Goal: Task Accomplishment & Management: Complete application form

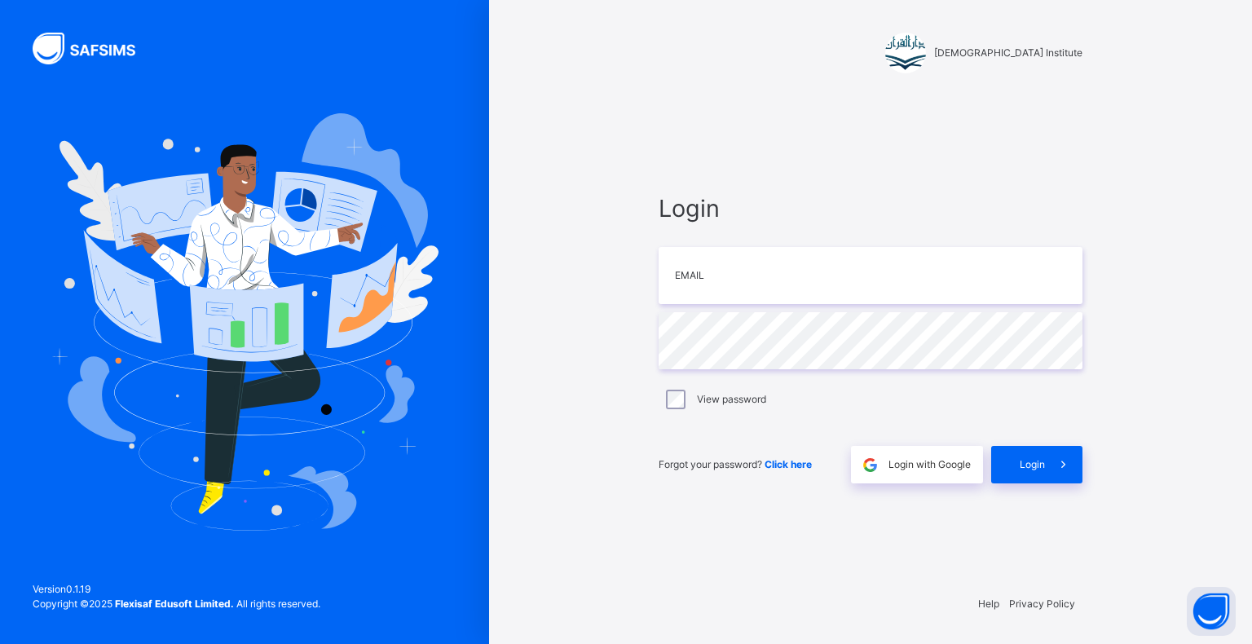
click at [910, 371] on div "Login Email Password View password Forgot your password? Click here Login with …" at bounding box center [871, 337] width 424 height 293
click at [756, 306] on div "Login Email Password View password Forgot your password? Click here Login with …" at bounding box center [871, 337] width 424 height 293
click at [759, 285] on input "email" at bounding box center [871, 275] width 424 height 57
type input "**********"
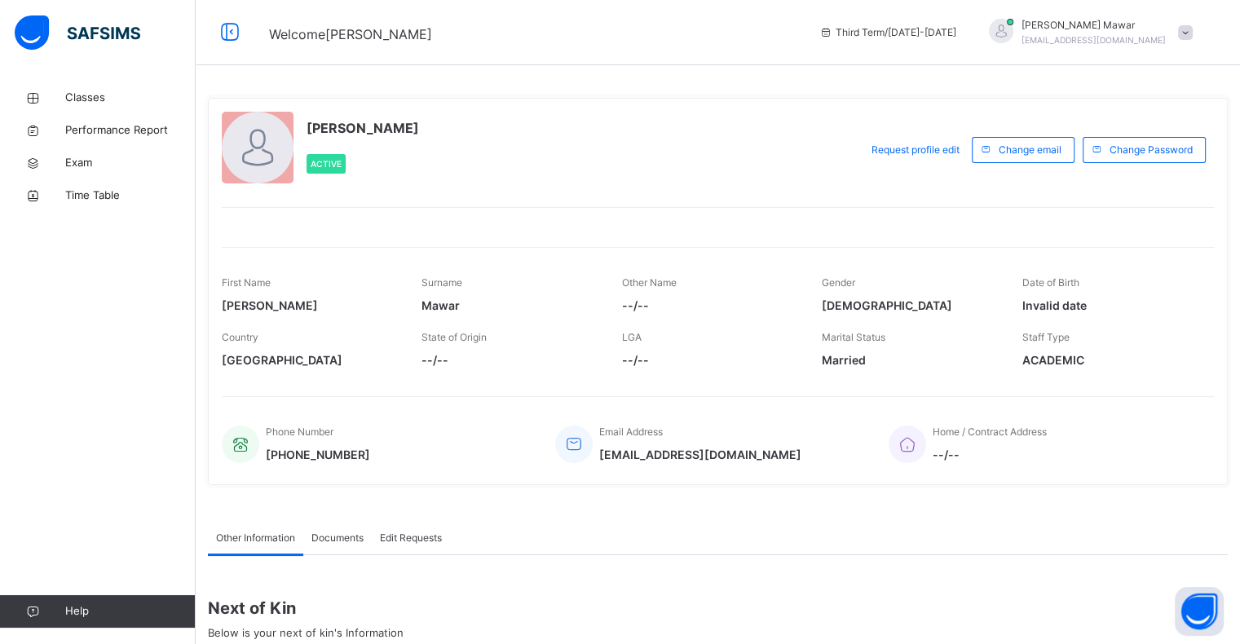
click at [740, 12] on div "Welcome Hafiz Abdullah Third Term / 2024-2025 Hafiz Abdullah Mawar pearl.88.201…" at bounding box center [620, 32] width 1240 height 65
click at [36, 106] on link "Classes" at bounding box center [98, 98] width 196 height 33
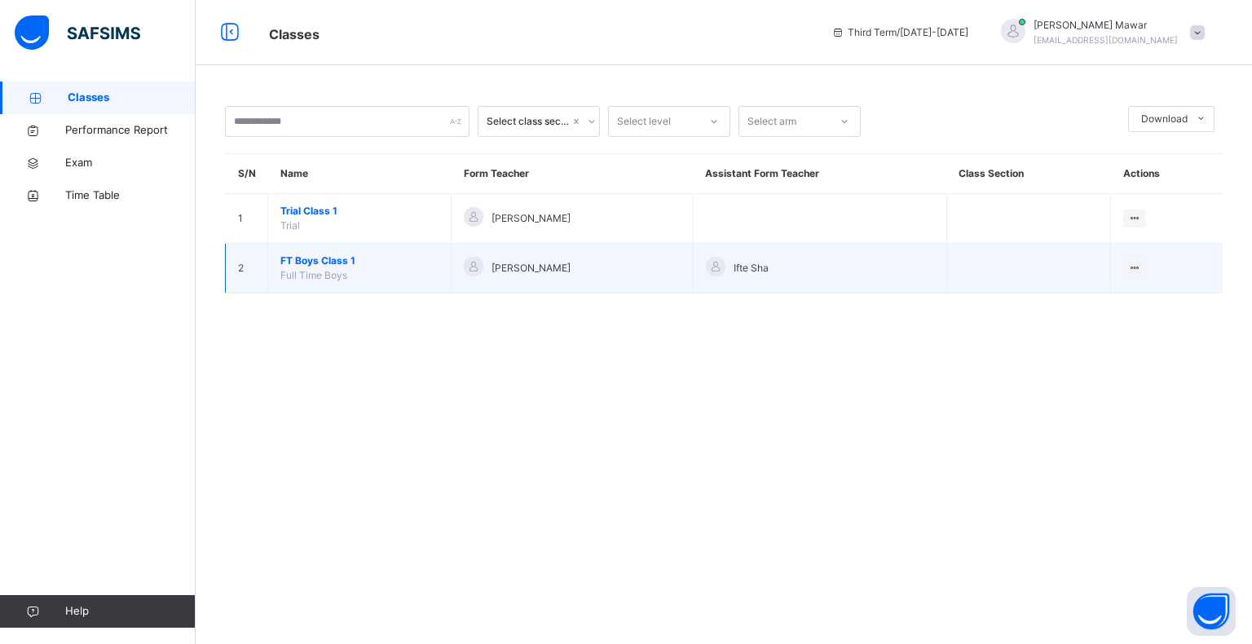
click at [350, 258] on span "FT Boys Class 1" at bounding box center [359, 261] width 158 height 15
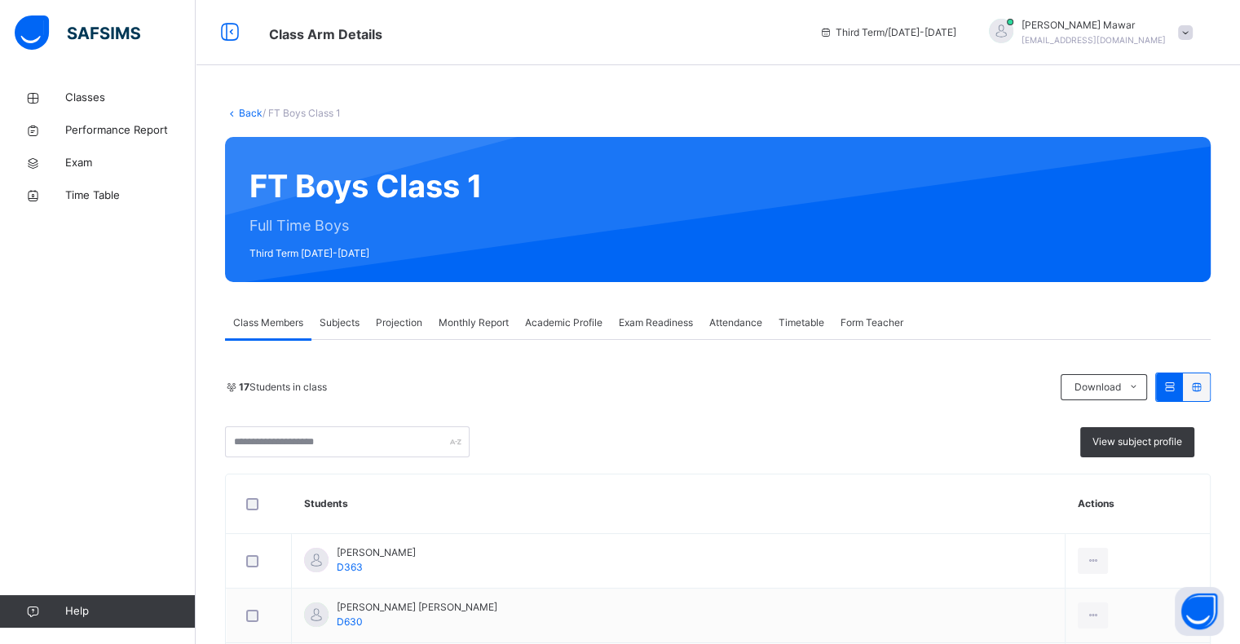
click at [350, 258] on div "FT Boys Class 1 Full Time Boys Third Term 2024-2025" at bounding box center [718, 209] width 986 height 145
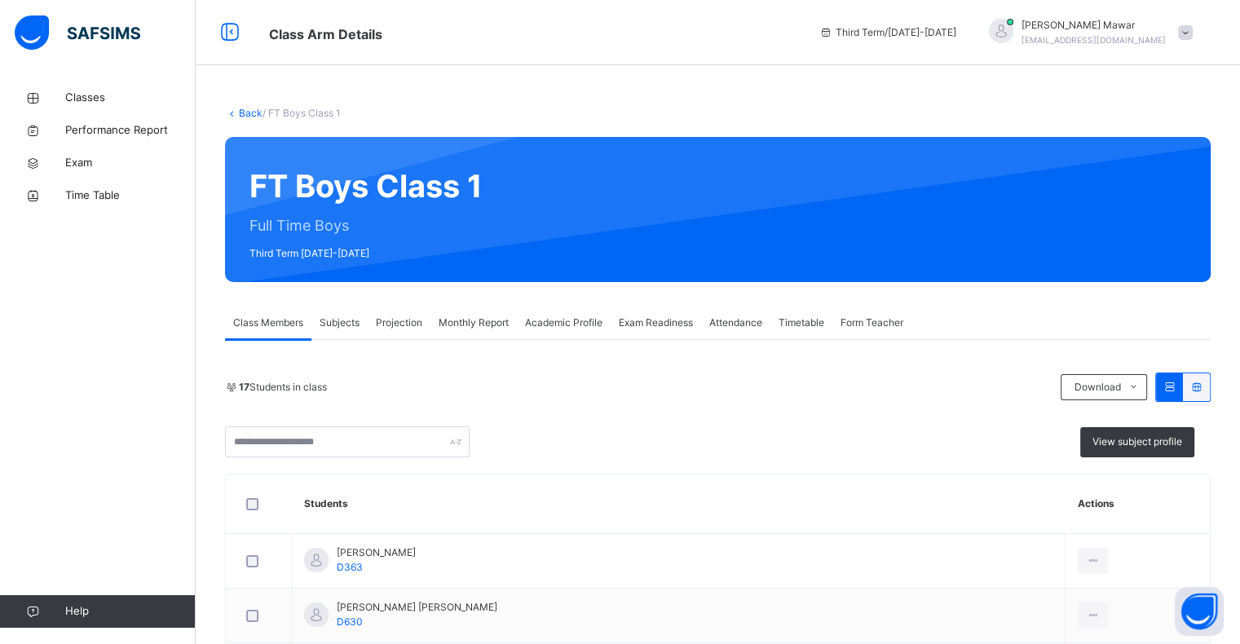
click at [350, 258] on div "FT Boys Class 1 Full Time Boys Third Term 2024-2025" at bounding box center [718, 209] width 986 height 145
drag, startPoint x: 350, startPoint y: 258, endPoint x: 245, endPoint y: 453, distance: 221.4
click at [245, 453] on input "text" at bounding box center [347, 441] width 245 height 31
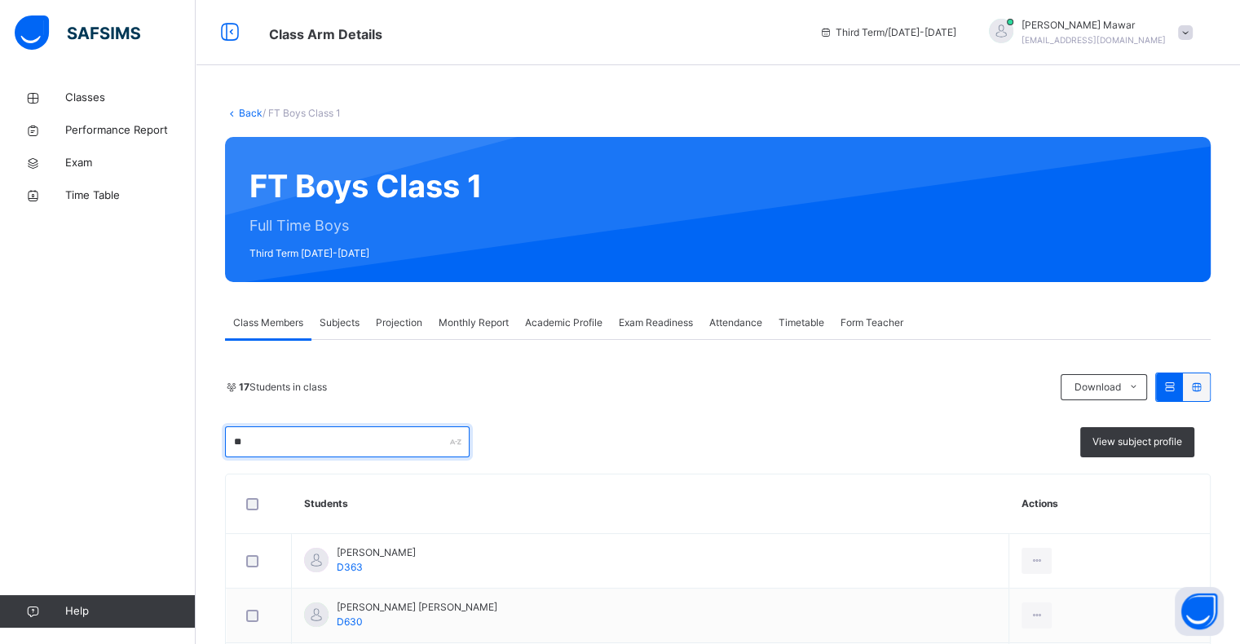
click at [287, 445] on input "**" at bounding box center [347, 441] width 245 height 31
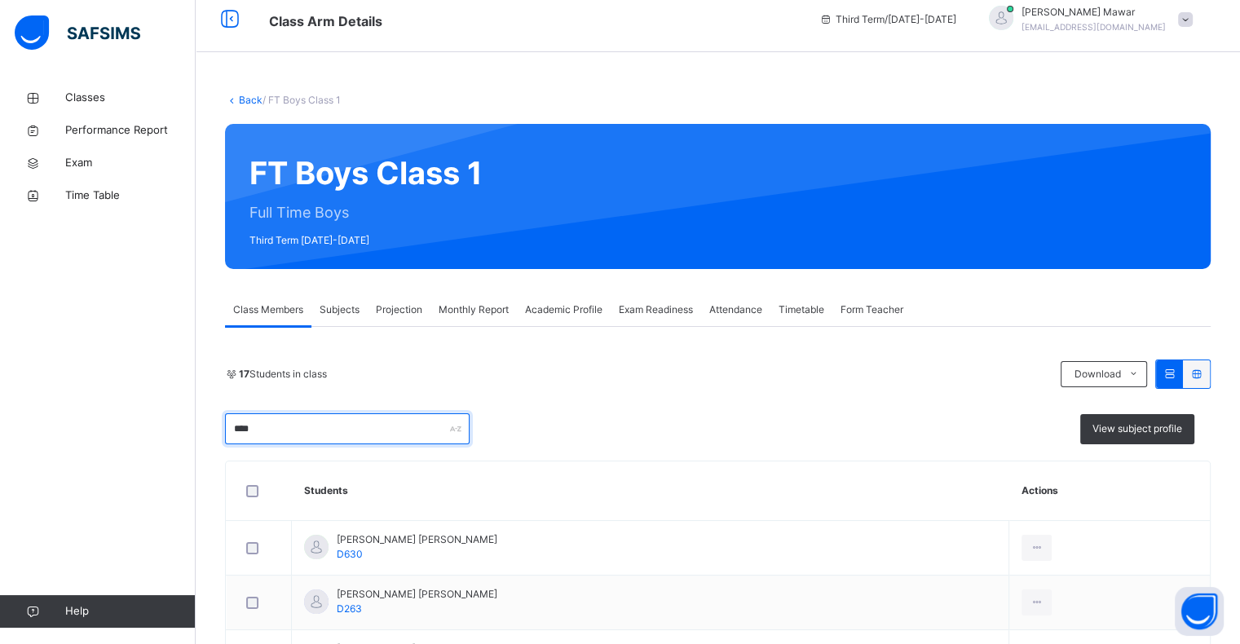
scroll to position [11, 0]
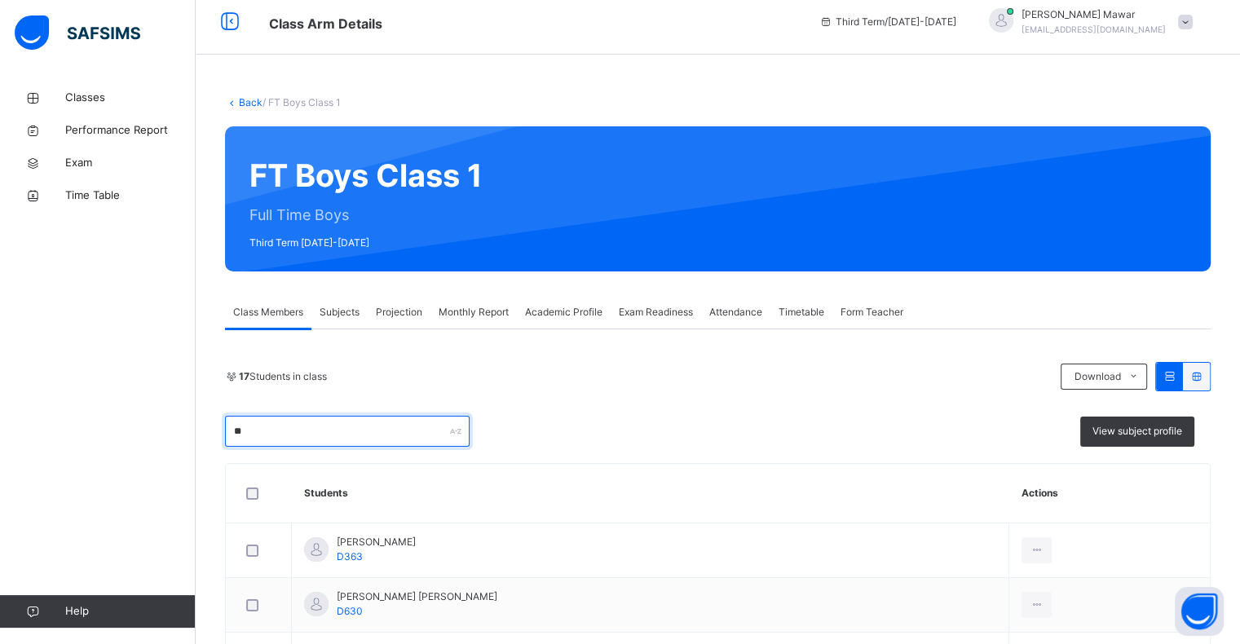
type input "*"
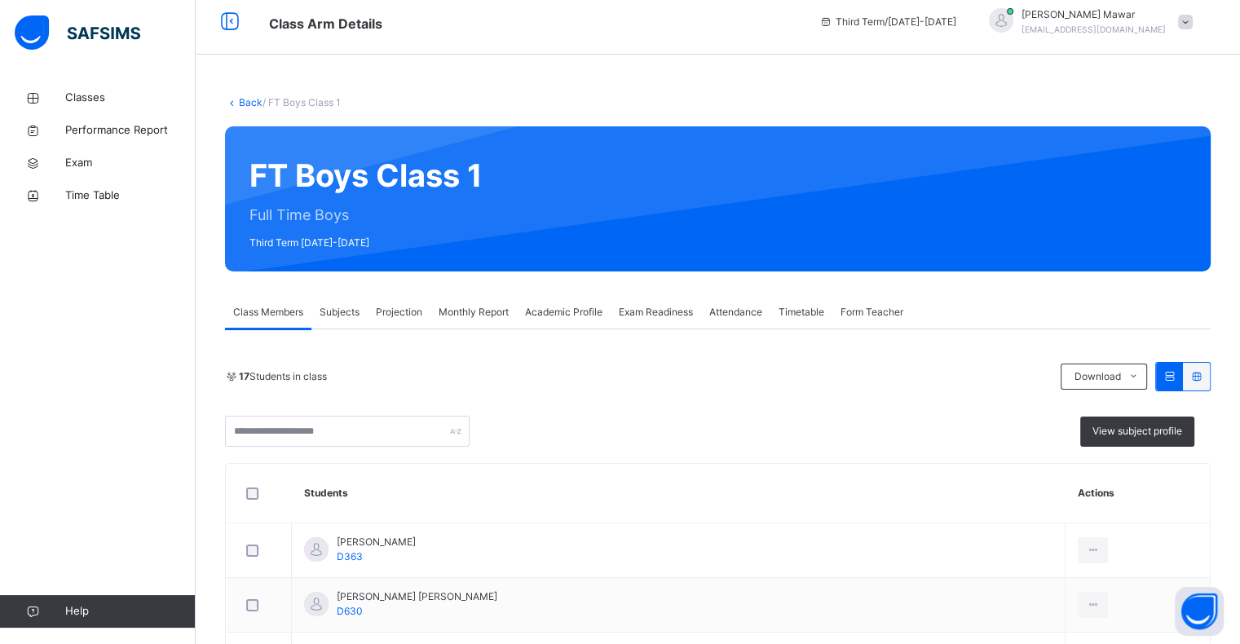
click at [396, 305] on span "Projection" at bounding box center [399, 312] width 46 height 15
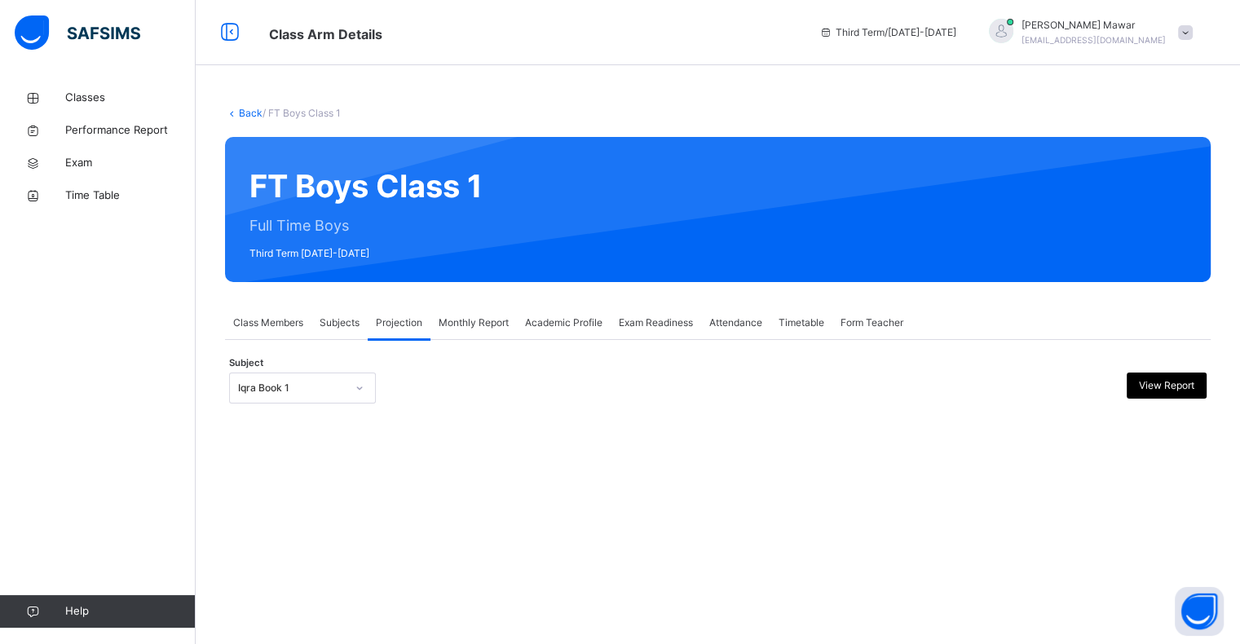
scroll to position [0, 0]
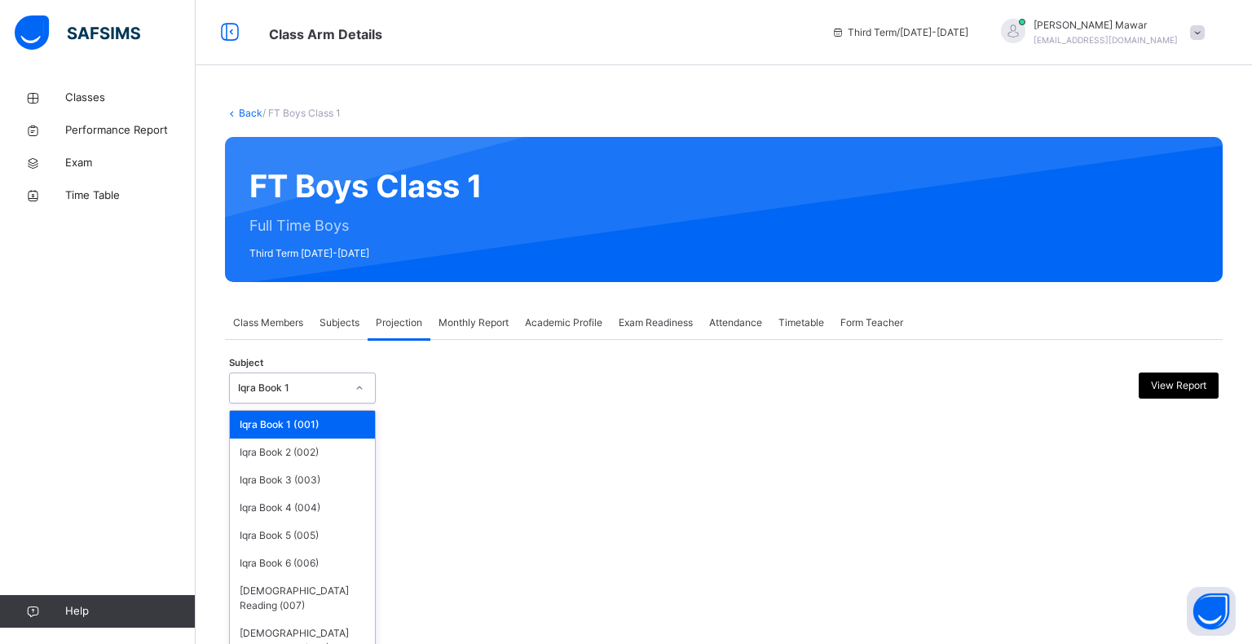
click at [325, 400] on div "Iqra Book 1" at bounding box center [302, 388] width 147 height 31
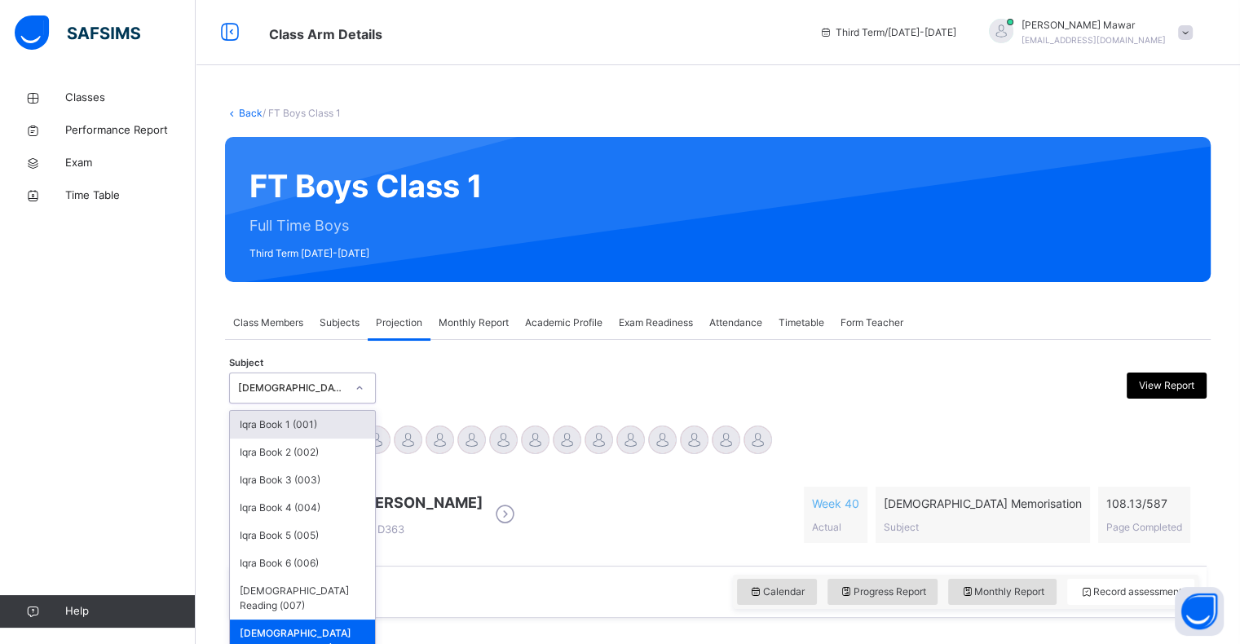
click at [325, 400] on div "[DEMOGRAPHIC_DATA] Memorisation (008)" at bounding box center [302, 388] width 147 height 31
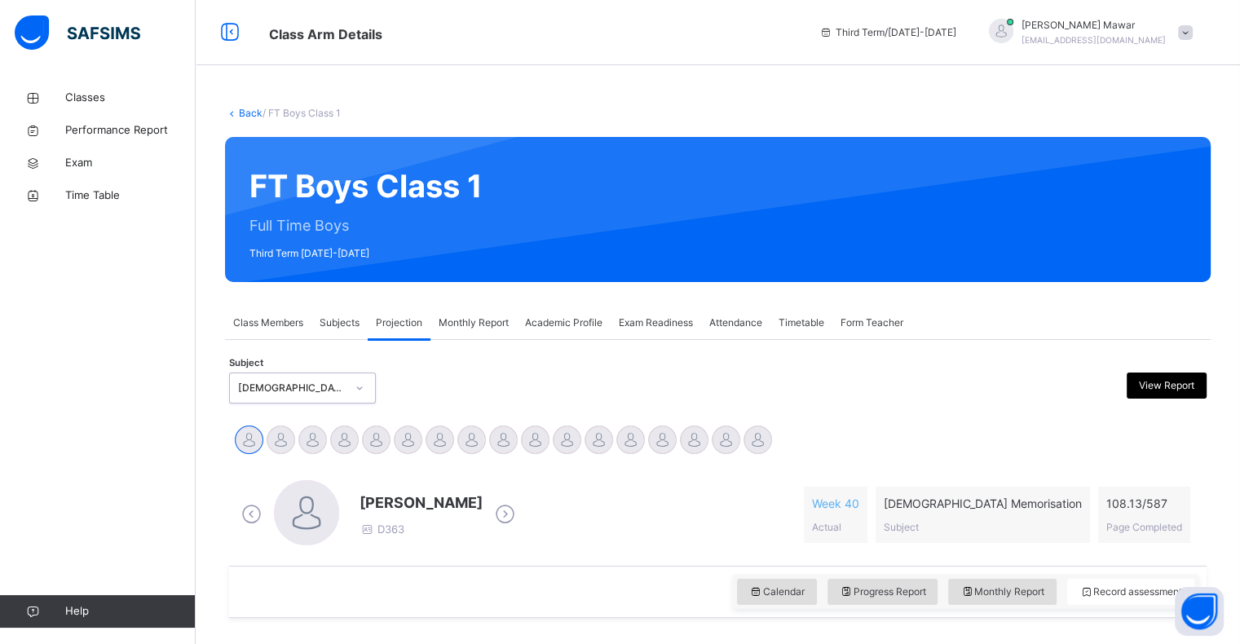
click at [325, 400] on div "[DEMOGRAPHIC_DATA] Memorisation (008)" at bounding box center [302, 388] width 147 height 31
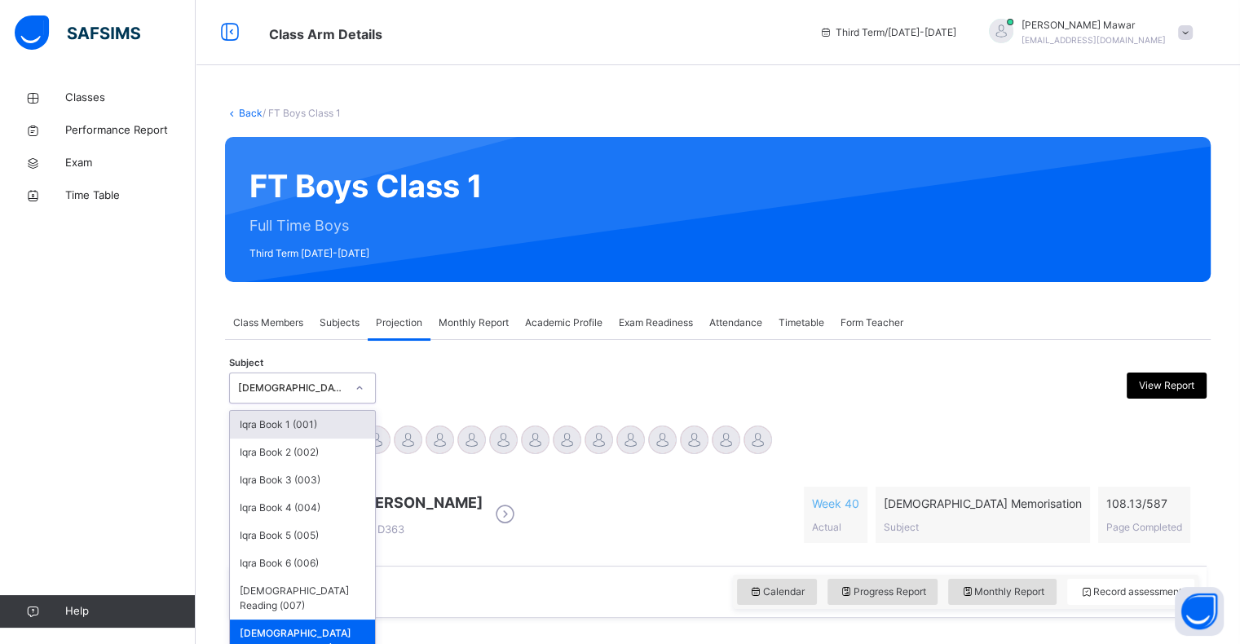
click at [325, 400] on div "[DEMOGRAPHIC_DATA] Memorisation (008)" at bounding box center [302, 388] width 147 height 31
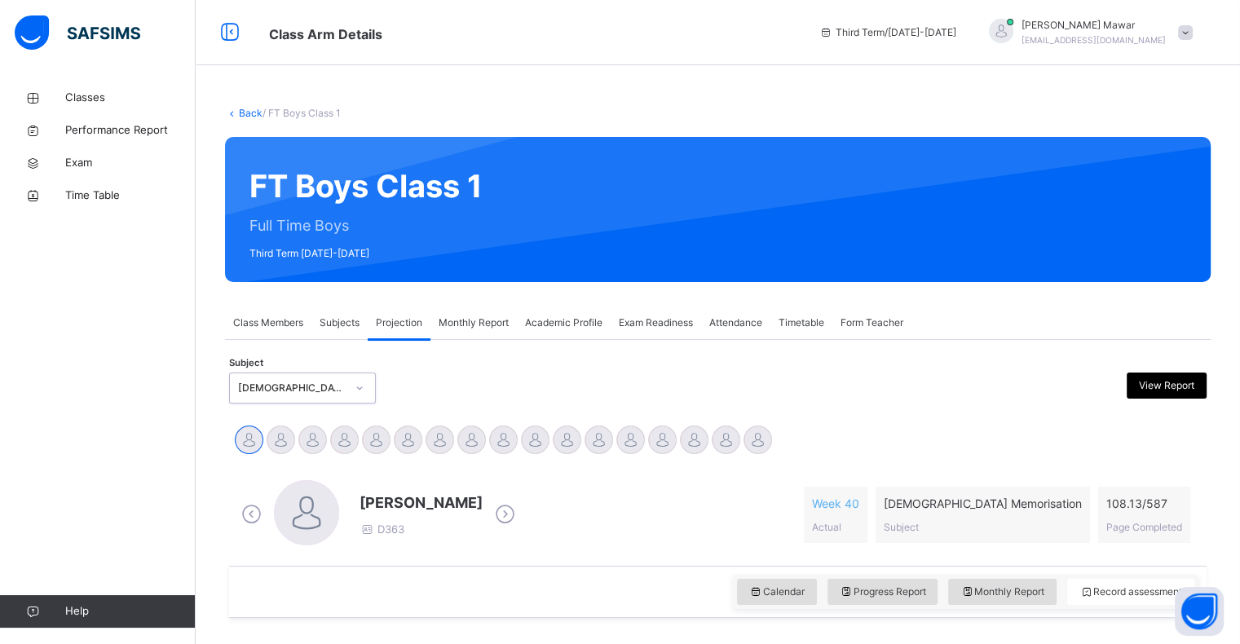
click at [325, 400] on div "[DEMOGRAPHIC_DATA] Memorisation (008)" at bounding box center [302, 388] width 147 height 31
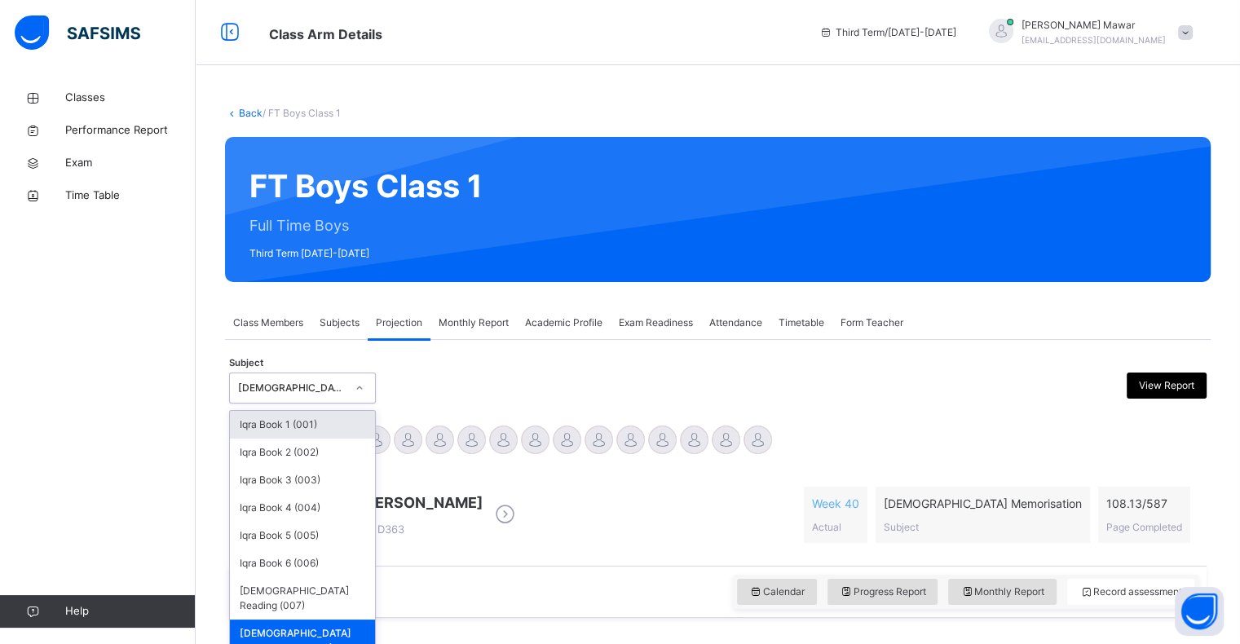
click at [325, 400] on div "Quran Memorisation (008)" at bounding box center [302, 388] width 147 height 31
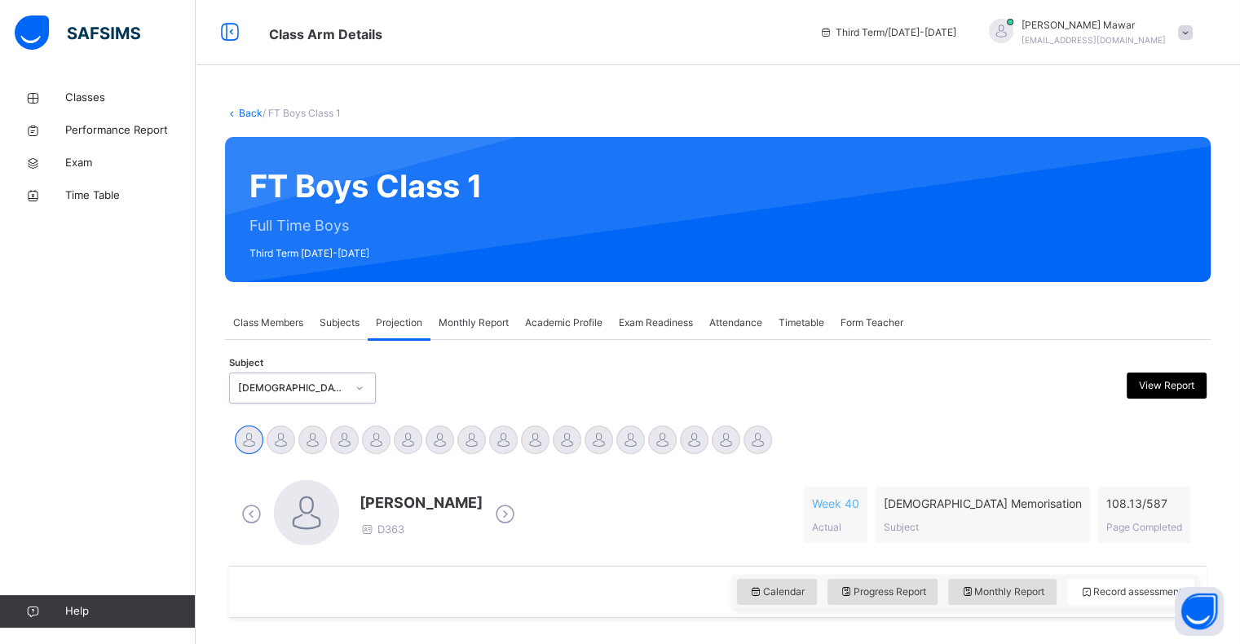
click at [325, 400] on div "Quran Memorisation (008)" at bounding box center [302, 388] width 147 height 31
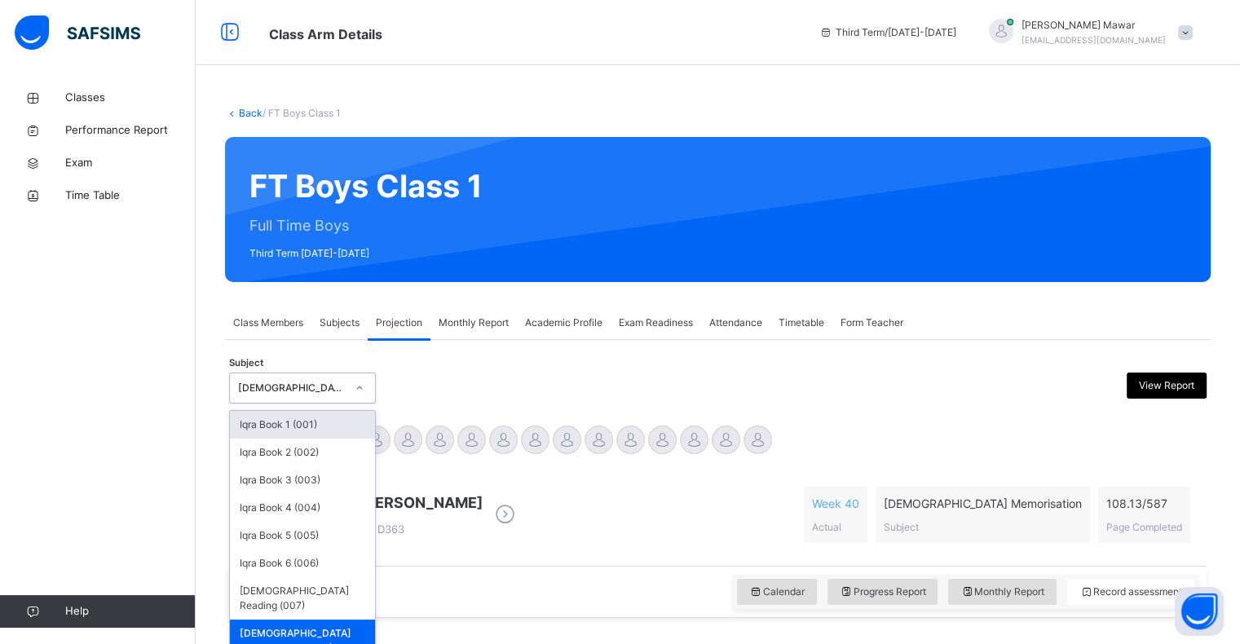
click at [325, 400] on div "Quran Memorisation (008)" at bounding box center [302, 388] width 147 height 31
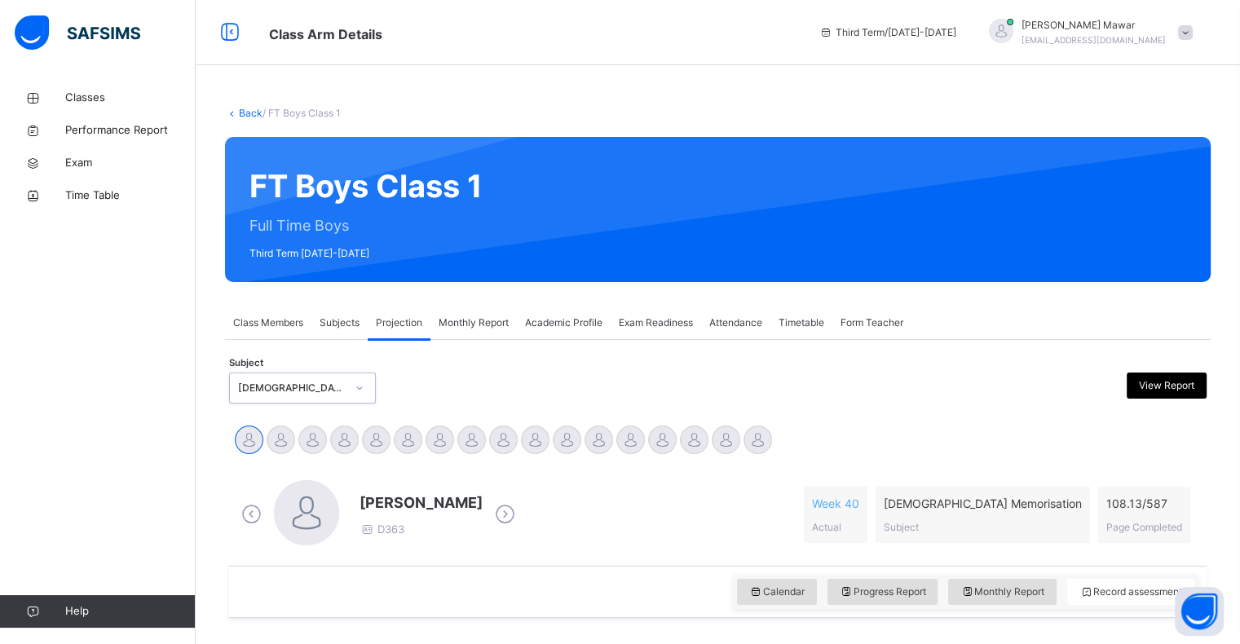
click at [325, 400] on div "Quran Memorisation (008)" at bounding box center [302, 388] width 147 height 31
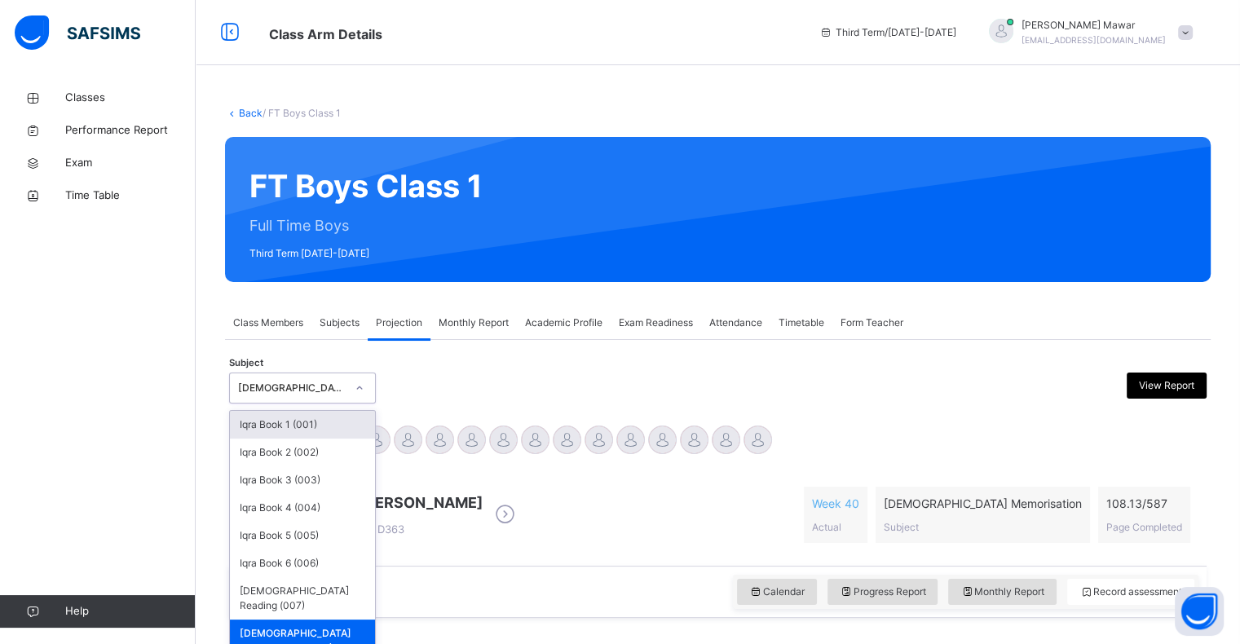
click at [325, 400] on div "Quran Memorisation (008)" at bounding box center [302, 388] width 147 height 31
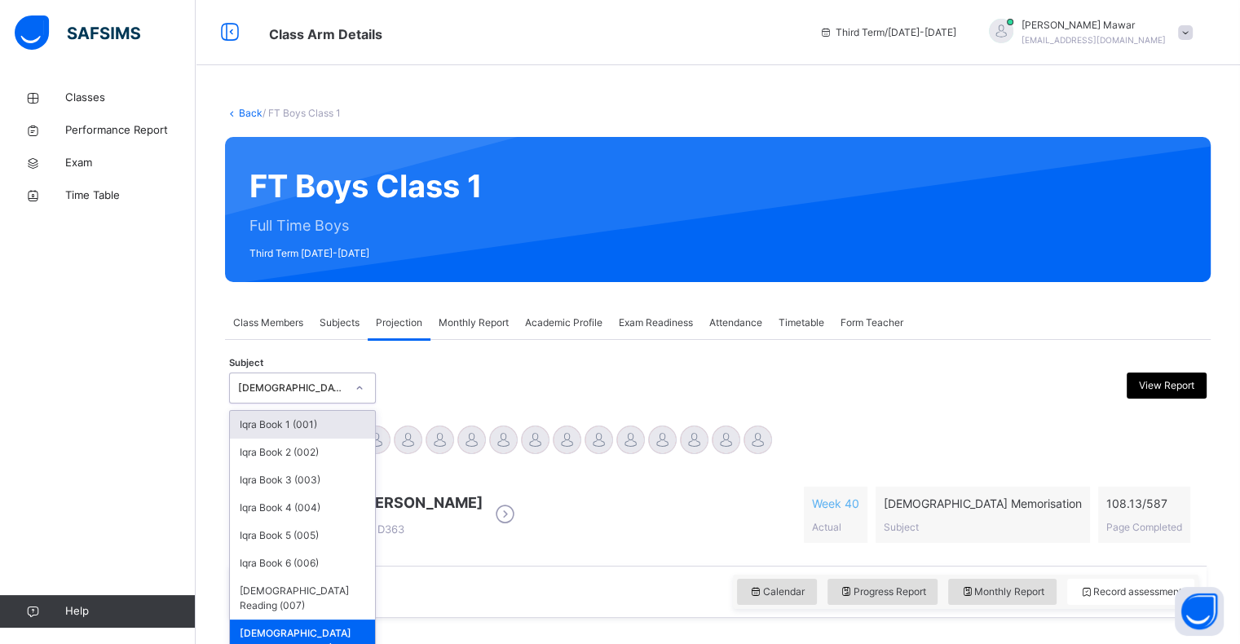
click at [325, 400] on div "Quran Memorisation (008)" at bounding box center [302, 388] width 147 height 31
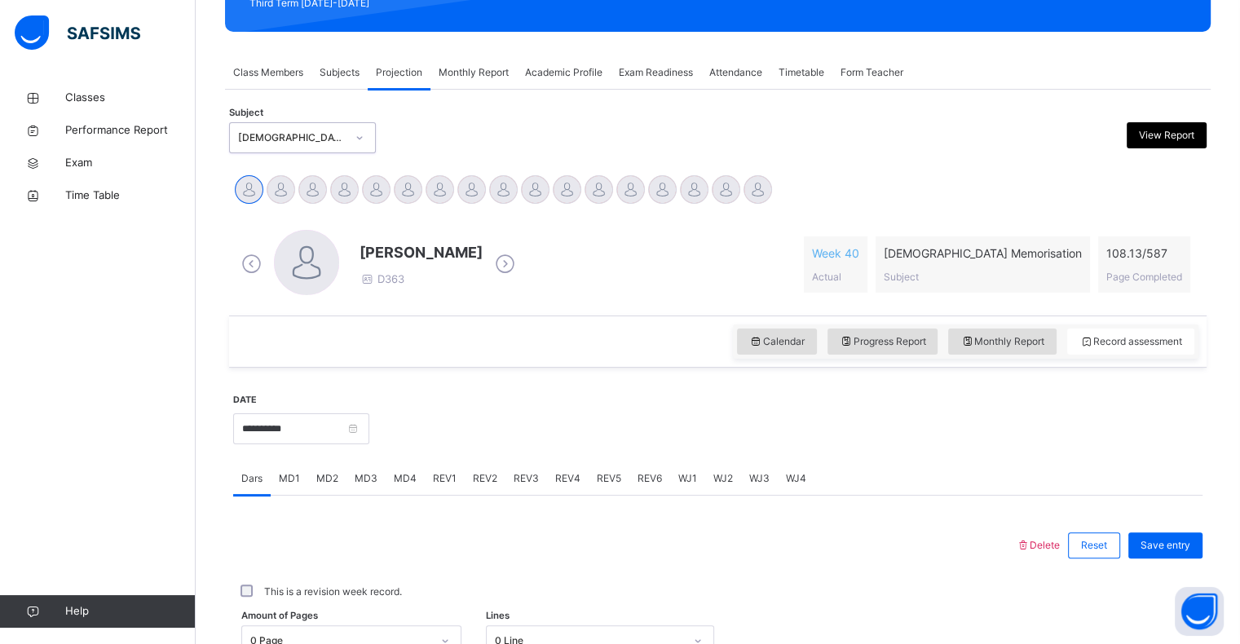
scroll to position [249, 0]
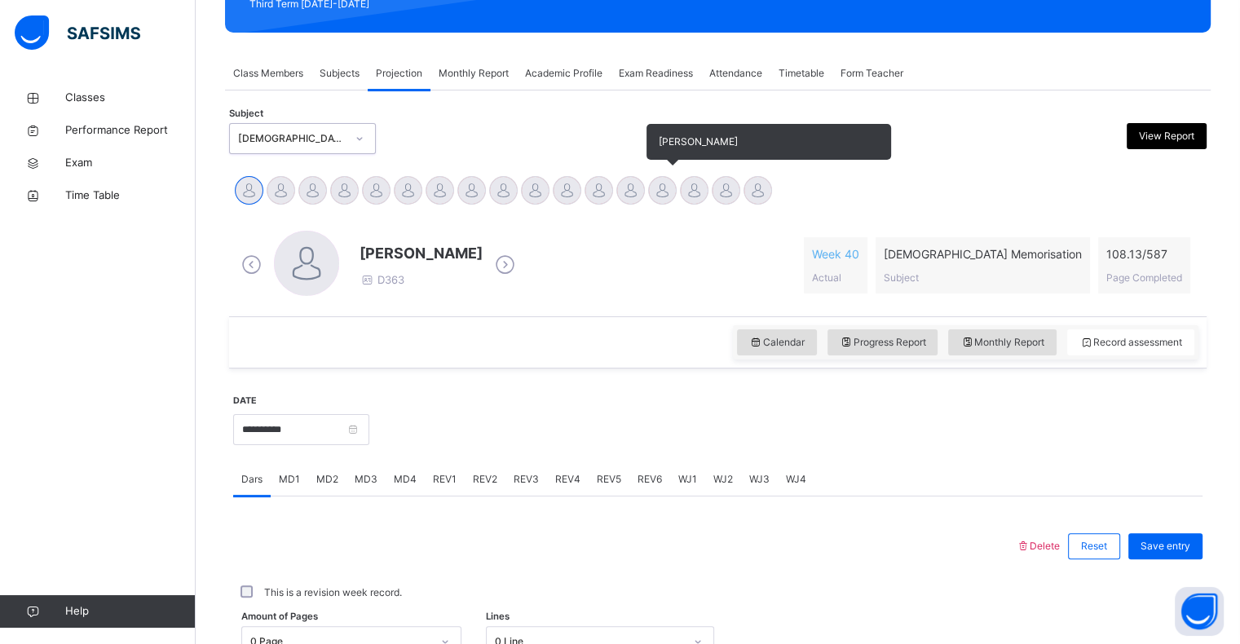
click at [671, 192] on div at bounding box center [662, 190] width 29 height 29
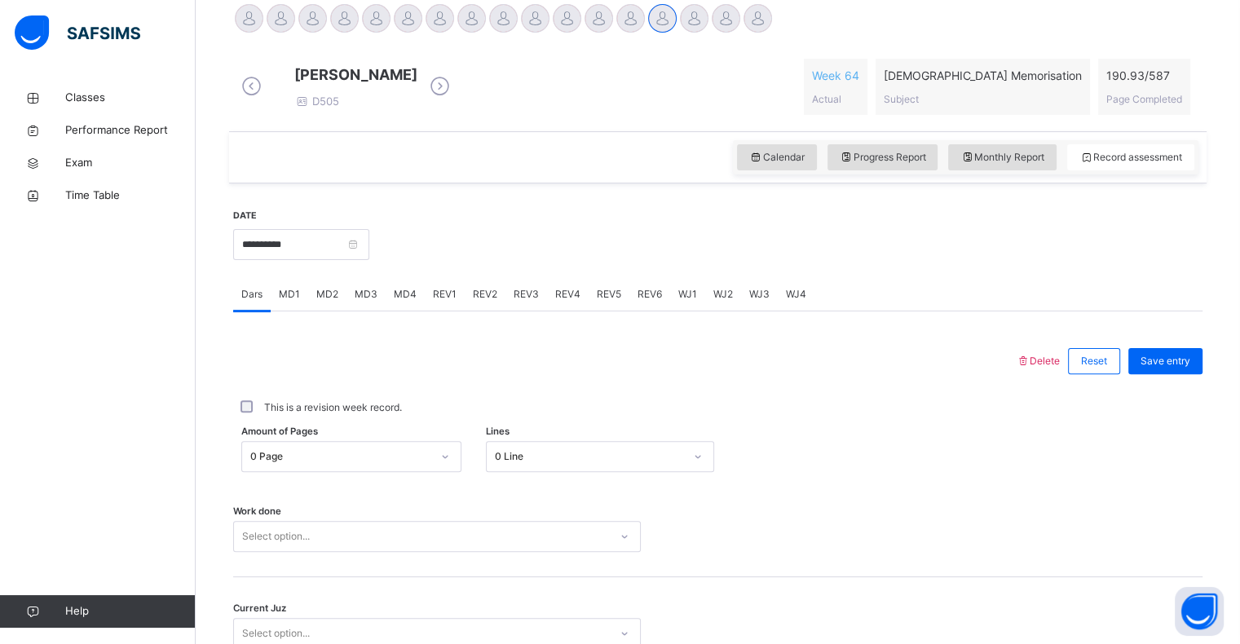
scroll to position [424, 0]
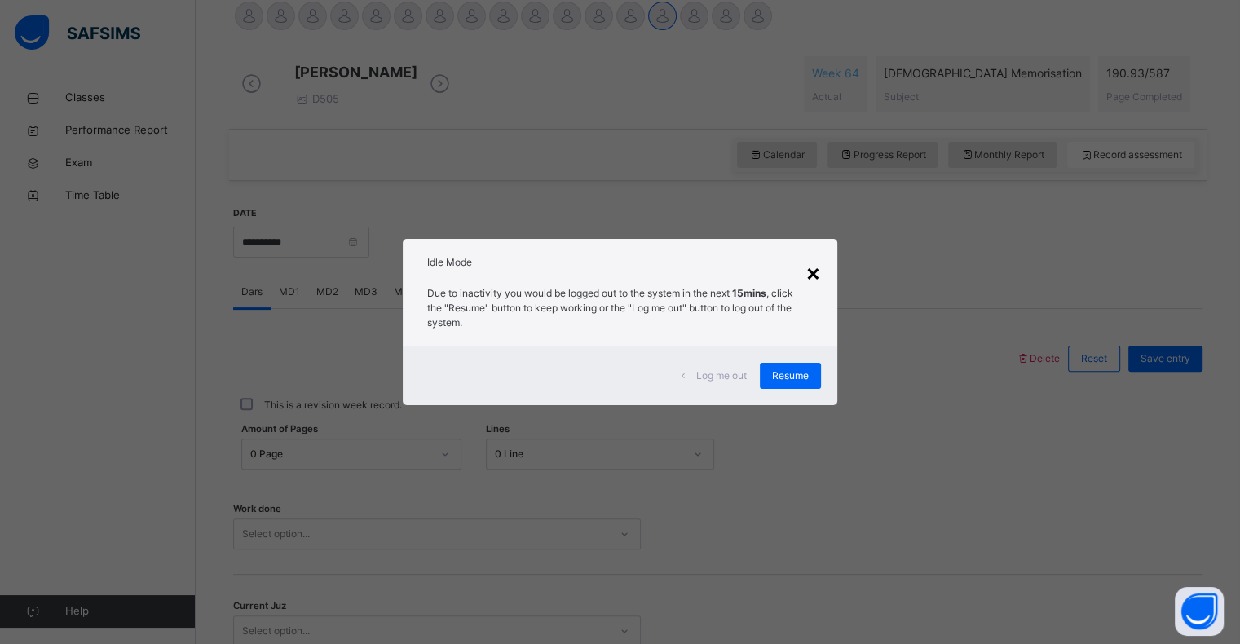
click at [812, 276] on div "×" at bounding box center [813, 272] width 15 height 34
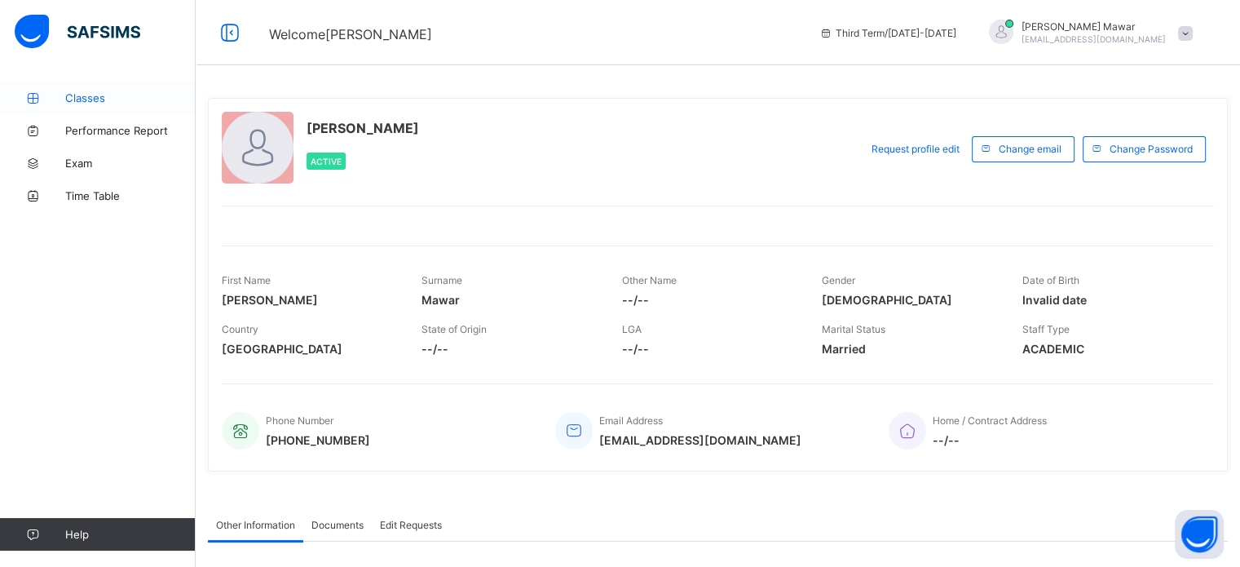
click at [167, 112] on link "Classes" at bounding box center [98, 98] width 196 height 33
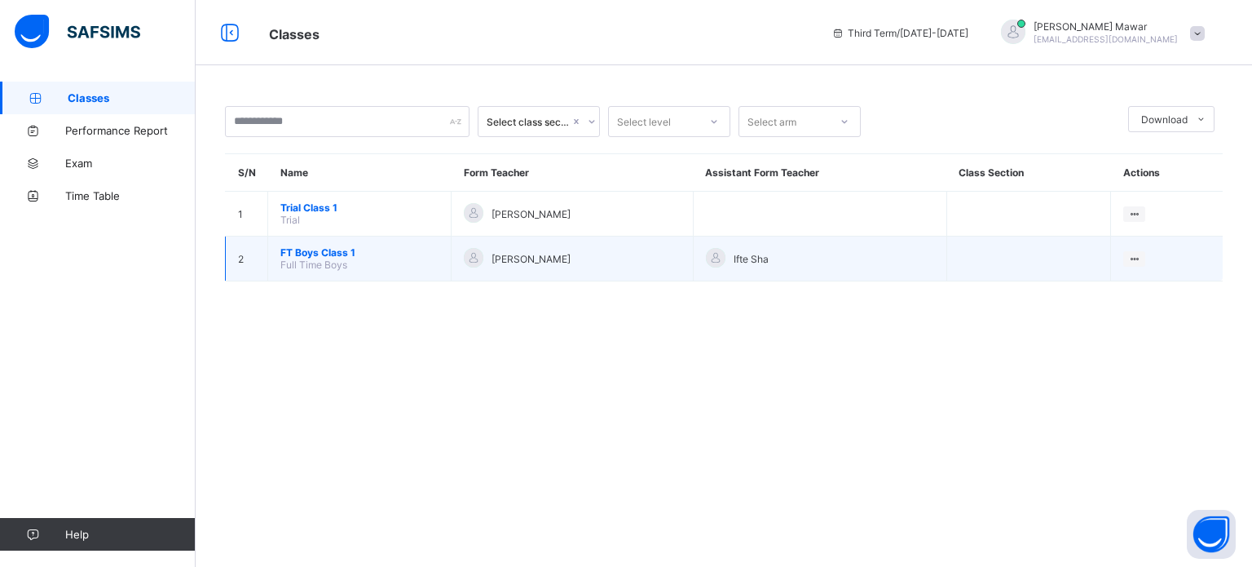
click at [338, 250] on span "FT Boys Class 1" at bounding box center [359, 252] width 158 height 12
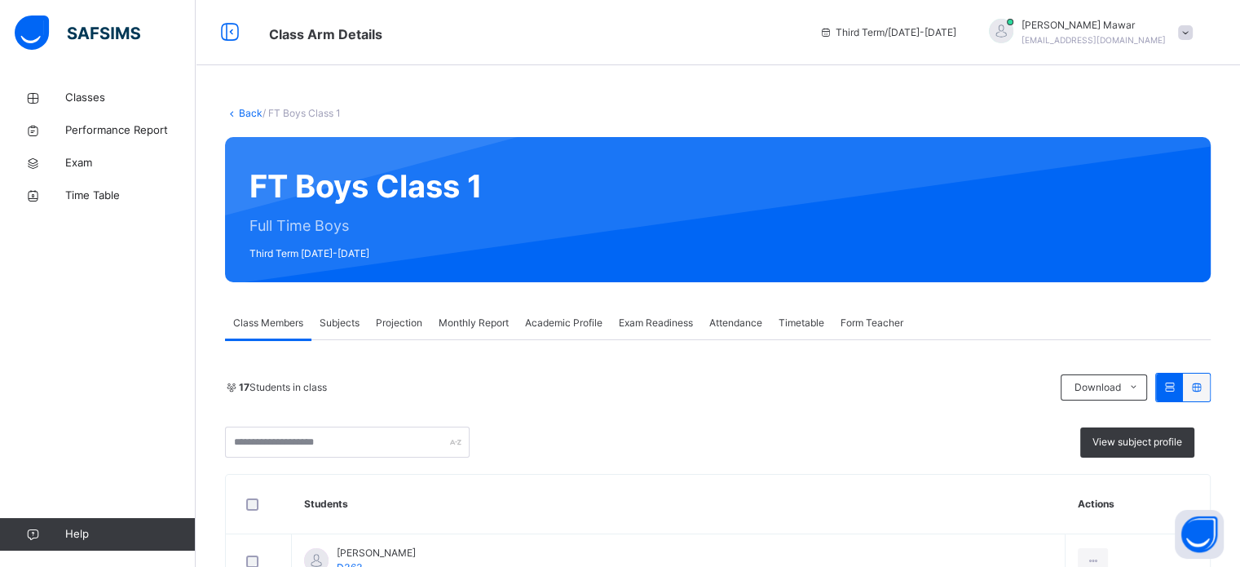
click at [409, 335] on div "Projection" at bounding box center [399, 323] width 63 height 33
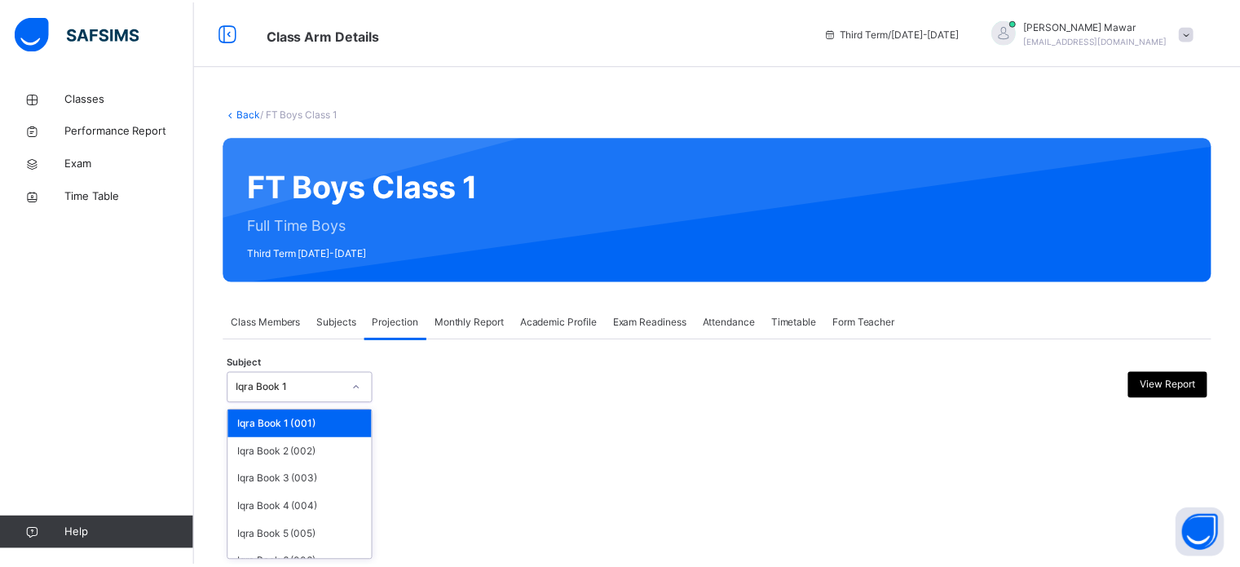
scroll to position [86, 0]
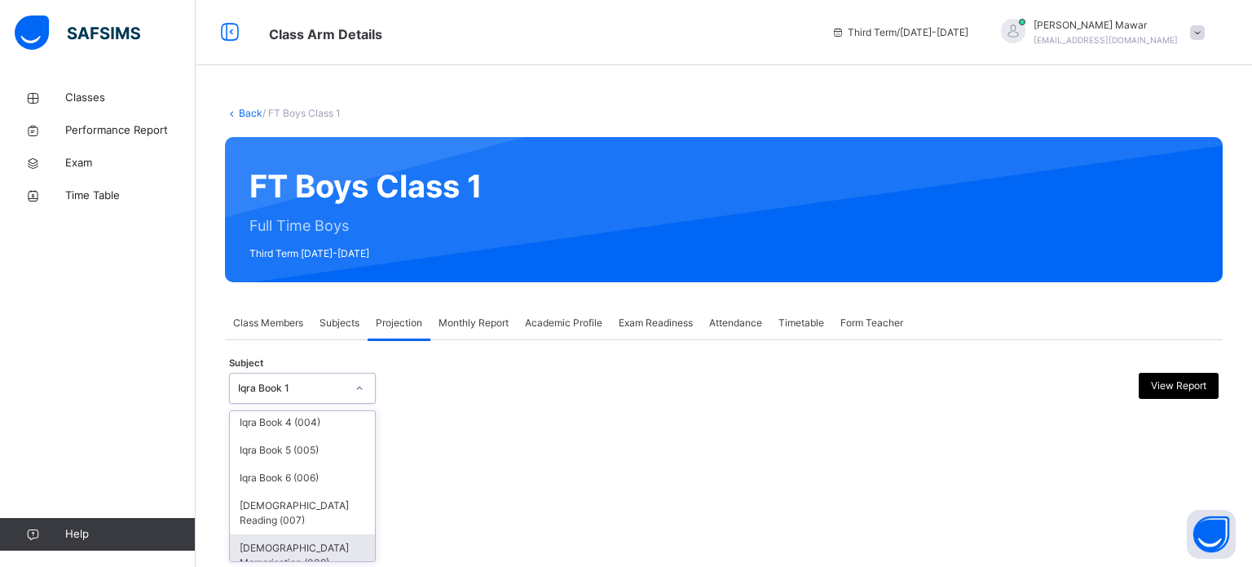
click at [331, 547] on div "[DEMOGRAPHIC_DATA] Memorisation (008)" at bounding box center [302, 555] width 145 height 42
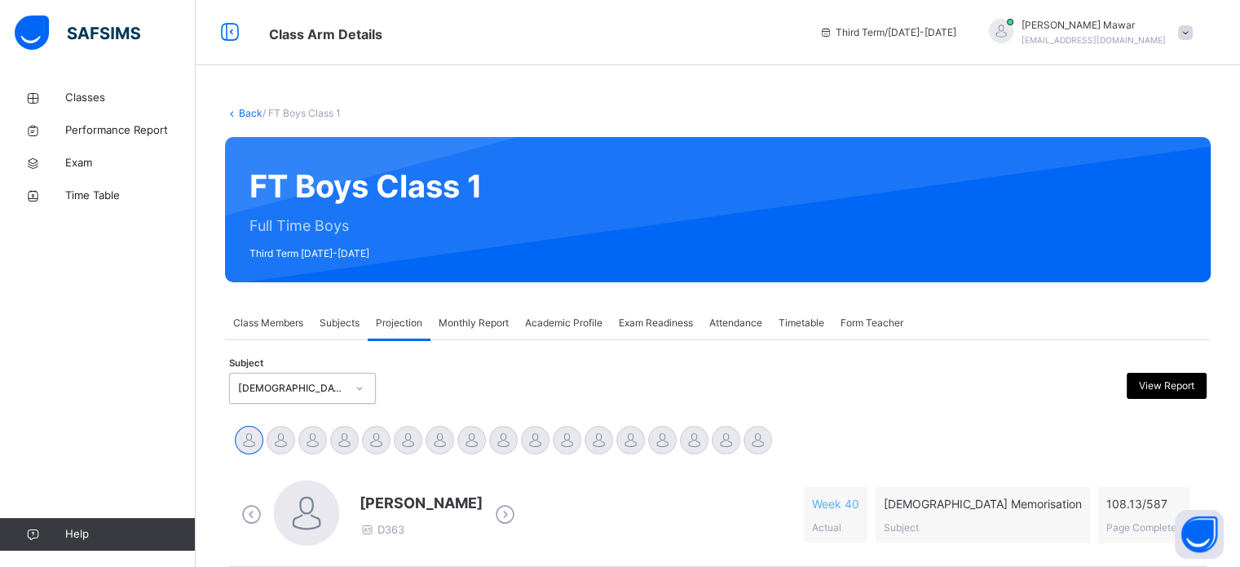
scroll to position [171, 0]
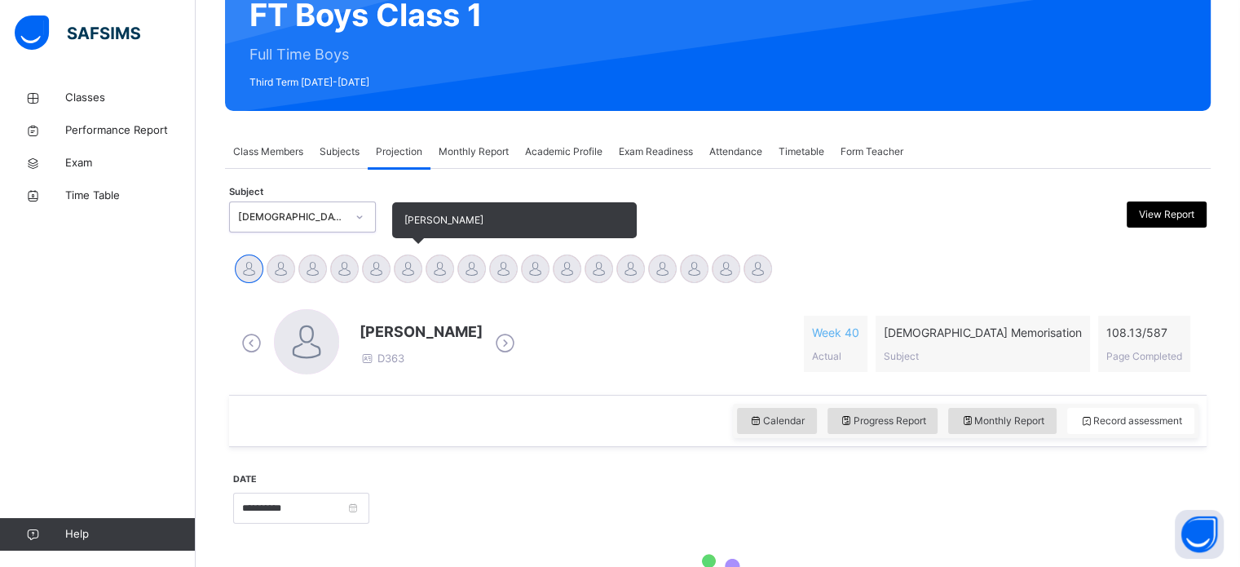
click at [400, 278] on div at bounding box center [408, 268] width 29 height 29
click at [417, 264] on div at bounding box center [408, 268] width 29 height 29
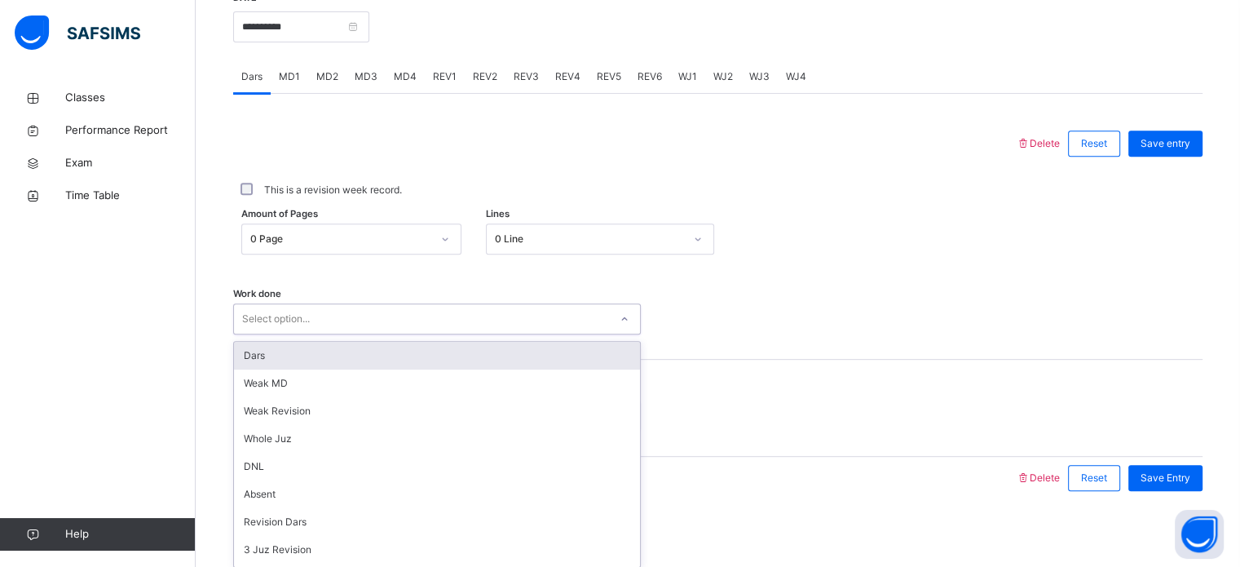
scroll to position [657, 0]
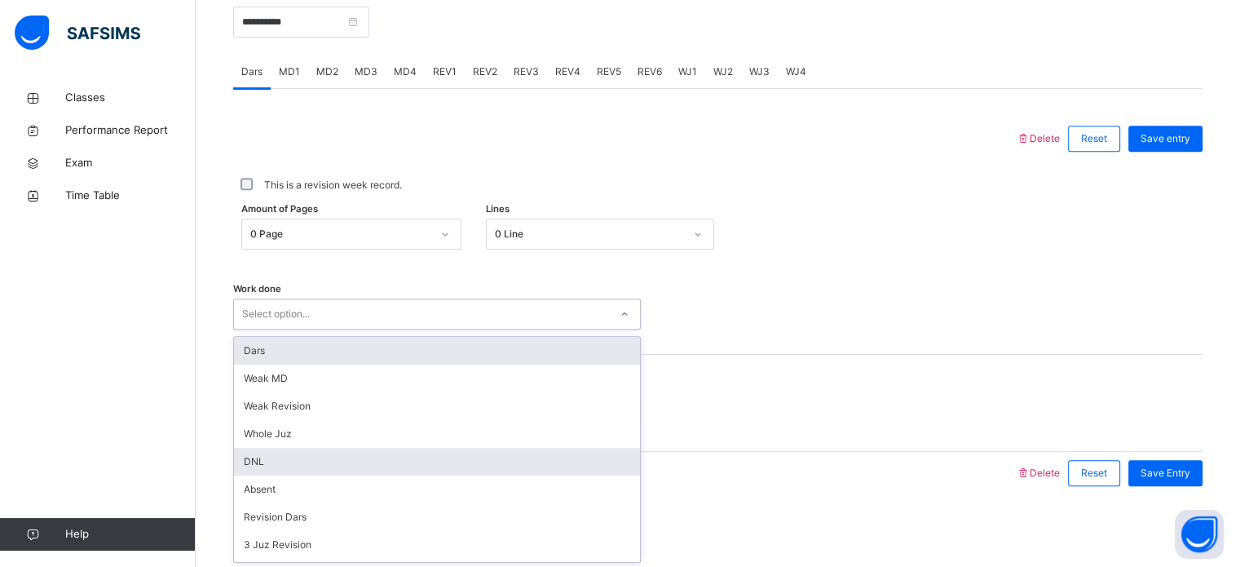
click at [307, 470] on div "DNL" at bounding box center [437, 462] width 406 height 28
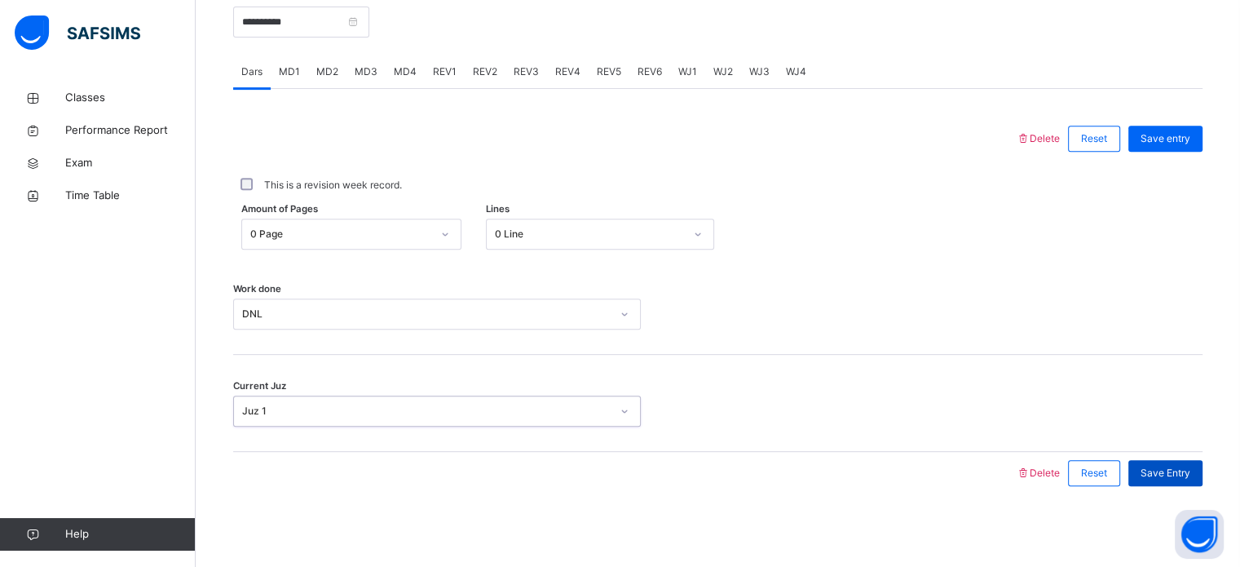
click at [1199, 481] on div "Save Entry" at bounding box center [1165, 473] width 74 height 26
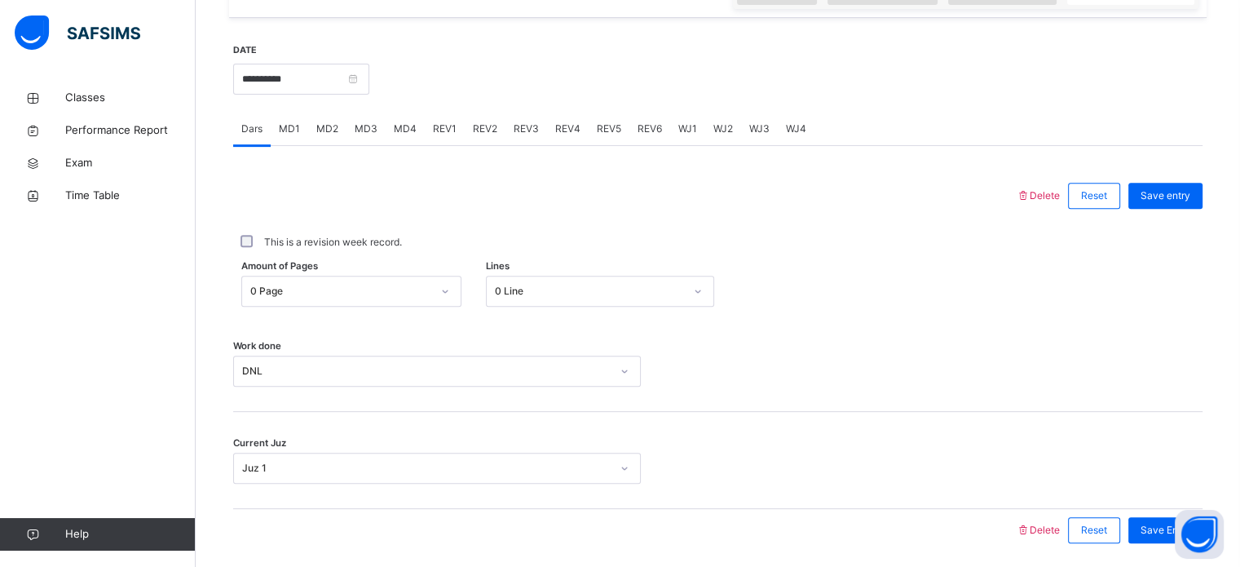
scroll to position [597, 0]
click at [334, 144] on div "MD2" at bounding box center [327, 132] width 38 height 33
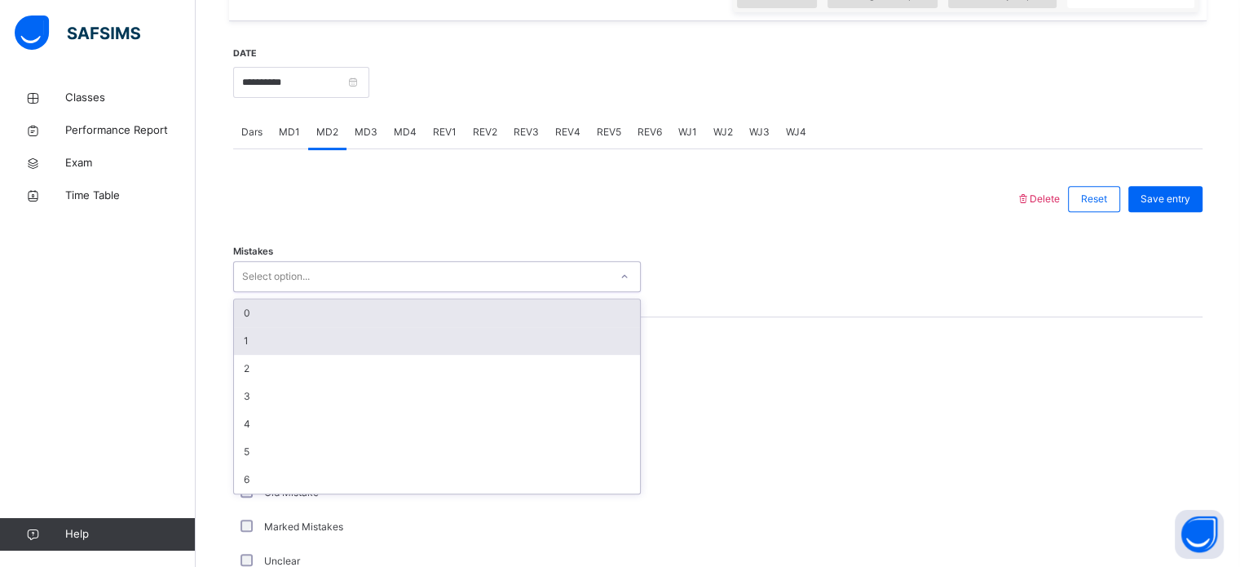
click at [589, 332] on div "1" at bounding box center [437, 341] width 406 height 28
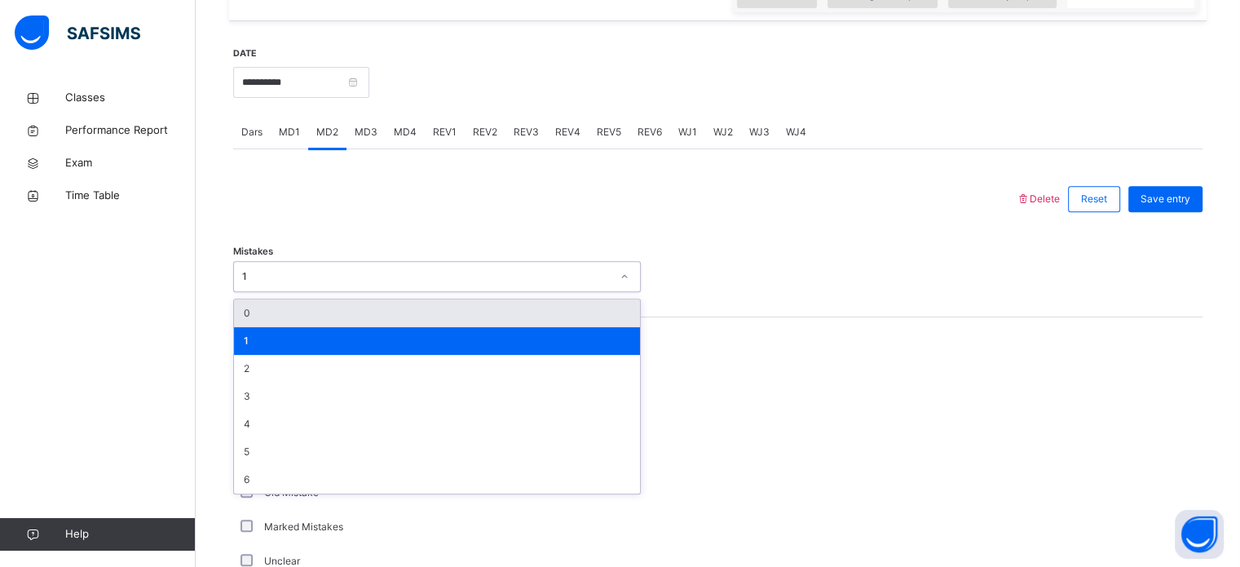
click at [333, 331] on div "1" at bounding box center [437, 341] width 406 height 28
click at [352, 315] on div "0" at bounding box center [437, 313] width 406 height 28
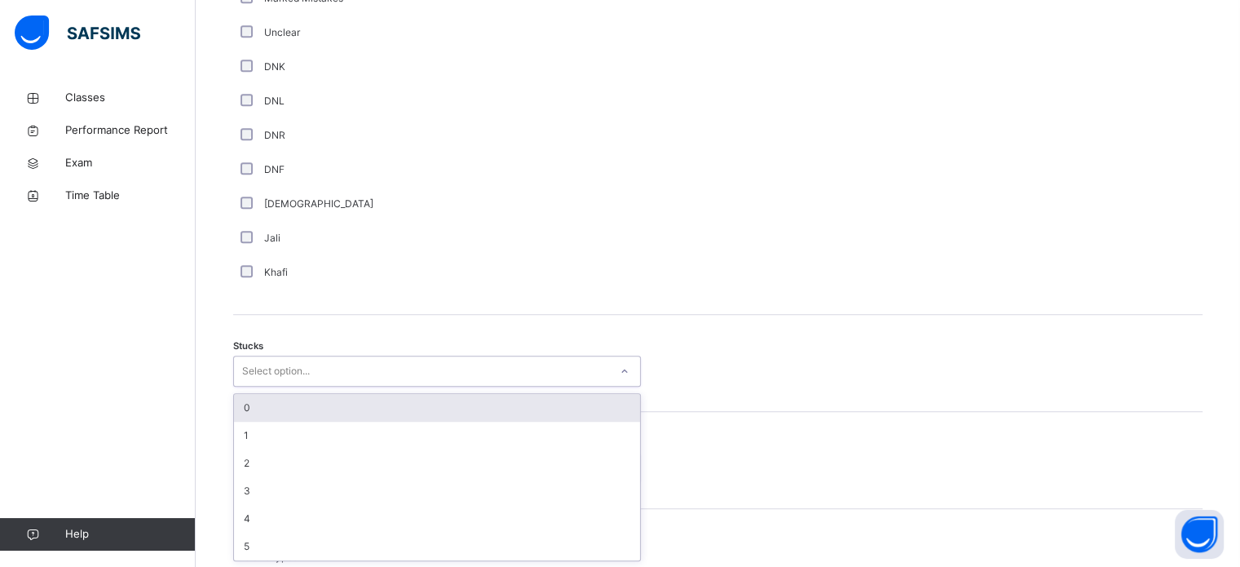
click at [341, 411] on div "0" at bounding box center [437, 408] width 406 height 28
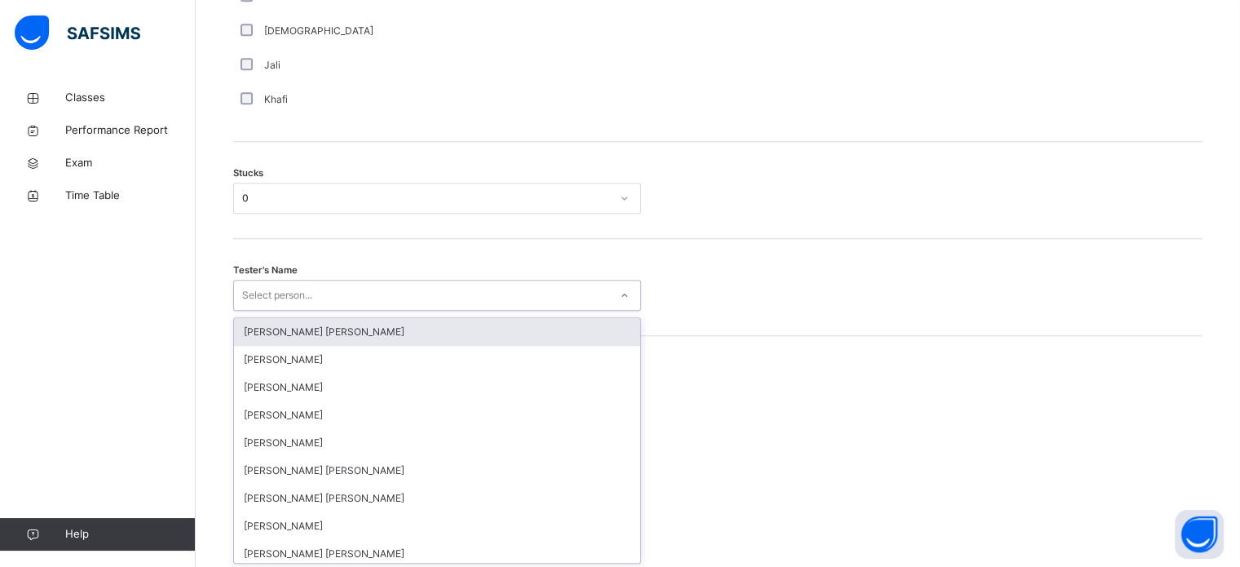
scroll to position [1300, 0]
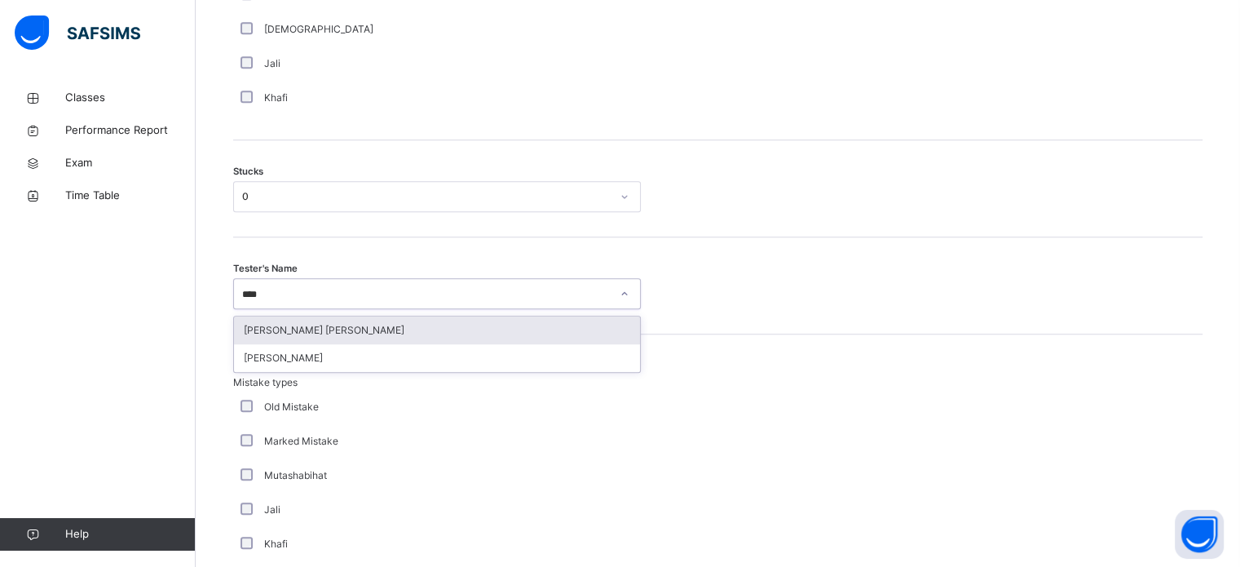
type input "*****"
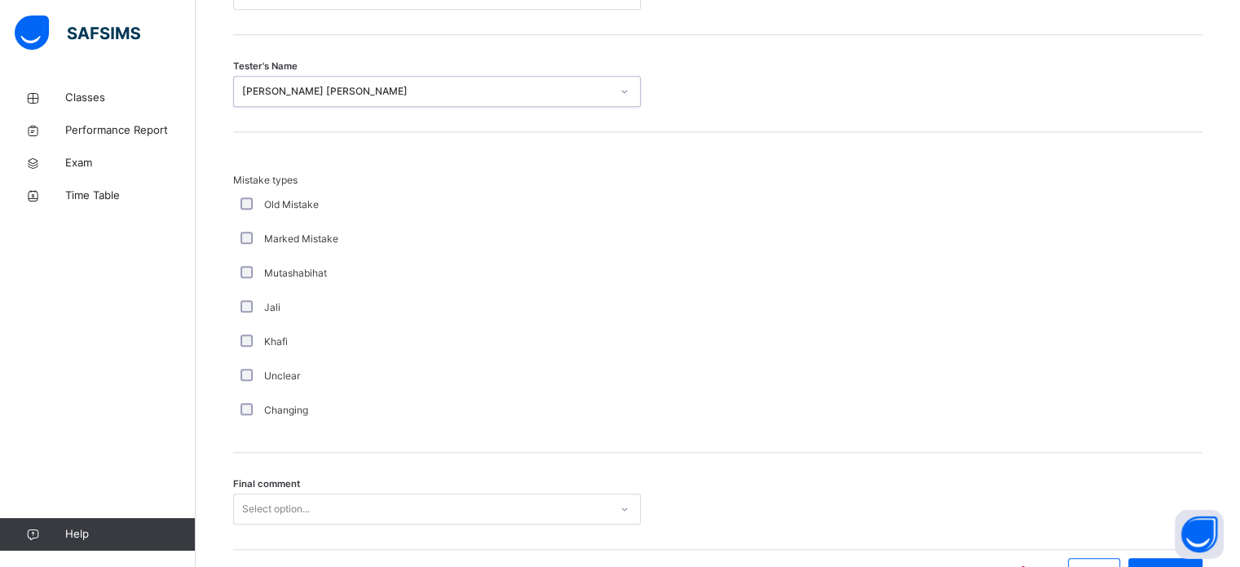
scroll to position [1599, 0]
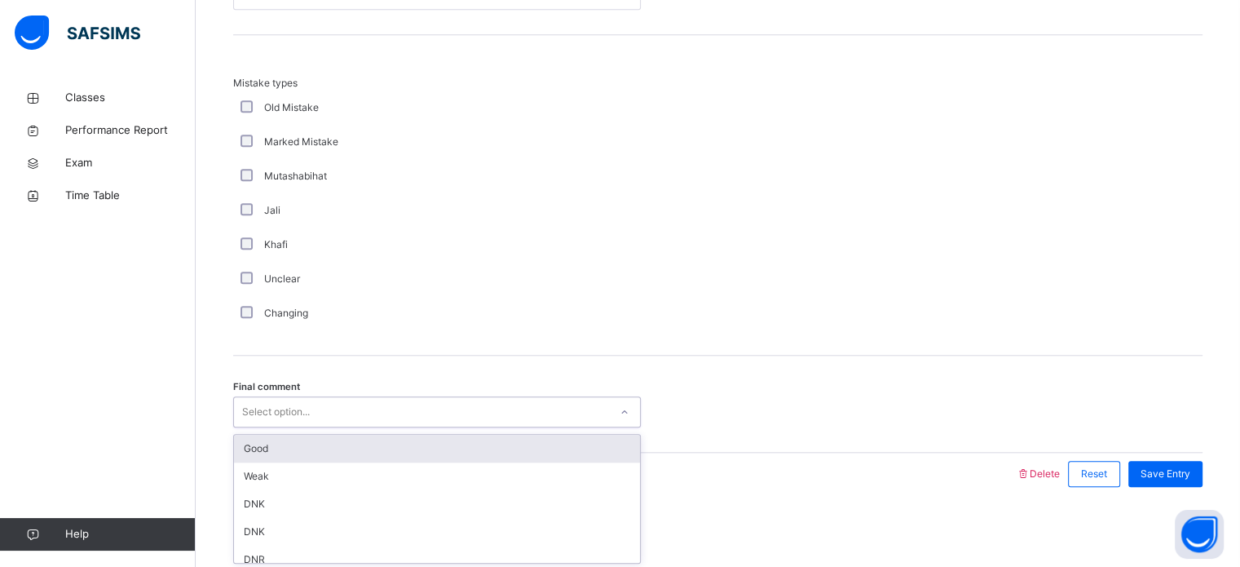
click at [457, 450] on div "Good" at bounding box center [437, 449] width 406 height 28
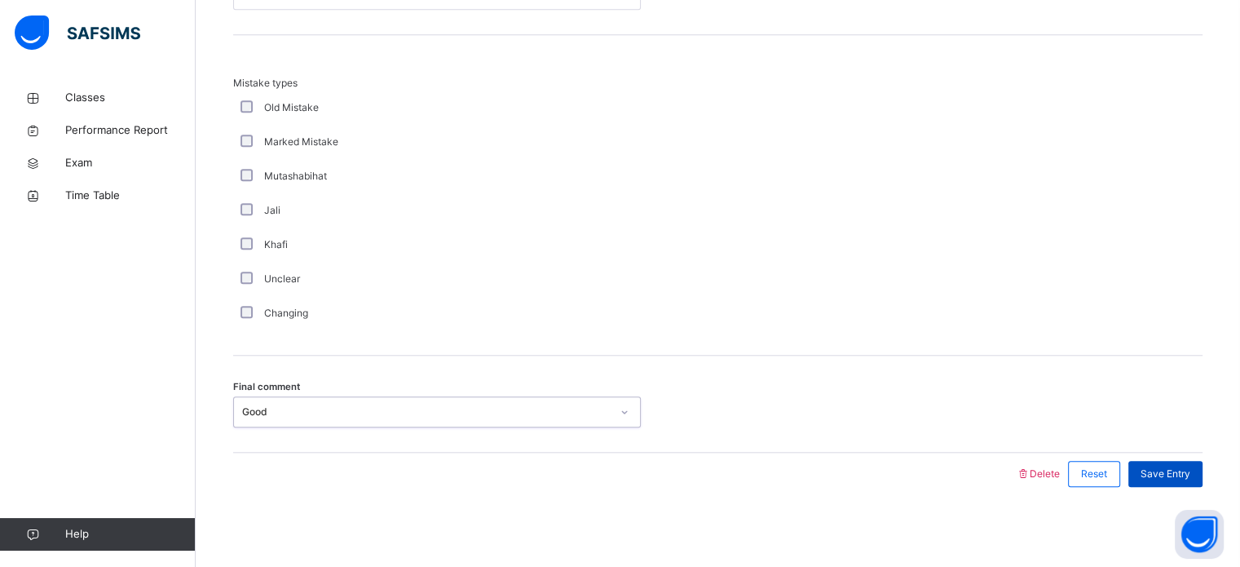
click at [1184, 461] on div "Save Entry" at bounding box center [1165, 474] width 74 height 26
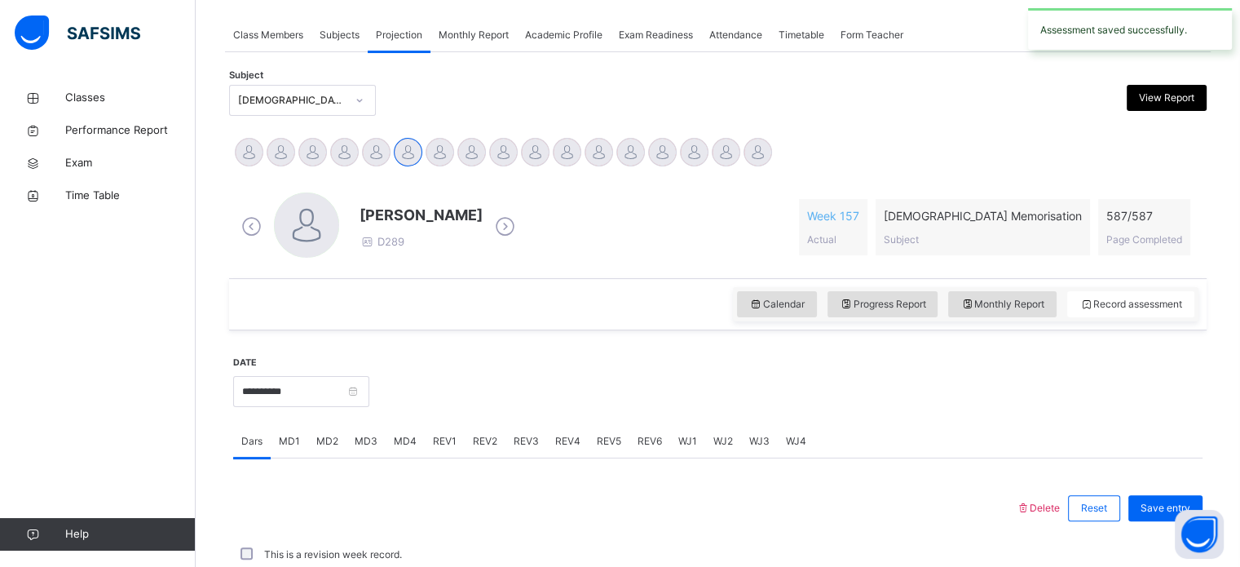
scroll to position [657, 0]
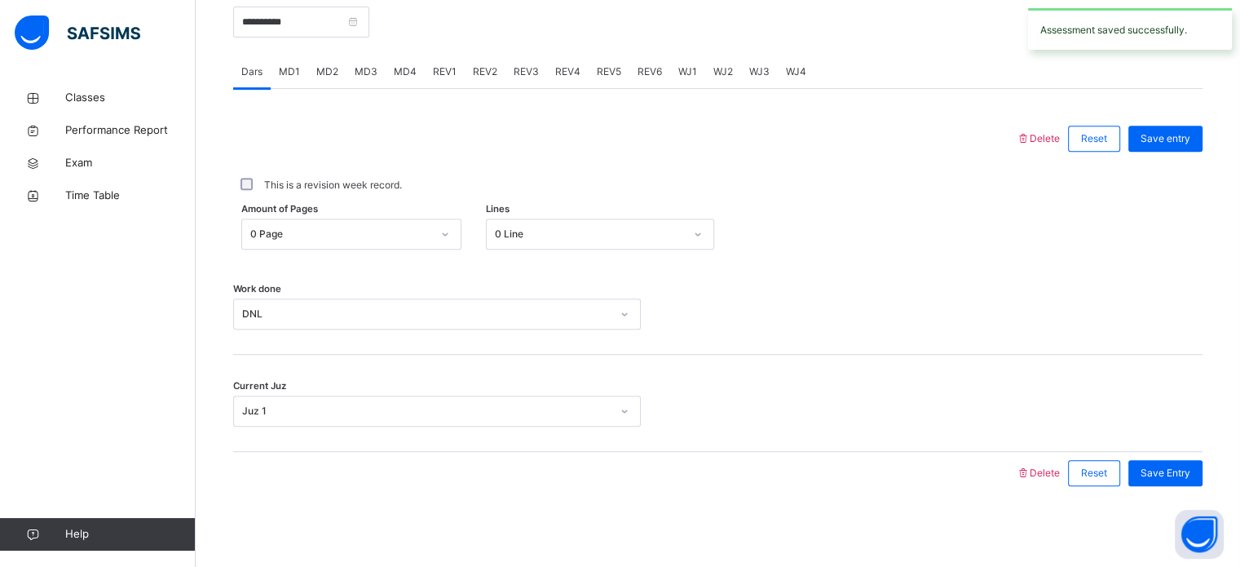
click at [335, 69] on span "MD2" at bounding box center [327, 71] width 22 height 15
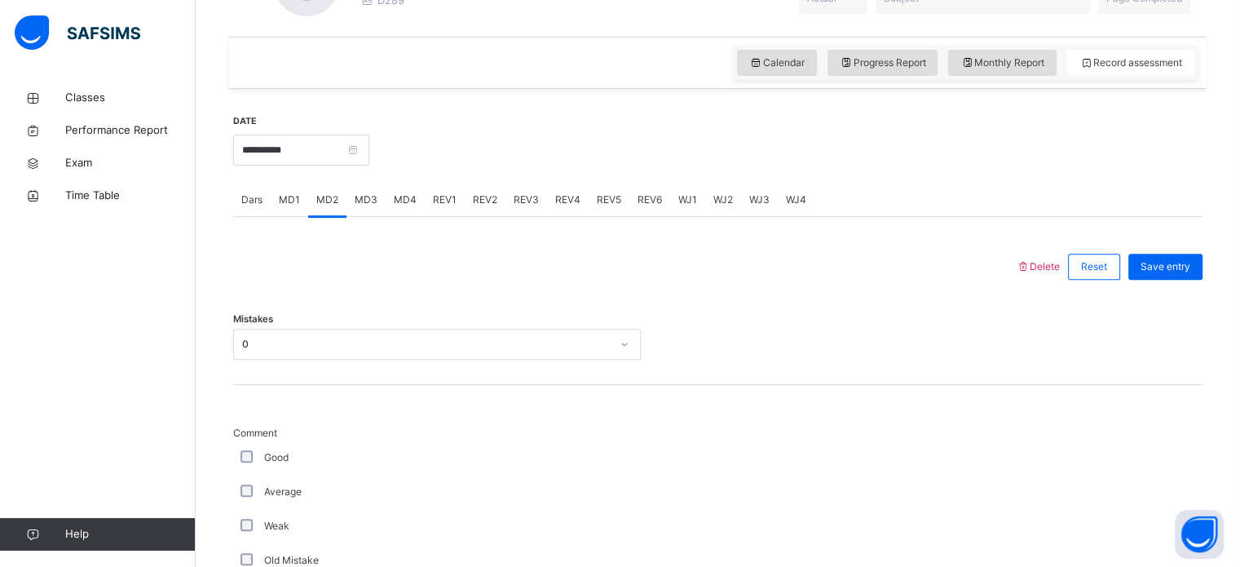
scroll to position [528, 0]
click at [401, 207] on div "MD4" at bounding box center [405, 200] width 39 height 33
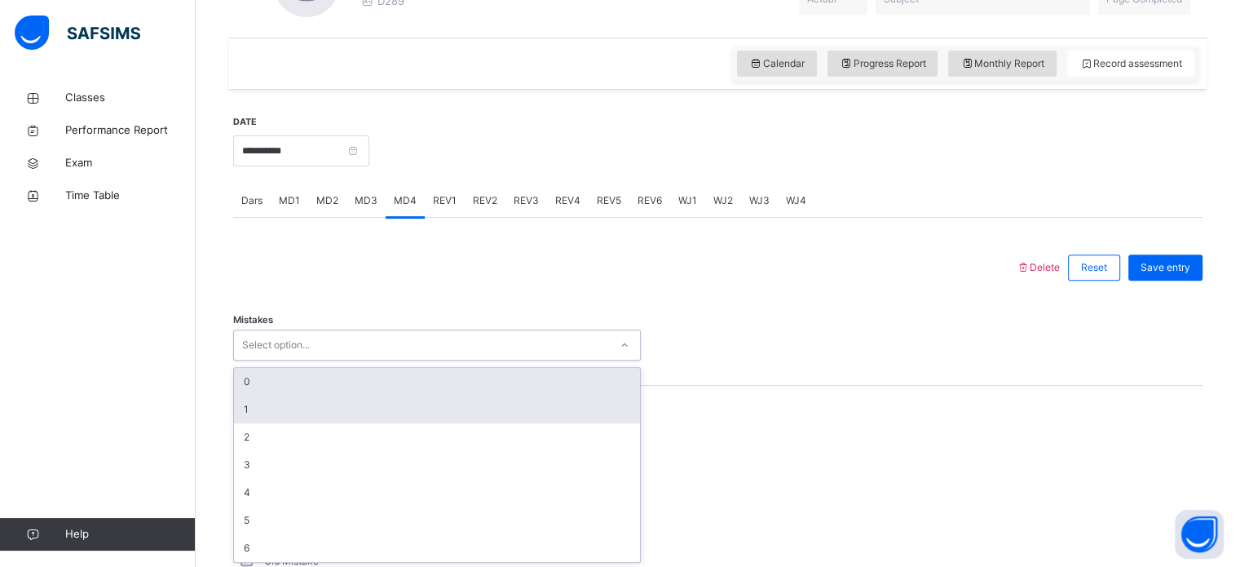
click at [352, 406] on div "1" at bounding box center [437, 409] width 406 height 28
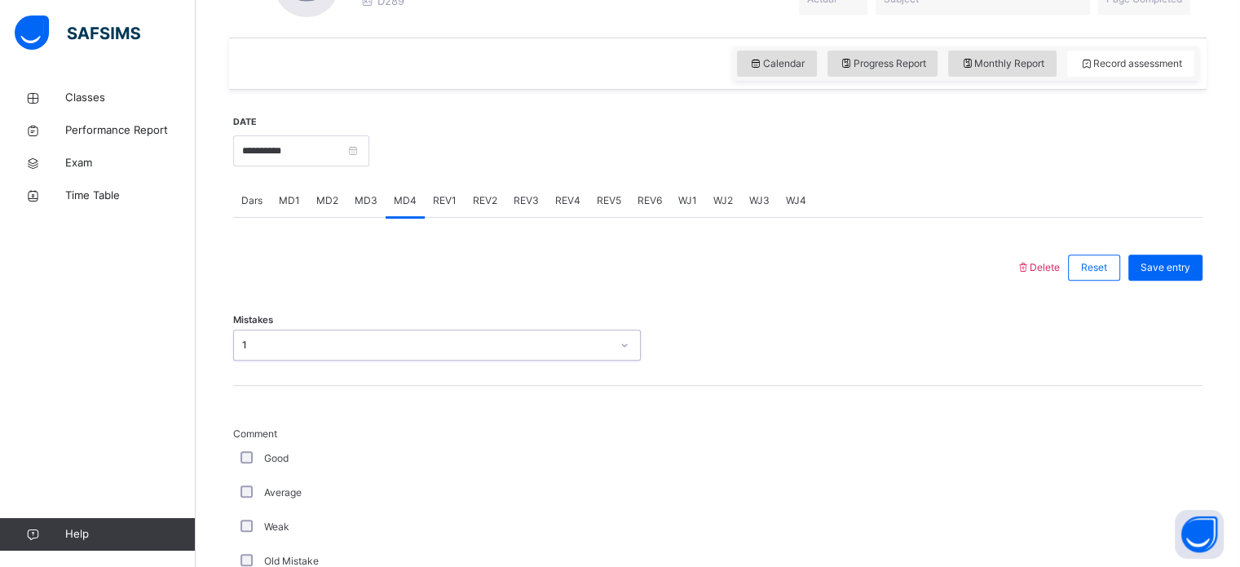
click at [263, 456] on div "Good" at bounding box center [437, 458] width 400 height 15
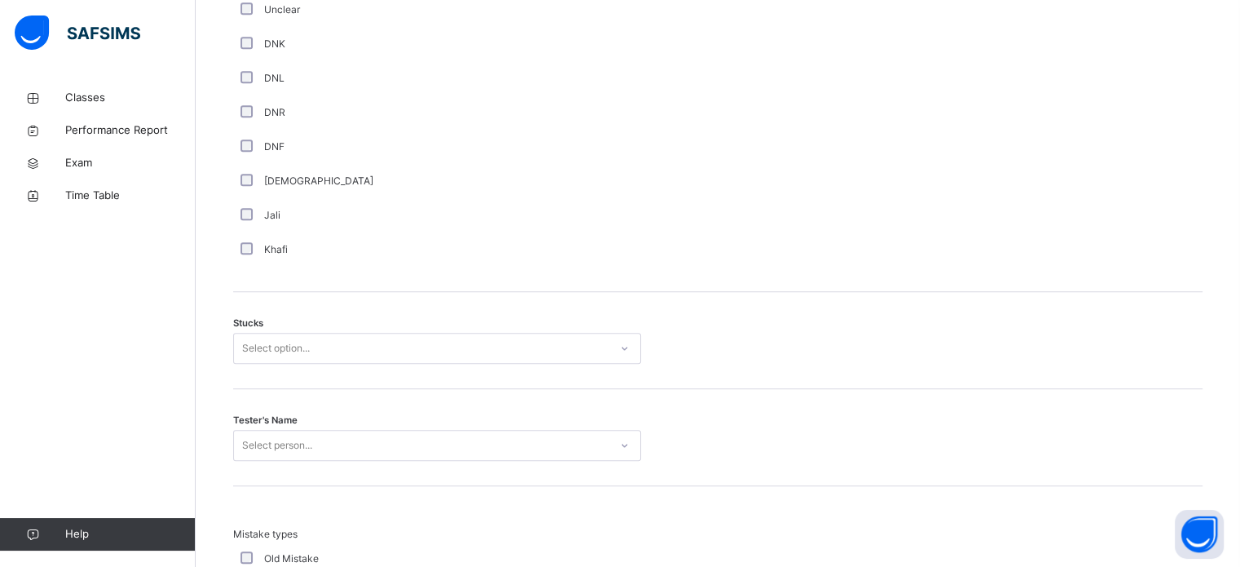
scroll to position [1190, 0]
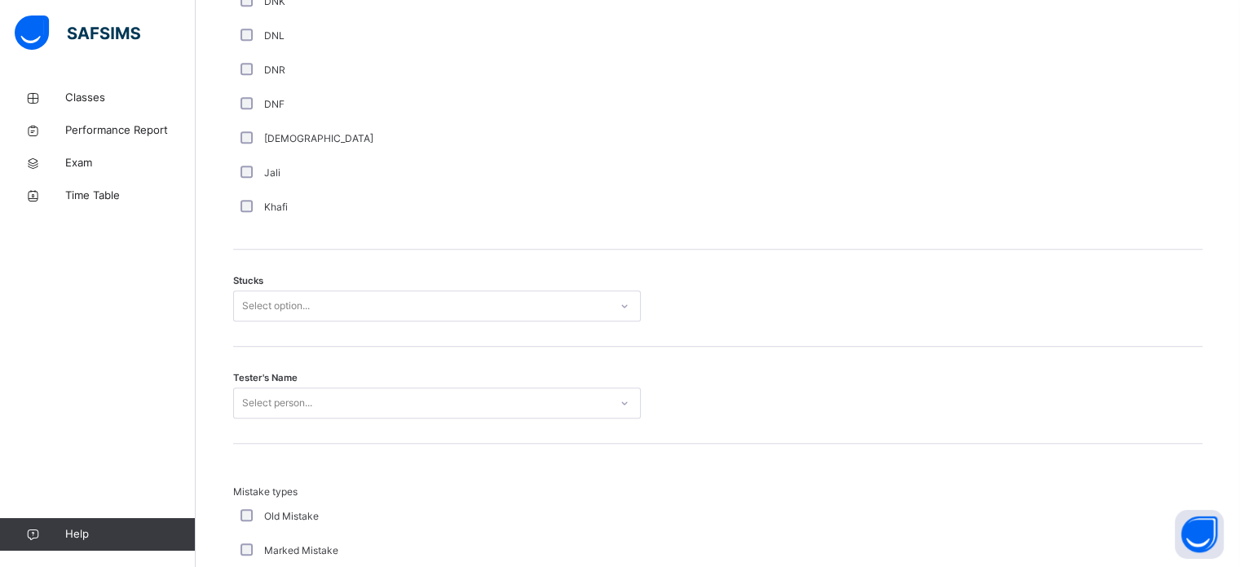
click at [332, 333] on div "Stucks Select option..." at bounding box center [717, 297] width 969 height 97
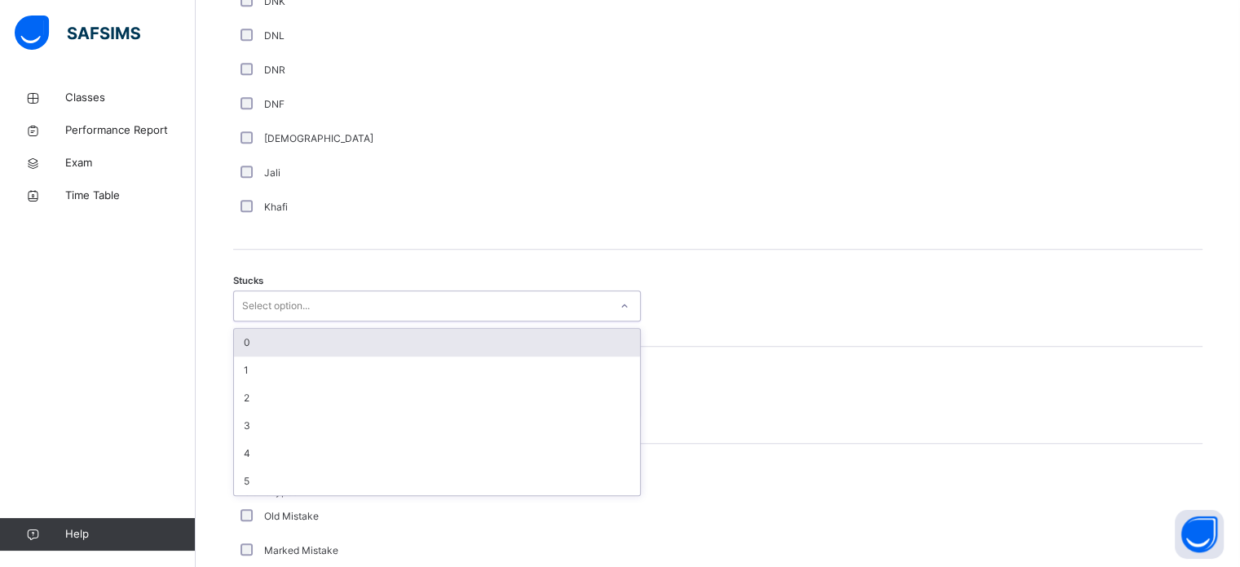
click at [323, 342] on div "0" at bounding box center [437, 343] width 406 height 28
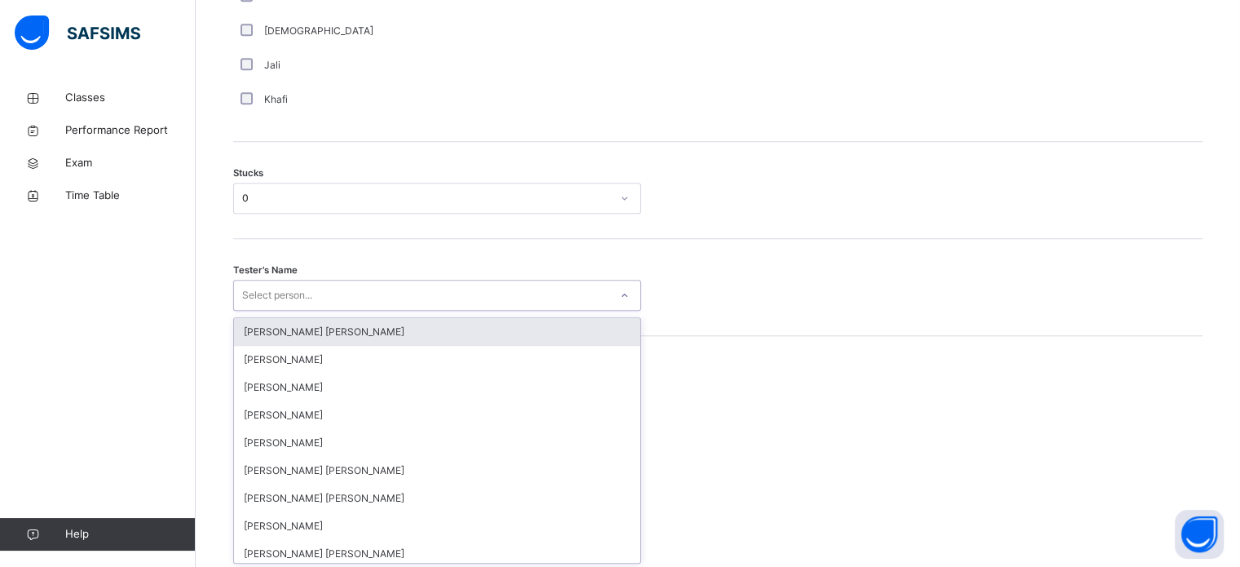
scroll to position [1300, 0]
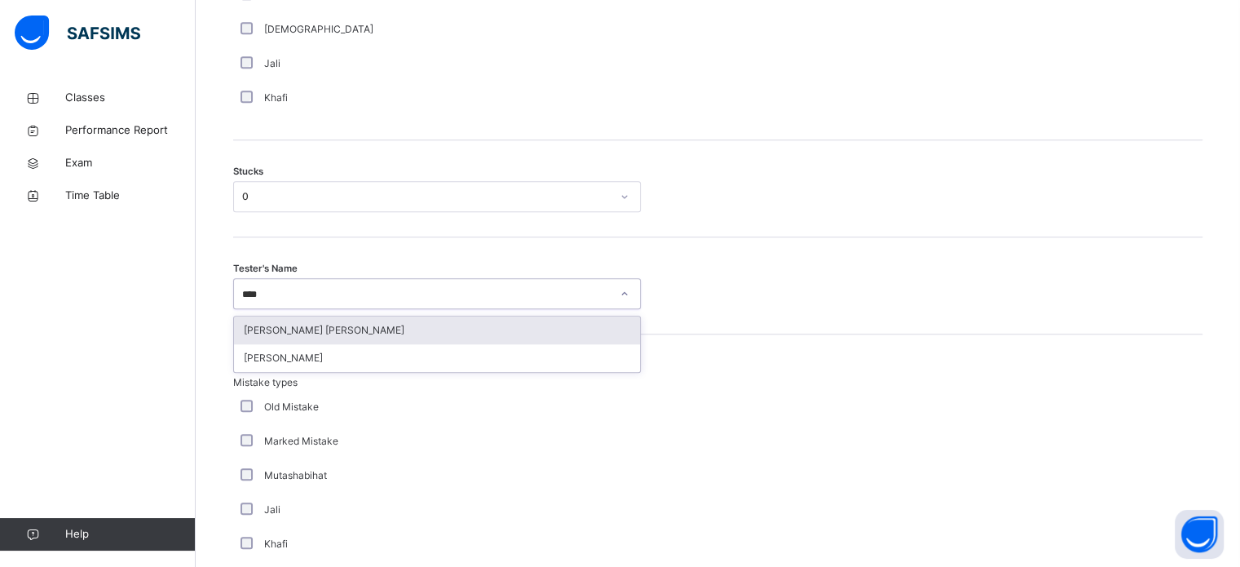
type input "*****"
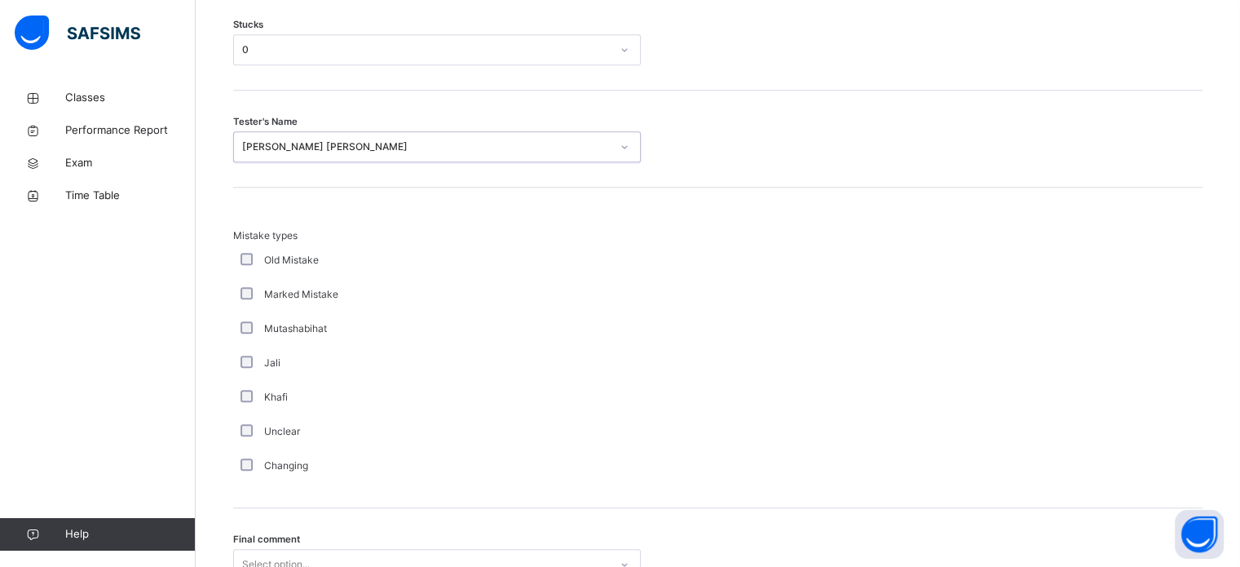
scroll to position [1494, 0]
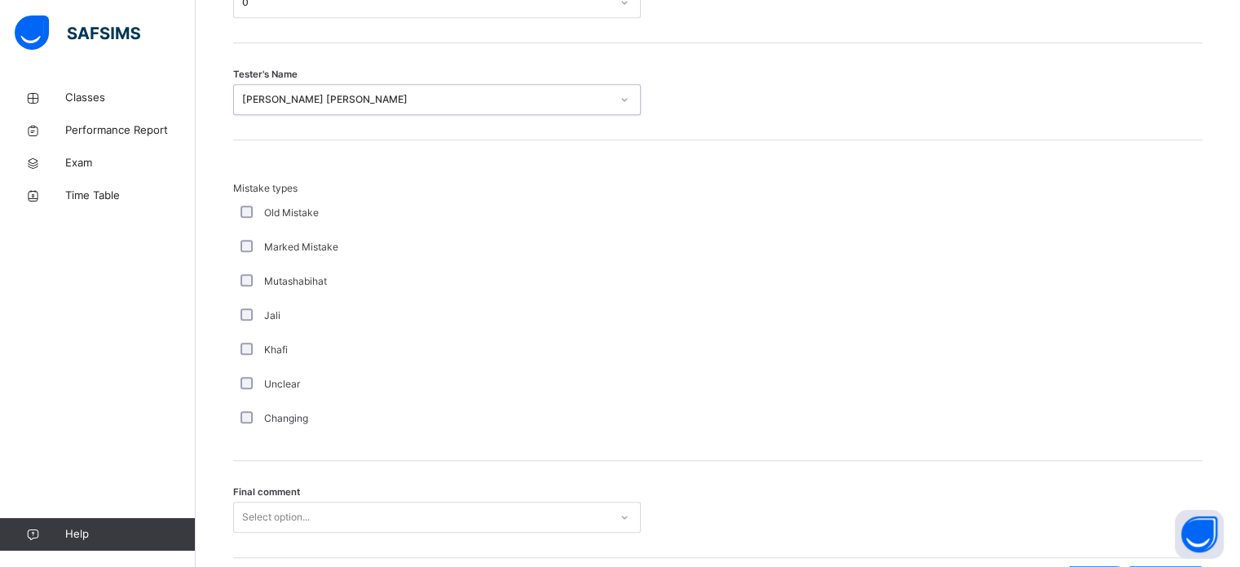
click at [391, 541] on div "Final comment Select option..." at bounding box center [717, 509] width 969 height 97
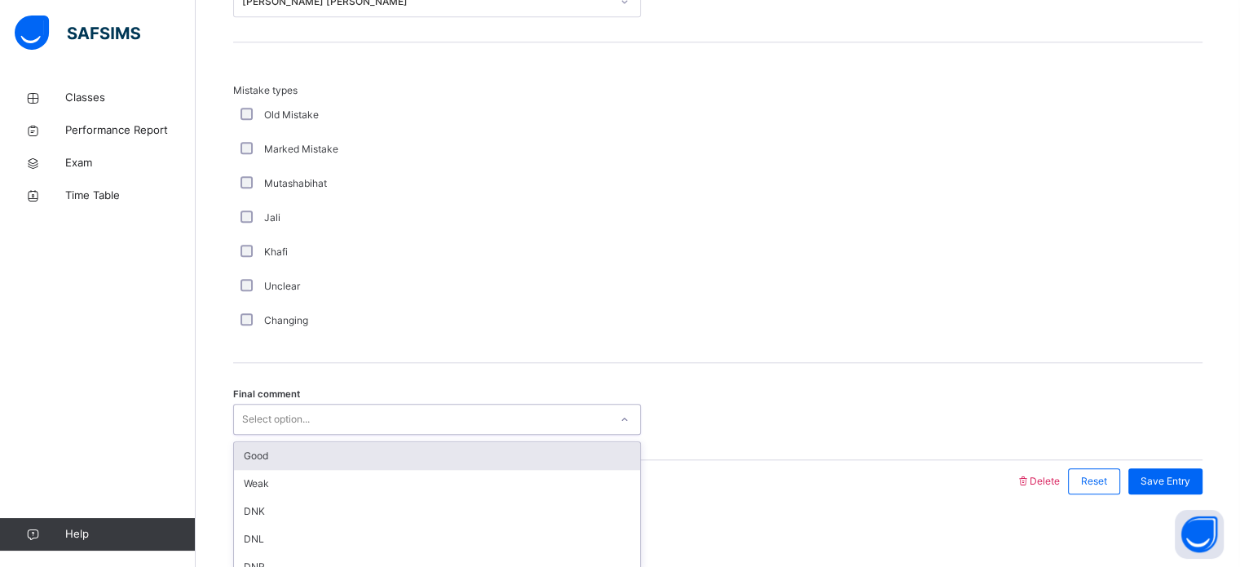
scroll to position [1599, 0]
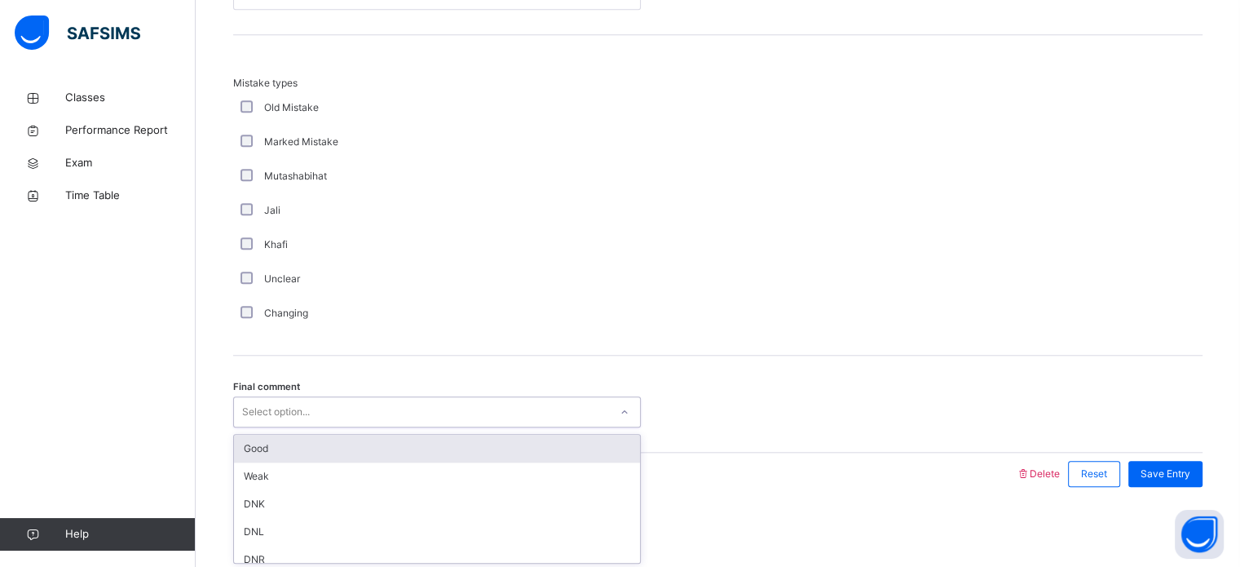
click at [428, 447] on div "Good" at bounding box center [437, 449] width 406 height 28
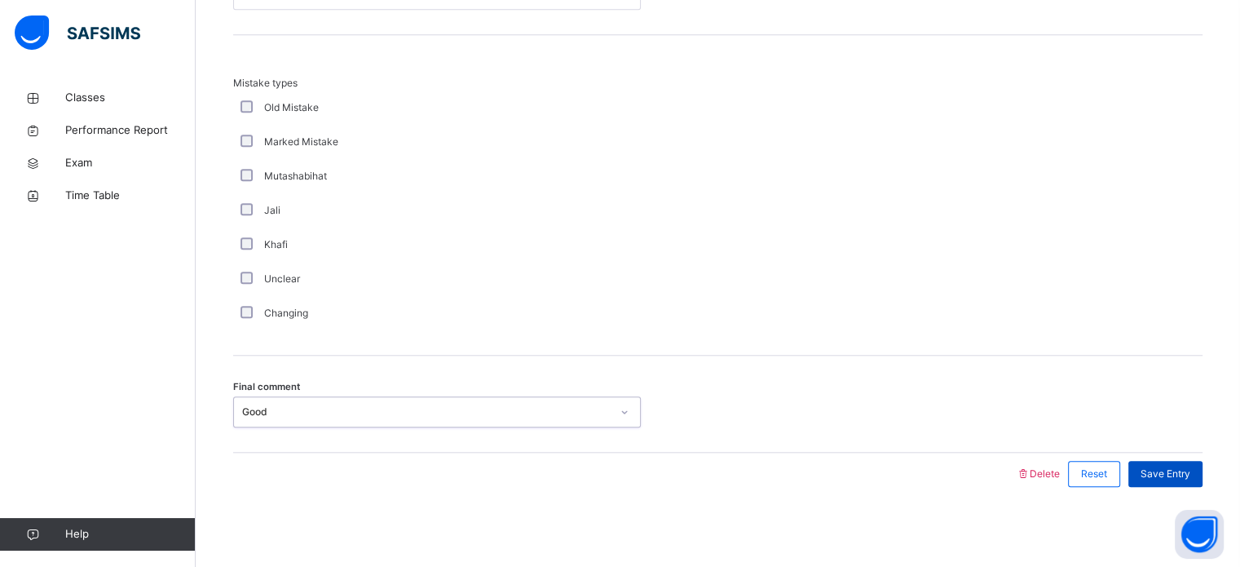
click at [1180, 461] on div "Save Entry" at bounding box center [1165, 474] width 74 height 26
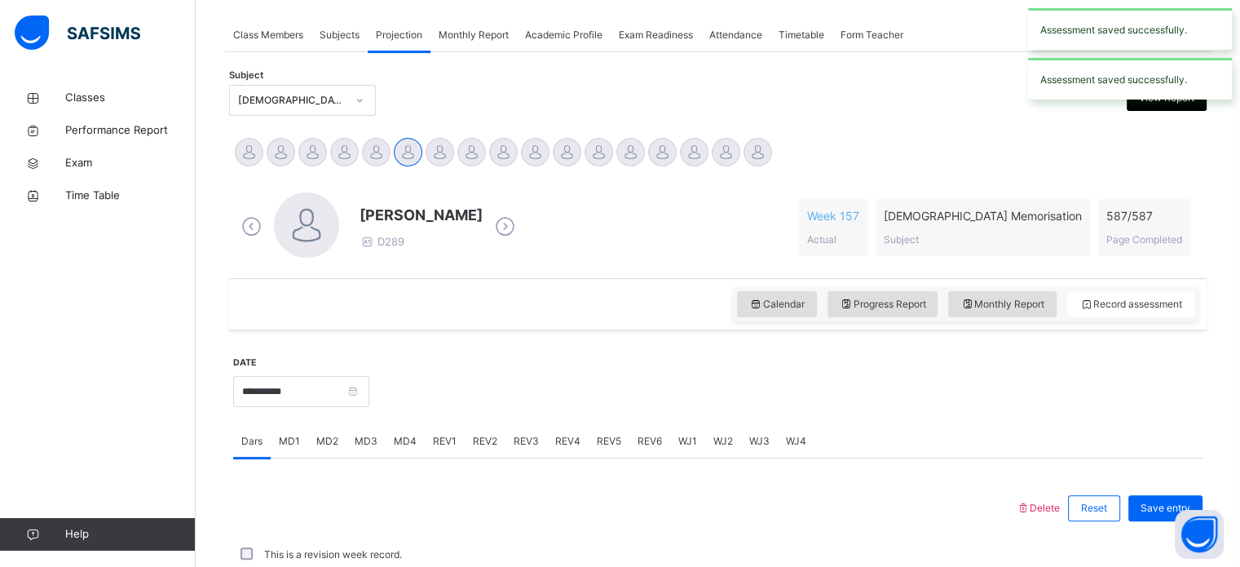
scroll to position [657, 0]
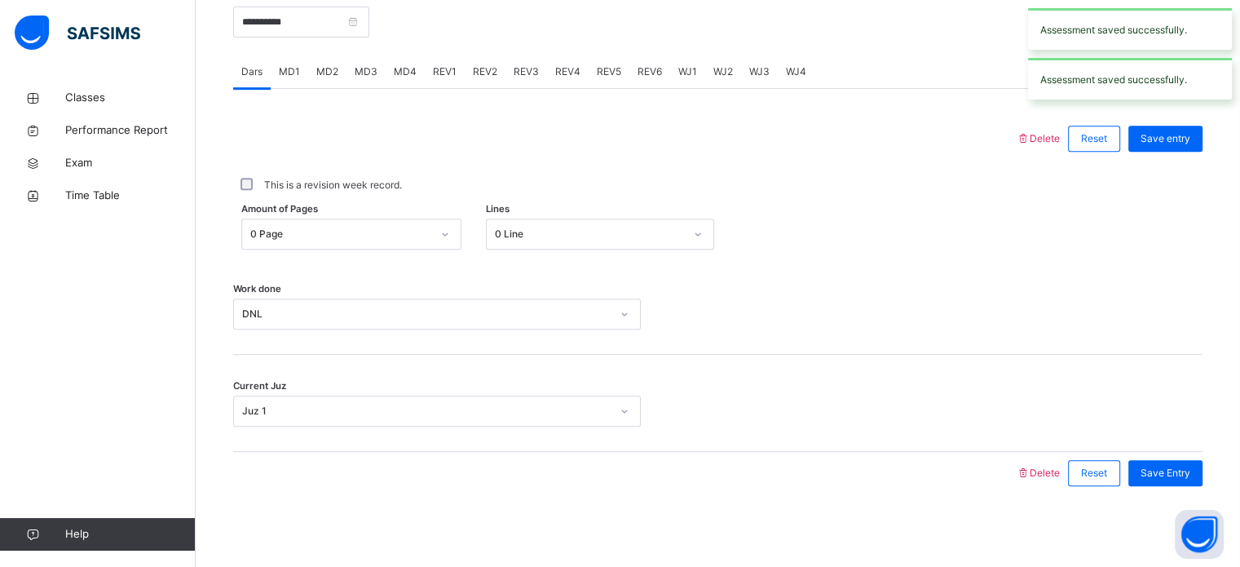
click at [321, 78] on span "MD2" at bounding box center [327, 71] width 22 height 15
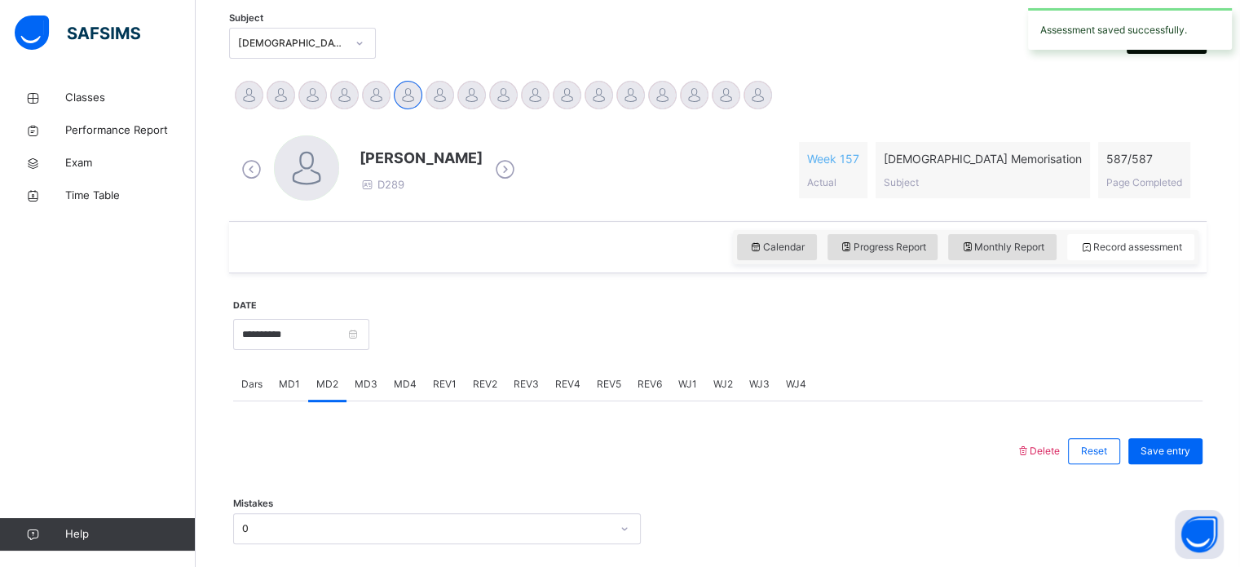
click at [414, 388] on div "MD4" at bounding box center [405, 384] width 39 height 33
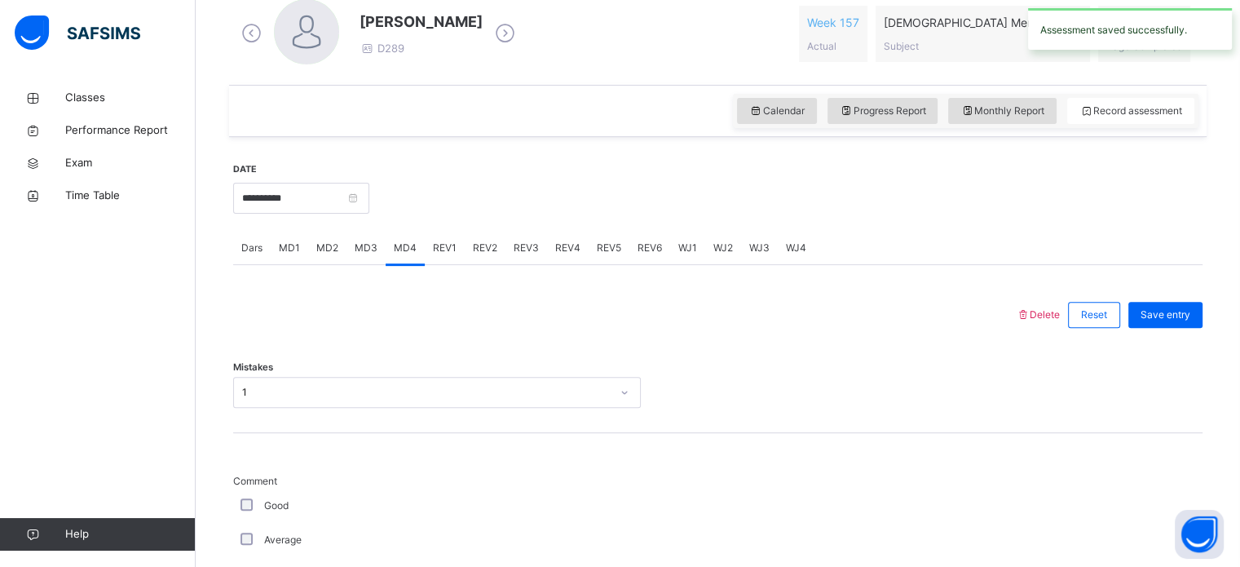
scroll to position [604, 0]
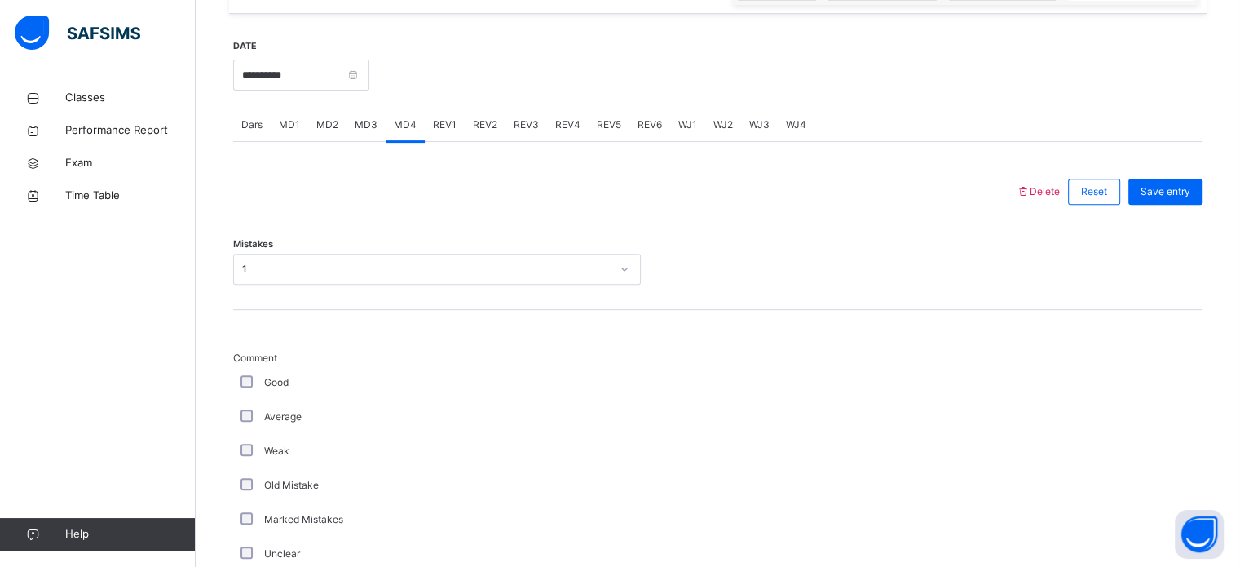
click at [217, 156] on div "Back / FT Boys Class 1 FT Boys Class 1 Full Time Boys Third Term 2024-2025 Clas…" at bounding box center [718, 520] width 1044 height 2086
click at [267, 127] on div "Dars" at bounding box center [252, 124] width 38 height 33
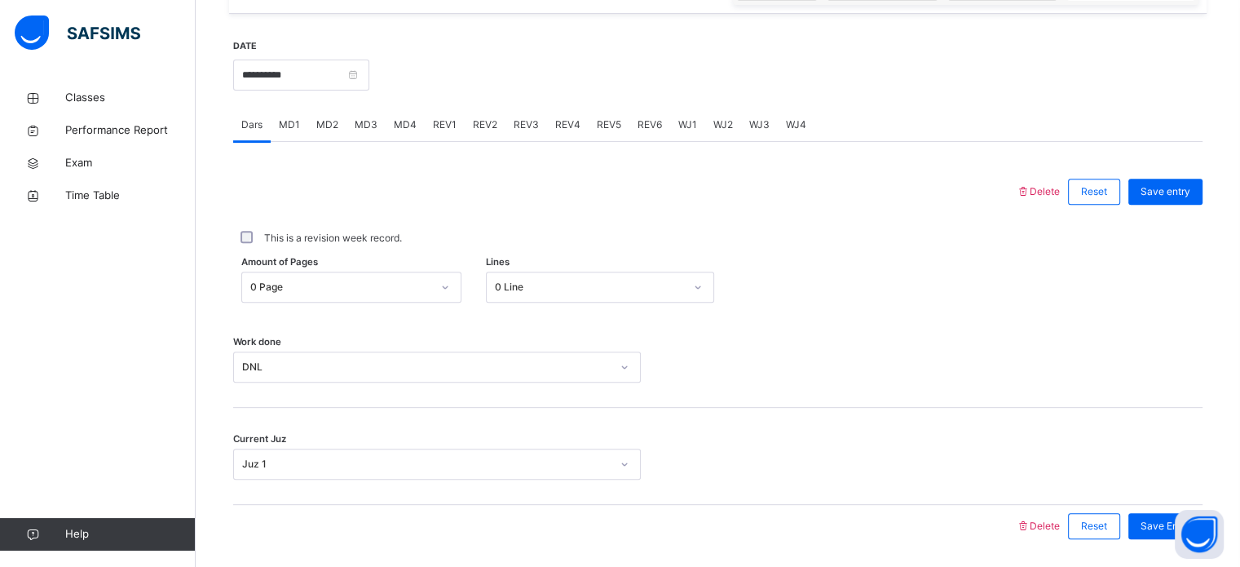
click at [425, 130] on div "REV1" at bounding box center [445, 124] width 40 height 33
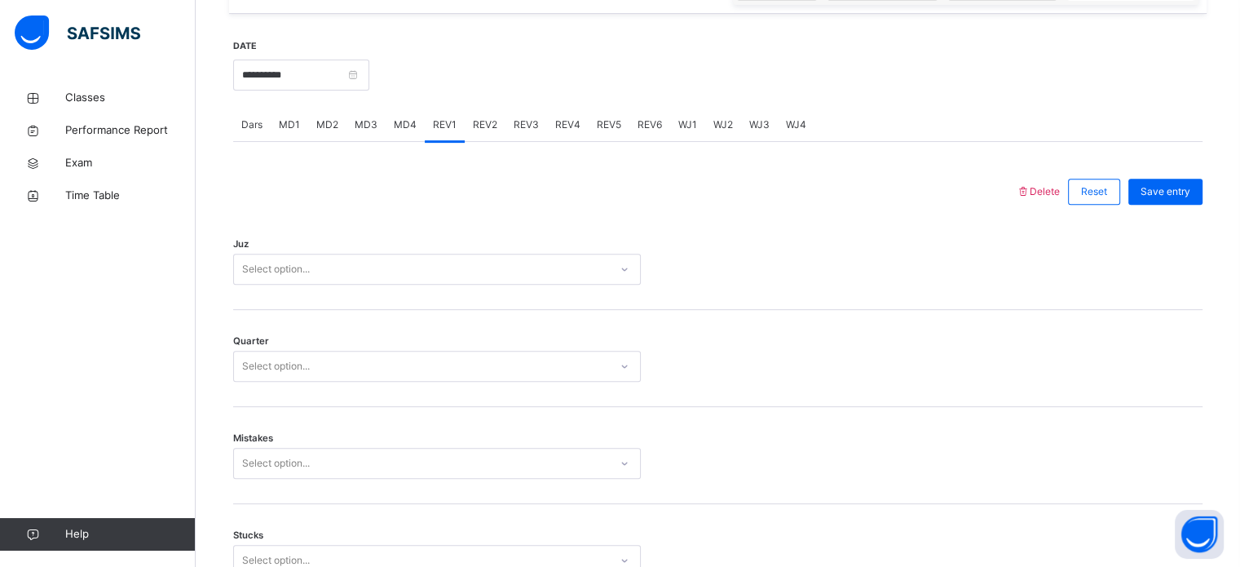
click at [398, 129] on span "MD4" at bounding box center [405, 124] width 23 height 15
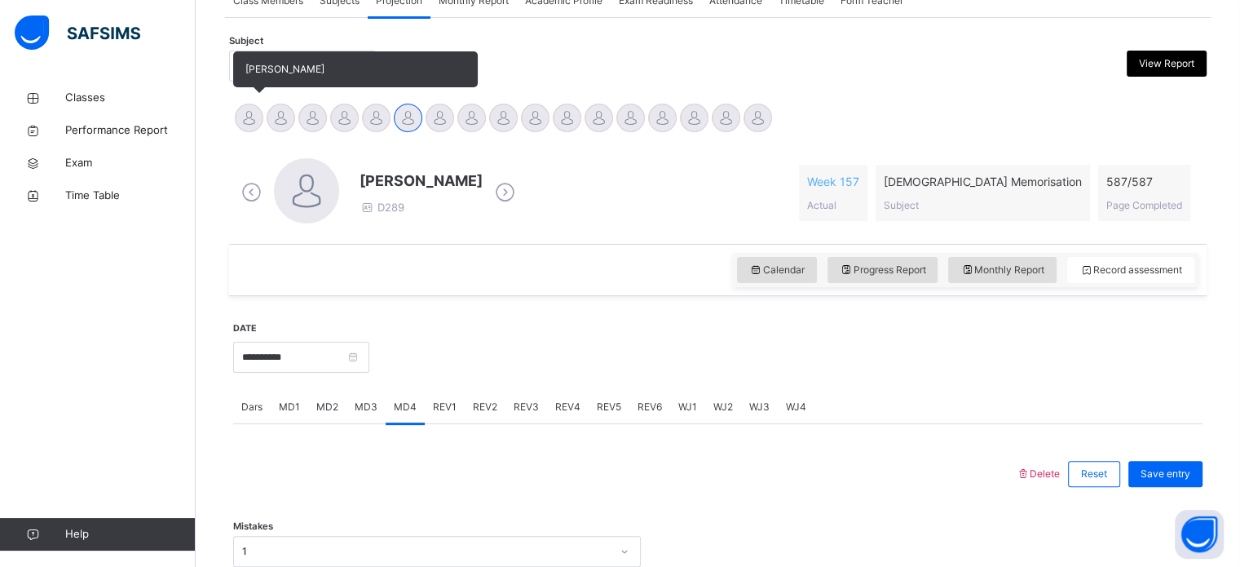
click at [253, 120] on div at bounding box center [249, 118] width 29 height 29
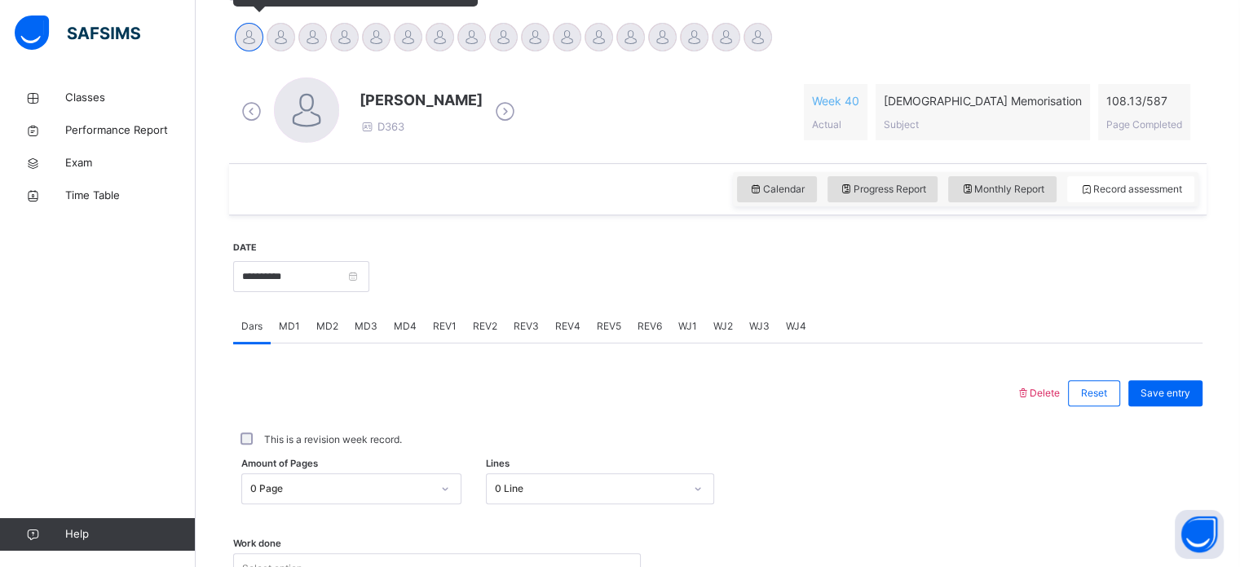
scroll to position [407, 0]
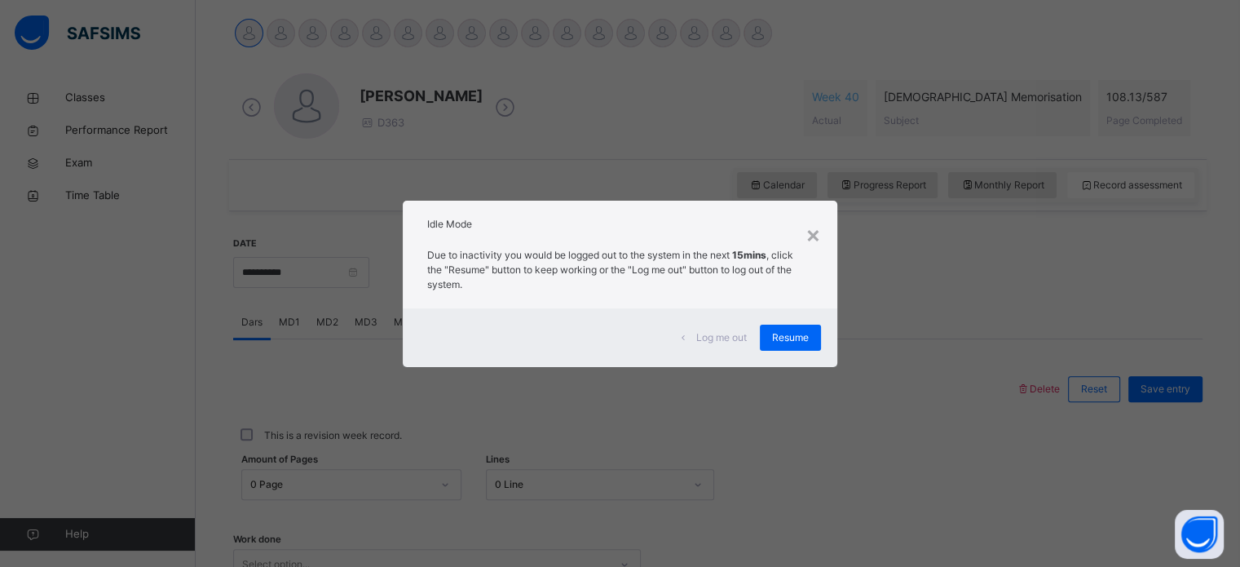
click at [796, 362] on div "Log me out Resume" at bounding box center [620, 337] width 434 height 59
click at [797, 337] on span "Resume" at bounding box center [790, 337] width 37 height 15
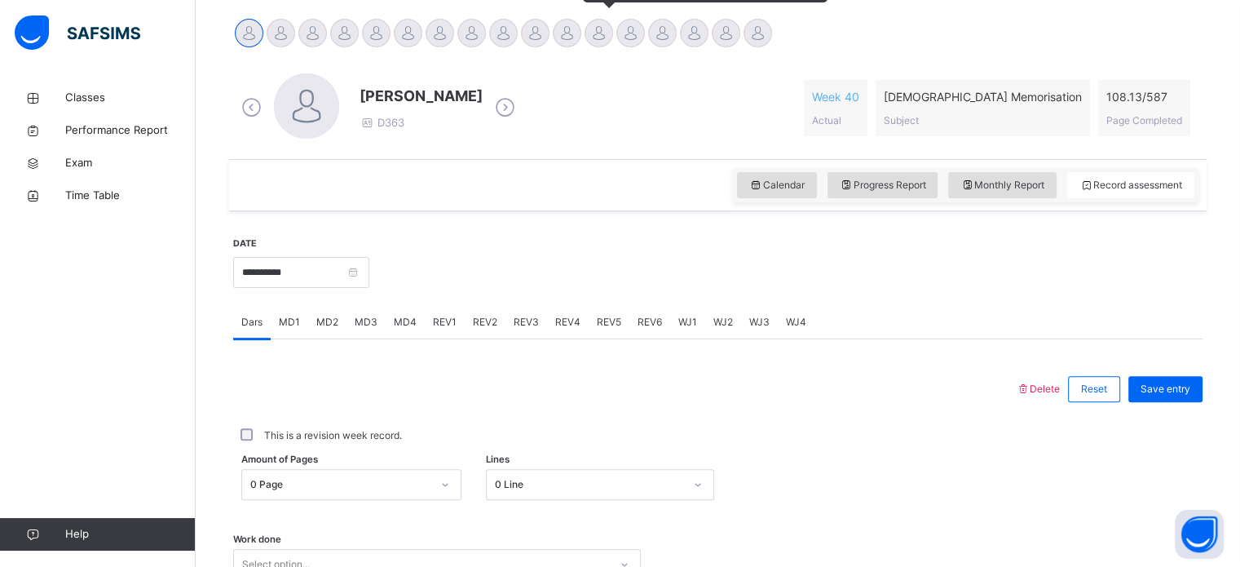
click at [587, 42] on div at bounding box center [599, 33] width 29 height 29
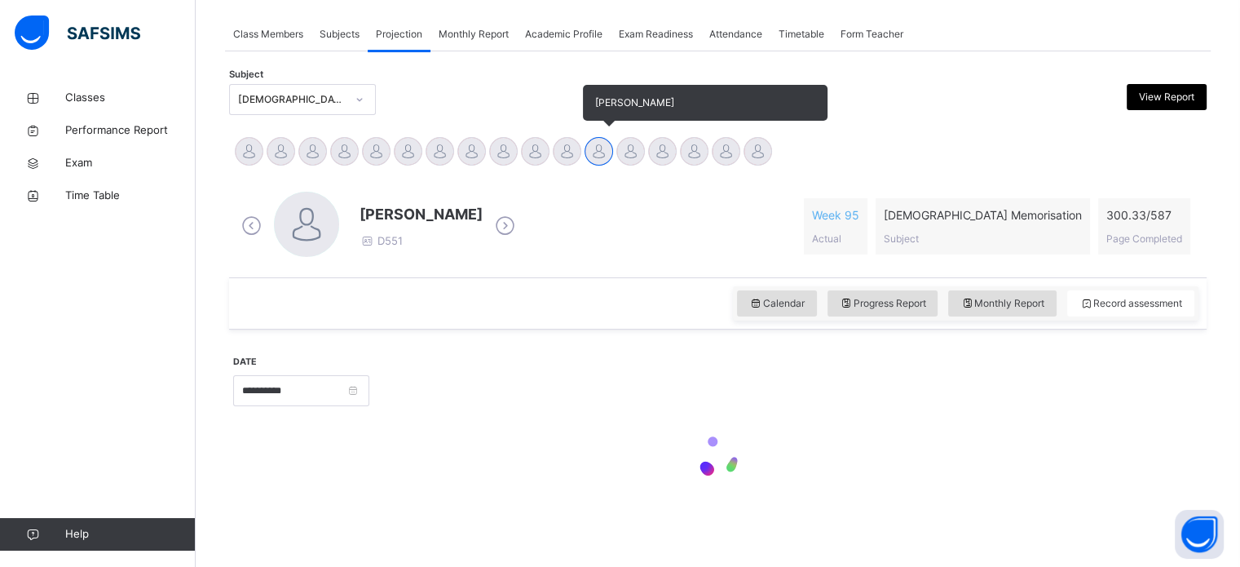
scroll to position [288, 0]
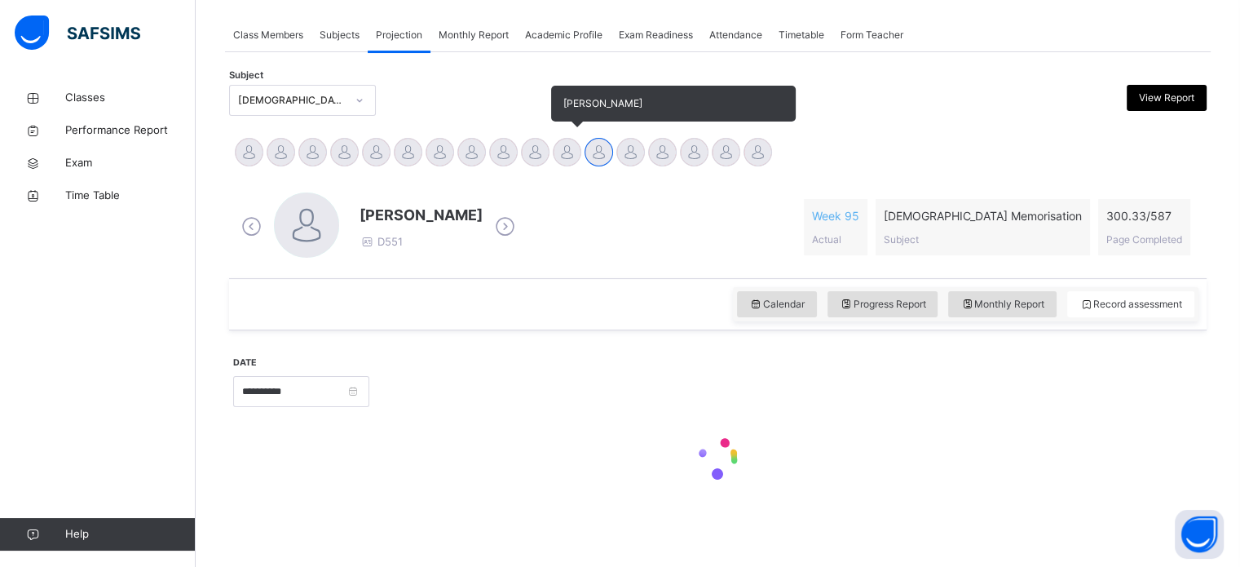
click at [559, 144] on div at bounding box center [567, 152] width 29 height 29
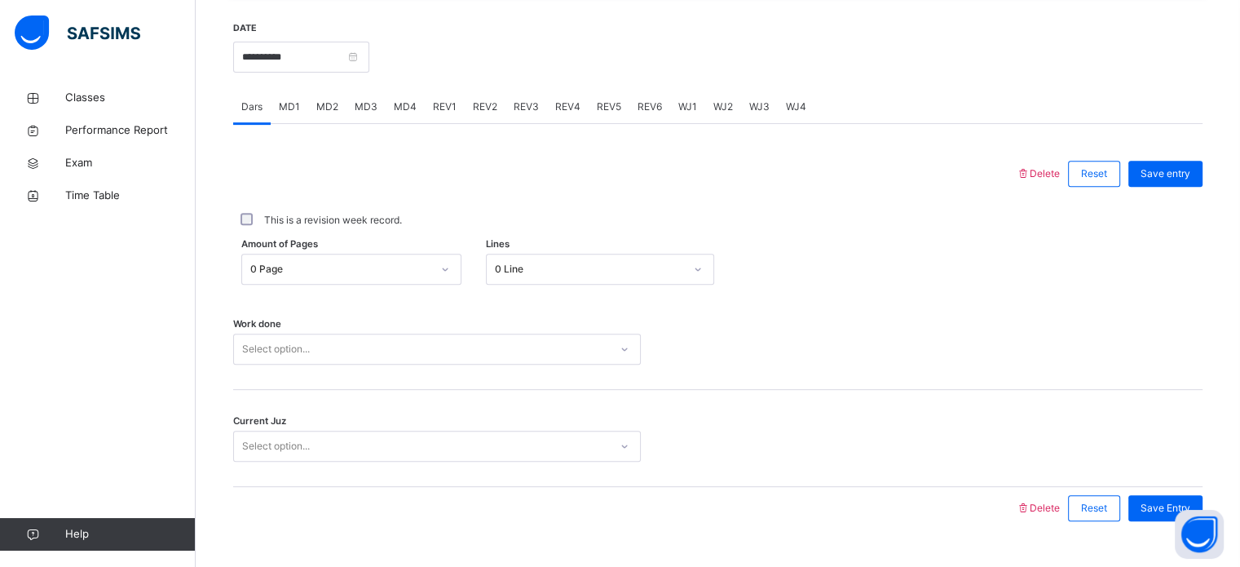
scroll to position [630, 0]
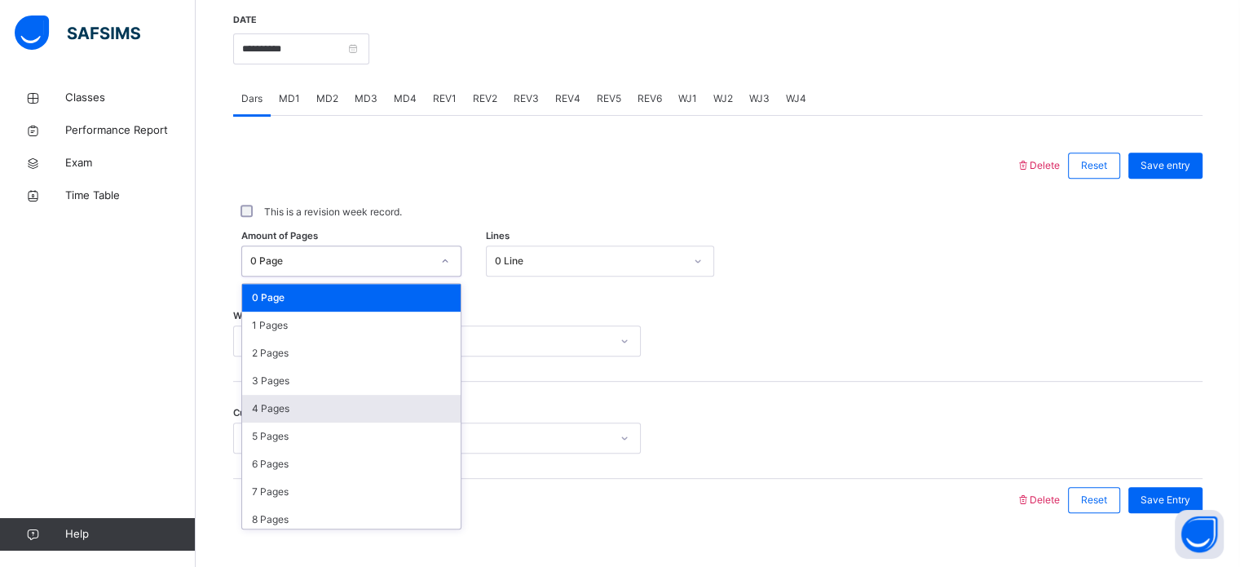
click at [300, 408] on div "4 Pages" at bounding box center [351, 409] width 219 height 28
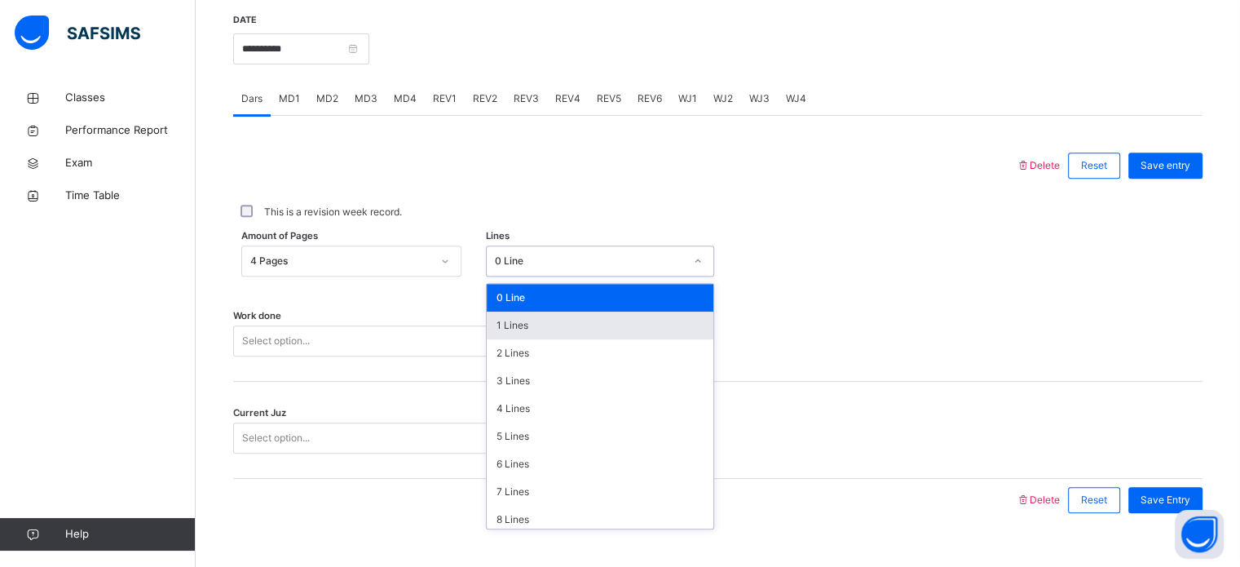
click at [525, 327] on div "1 Lines" at bounding box center [600, 325] width 227 height 28
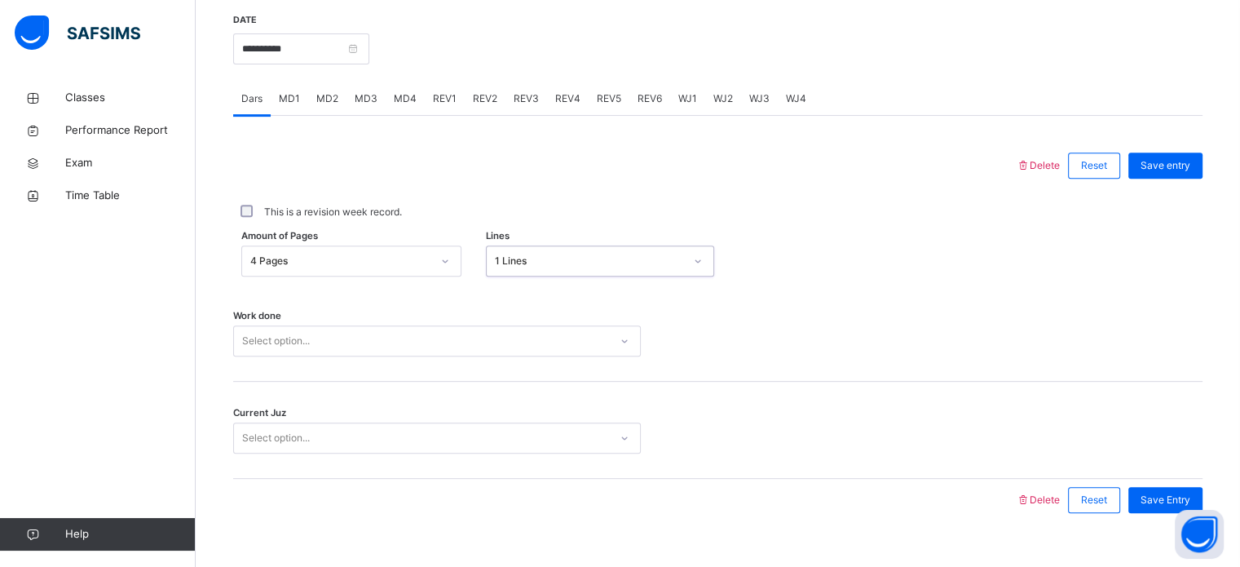
click at [470, 364] on div "Work done Select option..." at bounding box center [717, 333] width 969 height 97
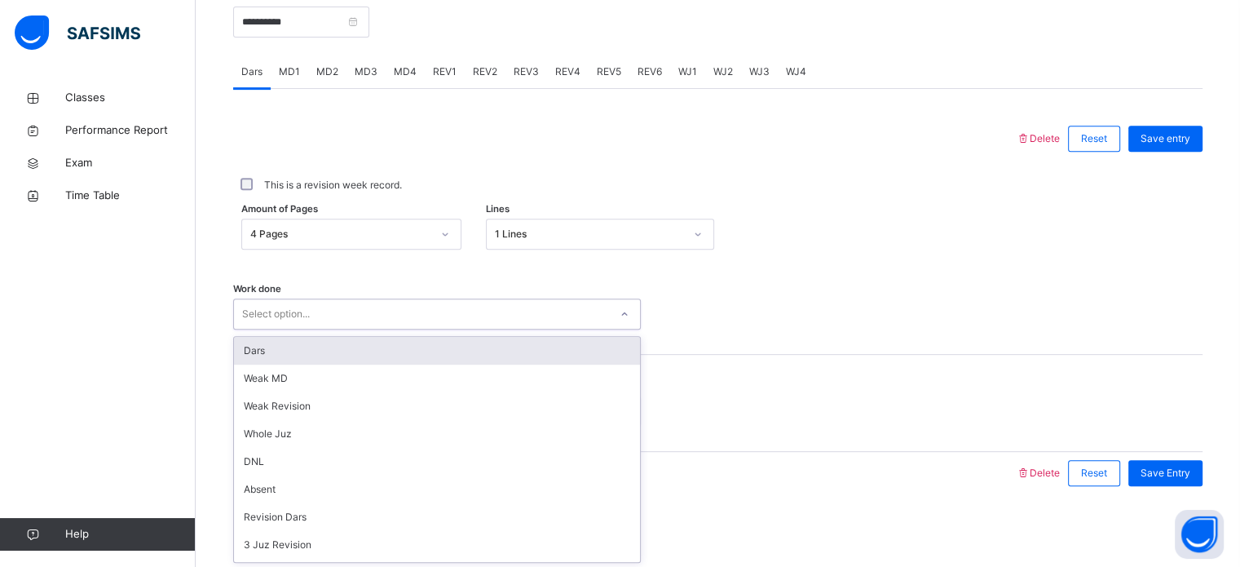
click at [360, 345] on div "Dars" at bounding box center [437, 351] width 406 height 28
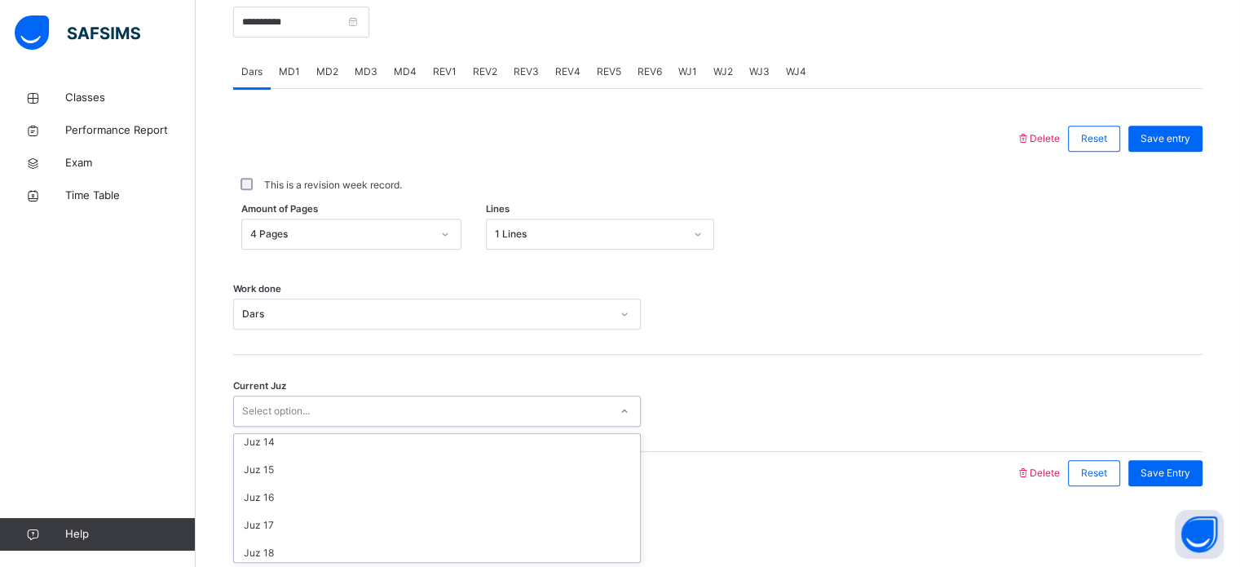
scroll to position [435, 0]
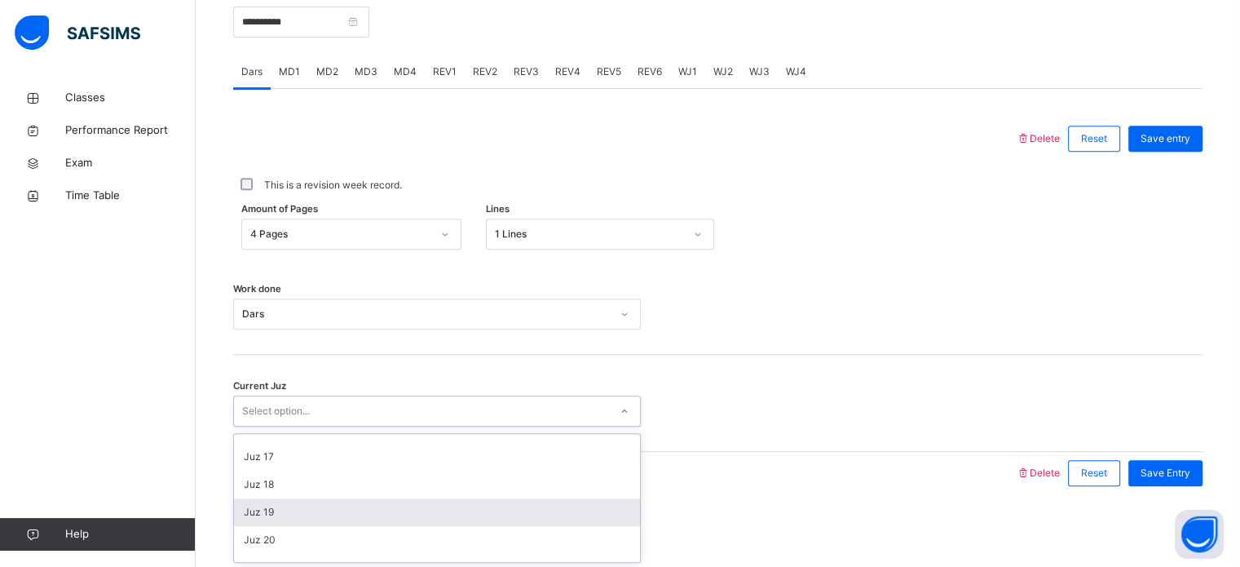
click at [281, 510] on div "Juz 19" at bounding box center [437, 512] width 406 height 28
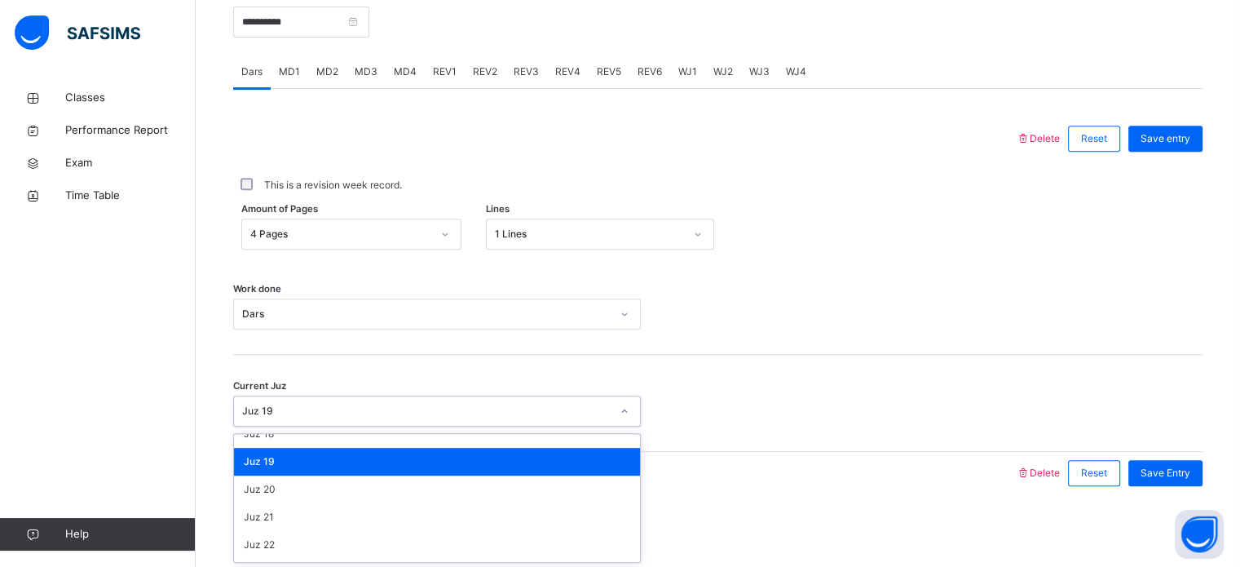
scroll to position [477, 0]
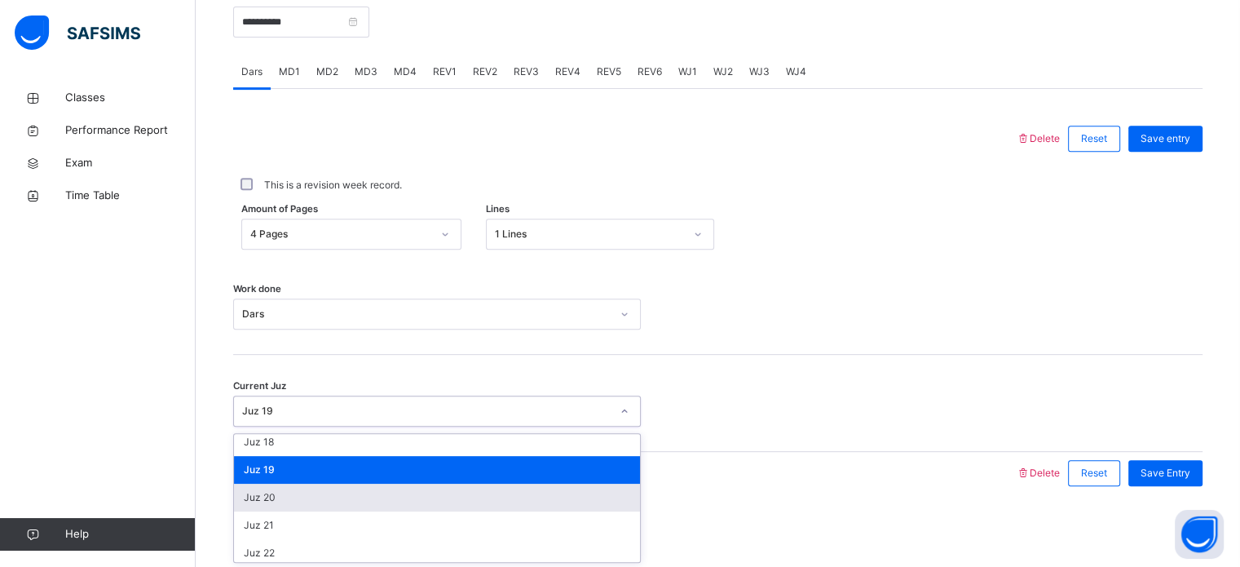
click at [298, 489] on div "Juz 20" at bounding box center [437, 497] width 406 height 28
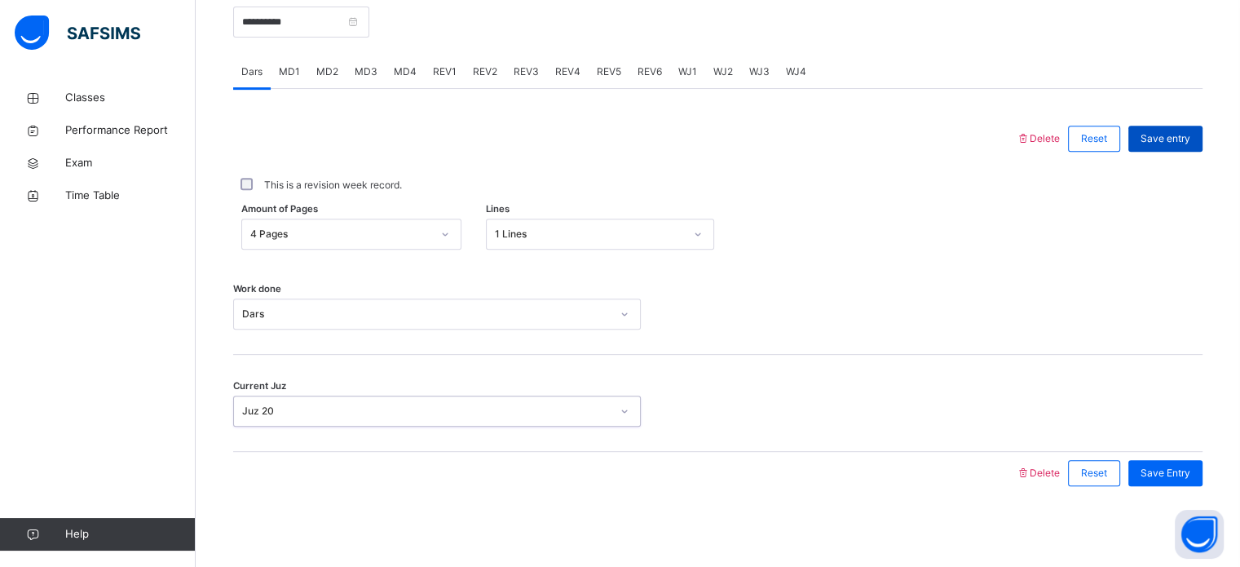
click at [1187, 146] on div "Save entry" at bounding box center [1165, 139] width 74 height 26
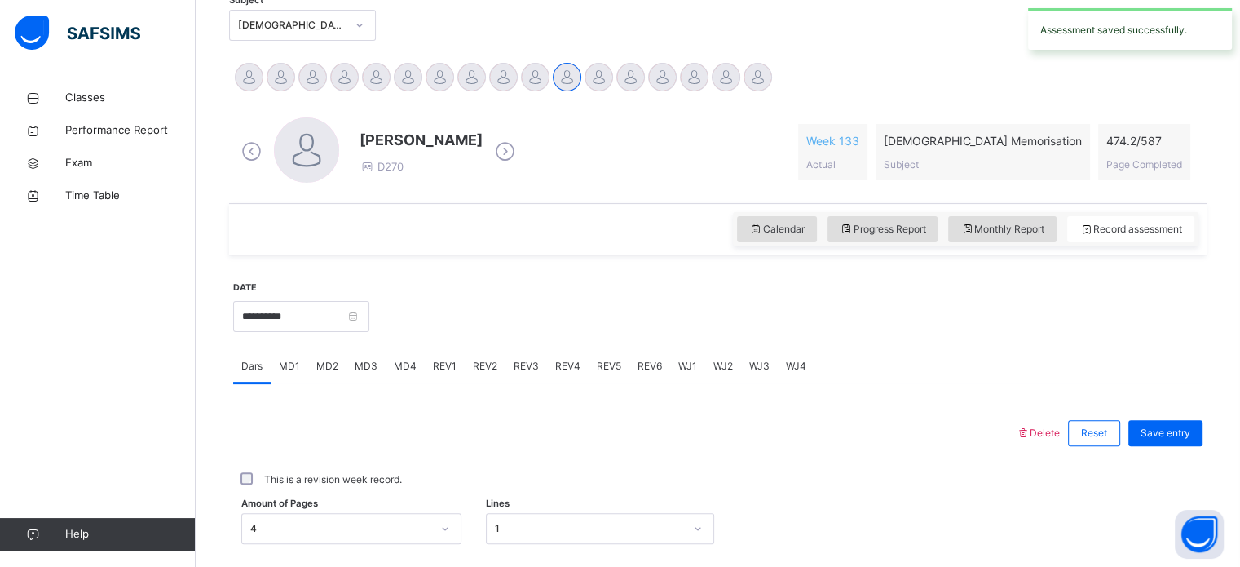
scroll to position [337, 0]
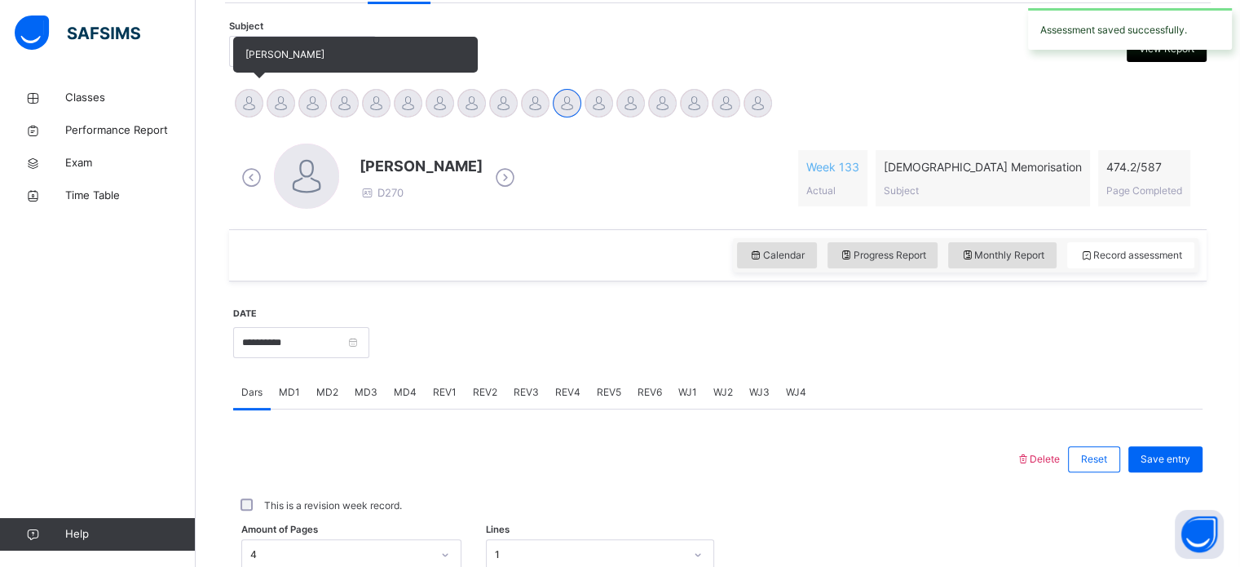
click at [237, 107] on div at bounding box center [249, 103] width 29 height 29
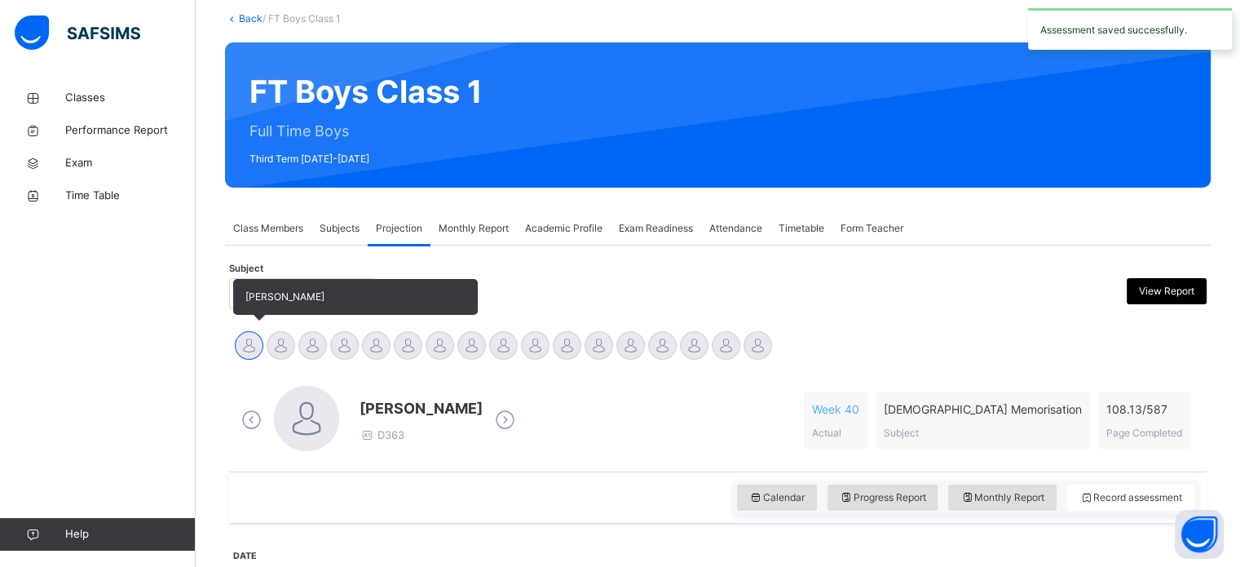
scroll to position [0, 0]
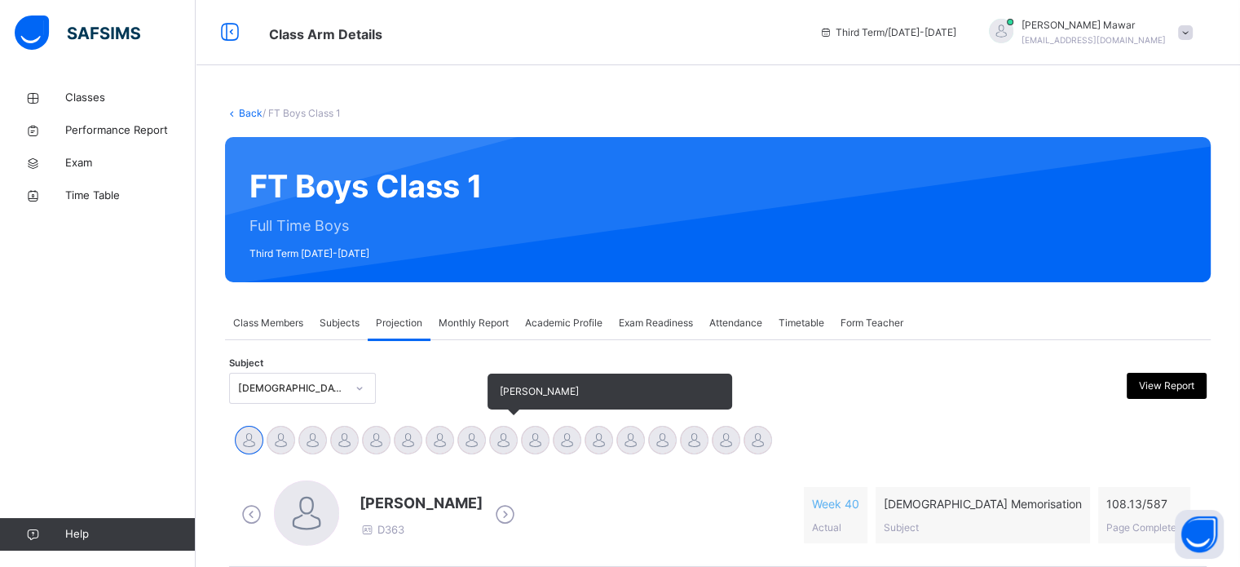
click at [500, 435] on div at bounding box center [503, 440] width 29 height 29
click at [461, 432] on div at bounding box center [471, 440] width 29 height 29
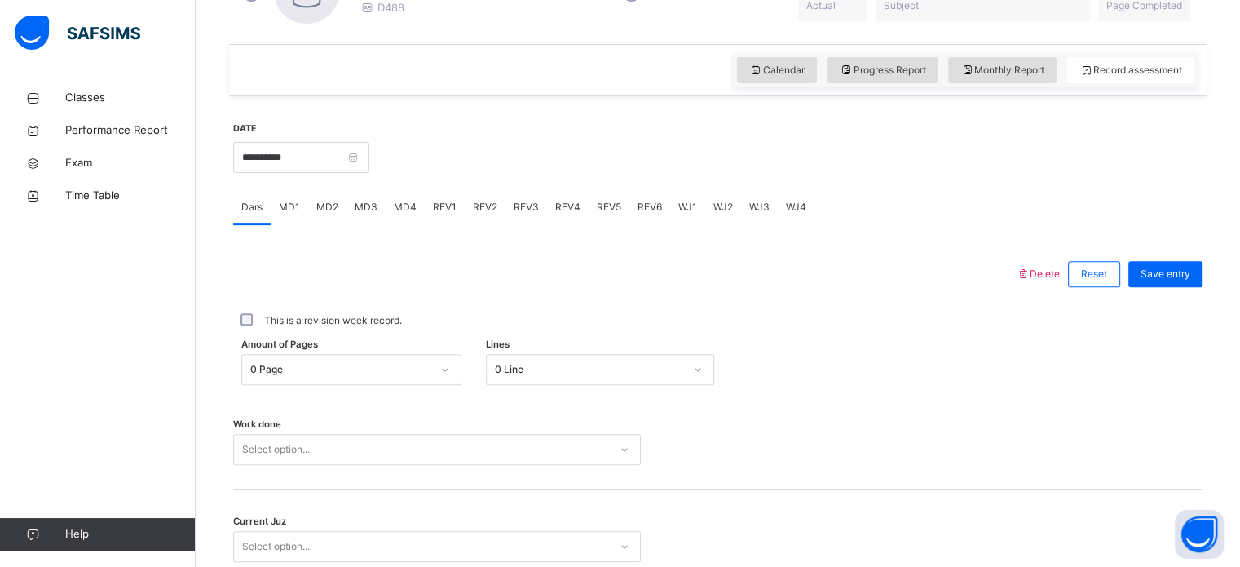
scroll to position [529, 0]
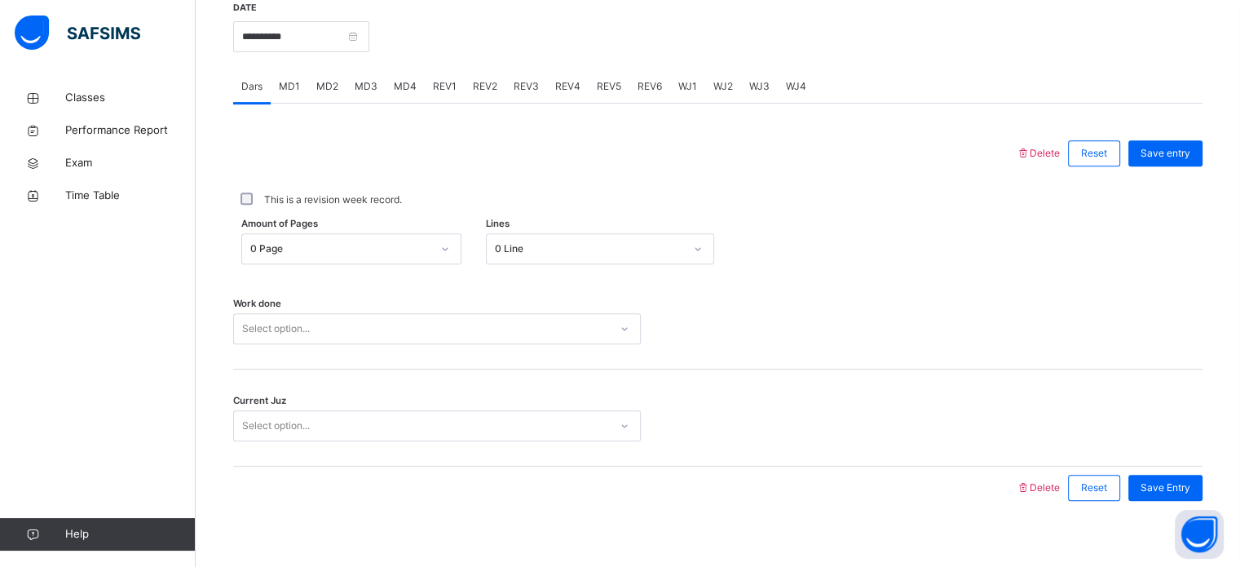
click at [333, 344] on div "Select option..." at bounding box center [437, 328] width 408 height 31
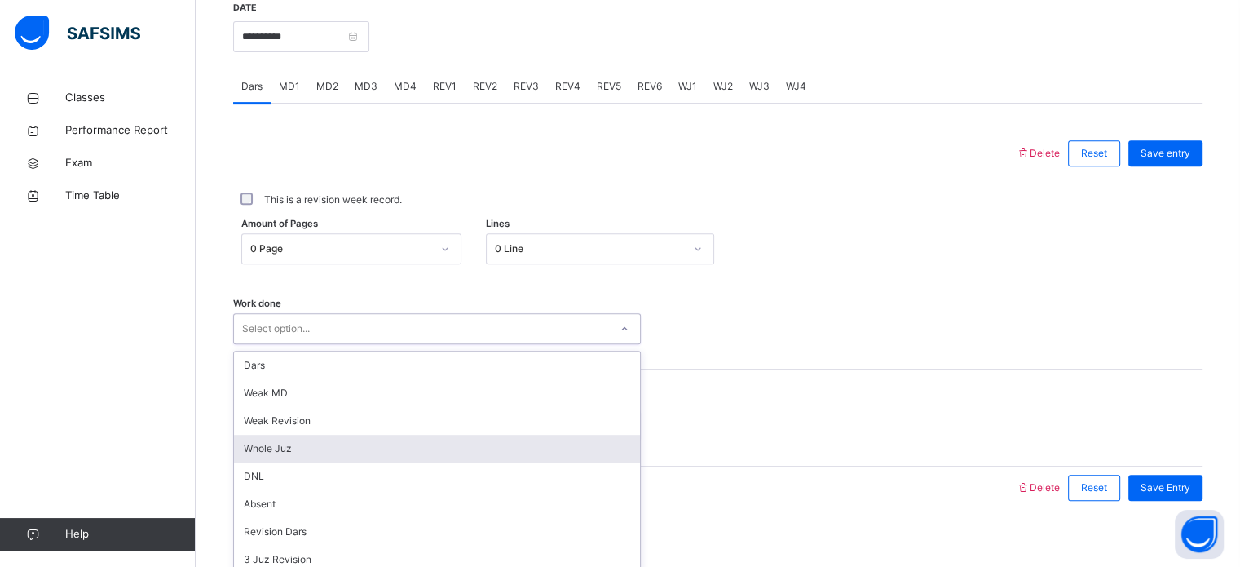
scroll to position [657, 0]
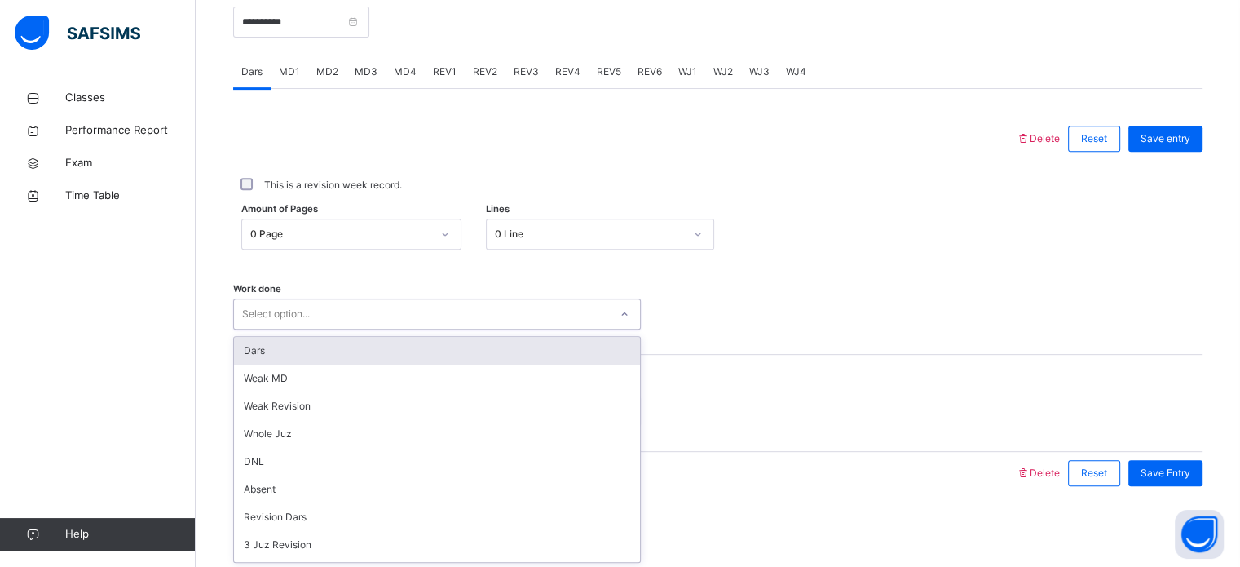
click at [298, 355] on div "Dars" at bounding box center [437, 351] width 406 height 28
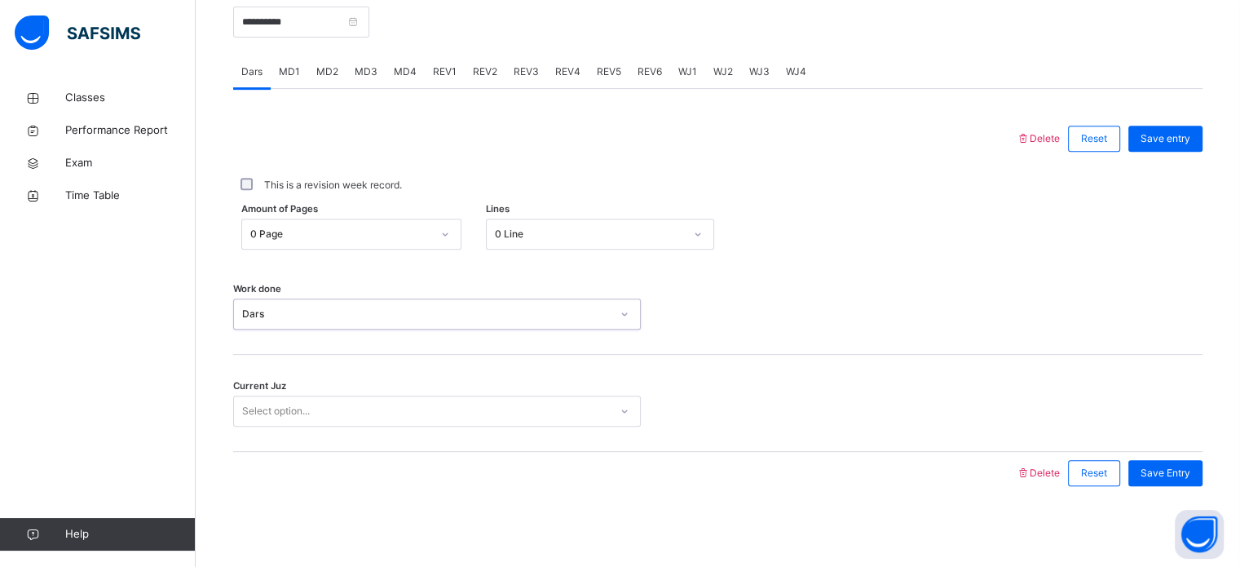
click at [285, 240] on div "0 Page" at bounding box center [340, 234] width 181 height 15
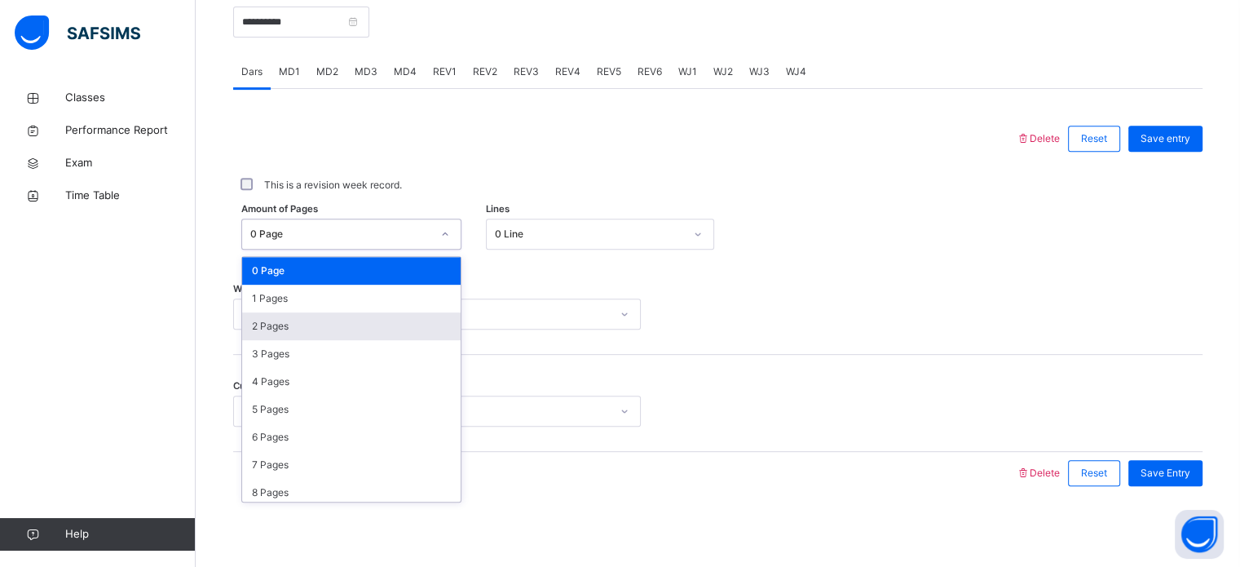
click at [297, 328] on div "2 Pages" at bounding box center [351, 326] width 219 height 28
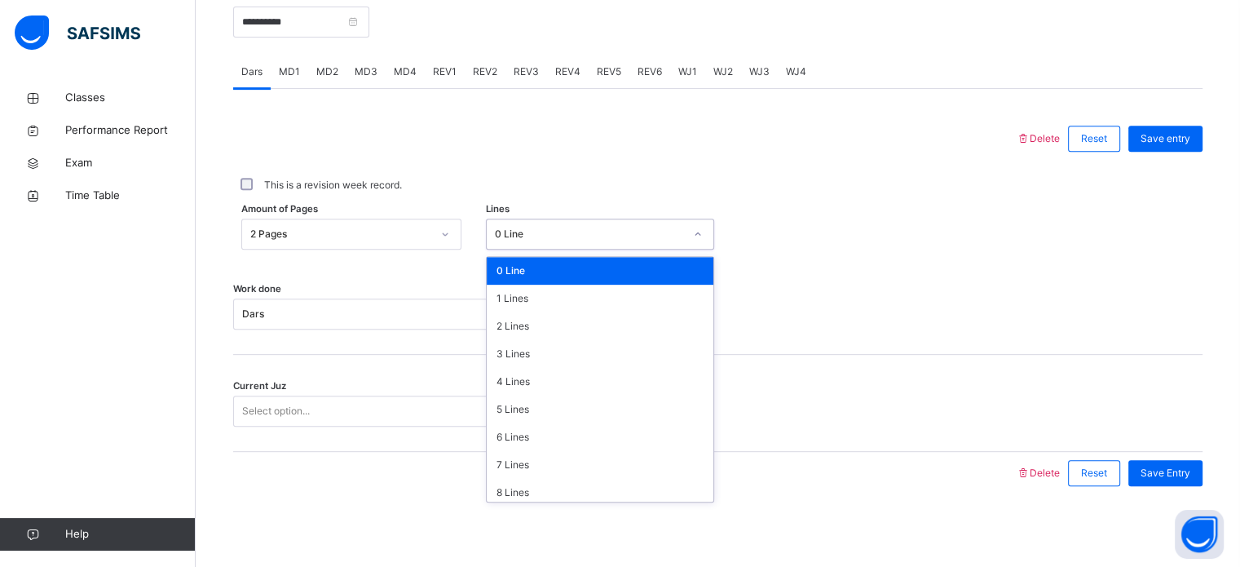
click at [515, 228] on div "0 Line" at bounding box center [589, 234] width 189 height 15
click at [525, 294] on div "1 Lines" at bounding box center [600, 299] width 227 height 28
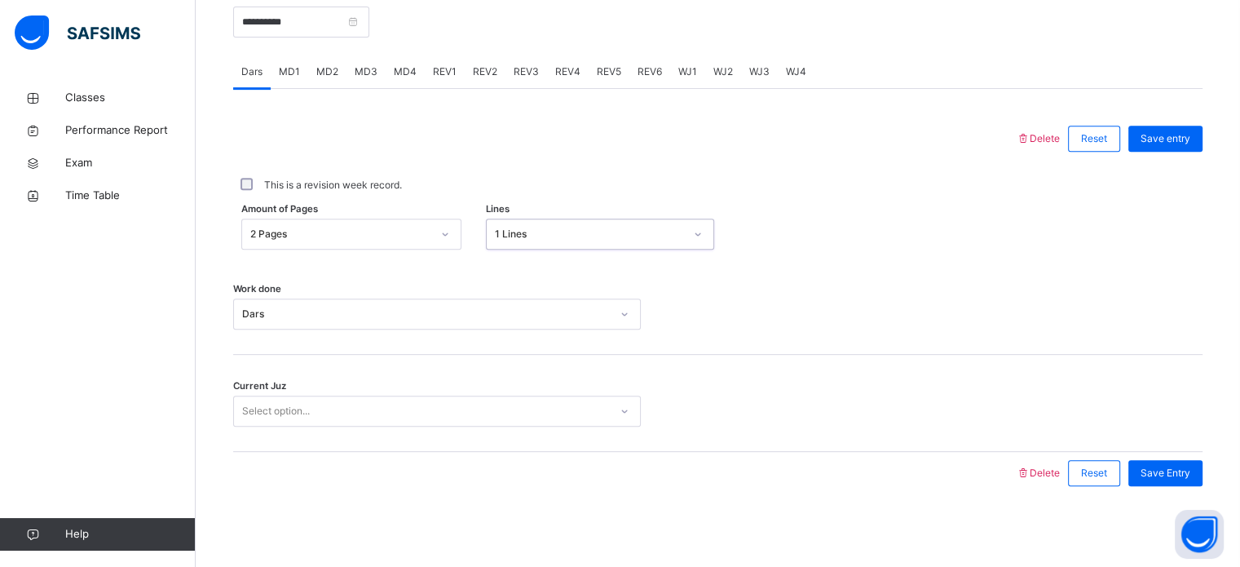
click at [369, 413] on div "Select option..." at bounding box center [421, 411] width 375 height 25
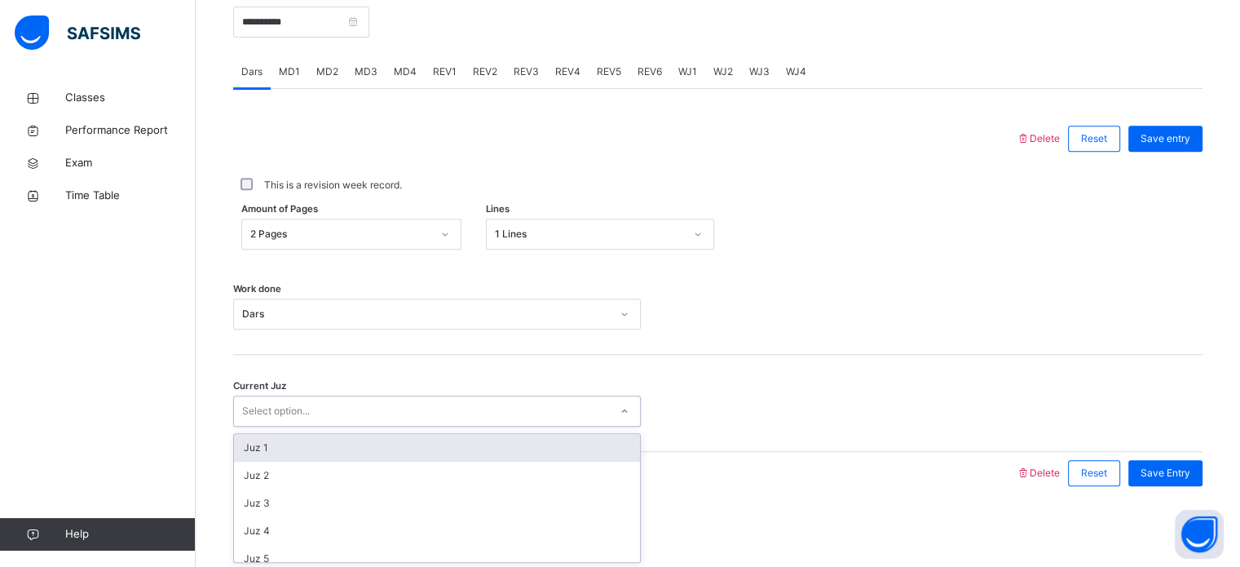
click at [564, 202] on div "This is a revision week record." at bounding box center [717, 185] width 969 height 51
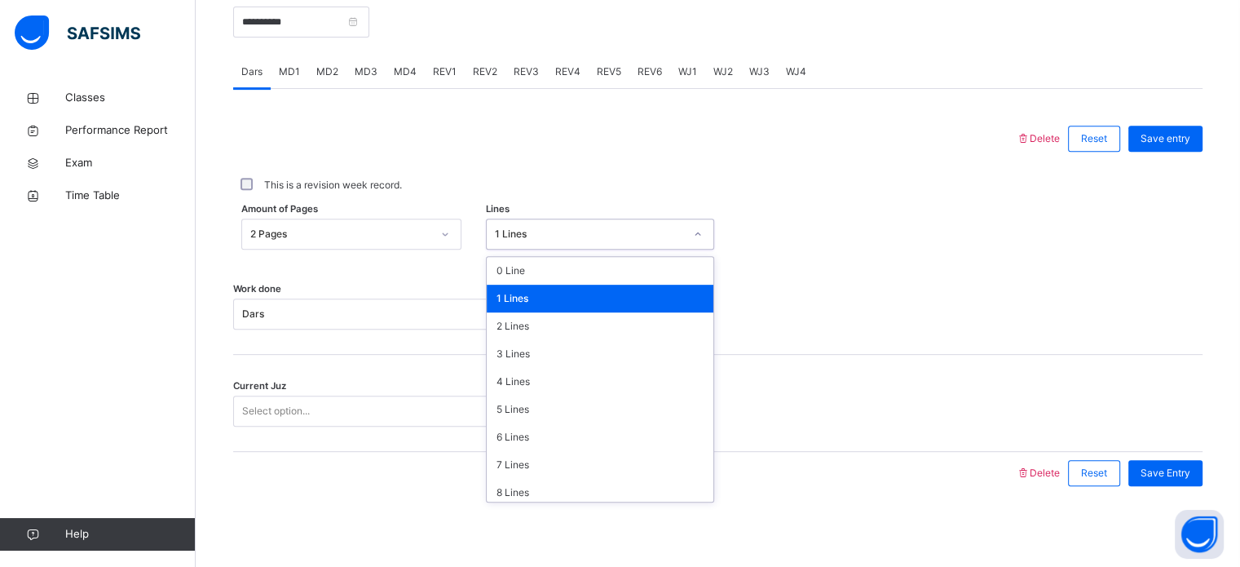
click at [552, 230] on div "1 Lines" at bounding box center [589, 234] width 189 height 15
click at [532, 276] on div "0 Line" at bounding box center [600, 271] width 227 height 28
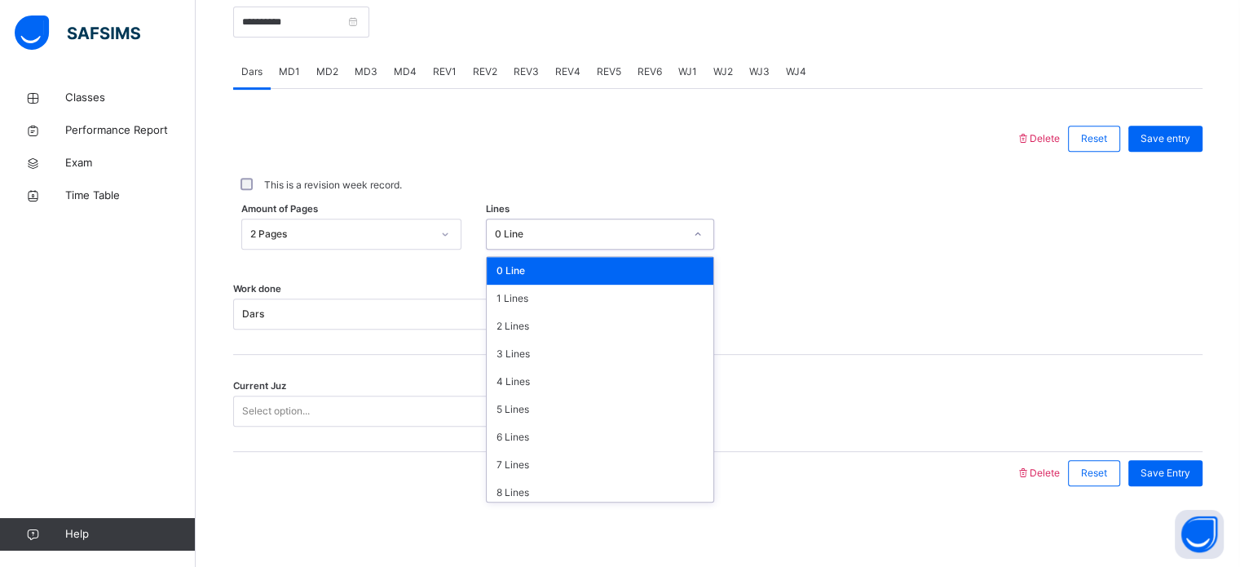
click at [535, 232] on div "0 Line" at bounding box center [589, 234] width 189 height 15
click at [514, 305] on div "1 Lines" at bounding box center [600, 299] width 227 height 28
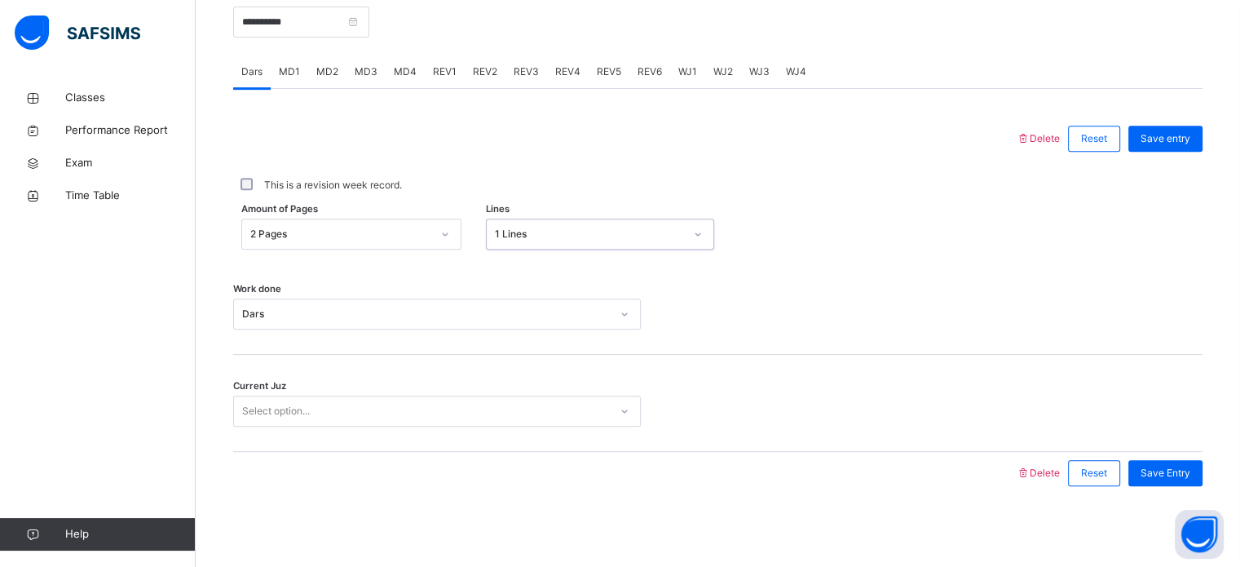
click at [349, 399] on div "Select option..." at bounding box center [421, 411] width 375 height 25
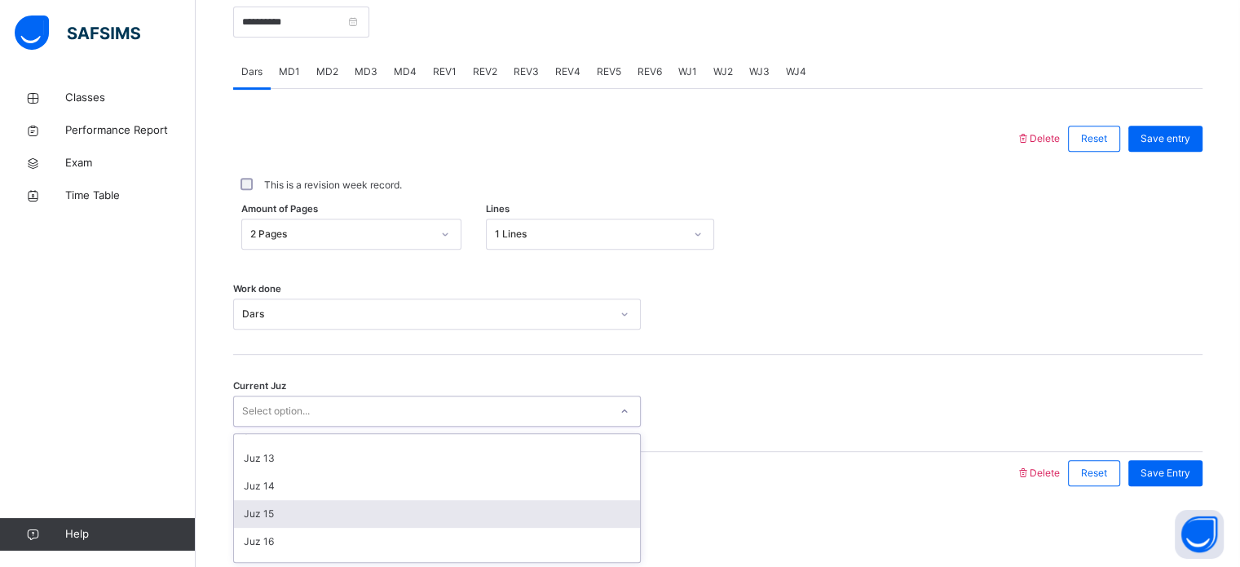
scroll to position [323, 0]
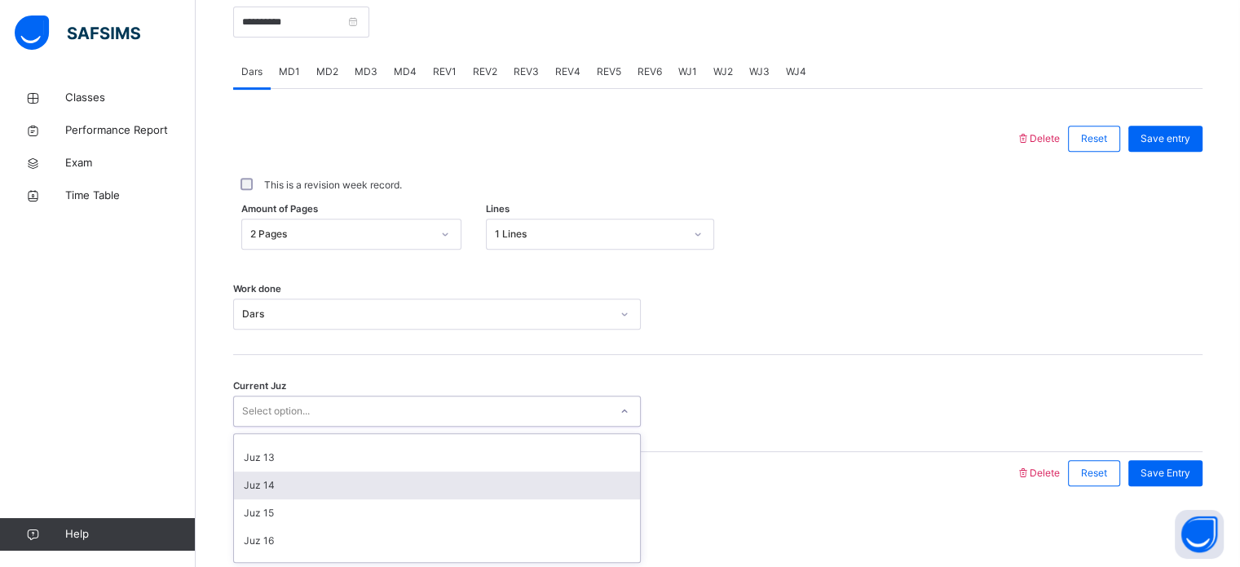
click at [324, 492] on div "Juz 14" at bounding box center [437, 485] width 406 height 28
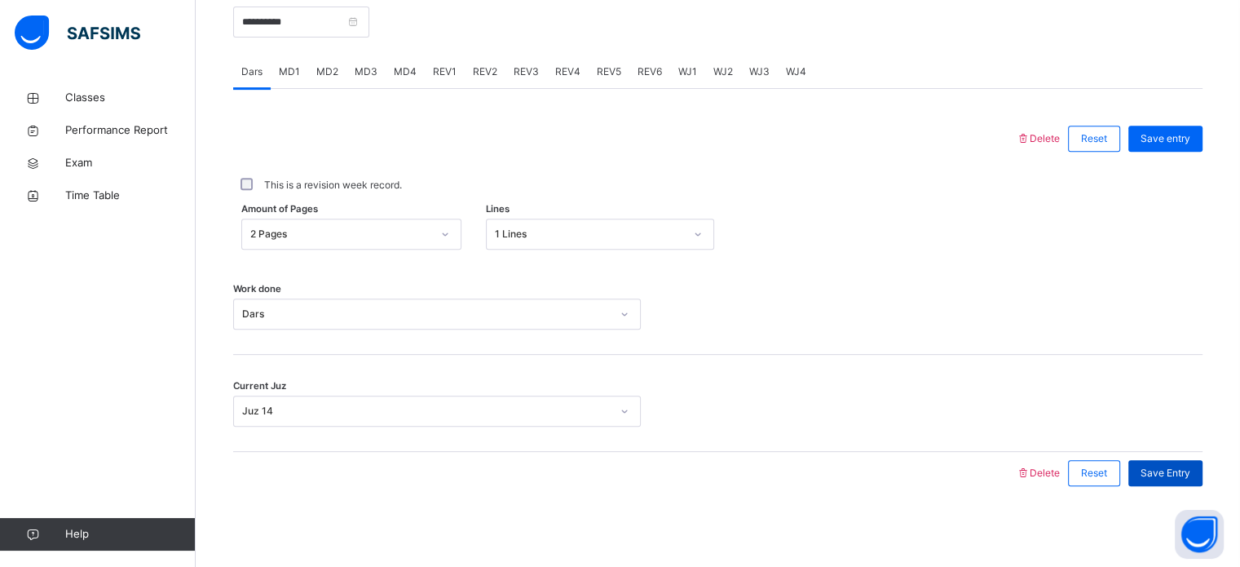
click at [1174, 460] on div "Save Entry" at bounding box center [1165, 473] width 74 height 26
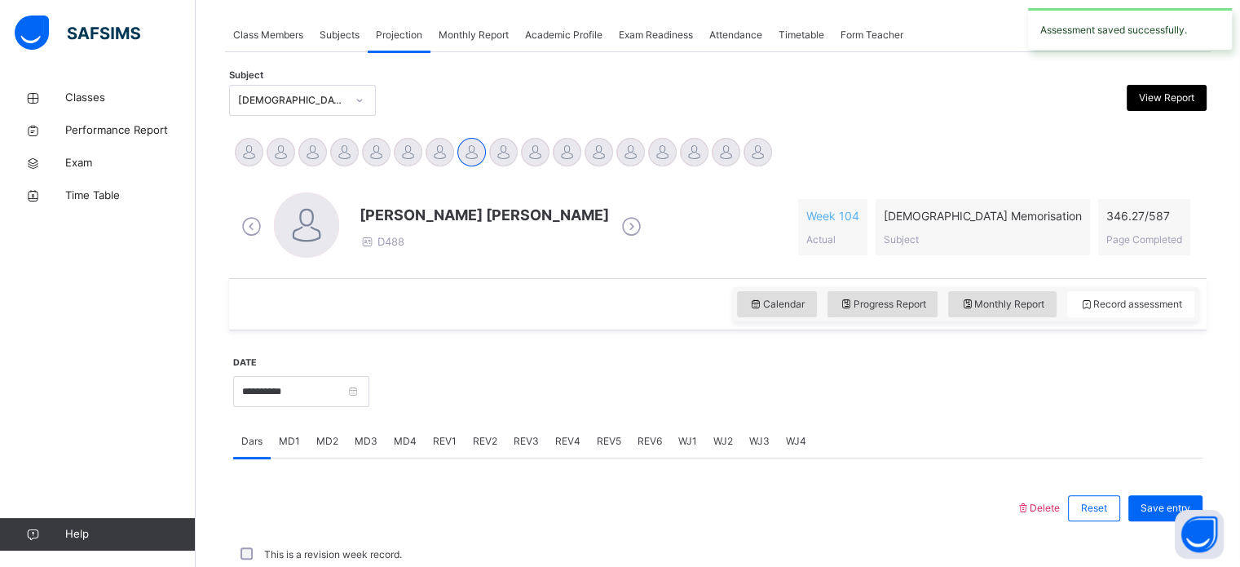
scroll to position [657, 0]
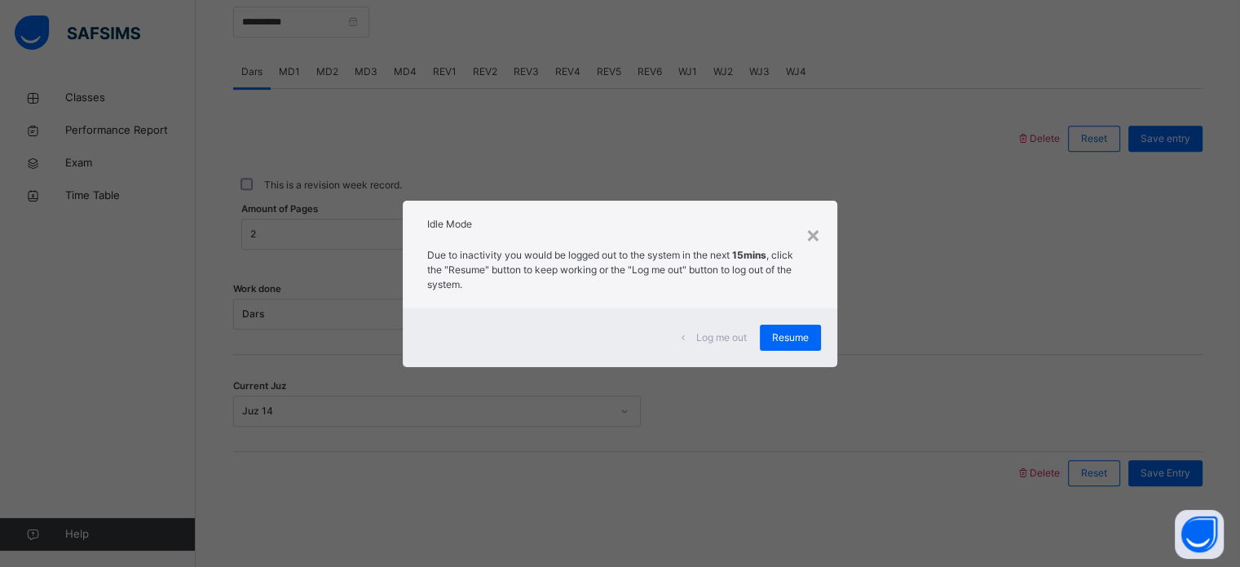
click at [803, 364] on div "Log me out Resume" at bounding box center [620, 337] width 434 height 59
click at [801, 305] on div "Due to inactivity you would be logged out to the system in the next 15mins , cl…" at bounding box center [620, 274] width 434 height 68
click at [807, 347] on div "Resume" at bounding box center [790, 338] width 61 height 26
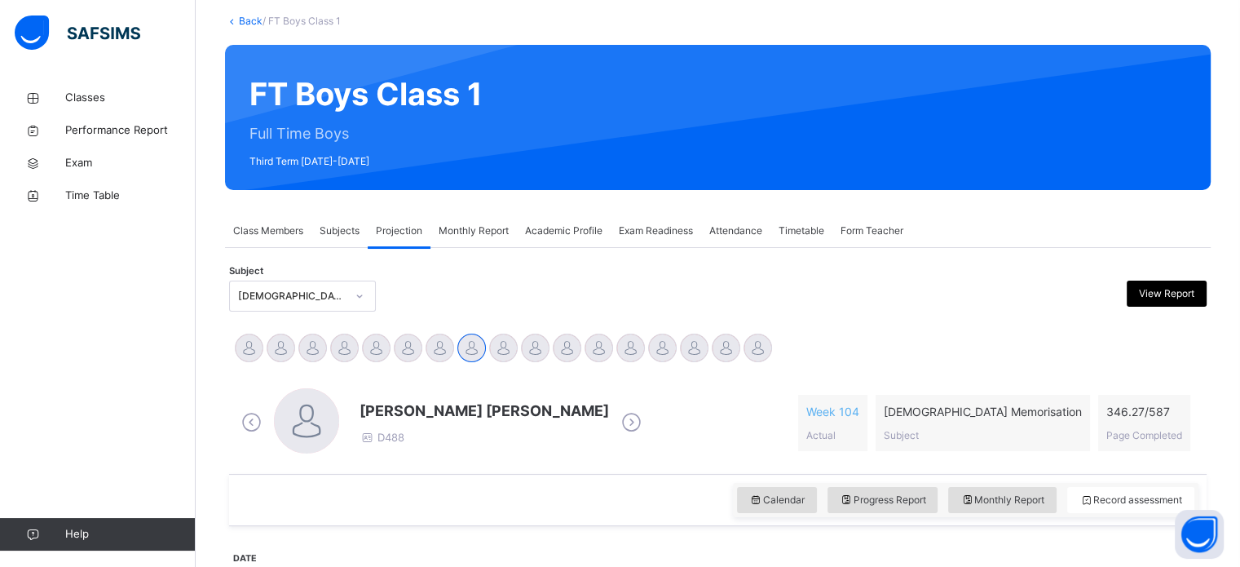
scroll to position [160, 0]
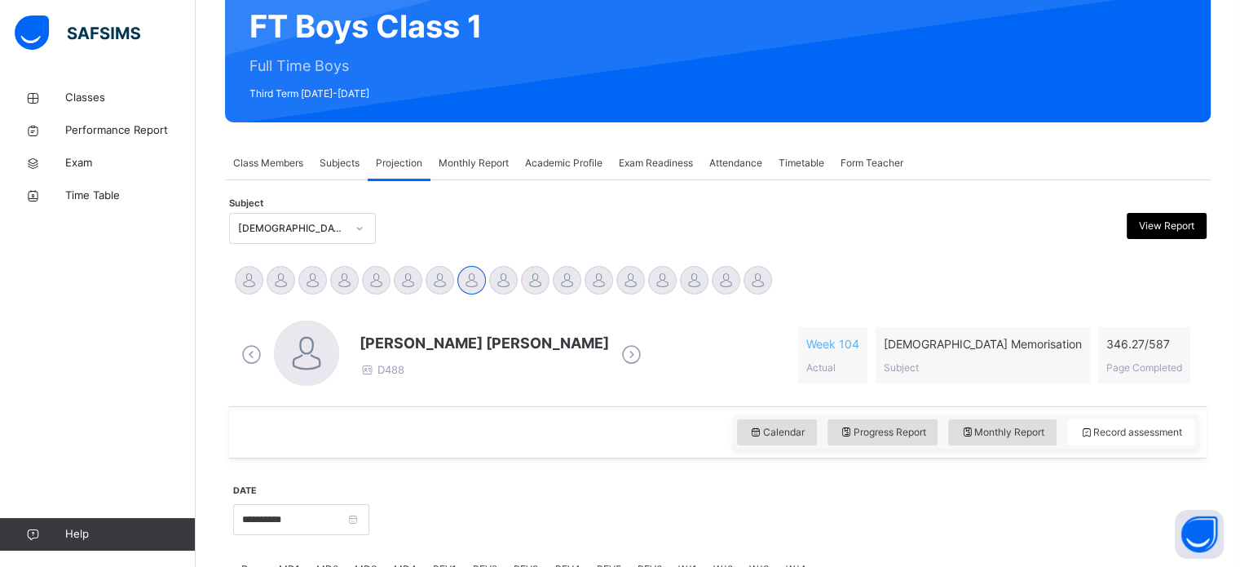
click at [768, 163] on div "Attendance" at bounding box center [735, 163] width 69 height 33
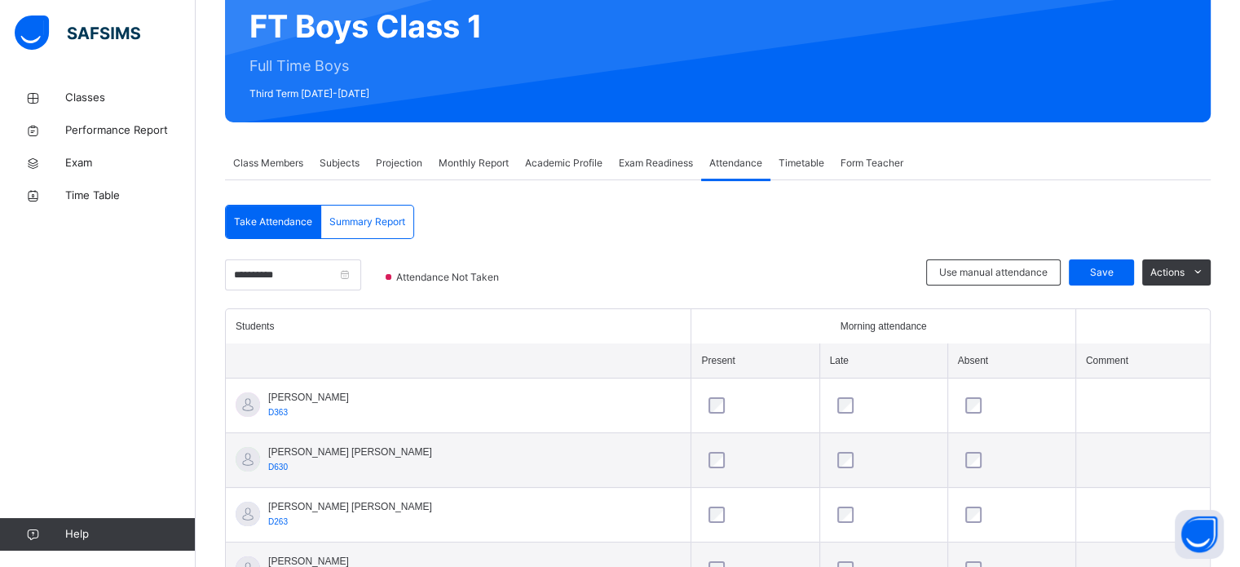
click at [819, 164] on span "Timetable" at bounding box center [802, 163] width 46 height 15
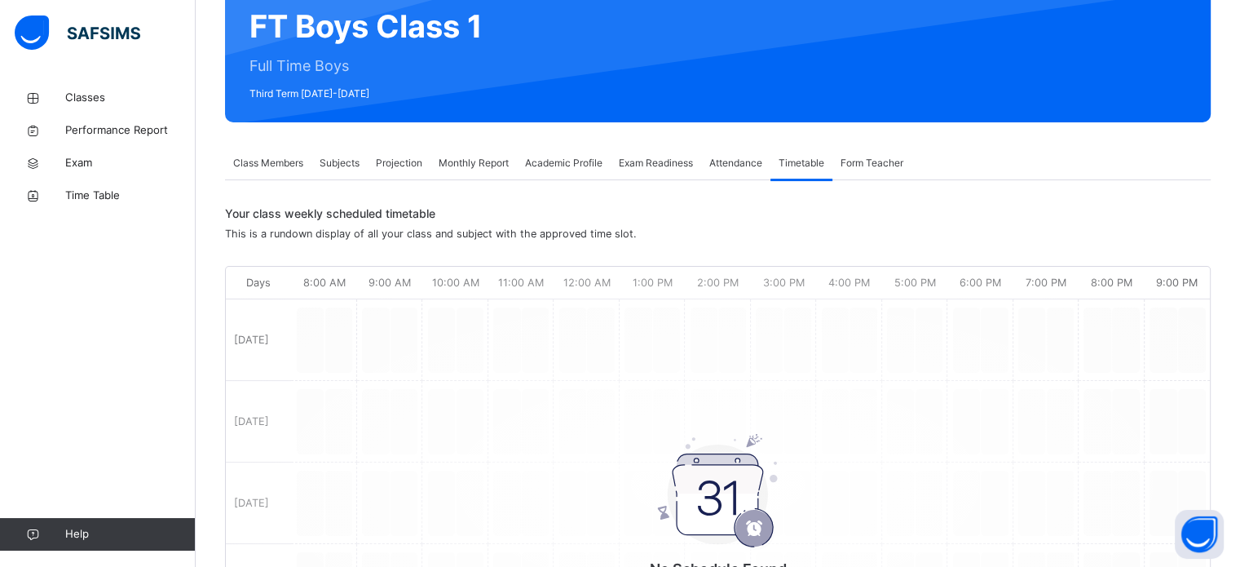
click at [730, 150] on div "Attendance" at bounding box center [735, 163] width 69 height 33
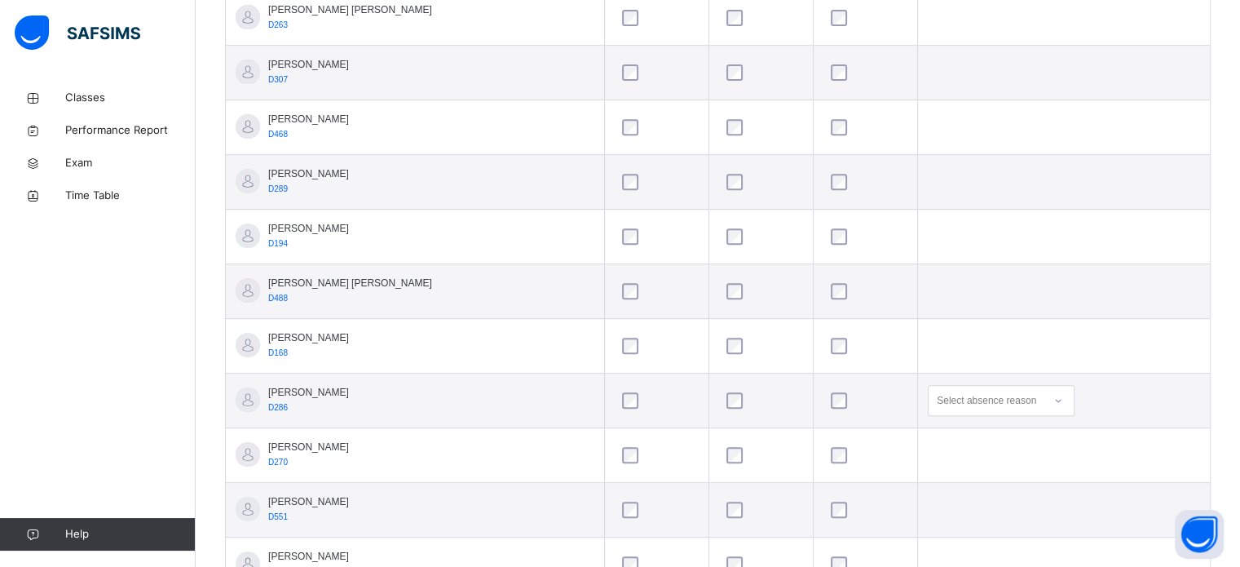
scroll to position [276, 0]
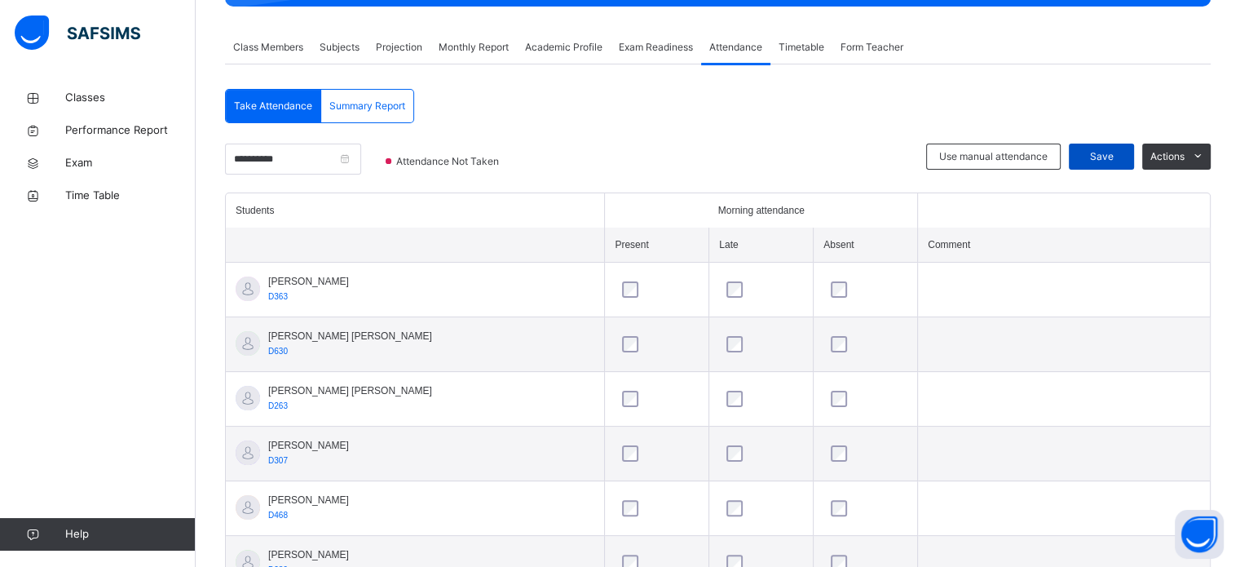
click at [1115, 165] on div "Save" at bounding box center [1101, 156] width 65 height 26
click at [400, 38] on div "Projection" at bounding box center [399, 47] width 63 height 33
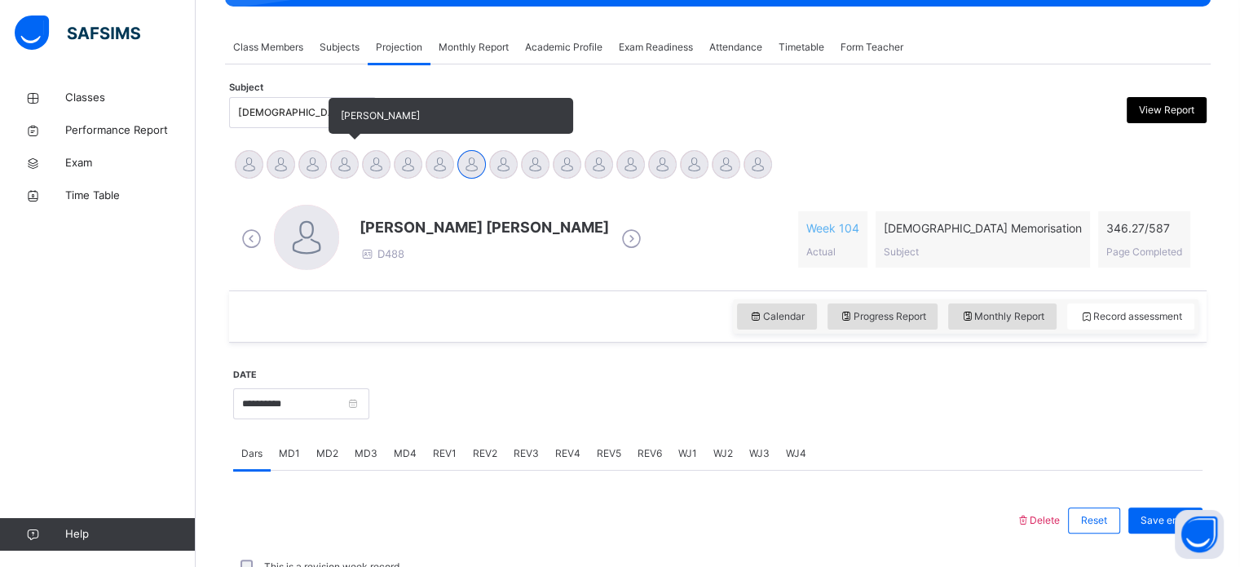
click at [333, 156] on div at bounding box center [344, 164] width 29 height 29
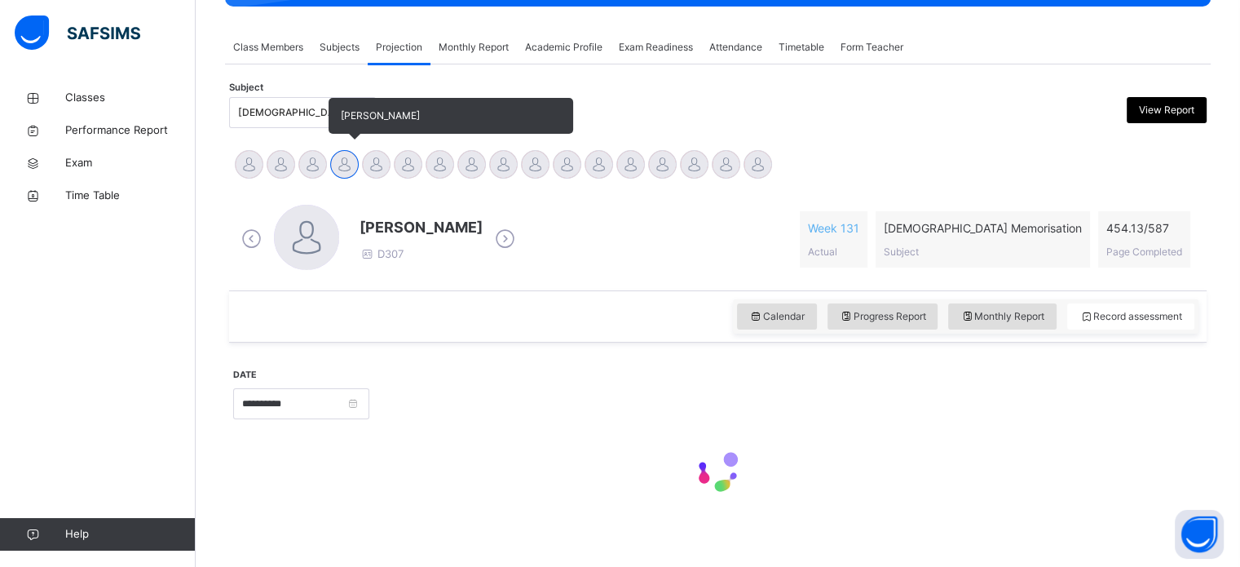
scroll to position [288, 0]
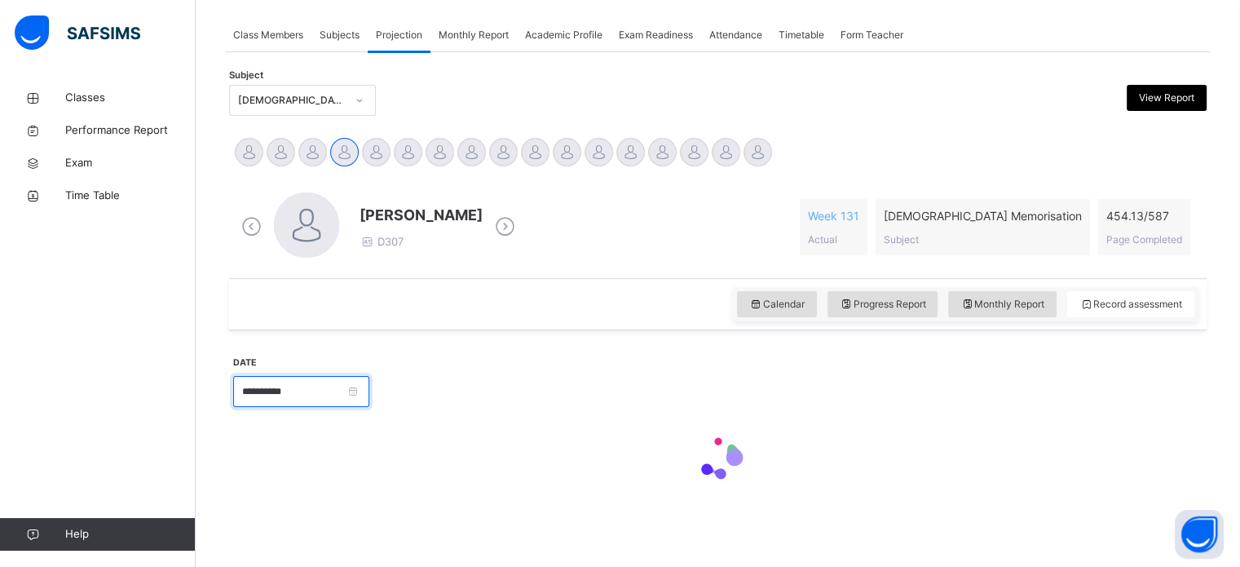
click at [351, 381] on input "**********" at bounding box center [301, 391] width 136 height 31
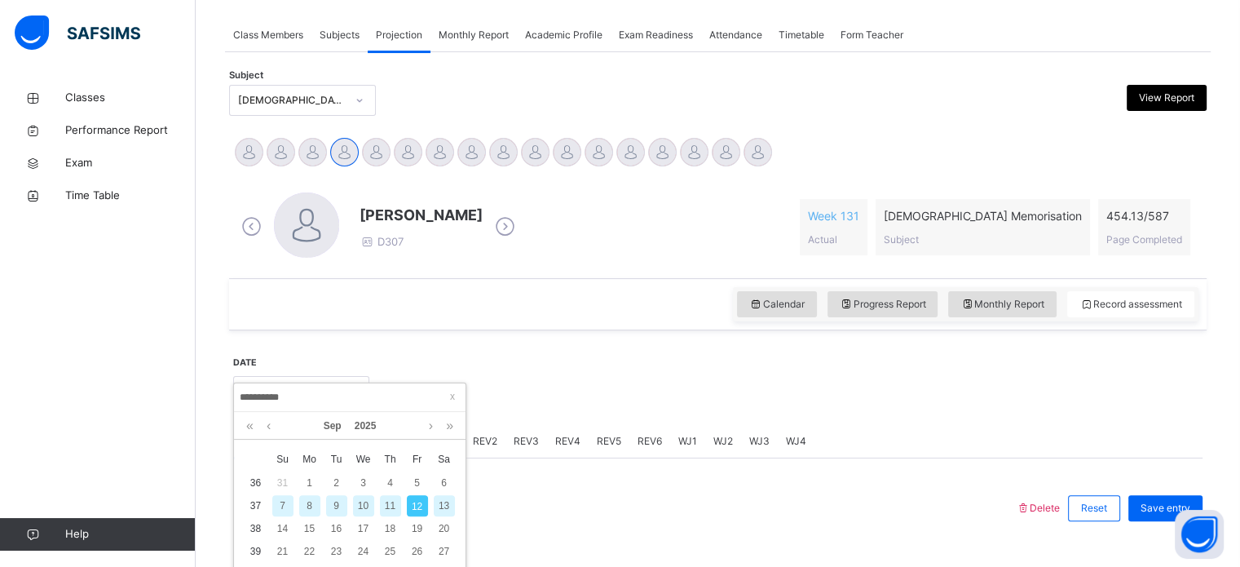
click at [386, 510] on div "11" at bounding box center [390, 505] width 21 height 21
type input "**********"
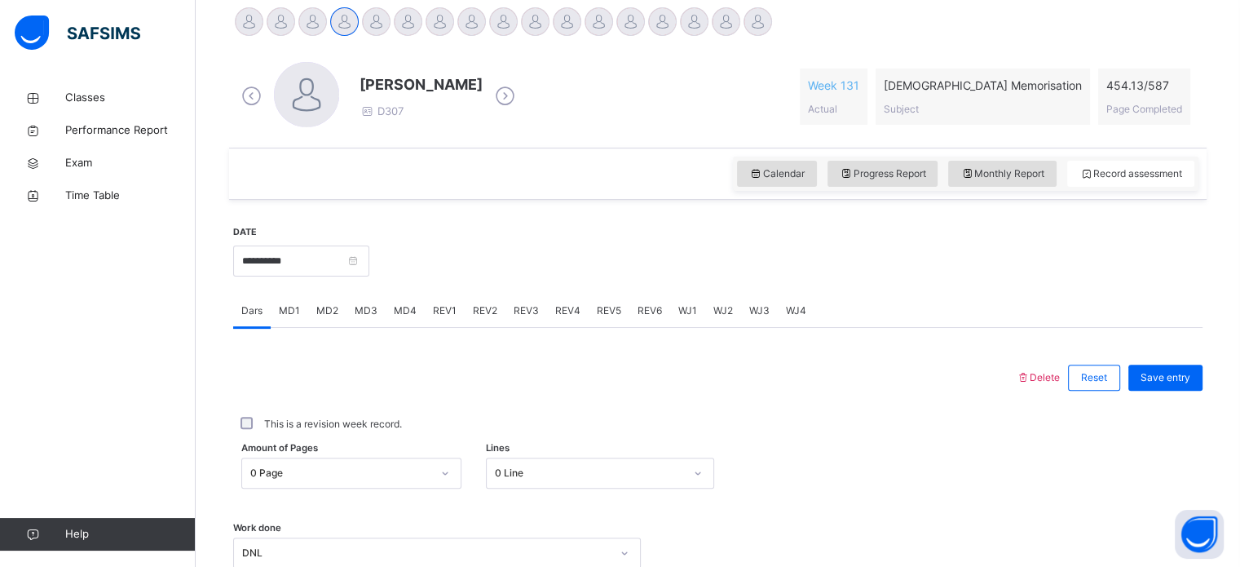
scroll to position [573, 0]
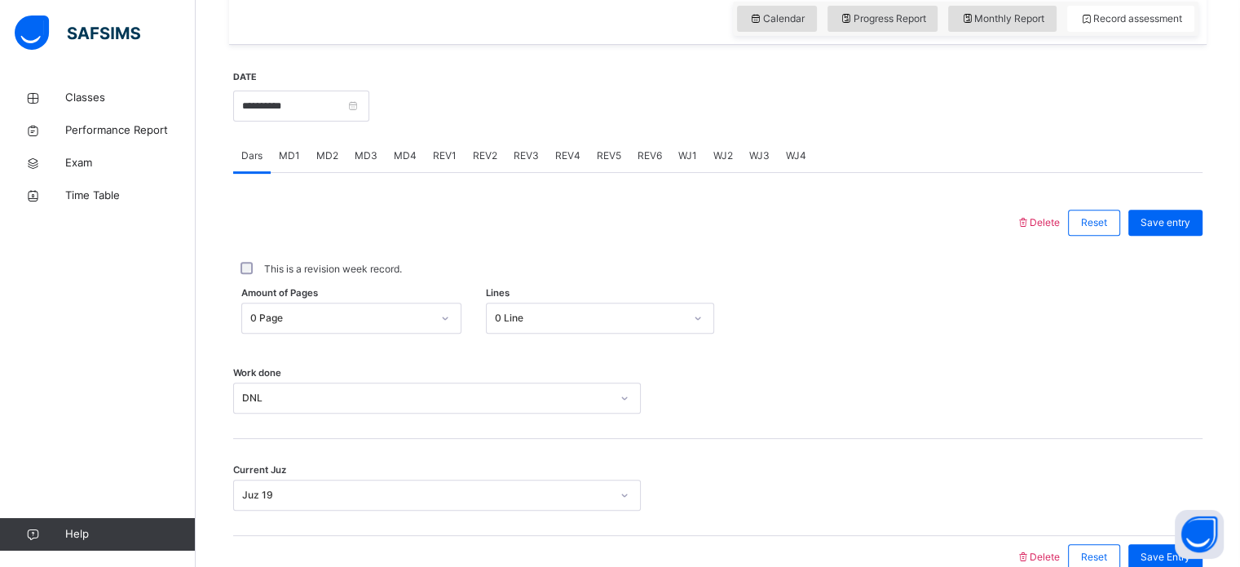
click at [291, 169] on div "MD1" at bounding box center [290, 155] width 38 height 33
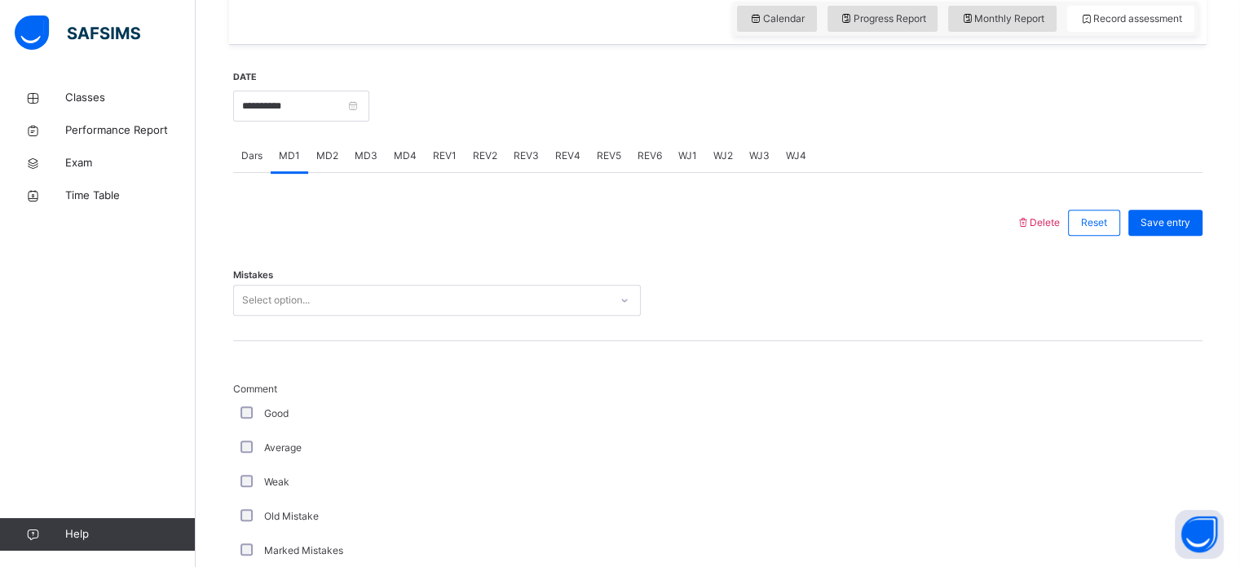
click at [367, 169] on div "MD3" at bounding box center [366, 155] width 39 height 33
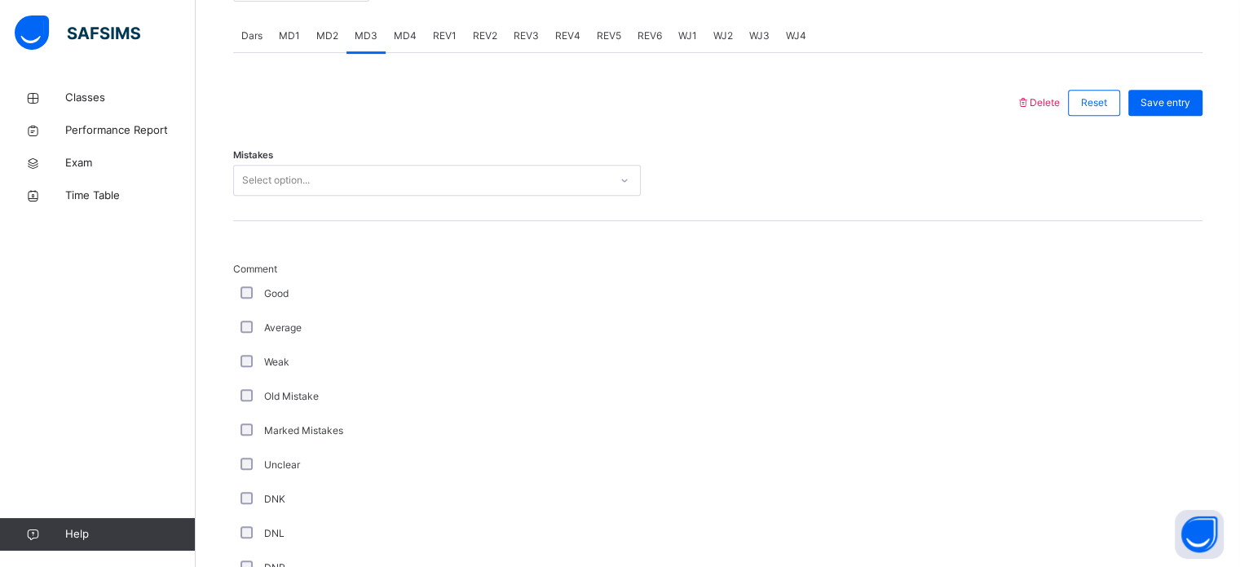
scroll to position [709, 0]
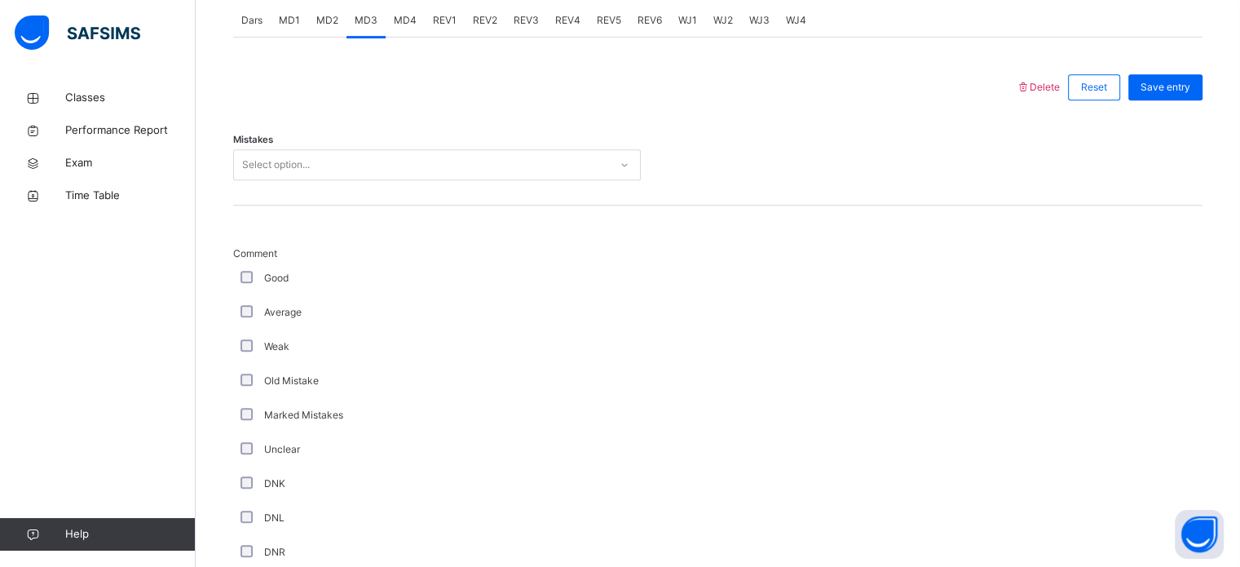
click at [419, 130] on div "Mistakes Select option..." at bounding box center [717, 156] width 969 height 97
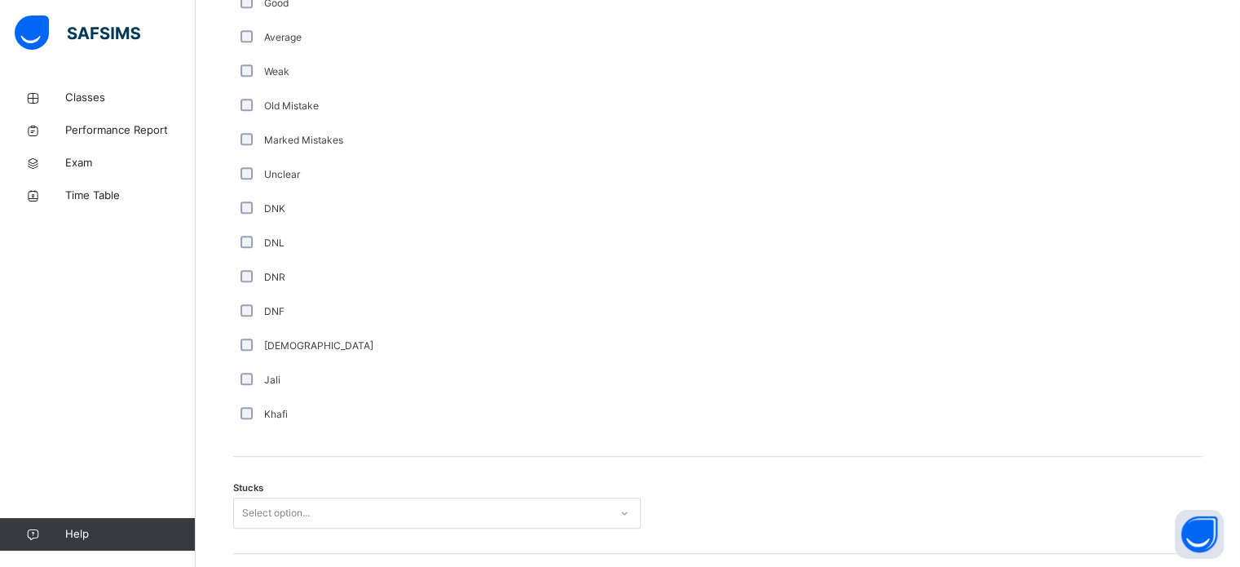
scroll to position [805, 0]
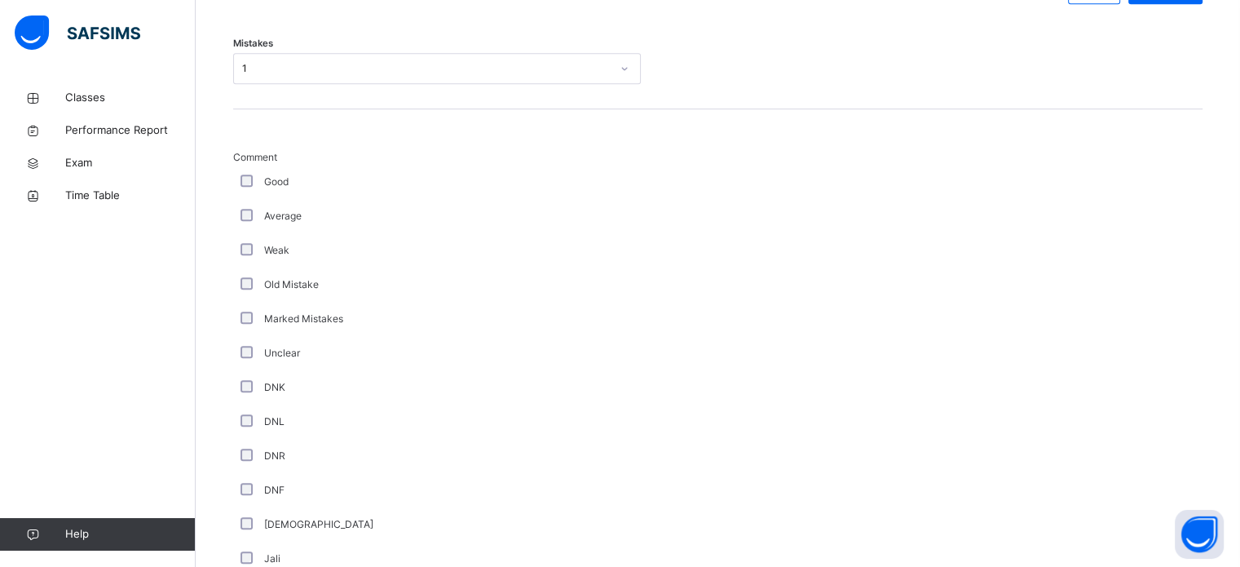
click at [227, 403] on div "**********" at bounding box center [718, 441] width 986 height 1762
click at [262, 170] on div "Good" at bounding box center [437, 182] width 408 height 34
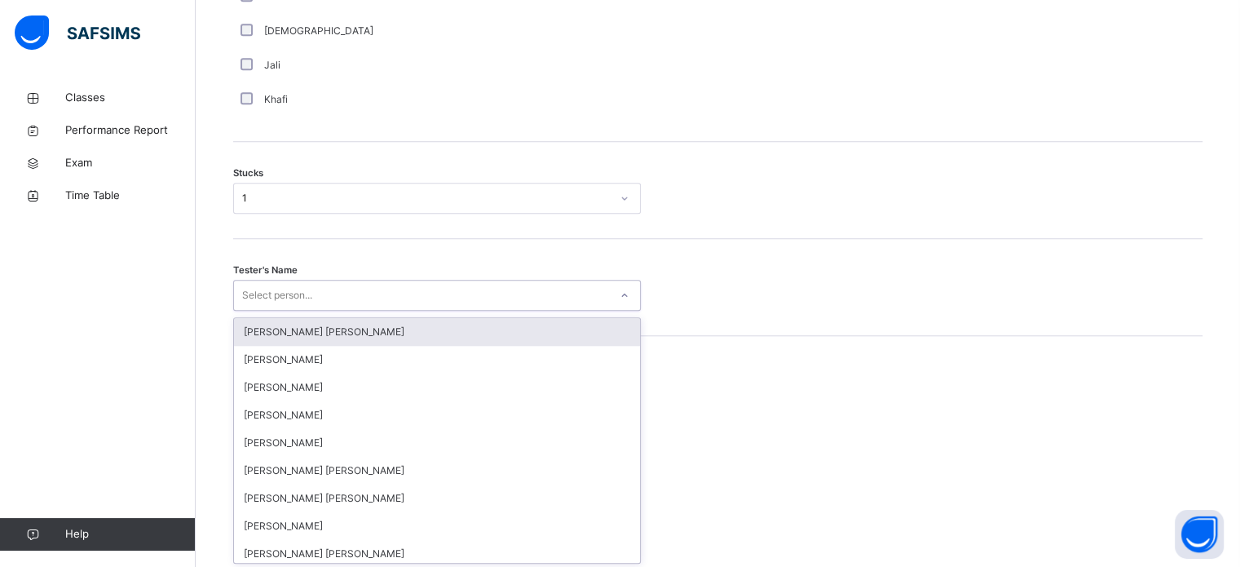
scroll to position [1300, 0]
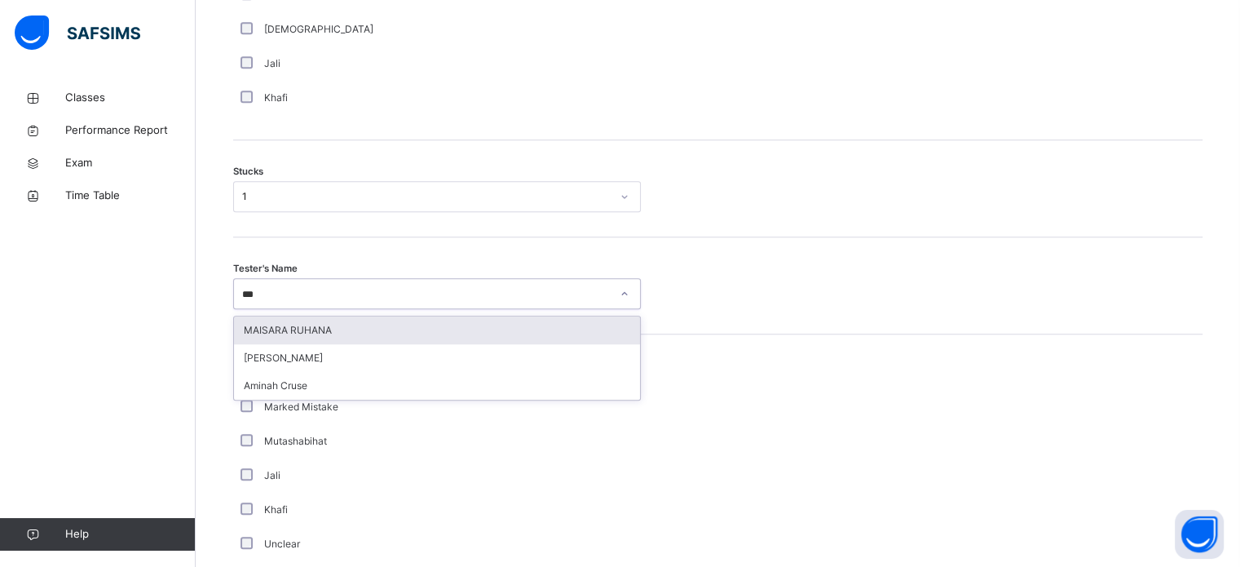
type input "****"
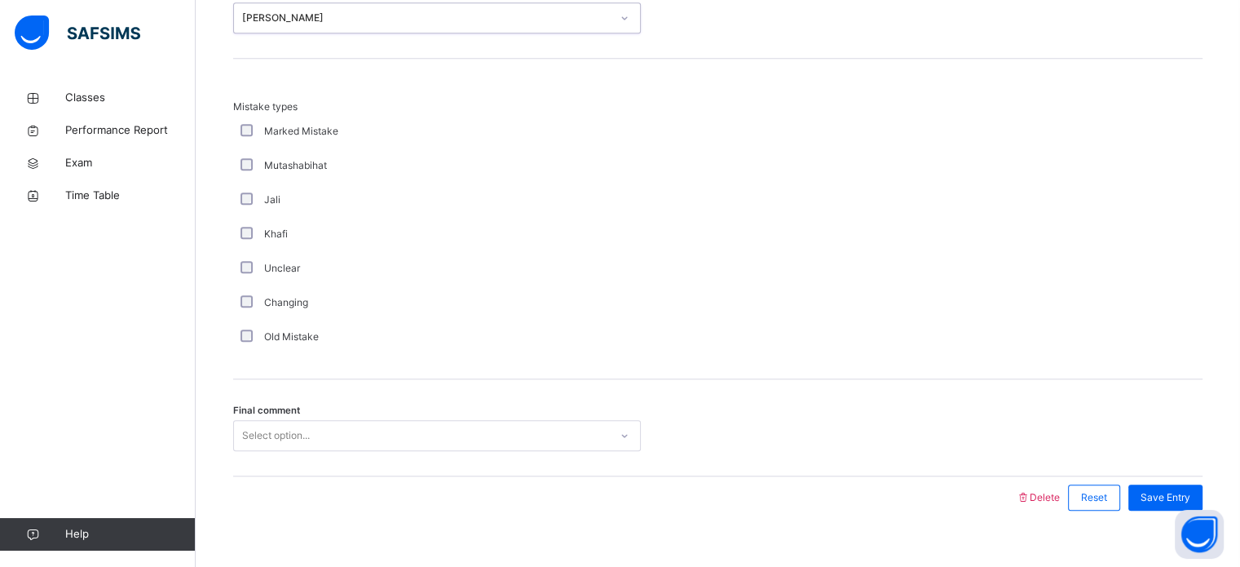
scroll to position [1599, 0]
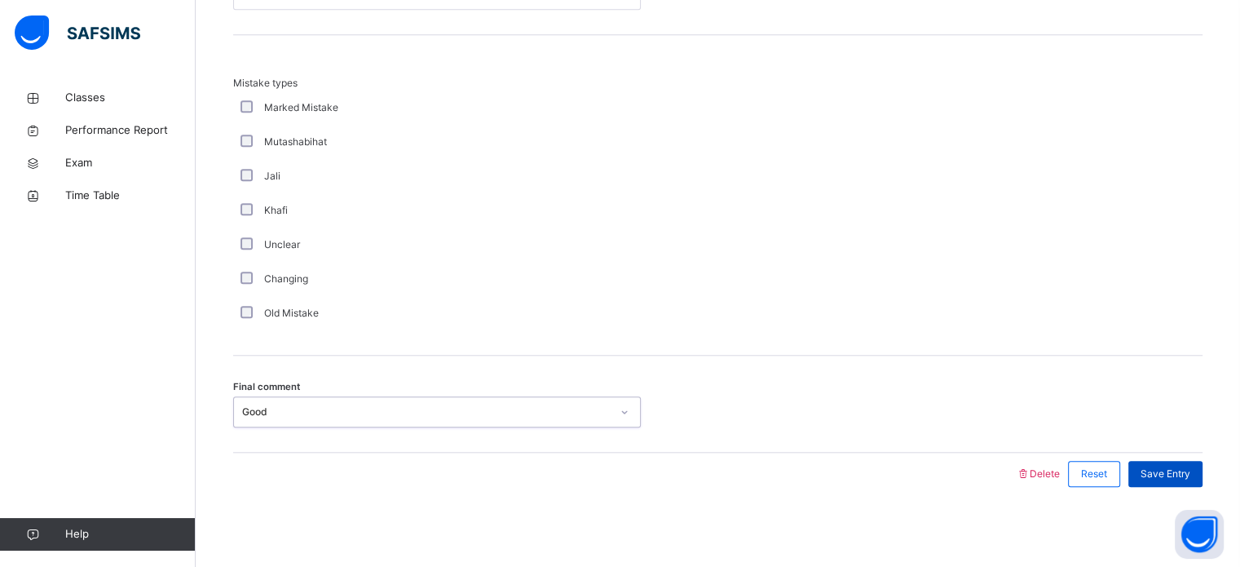
click at [1177, 476] on span "Save Entry" at bounding box center [1166, 473] width 50 height 15
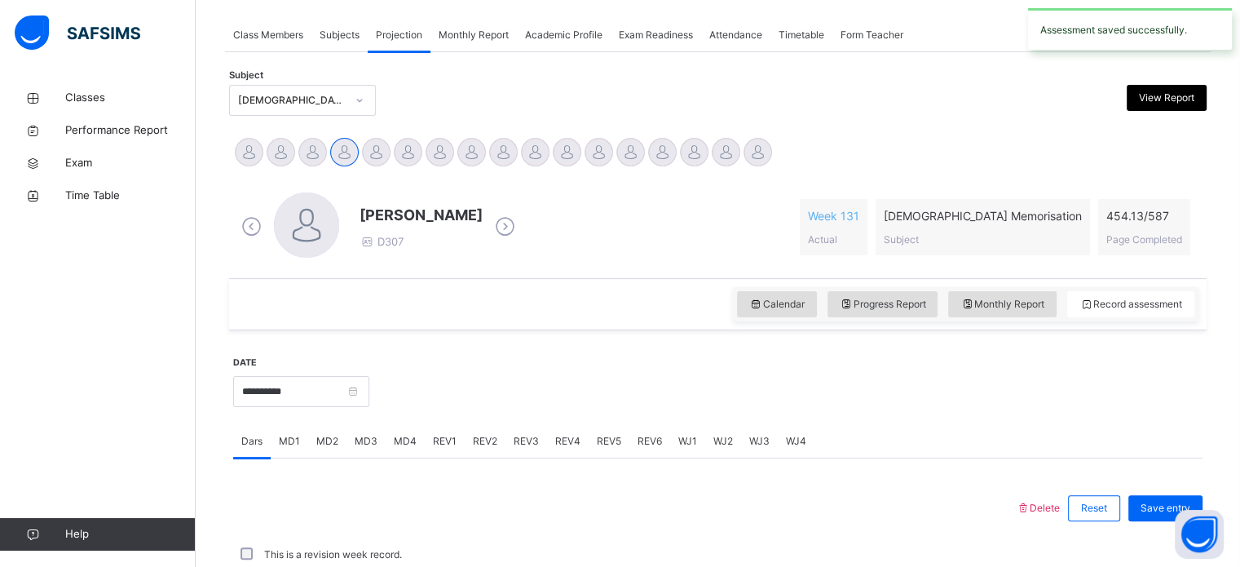
scroll to position [657, 0]
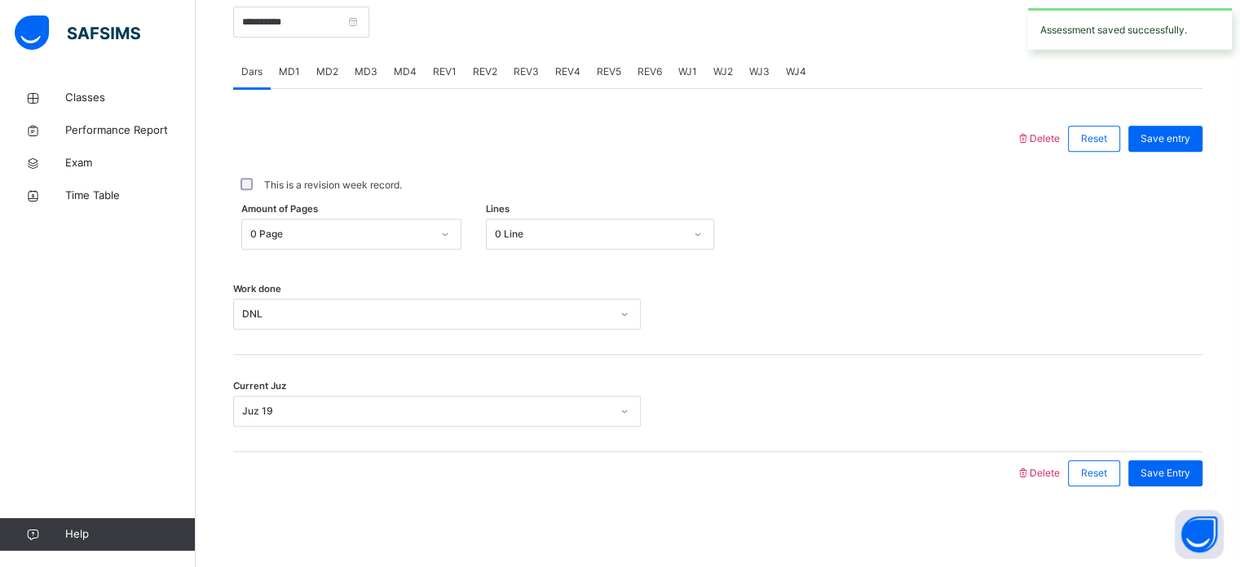
click at [432, 80] on div "REV1" at bounding box center [445, 71] width 40 height 33
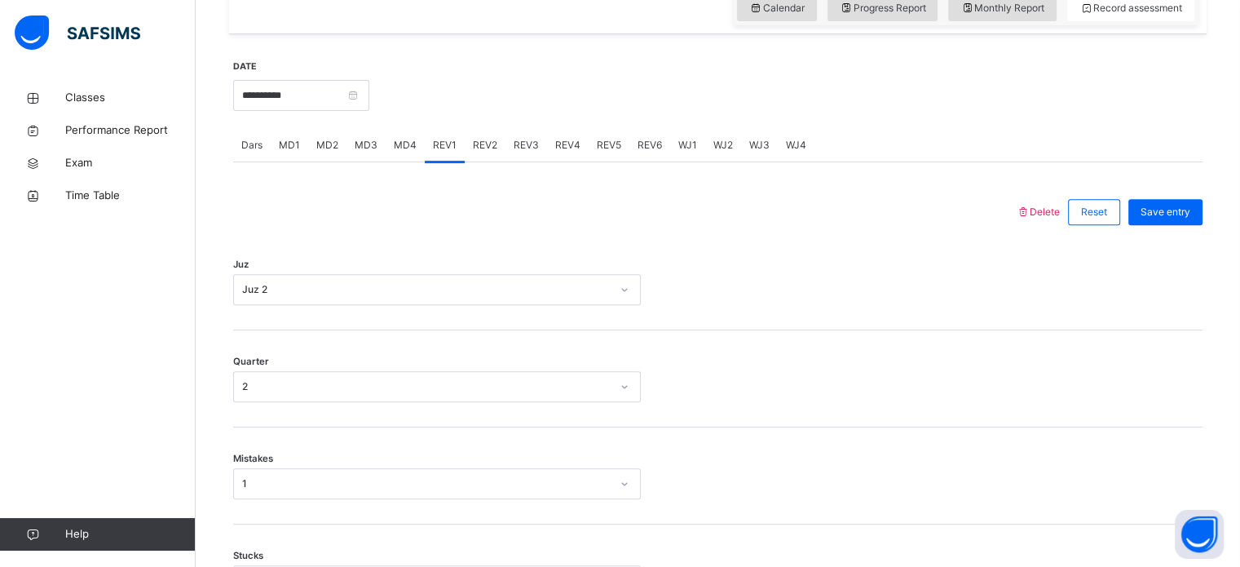
scroll to position [586, 0]
click at [489, 129] on div "REV2" at bounding box center [485, 142] width 41 height 33
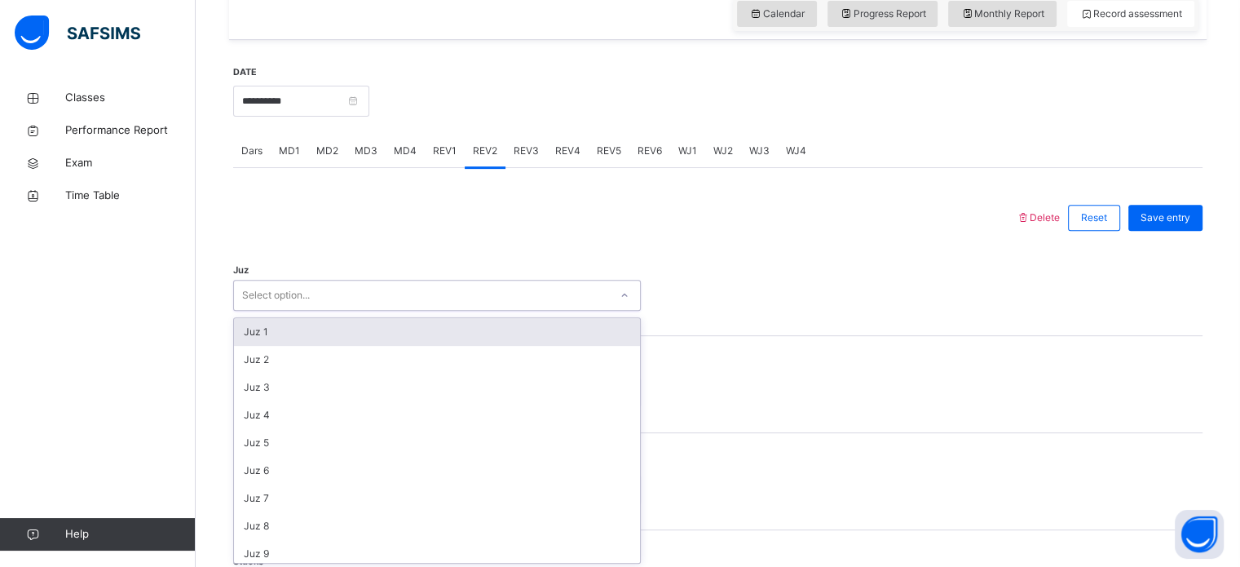
scroll to position [581, 0]
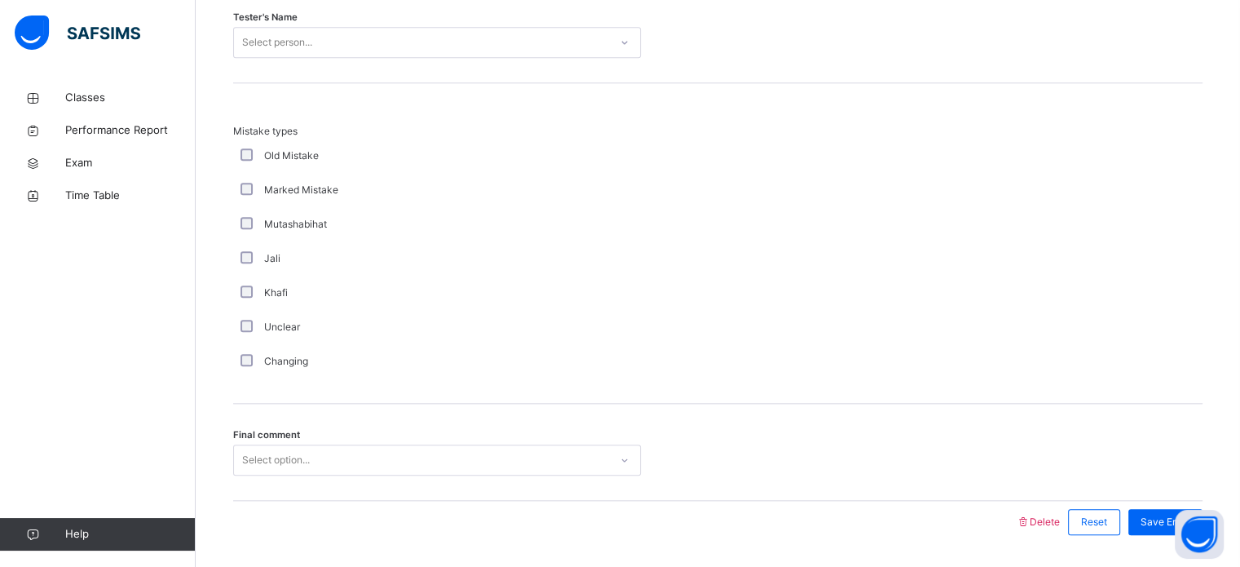
scroll to position [1747, 0]
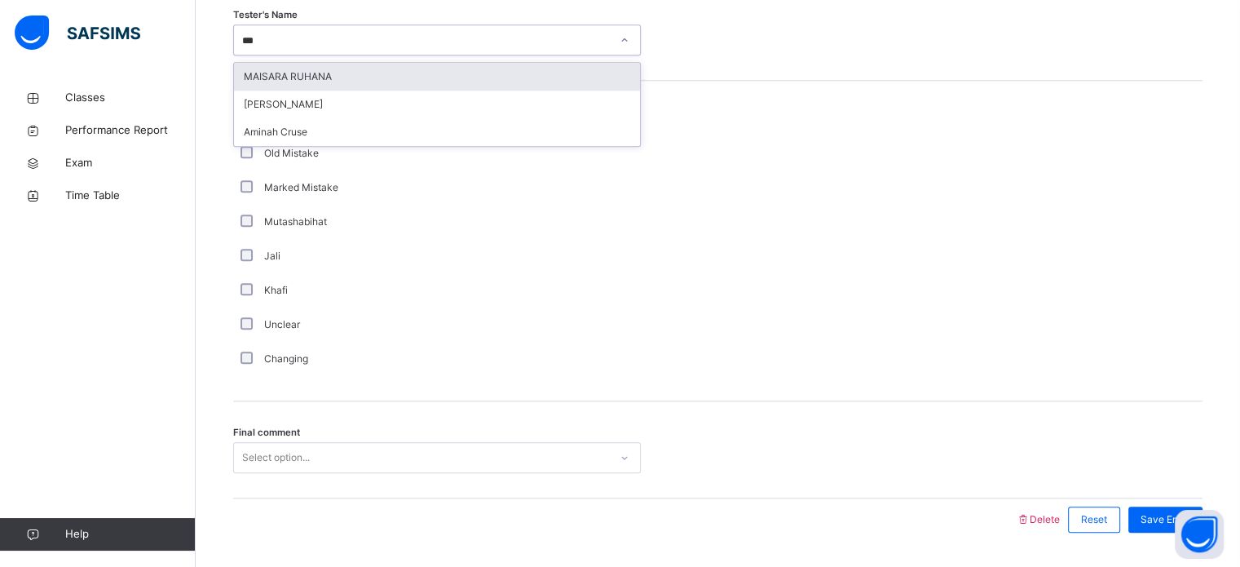
type input "****"
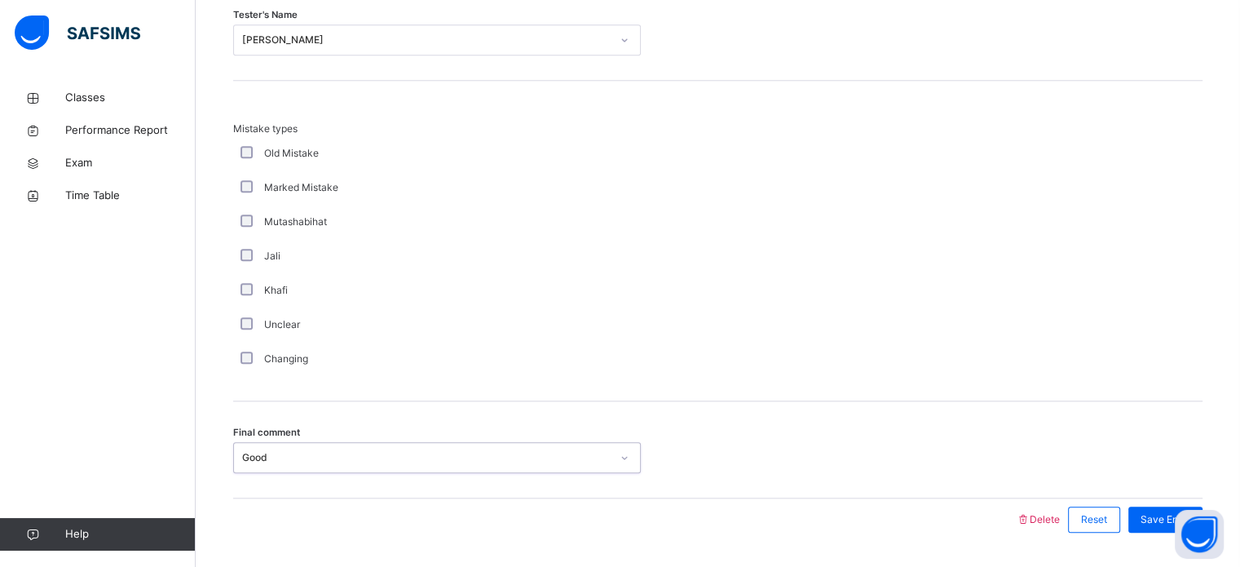
scroll to position [1793, 0]
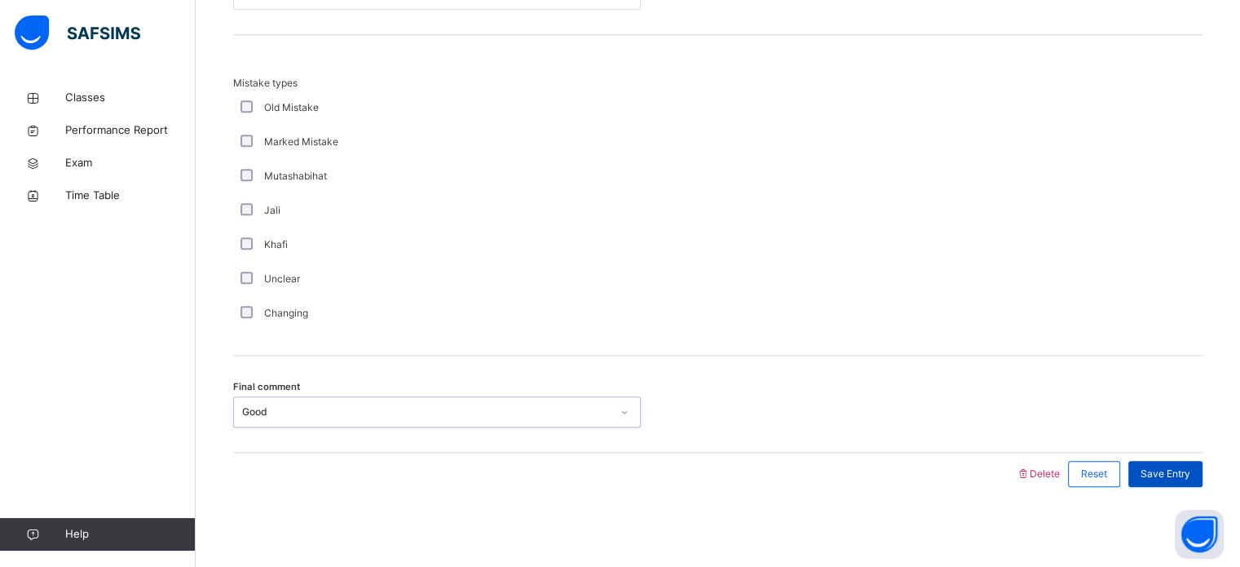
click at [1156, 483] on div "Save Entry" at bounding box center [1165, 474] width 74 height 26
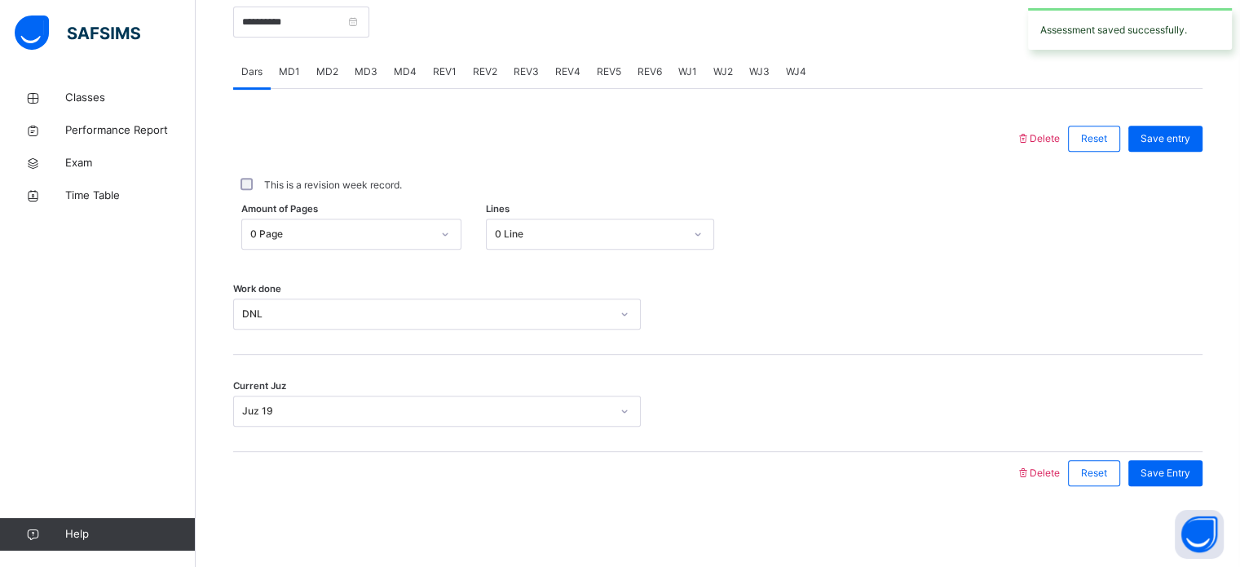
click at [519, 68] on span "REV3" at bounding box center [526, 71] width 25 height 15
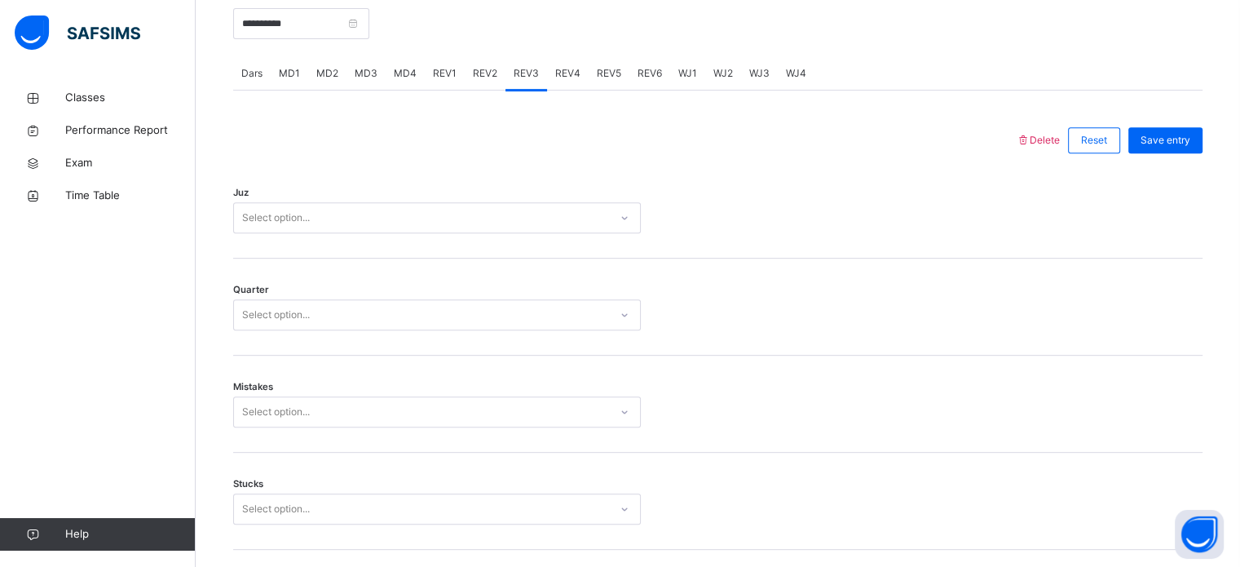
scroll to position [647, 0]
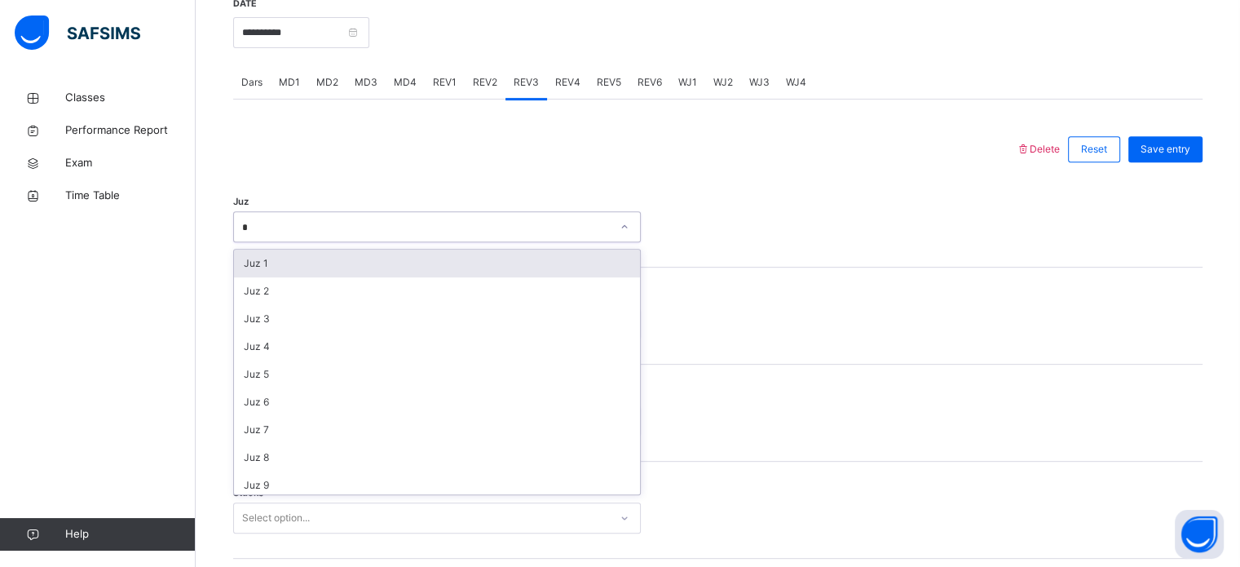
type input "**"
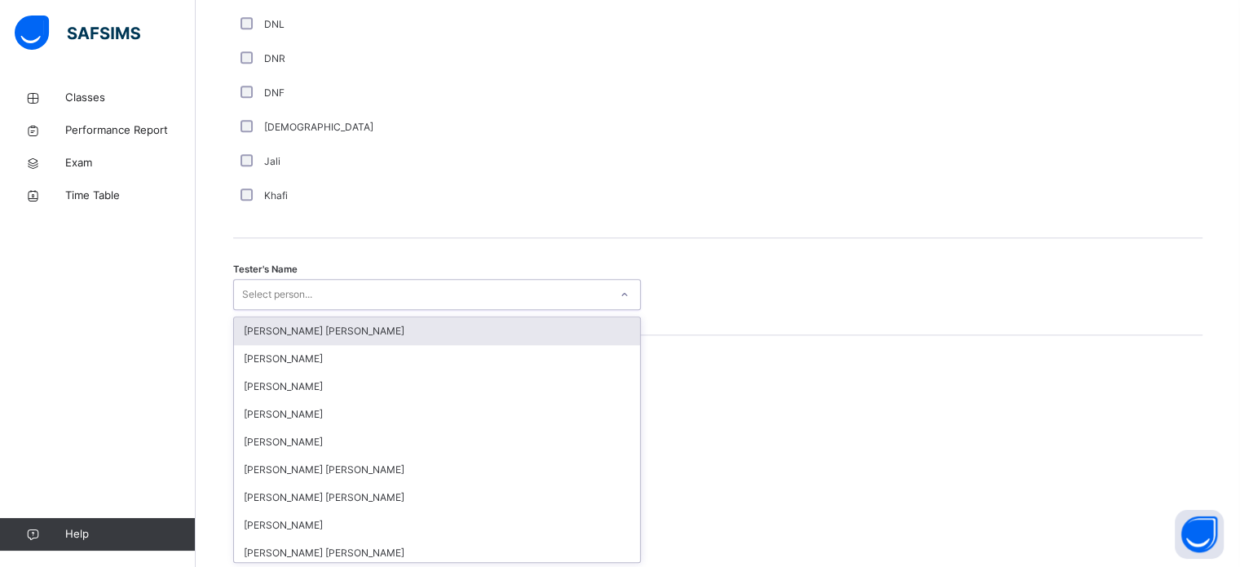
scroll to position [1494, 0]
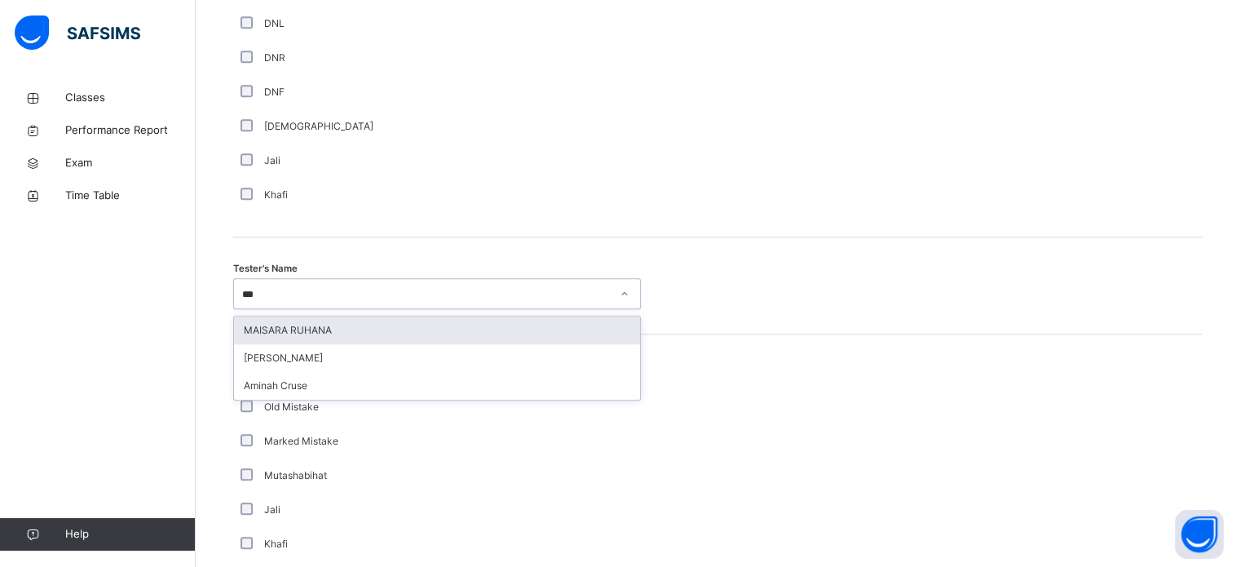
type input "****"
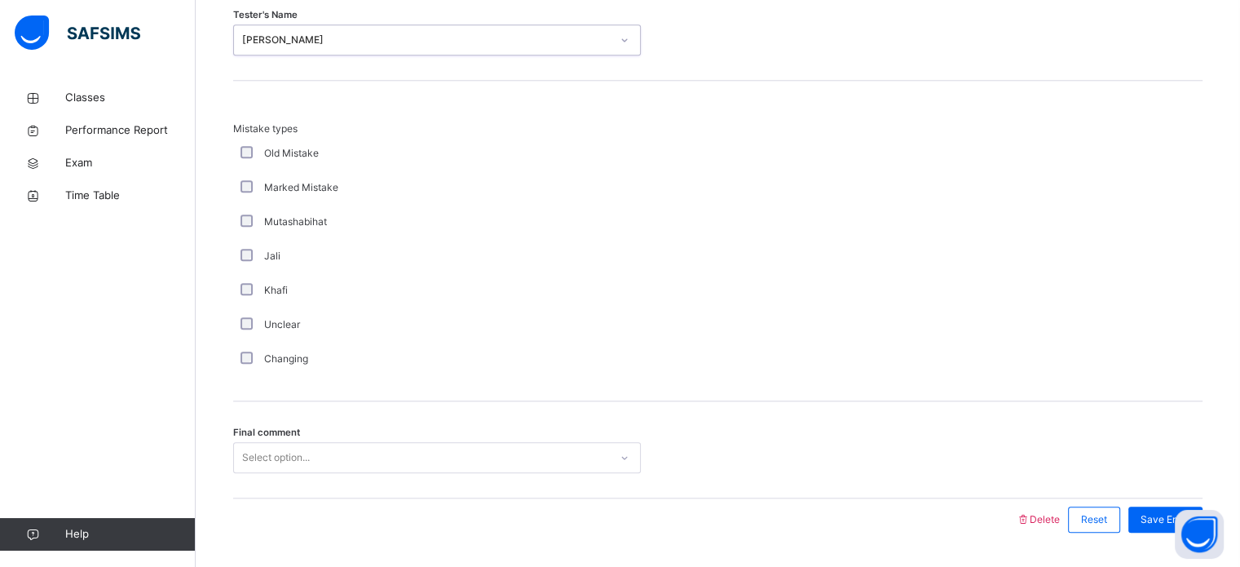
scroll to position [1793, 0]
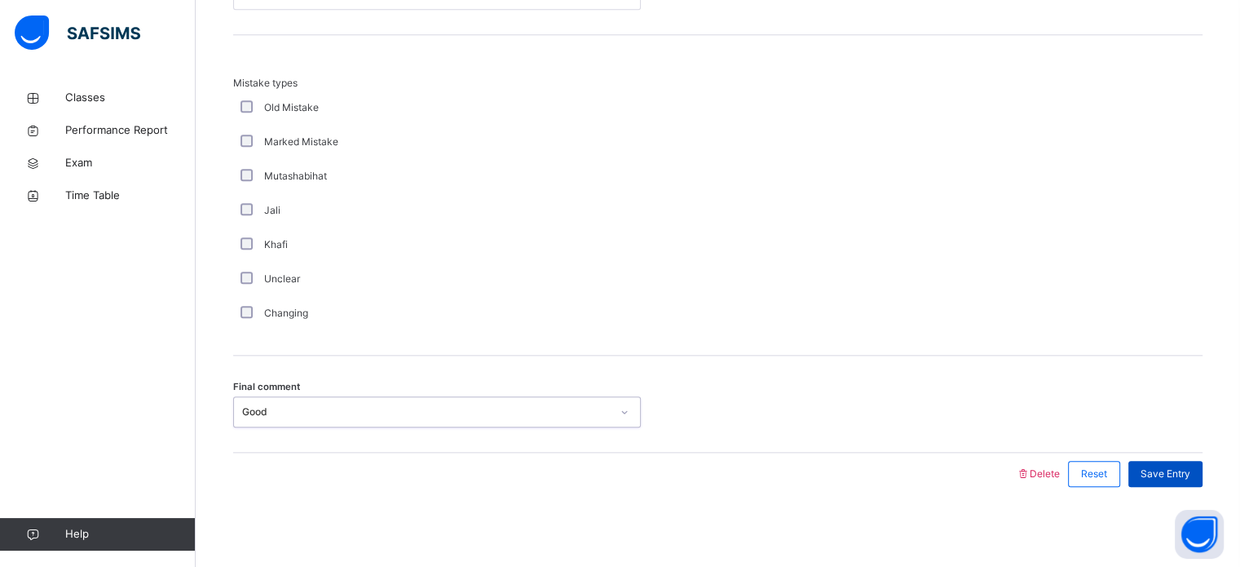
click at [1165, 467] on span "Save Entry" at bounding box center [1166, 473] width 50 height 15
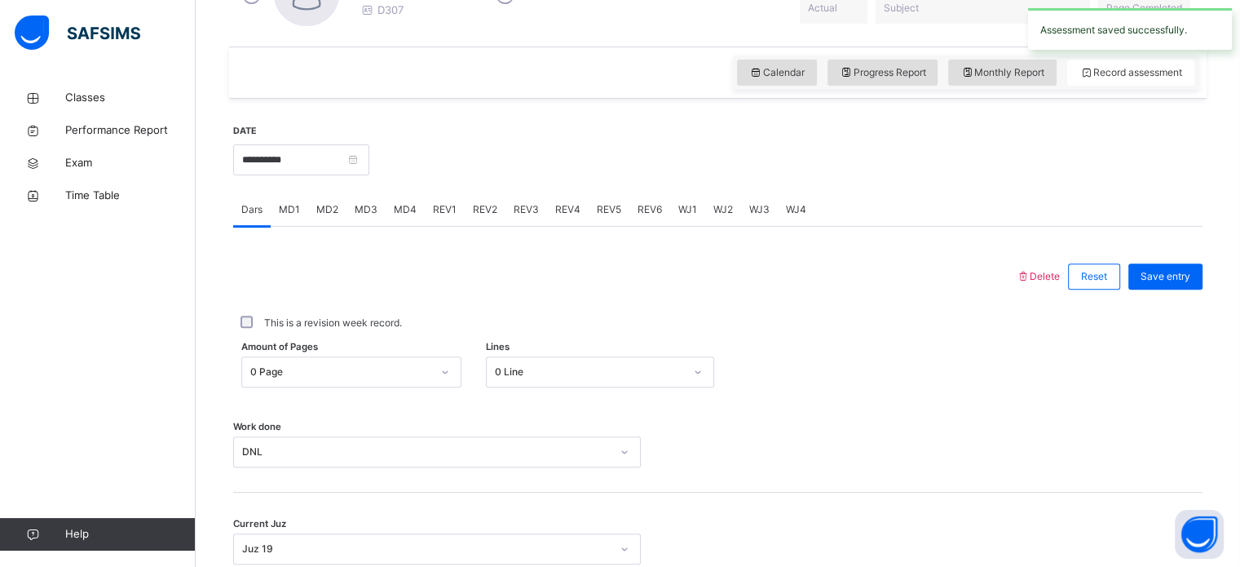
scroll to position [512, 0]
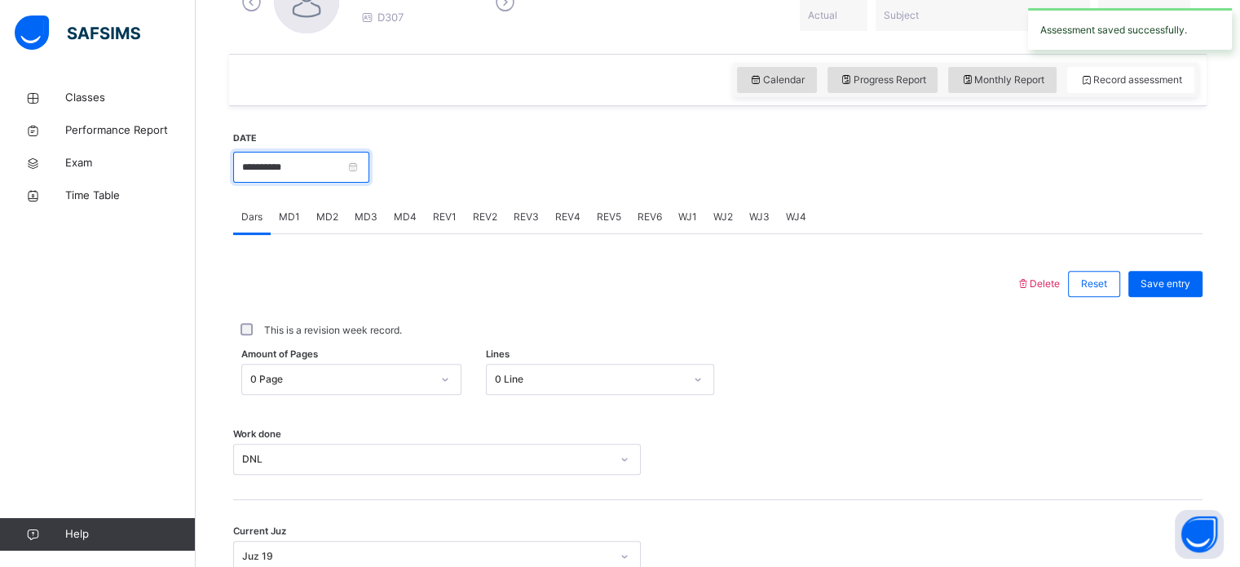
click at [276, 168] on input "**********" at bounding box center [301, 167] width 136 height 31
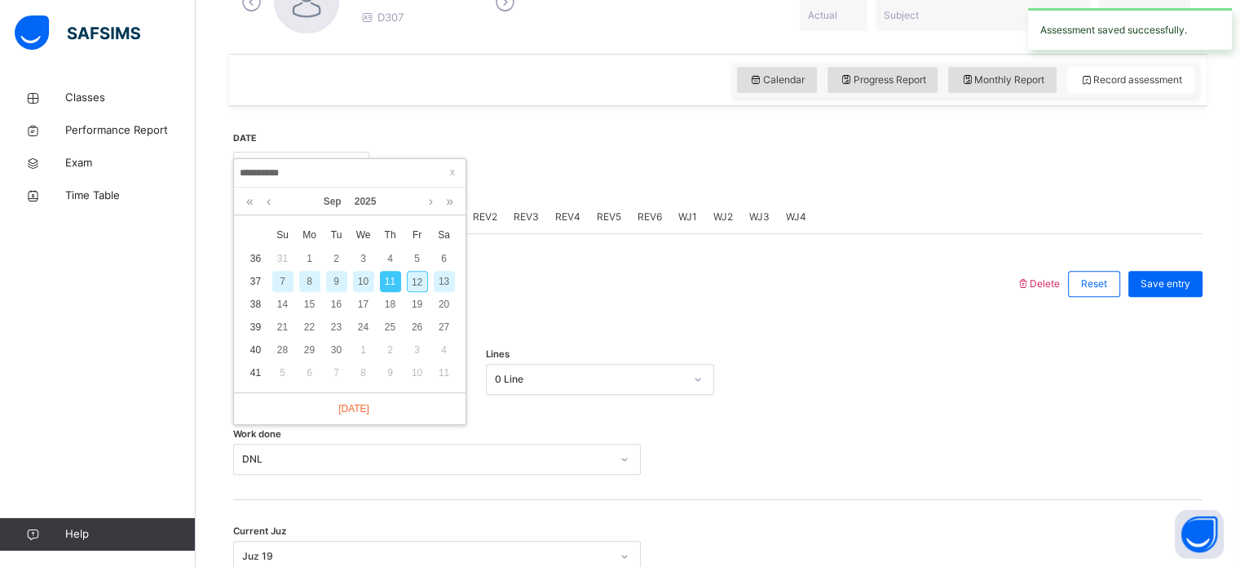
click at [410, 283] on div "12" at bounding box center [417, 281] width 21 height 21
type input "**********"
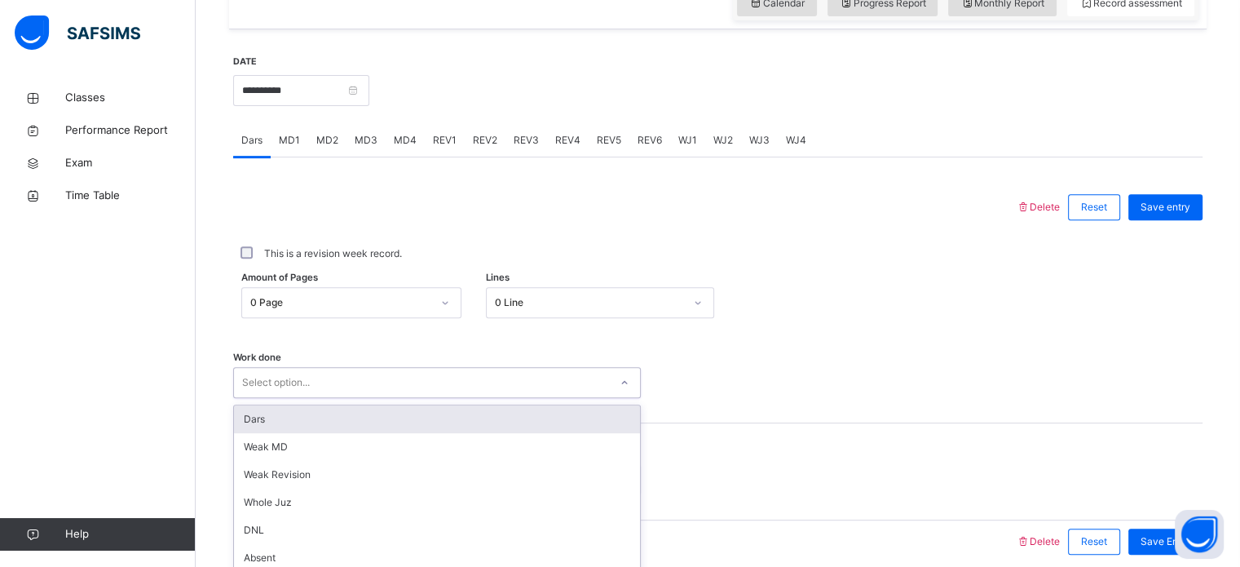
scroll to position [657, 0]
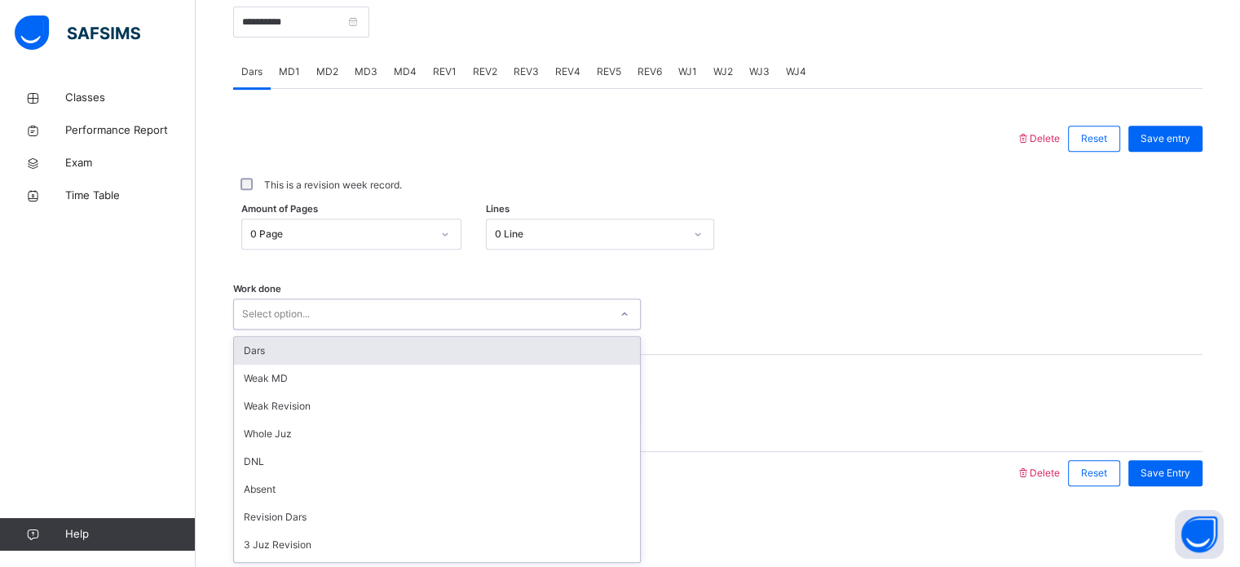
click at [285, 74] on span "MD1" at bounding box center [289, 71] width 21 height 15
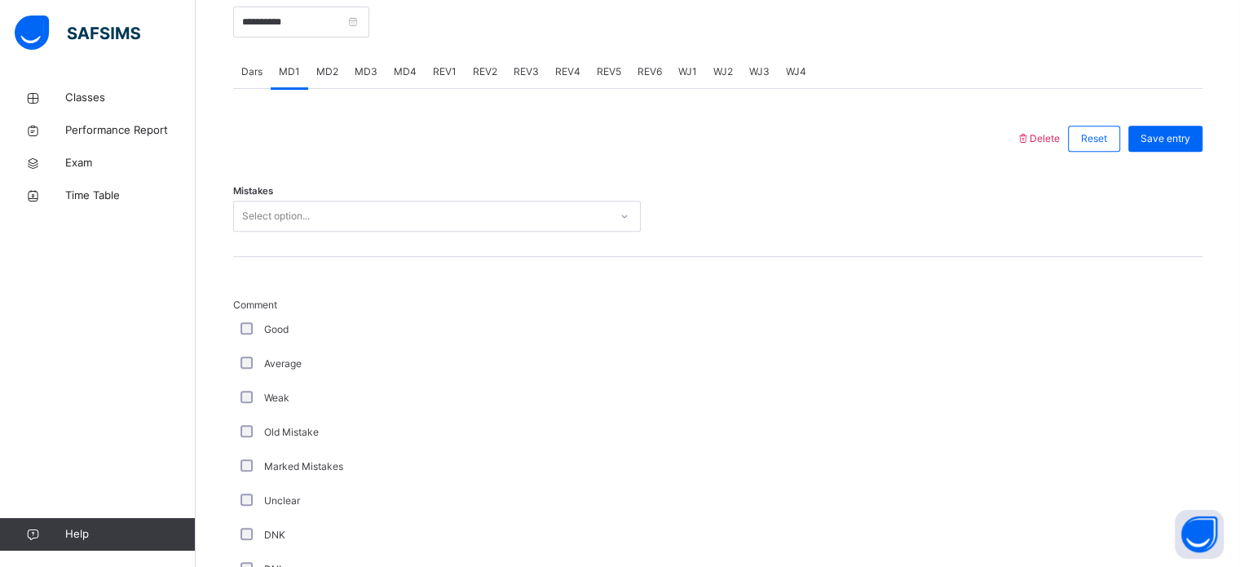
click at [328, 71] on span "MD2" at bounding box center [327, 71] width 22 height 15
click at [248, 308] on span "Comment" at bounding box center [437, 305] width 408 height 15
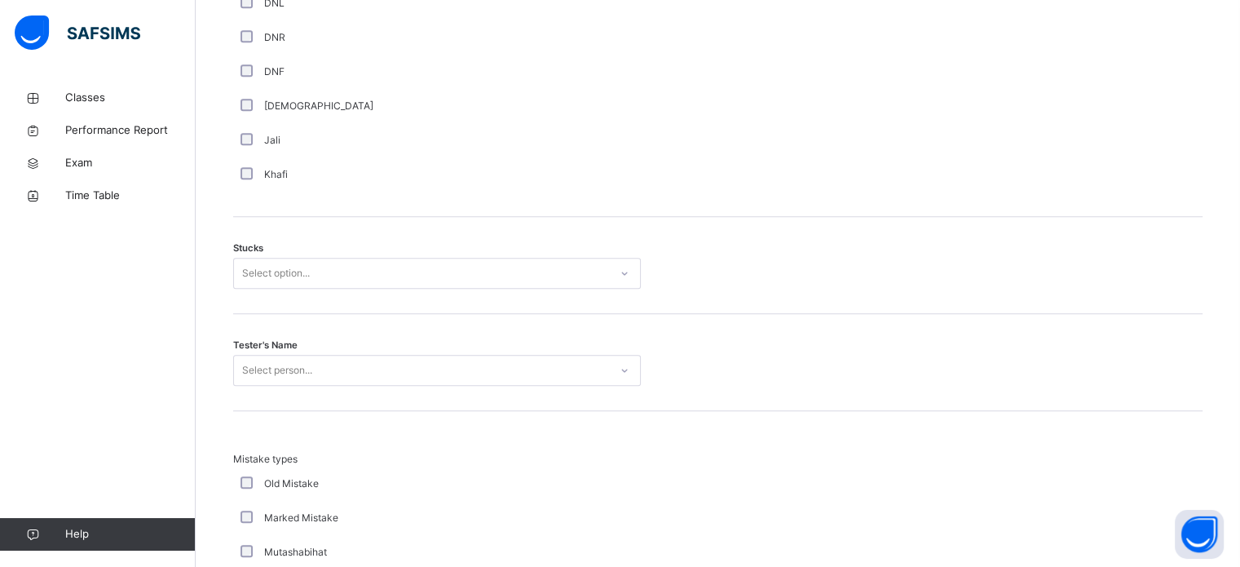
scroll to position [1318, 0]
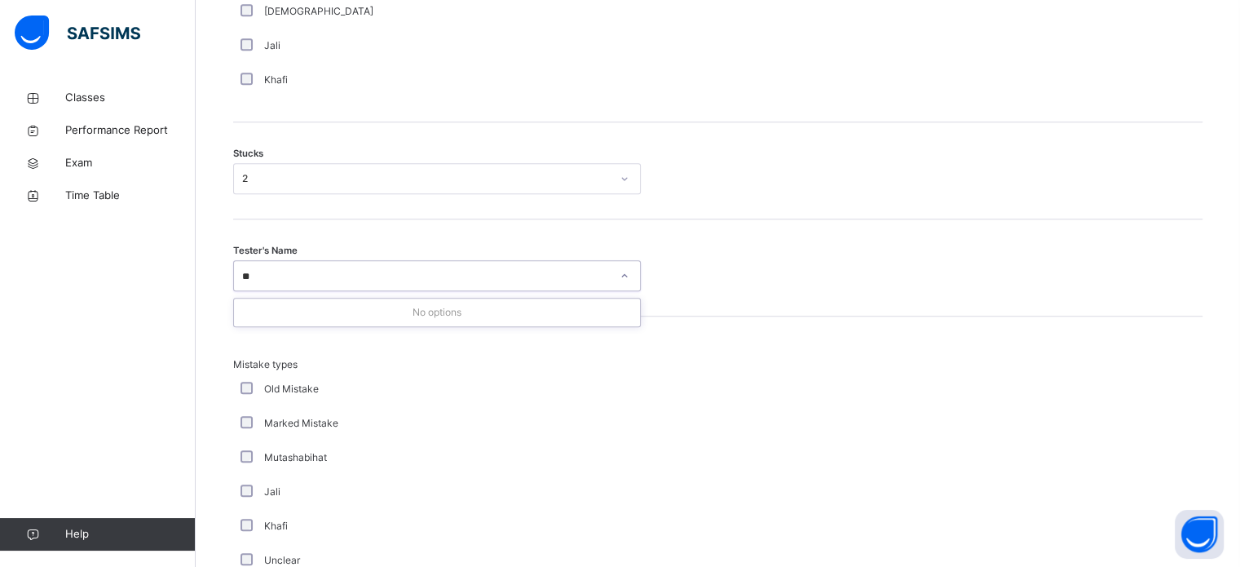
type input "*"
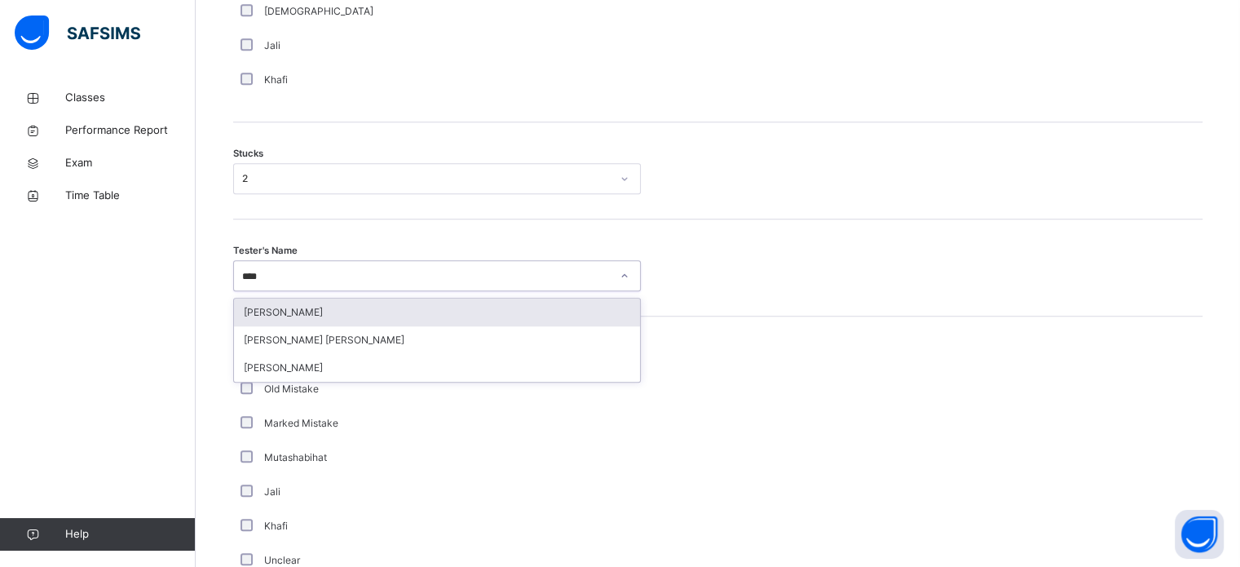
type input "*****"
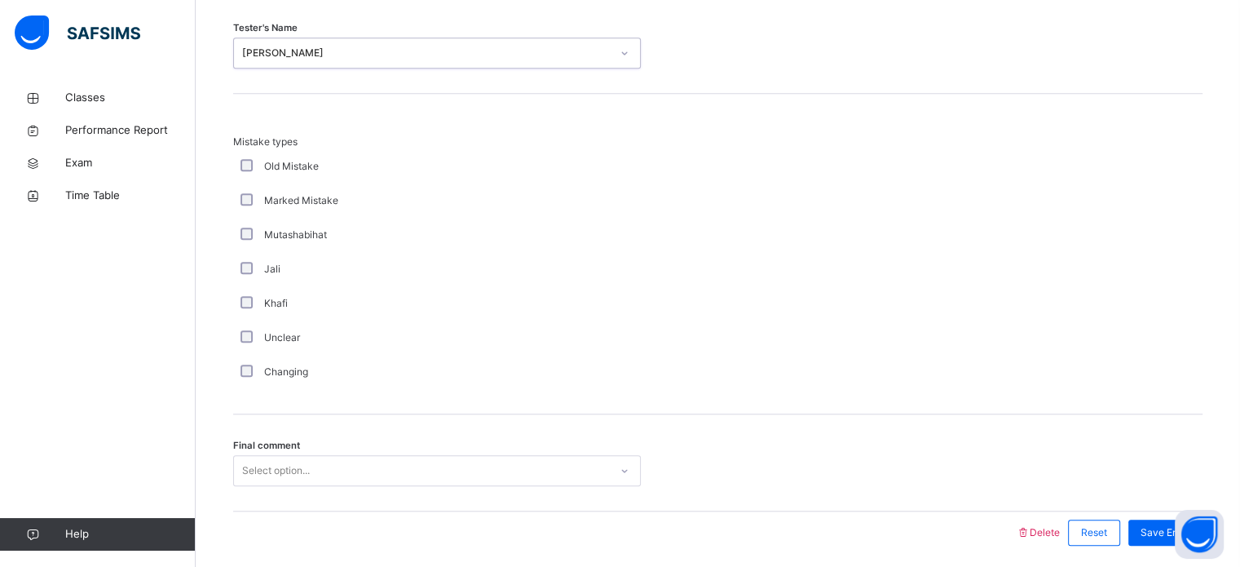
scroll to position [1599, 0]
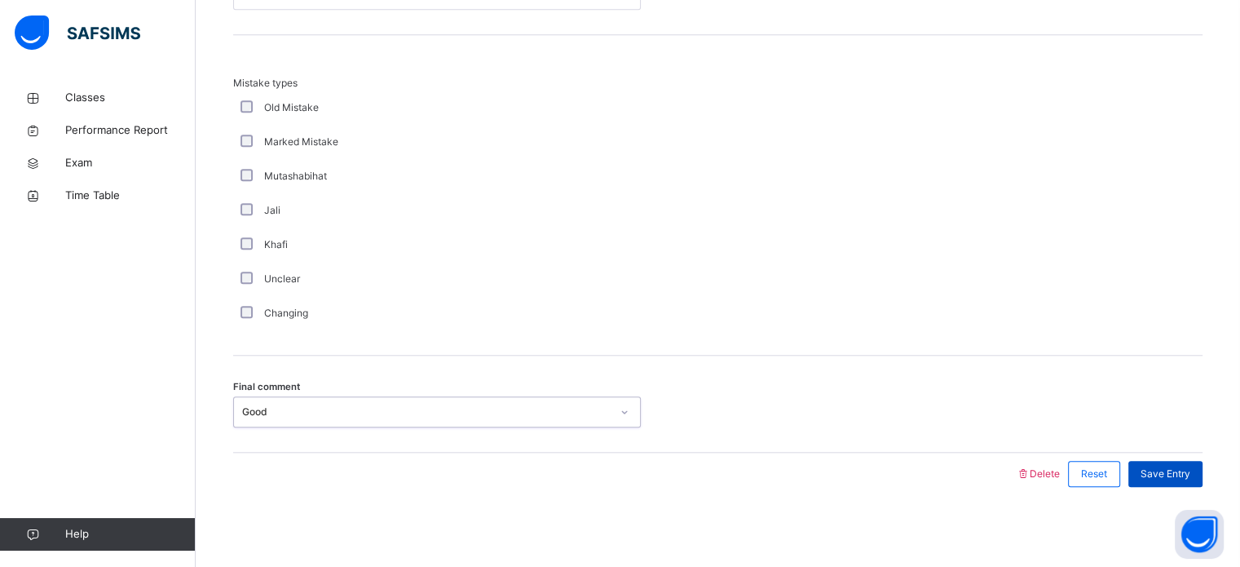
click at [1176, 467] on span "Save Entry" at bounding box center [1166, 473] width 50 height 15
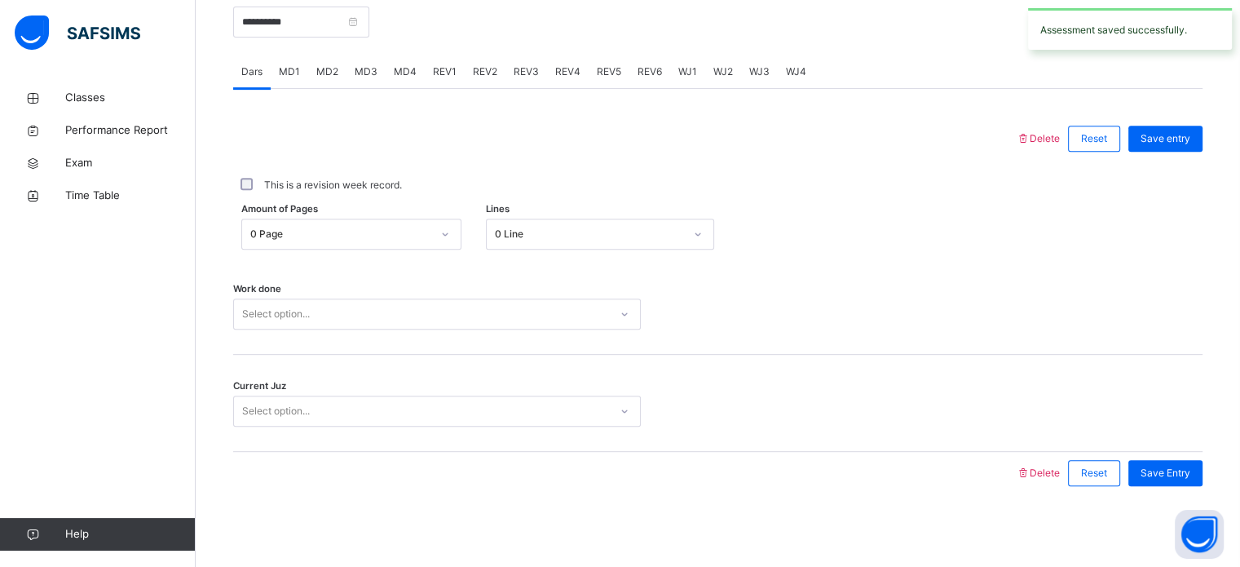
click at [398, 73] on span "MD4" at bounding box center [405, 71] width 23 height 15
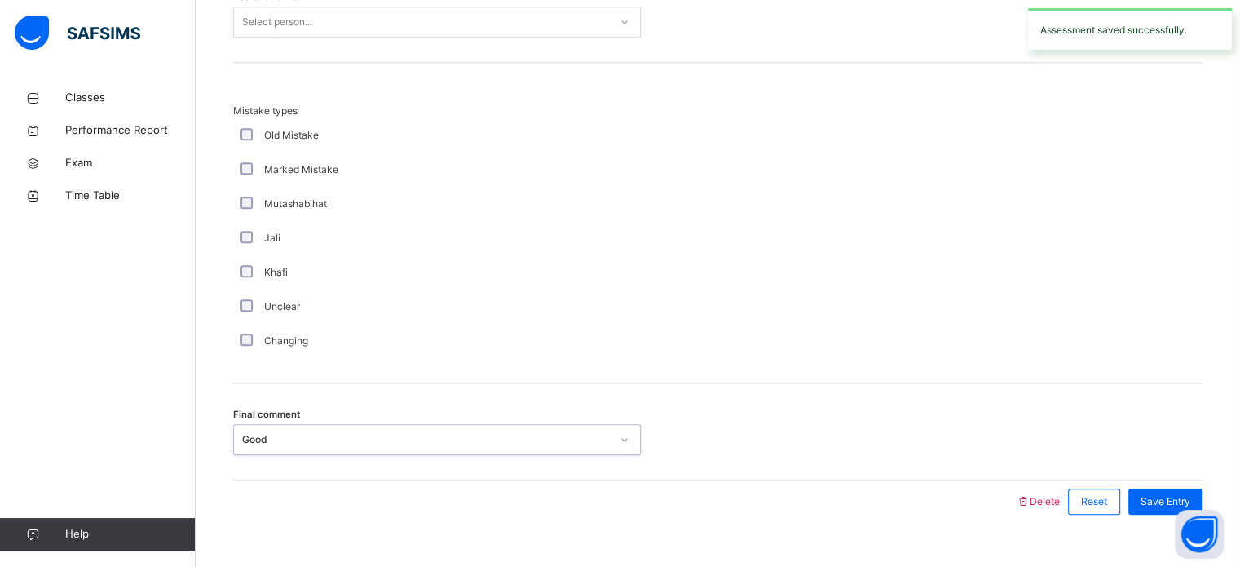
scroll to position [1569, 0]
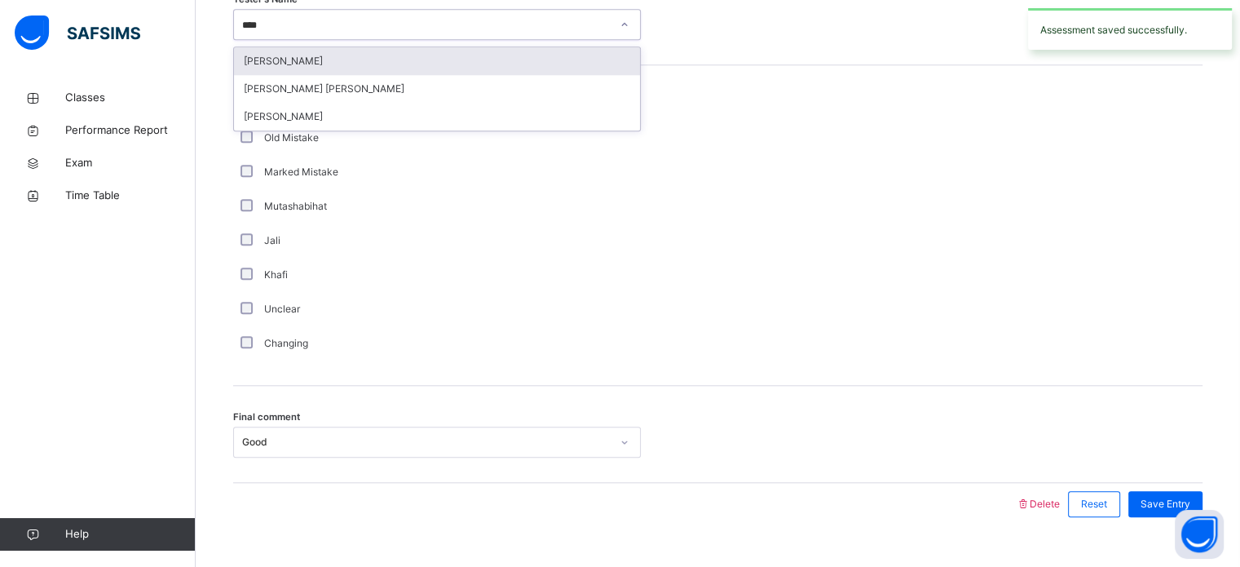
type input "*****"
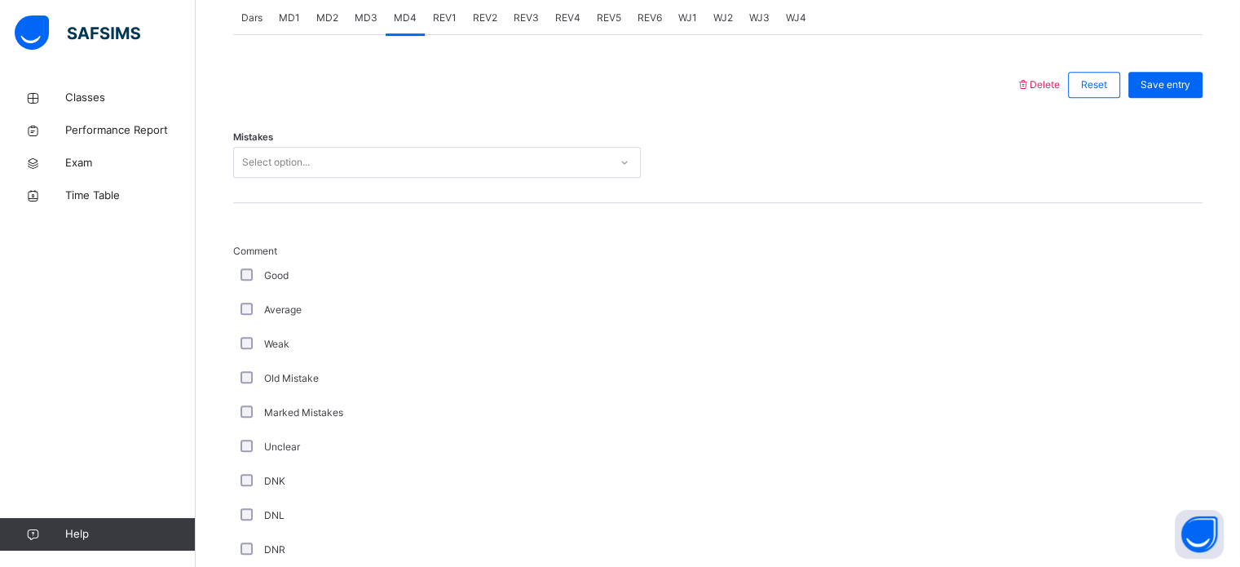
scroll to position [592, 0]
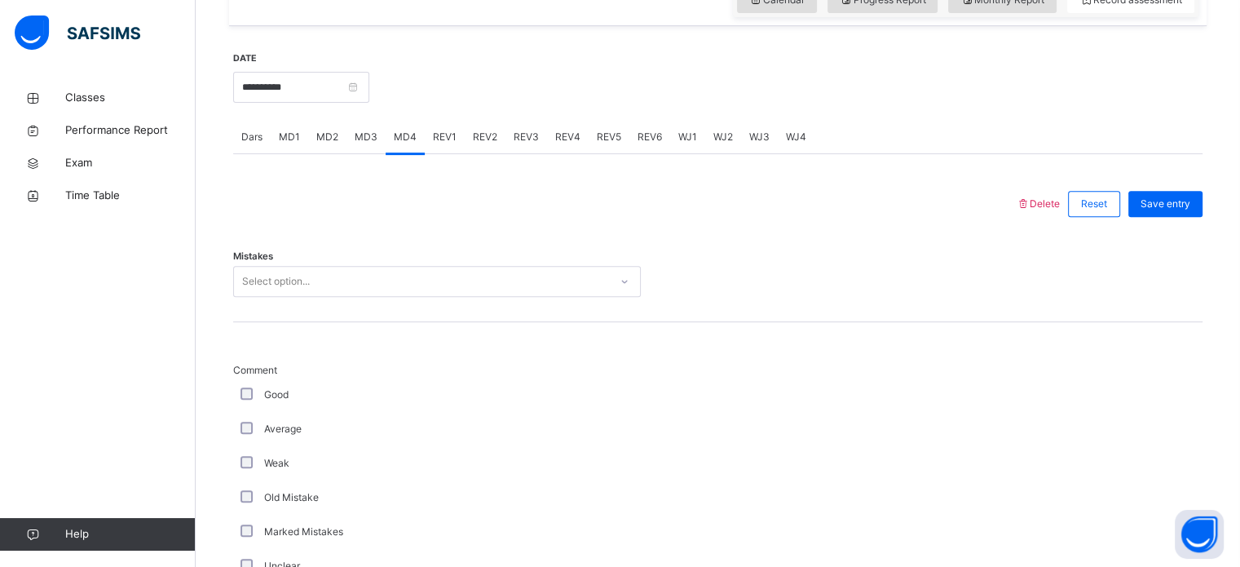
click at [245, 412] on div "Average" at bounding box center [437, 429] width 408 height 34
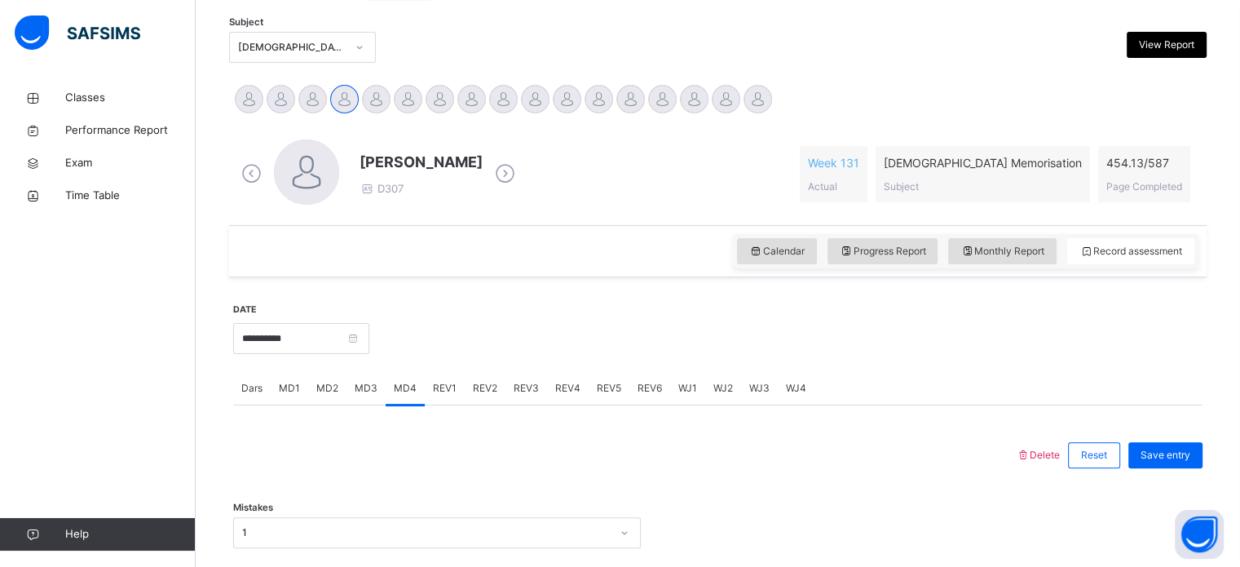
scroll to position [342, 0]
click at [1163, 466] on div "Save entry" at bounding box center [1165, 454] width 74 height 26
click at [809, 371] on div at bounding box center [785, 336] width 817 height 70
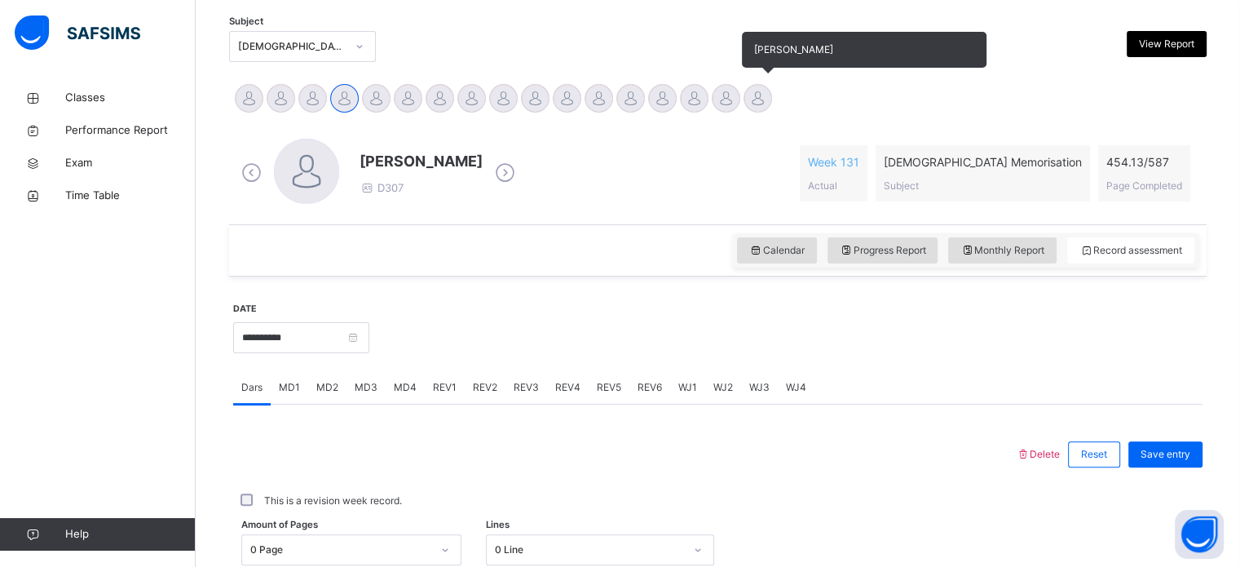
click at [768, 85] on div "[PERSON_NAME]" at bounding box center [758, 100] width 32 height 36
click at [763, 105] on div at bounding box center [758, 98] width 29 height 29
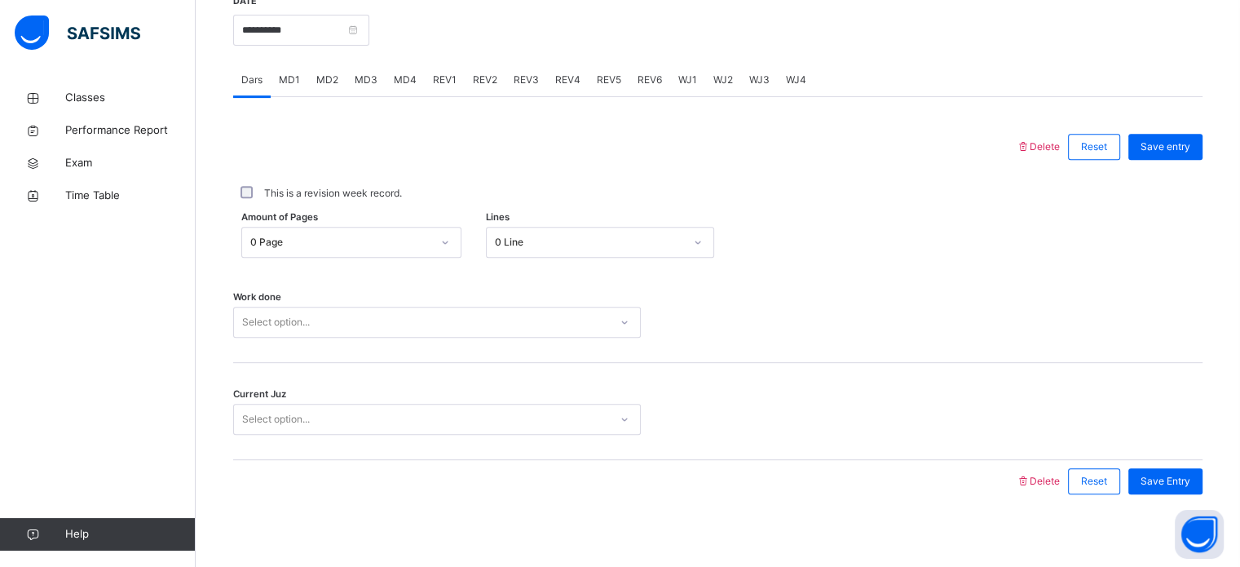
scroll to position [648, 0]
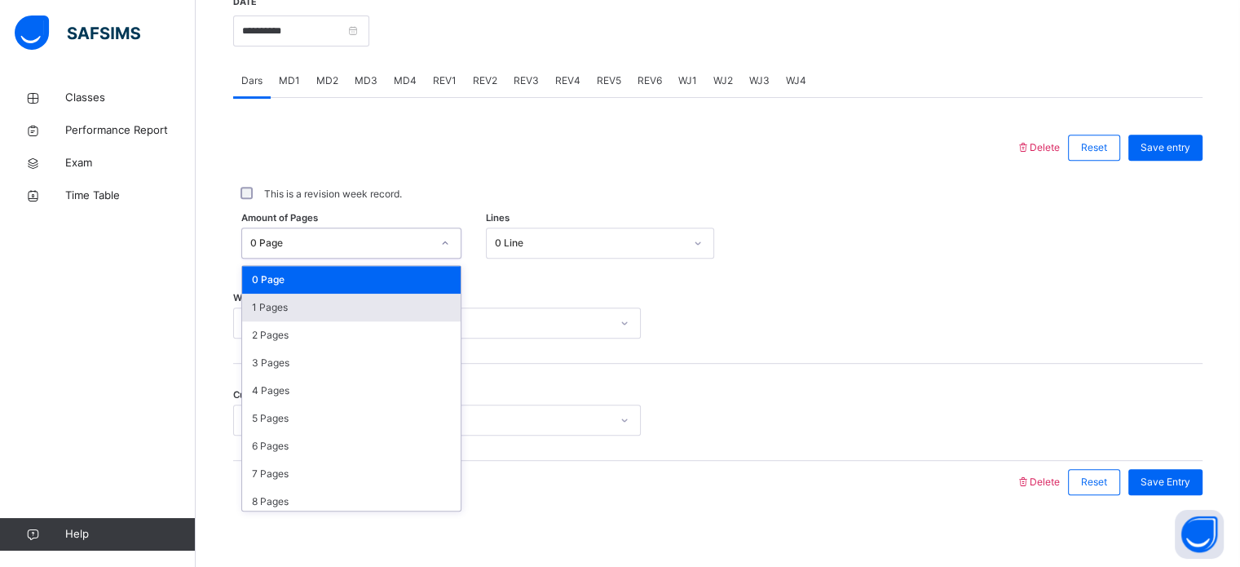
click at [252, 311] on div "1 Pages" at bounding box center [351, 308] width 219 height 28
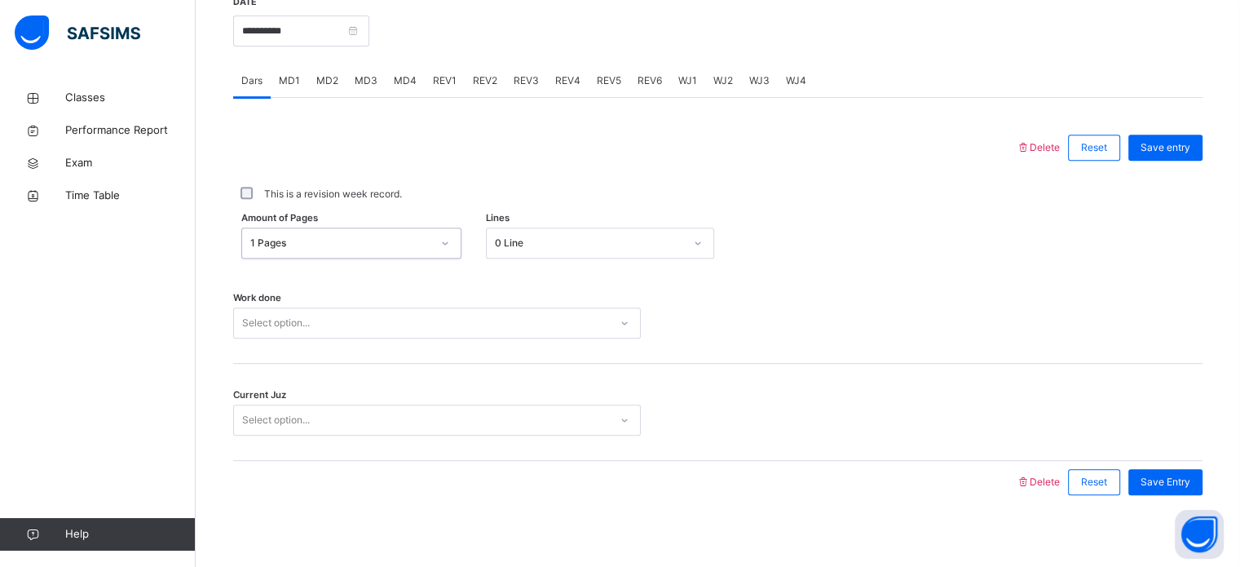
scroll to position [657, 0]
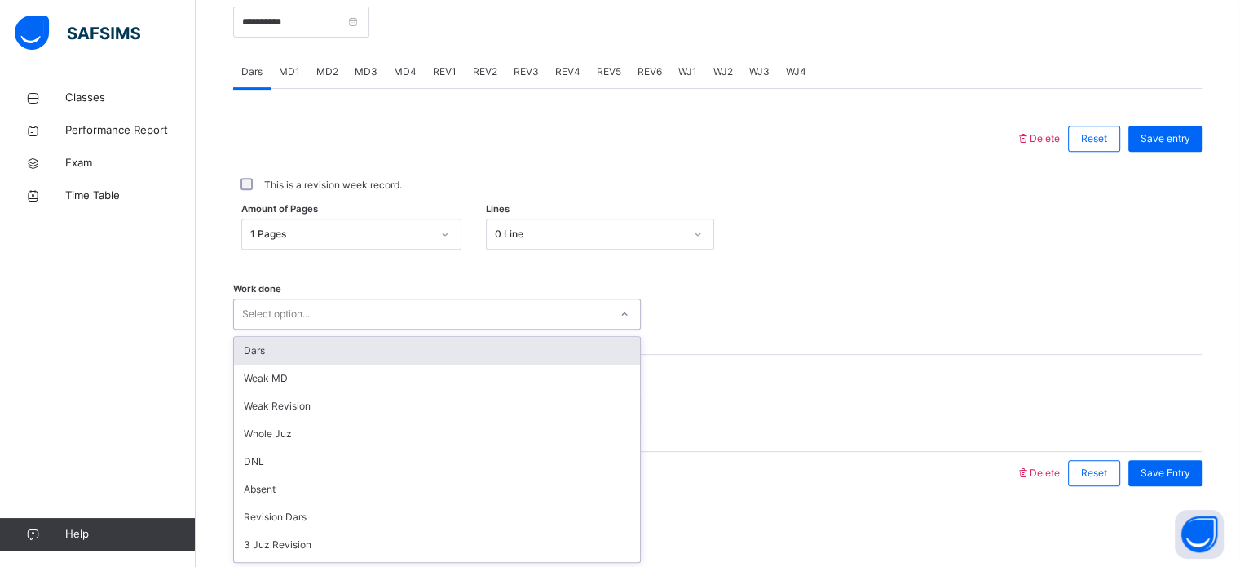
click at [241, 349] on div "Dars" at bounding box center [437, 351] width 406 height 28
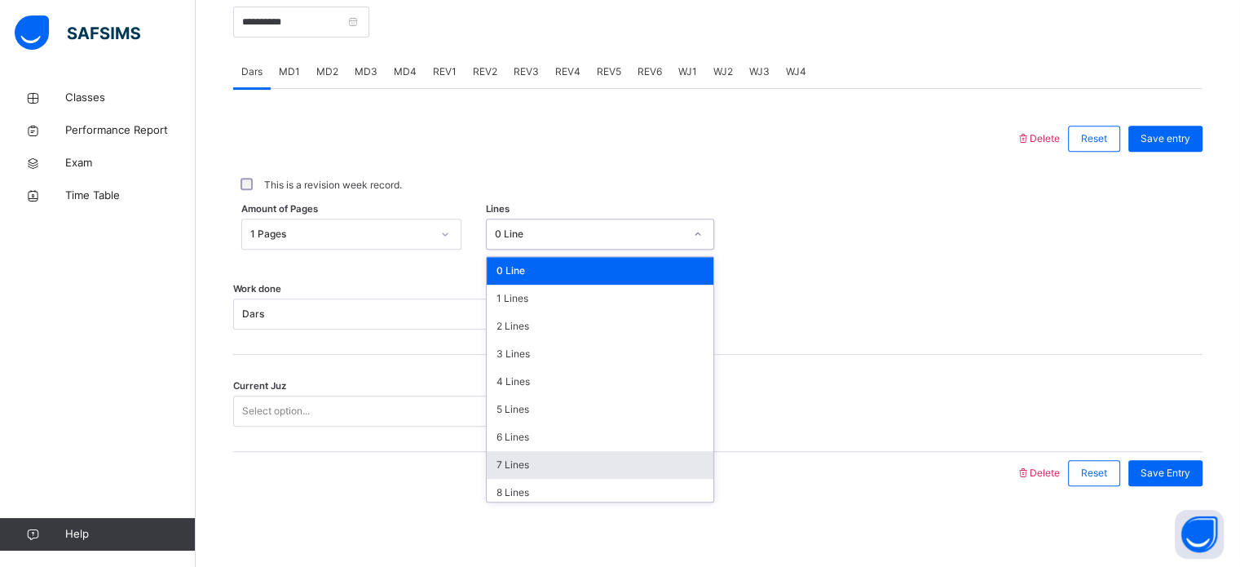
click at [498, 469] on div "7 Lines" at bounding box center [600, 465] width 227 height 28
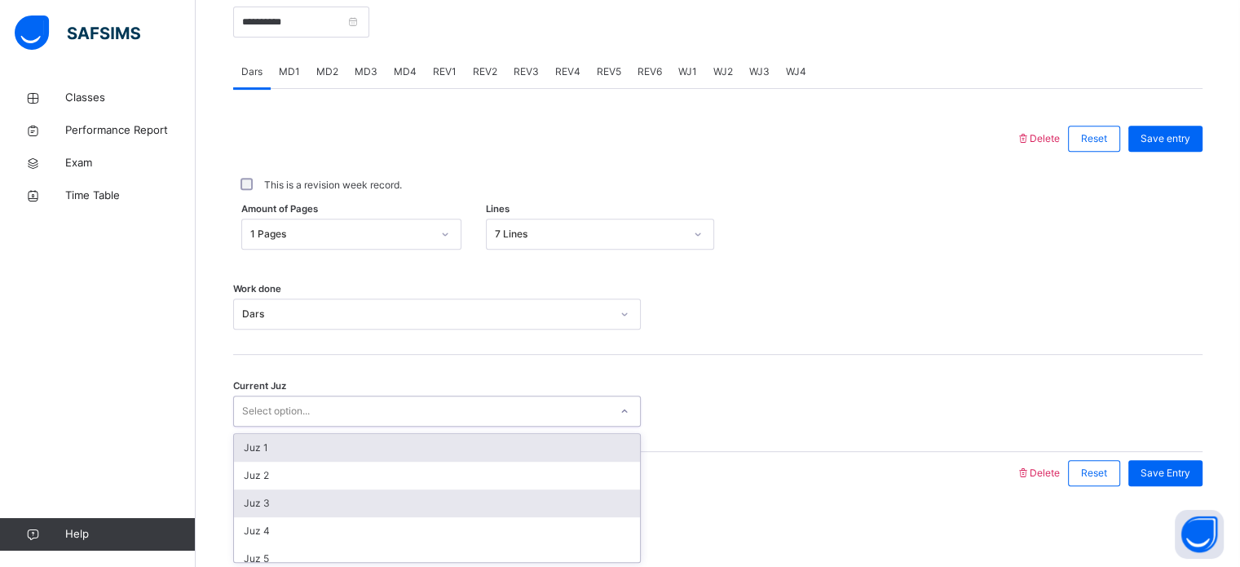
click at [241, 513] on div "Juz 3" at bounding box center [437, 503] width 406 height 28
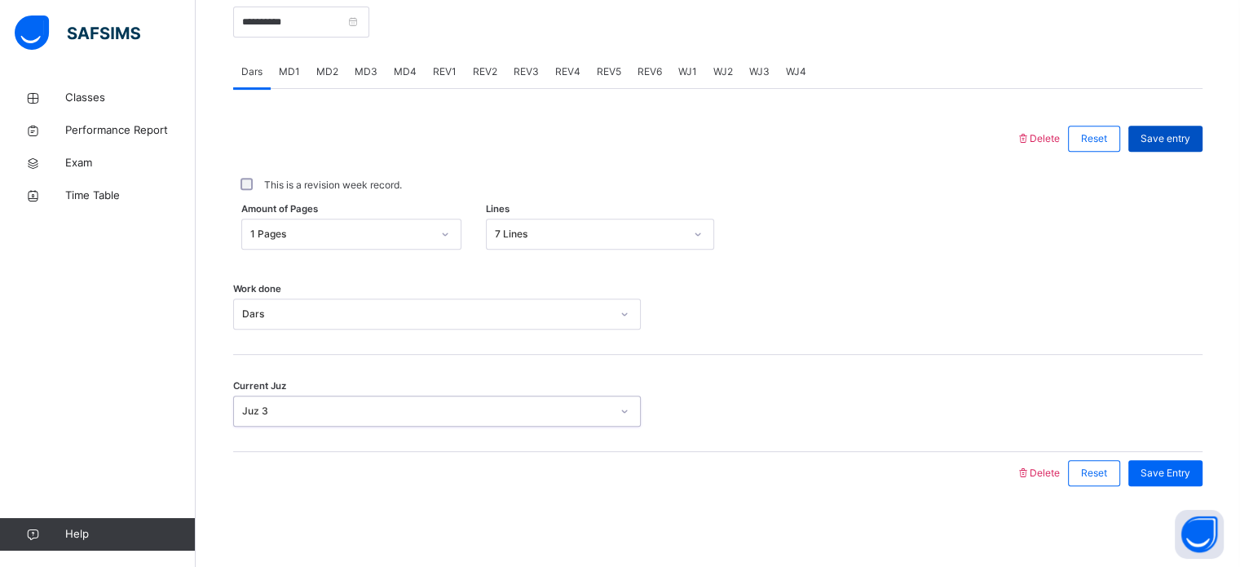
click at [1190, 126] on div "Save entry" at bounding box center [1165, 139] width 74 height 26
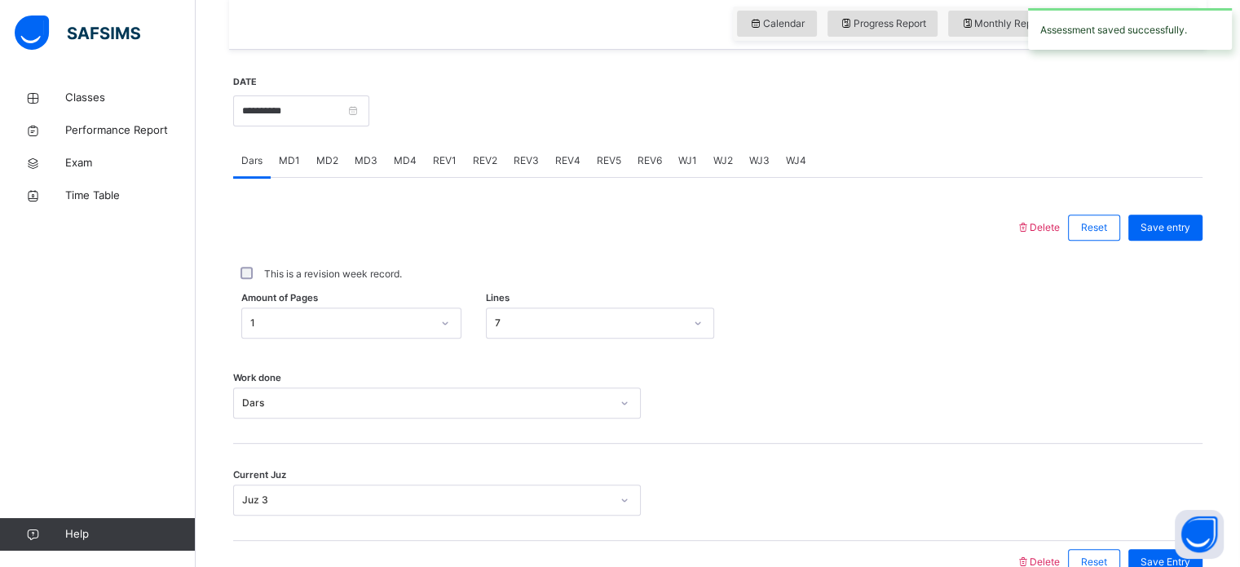
scroll to position [570, 0]
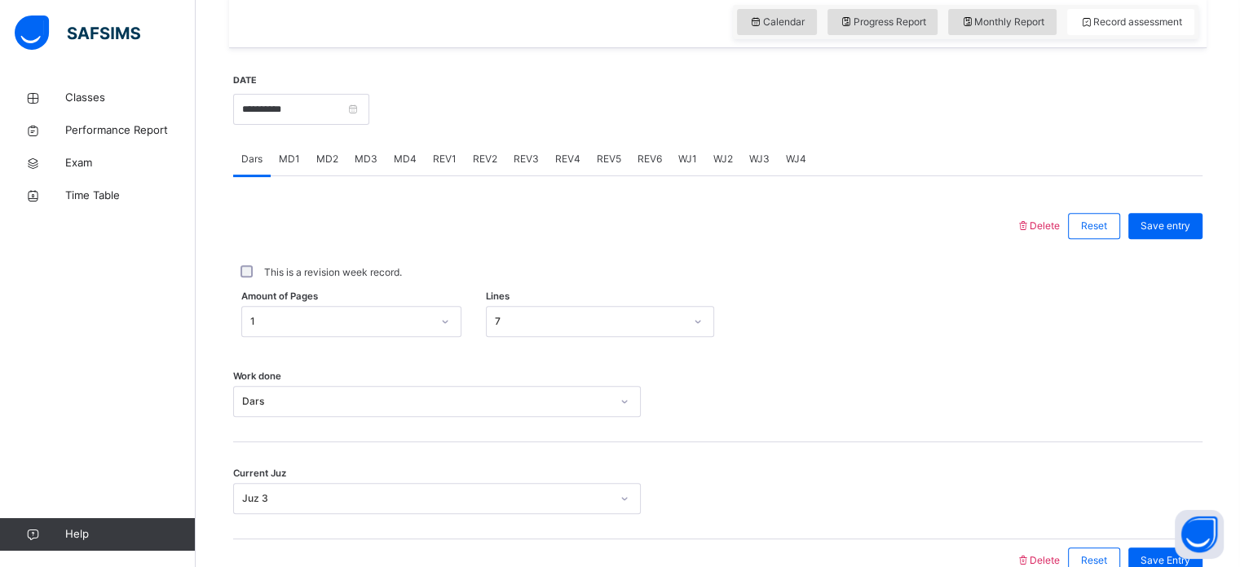
click at [1037, 360] on div "Work done Dars" at bounding box center [717, 393] width 969 height 97
drag, startPoint x: 388, startPoint y: 51, endPoint x: 385, endPoint y: 36, distance: 15.8
click at [385, 36] on div "**********" at bounding box center [718, 228] width 978 height 764
click at [384, 32] on div "Calendar Progress Report Monthly Report Record assessment" at bounding box center [718, 22] width 978 height 52
drag, startPoint x: 384, startPoint y: 32, endPoint x: 262, endPoint y: 20, distance: 122.8
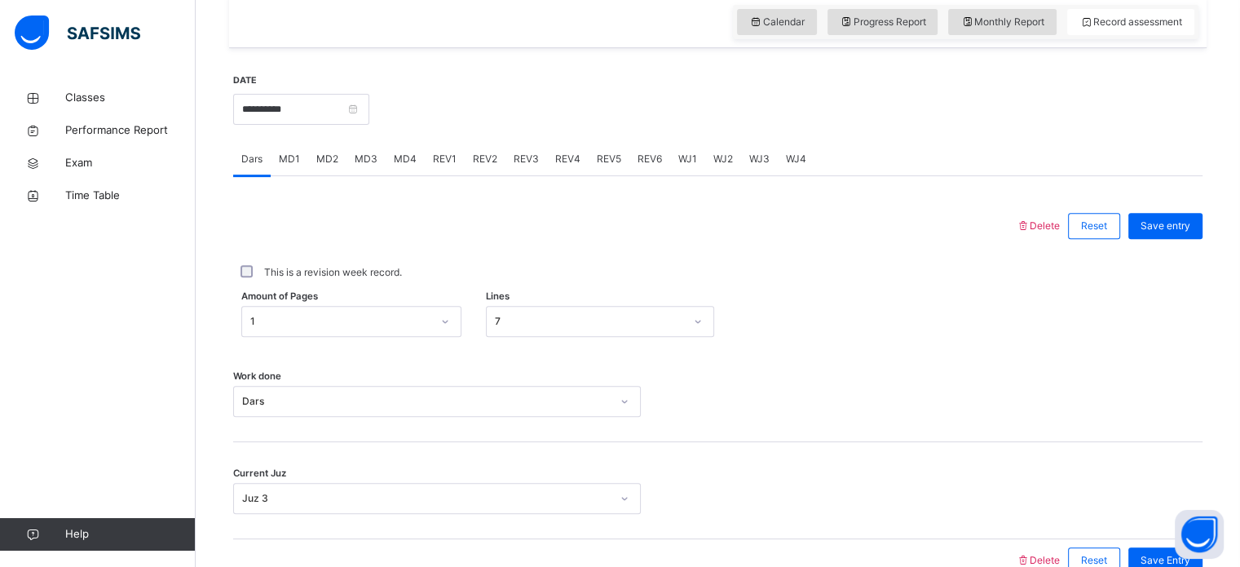
click at [262, 20] on div "Calendar Progress Report Monthly Report Record assessment" at bounding box center [718, 22] width 978 height 52
click at [86, 91] on span "Classes" at bounding box center [130, 98] width 130 height 16
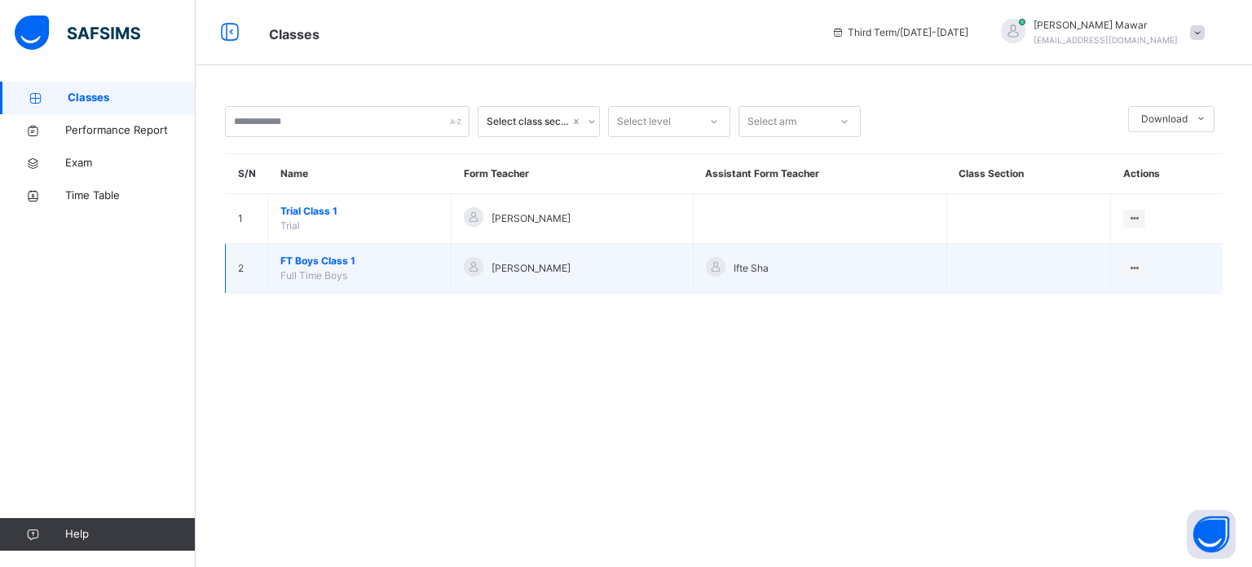
click at [316, 267] on span "FT Boys Class 1" at bounding box center [359, 261] width 158 height 15
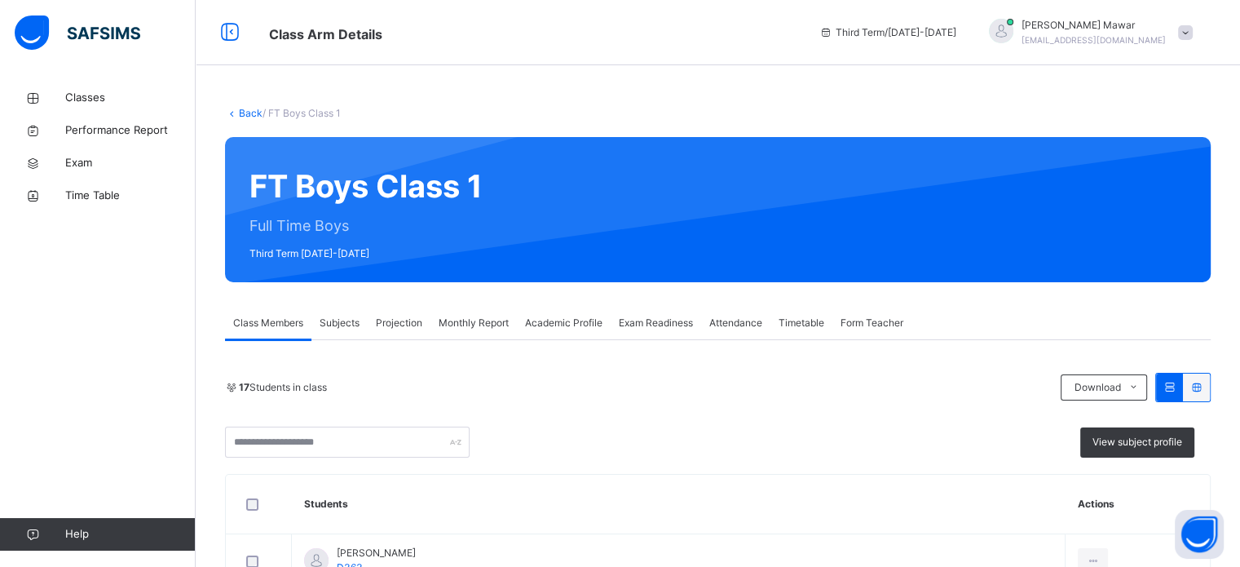
click at [675, 320] on span "Exam Readiness" at bounding box center [656, 323] width 74 height 15
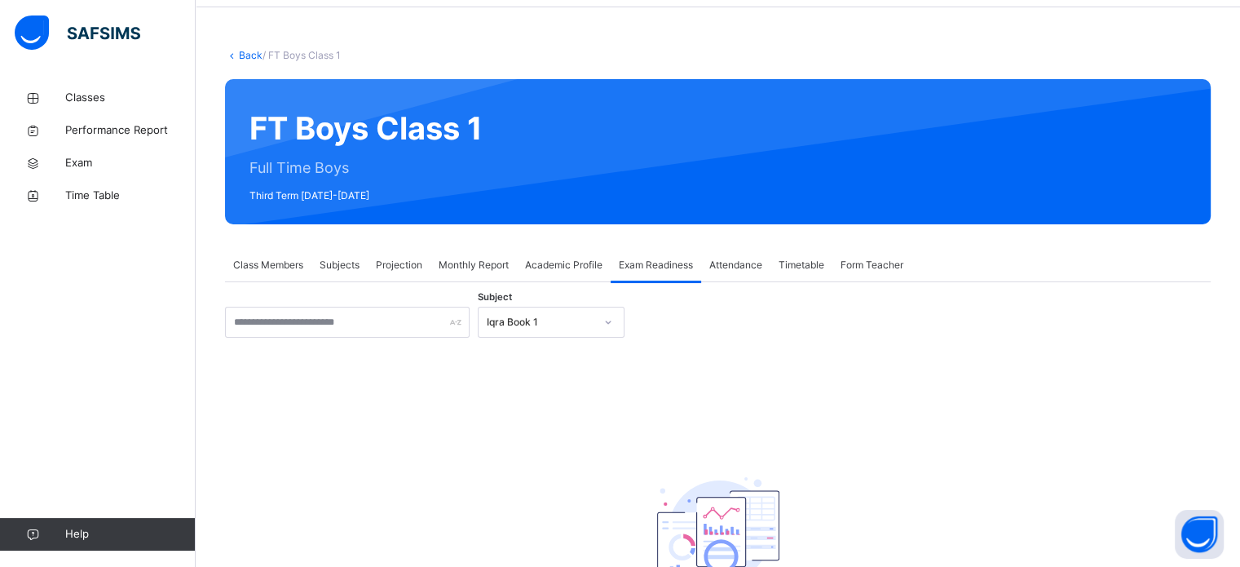
scroll to position [62, 0]
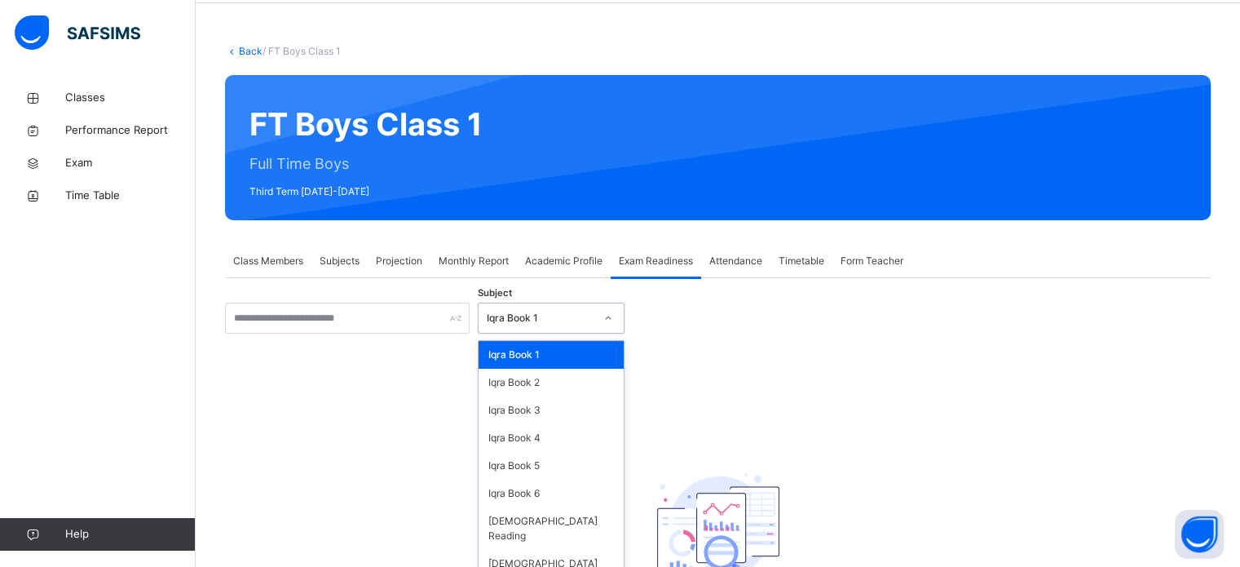
click at [567, 316] on div "Iqra Book 1" at bounding box center [541, 318] width 108 height 15
click at [532, 550] on div "[DEMOGRAPHIC_DATA] Memorisation" at bounding box center [551, 571] width 145 height 42
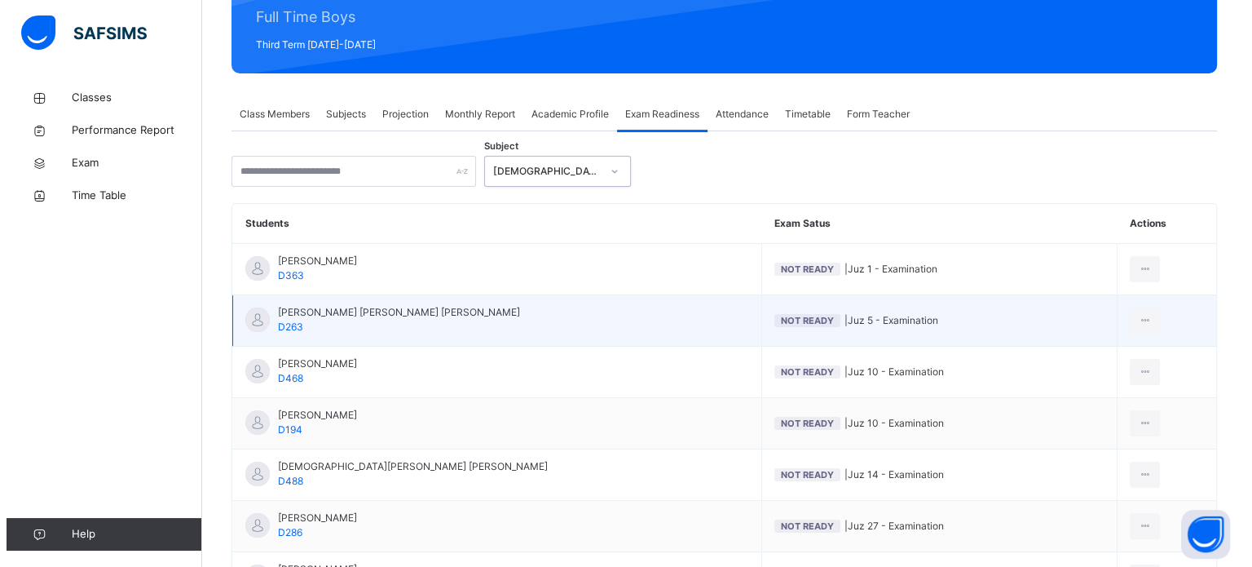
scroll to position [271, 0]
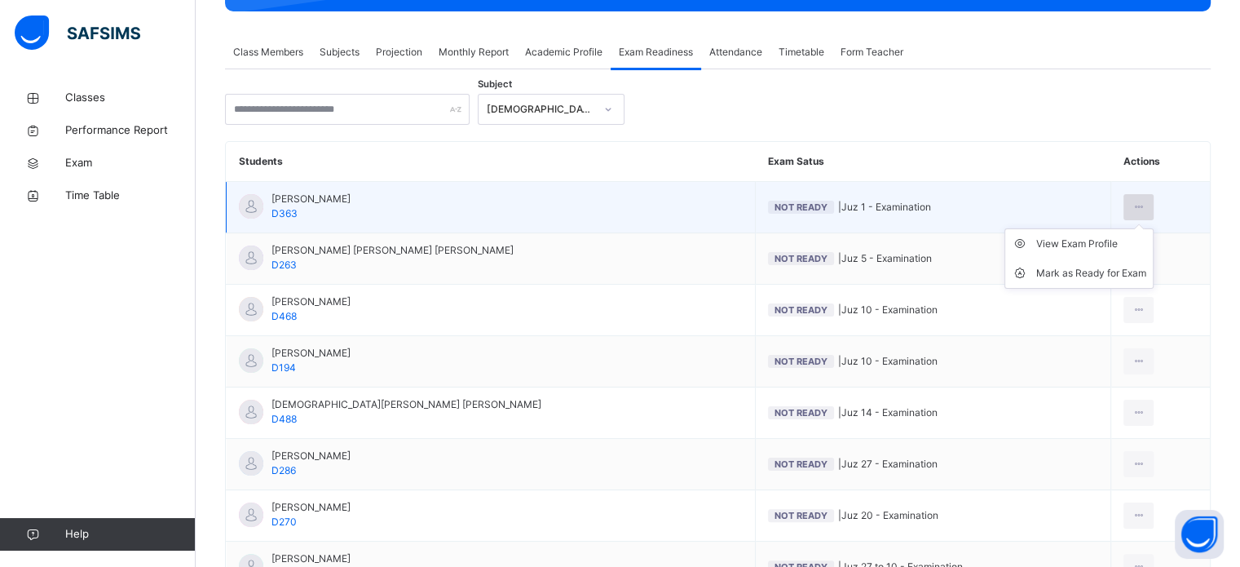
click at [1128, 205] on div at bounding box center [1139, 207] width 30 height 26
click at [1093, 267] on div "Mark as Ready for Exam" at bounding box center [1091, 273] width 110 height 16
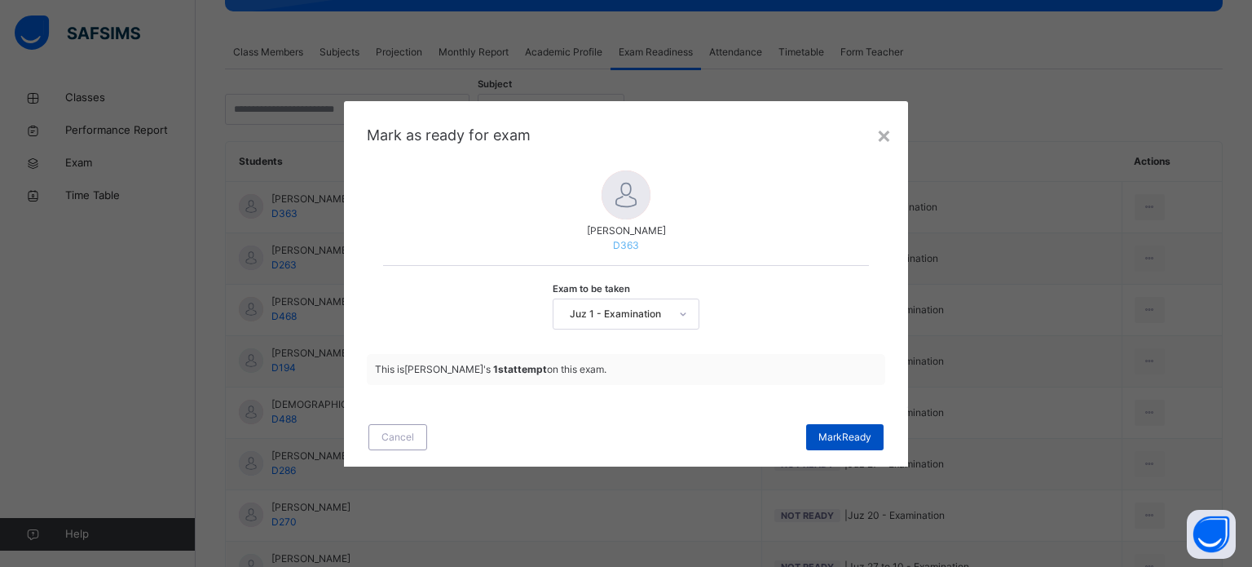
click at [854, 435] on span "Mark Ready" at bounding box center [845, 437] width 53 height 15
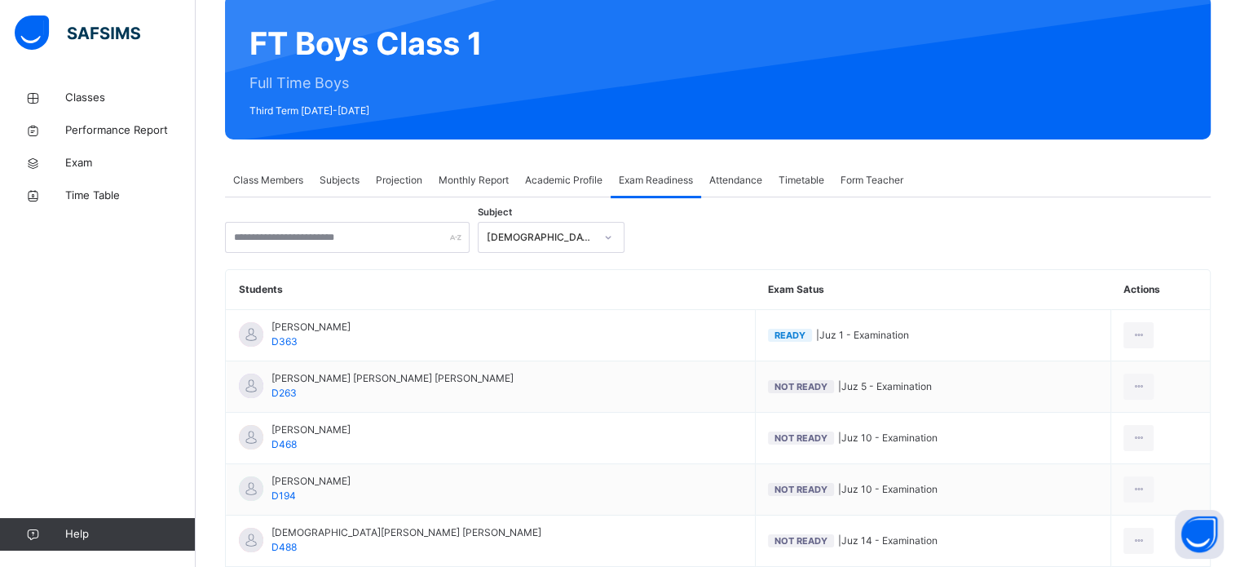
scroll to position [142, 0]
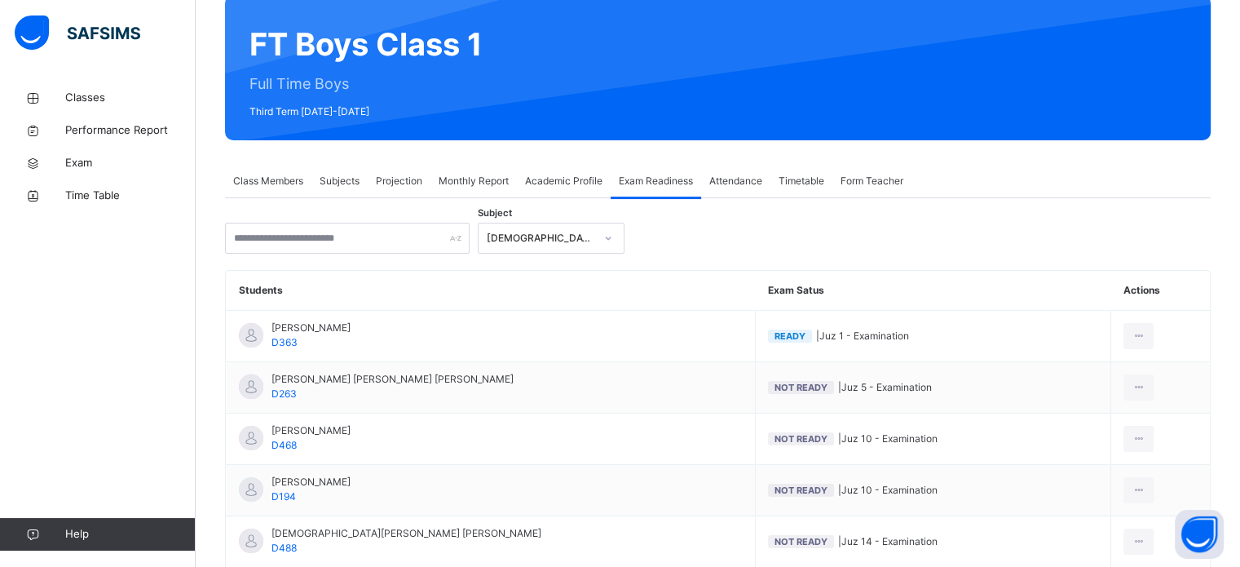
click at [385, 183] on span "Projection" at bounding box center [399, 181] width 46 height 15
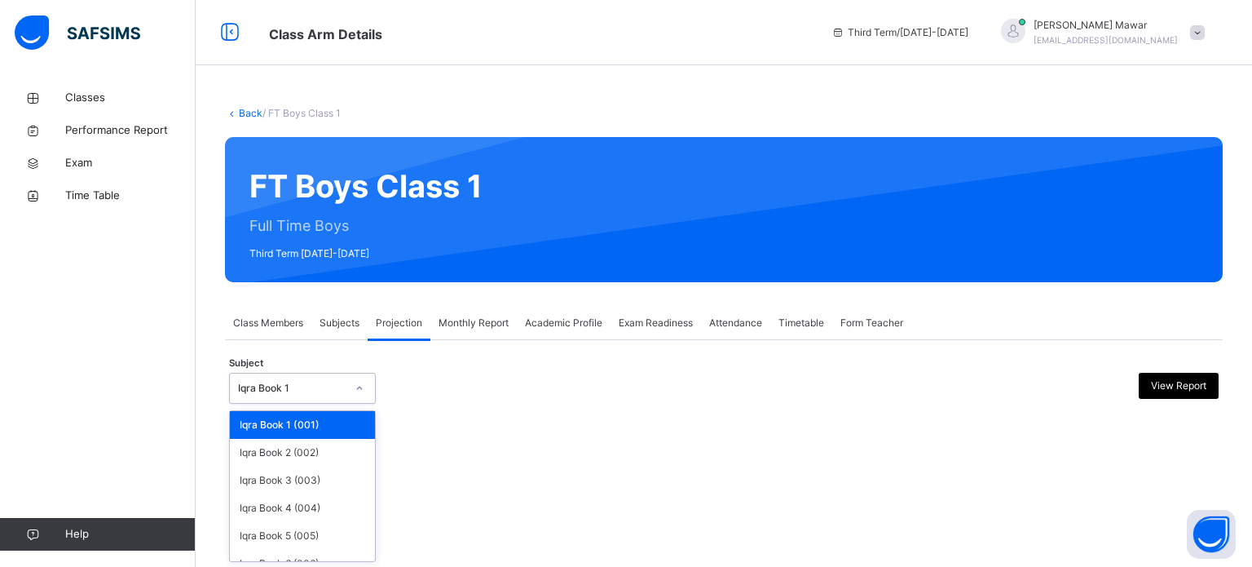
scroll to position [86, 0]
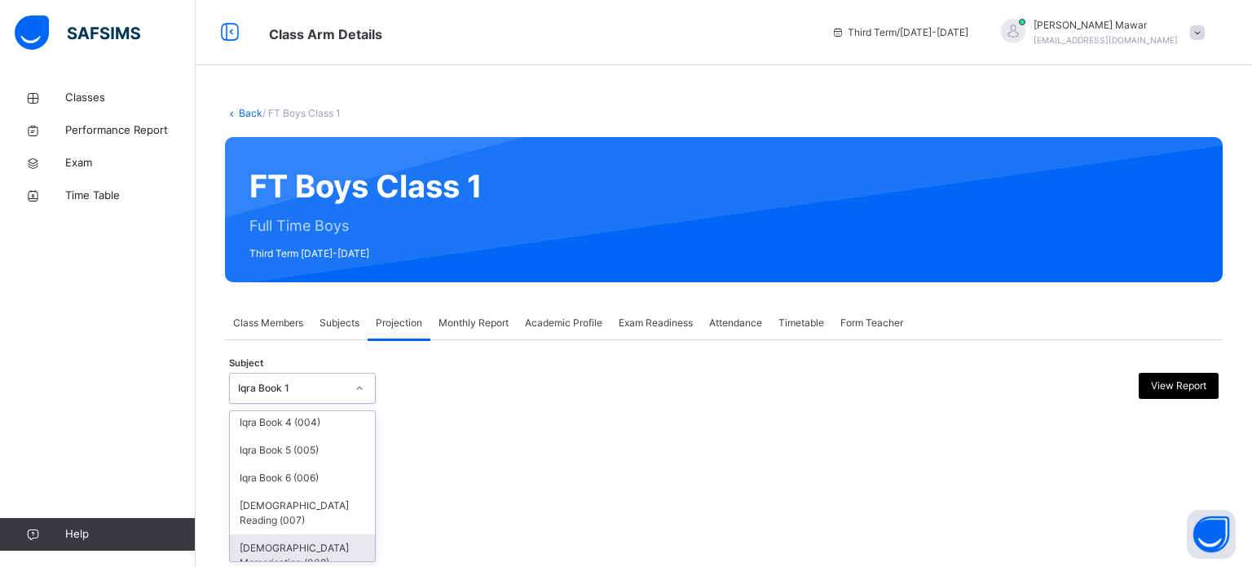
click at [251, 554] on div "[DEMOGRAPHIC_DATA] Memorisation (008)" at bounding box center [302, 555] width 145 height 42
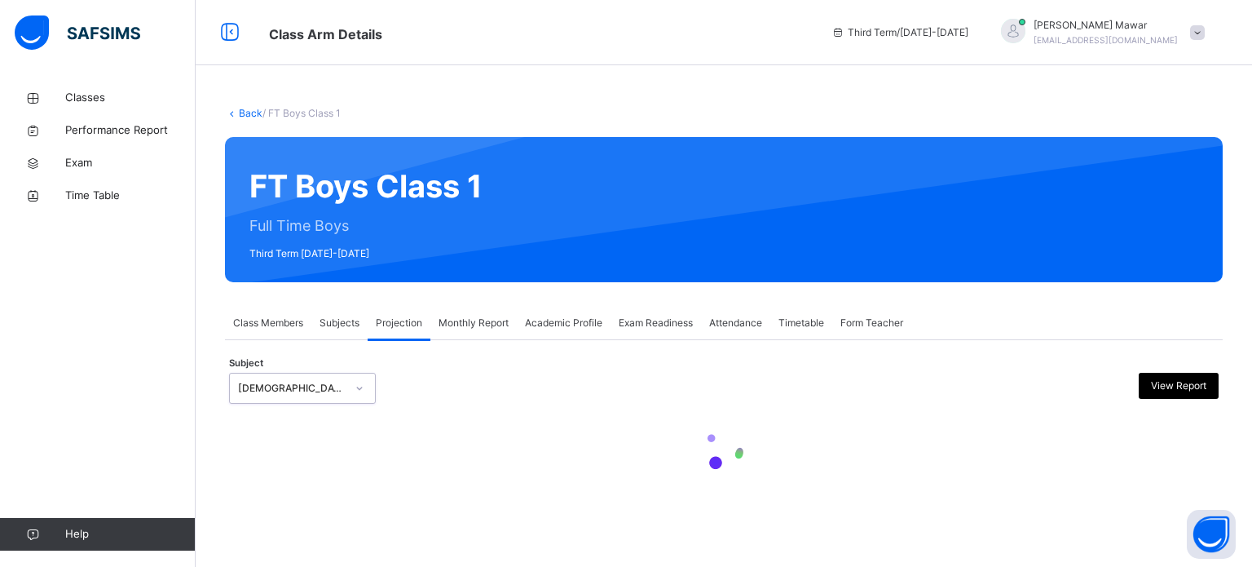
click at [388, 480] on div at bounding box center [724, 450] width 990 height 69
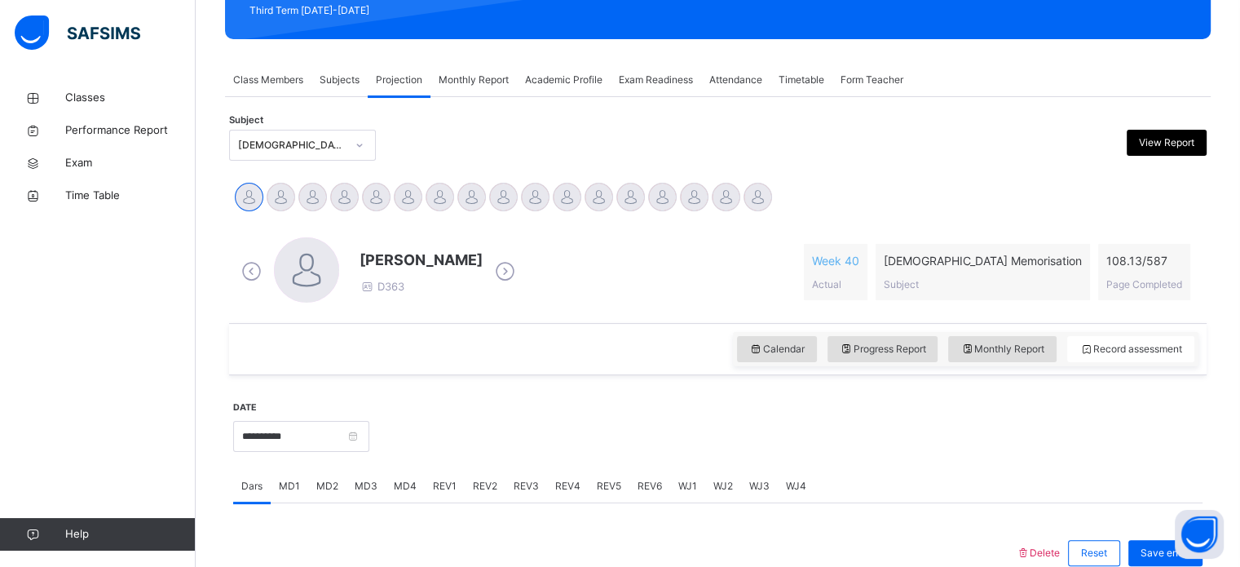
scroll to position [241, 0]
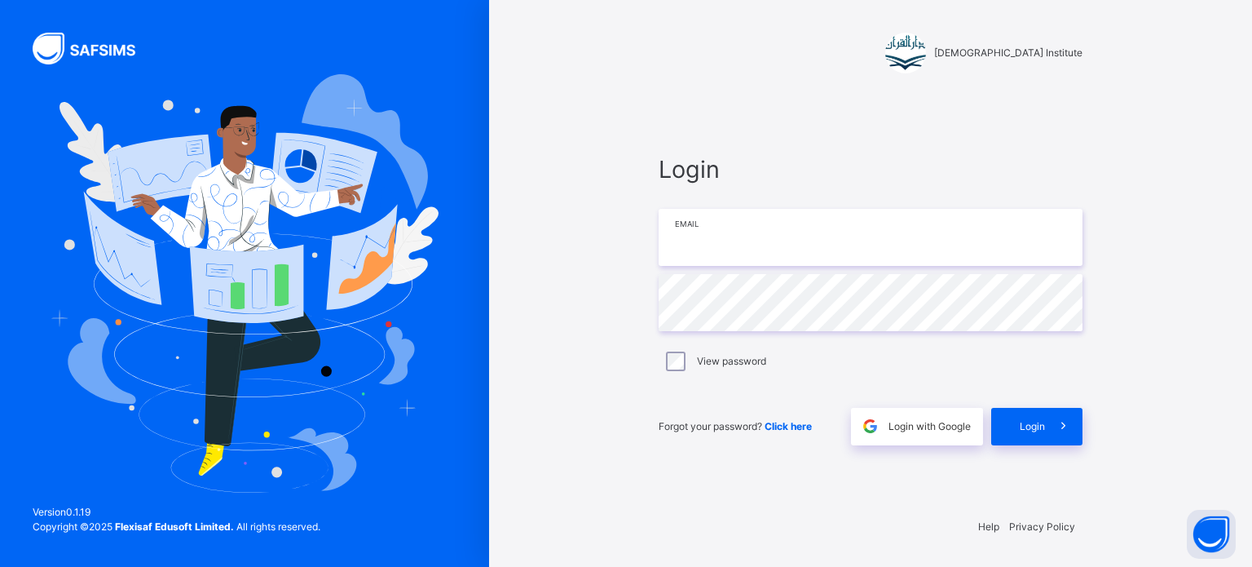
click at [958, 219] on input "email" at bounding box center [871, 237] width 424 height 57
type input "**********"
click at [1061, 435] on span at bounding box center [1064, 427] width 38 height 38
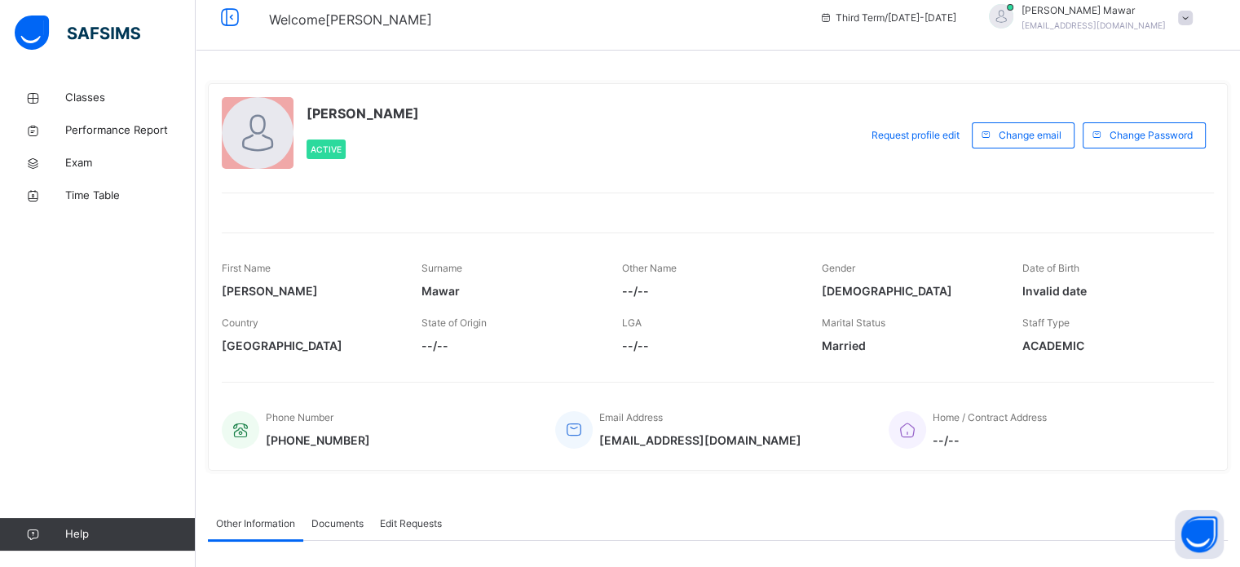
scroll to position [18, 0]
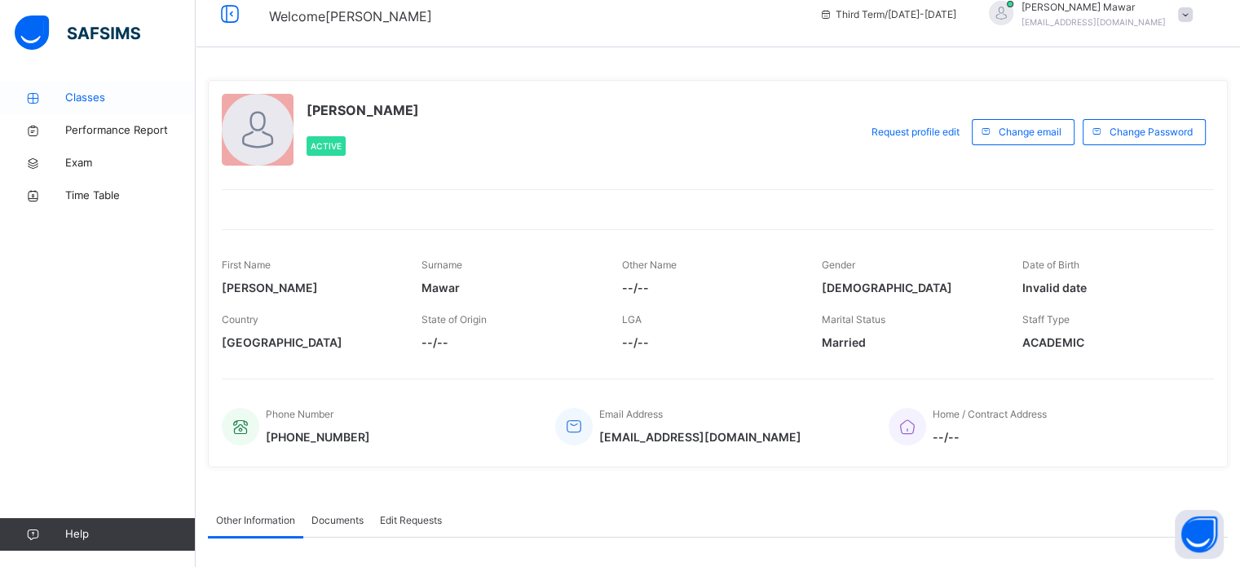
click at [46, 92] on icon at bounding box center [32, 98] width 65 height 12
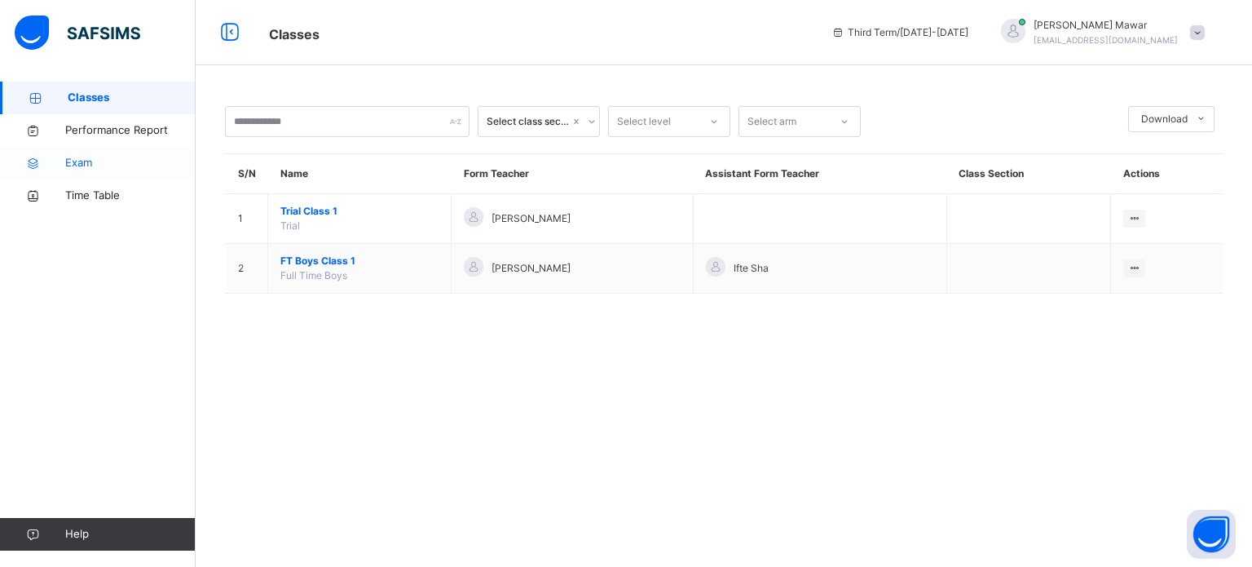
click at [63, 154] on link "Exam" at bounding box center [98, 163] width 196 height 33
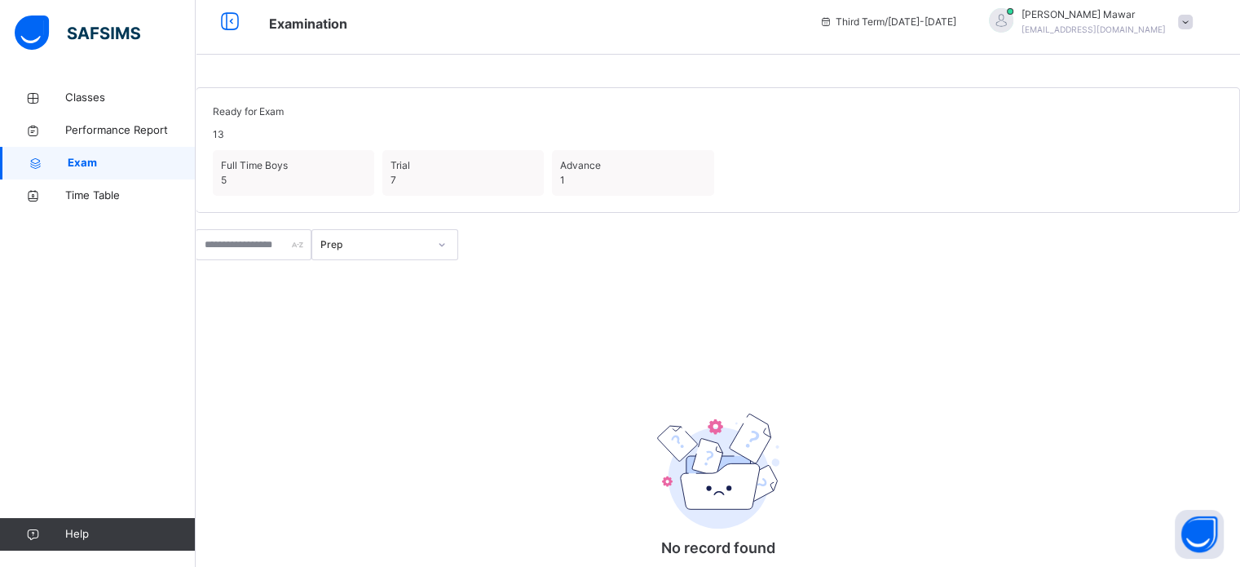
scroll to position [9, 0]
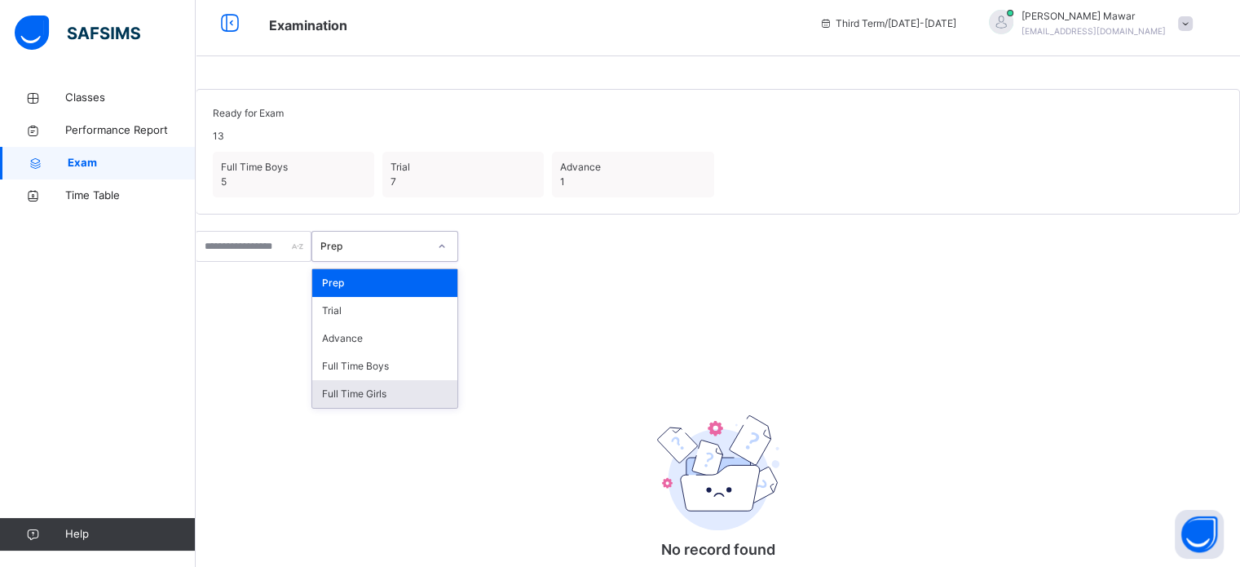
click at [410, 408] on div "Full Time Girls" at bounding box center [384, 394] width 145 height 28
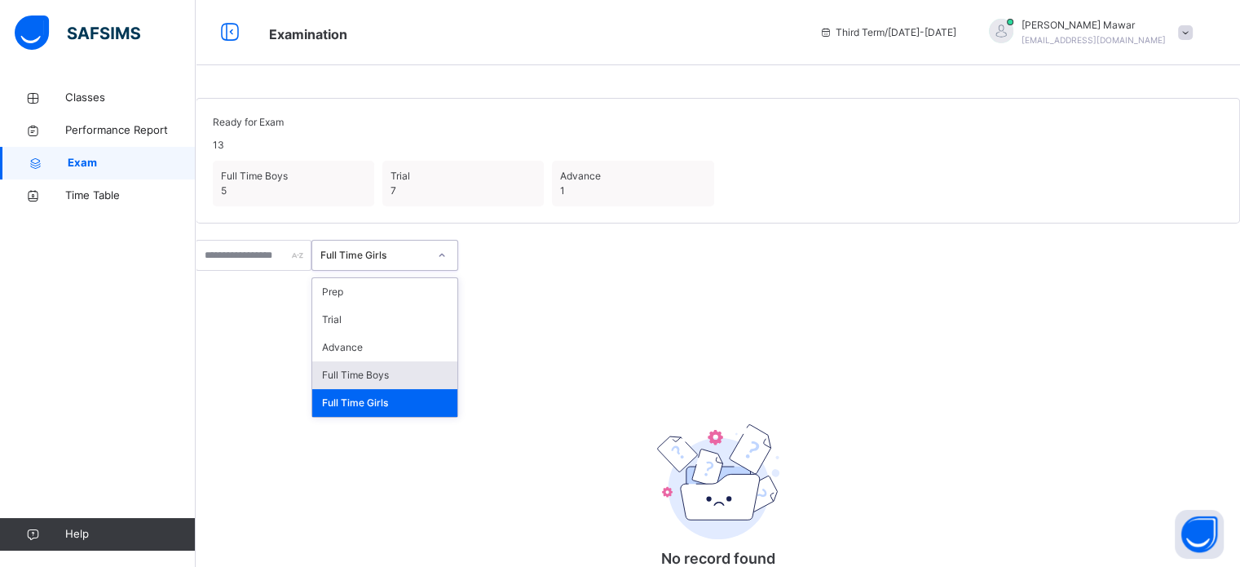
click at [416, 389] on div "Full Time Boys" at bounding box center [384, 375] width 145 height 28
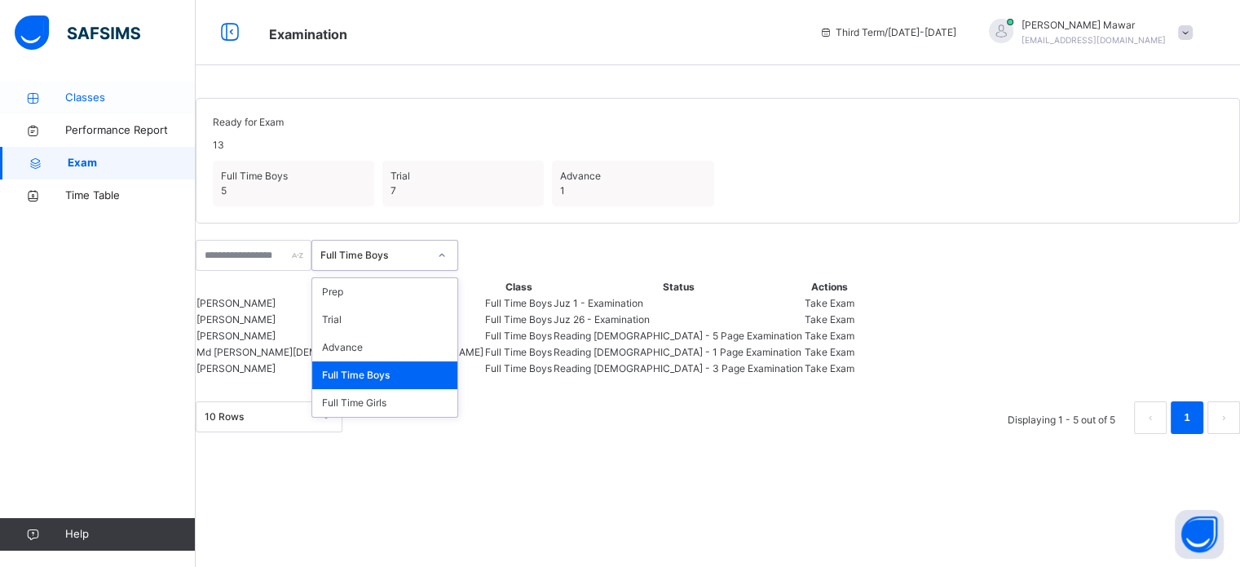
click at [77, 101] on span "Classes" at bounding box center [130, 98] width 130 height 16
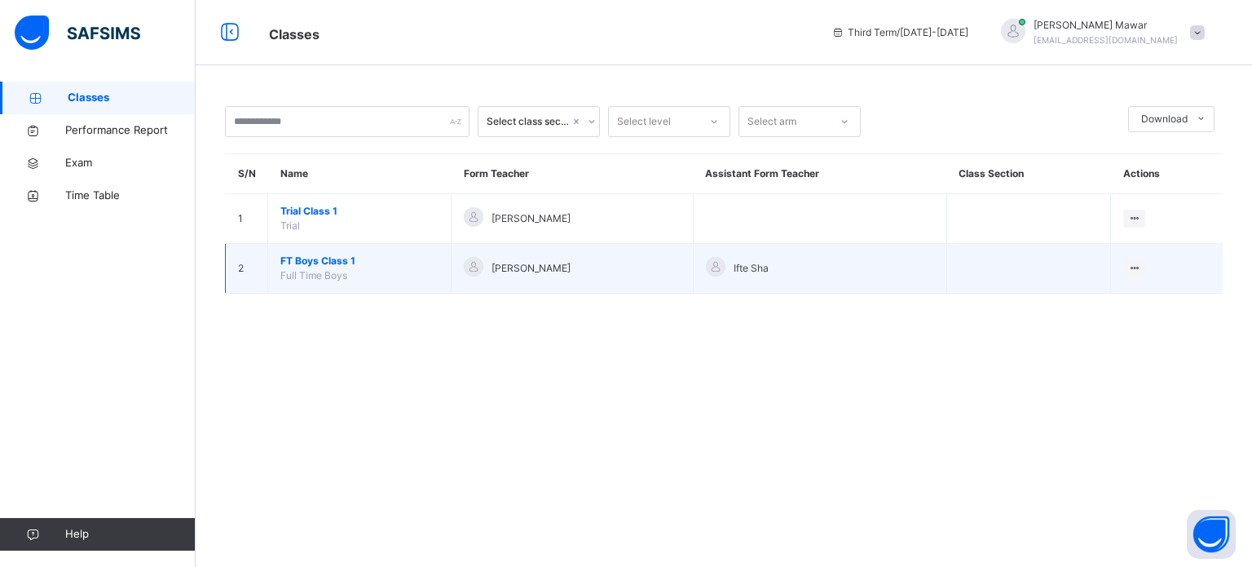
click at [315, 263] on span "FT Boys Class 1" at bounding box center [359, 261] width 158 height 15
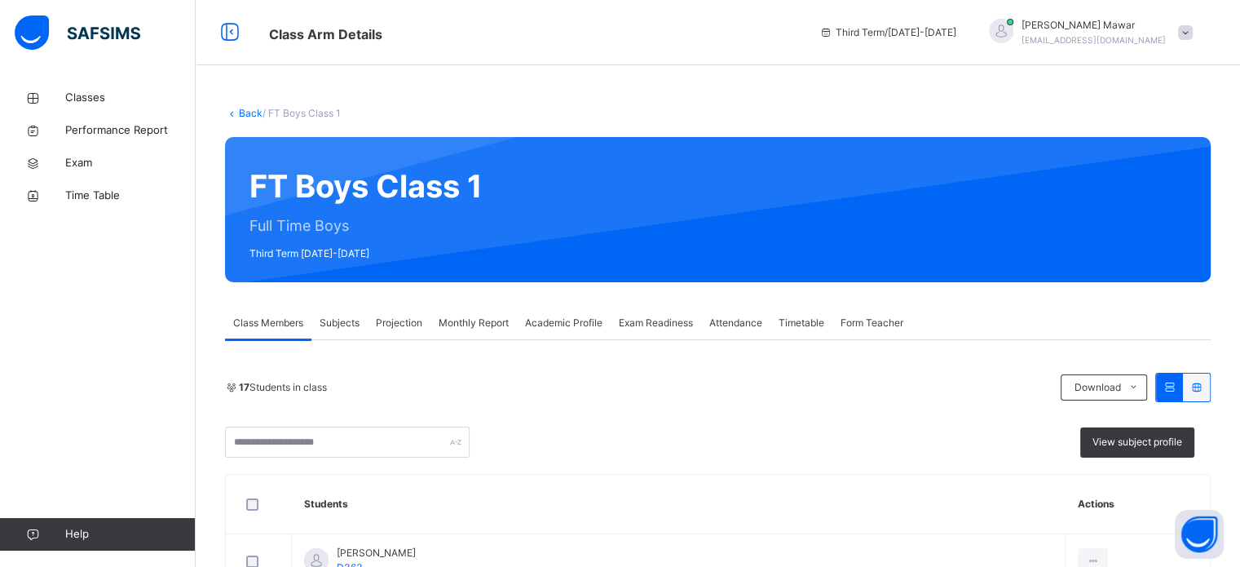
click at [381, 325] on span "Projection" at bounding box center [399, 323] width 46 height 15
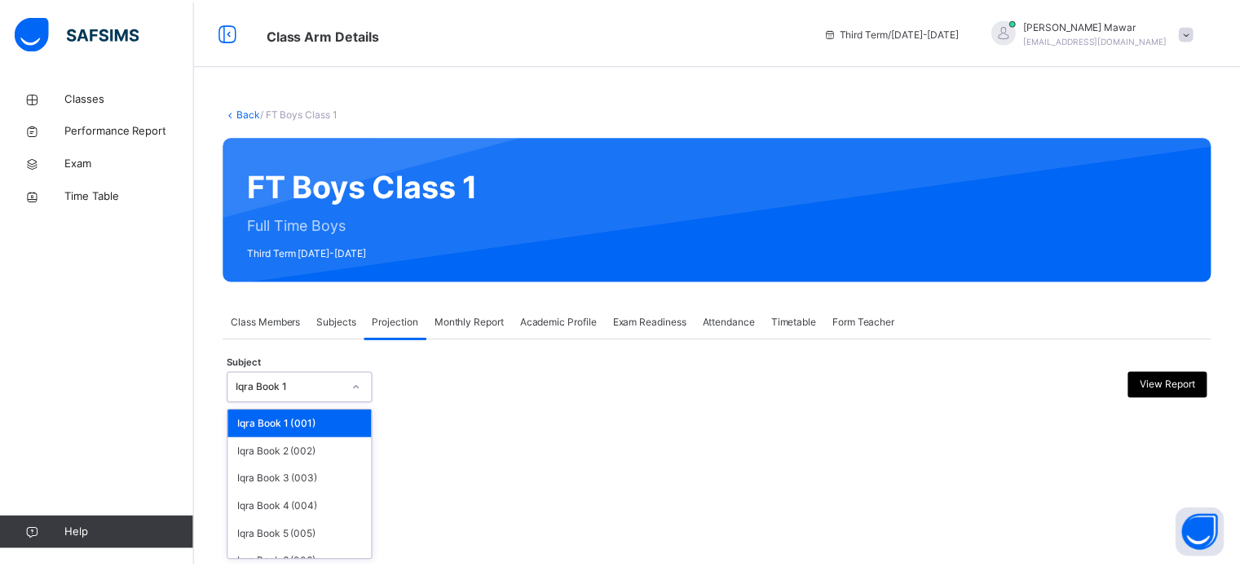
scroll to position [86, 0]
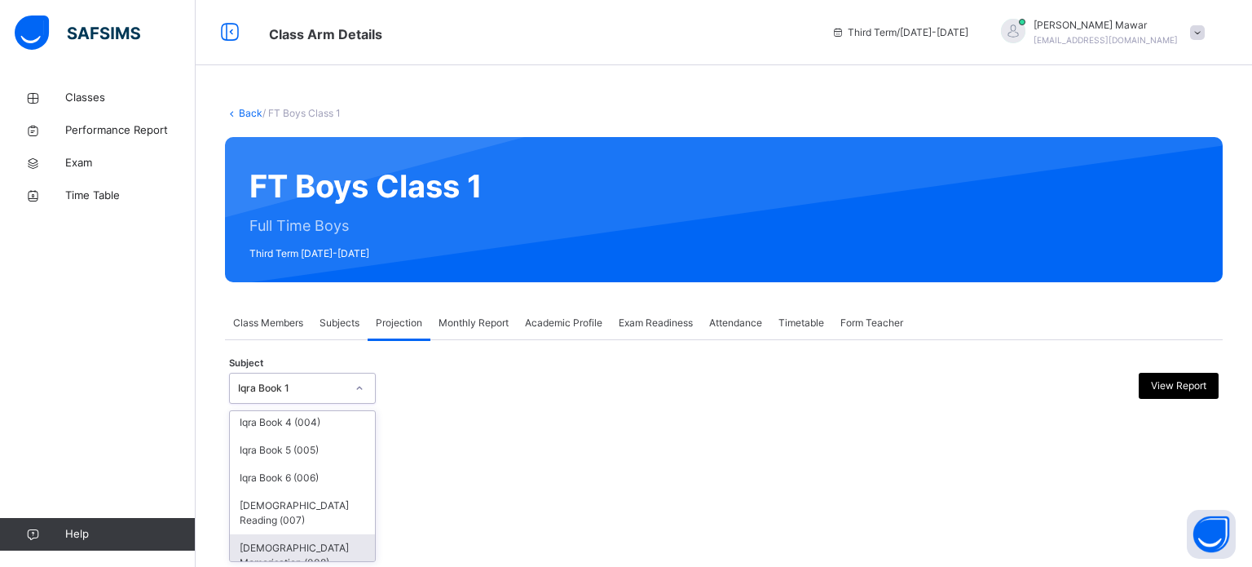
click at [249, 545] on div "[DEMOGRAPHIC_DATA] Memorisation (008)" at bounding box center [302, 555] width 145 height 42
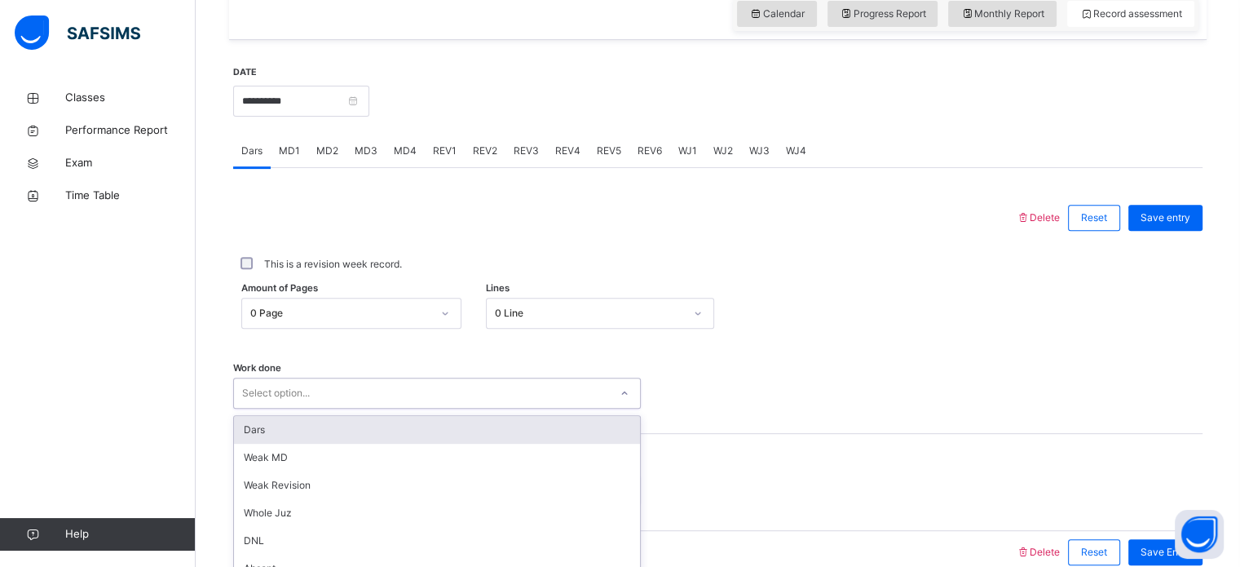
scroll to position [657, 0]
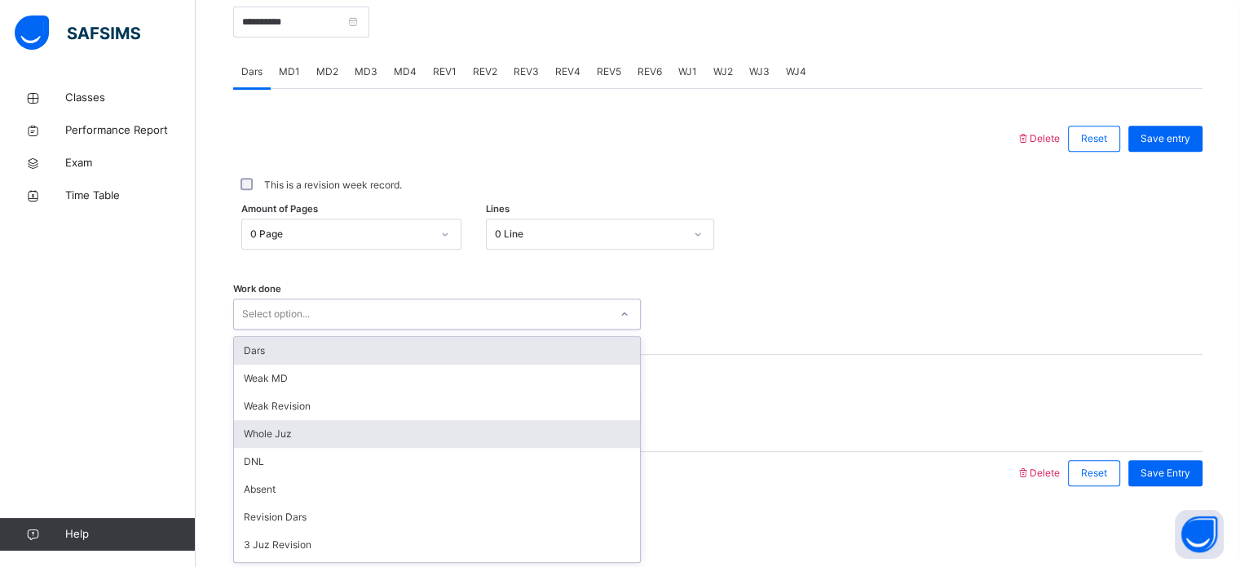
click at [263, 427] on div "Whole Juz" at bounding box center [437, 434] width 406 height 28
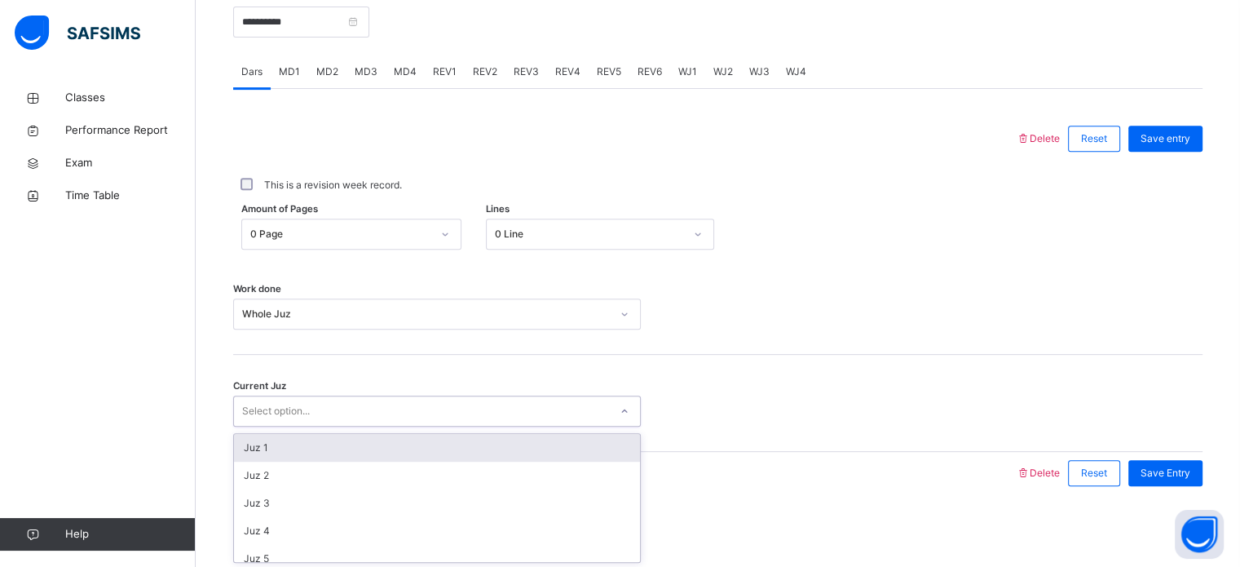
click at [250, 445] on div "Juz 1" at bounding box center [437, 448] width 406 height 28
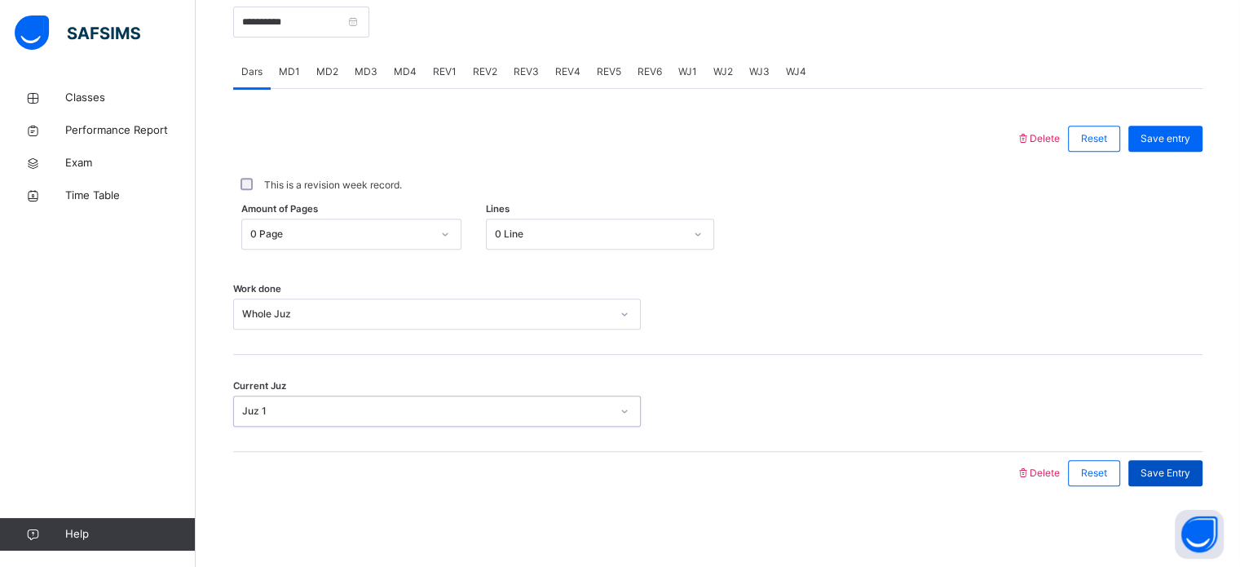
click at [1175, 470] on span "Save Entry" at bounding box center [1166, 473] width 50 height 15
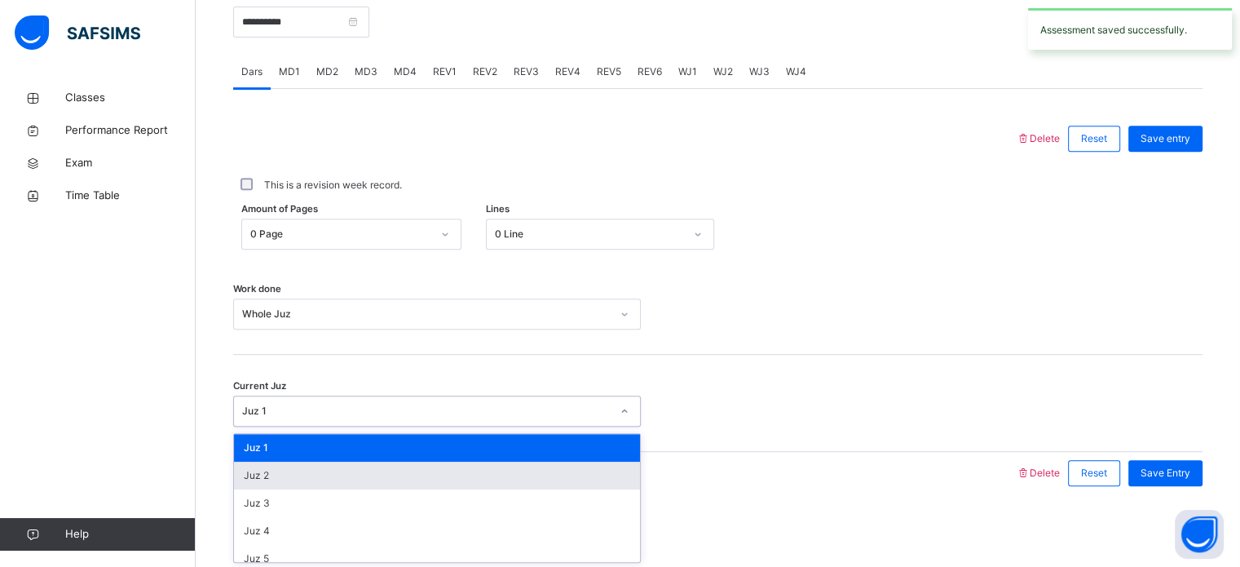
click at [258, 480] on div "Juz 2" at bounding box center [437, 475] width 406 height 28
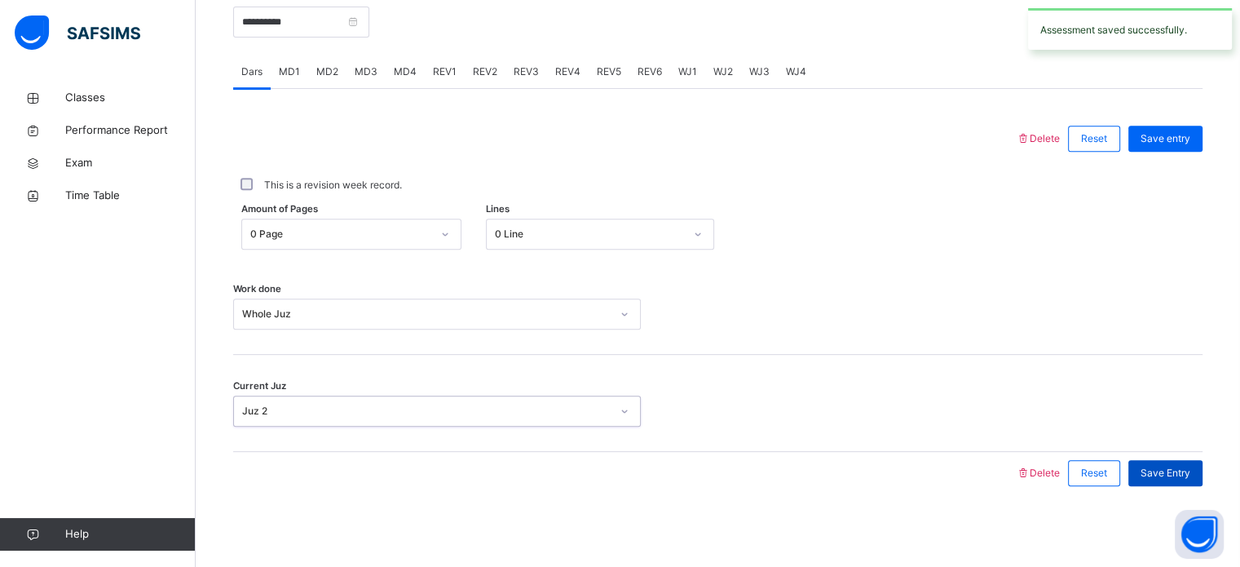
click at [1181, 474] on span "Save Entry" at bounding box center [1166, 473] width 50 height 15
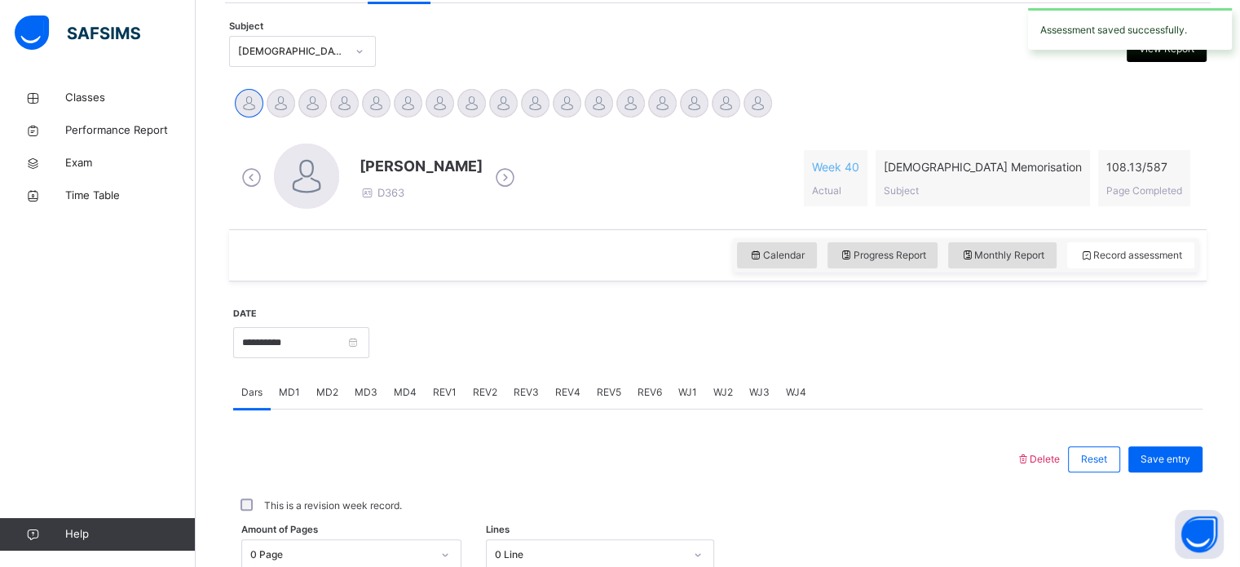
scroll to position [307, 0]
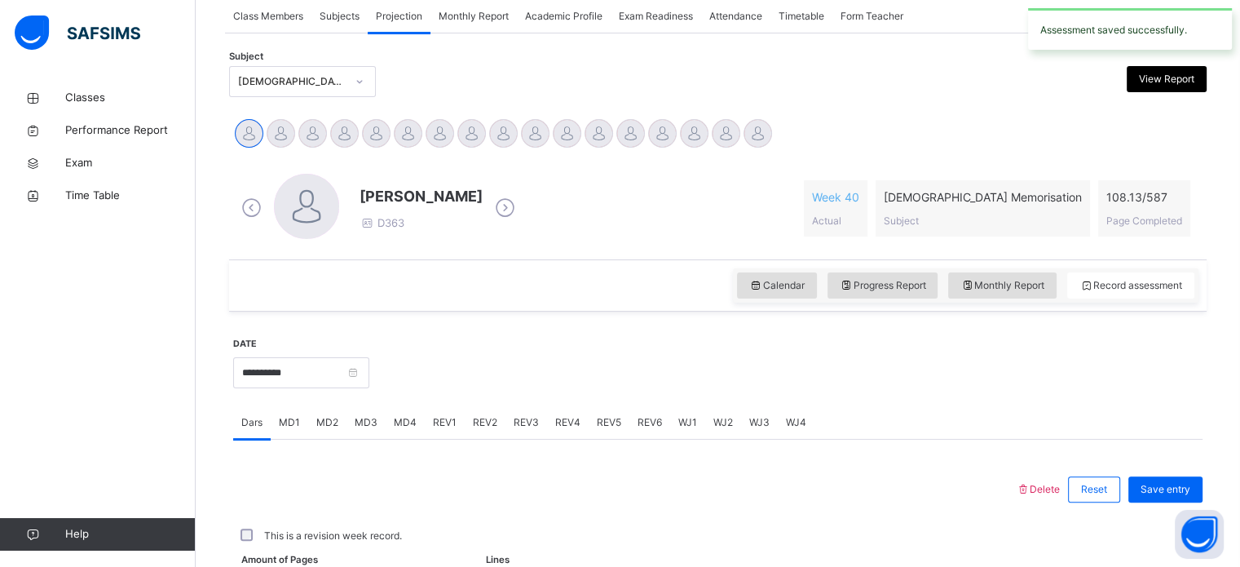
click at [673, 23] on span "Exam Readiness" at bounding box center [656, 16] width 74 height 15
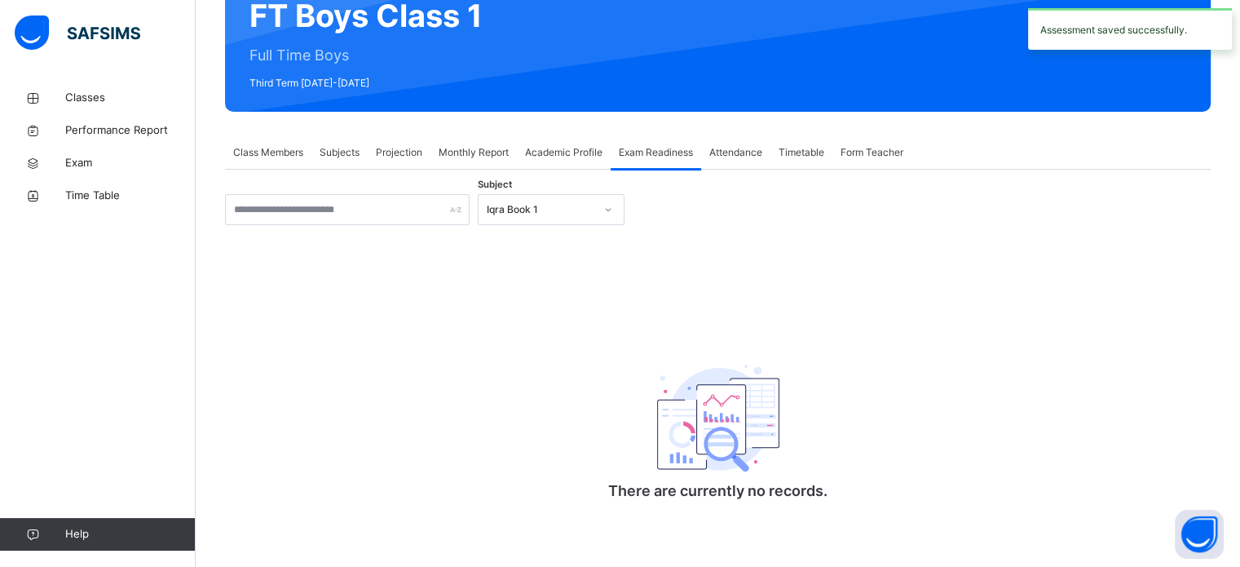
click at [979, 205] on div "Subject Iqra Book 1" at bounding box center [718, 209] width 986 height 31
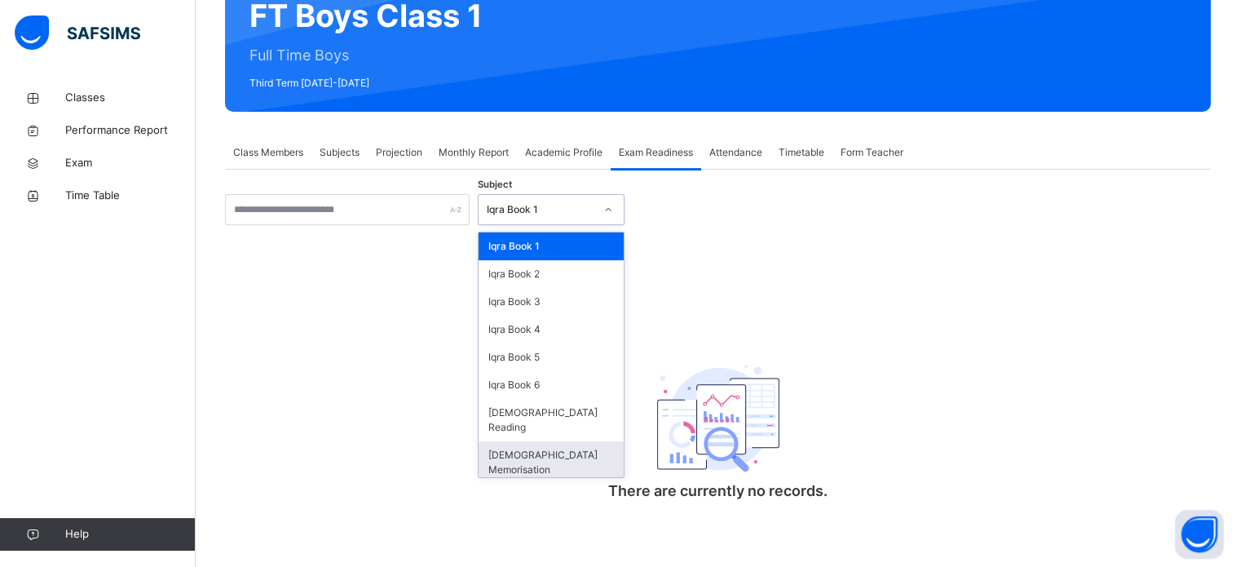
click at [509, 448] on div "[DEMOGRAPHIC_DATA] Memorisation" at bounding box center [551, 462] width 145 height 42
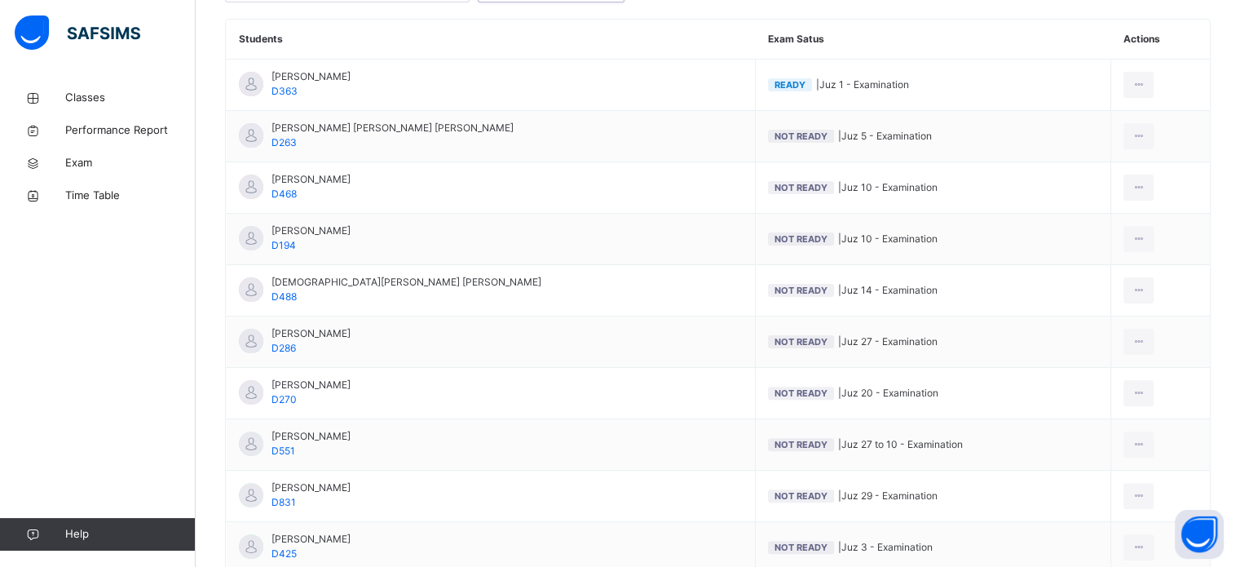
scroll to position [513, 0]
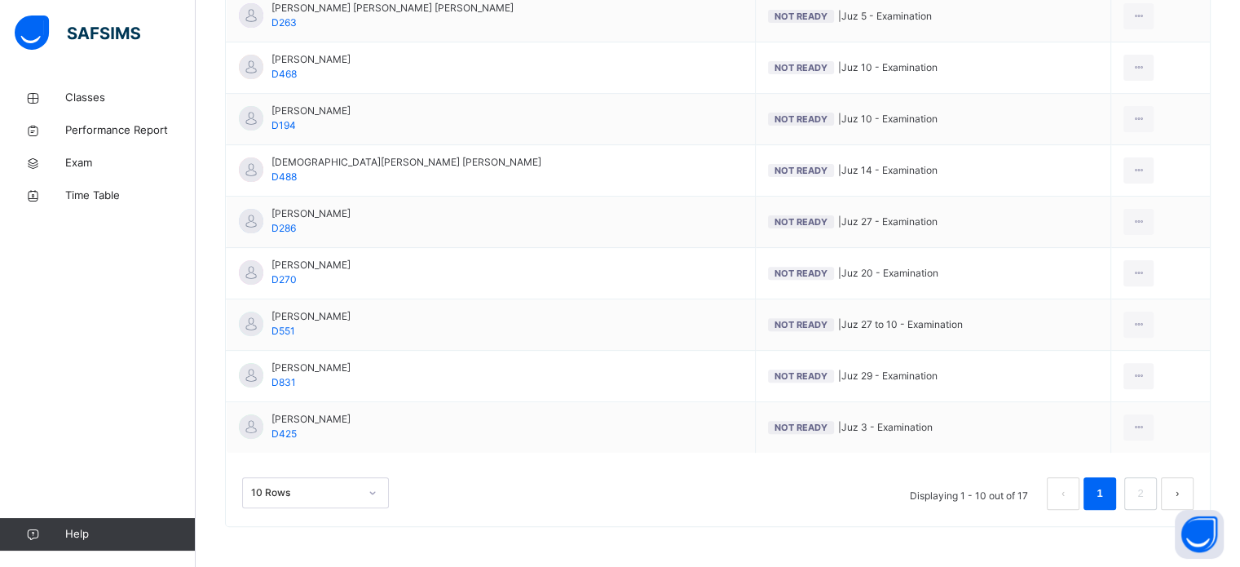
click at [1181, 479] on button "next page" at bounding box center [1177, 493] width 33 height 33
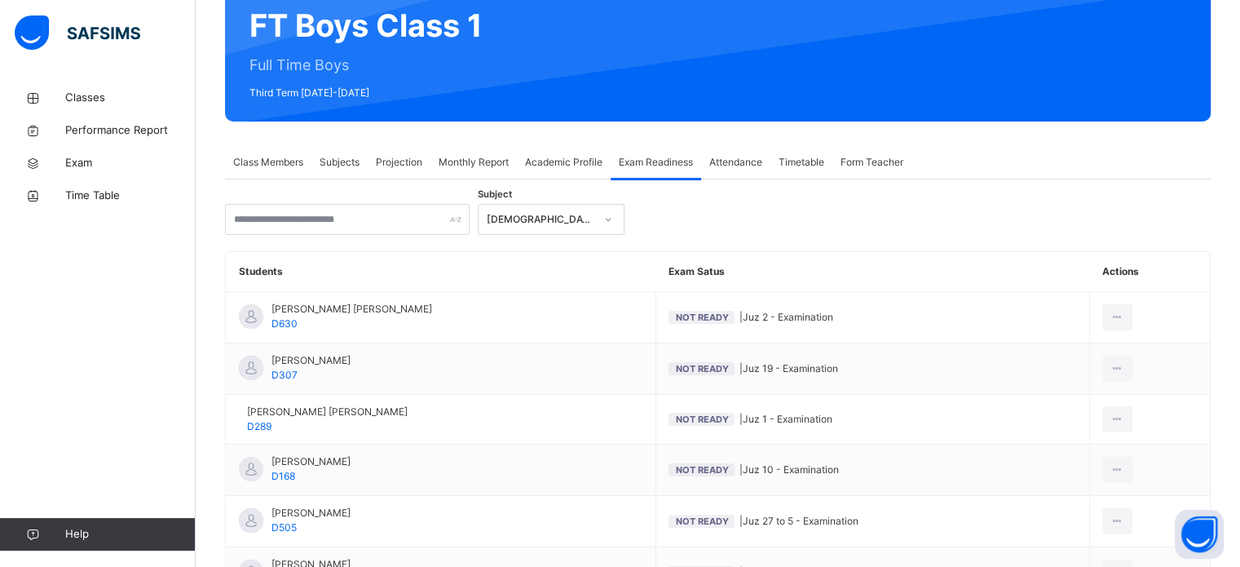
scroll to position [155, 0]
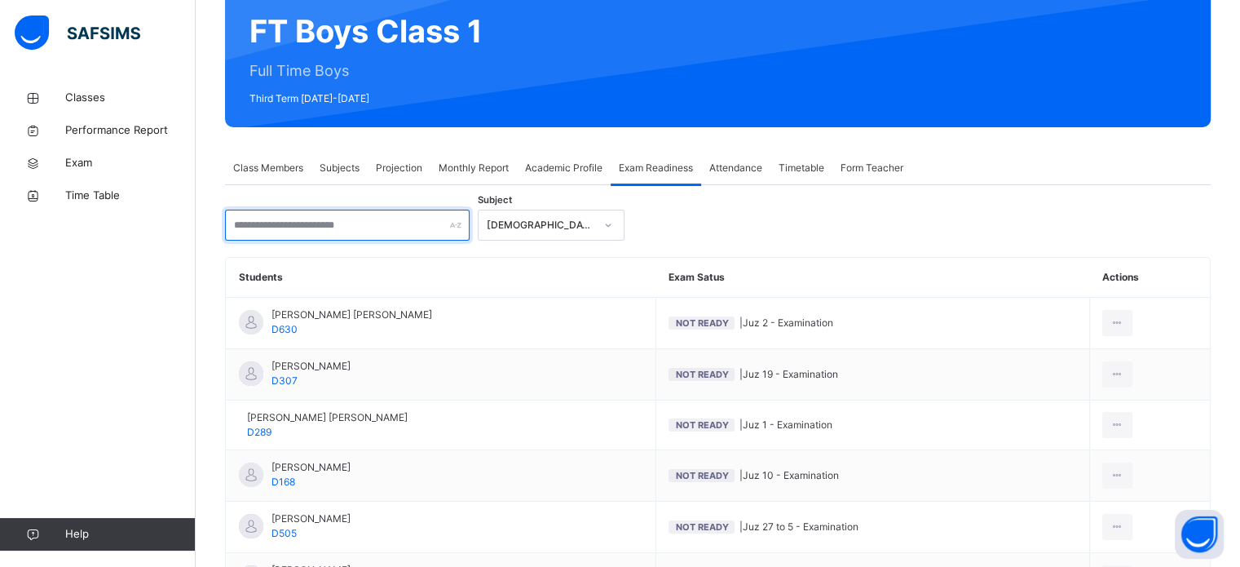
click at [259, 221] on input "text" at bounding box center [347, 225] width 245 height 31
click at [259, 176] on div "Class Members" at bounding box center [268, 168] width 86 height 33
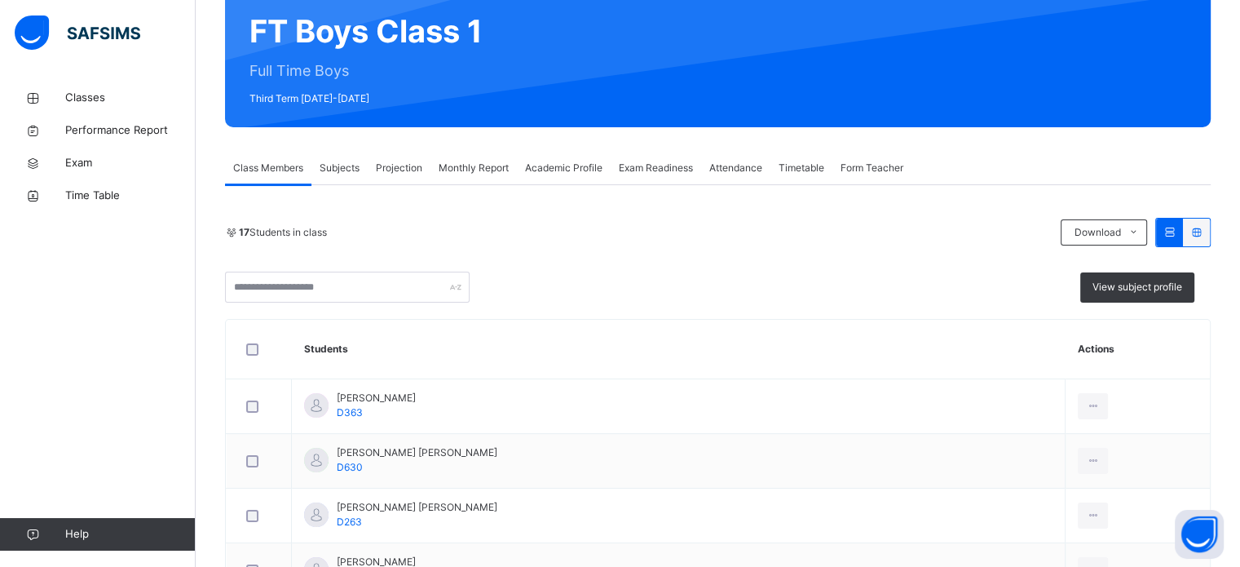
click at [404, 179] on div "Projection" at bounding box center [399, 168] width 63 height 33
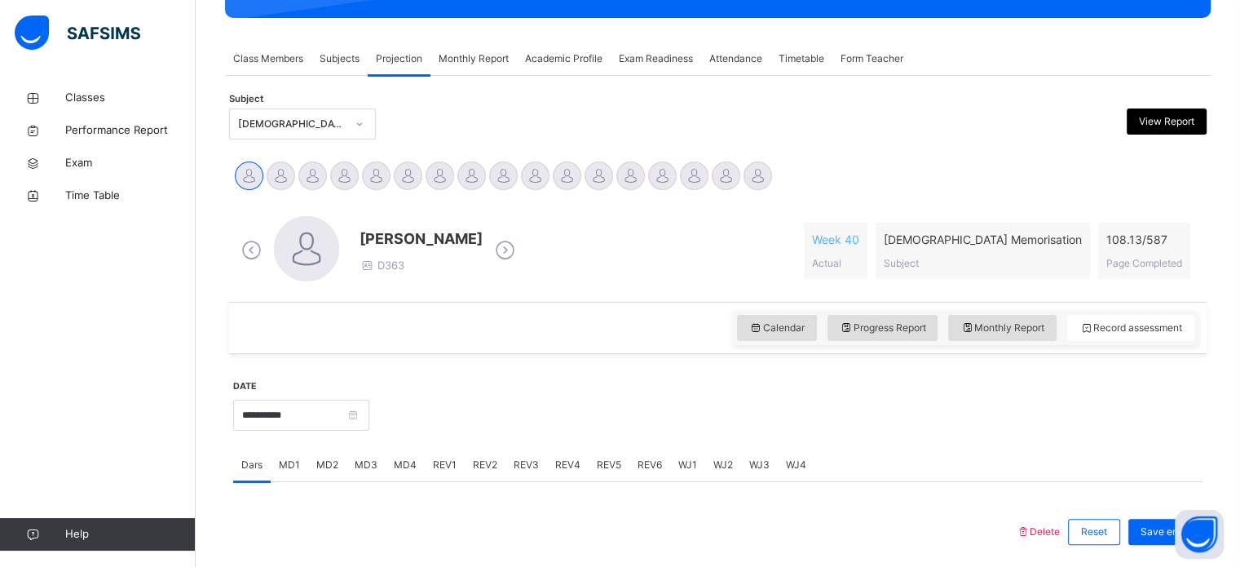
scroll to position [268, 0]
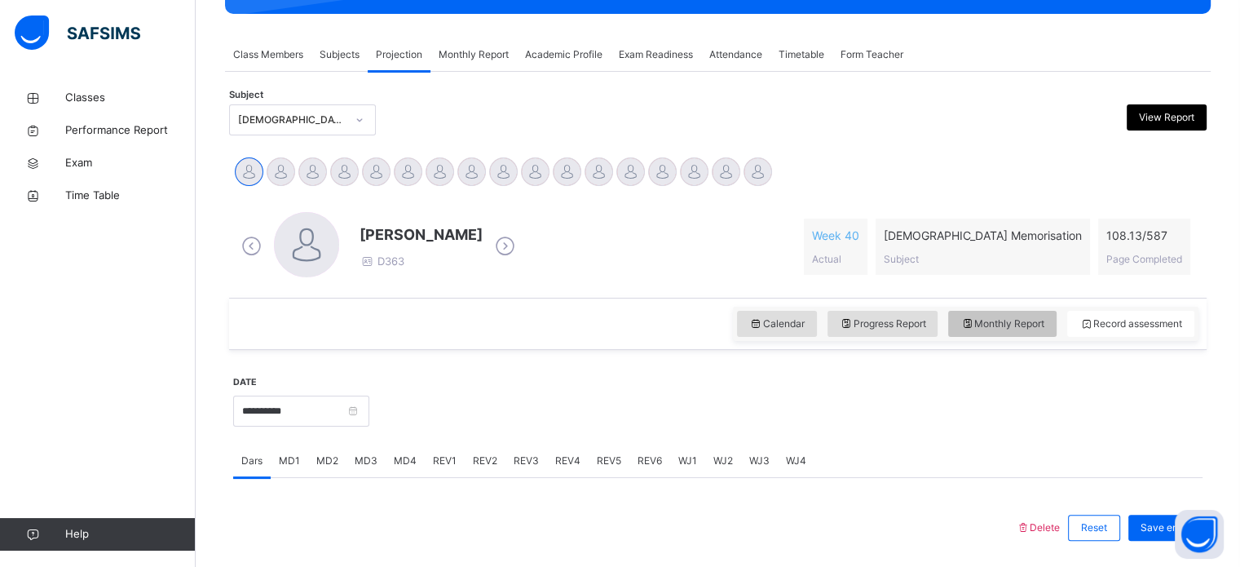
click at [1039, 325] on span "Monthly Report" at bounding box center [1002, 323] width 84 height 15
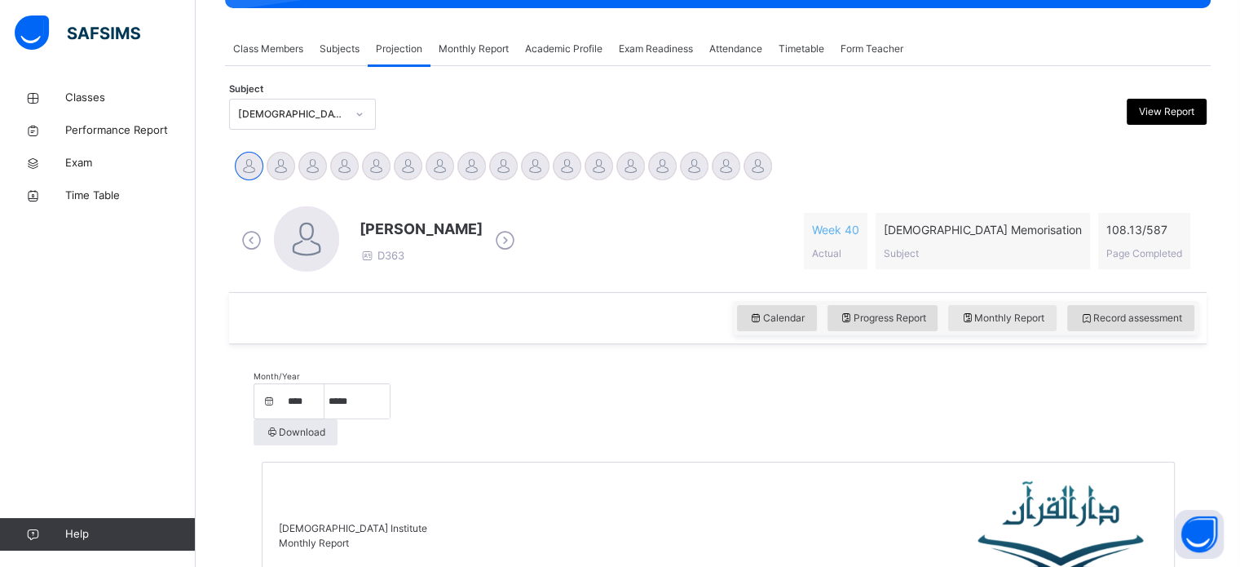
scroll to position [274, 0]
click at [934, 310] on div "Progress Report" at bounding box center [883, 318] width 111 height 26
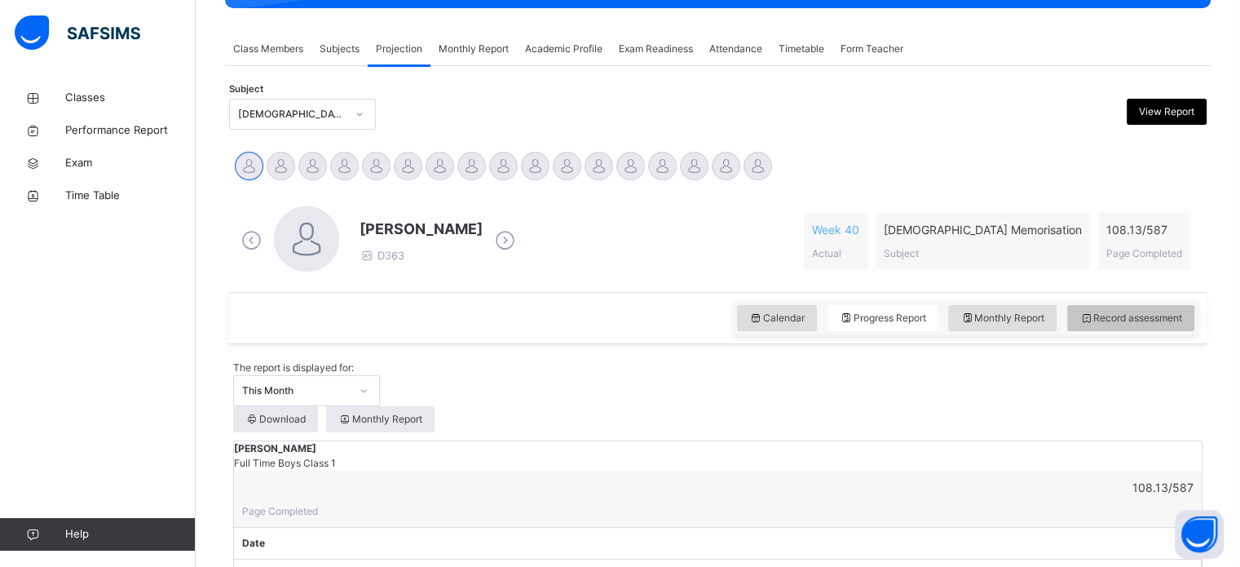
click at [1168, 328] on div "Record assessment" at bounding box center [1130, 318] width 127 height 26
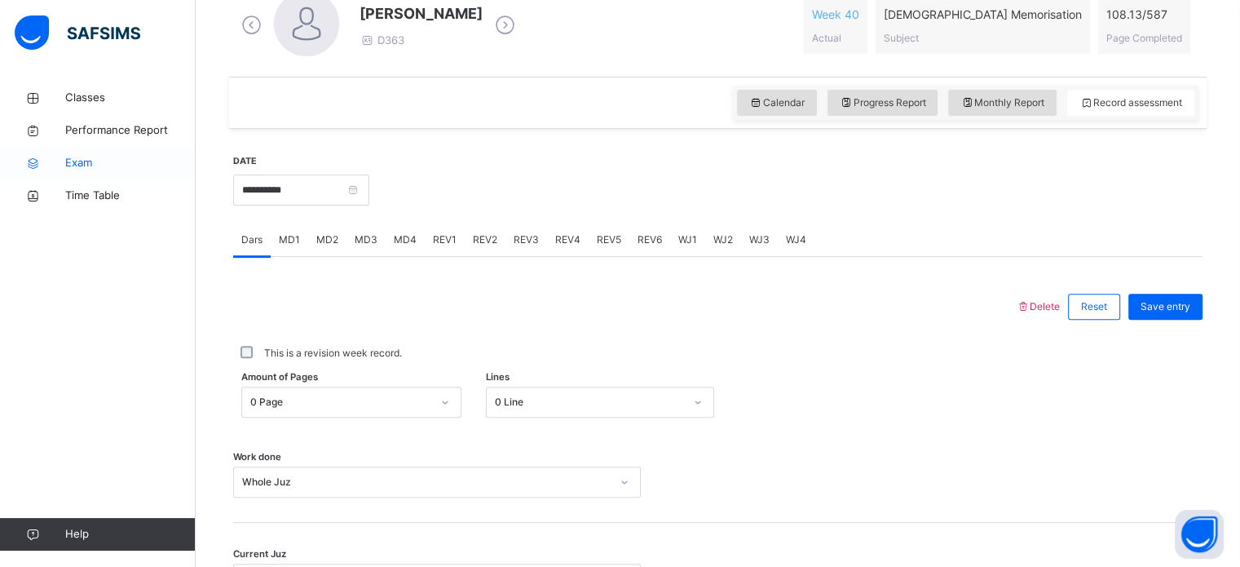
click at [47, 162] on icon at bounding box center [32, 163] width 65 height 12
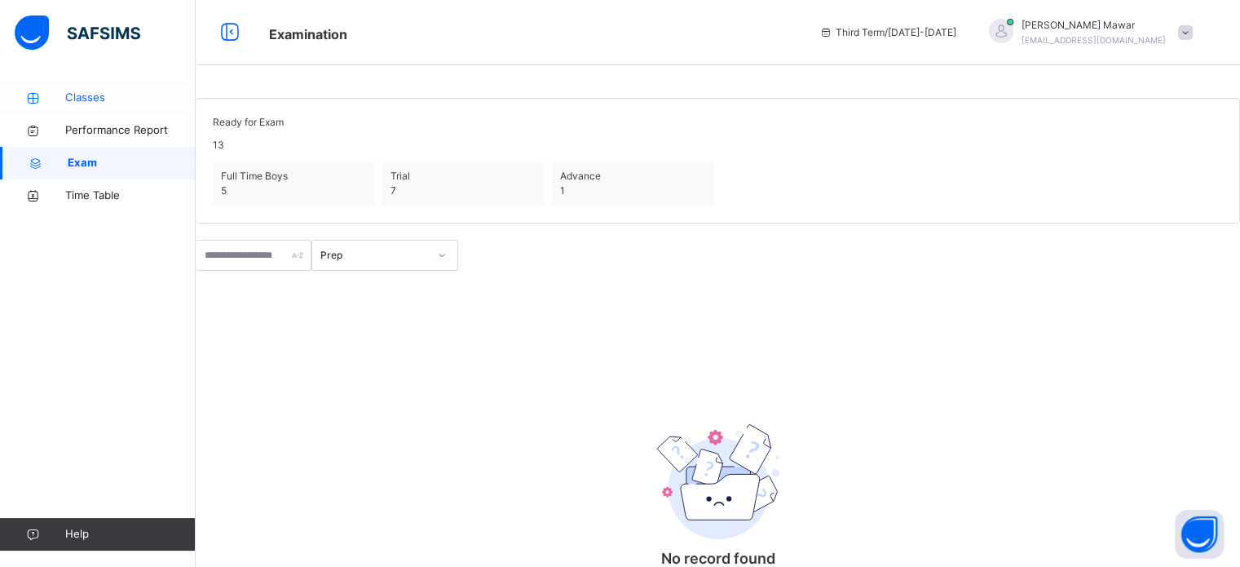
click at [52, 89] on link "Classes" at bounding box center [98, 98] width 196 height 33
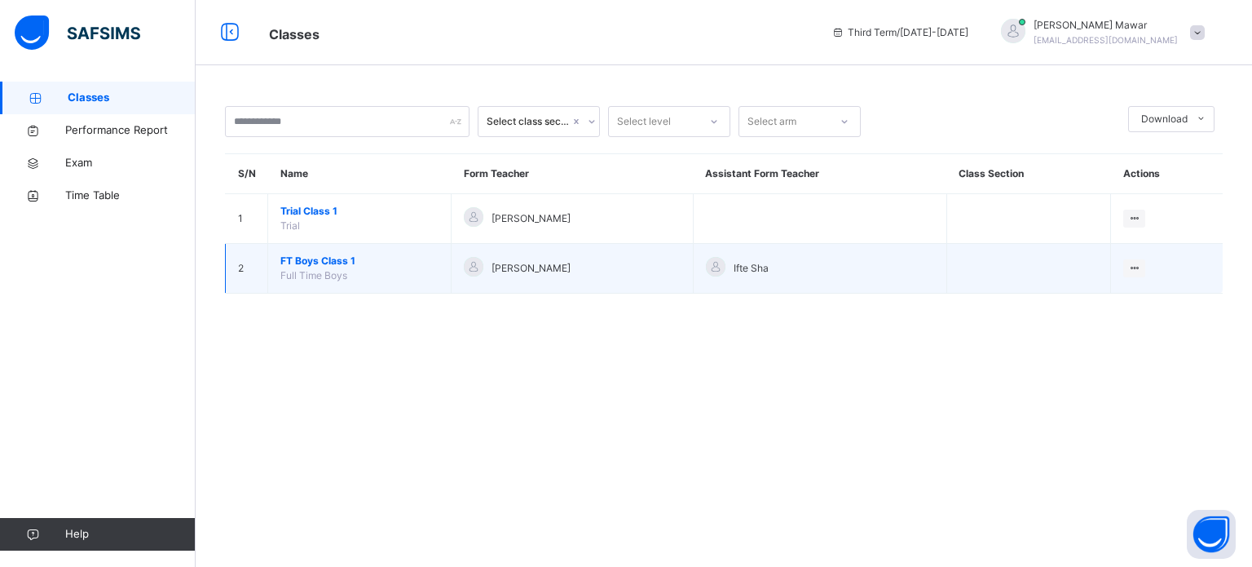
click at [306, 254] on span "FT Boys Class 1" at bounding box center [359, 261] width 158 height 15
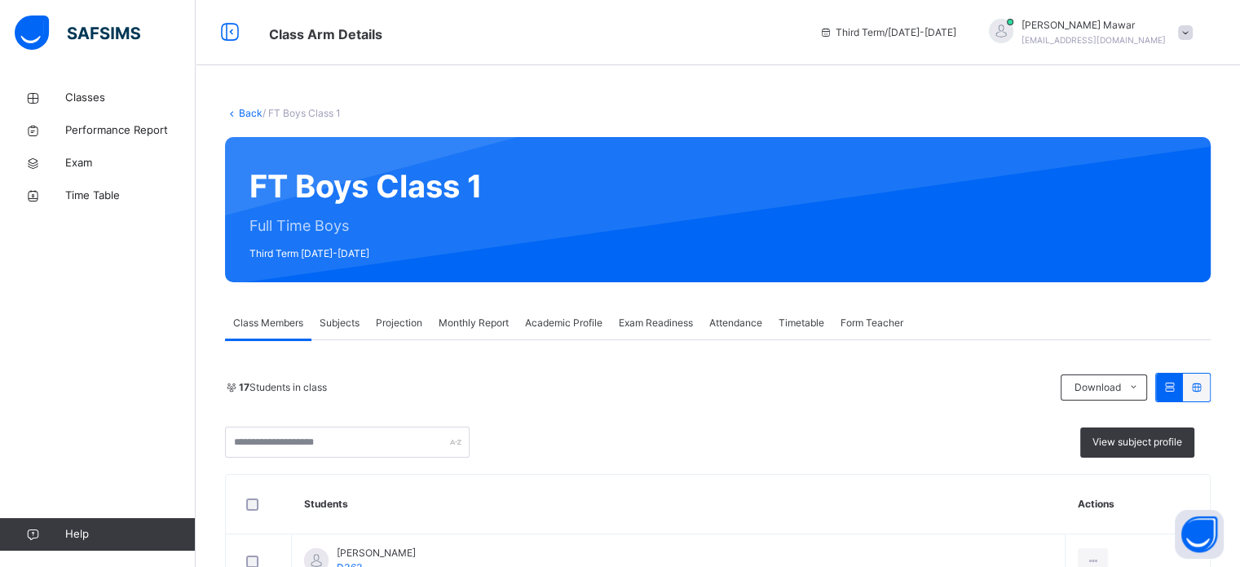
click at [389, 338] on div "Projection" at bounding box center [399, 323] width 63 height 33
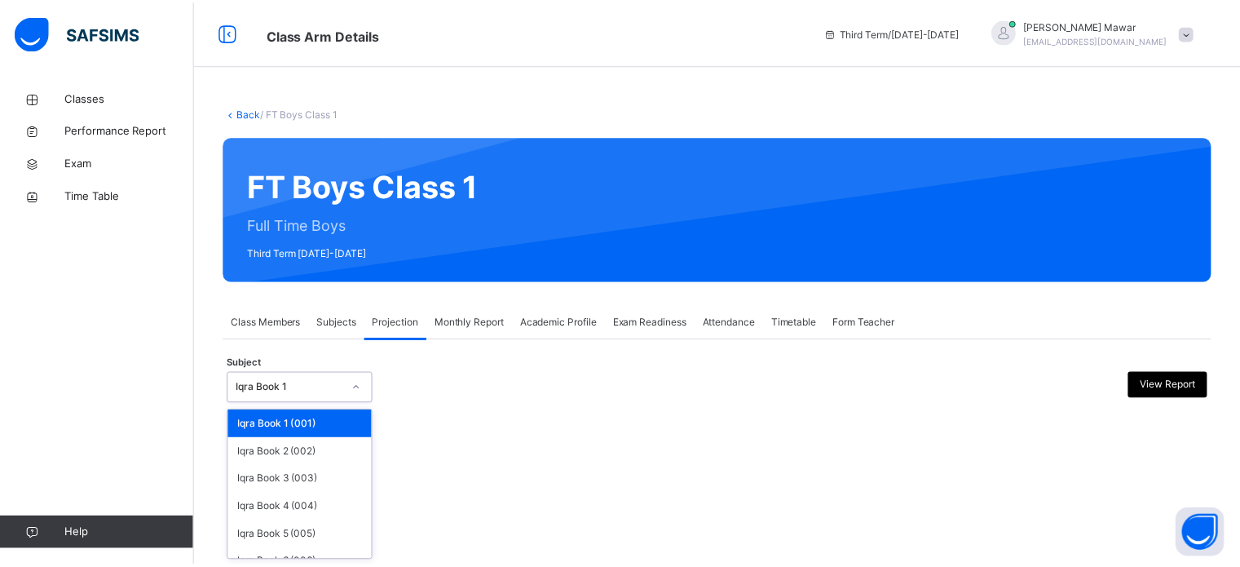
scroll to position [86, 0]
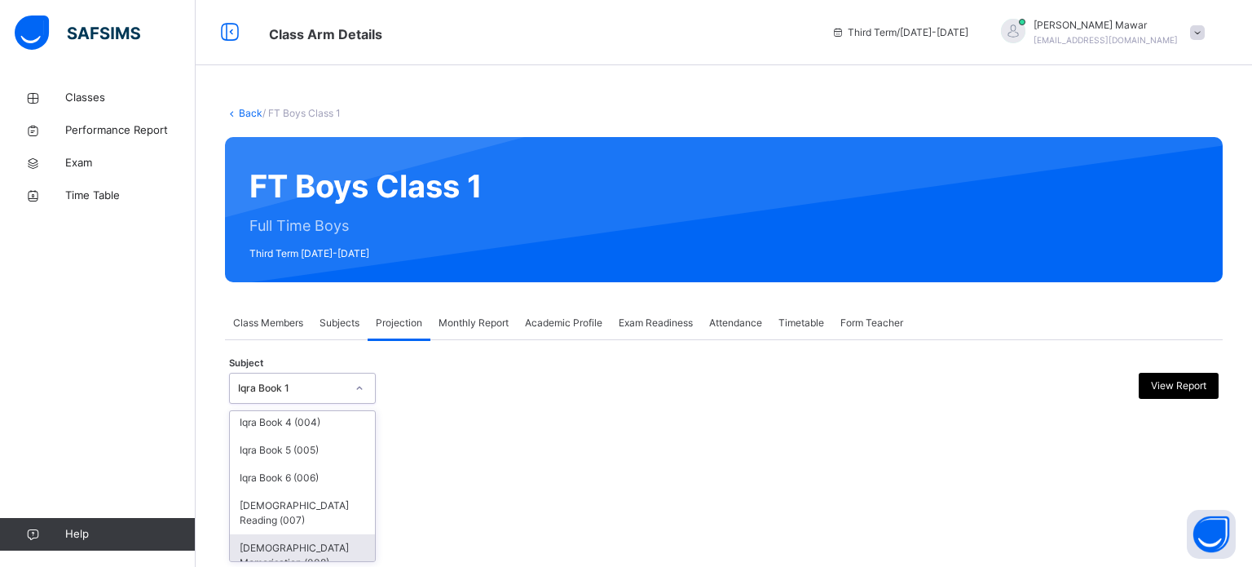
click at [331, 546] on div "[DEMOGRAPHIC_DATA] Memorisation (008)" at bounding box center [302, 555] width 145 height 42
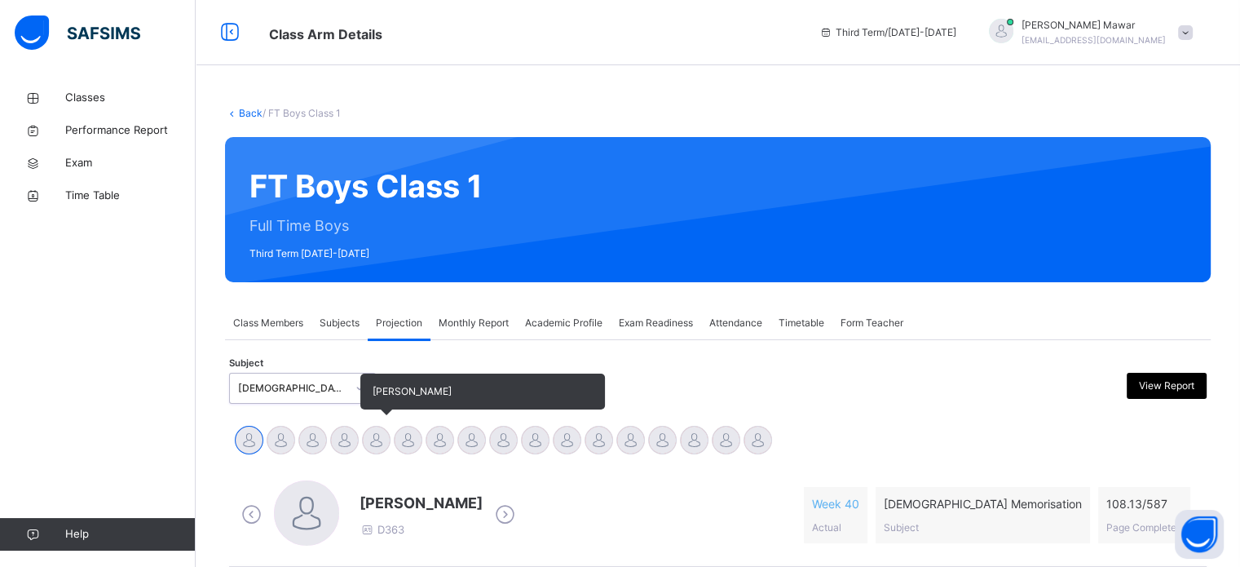
click at [385, 426] on div "[PERSON_NAME]" at bounding box center [376, 442] width 32 height 36
click at [405, 450] on div at bounding box center [408, 440] width 29 height 29
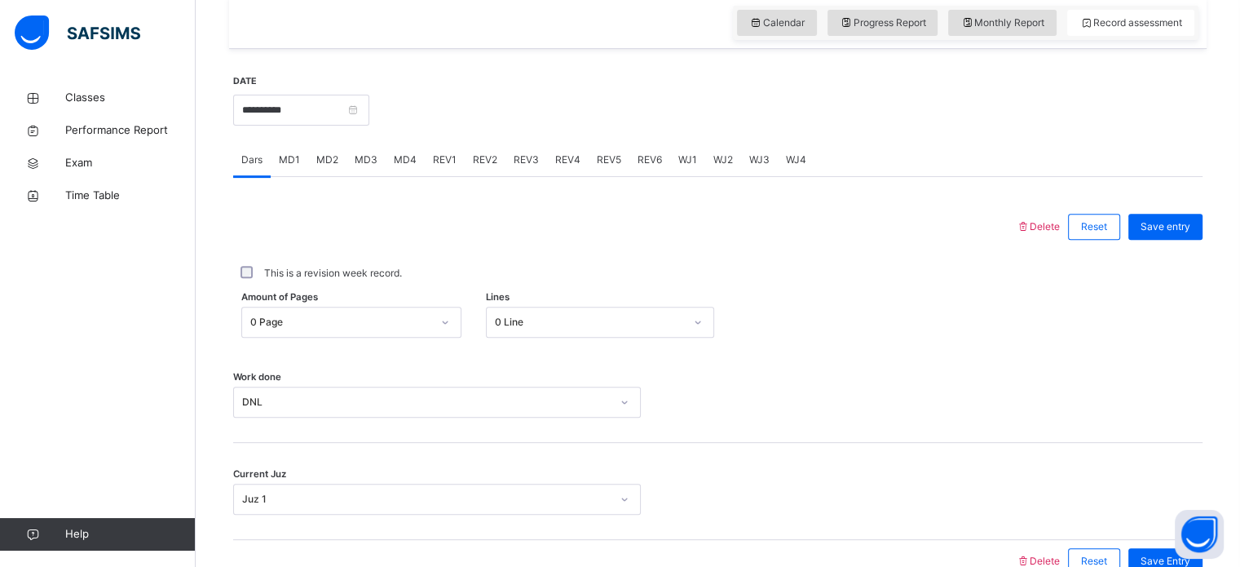
scroll to position [568, 0]
click at [339, 165] on div "MD2" at bounding box center [327, 160] width 38 height 33
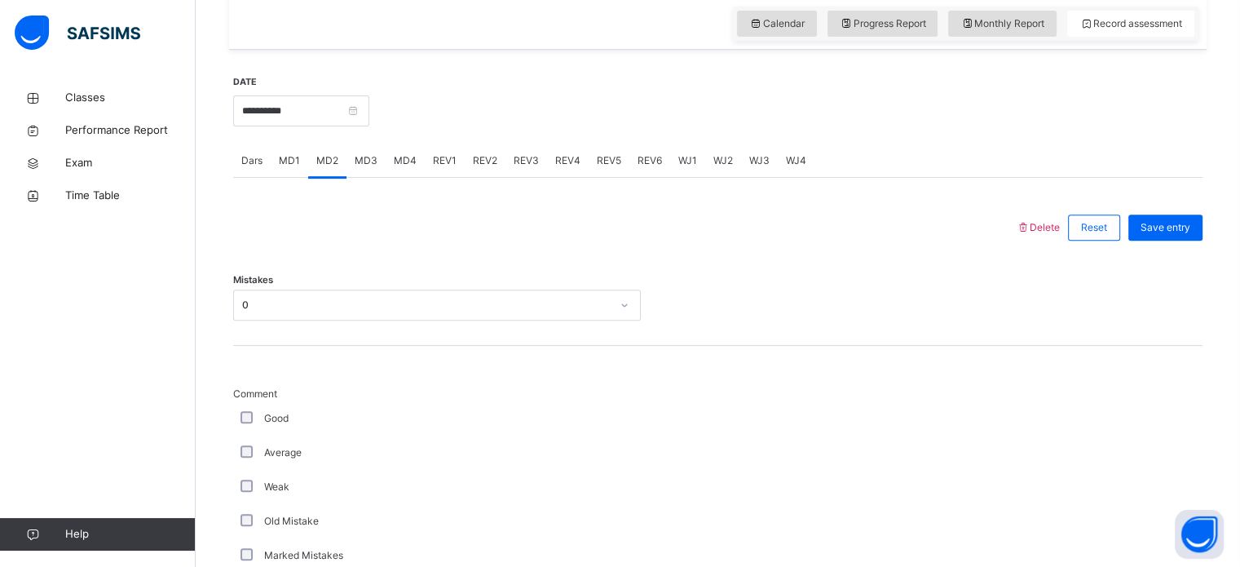
click at [407, 160] on span "MD4" at bounding box center [405, 160] width 23 height 15
click at [450, 167] on div "REV1" at bounding box center [445, 160] width 40 height 33
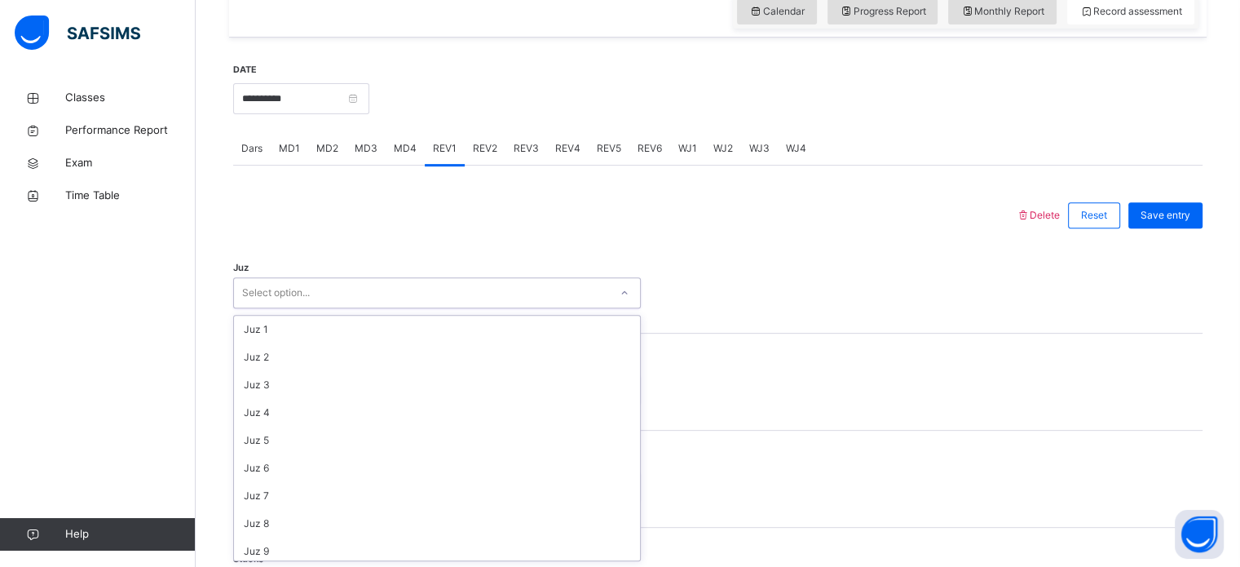
scroll to position [587, 0]
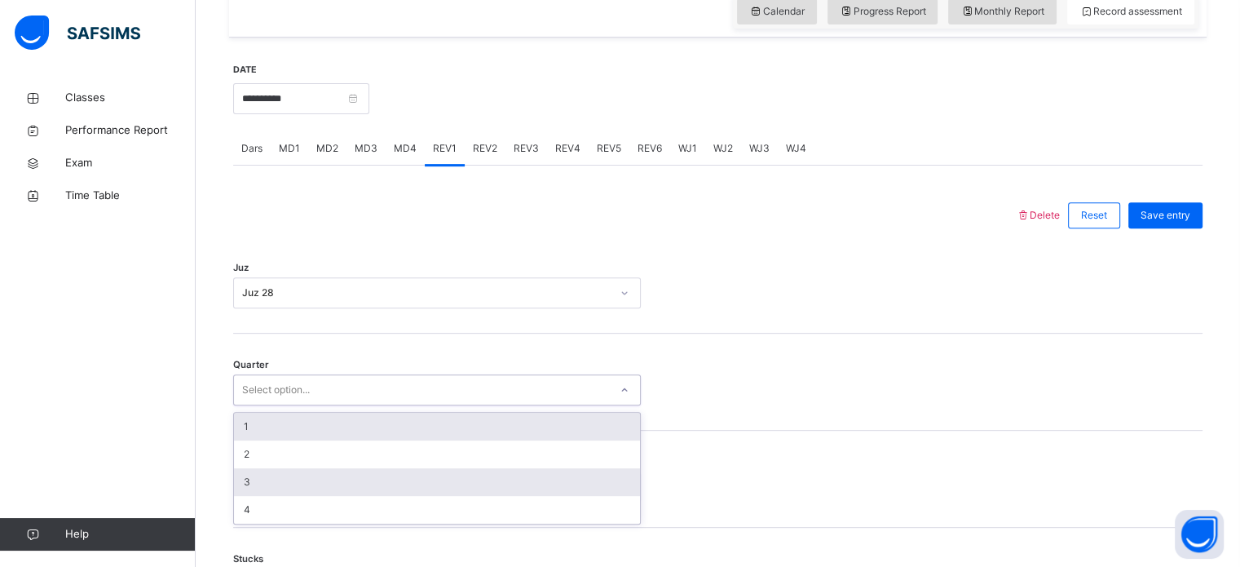
click at [371, 483] on div "3" at bounding box center [437, 482] width 406 height 28
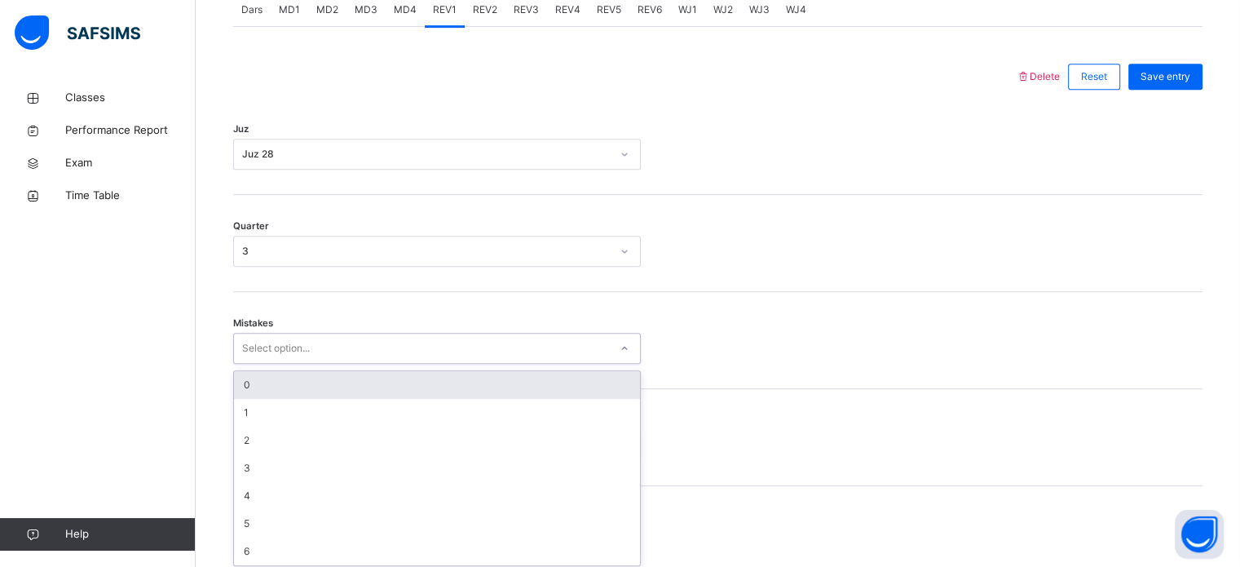
scroll to position [724, 0]
click at [426, 377] on div "0" at bounding box center [437, 380] width 406 height 28
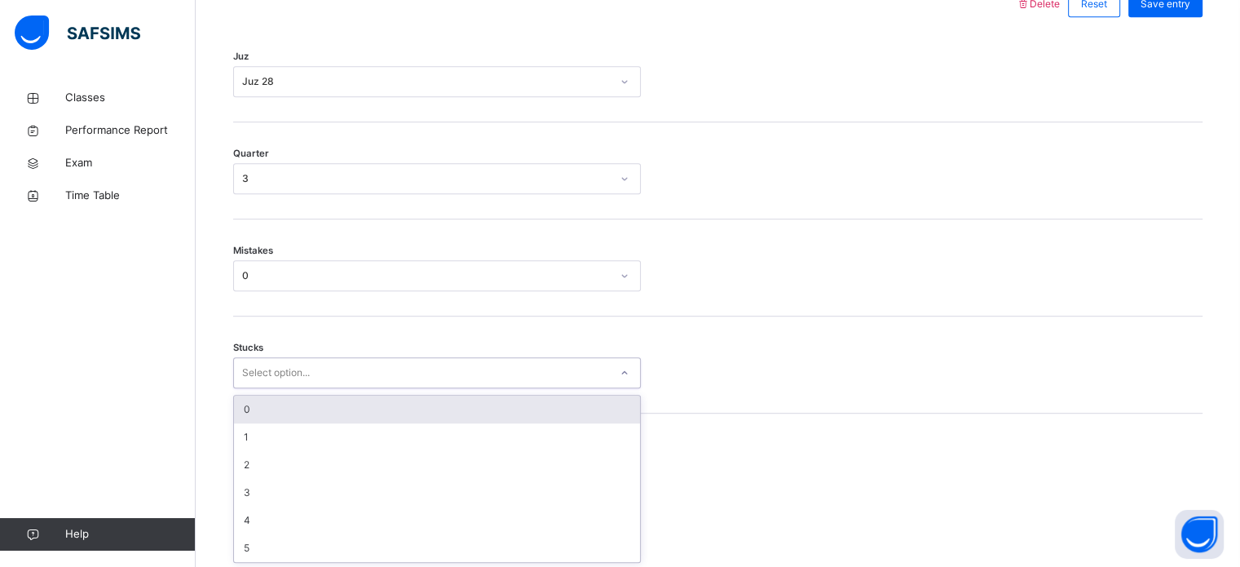
scroll to position [792, 0]
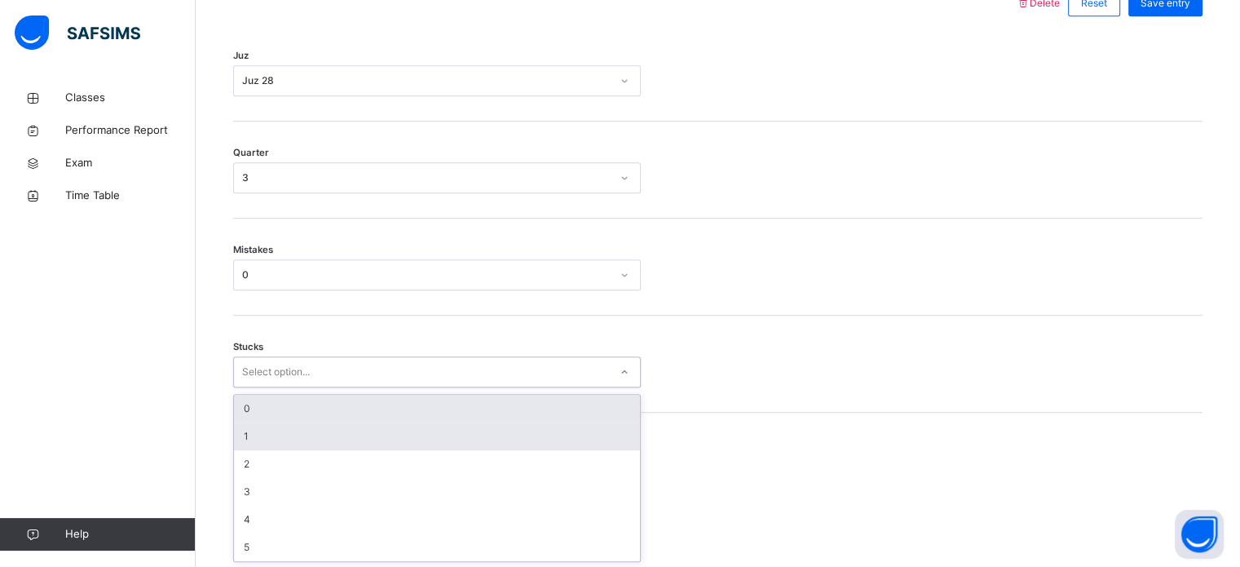
click at [359, 435] on div "1" at bounding box center [437, 436] width 406 height 28
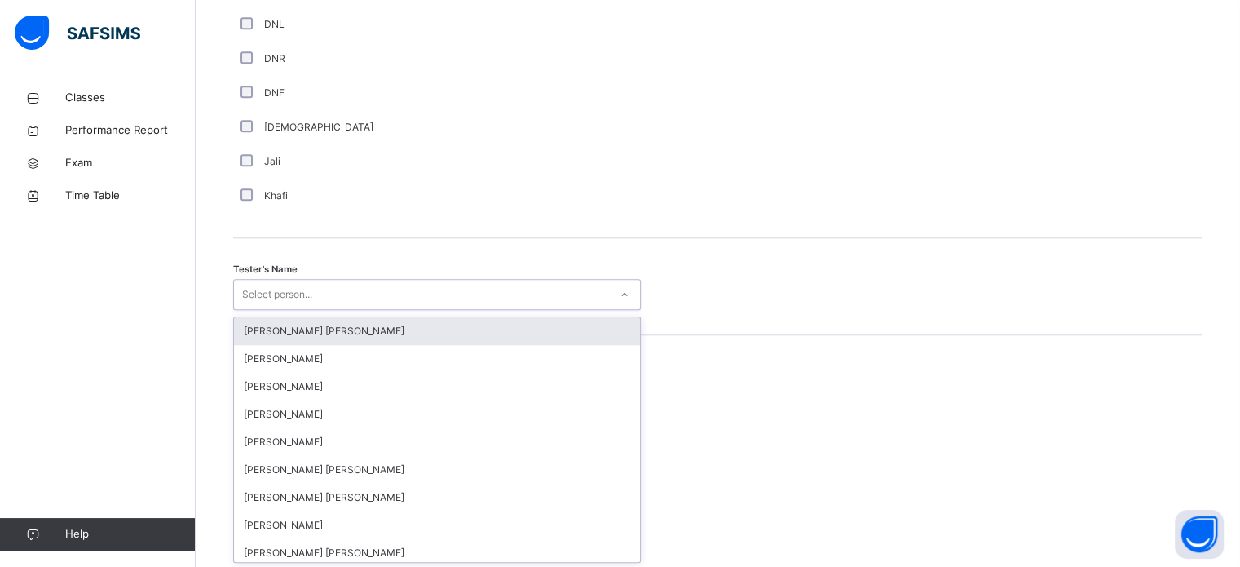
scroll to position [1494, 0]
type input "*"
type input "**"
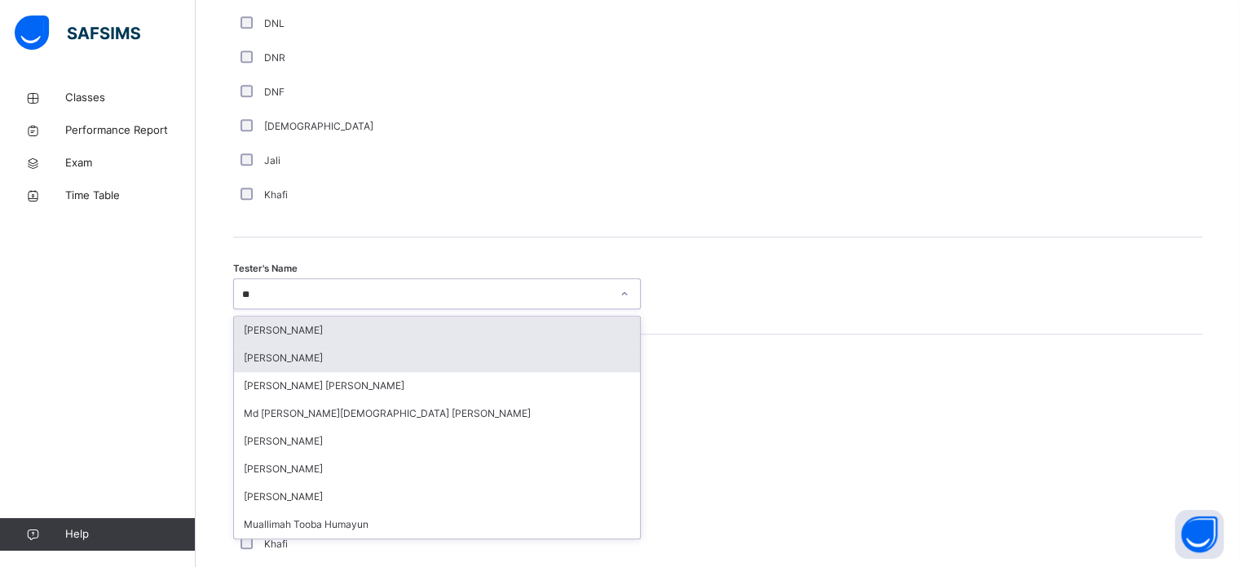
click at [408, 355] on div "[PERSON_NAME]" at bounding box center [437, 358] width 406 height 28
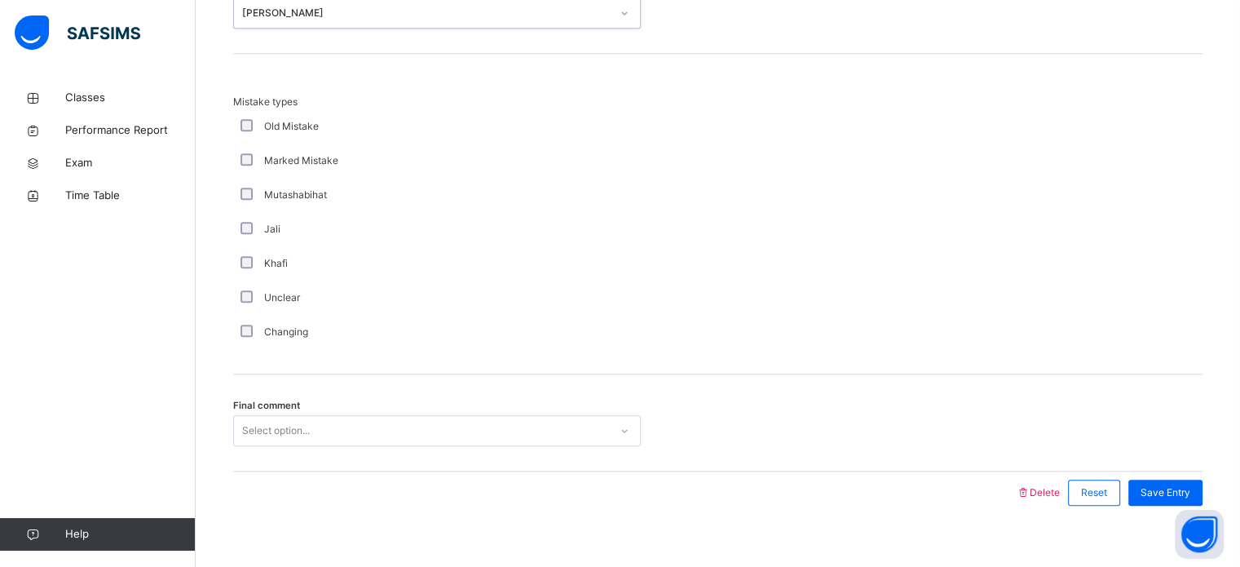
scroll to position [1793, 0]
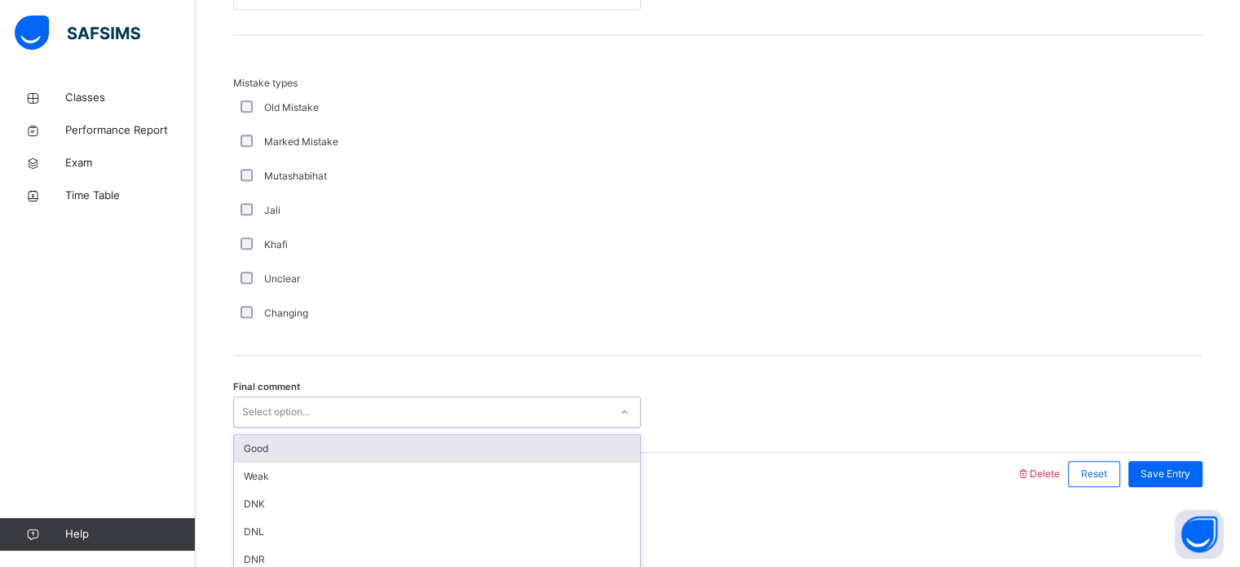
click at [532, 453] on div "Good" at bounding box center [437, 449] width 406 height 28
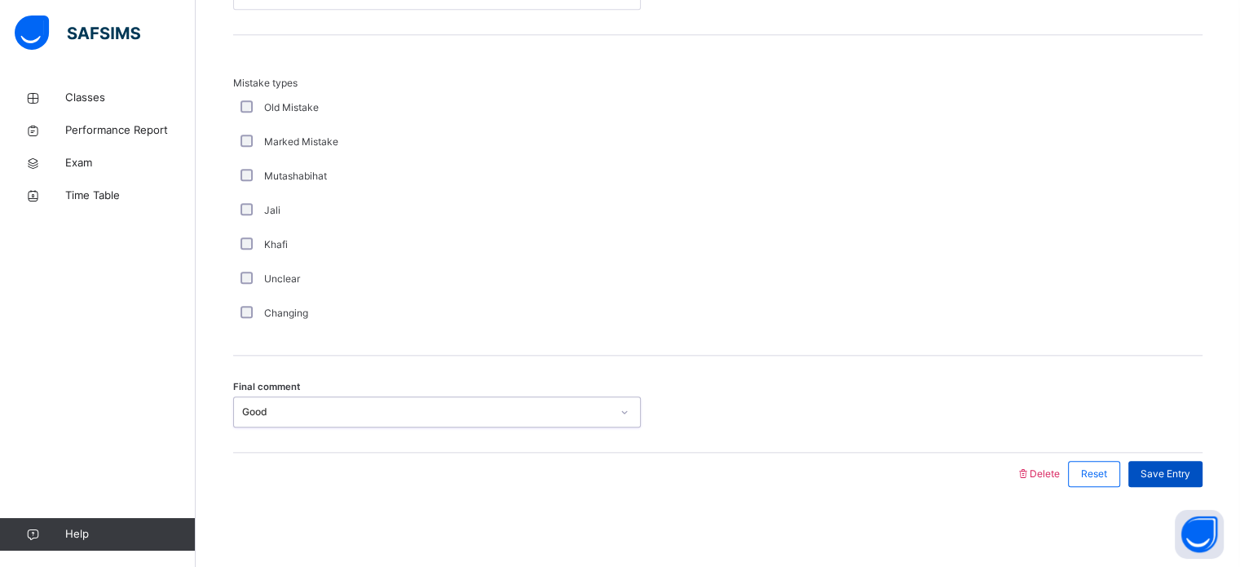
click at [1171, 472] on span "Save Entry" at bounding box center [1166, 473] width 50 height 15
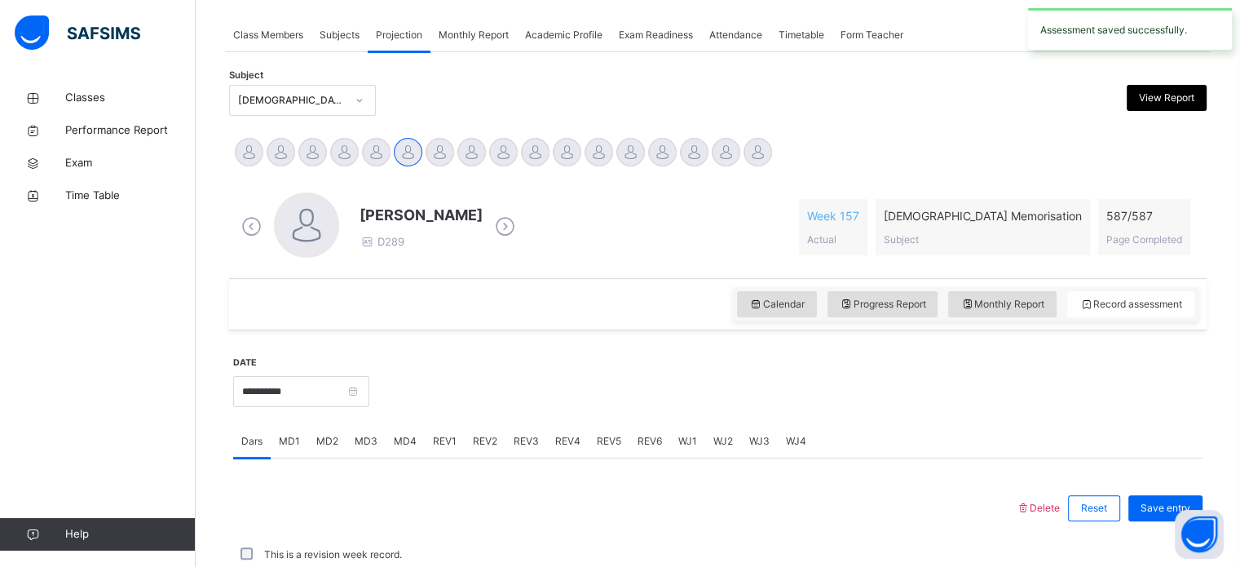
scroll to position [657, 0]
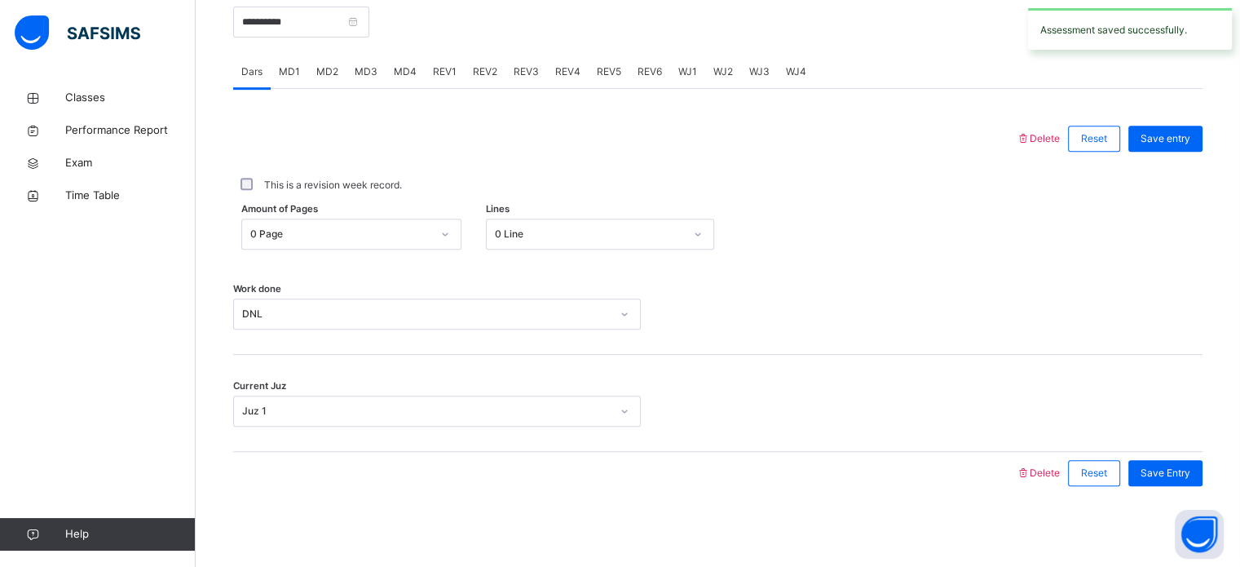
click at [444, 75] on span "REV1" at bounding box center [445, 71] width 24 height 15
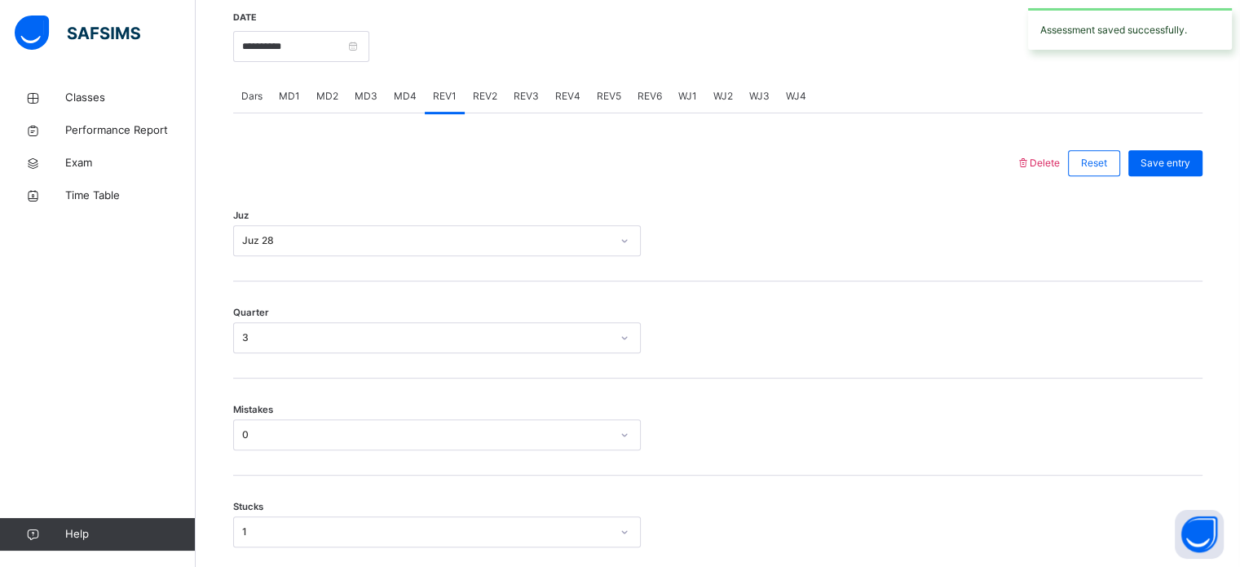
click at [483, 101] on span "REV2" at bounding box center [485, 96] width 24 height 15
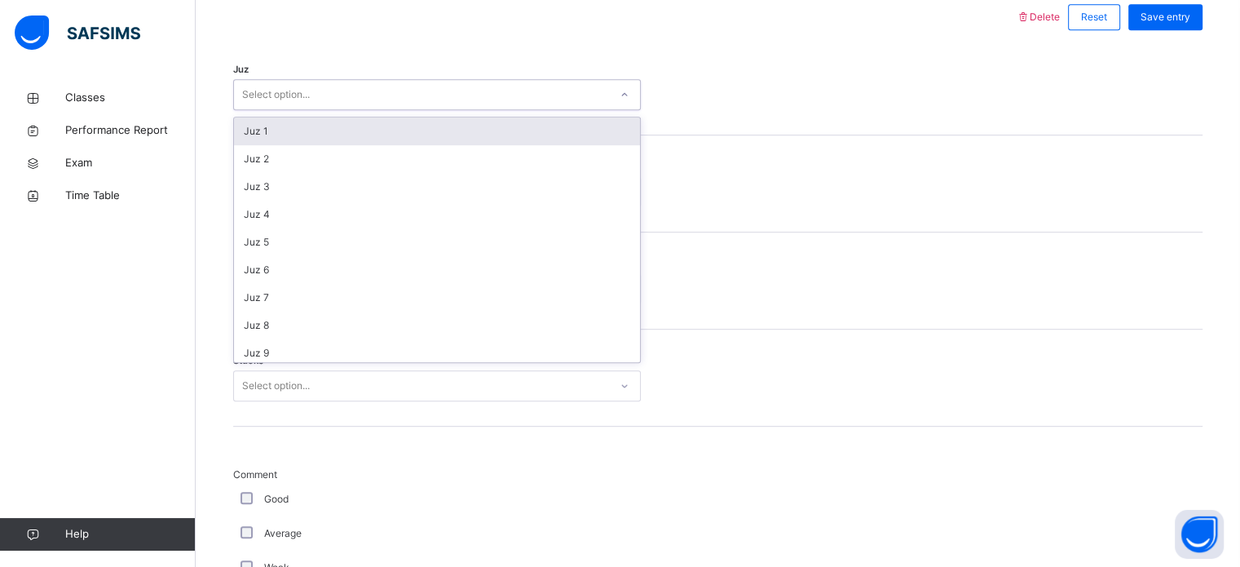
scroll to position [587, 0]
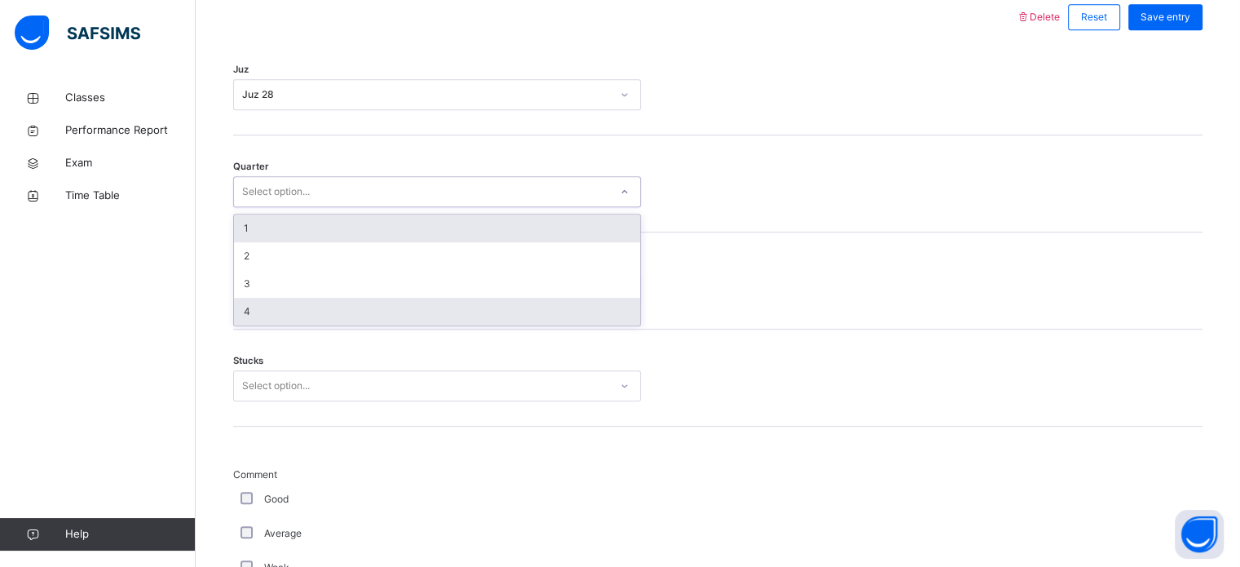
click at [470, 299] on div "4" at bounding box center [437, 312] width 406 height 28
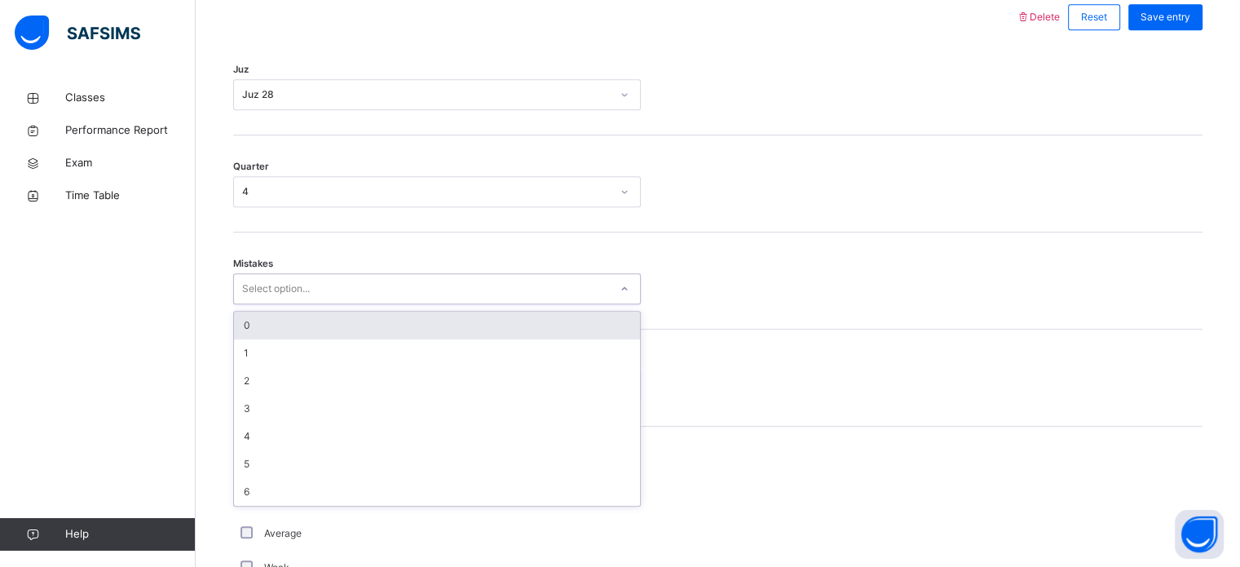
click at [446, 336] on div "0" at bounding box center [437, 325] width 406 height 28
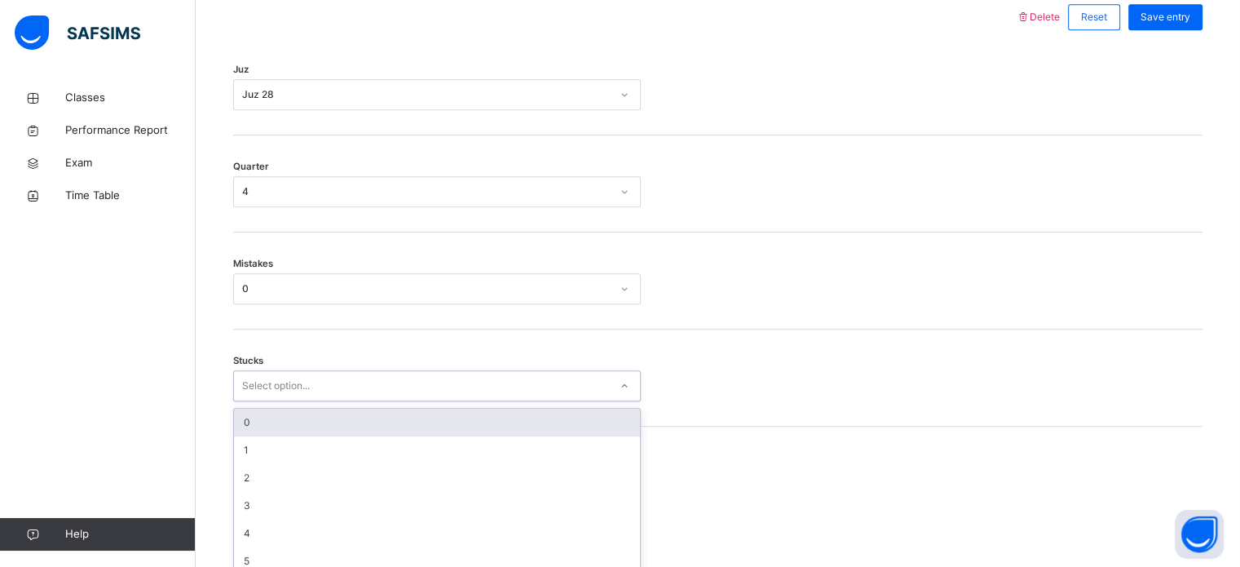
scroll to position [792, 0]
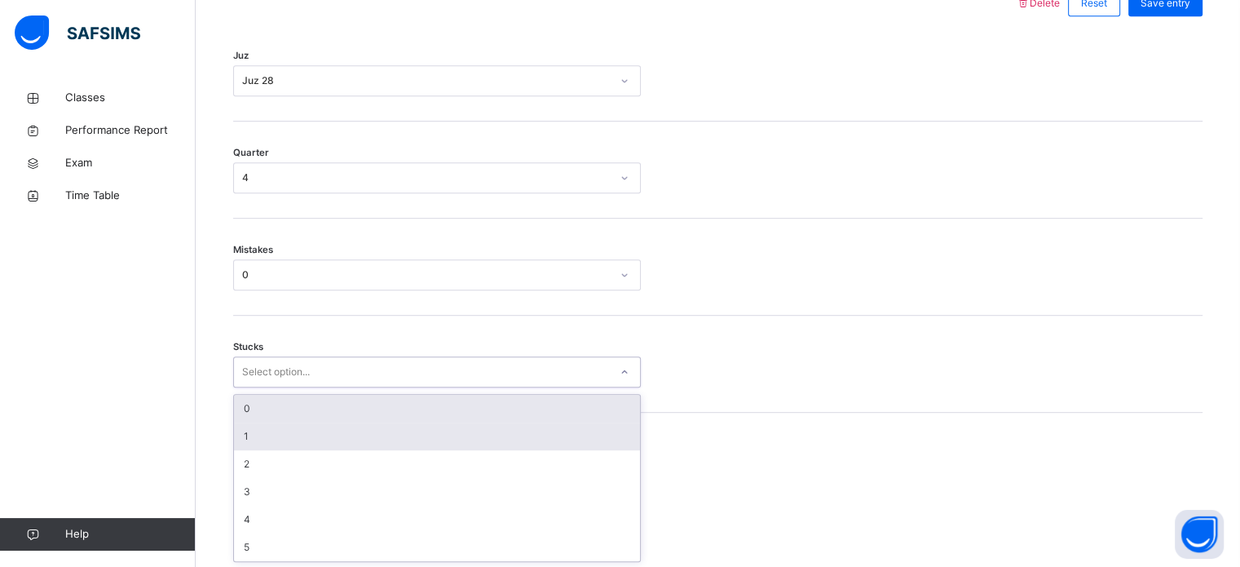
click at [386, 434] on div "1" at bounding box center [437, 436] width 406 height 28
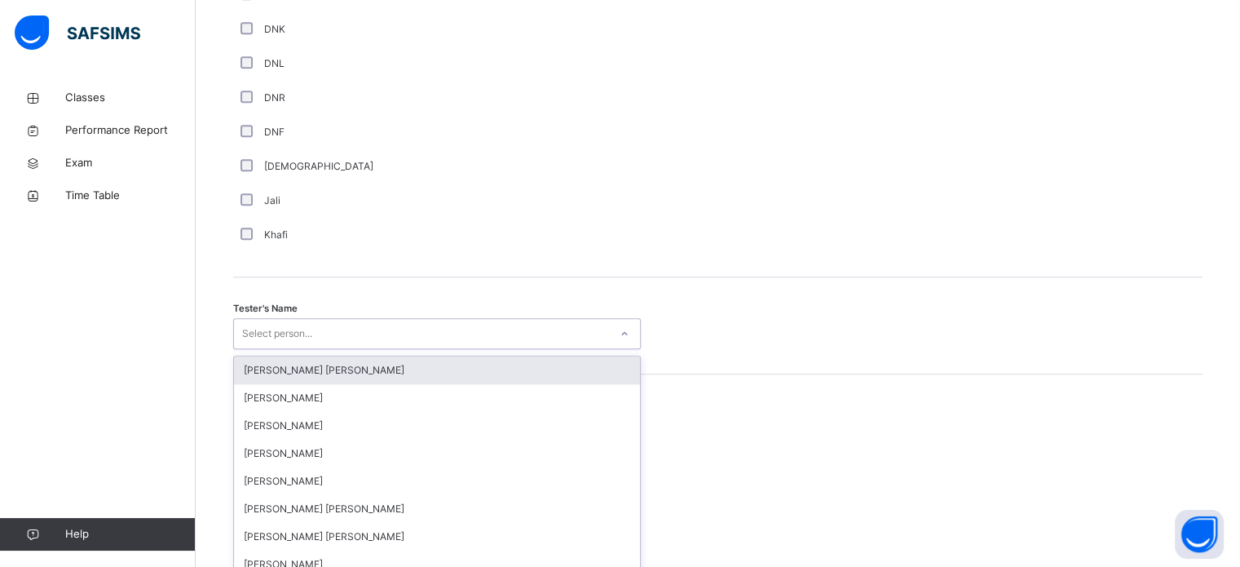
scroll to position [1451, 0]
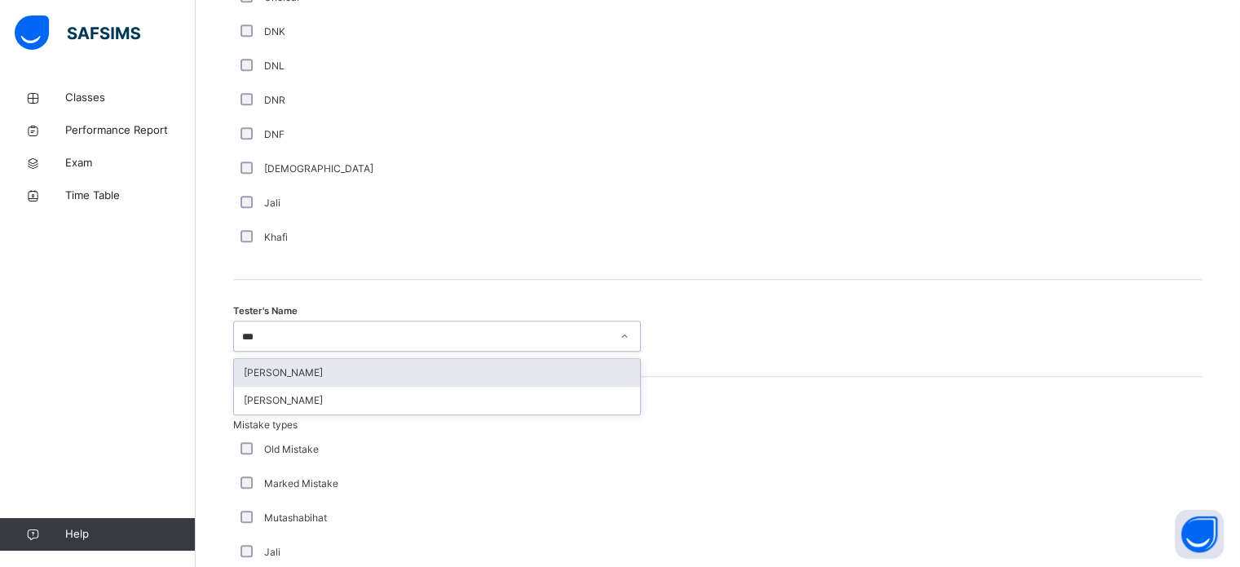
type input "****"
click at [518, 362] on div "[PERSON_NAME]" at bounding box center [437, 373] width 406 height 28
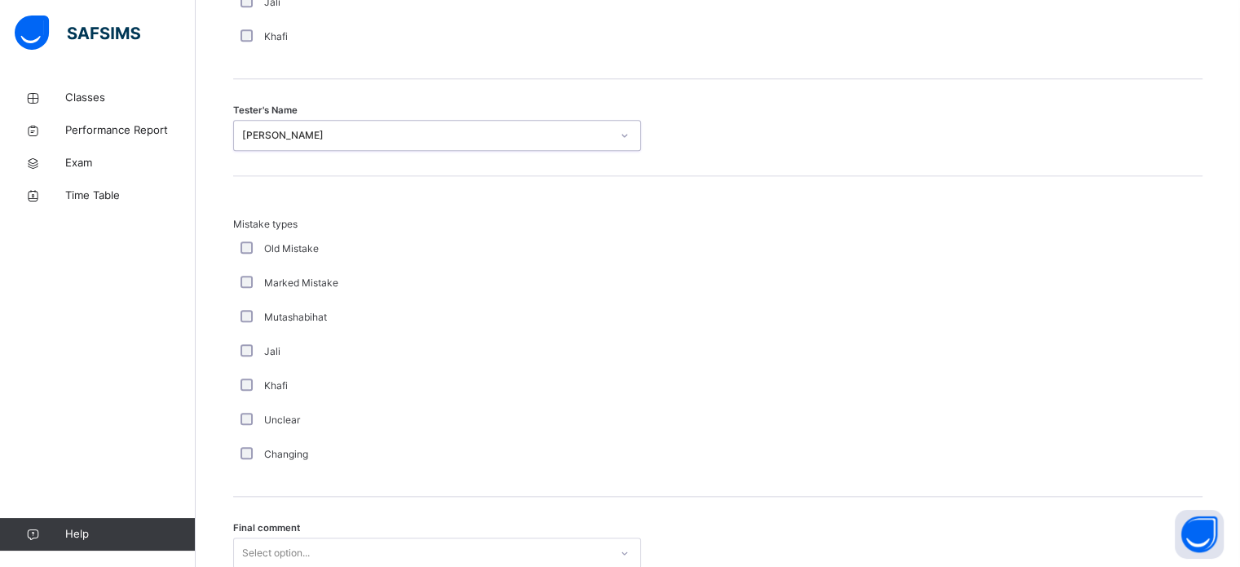
scroll to position [1793, 0]
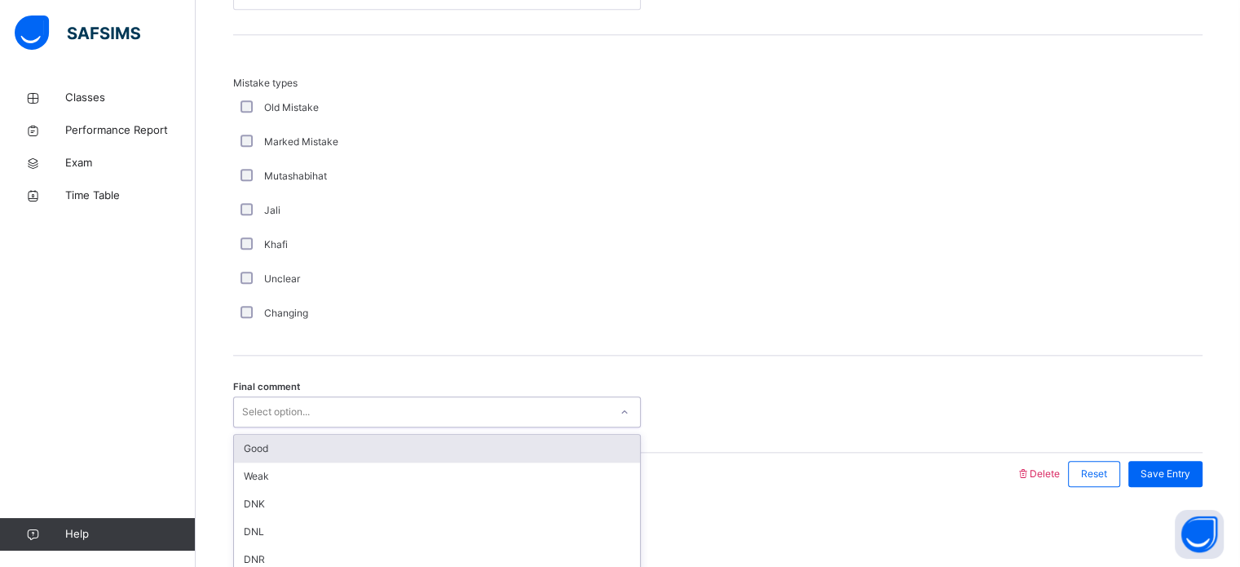
click at [535, 456] on div "Good" at bounding box center [437, 449] width 406 height 28
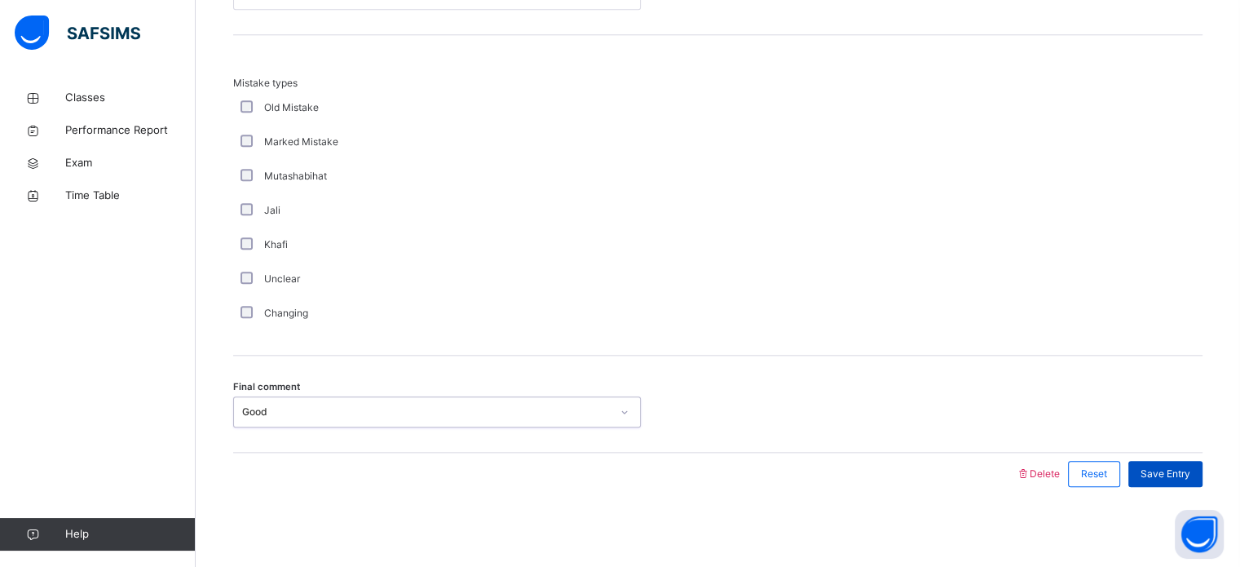
click at [1184, 482] on div "Save Entry" at bounding box center [1165, 474] width 74 height 26
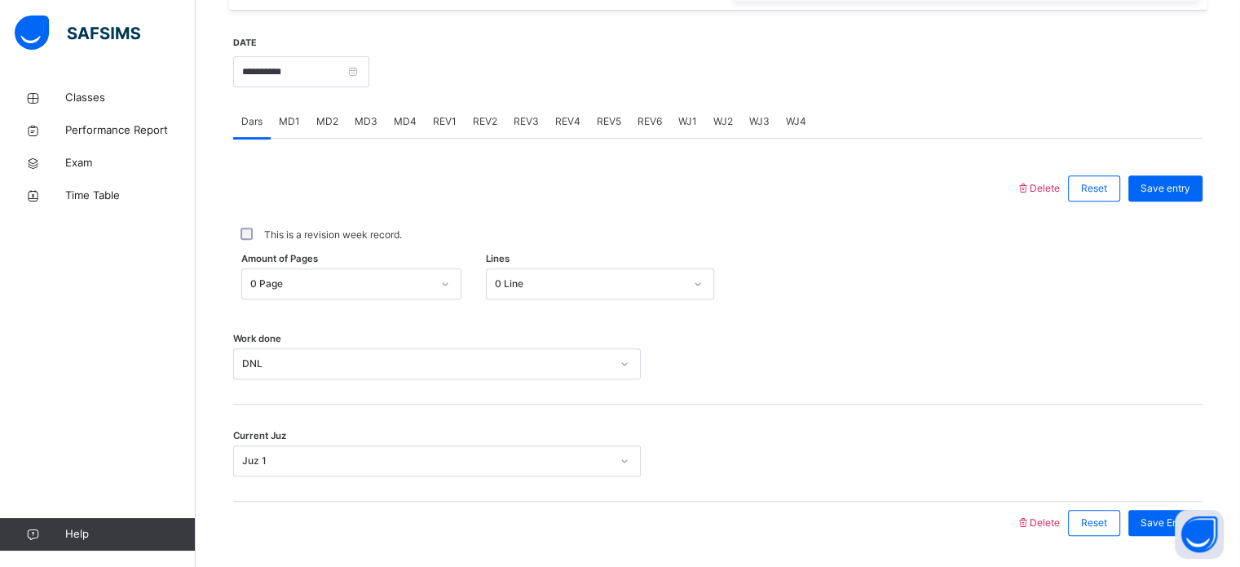
scroll to position [543, 0]
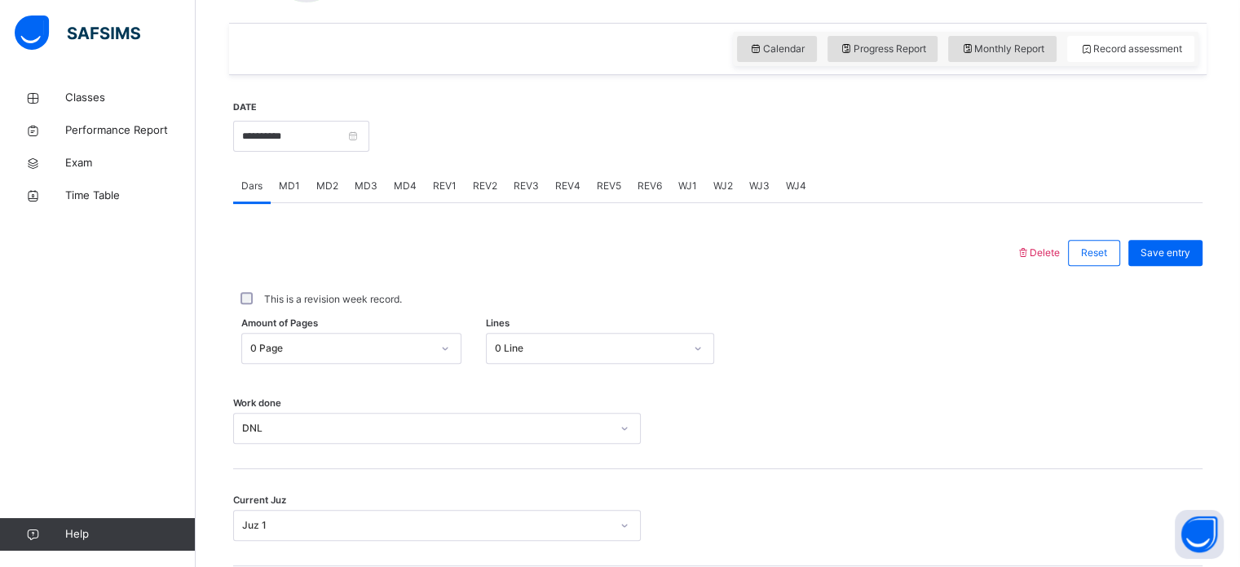
click at [454, 178] on div "REV1" at bounding box center [445, 186] width 40 height 33
click at [479, 189] on span "REV2" at bounding box center [485, 186] width 24 height 15
click at [245, 186] on span "Dars" at bounding box center [251, 186] width 21 height 15
click at [287, 190] on span "MD1" at bounding box center [289, 186] width 21 height 15
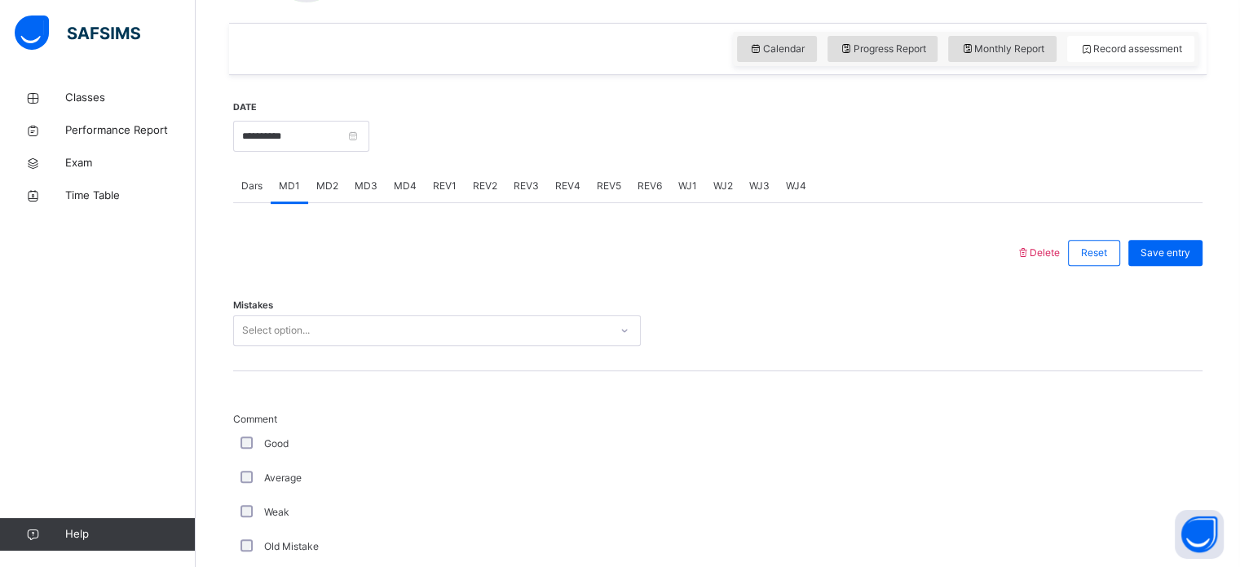
click at [326, 196] on div "MD2" at bounding box center [327, 186] width 38 height 33
click at [413, 180] on span "MD4" at bounding box center [405, 186] width 23 height 15
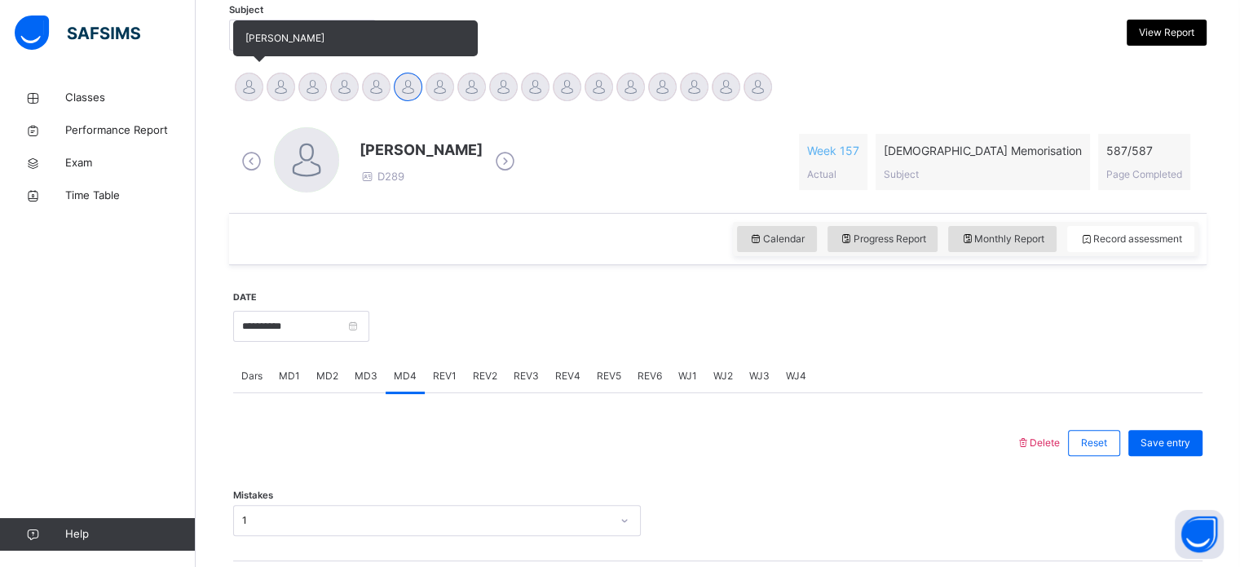
click at [250, 80] on div at bounding box center [249, 87] width 29 height 29
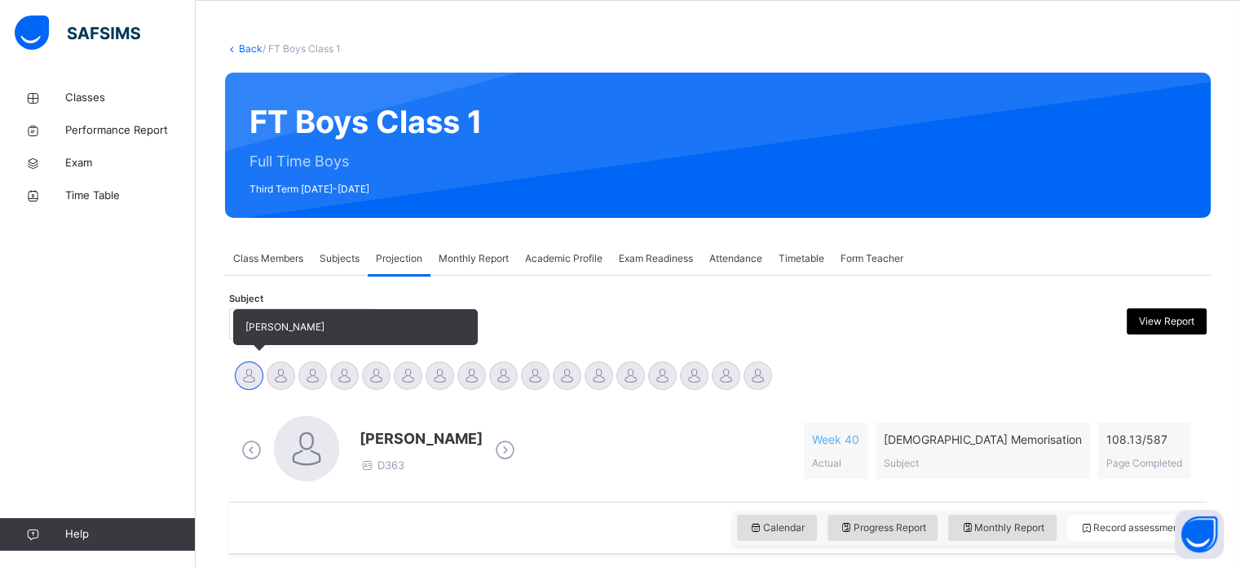
scroll to position [64, 0]
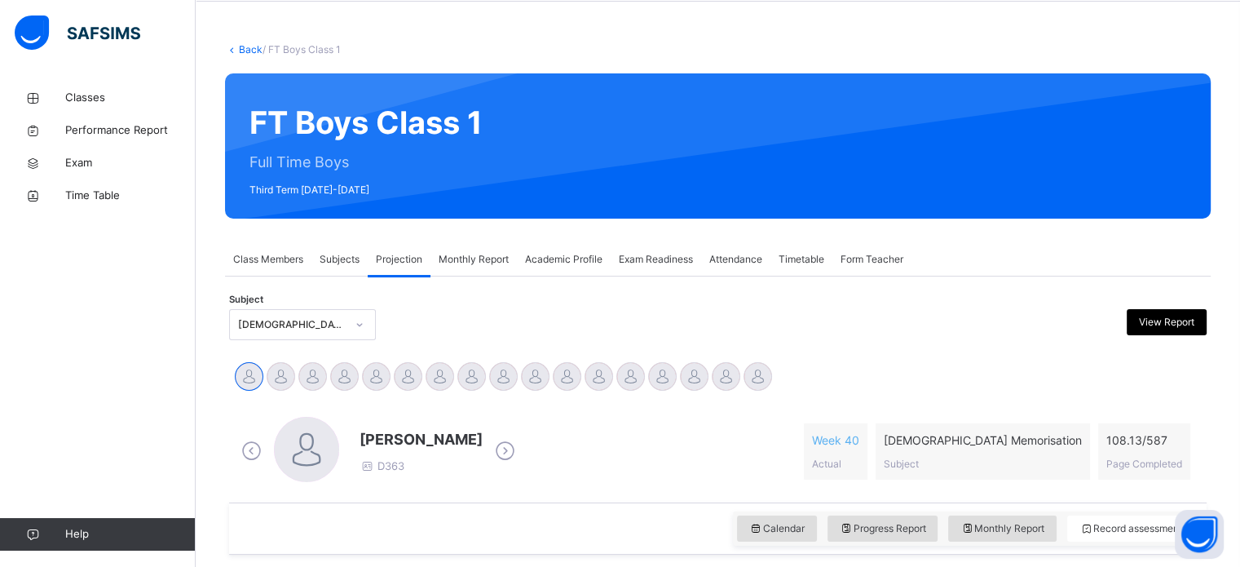
click at [541, 316] on div at bounding box center [594, 324] width 238 height 31
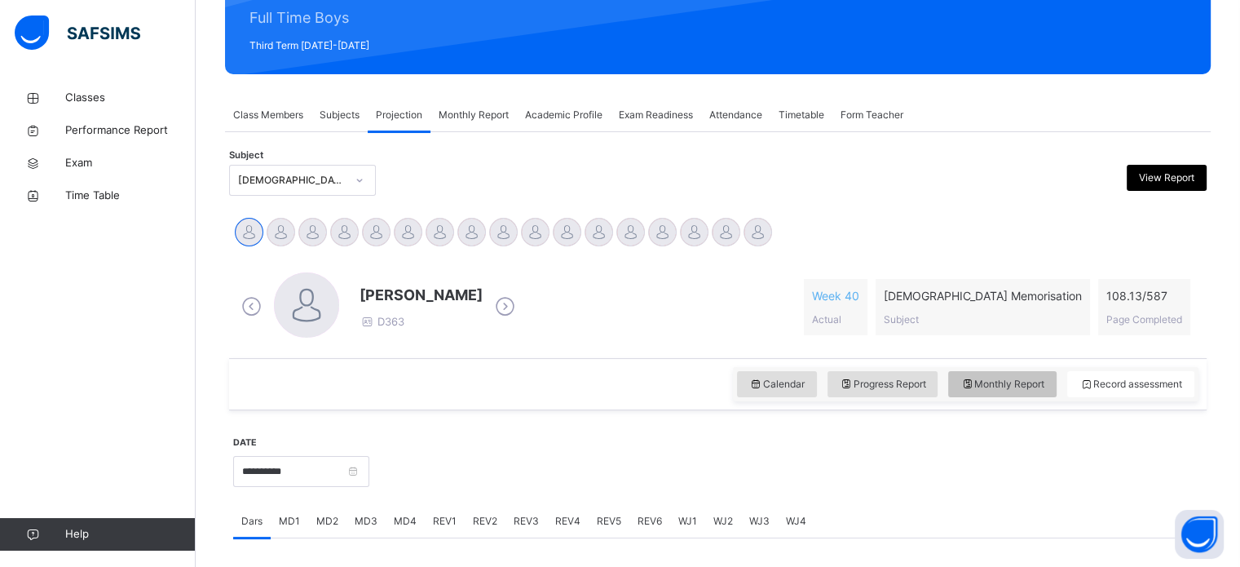
click at [1028, 377] on span "Monthly Report" at bounding box center [1002, 384] width 84 height 15
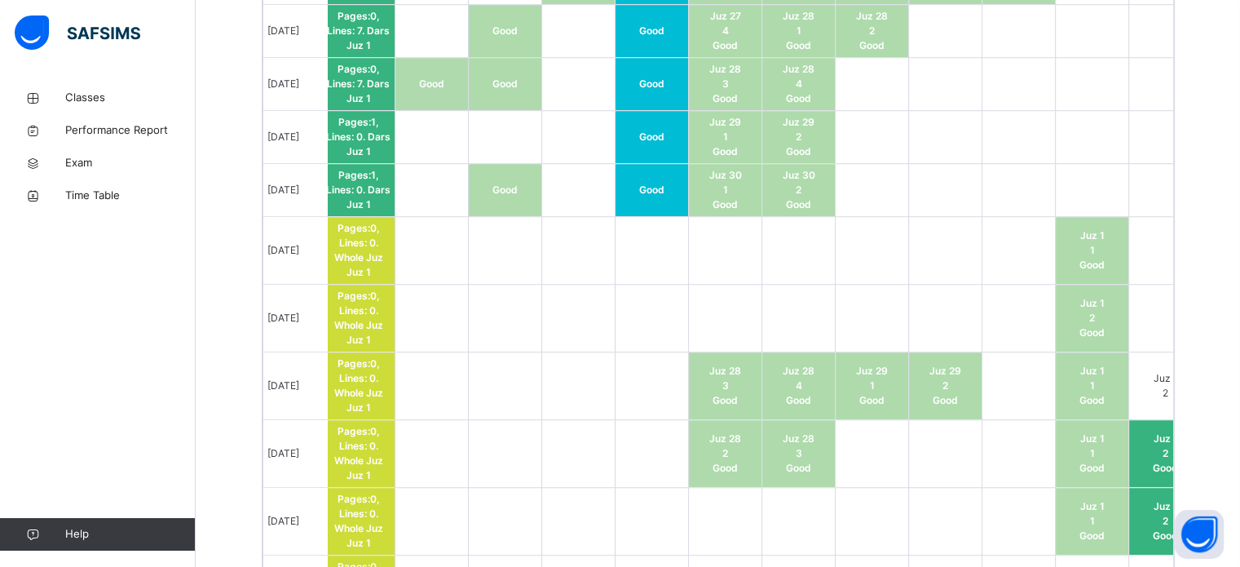
scroll to position [0, 0]
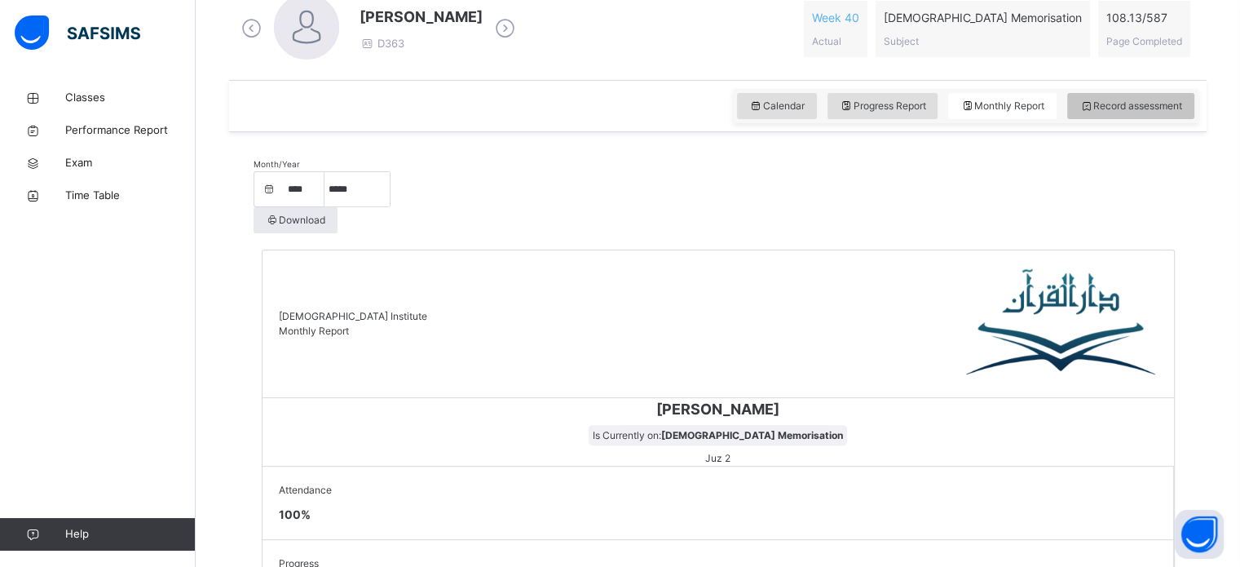
click at [1159, 96] on div "Record assessment" at bounding box center [1130, 106] width 127 height 26
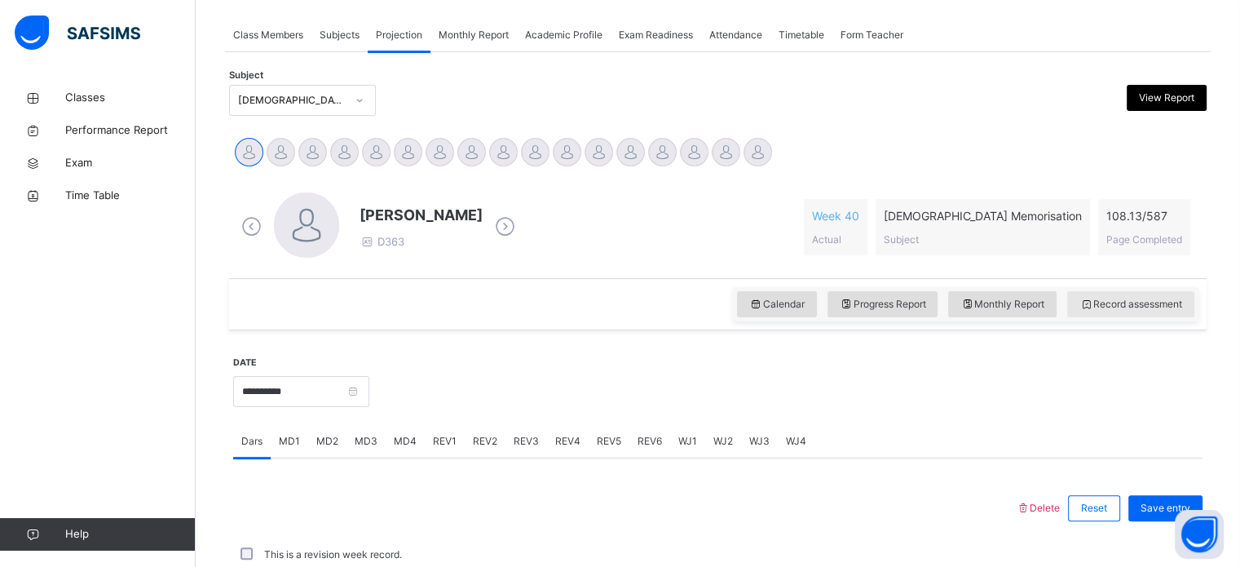
scroll to position [484, 0]
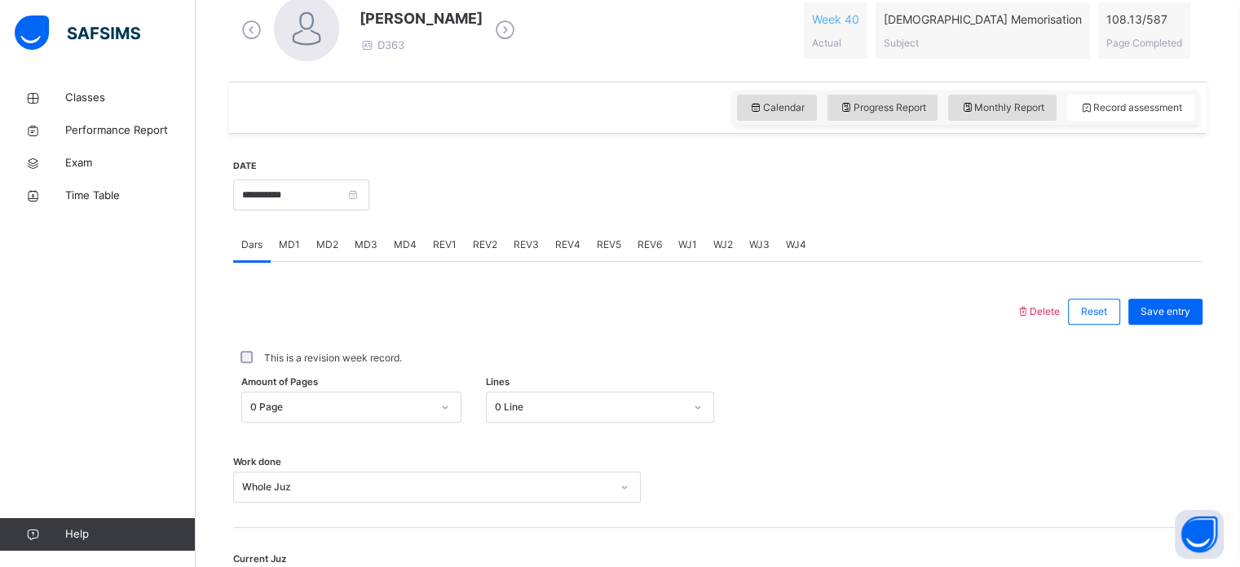
click at [440, 241] on span "REV1" at bounding box center [445, 244] width 24 height 15
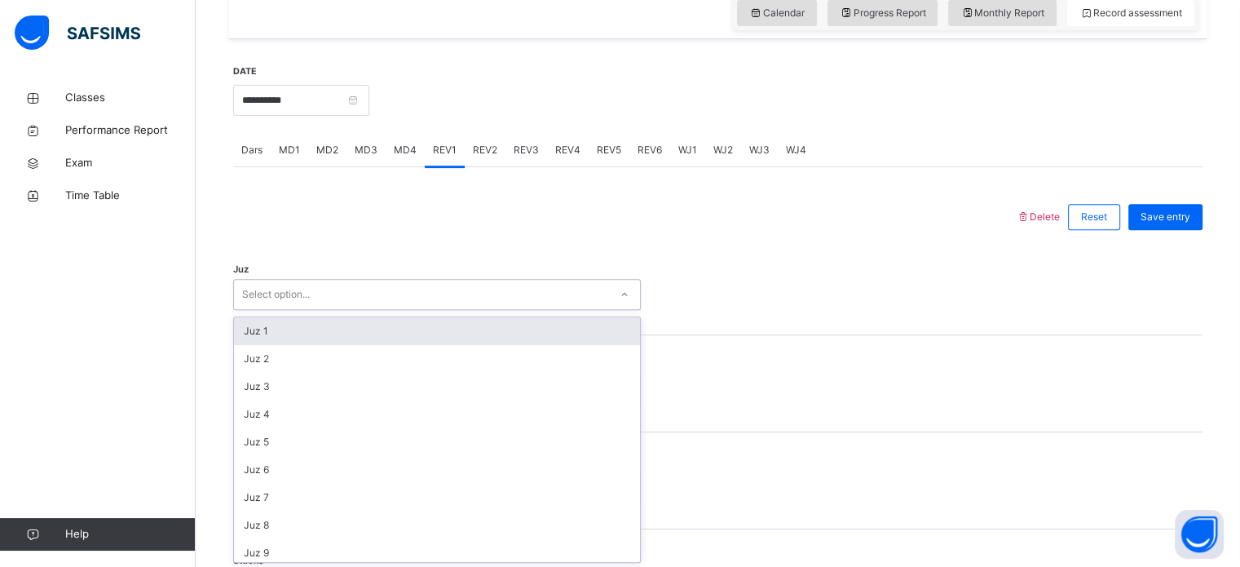
scroll to position [581, 0]
type input "**"
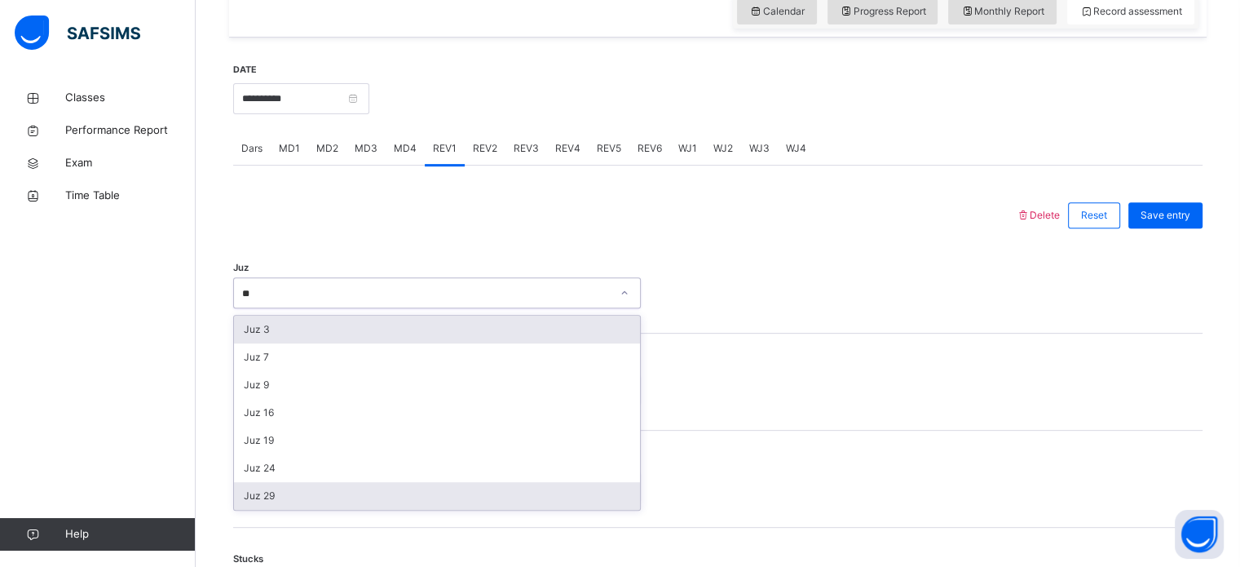
click at [259, 486] on div "Juz 29" at bounding box center [437, 496] width 406 height 28
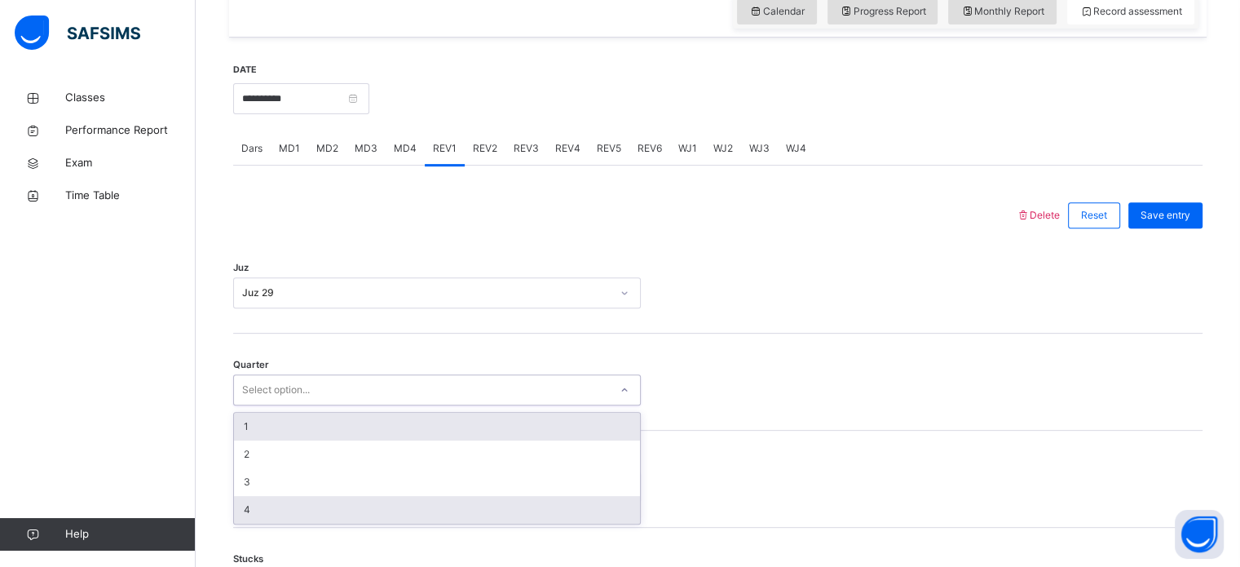
click at [247, 501] on div "4" at bounding box center [437, 510] width 406 height 28
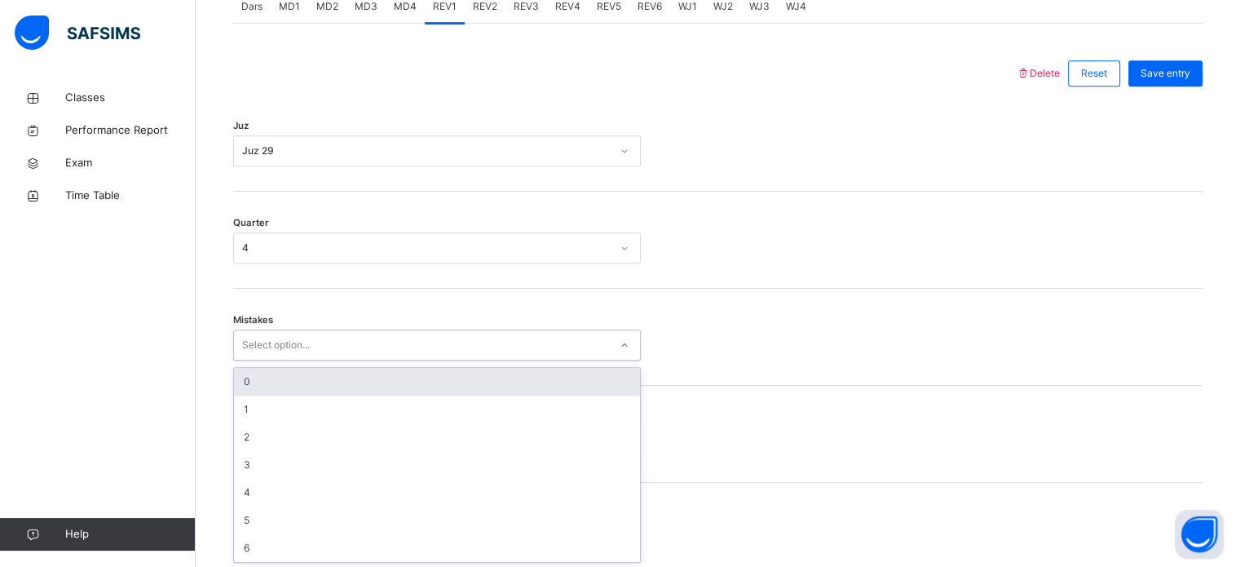
scroll to position [724, 0]
click at [250, 375] on div "0" at bounding box center [437, 380] width 406 height 28
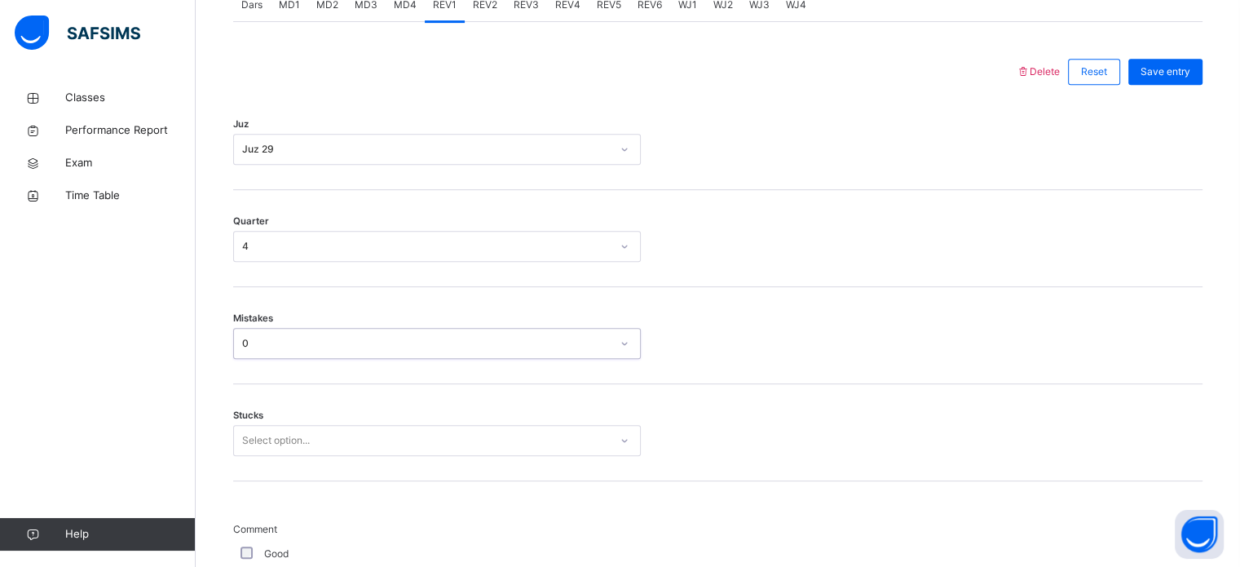
click at [265, 464] on div "Stucks Select option..." at bounding box center [717, 432] width 969 height 97
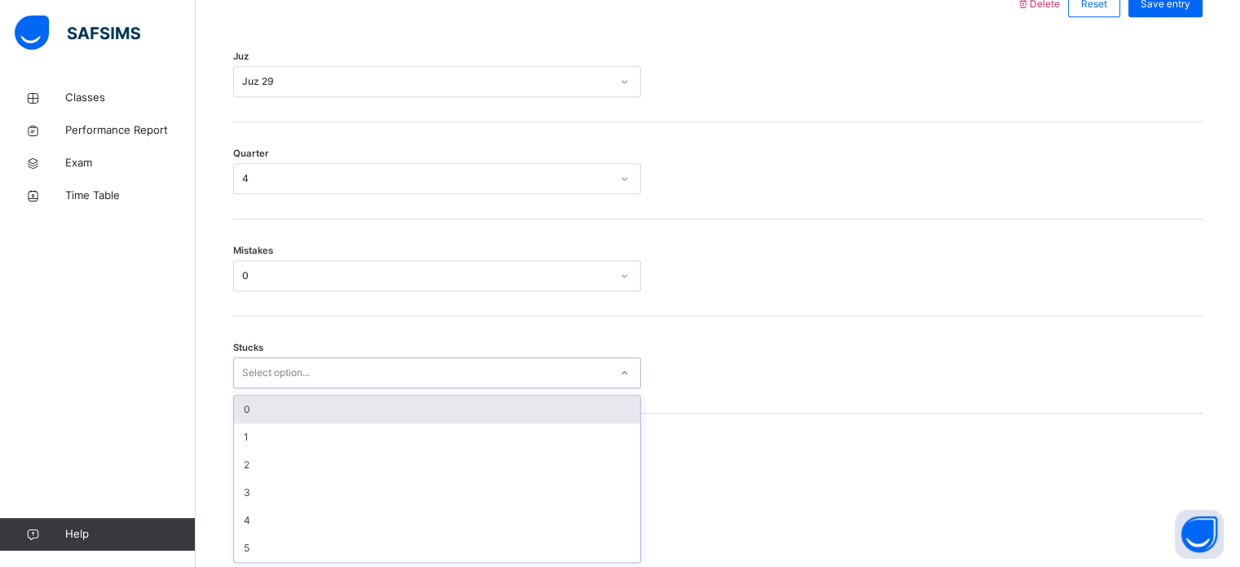
scroll to position [792, 0]
click at [234, 398] on div "0" at bounding box center [437, 409] width 406 height 28
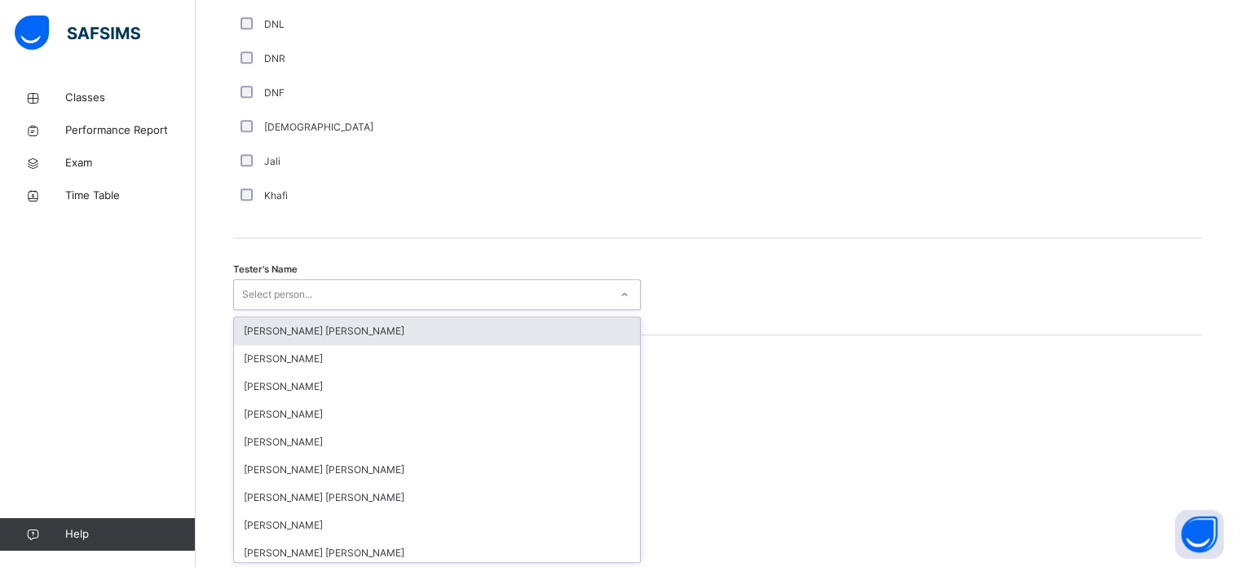
scroll to position [1494, 0]
type input "***"
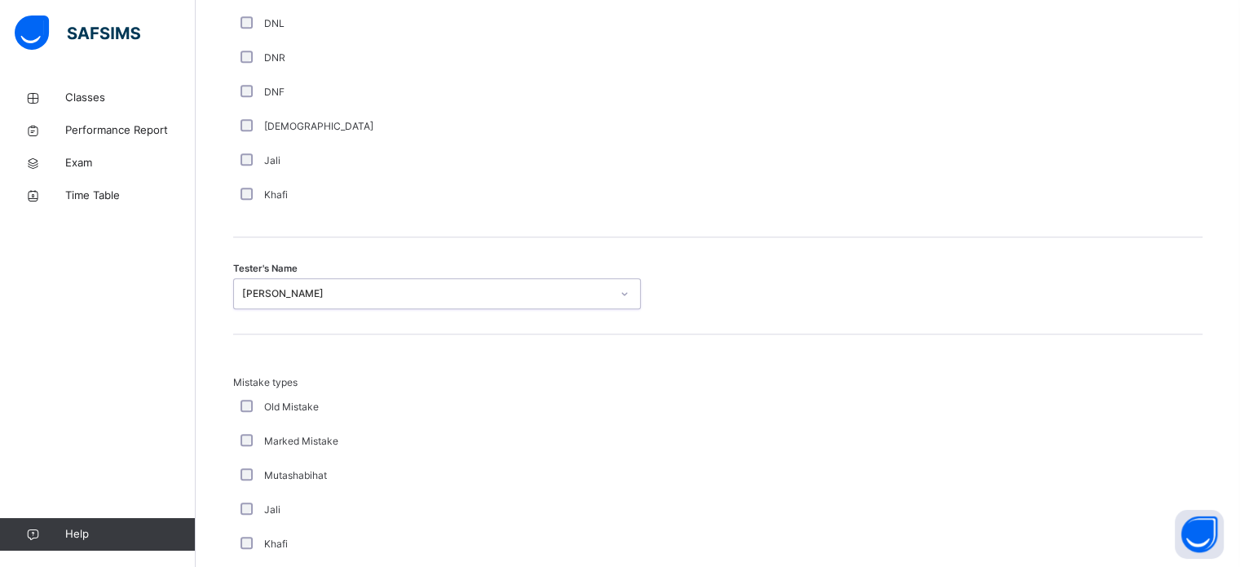
click at [571, 258] on div "Tester's Name option IMAZ AHMED MALIK, selected. 0 results available. Select is…" at bounding box center [717, 285] width 969 height 97
click at [572, 321] on div "Tester's Name IMAZ AHMED MALIK" at bounding box center [717, 285] width 969 height 97
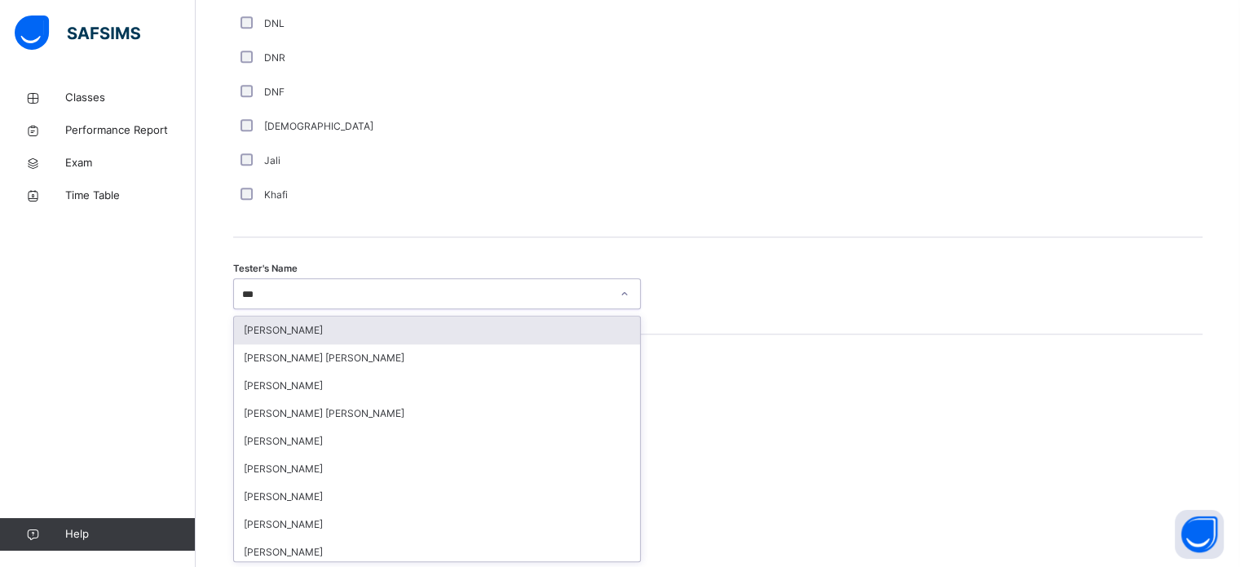
type input "****"
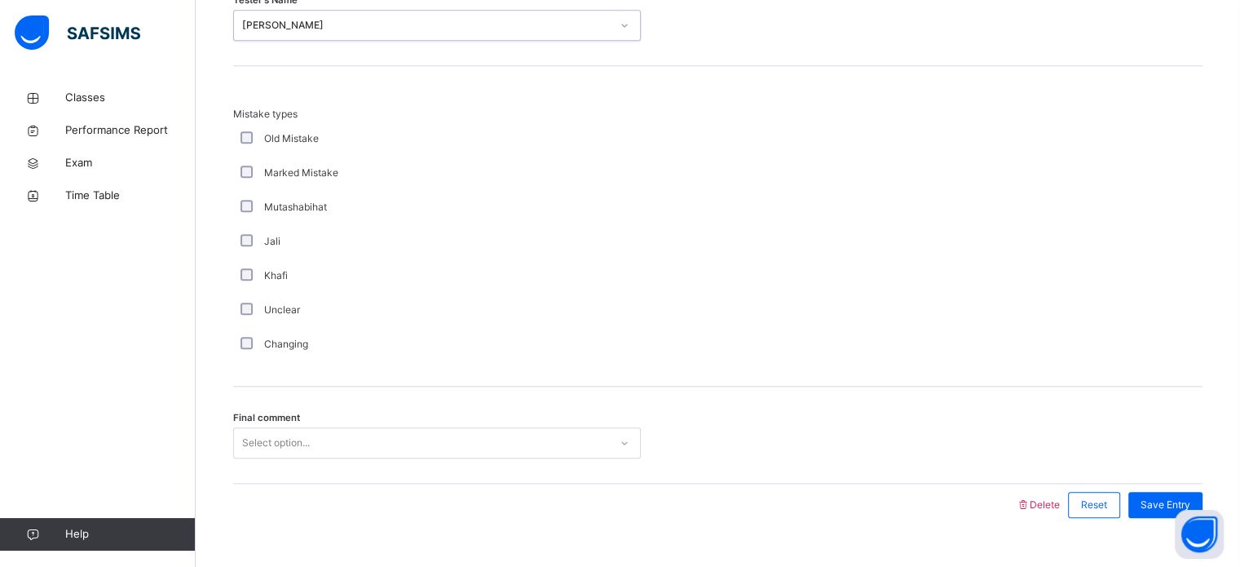
scroll to position [1793, 0]
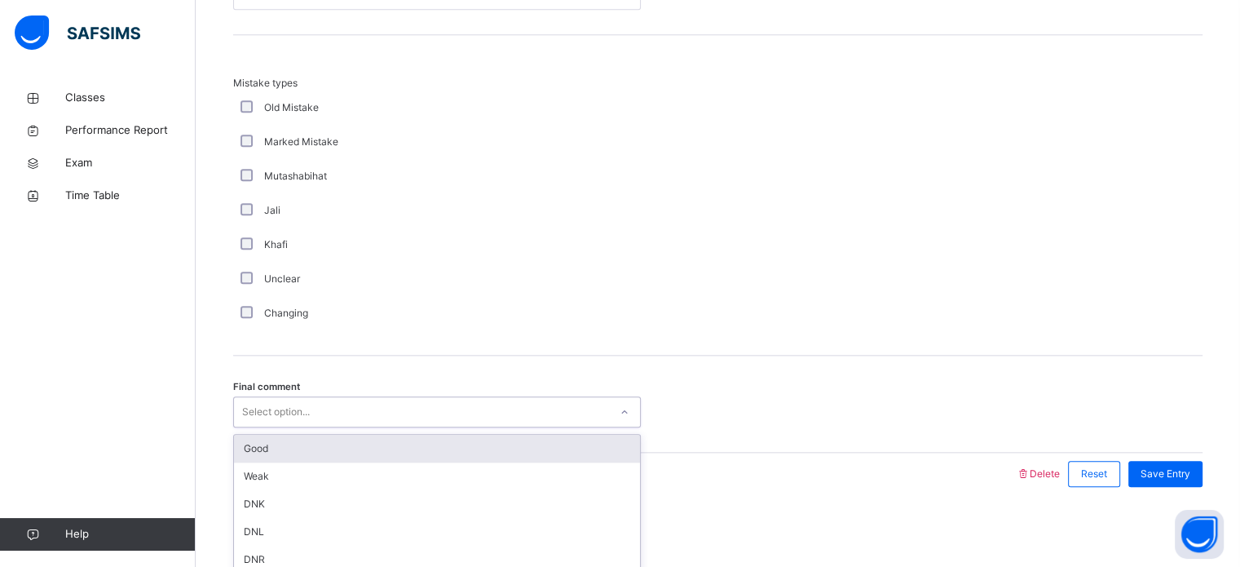
click at [264, 450] on div "Good" at bounding box center [437, 449] width 406 height 28
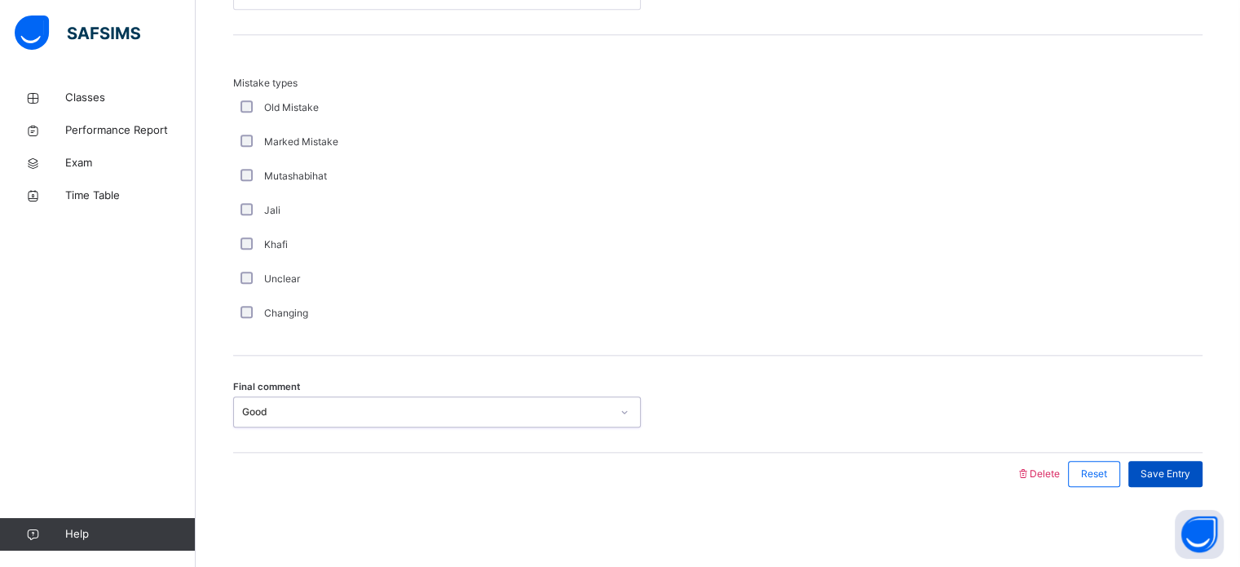
click at [1190, 473] on span "Save Entry" at bounding box center [1166, 473] width 50 height 15
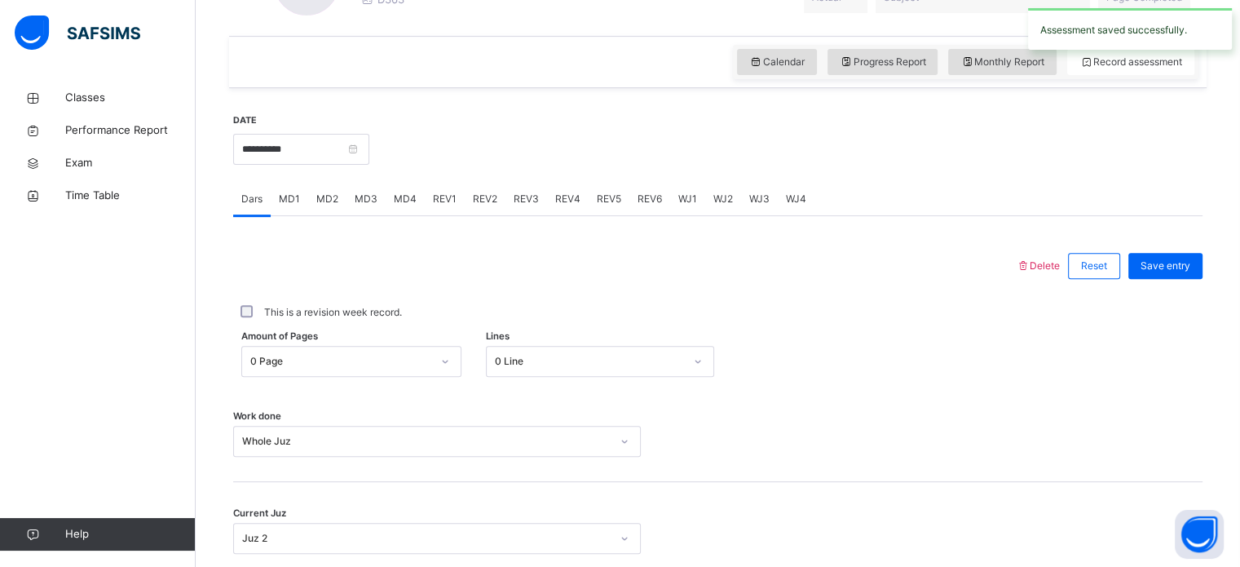
scroll to position [537, 0]
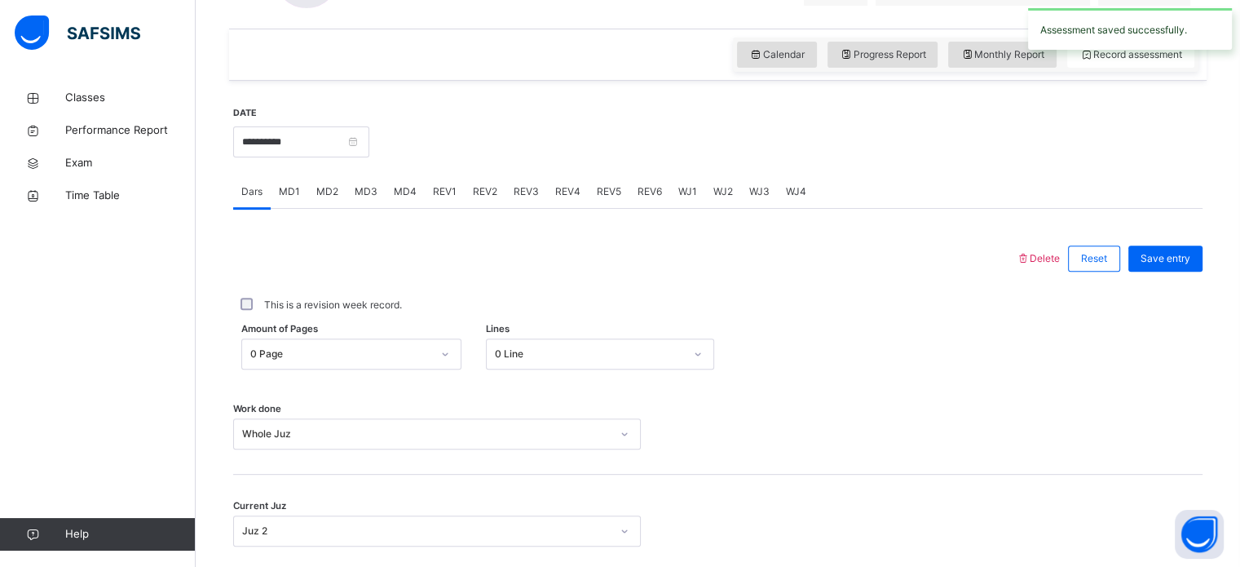
click at [43, 379] on div "Classes Performance Report Exam Time Table Help" at bounding box center [98, 315] width 196 height 501
click at [486, 192] on span "REV2" at bounding box center [485, 191] width 24 height 15
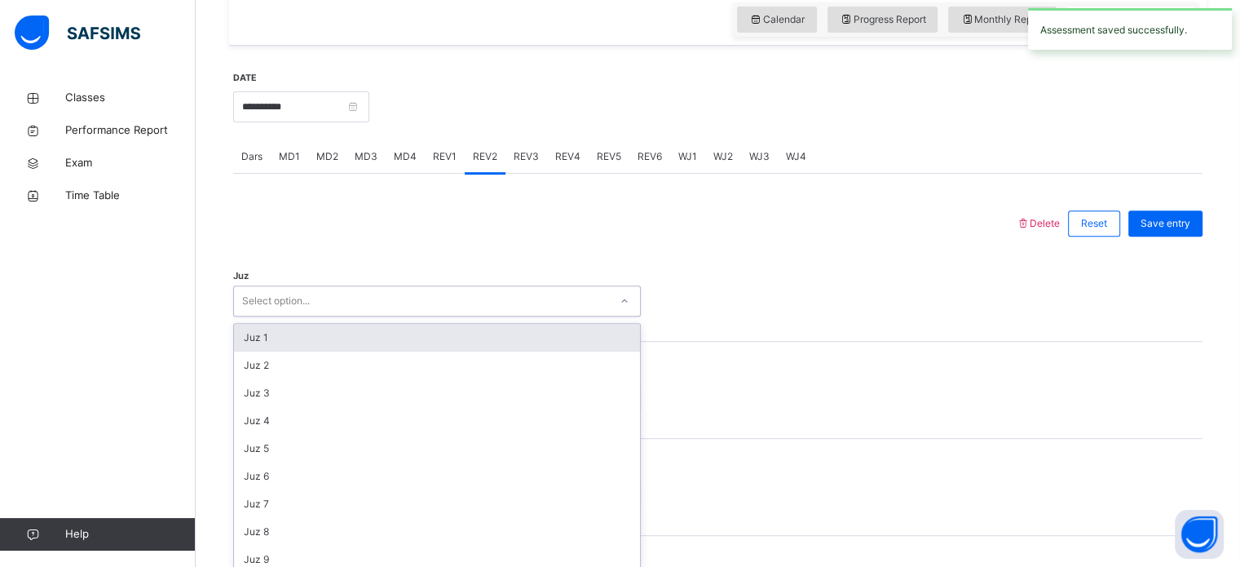
scroll to position [581, 0]
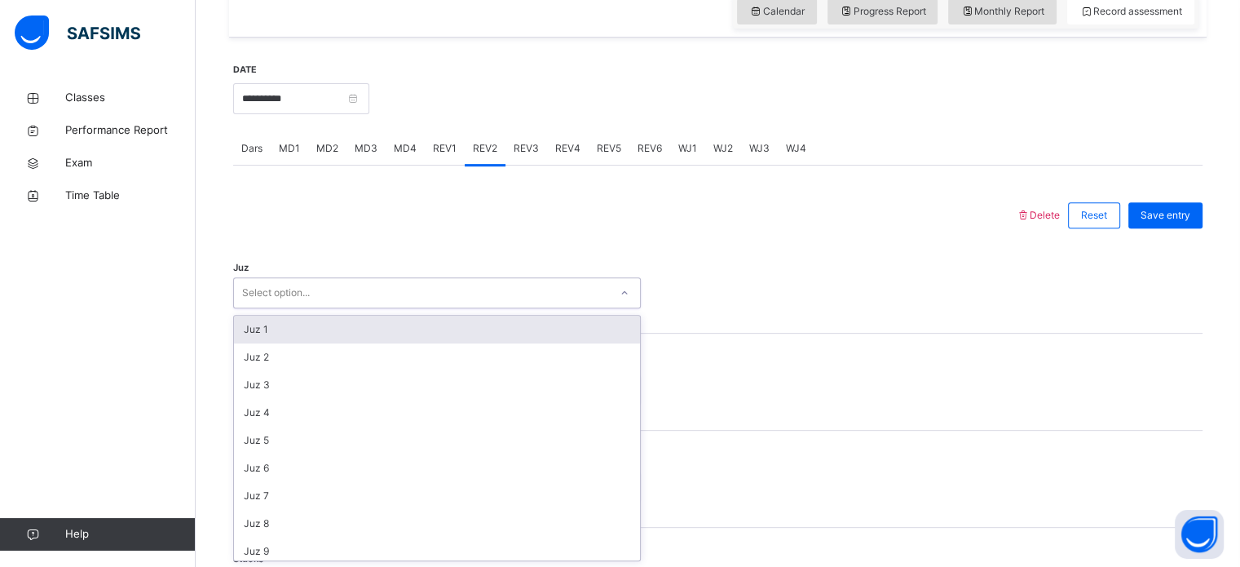
type input "*"
type input "**"
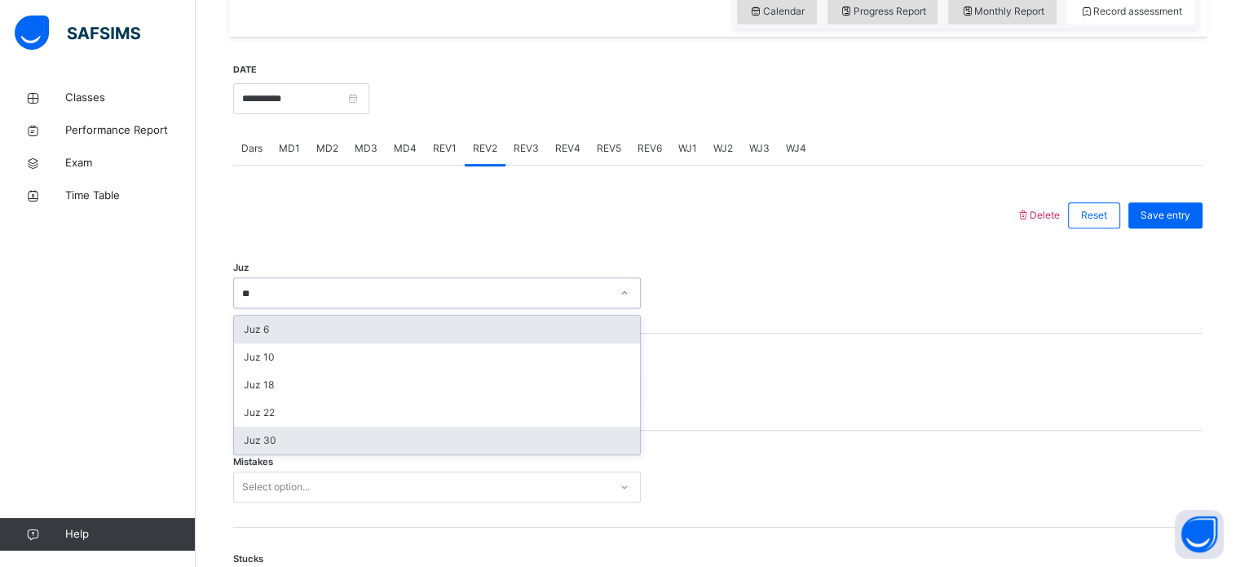
click at [263, 441] on div "Juz 30" at bounding box center [437, 440] width 406 height 28
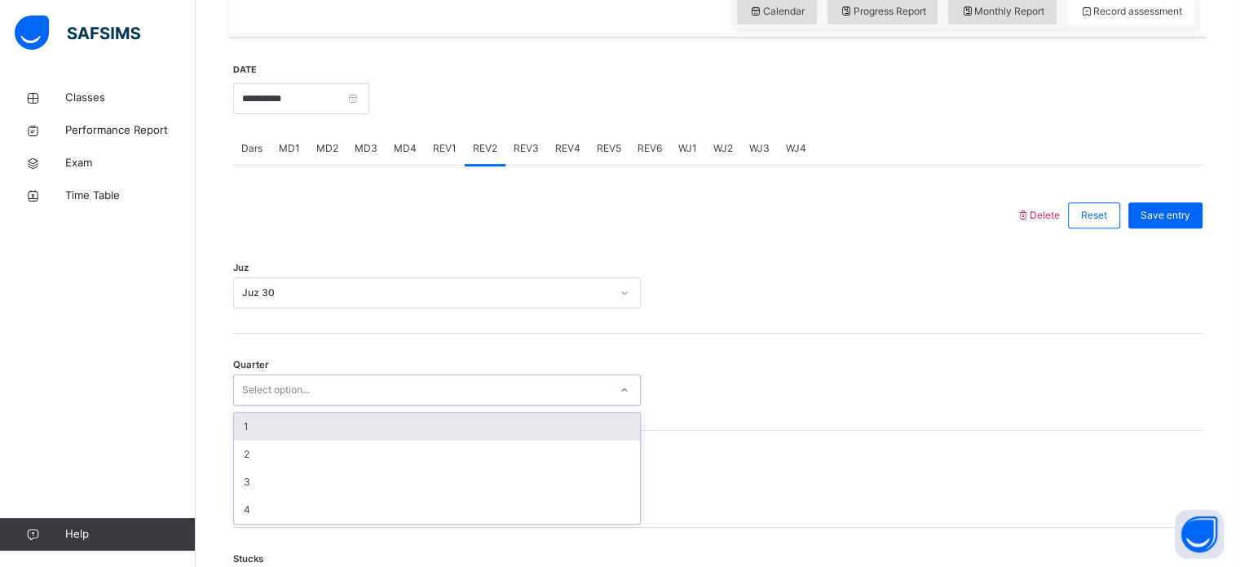
click at [257, 421] on div "1" at bounding box center [437, 427] width 406 height 28
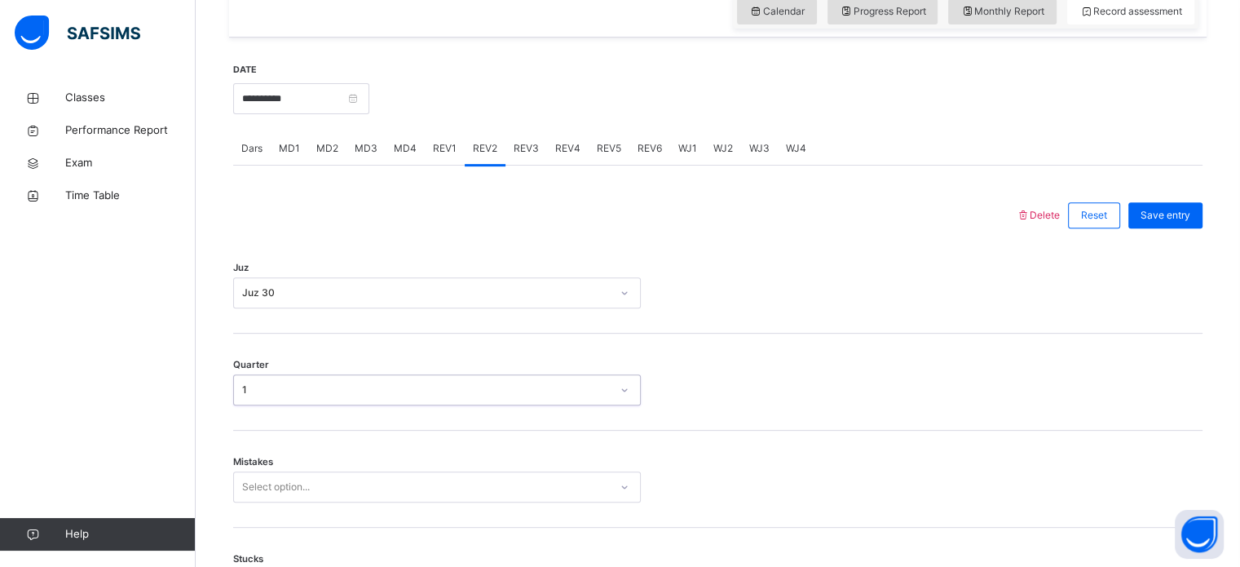
click at [264, 453] on div "Mistakes Select option..." at bounding box center [717, 478] width 969 height 97
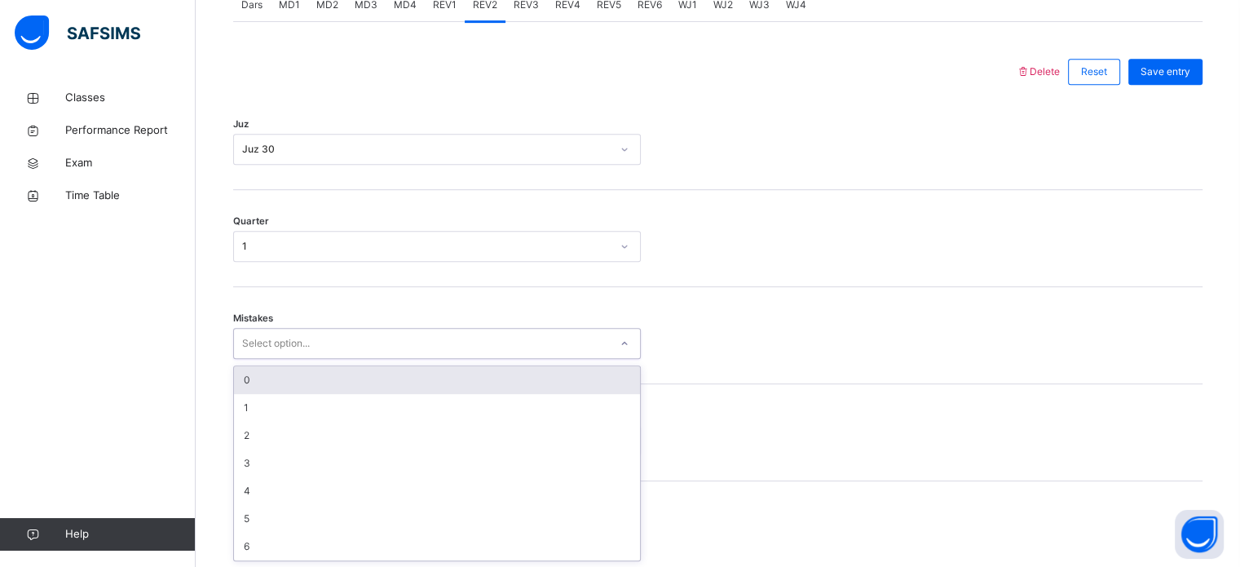
click at [269, 391] on div "0" at bounding box center [437, 380] width 406 height 28
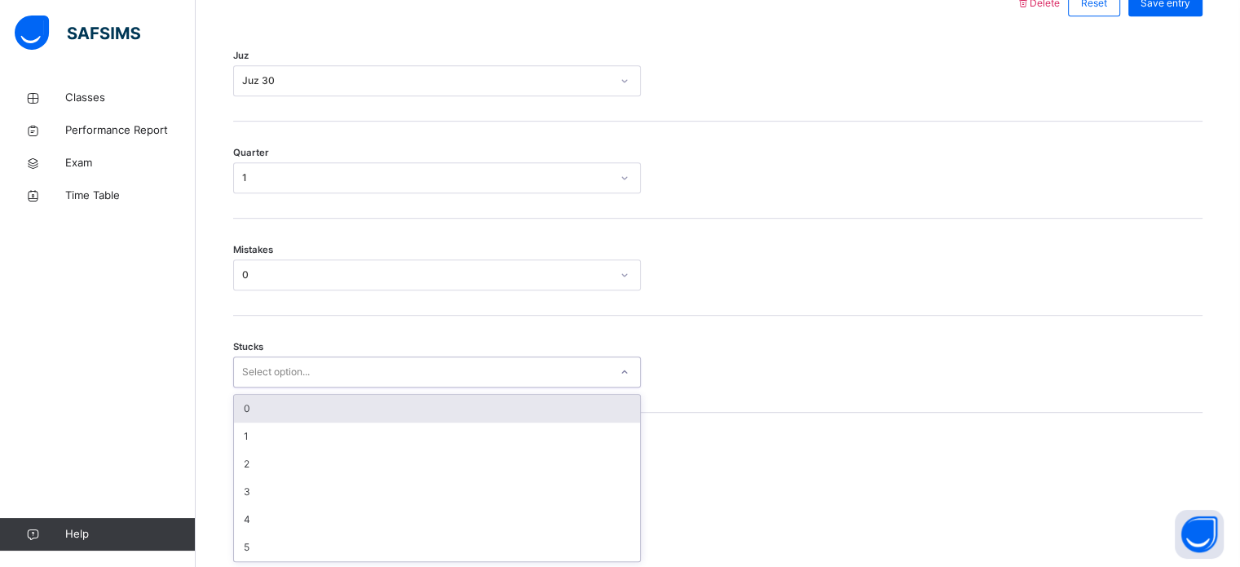
click at [263, 405] on div "0" at bounding box center [437, 409] width 406 height 28
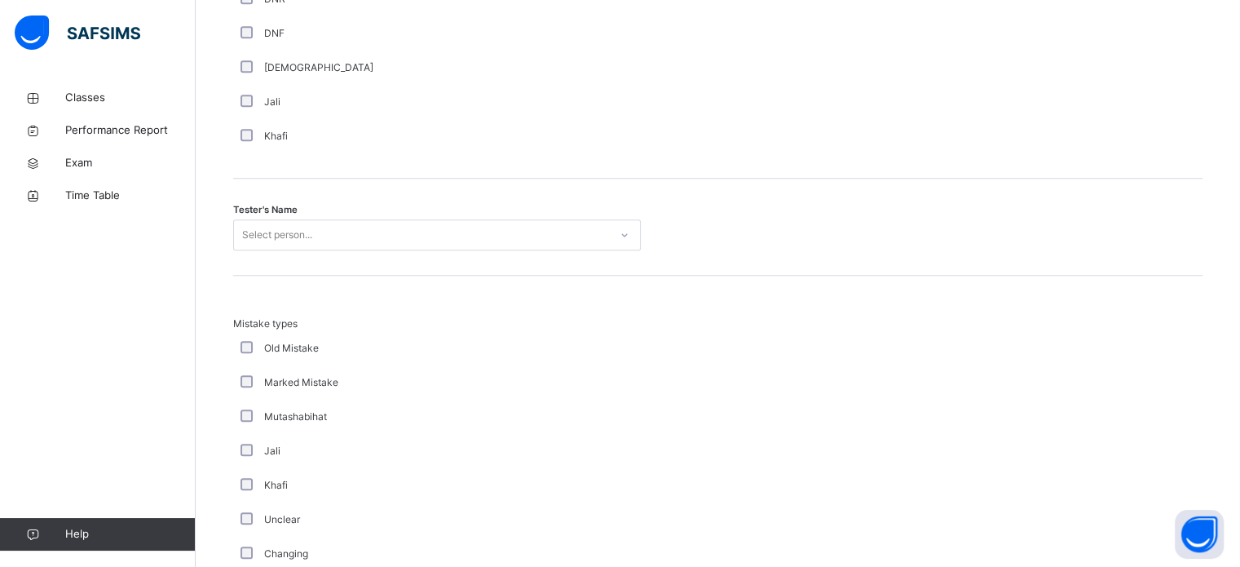
scroll to position [1552, 0]
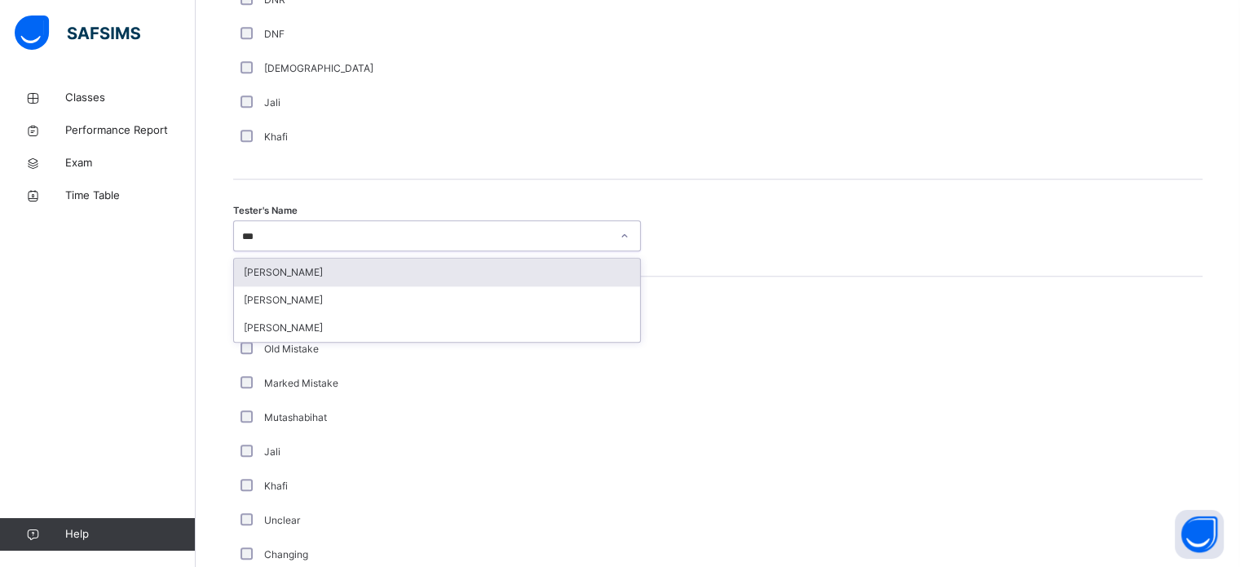
type input "****"
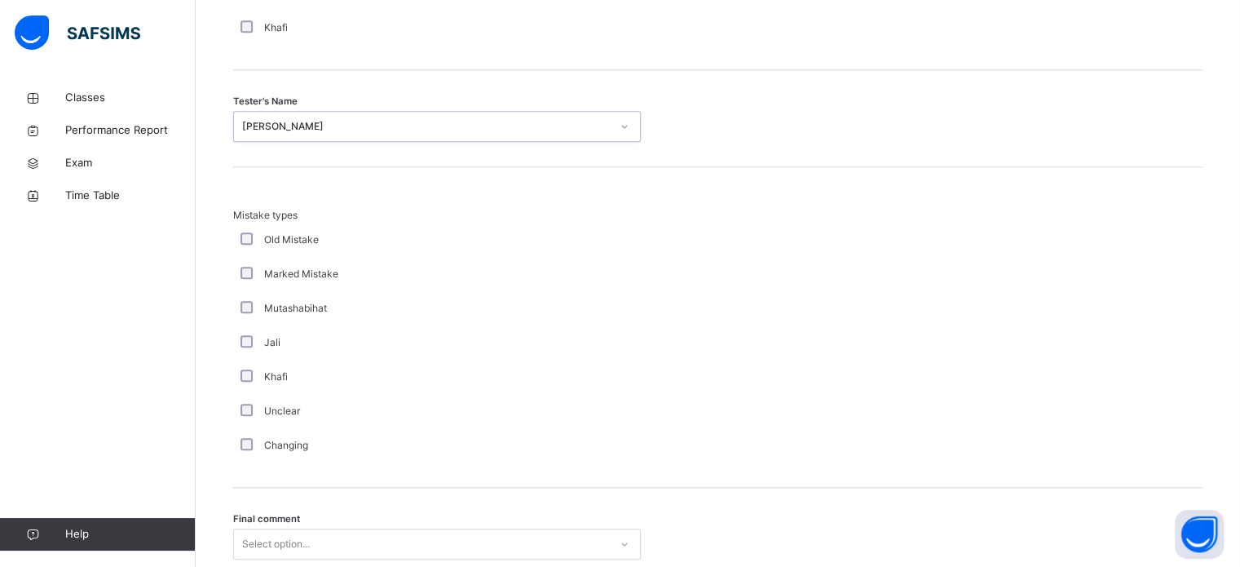
scroll to position [1793, 0]
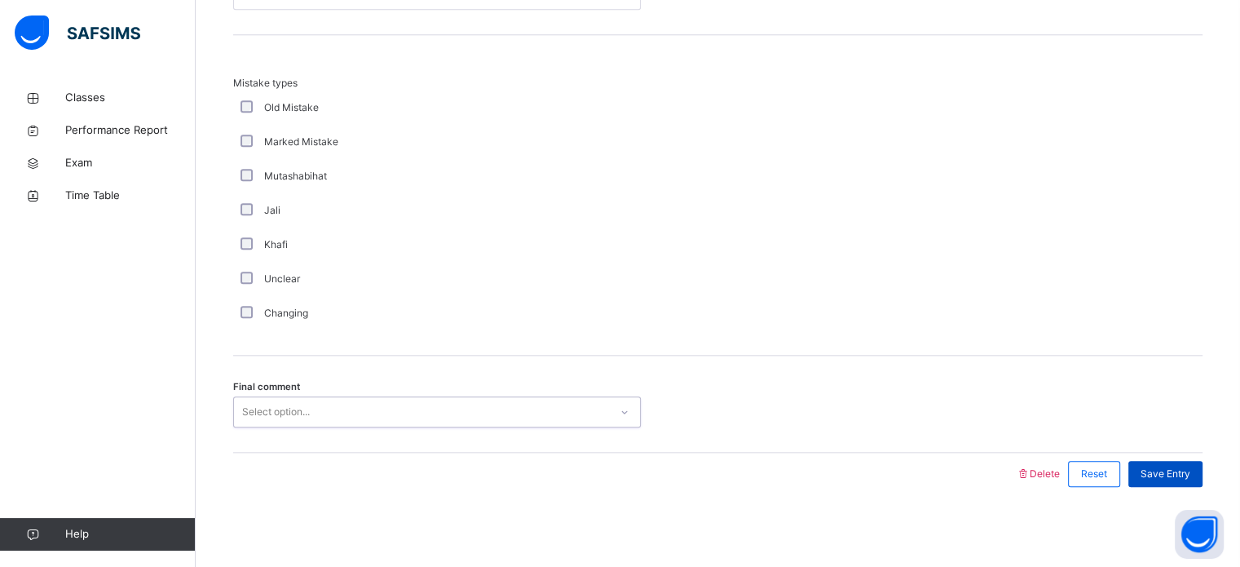
click at [1189, 472] on span "Save Entry" at bounding box center [1166, 473] width 50 height 15
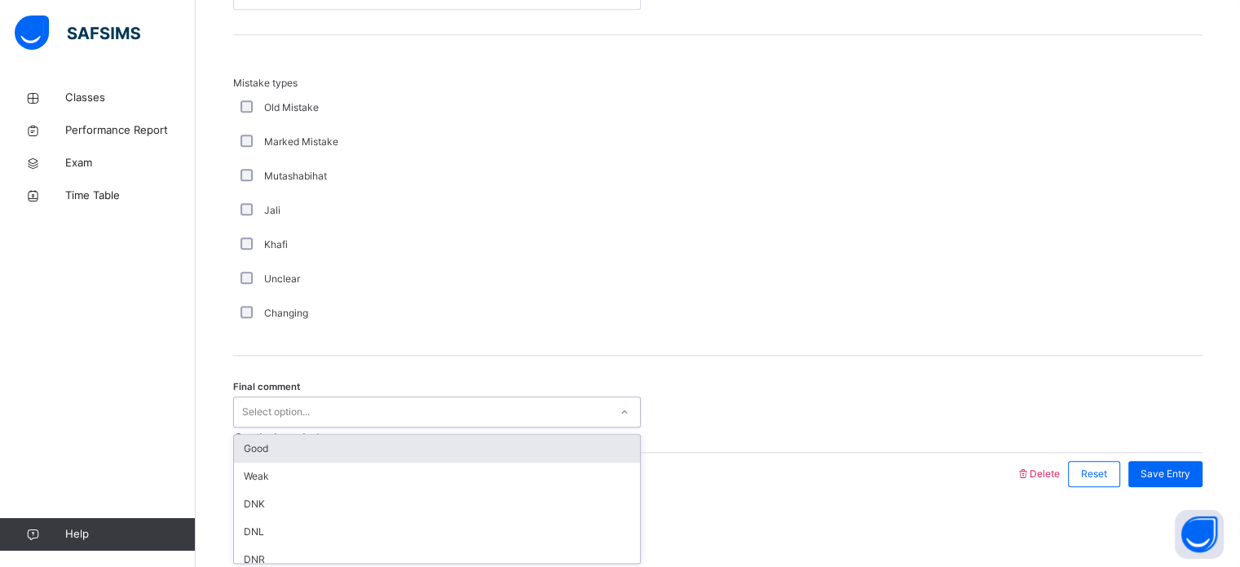
click at [265, 457] on div "Good" at bounding box center [437, 449] width 406 height 28
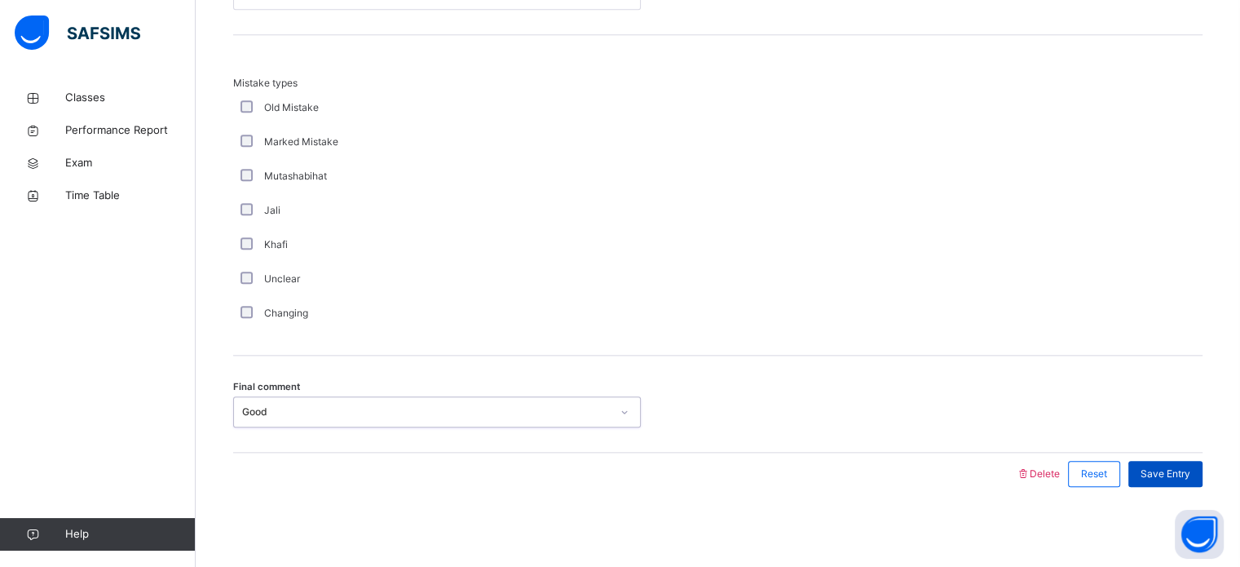
click at [1187, 481] on div "Save Entry" at bounding box center [1165, 474] width 74 height 26
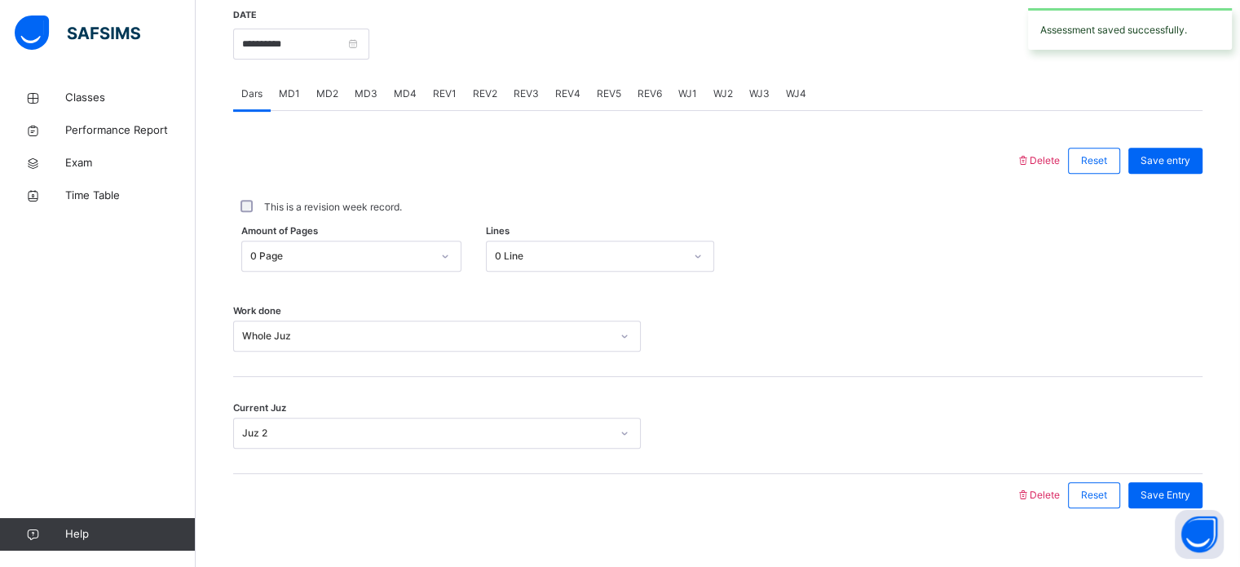
scroll to position [634, 0]
click at [795, 88] on span "WJ4" at bounding box center [796, 95] width 20 height 15
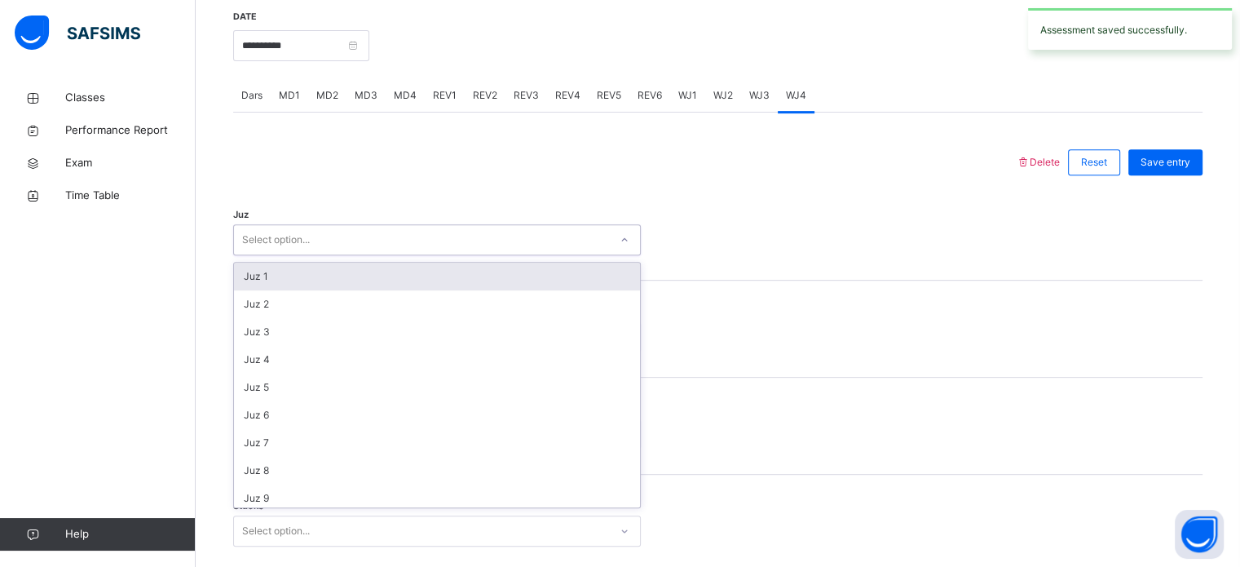
click at [250, 263] on div "Juz 1" at bounding box center [437, 277] width 406 height 28
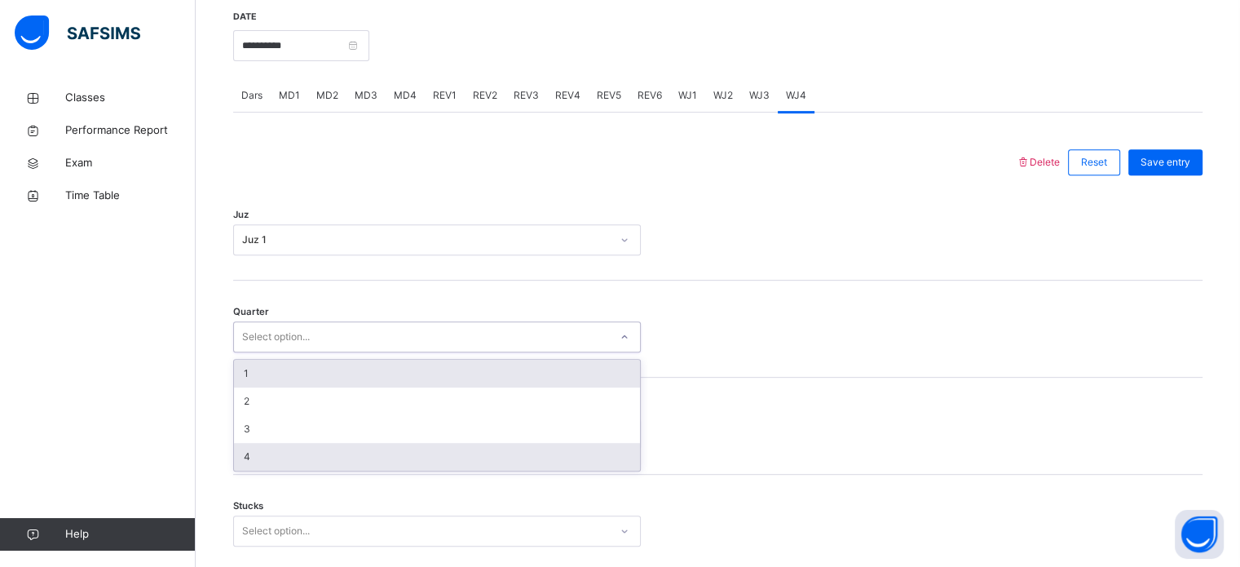
click at [254, 448] on div "4" at bounding box center [437, 457] width 406 height 28
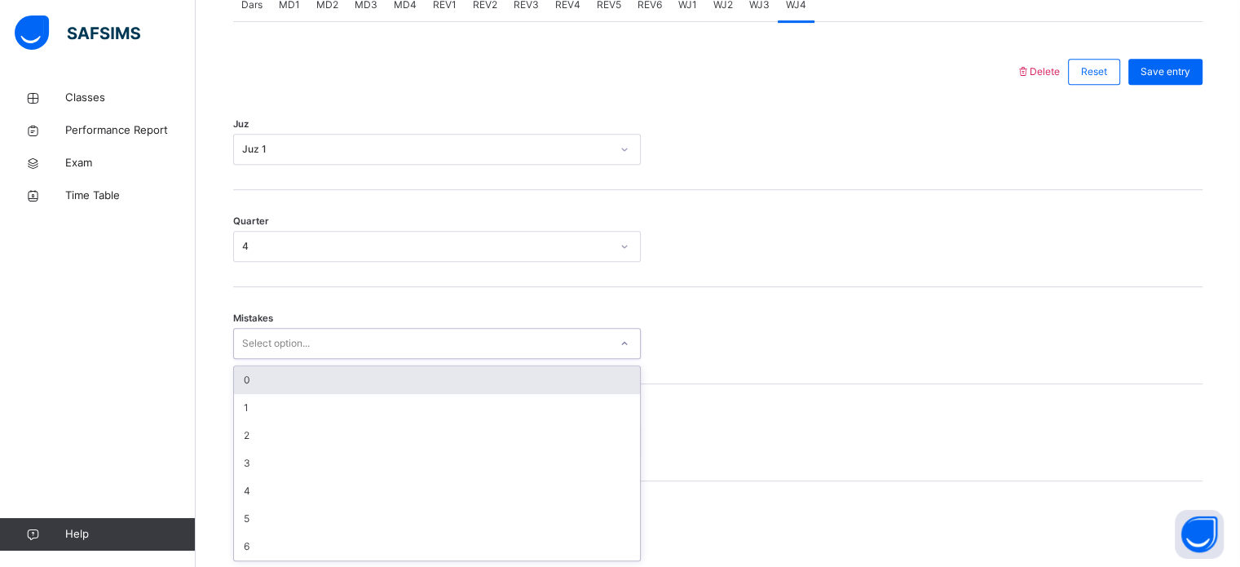
click at [242, 375] on div "0" at bounding box center [437, 380] width 406 height 28
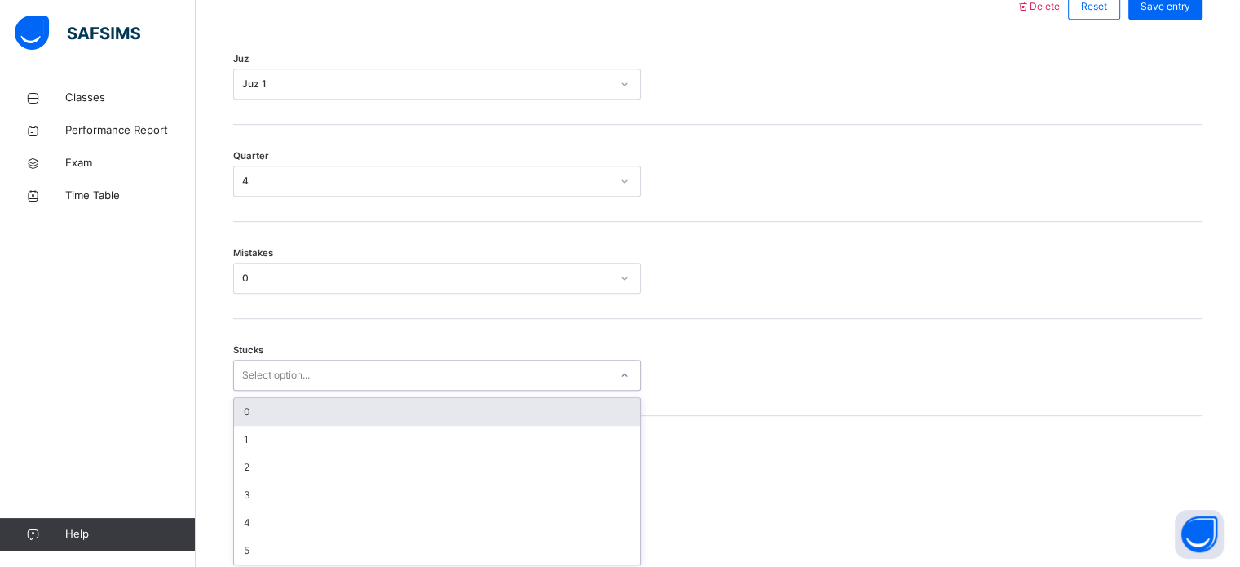
scroll to position [792, 0]
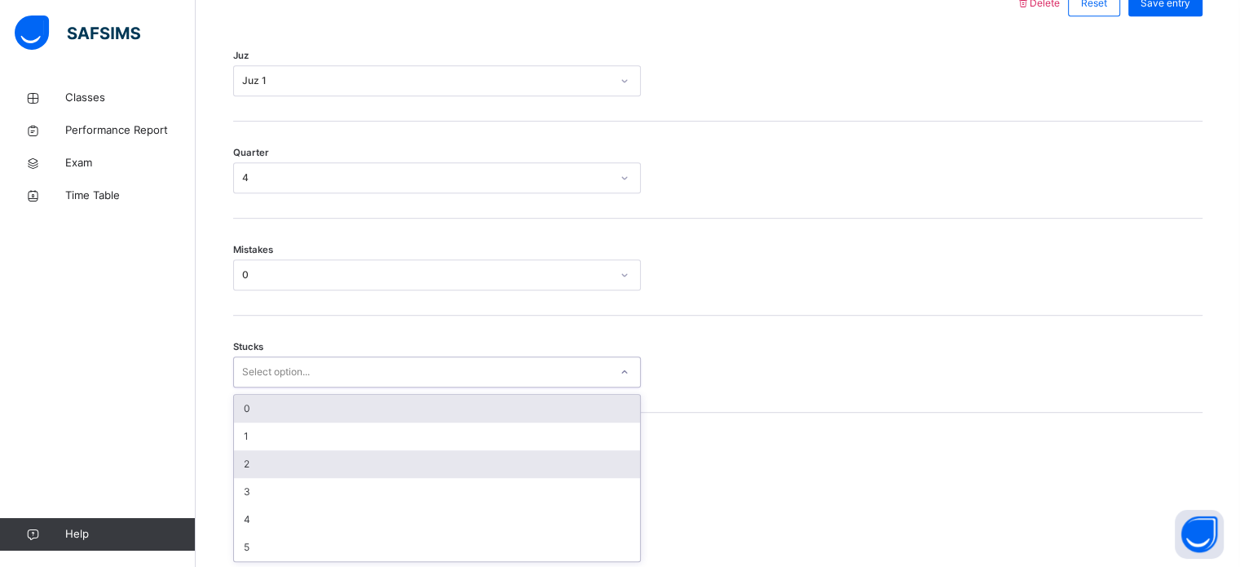
click at [248, 460] on div "2" at bounding box center [437, 464] width 406 height 28
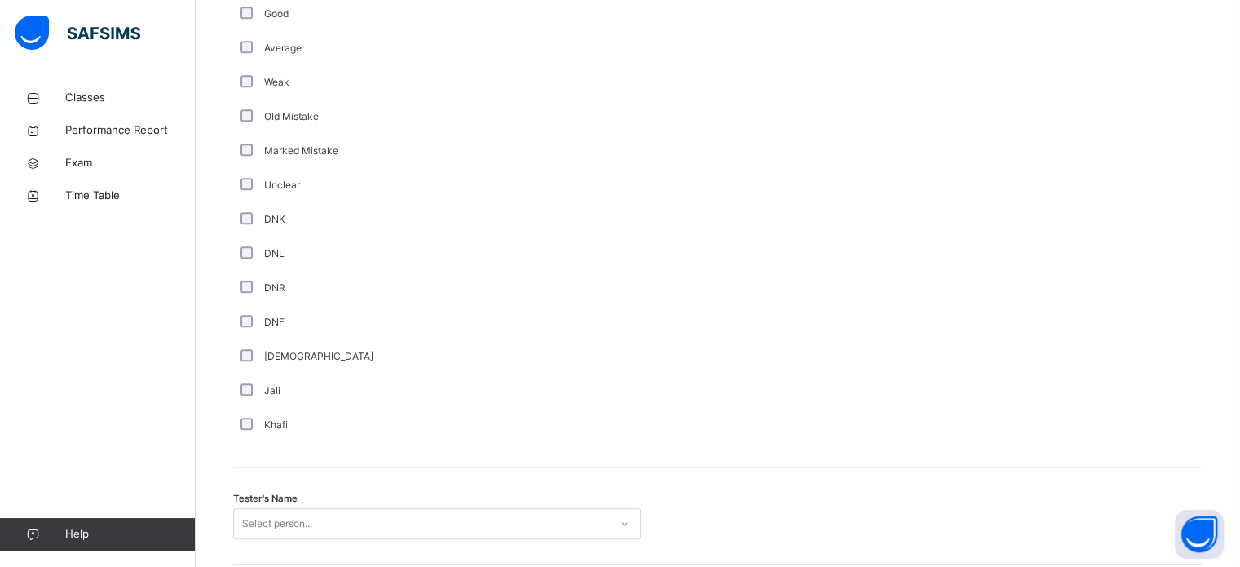
scroll to position [1472, 0]
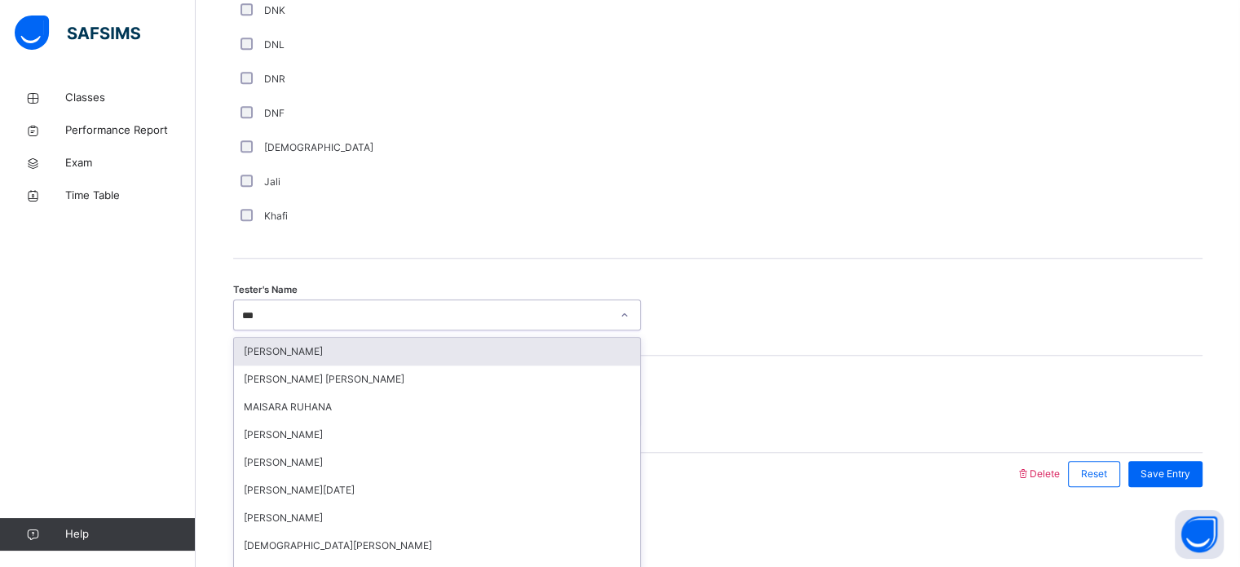
type input "****"
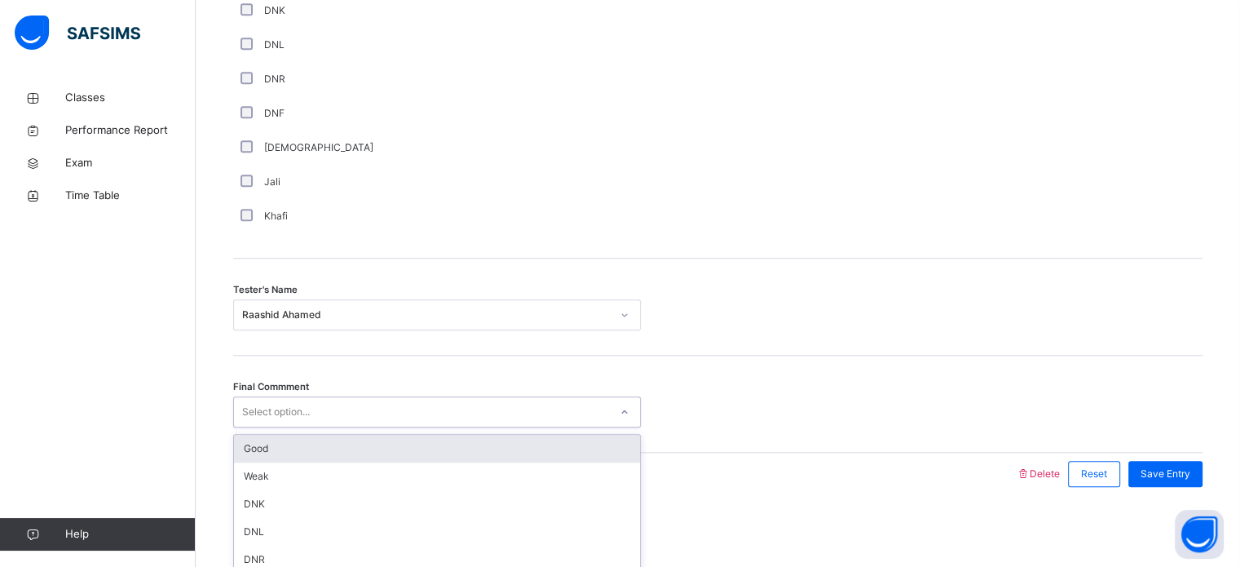
click at [254, 440] on div "Good" at bounding box center [437, 449] width 406 height 28
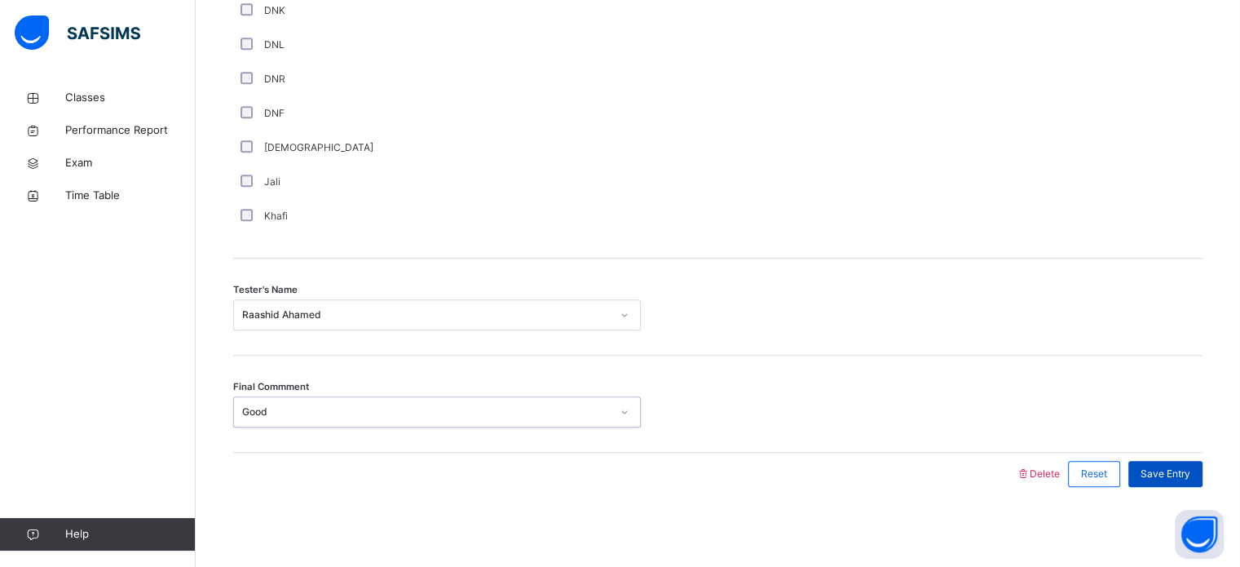
click at [1203, 483] on div "Save Entry" at bounding box center [1165, 474] width 74 height 26
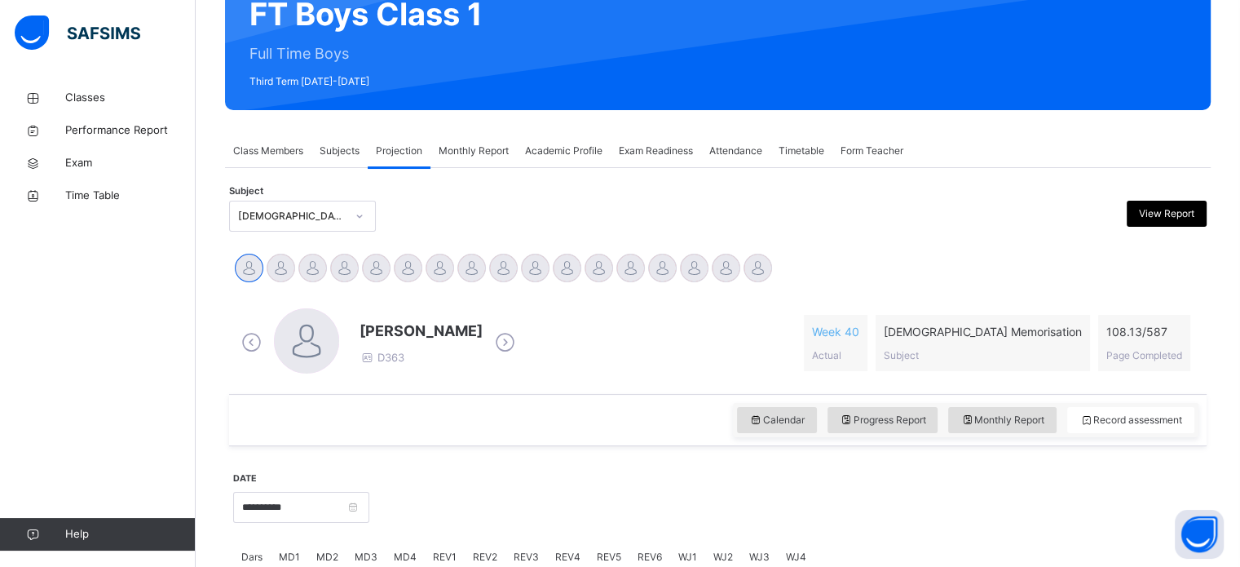
click at [662, 148] on span "Exam Readiness" at bounding box center [656, 150] width 74 height 15
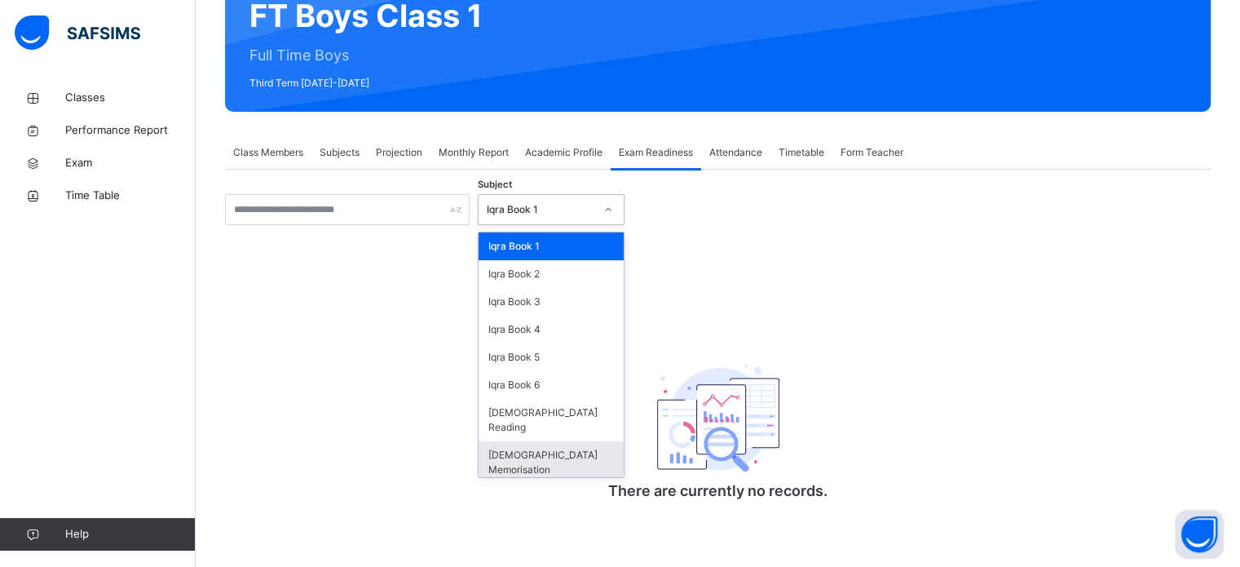
click at [509, 449] on div "[DEMOGRAPHIC_DATA] Memorisation" at bounding box center [551, 462] width 145 height 42
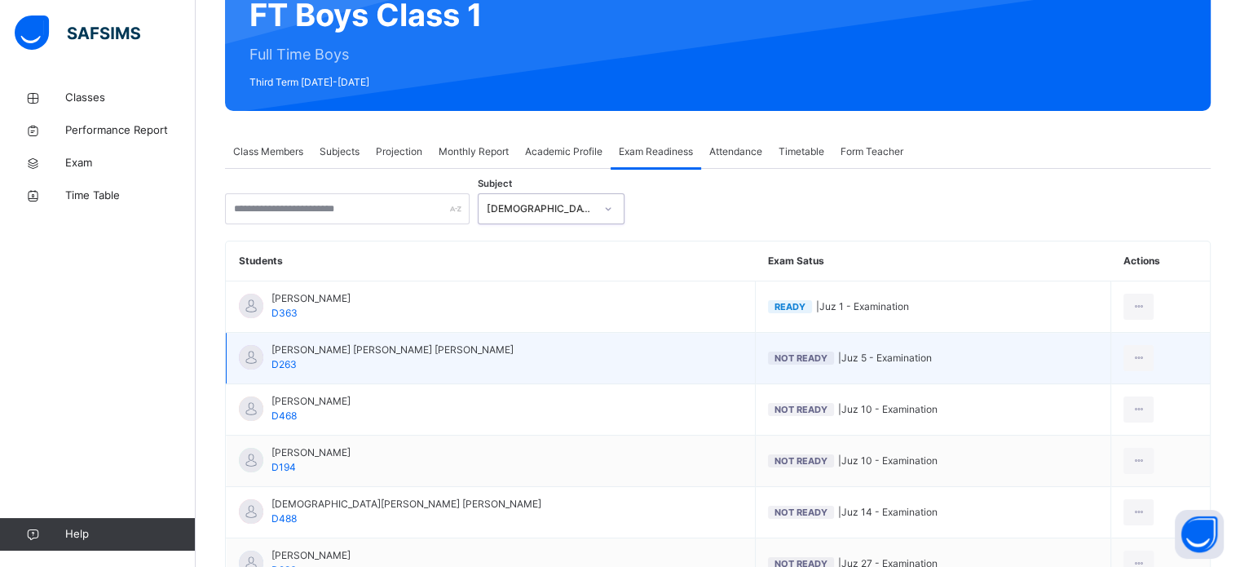
click at [398, 339] on td "Abdul Rahman Ashna Ashna D263" at bounding box center [491, 358] width 529 height 51
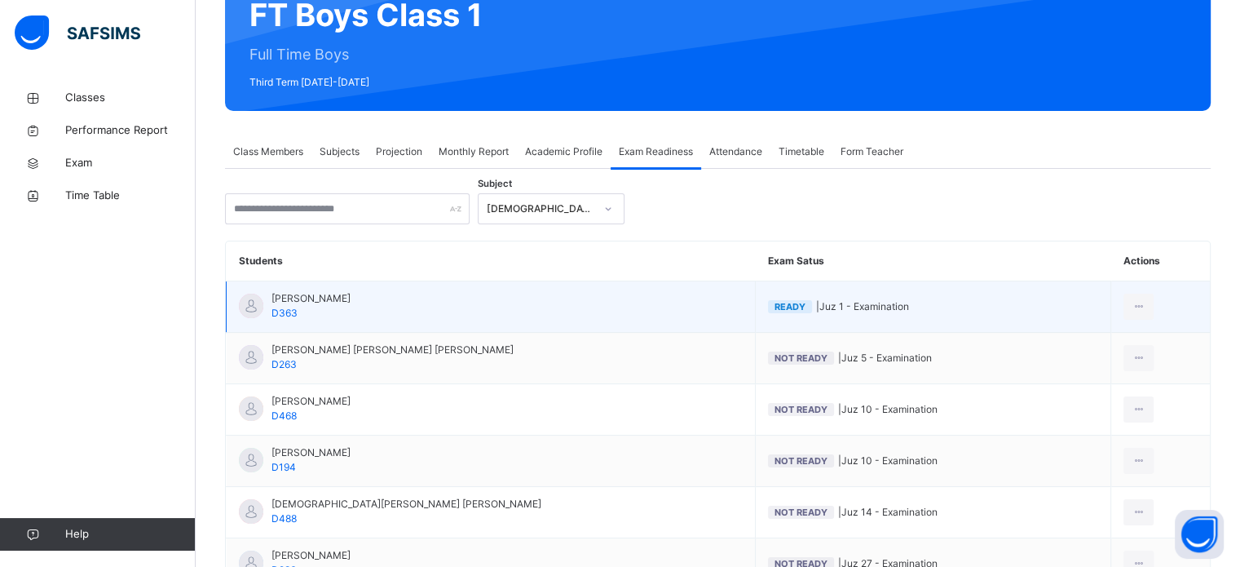
click at [351, 297] on span "Abdibaasit Hussein Hussein" at bounding box center [311, 298] width 79 height 15
click at [284, 302] on span "Abdibaasit Hussein Hussein" at bounding box center [311, 298] width 79 height 15
click at [1132, 298] on div at bounding box center [1139, 307] width 30 height 26
click at [1178, 281] on td "View Exam Profile Mark as Not Ready for Exam" at bounding box center [1160, 306] width 99 height 51
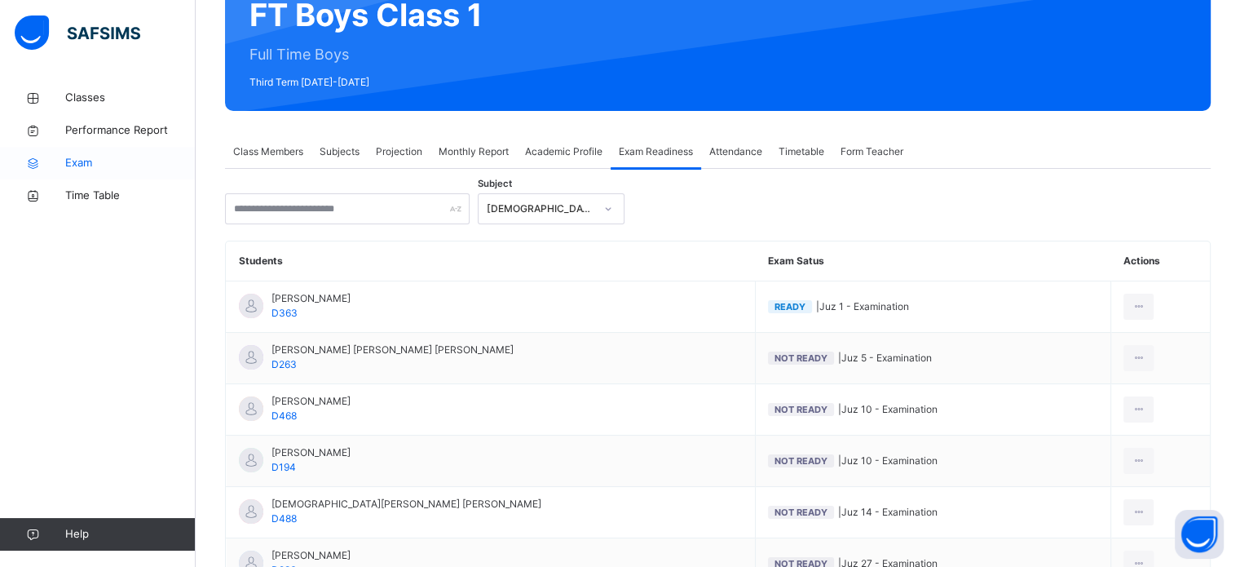
click at [55, 166] on icon at bounding box center [32, 163] width 65 height 12
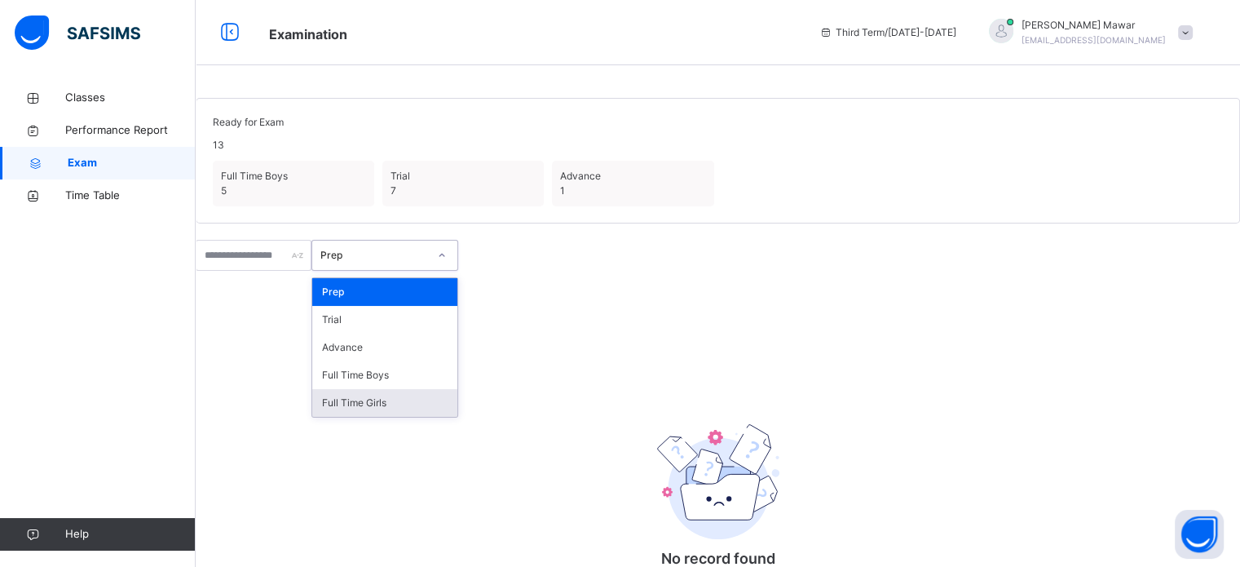
click at [427, 417] on div "Full Time Girls" at bounding box center [384, 403] width 145 height 28
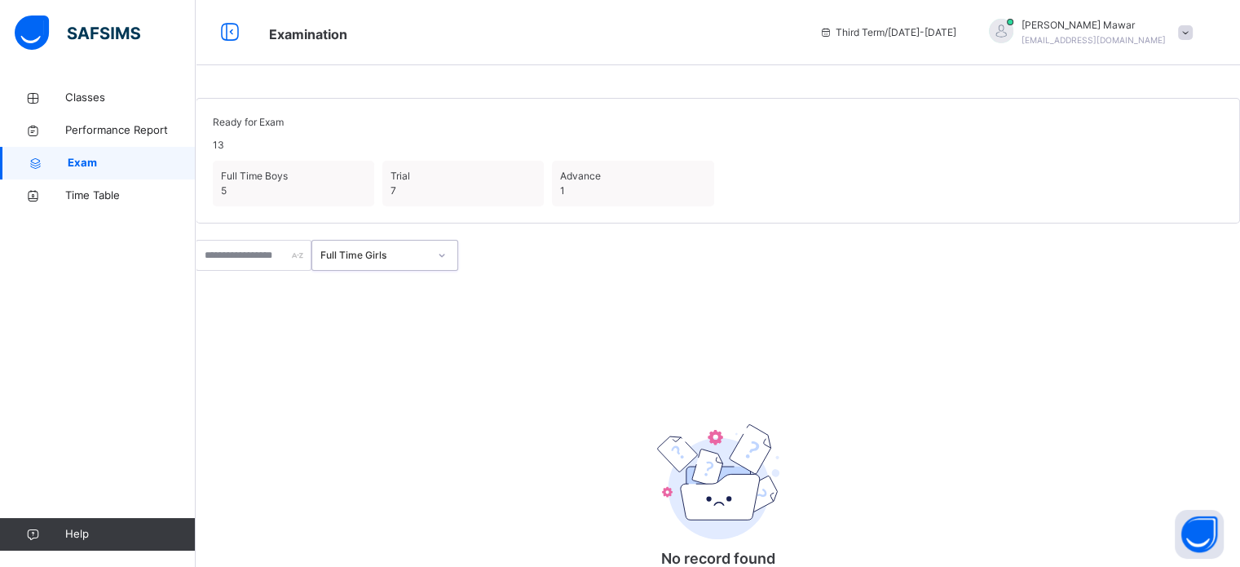
click at [381, 263] on div "Full Time Girls" at bounding box center [374, 255] width 108 height 15
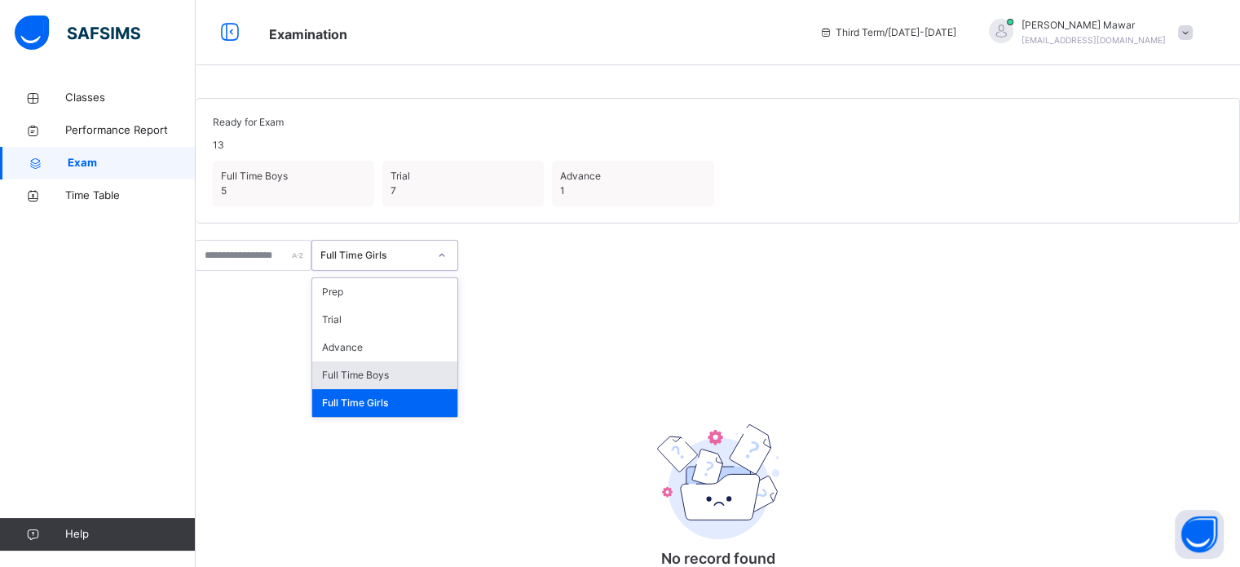
click at [406, 389] on div "Full Time Boys" at bounding box center [384, 375] width 145 height 28
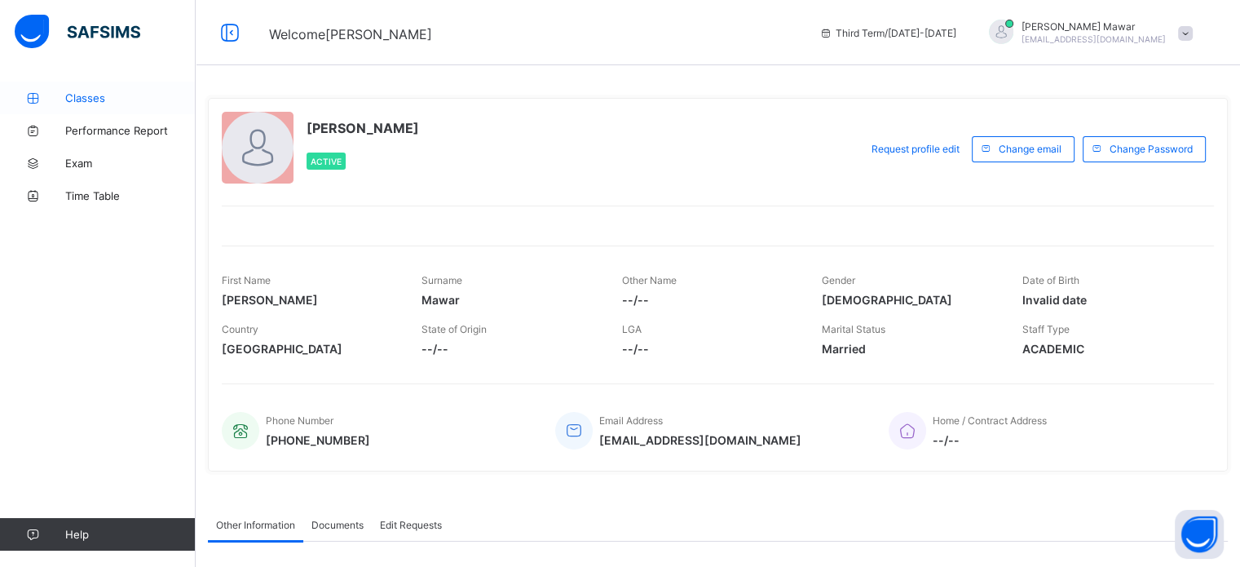
click at [103, 96] on span "Classes" at bounding box center [130, 97] width 130 height 13
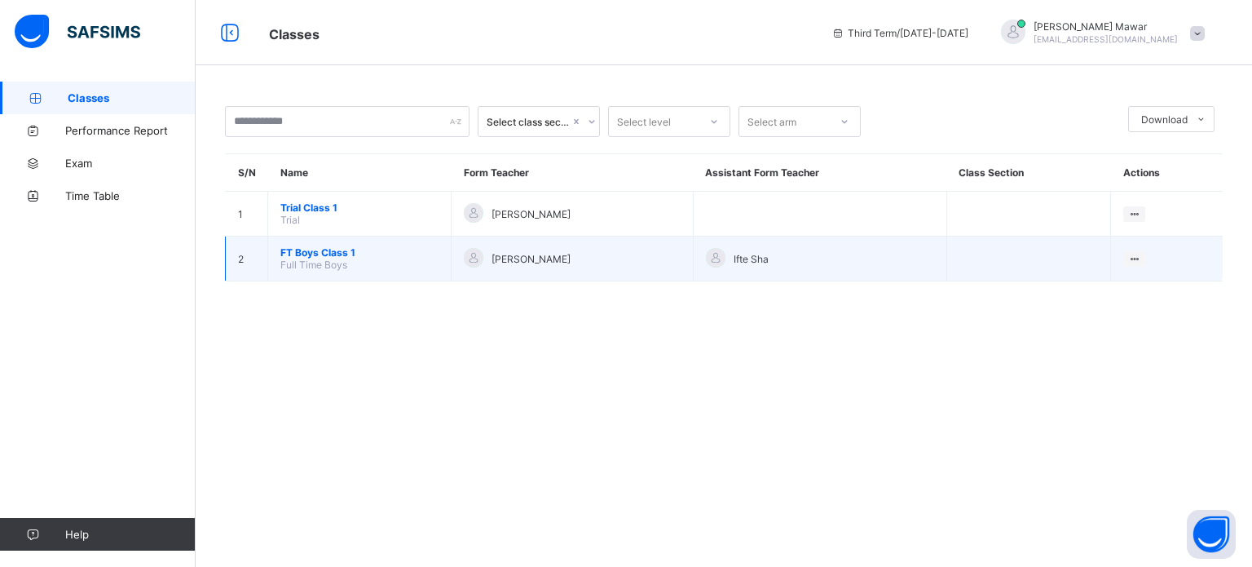
click at [537, 260] on span "[PERSON_NAME]" at bounding box center [531, 259] width 79 height 12
click at [319, 248] on span "FT Boys Class 1" at bounding box center [359, 252] width 158 height 12
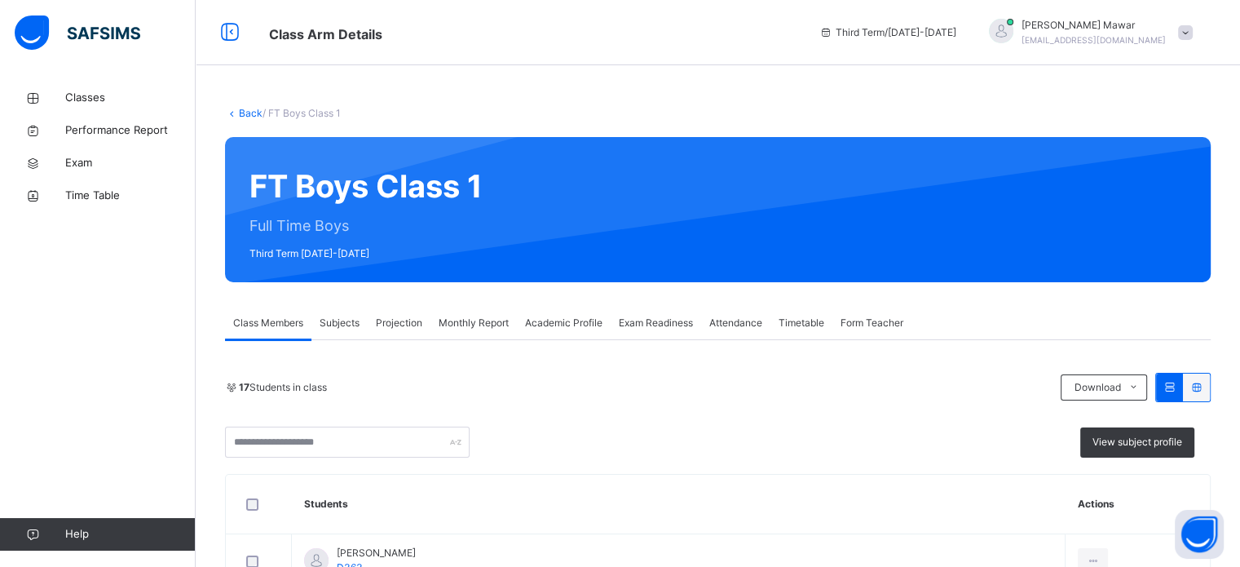
click at [682, 319] on span "Exam Readiness" at bounding box center [656, 323] width 74 height 15
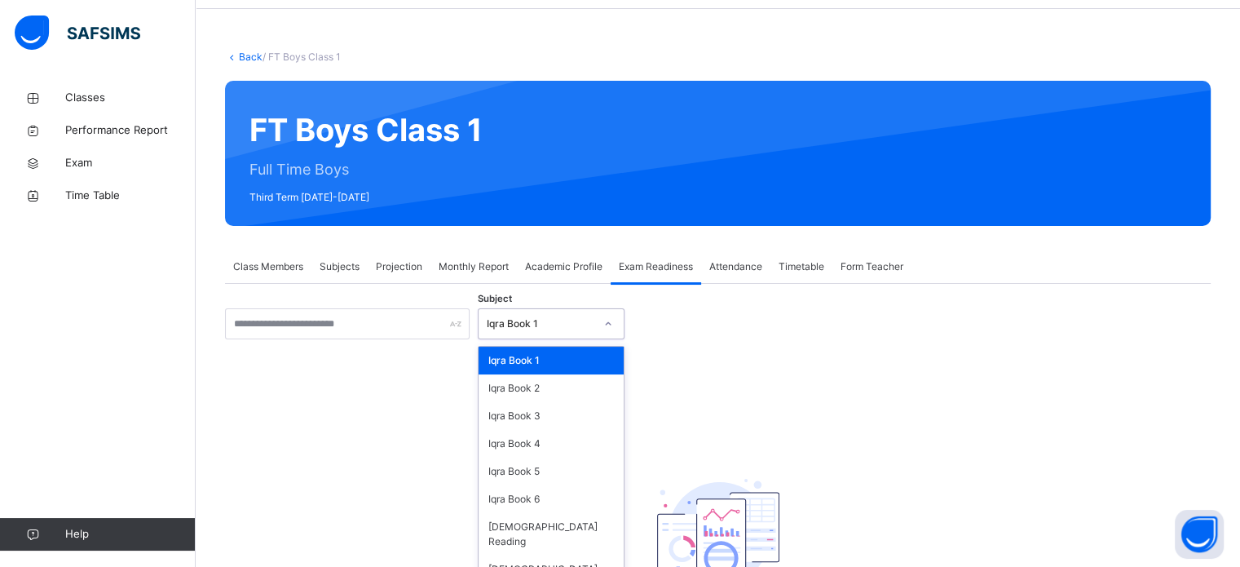
scroll to position [64, 0]
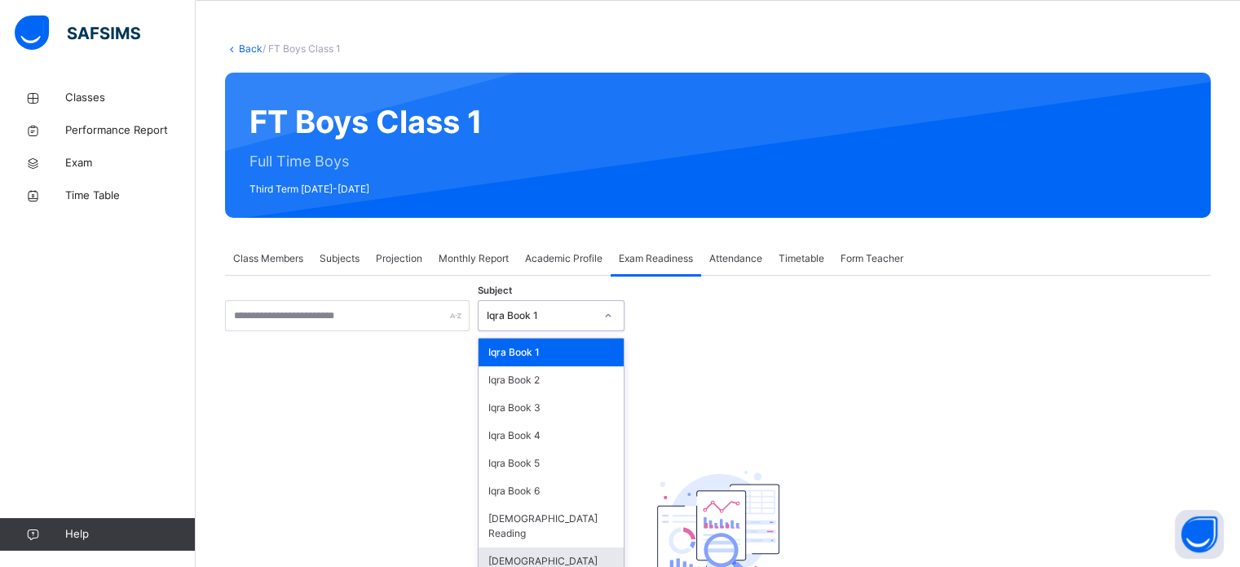
click at [585, 554] on div "[DEMOGRAPHIC_DATA] Memorisation" at bounding box center [551, 568] width 145 height 42
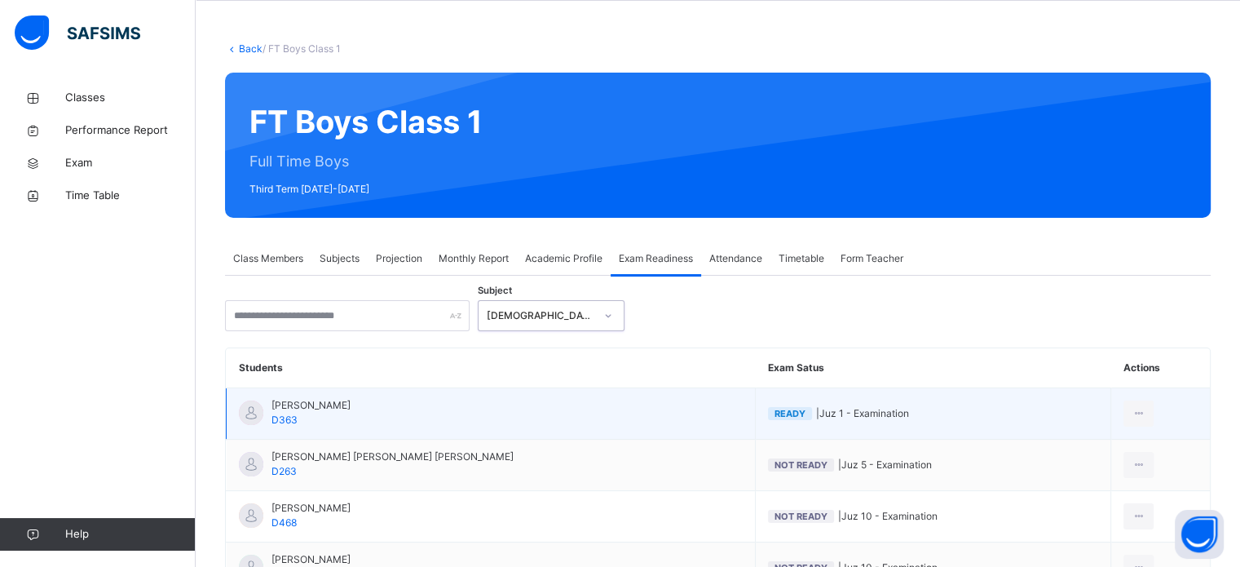
click at [474, 419] on td "Abdibaasit Hussein Hussein D363" at bounding box center [491, 413] width 529 height 51
click at [1121, 435] on ul "View Exam Profile Mark as Not Ready for Exam" at bounding box center [1070, 465] width 168 height 60
click at [1101, 456] on div "View Exam Profile" at bounding box center [1082, 450] width 129 height 16
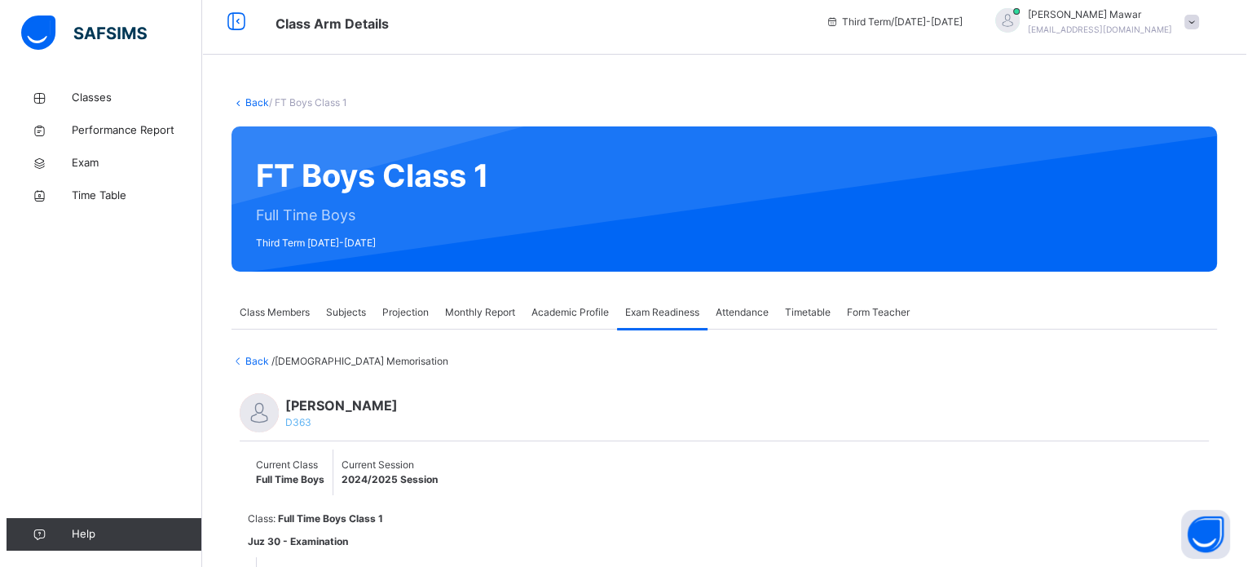
scroll to position [111, 0]
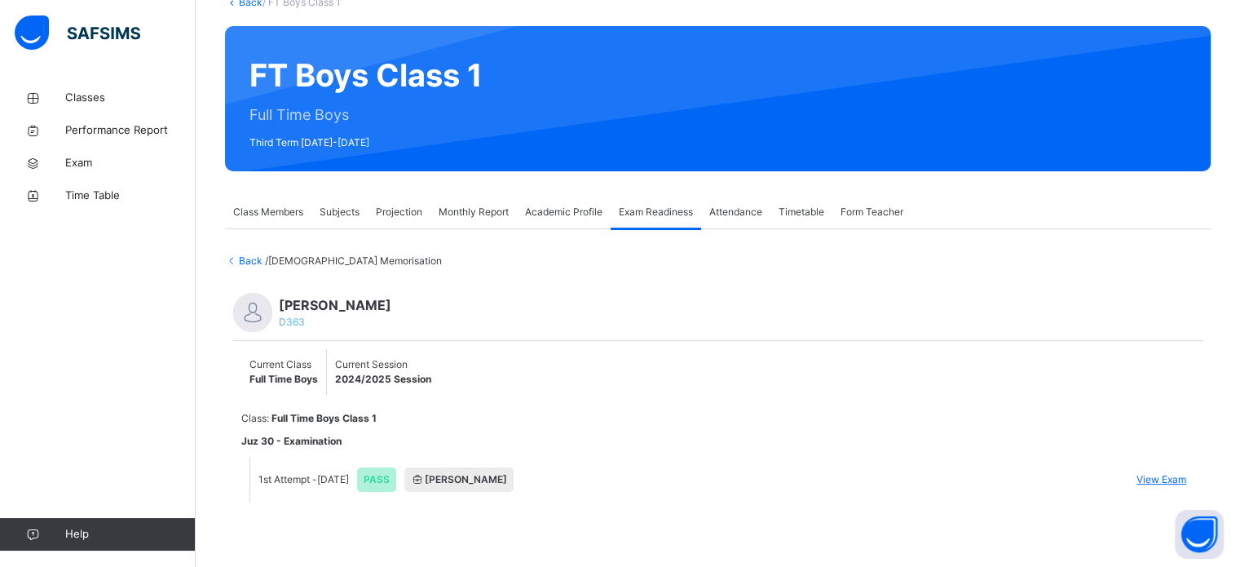
click at [1168, 484] on span "View Exam" at bounding box center [1162, 479] width 50 height 15
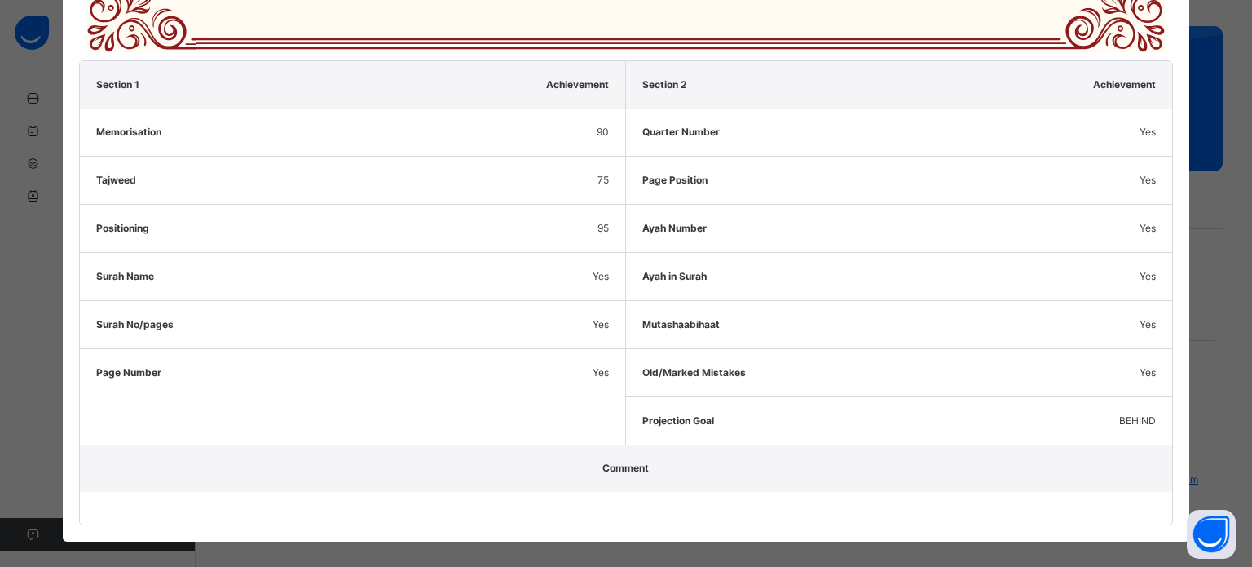
scroll to position [872, 0]
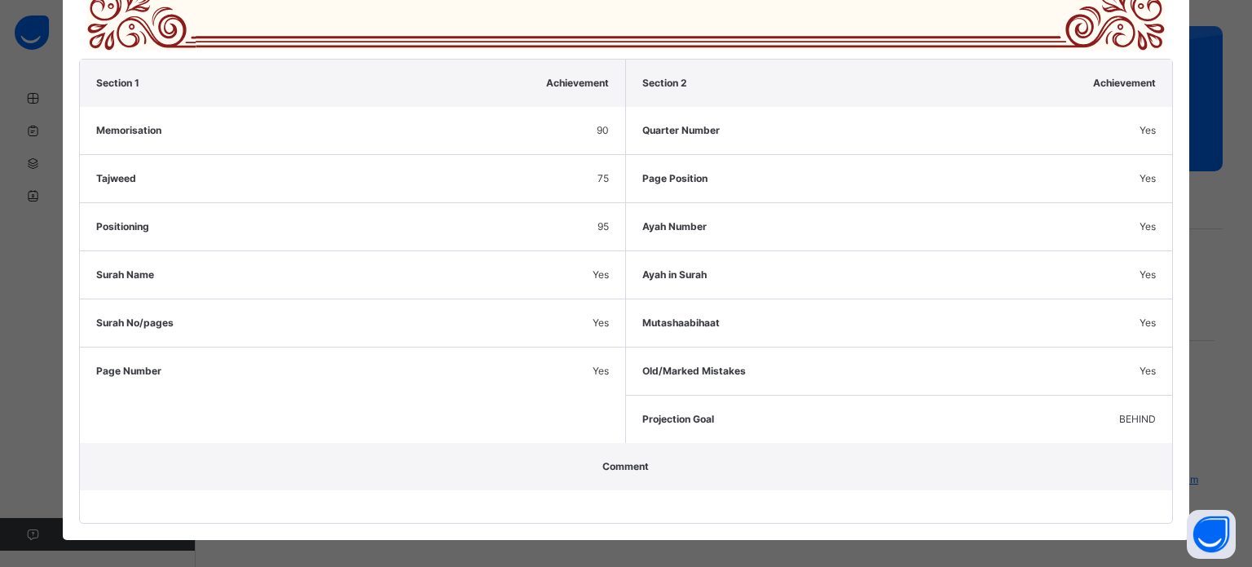
click at [594, 364] on span "Yes" at bounding box center [601, 371] width 16 height 15
click at [603, 327] on div "Surah No/pages Yes" at bounding box center [352, 322] width 545 height 48
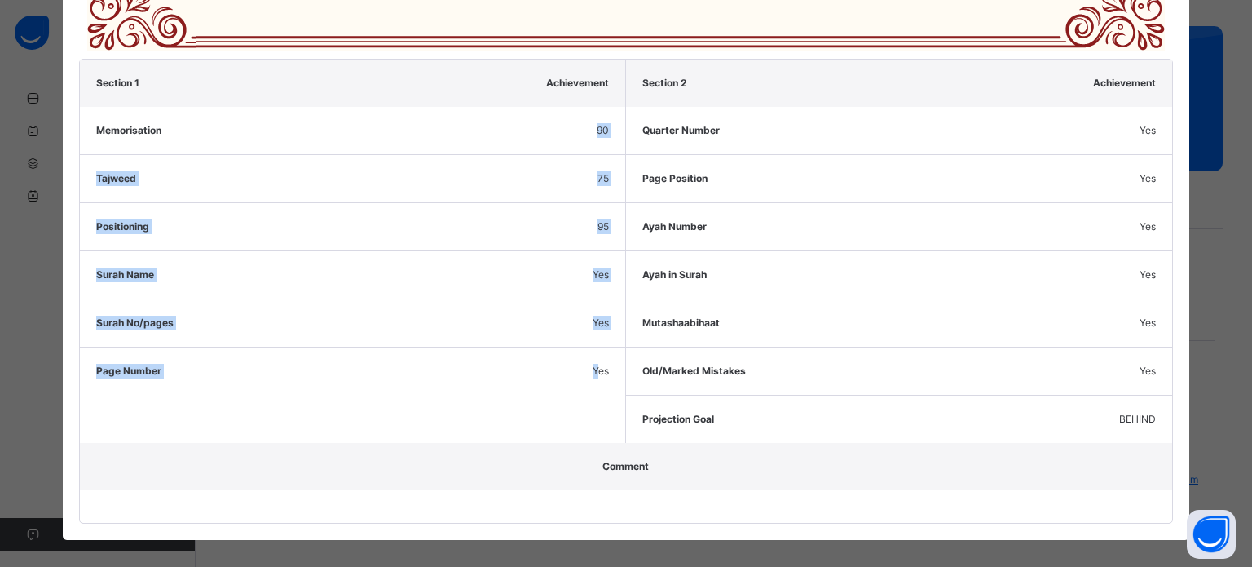
drag, startPoint x: 588, startPoint y: 131, endPoint x: 593, endPoint y: 356, distance: 225.1
click at [593, 356] on div "Section 1 Achievement Memorisation 90 Tajweed 75 Positioning 95 Surah Name Yes …" at bounding box center [353, 251] width 546 height 383
click at [593, 356] on div "Page Number Yes" at bounding box center [352, 371] width 545 height 48
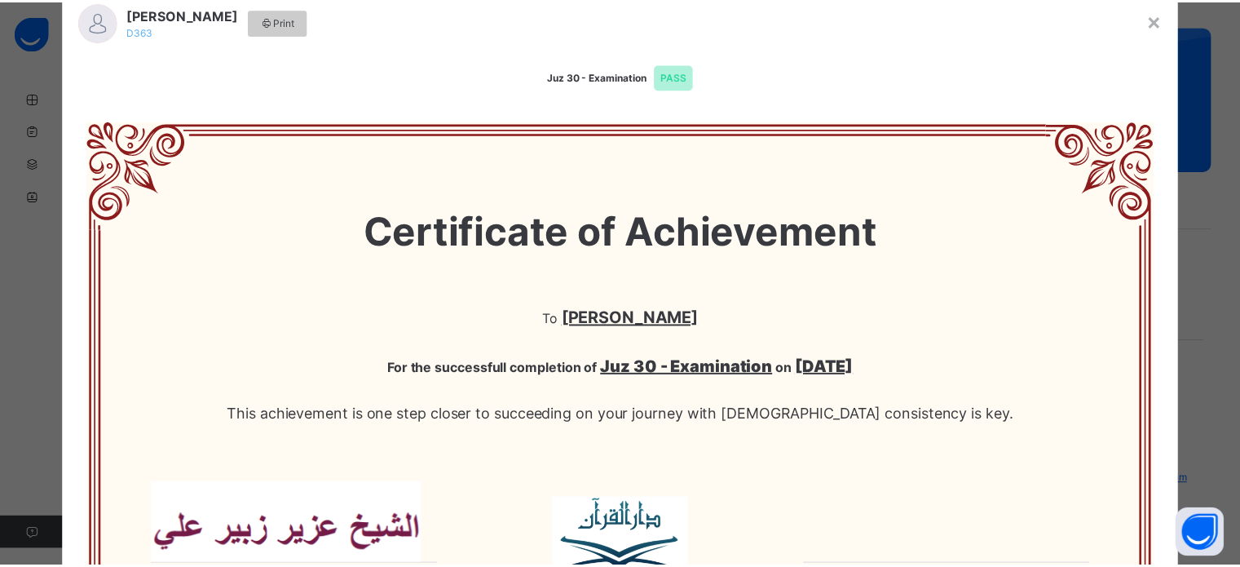
scroll to position [0, 0]
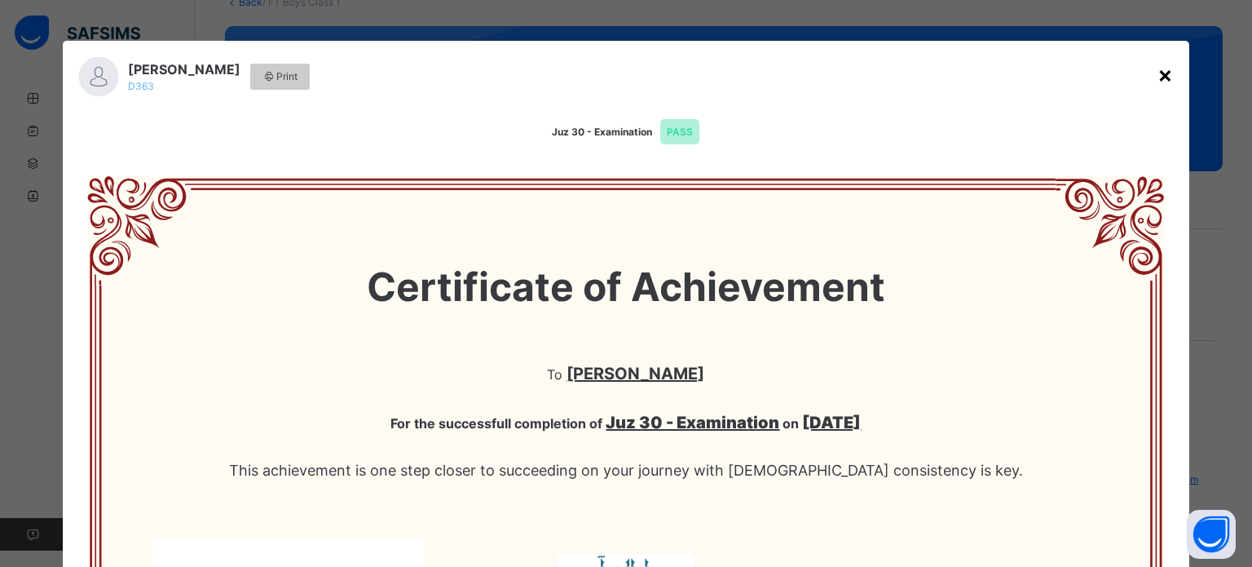
click at [1158, 68] on div "×" at bounding box center [1165, 74] width 15 height 34
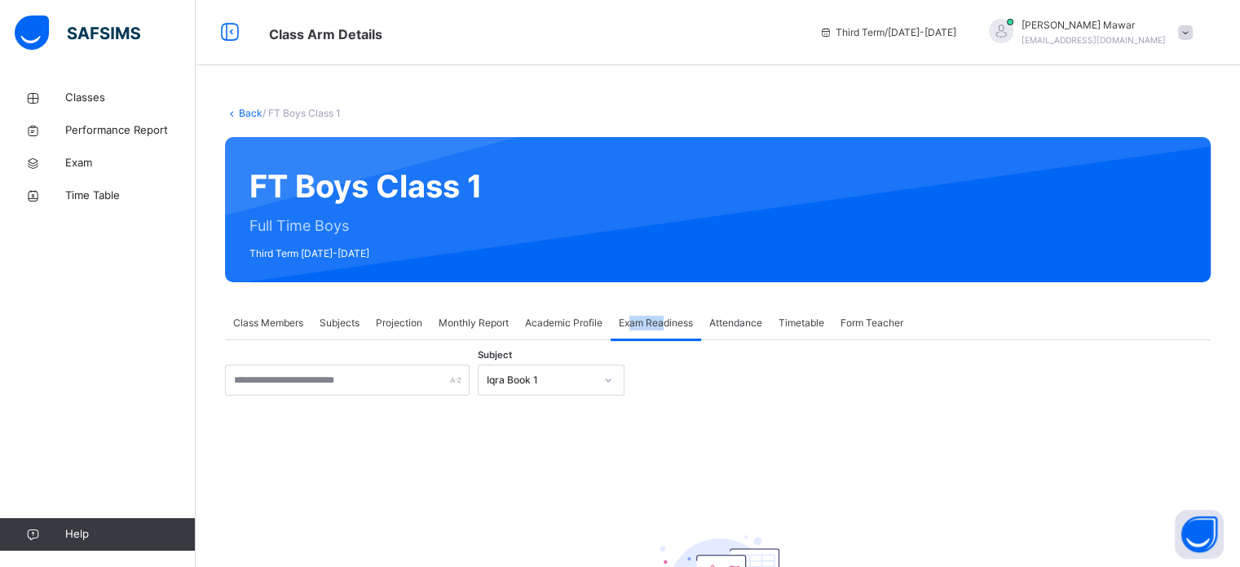
click at [669, 322] on span "Exam Readiness" at bounding box center [656, 323] width 74 height 15
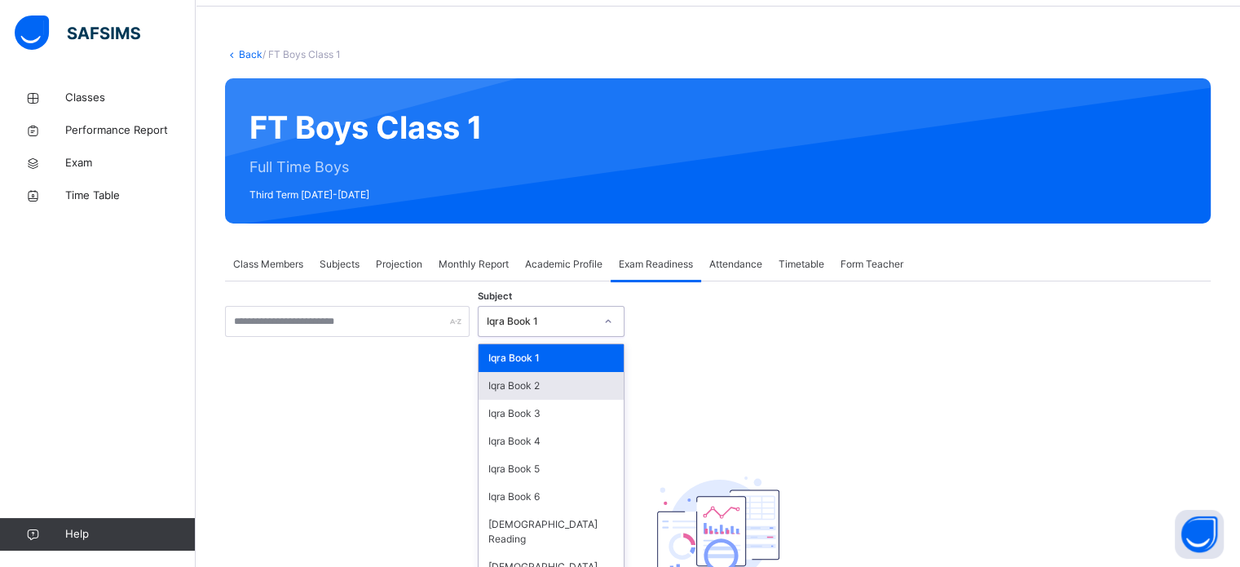
scroll to position [64, 0]
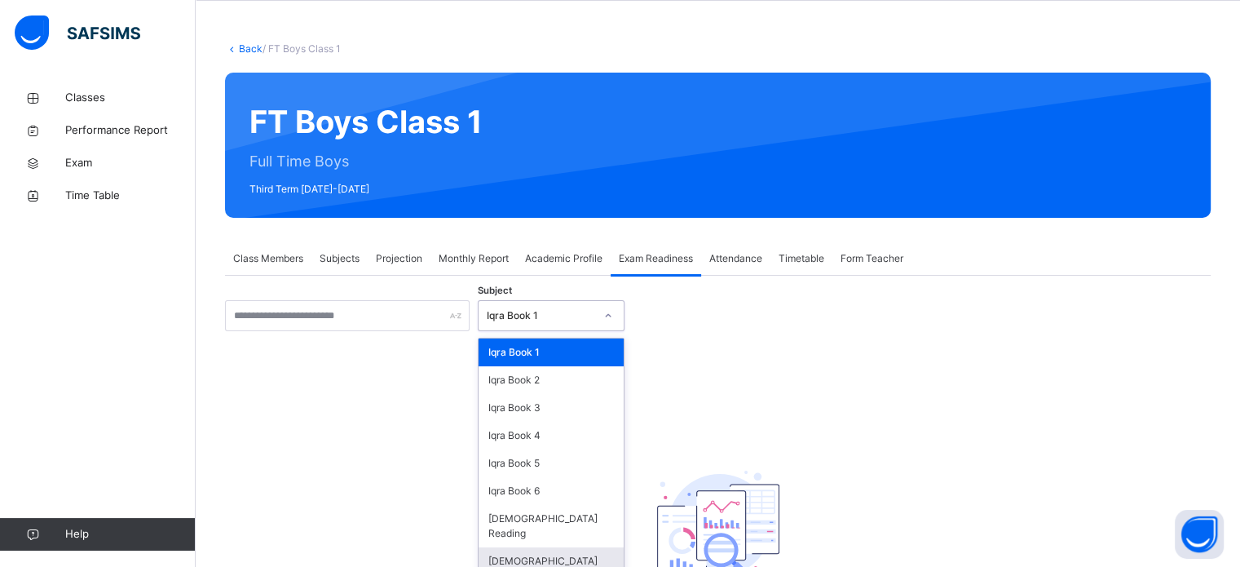
drag, startPoint x: 567, startPoint y: 379, endPoint x: 559, endPoint y: 558, distance: 179.6
click at [559, 331] on div "option Quran Memorisation focused, 8 of 8. 8 results available. Use Up and Down…" at bounding box center [551, 315] width 147 height 31
click at [559, 558] on div "[DEMOGRAPHIC_DATA] Memorisation" at bounding box center [551, 568] width 145 height 42
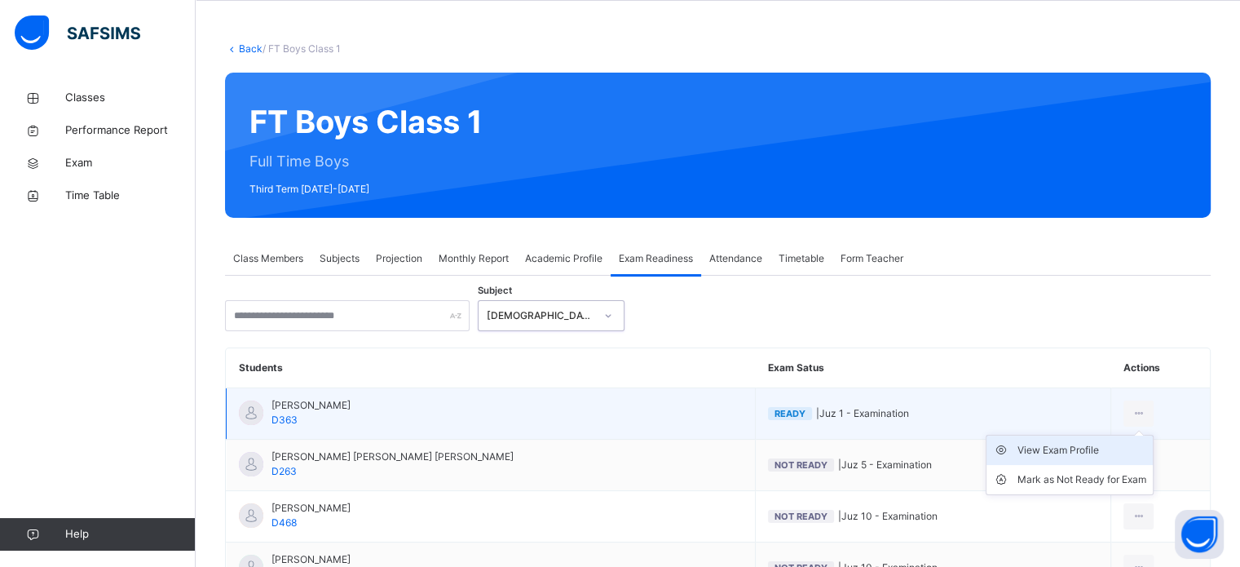
click at [1098, 444] on div "View Exam Profile" at bounding box center [1082, 450] width 129 height 16
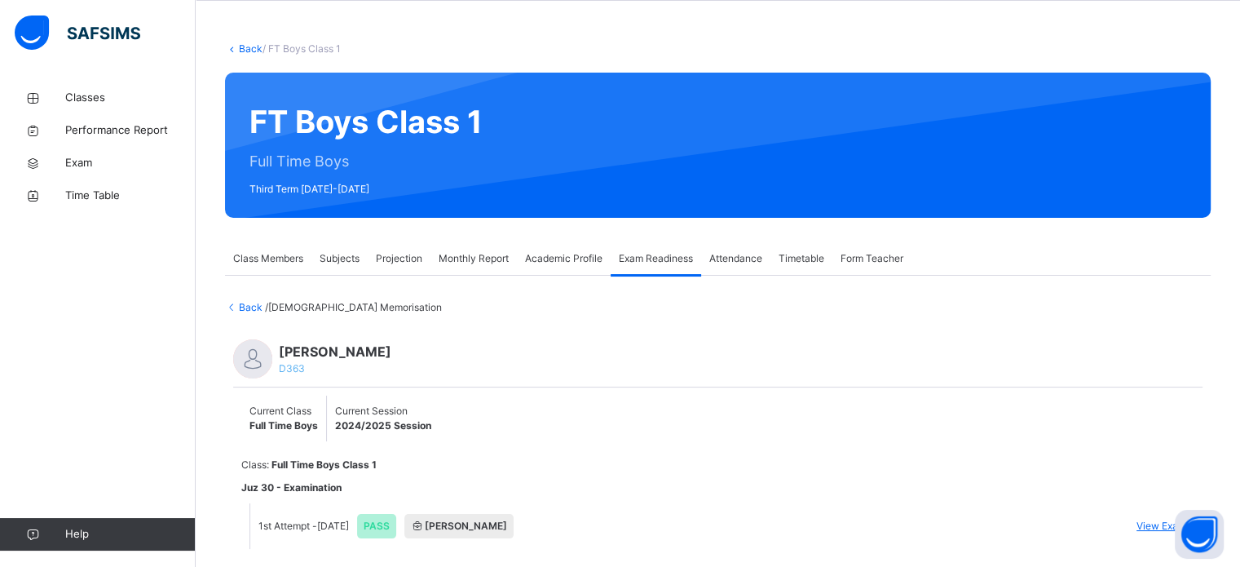
scroll to position [111, 0]
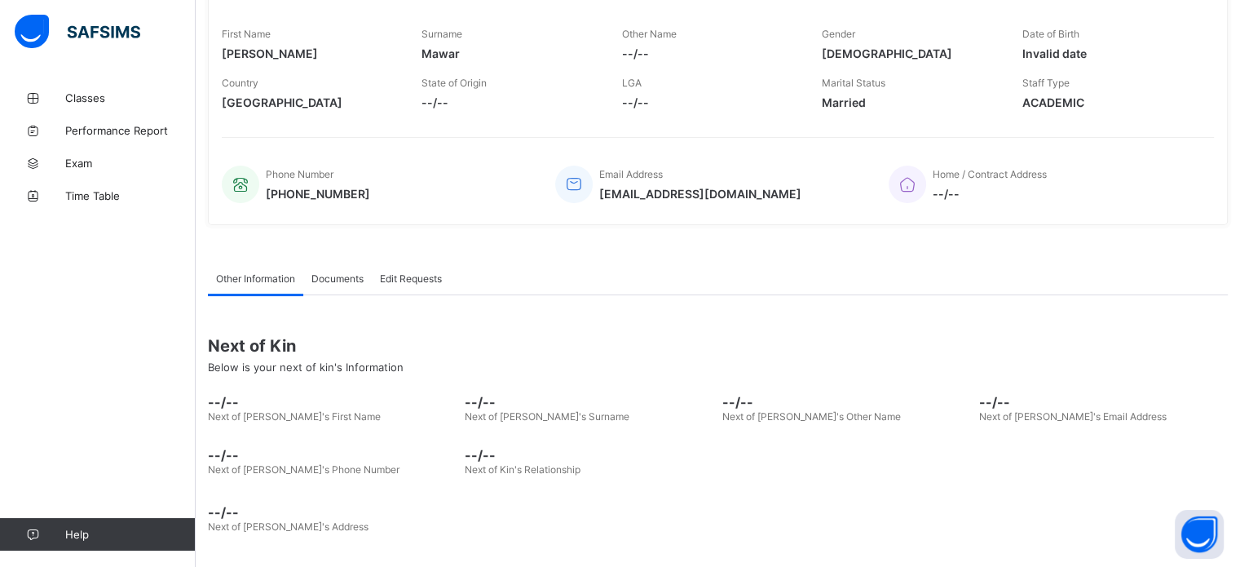
scroll to position [246, 0]
click at [82, 91] on span "Classes" at bounding box center [130, 97] width 130 height 13
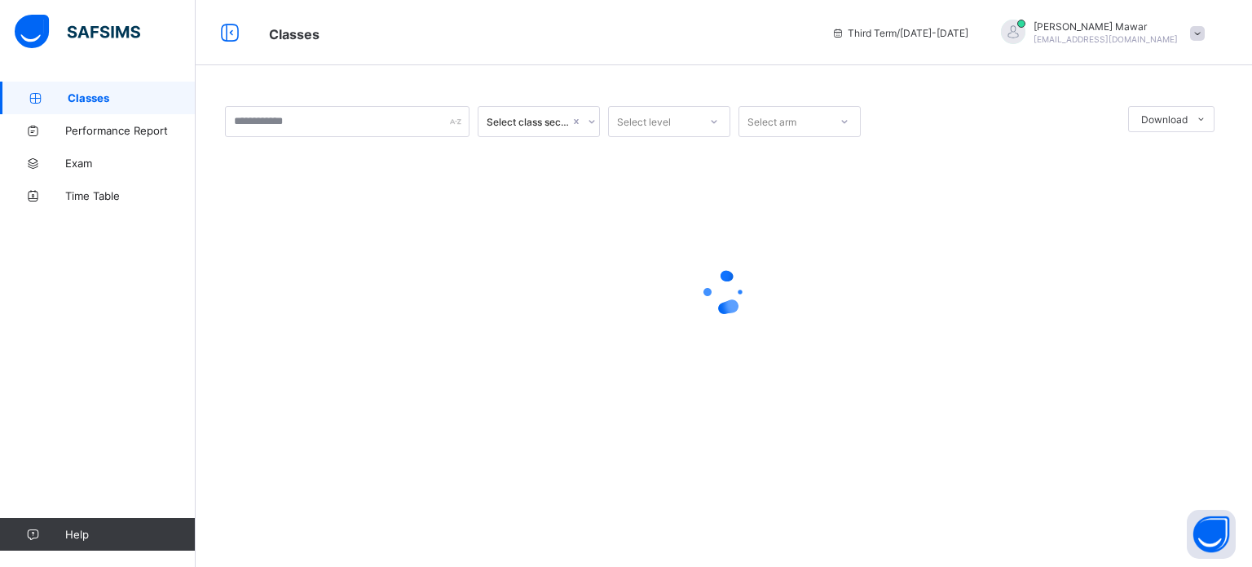
click at [1239, 536] on div "Select class section Select level Select arm Download Pdf Report Excel Report ×…" at bounding box center [724, 283] width 1057 height 567
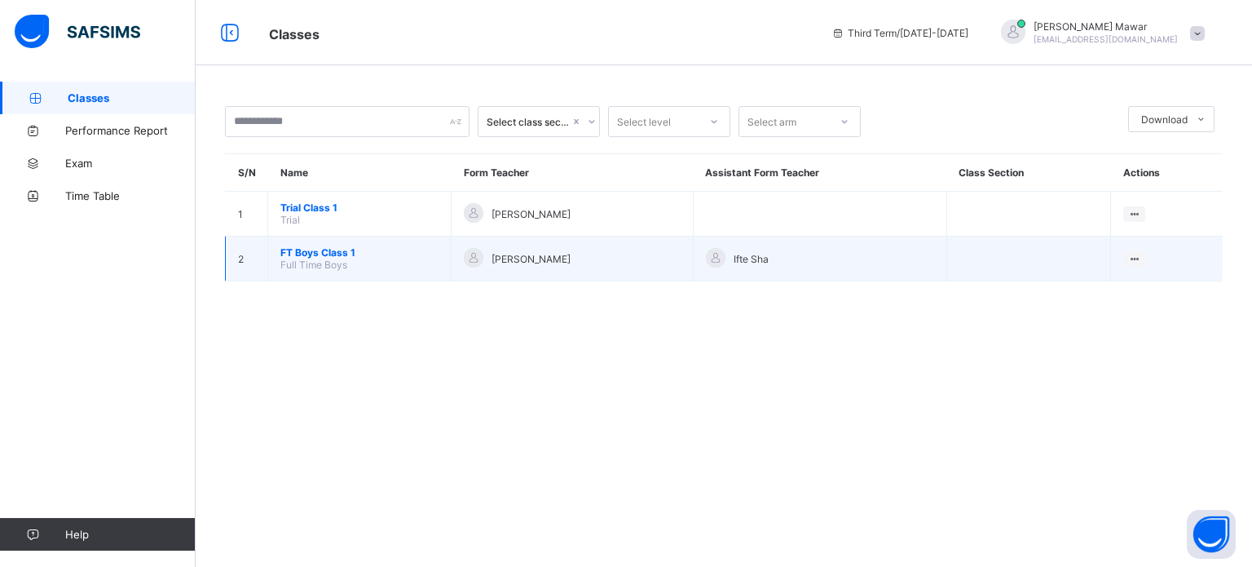
click at [338, 254] on span "FT Boys Class 1" at bounding box center [359, 252] width 158 height 12
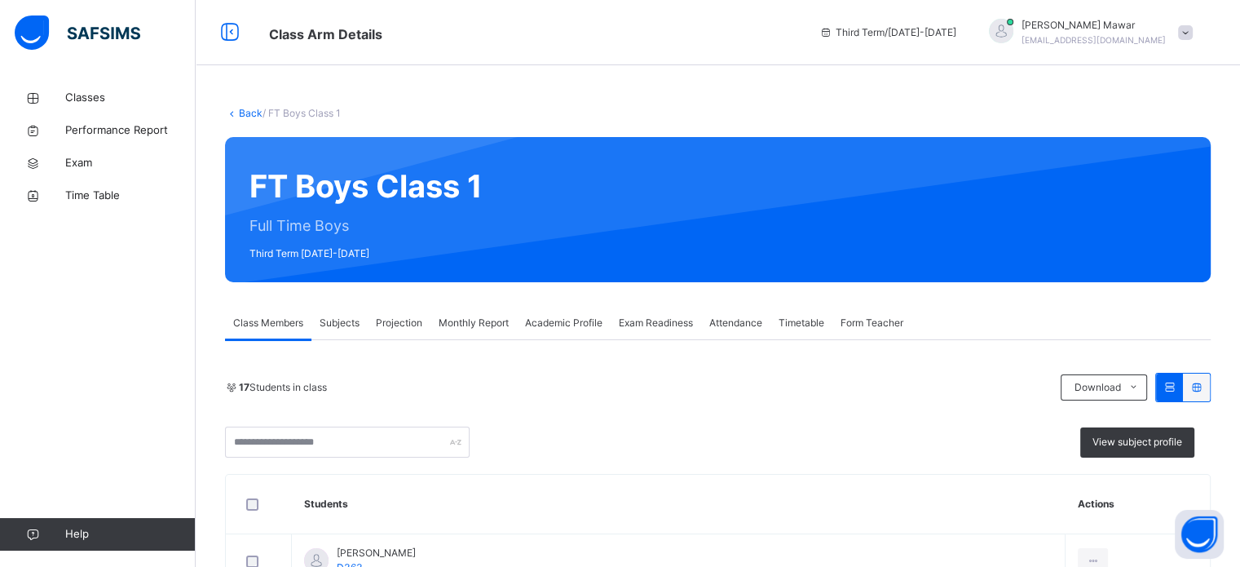
click at [664, 329] on span "Exam Readiness" at bounding box center [656, 323] width 74 height 15
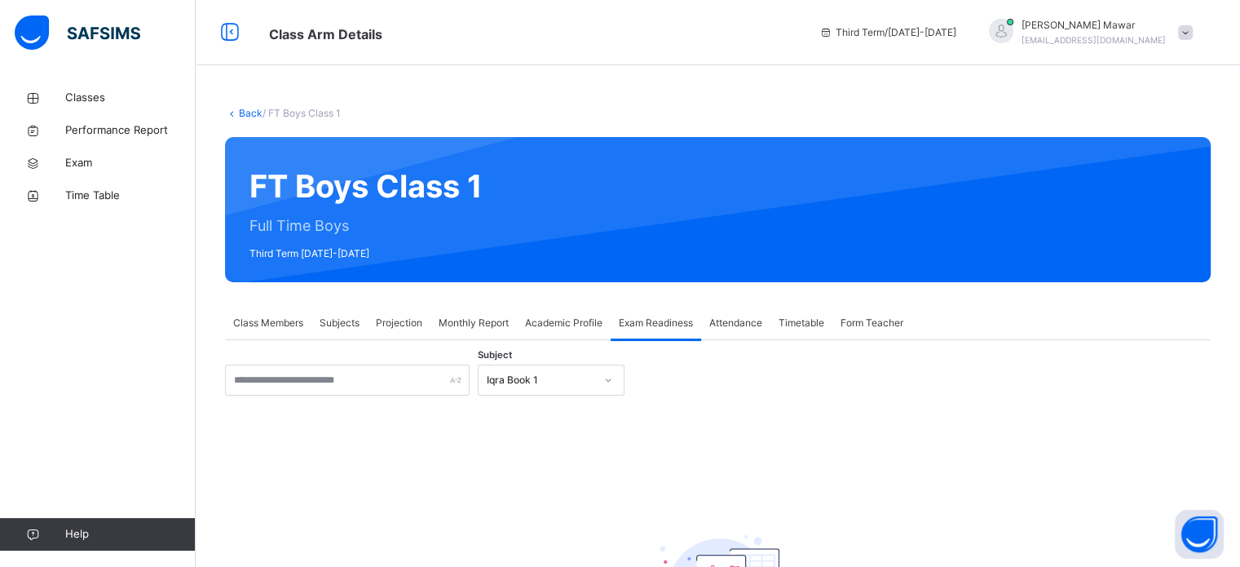
scroll to position [115, 0]
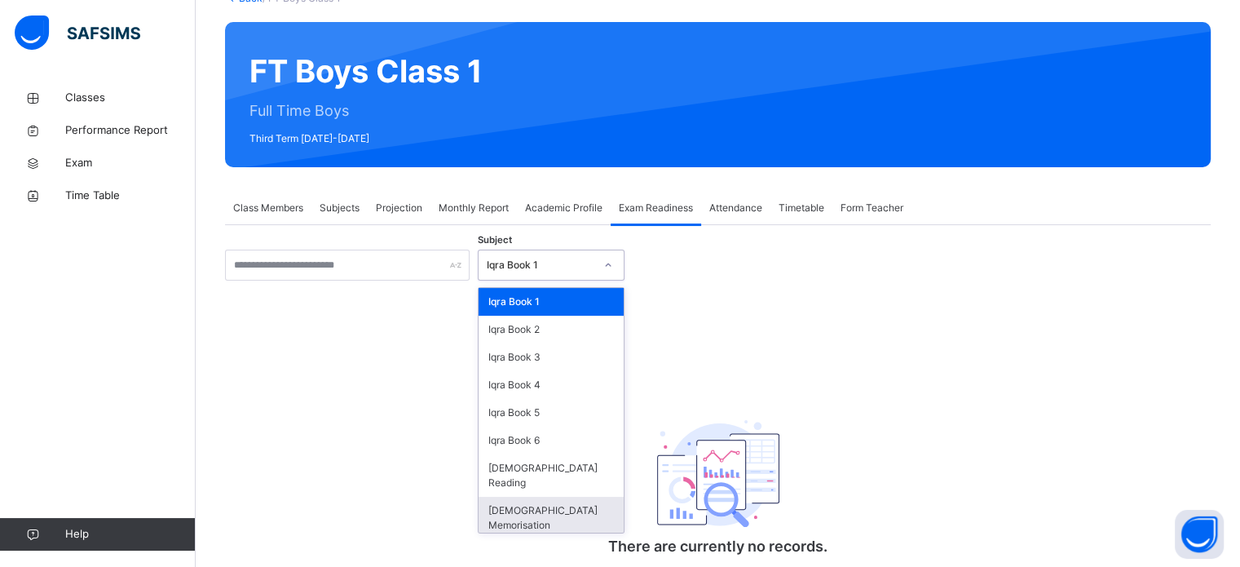
click at [554, 505] on div "[DEMOGRAPHIC_DATA] Memorisation" at bounding box center [551, 518] width 145 height 42
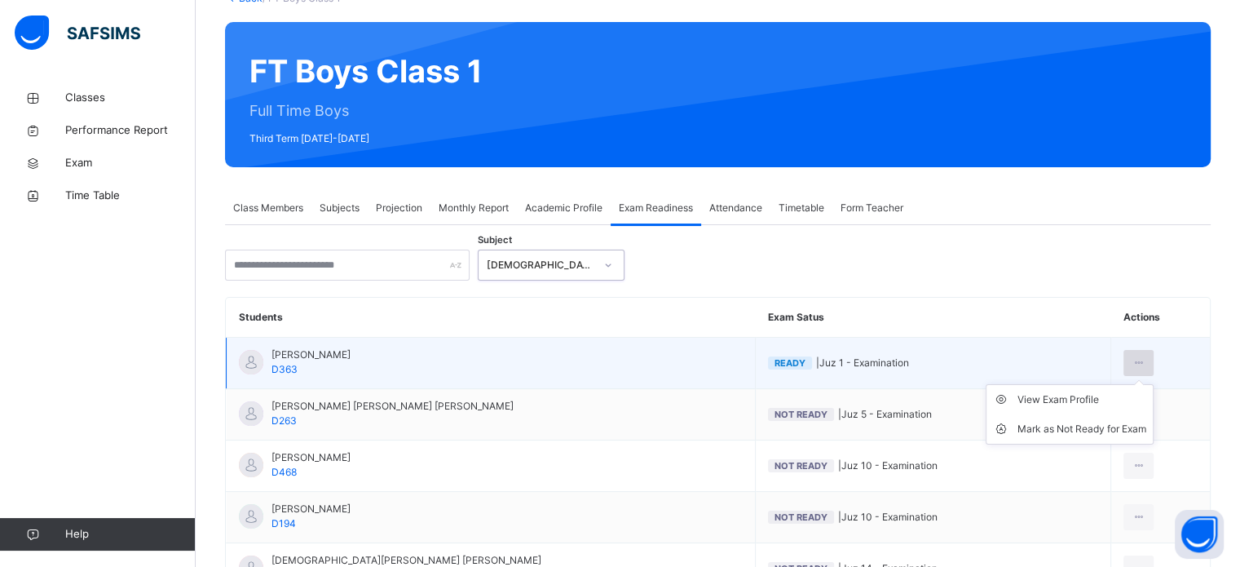
click at [1130, 350] on div at bounding box center [1139, 363] width 30 height 26
click at [1075, 391] on ul "View Exam Profile [PERSON_NAME] as Not Ready for Exam" at bounding box center [1070, 414] width 168 height 60
click at [1066, 390] on ul "View Exam Profile [PERSON_NAME] as Not Ready for Exam" at bounding box center [1070, 414] width 168 height 60
click at [1068, 395] on div "View Exam Profile" at bounding box center [1082, 399] width 129 height 16
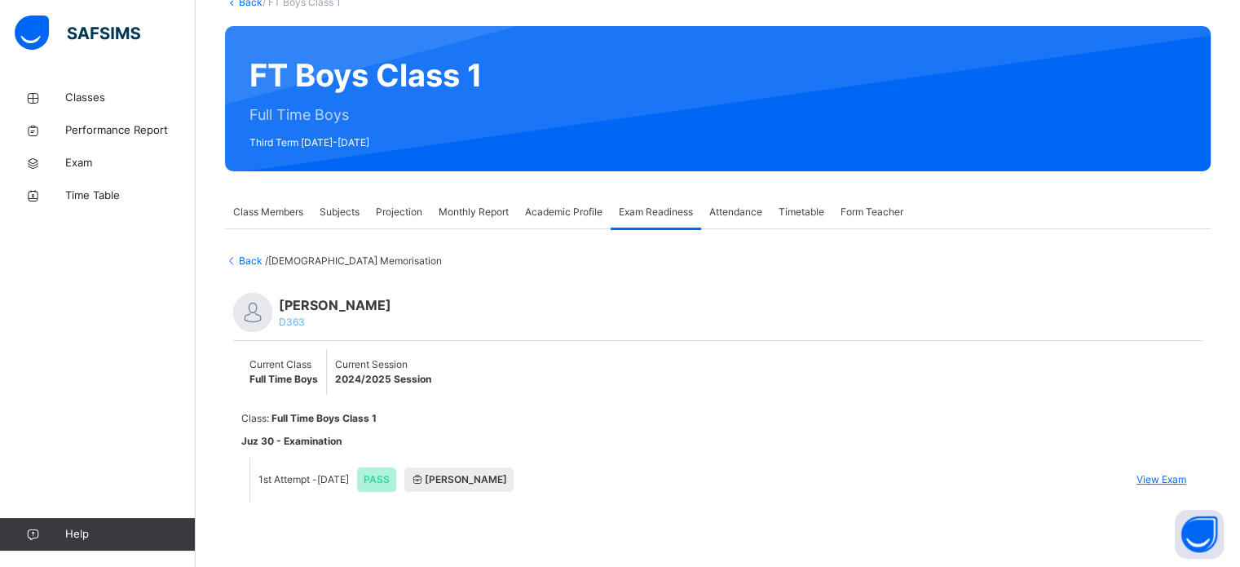
scroll to position [111, 0]
click at [649, 219] on div "Exam Readiness" at bounding box center [656, 212] width 91 height 33
click at [616, 303] on div "[PERSON_NAME] D363" at bounding box center [717, 313] width 969 height 56
click at [248, 261] on span "Back" at bounding box center [245, 260] width 40 height 12
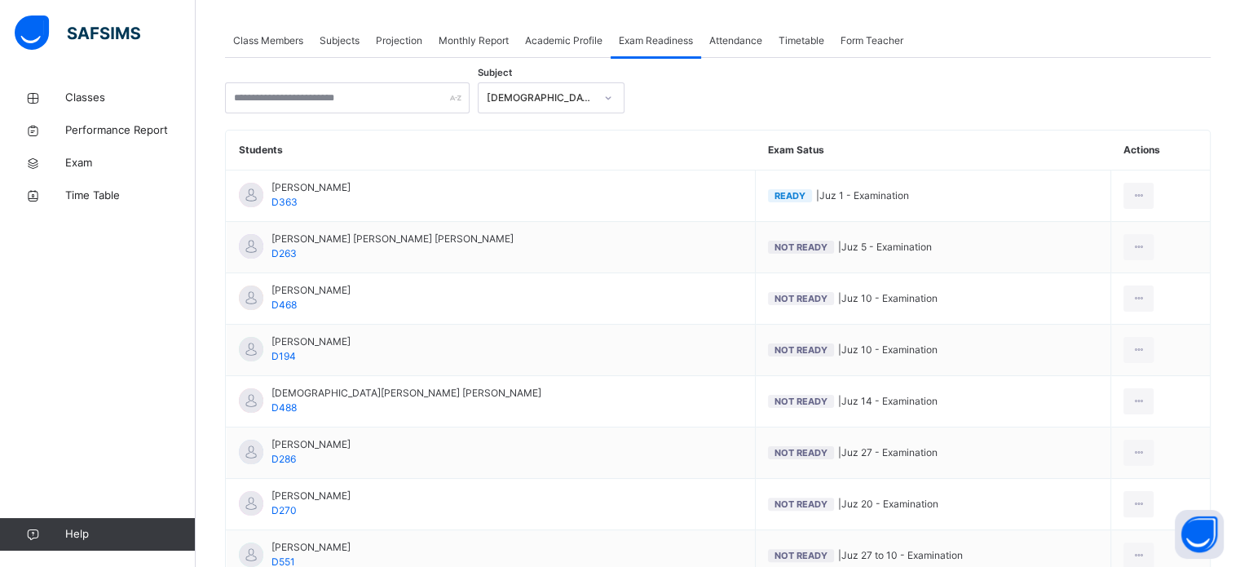
scroll to position [290, 0]
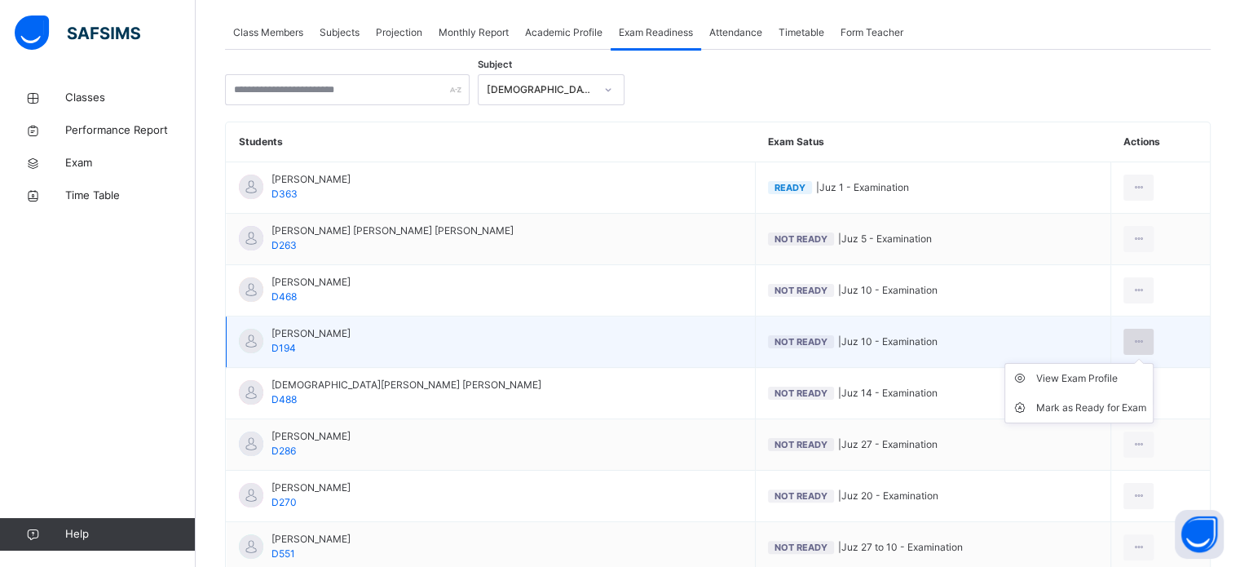
click at [1129, 340] on div at bounding box center [1139, 342] width 30 height 26
click at [1093, 373] on div "View Exam Profile" at bounding box center [1091, 378] width 110 height 16
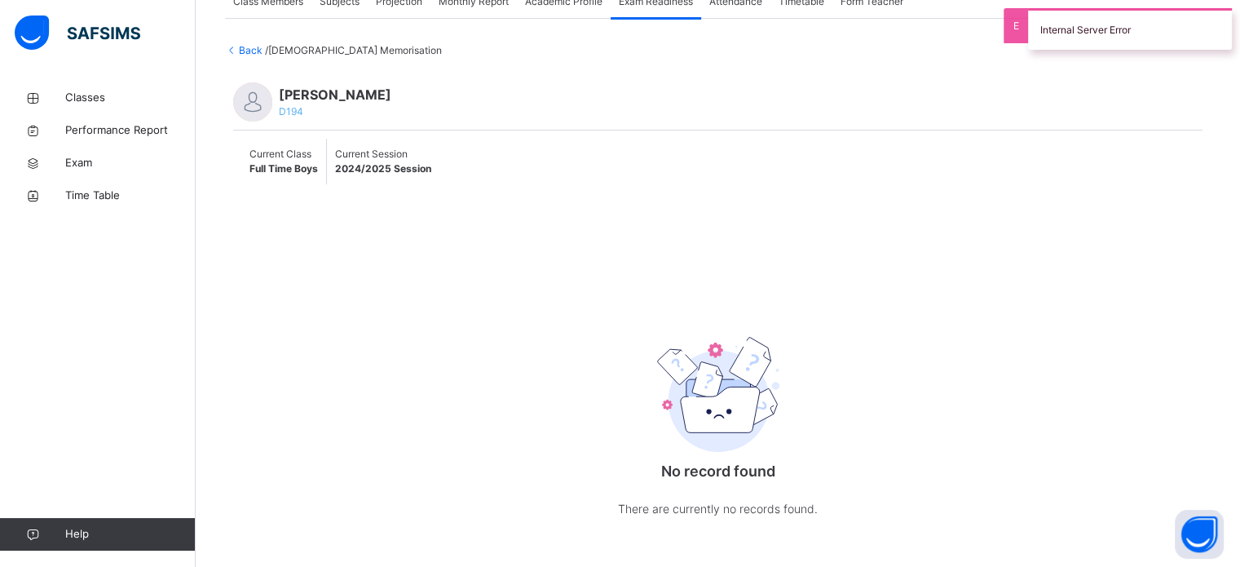
scroll to position [324, 0]
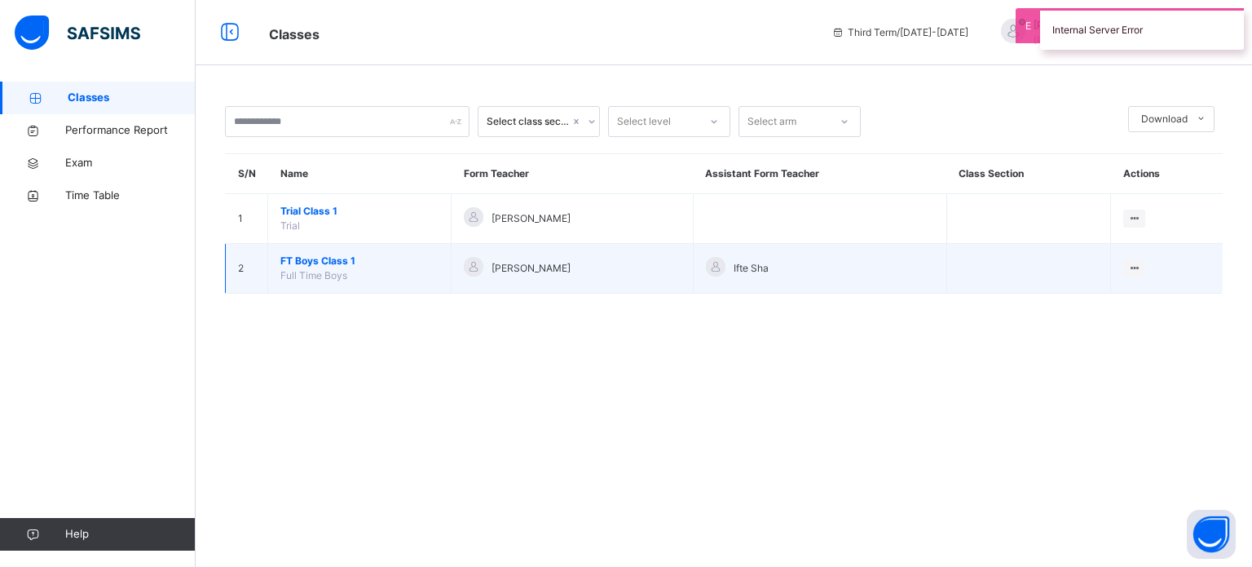
click at [1122, 289] on td "View Class" at bounding box center [1167, 269] width 112 height 50
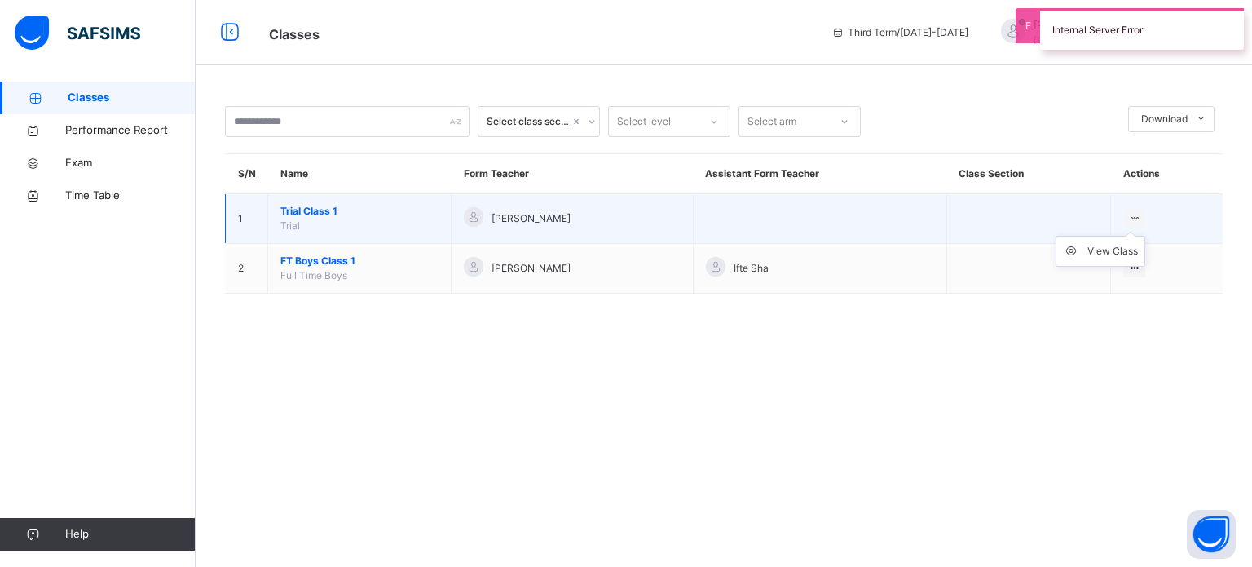
click at [1146, 236] on ul "View Class" at bounding box center [1101, 251] width 90 height 31
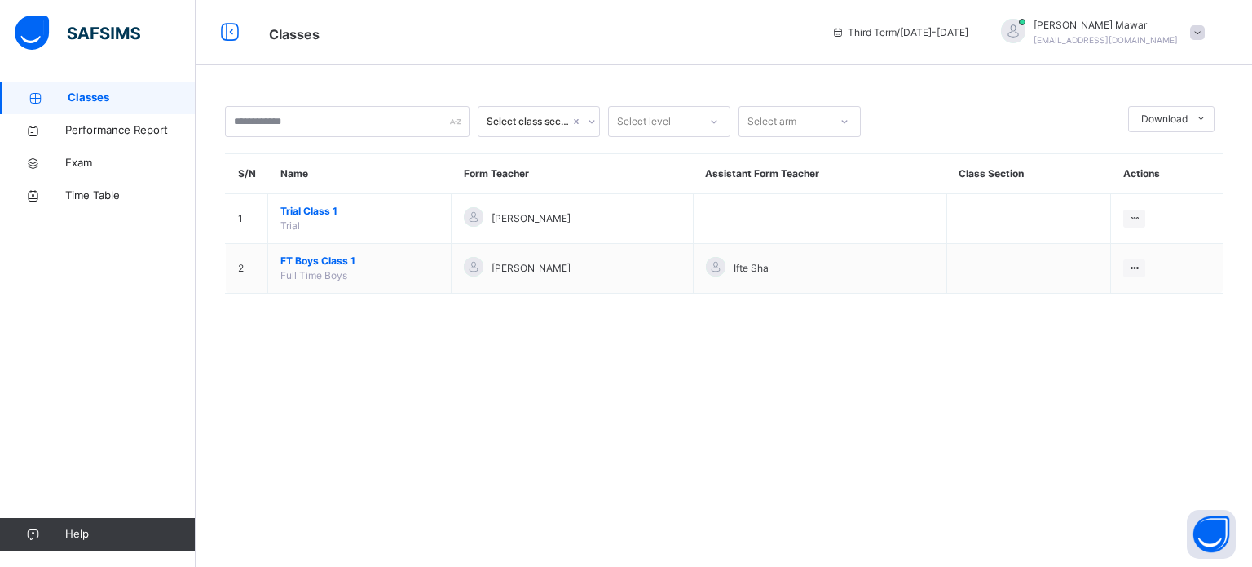
click at [1119, 333] on div "Select class section Select level Select arm Download Pdf Report Excel Report S…" at bounding box center [724, 283] width 1057 height 567
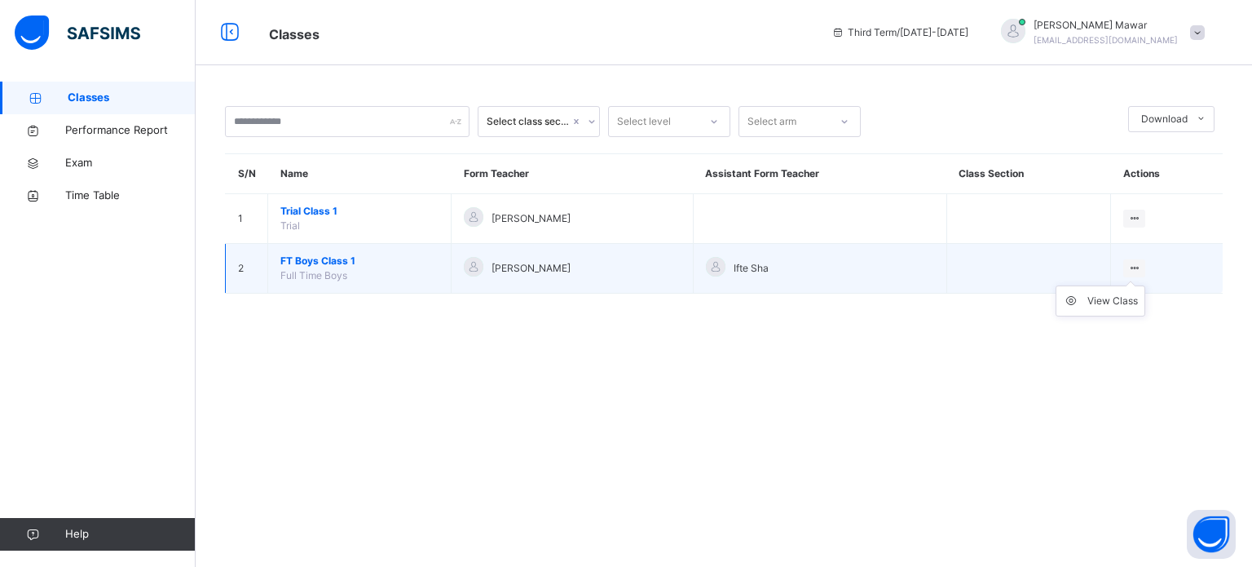
click at [1146, 266] on div at bounding box center [1135, 268] width 22 height 18
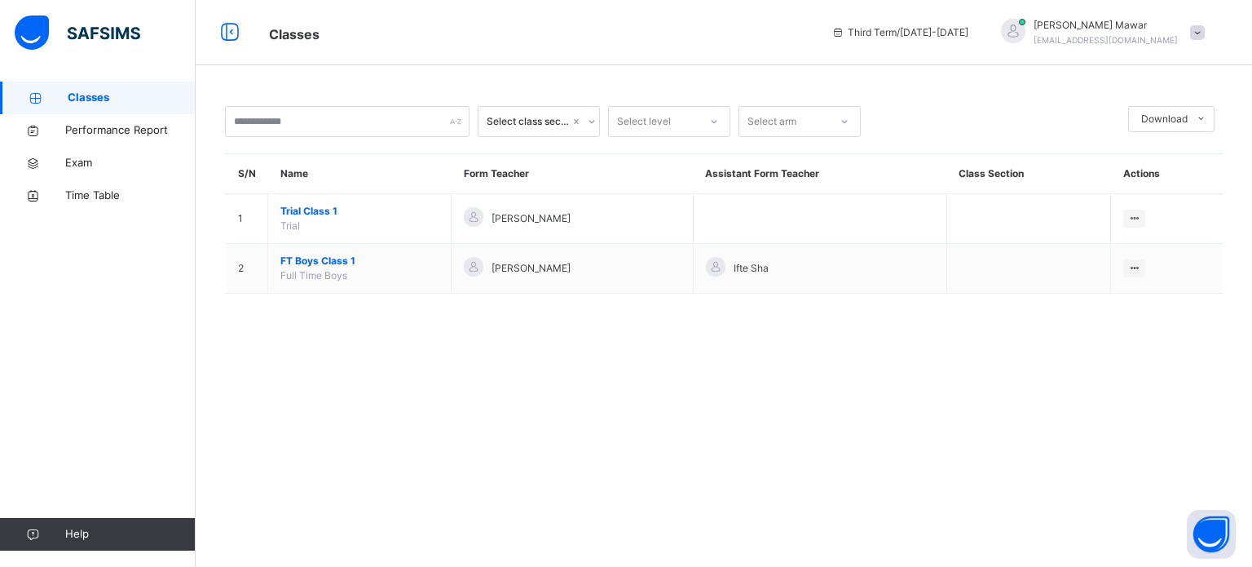
click at [1025, 369] on div "Select class section Select level Select arm Download Pdf Report Excel Report S…" at bounding box center [724, 283] width 1057 height 567
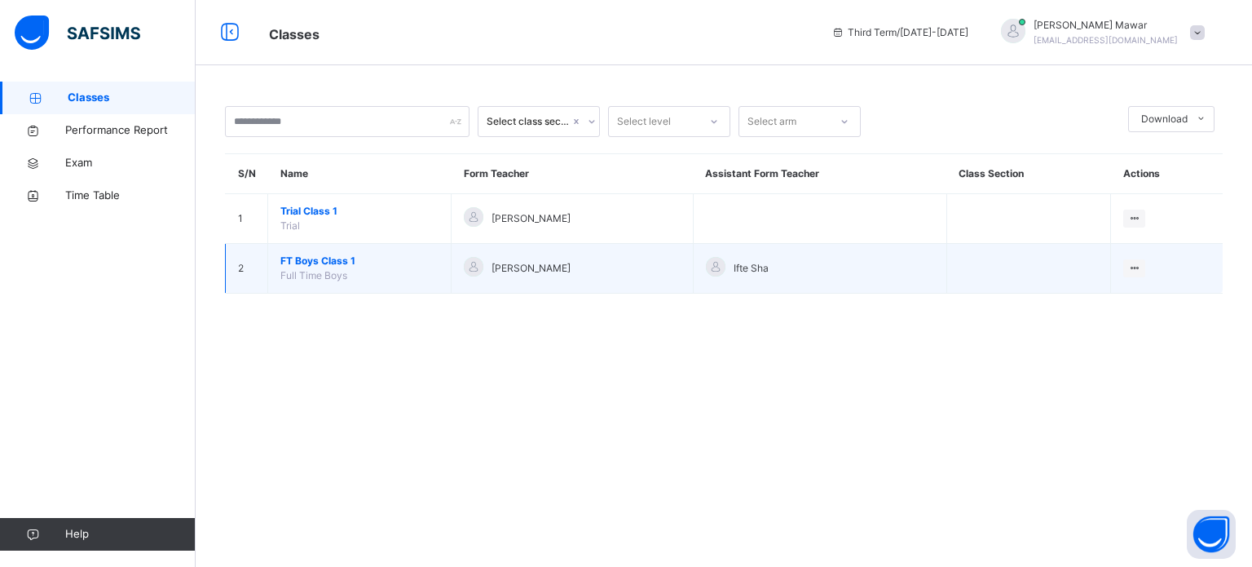
click at [324, 254] on span "FT Boys Class 1" at bounding box center [359, 261] width 158 height 15
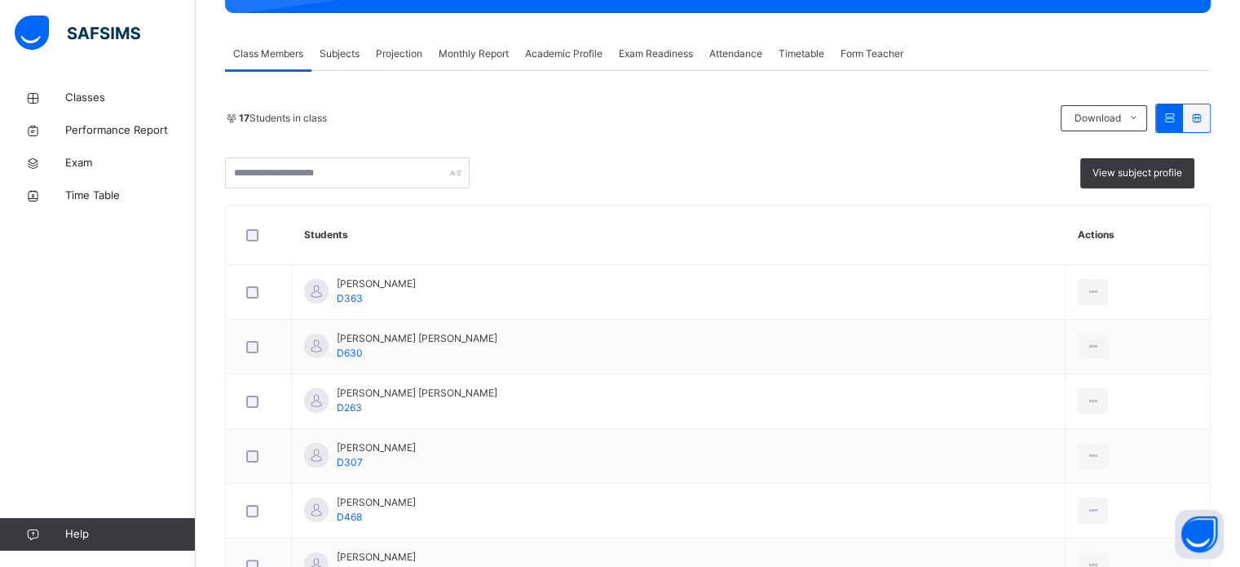
scroll to position [271, 0]
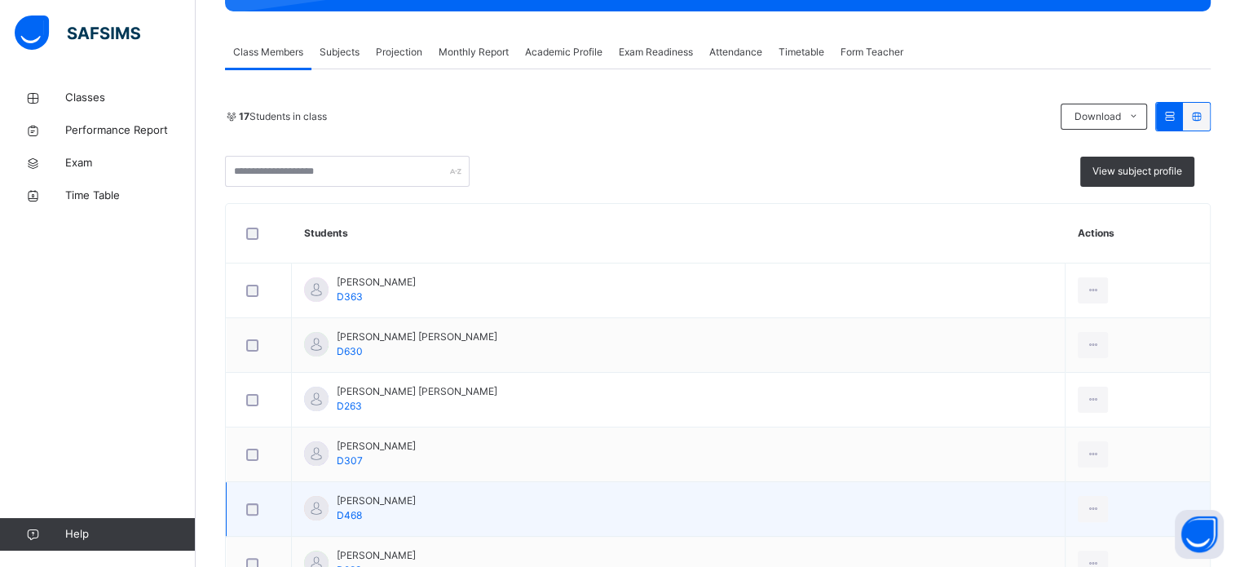
click at [1145, 487] on td at bounding box center [1138, 509] width 144 height 55
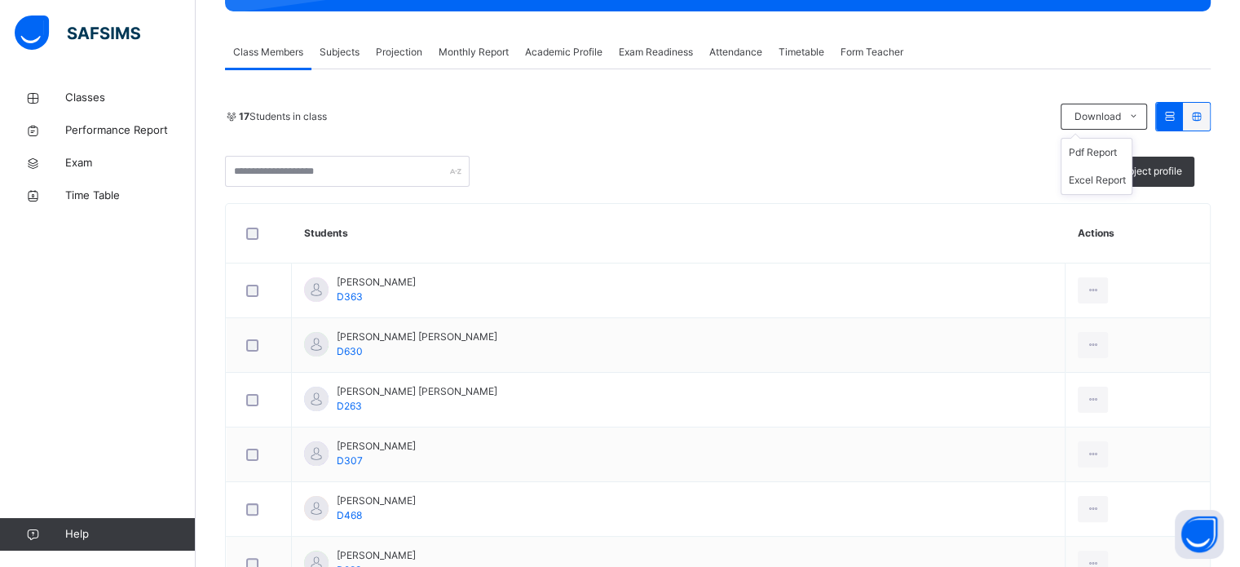
click at [1117, 138] on ul "Pdf Report Excel Report" at bounding box center [1097, 166] width 72 height 57
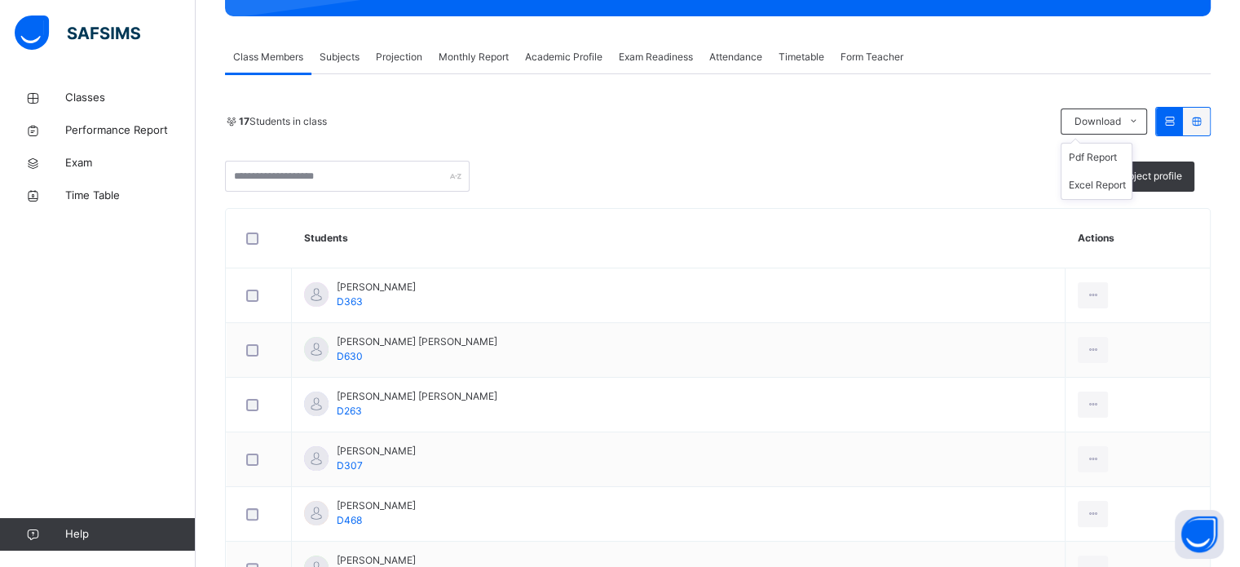
scroll to position [140, 0]
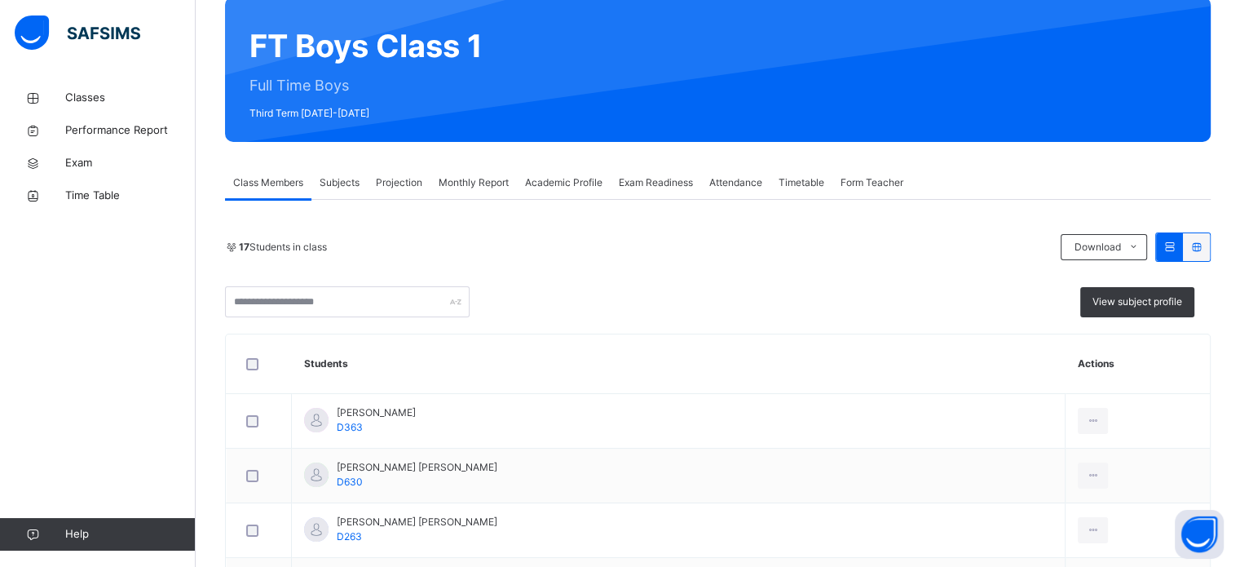
click at [656, 190] on div "Exam Readiness" at bounding box center [656, 182] width 91 height 33
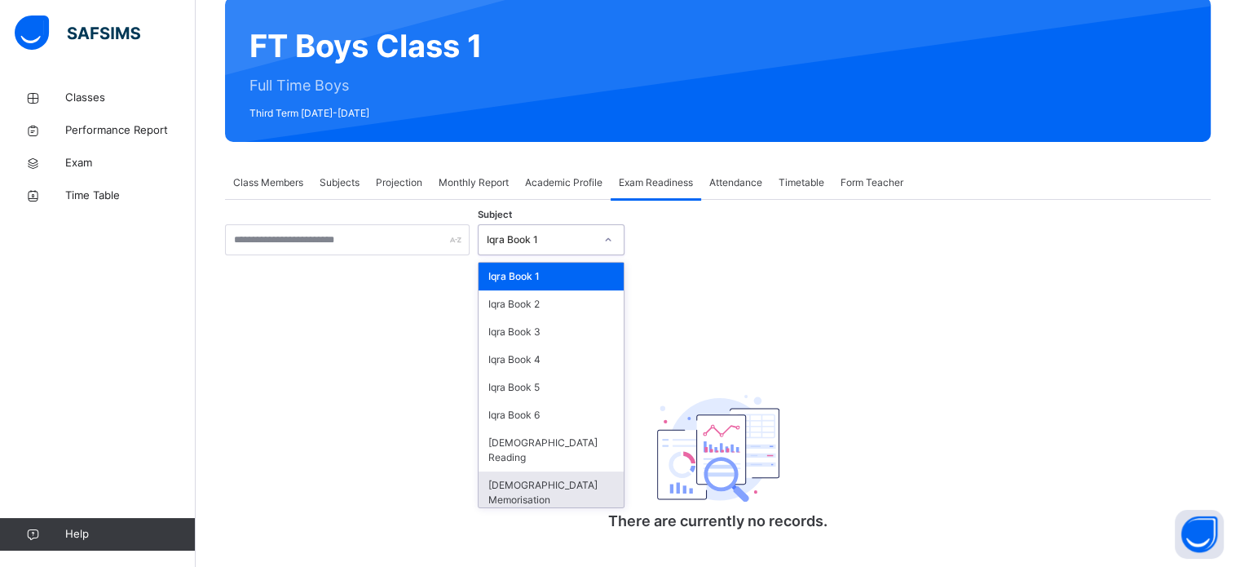
click at [572, 479] on div "[DEMOGRAPHIC_DATA] Memorisation" at bounding box center [551, 492] width 145 height 42
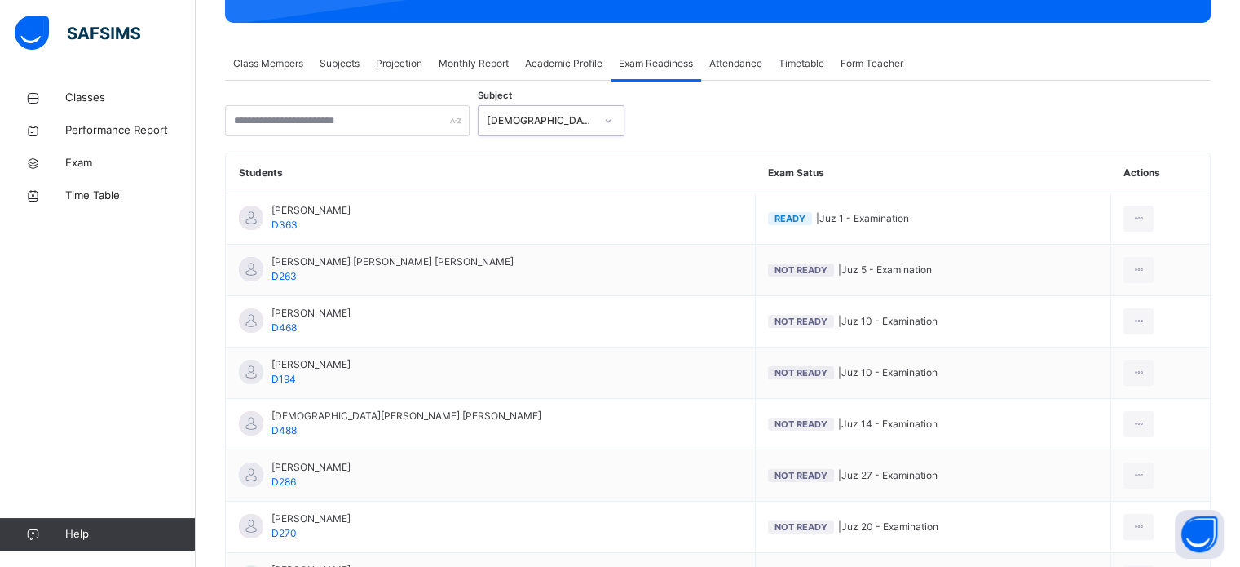
scroll to position [513, 0]
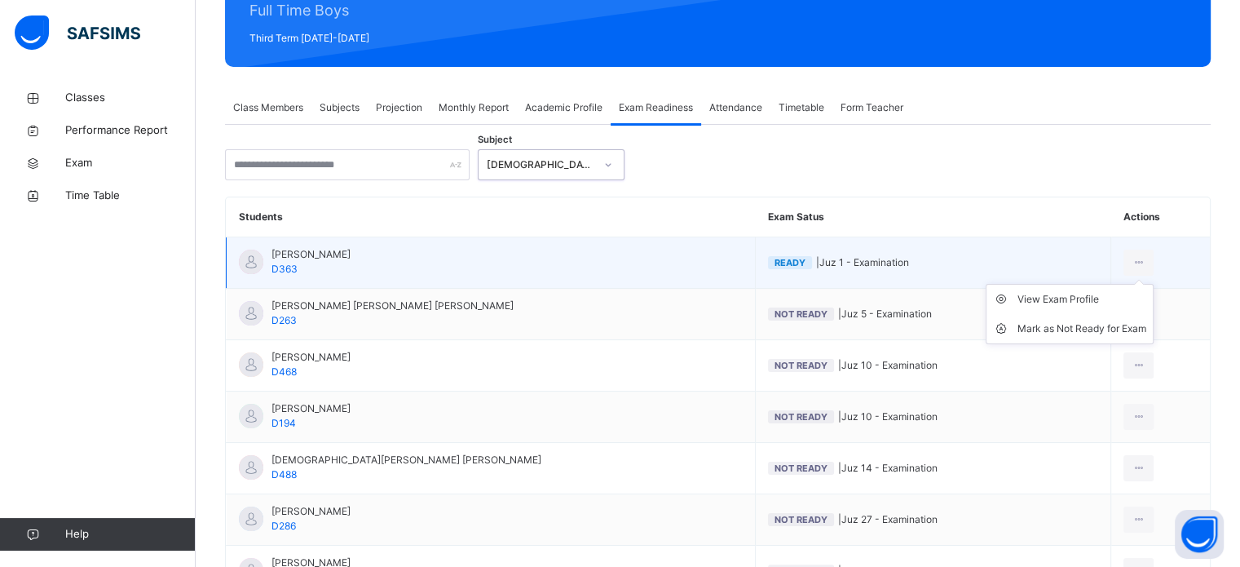
click at [1116, 284] on ul "View Exam Profile [PERSON_NAME] as Not Ready for Exam" at bounding box center [1070, 314] width 168 height 60
click at [1086, 293] on div "View Exam Profile" at bounding box center [1082, 299] width 129 height 16
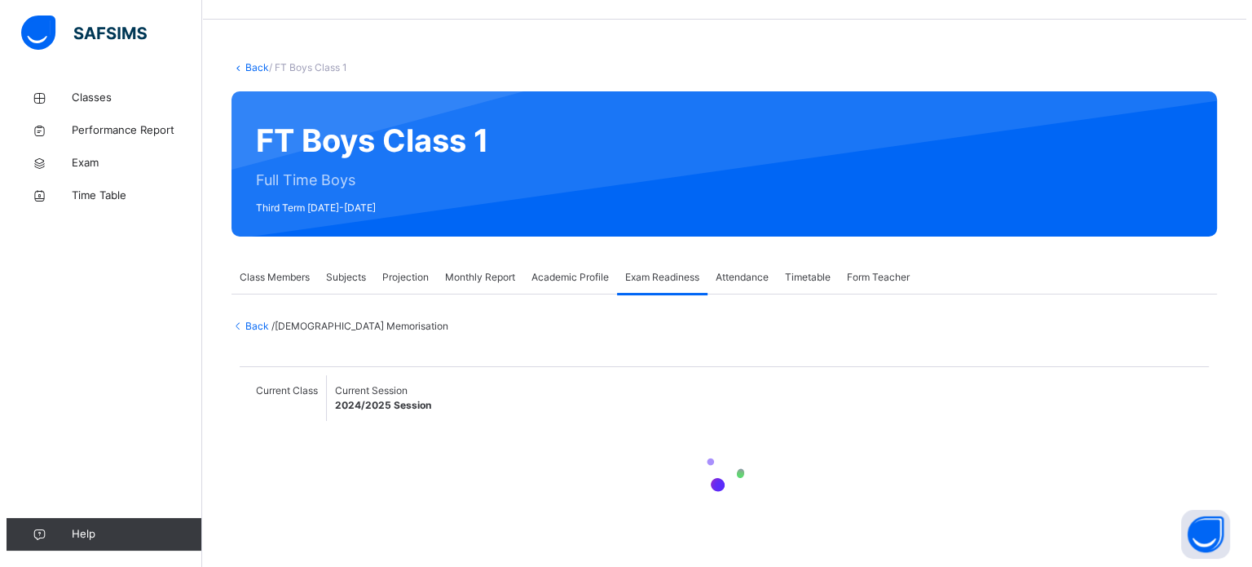
scroll to position [111, 0]
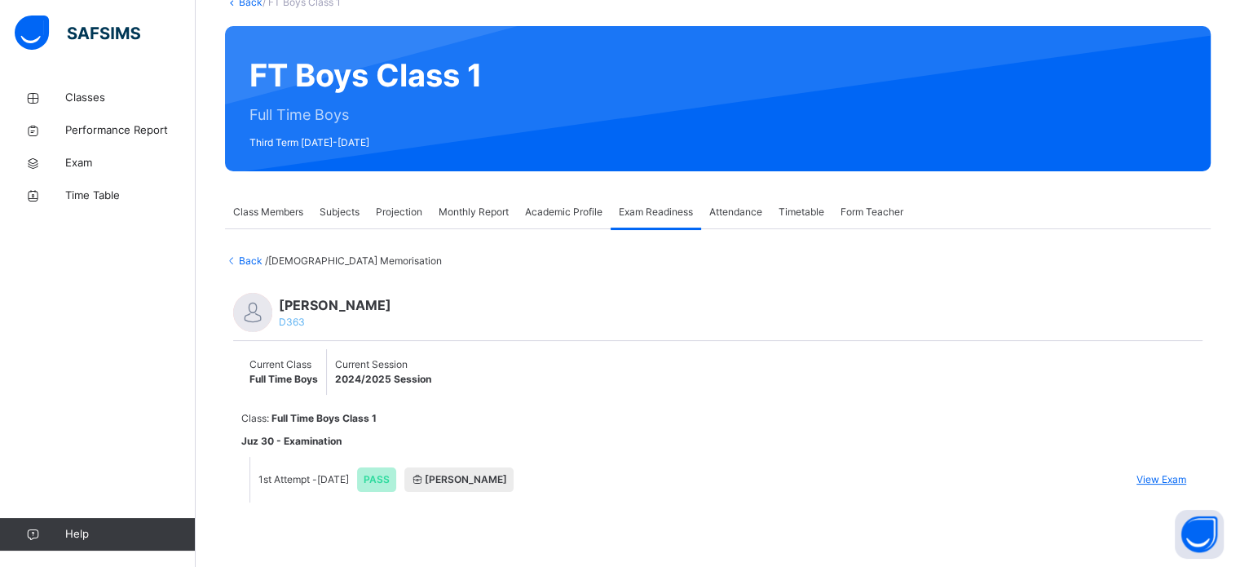
click at [1183, 479] on span "View Exam" at bounding box center [1162, 479] width 50 height 15
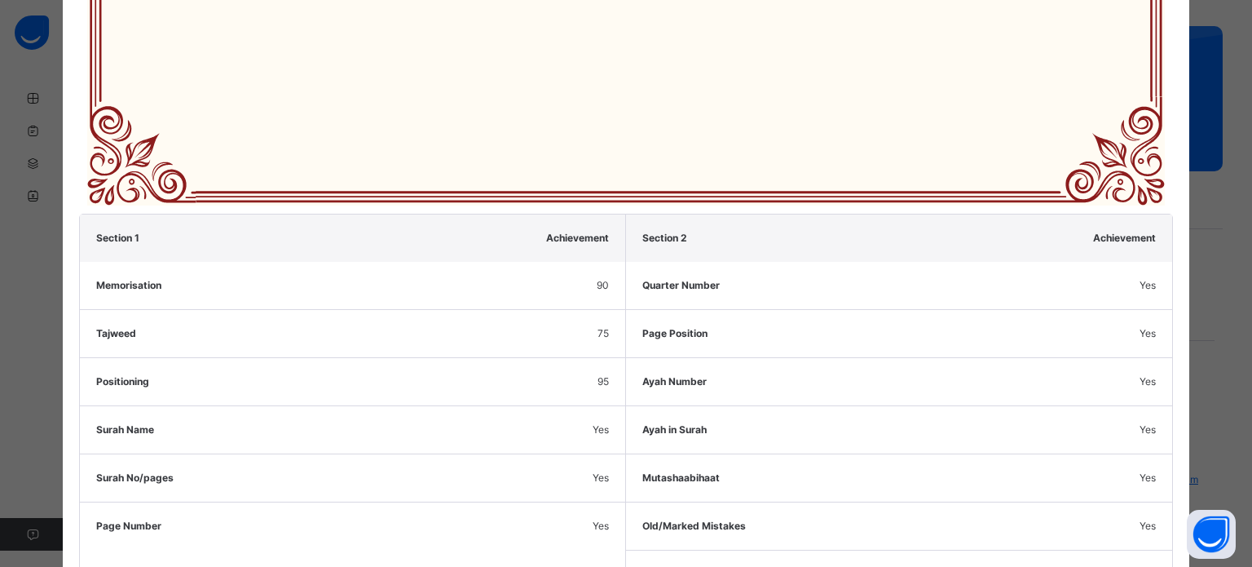
scroll to position [745, 0]
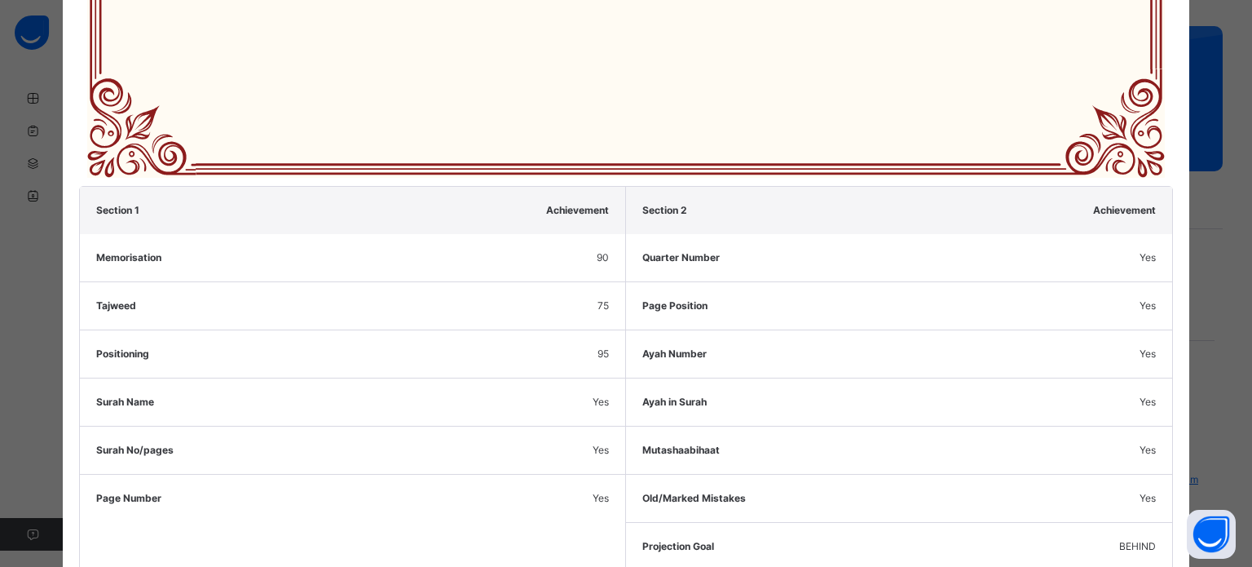
click at [593, 292] on div "Tajweed 75" at bounding box center [352, 305] width 545 height 48
click at [594, 308] on div "Tajweed 75" at bounding box center [352, 305] width 545 height 48
click at [592, 305] on div "Tajweed 75" at bounding box center [352, 305] width 545 height 48
click at [591, 311] on div "Tajweed 75" at bounding box center [352, 305] width 545 height 48
click at [572, 329] on div "Positioning 95" at bounding box center [352, 353] width 545 height 48
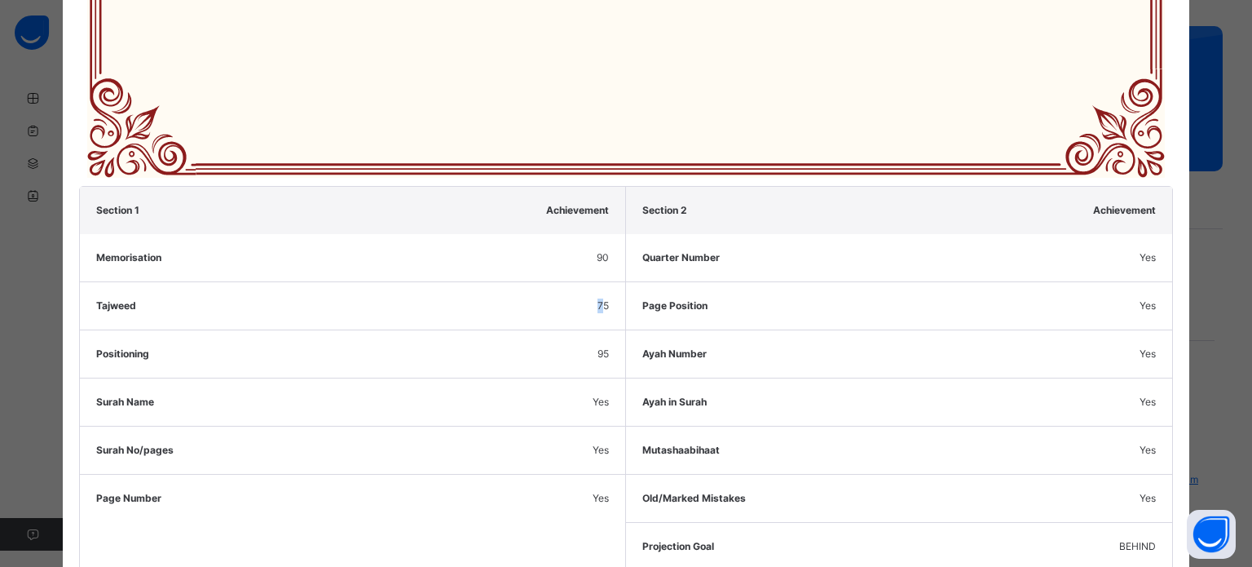
drag, startPoint x: 587, startPoint y: 299, endPoint x: 598, endPoint y: 294, distance: 11.7
click at [598, 294] on div "Tajweed 75" at bounding box center [352, 305] width 545 height 48
click at [604, 298] on span "75" at bounding box center [603, 305] width 11 height 15
drag, startPoint x: 604, startPoint y: 294, endPoint x: 543, endPoint y: 292, distance: 61.2
click at [543, 292] on div "Tajweed 75" at bounding box center [352, 305] width 545 height 48
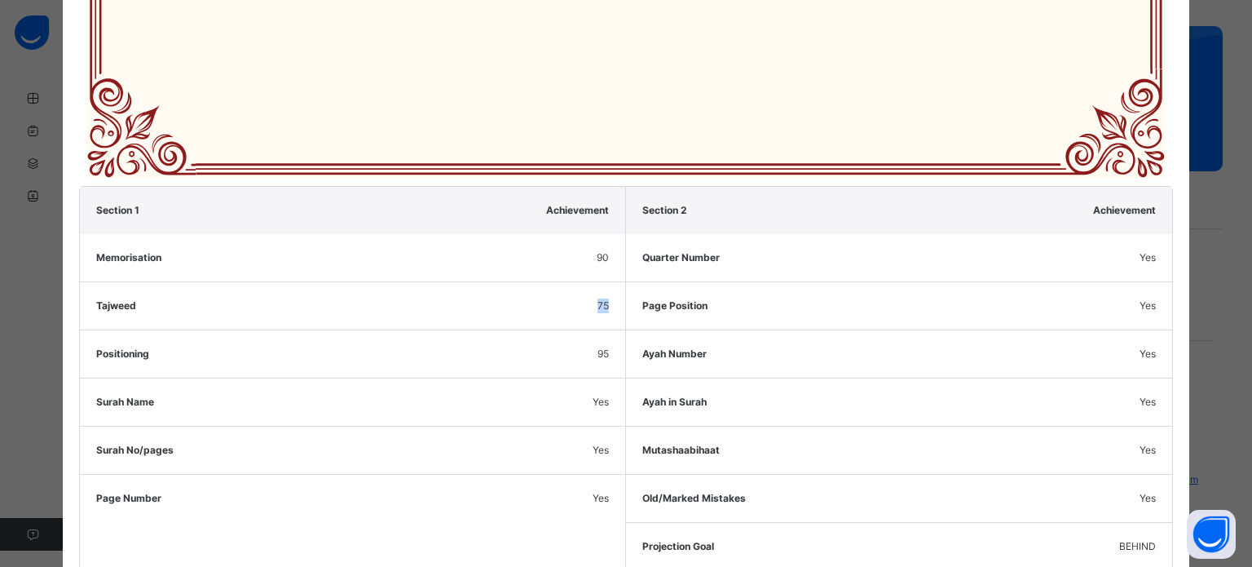
click at [621, 324] on div "Section 1 Achievement Memorisation 90 Tajweed 75 Positioning 95 Surah Name Yes …" at bounding box center [353, 378] width 546 height 383
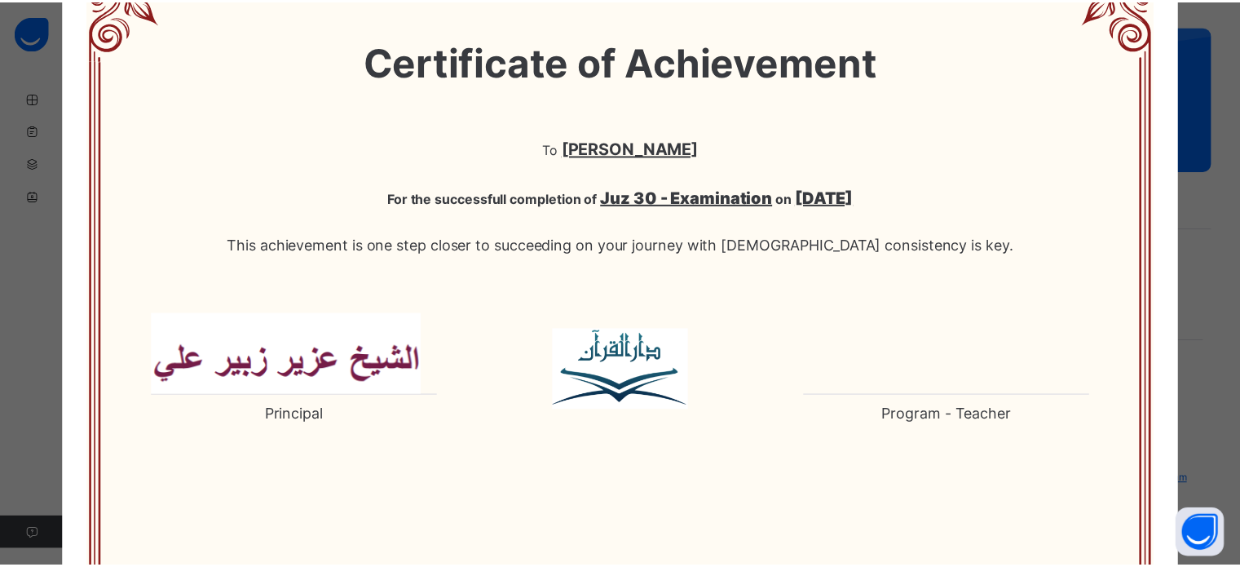
scroll to position [0, 0]
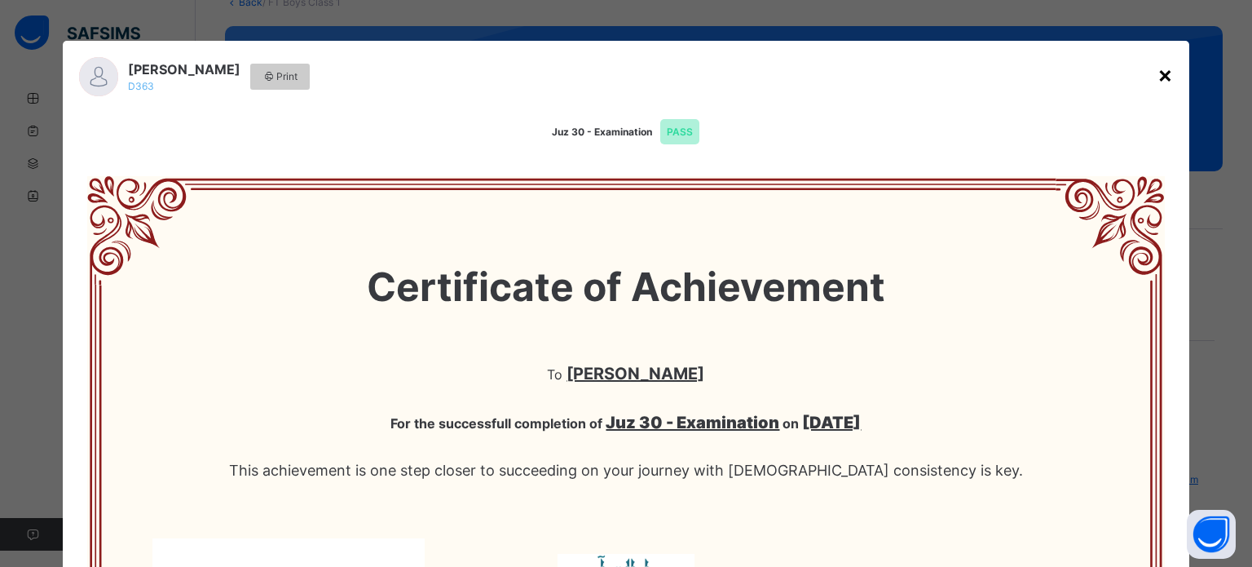
click at [1161, 72] on div "×" at bounding box center [1165, 74] width 15 height 34
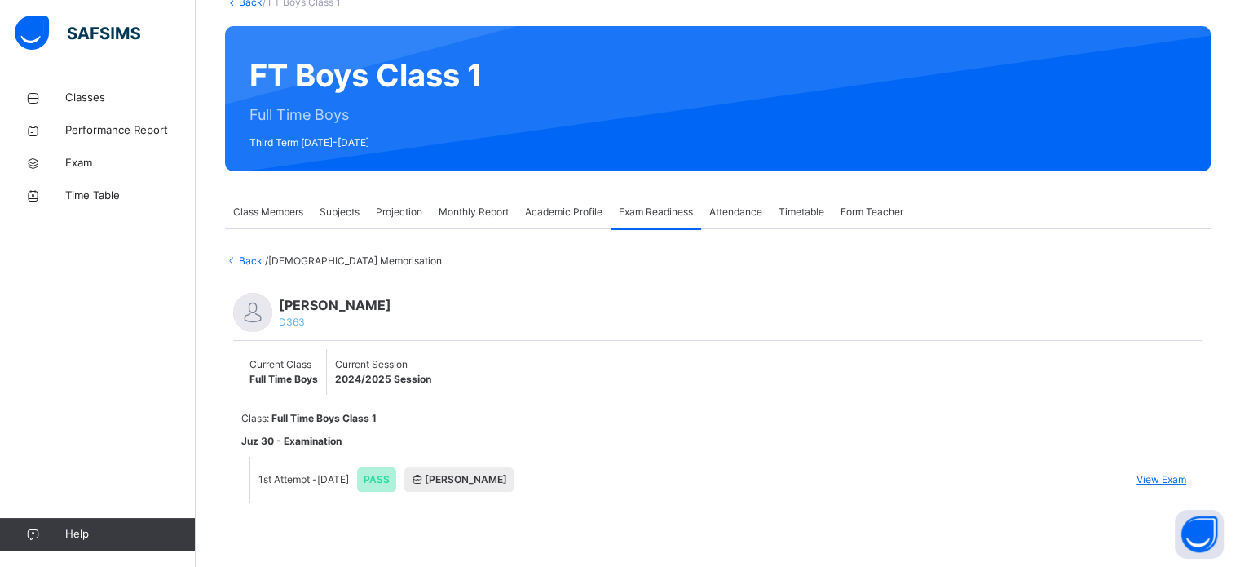
click at [412, 207] on span "Projection" at bounding box center [399, 212] width 46 height 15
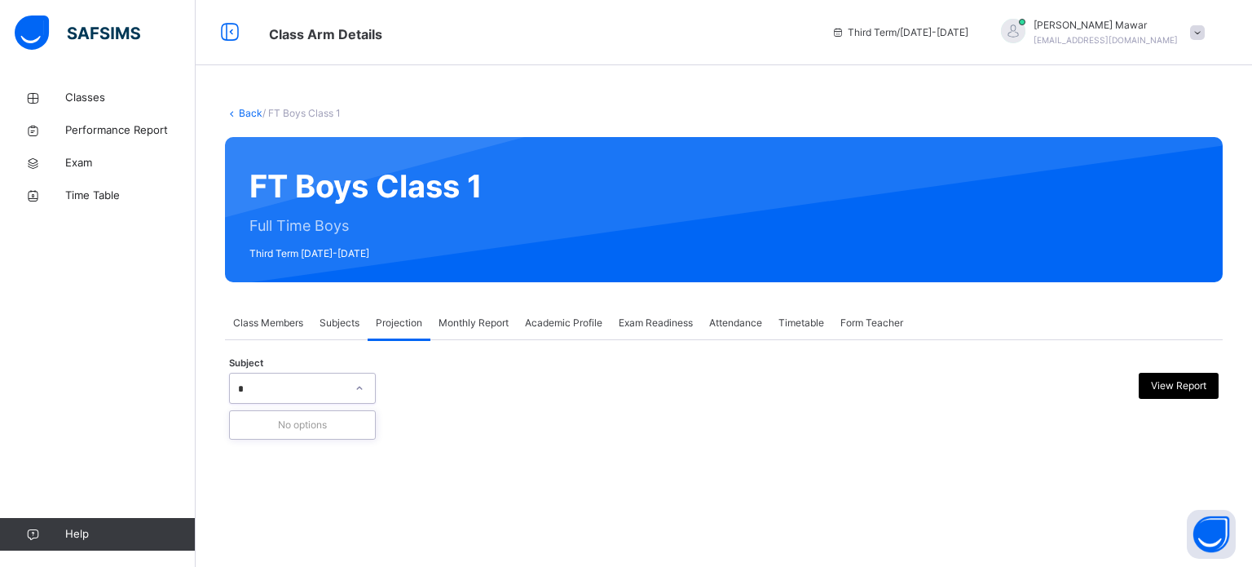
type input "**"
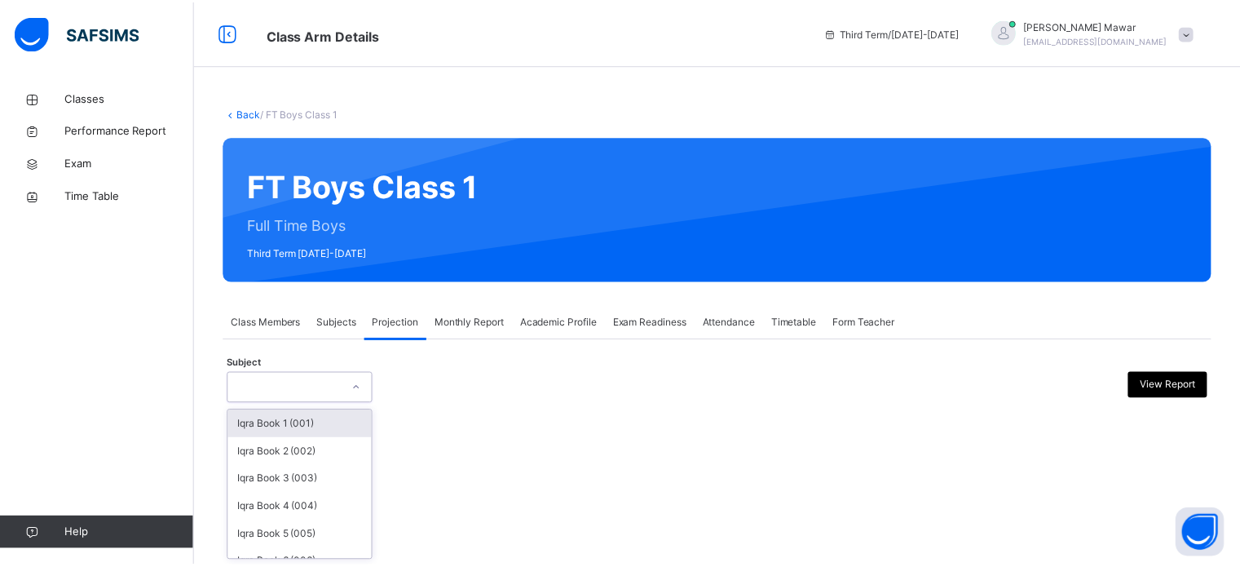
scroll to position [86, 0]
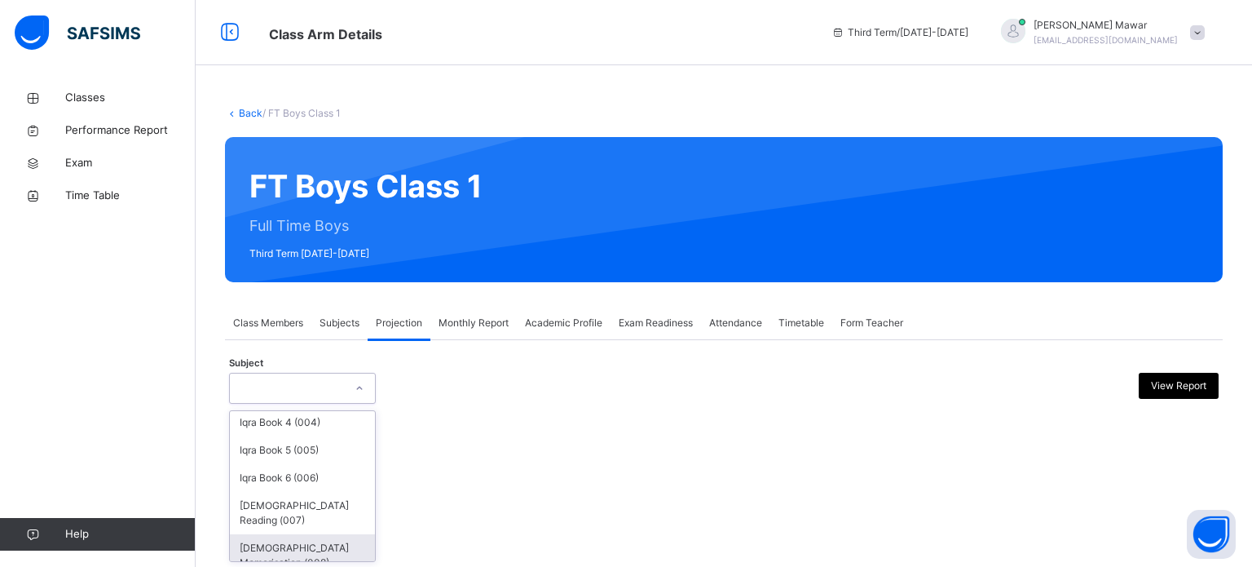
click at [316, 537] on div "[DEMOGRAPHIC_DATA] Memorisation (008)" at bounding box center [302, 555] width 145 height 42
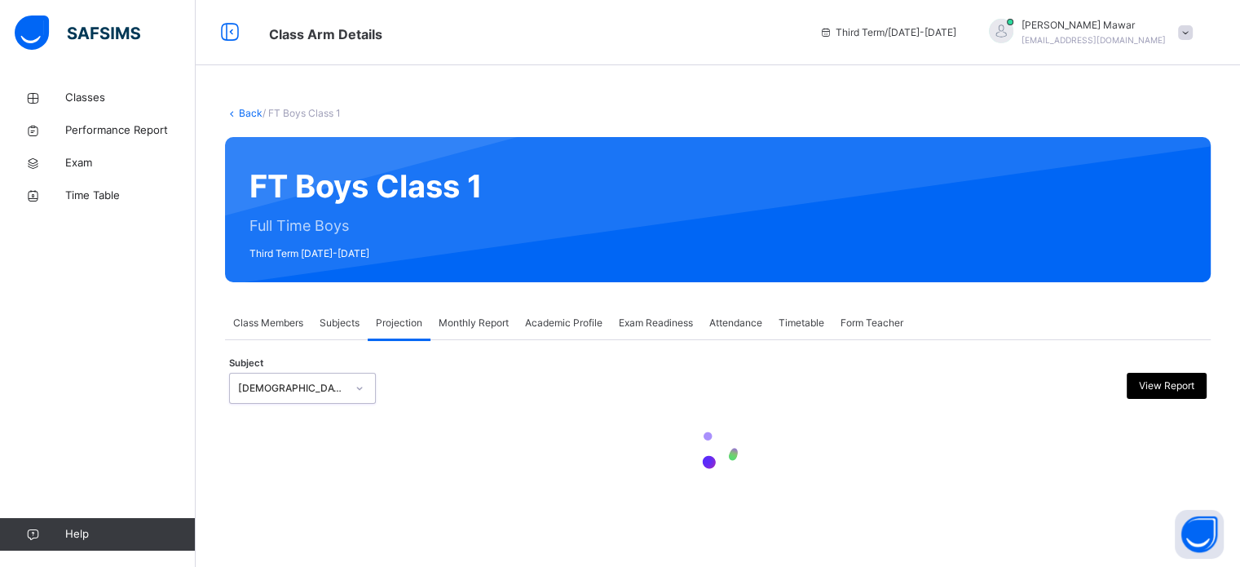
click at [557, 394] on div at bounding box center [594, 388] width 238 height 31
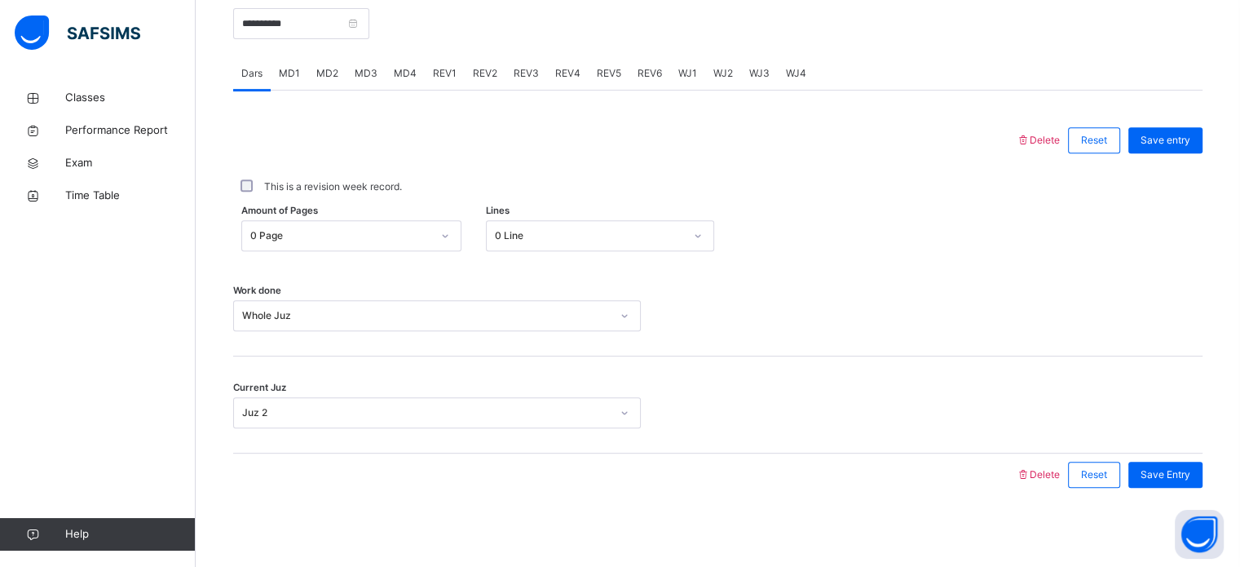
scroll to position [573, 0]
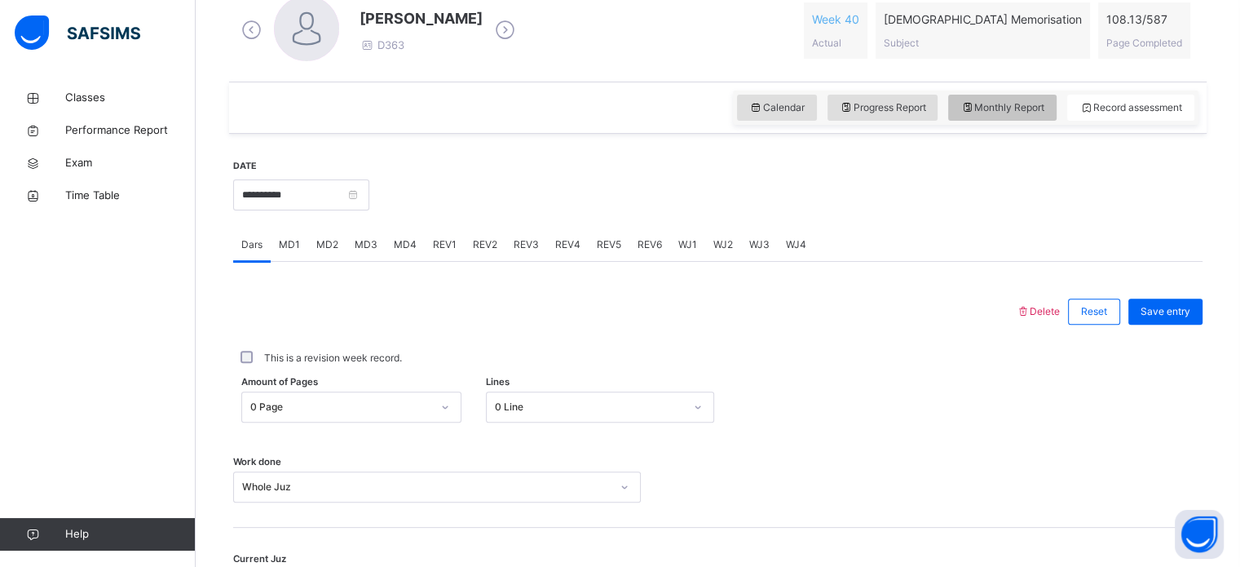
click at [1031, 118] on div "Monthly Report" at bounding box center [1002, 108] width 108 height 26
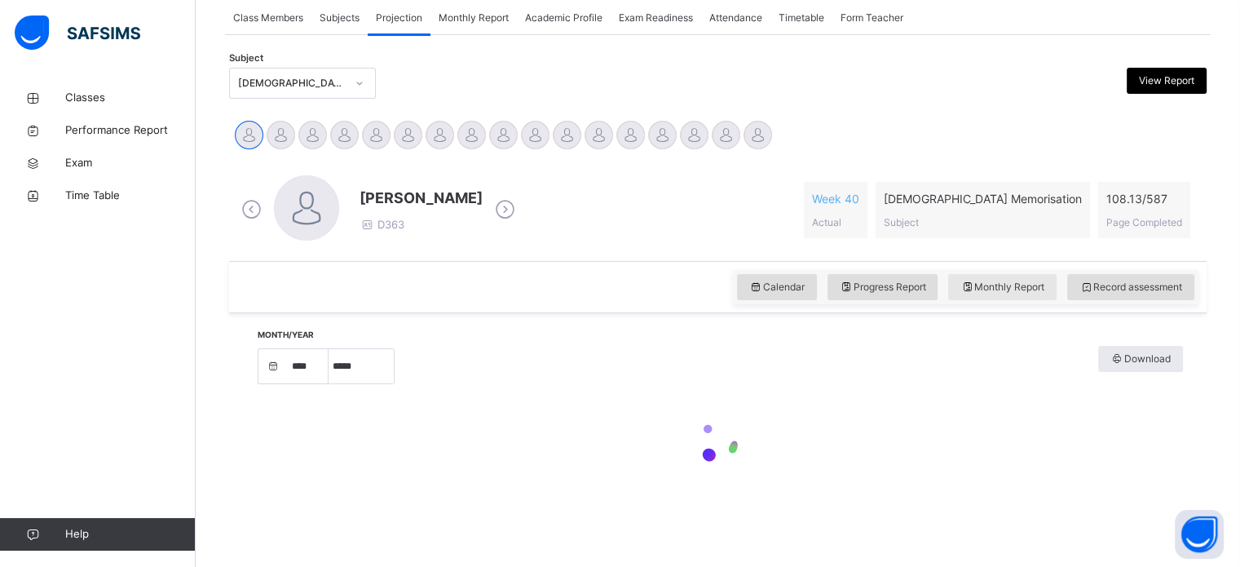
select select "****"
select select "*"
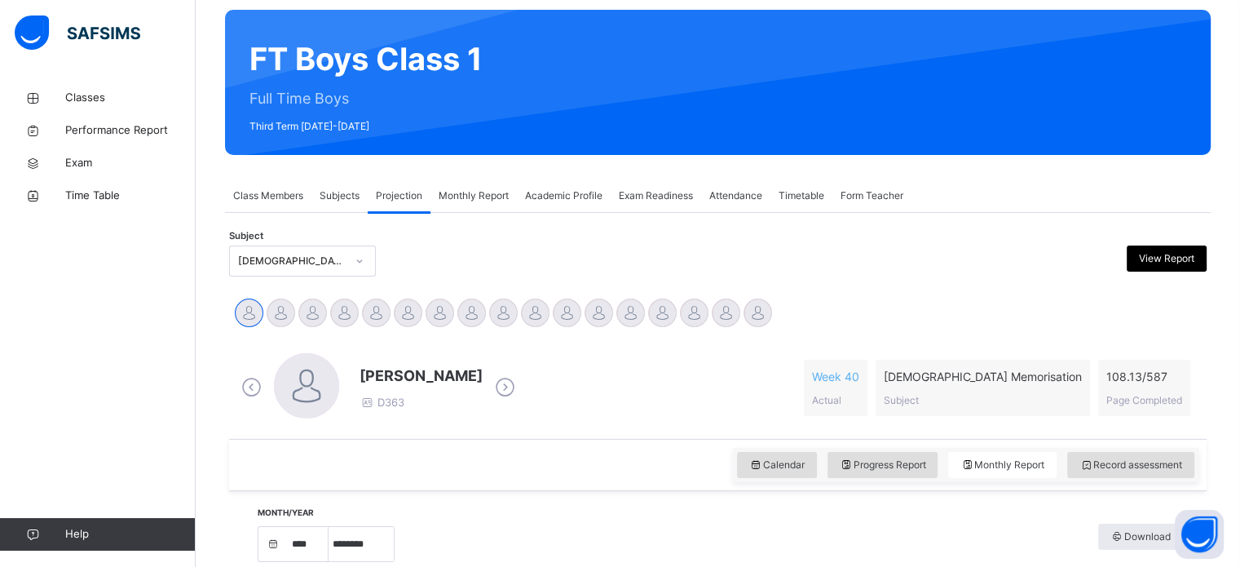
scroll to position [165, 0]
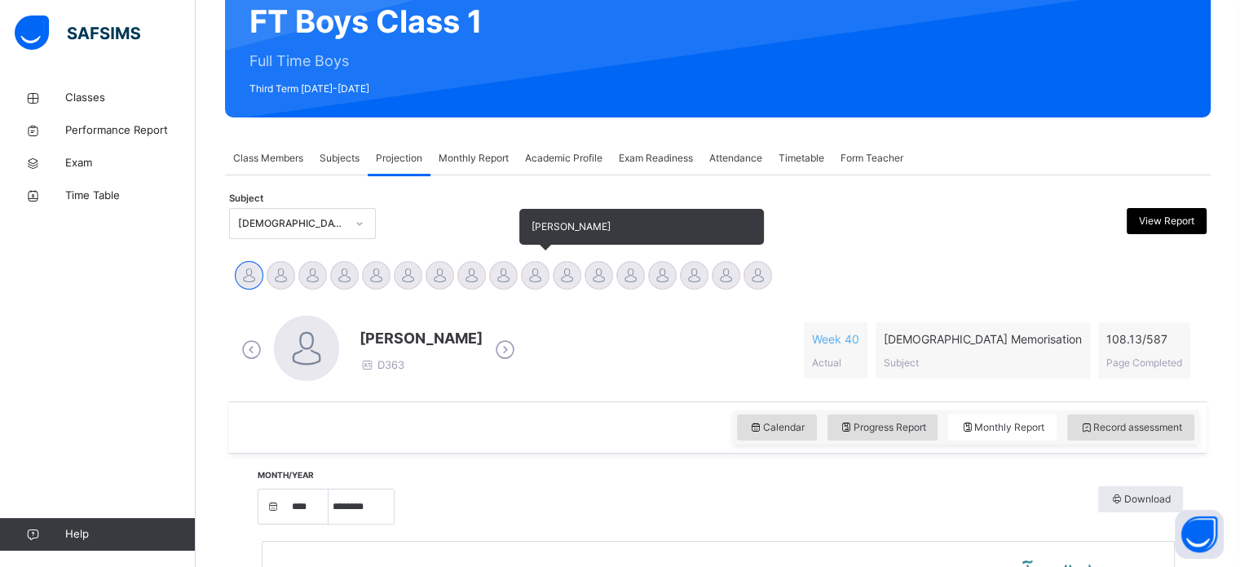
click at [522, 260] on div "[PERSON_NAME]" at bounding box center [535, 277] width 32 height 36
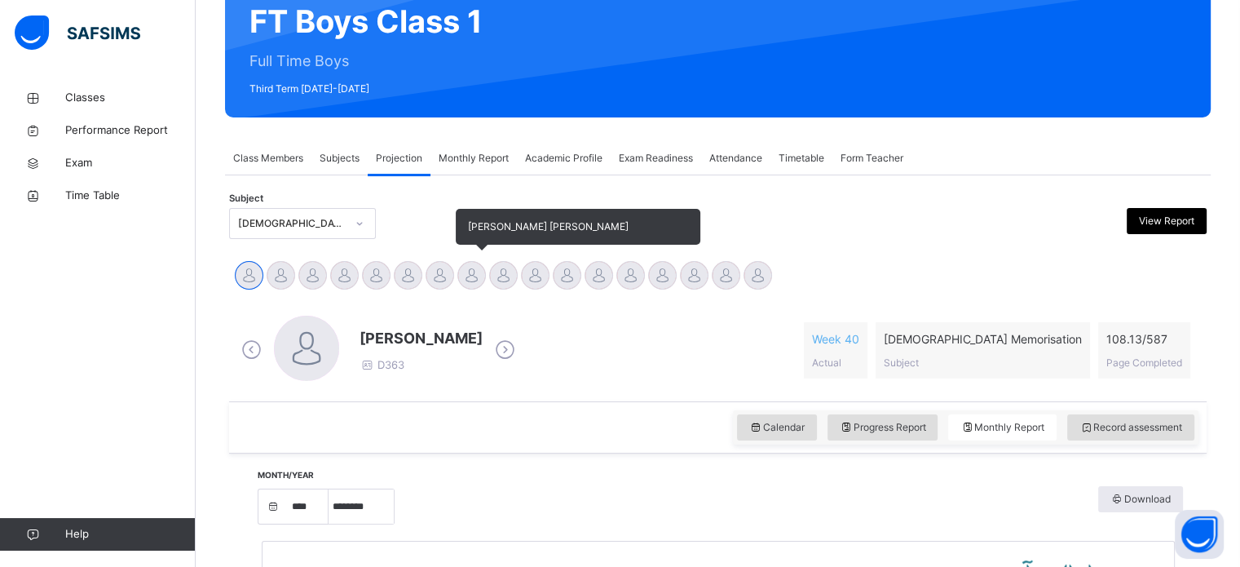
click at [479, 263] on div at bounding box center [471, 275] width 29 height 29
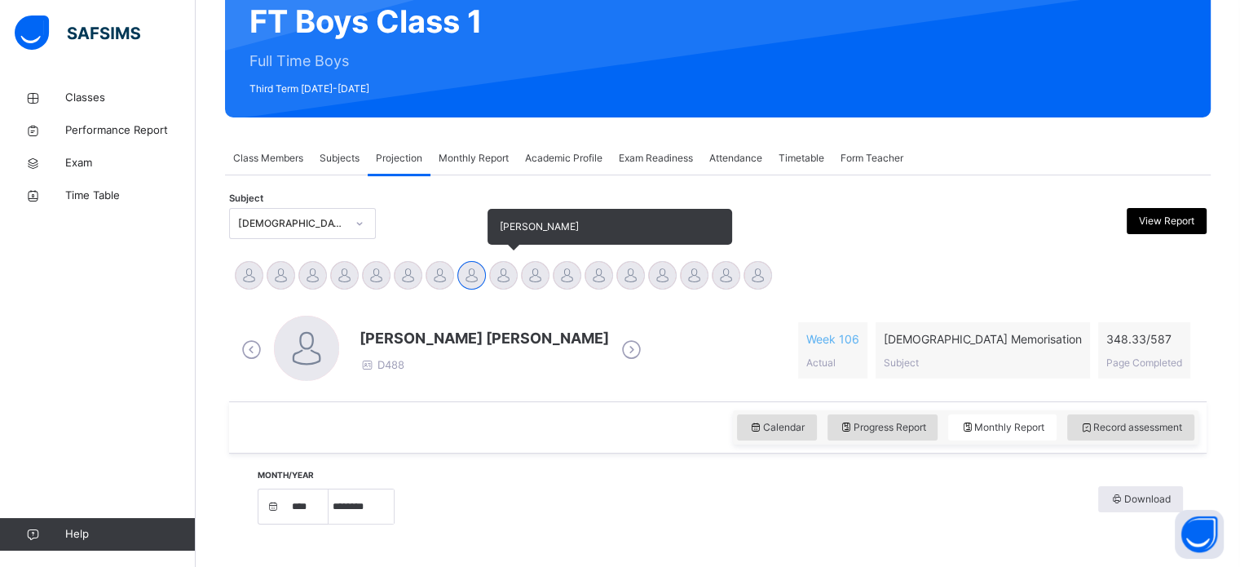
click at [502, 269] on div at bounding box center [503, 275] width 29 height 29
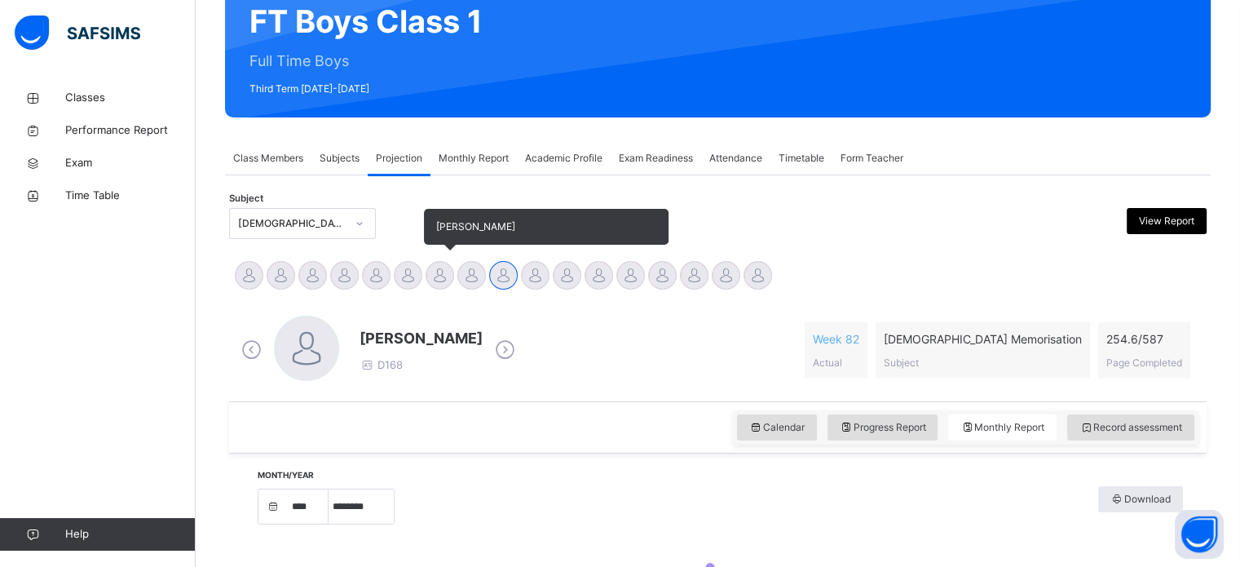
click at [451, 282] on div at bounding box center [440, 275] width 29 height 29
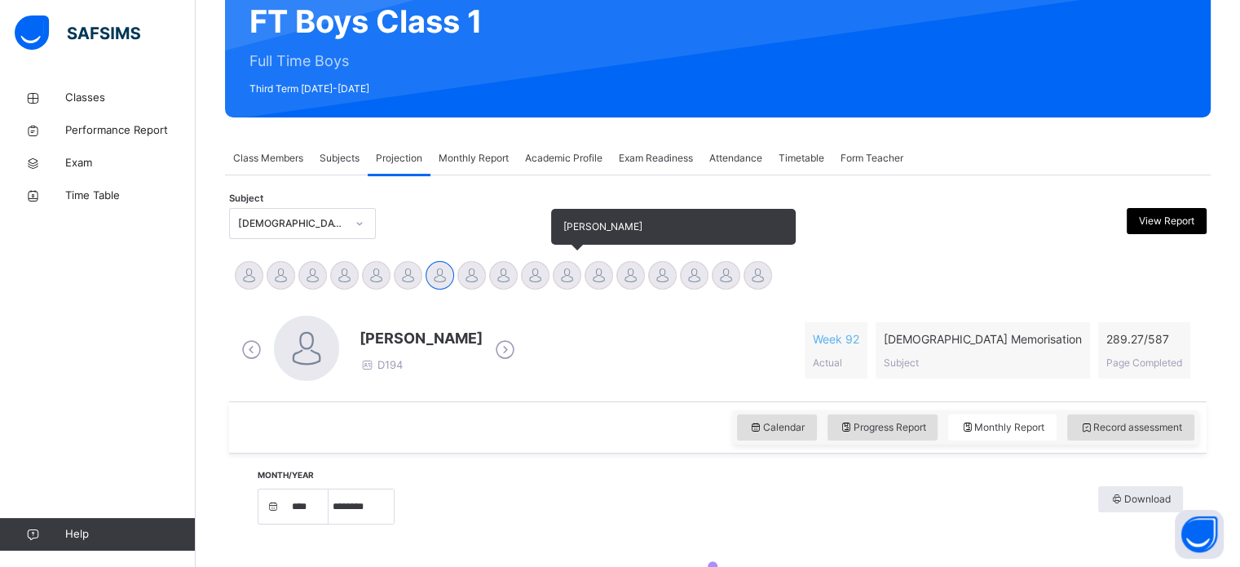
click at [568, 280] on div at bounding box center [567, 275] width 29 height 29
click at [553, 274] on div at bounding box center [567, 275] width 29 height 29
click at [535, 280] on div at bounding box center [535, 275] width 29 height 29
click at [527, 283] on div at bounding box center [535, 275] width 29 height 29
click at [538, 274] on div at bounding box center [535, 275] width 29 height 29
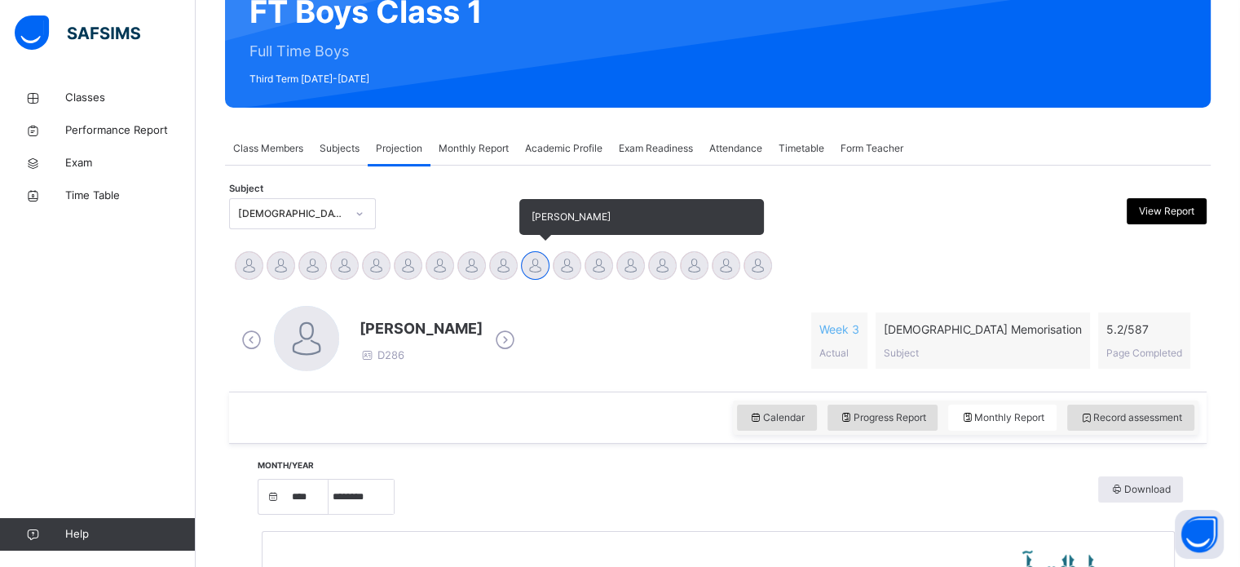
scroll to position [183, 0]
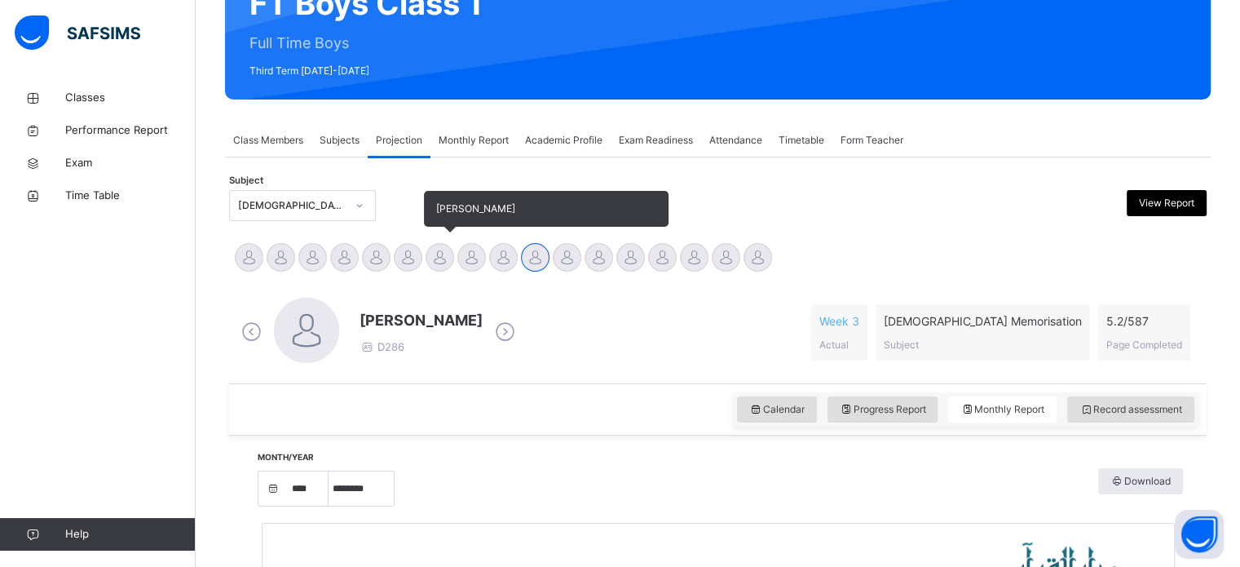
click at [440, 269] on div at bounding box center [440, 257] width 29 height 29
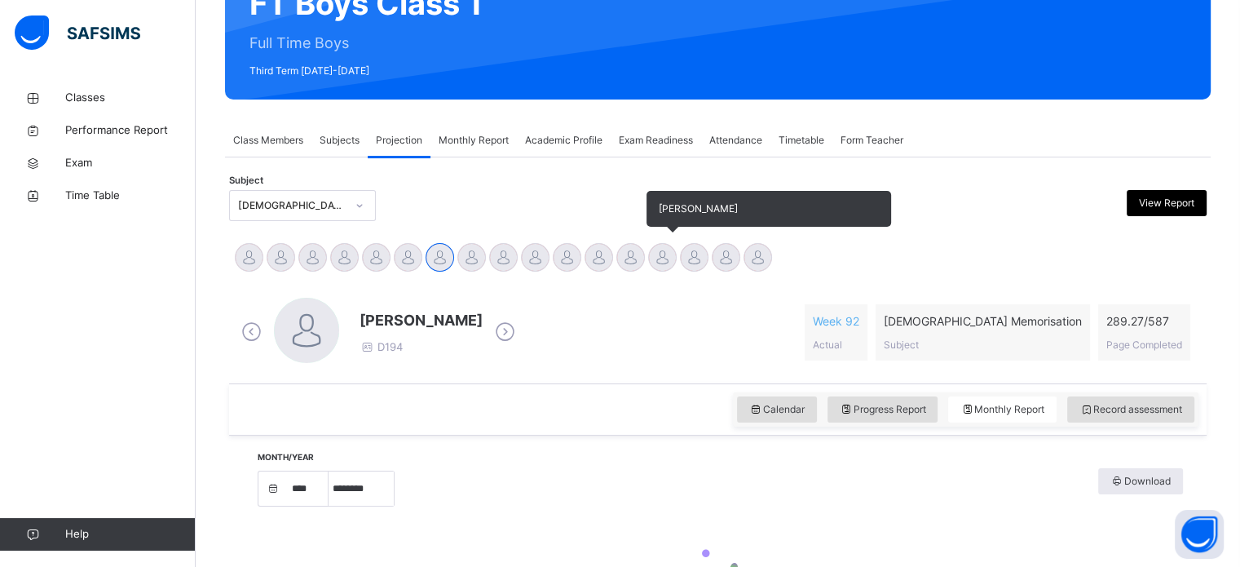
click at [648, 269] on div "[PERSON_NAME]" at bounding box center [663, 259] width 32 height 36
click at [656, 254] on div at bounding box center [662, 257] width 29 height 29
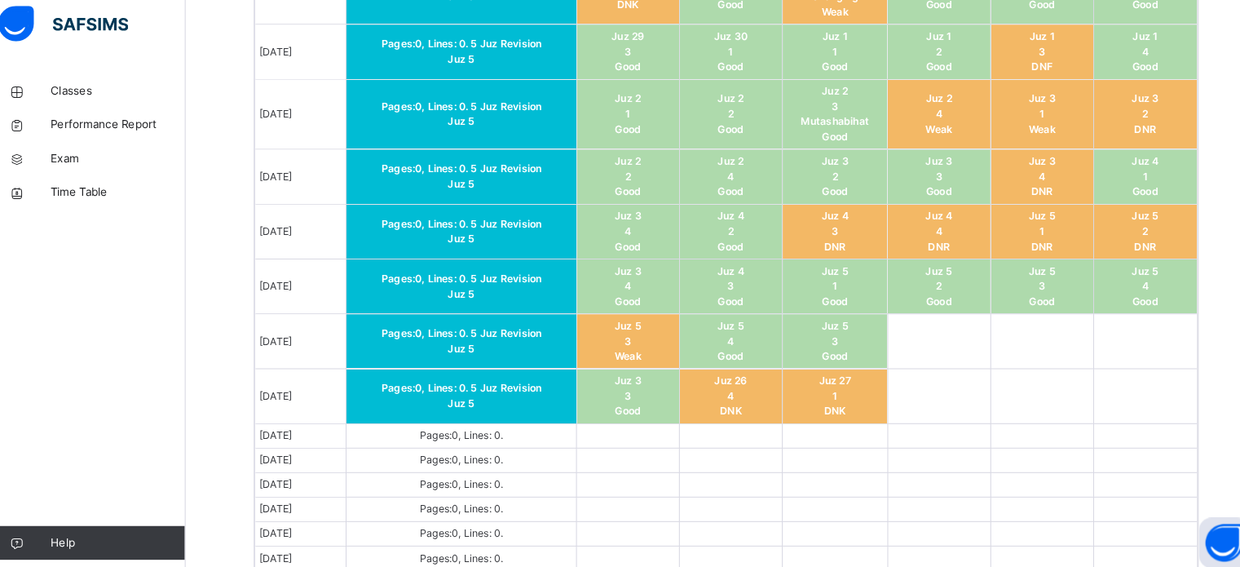
scroll to position [1140, 0]
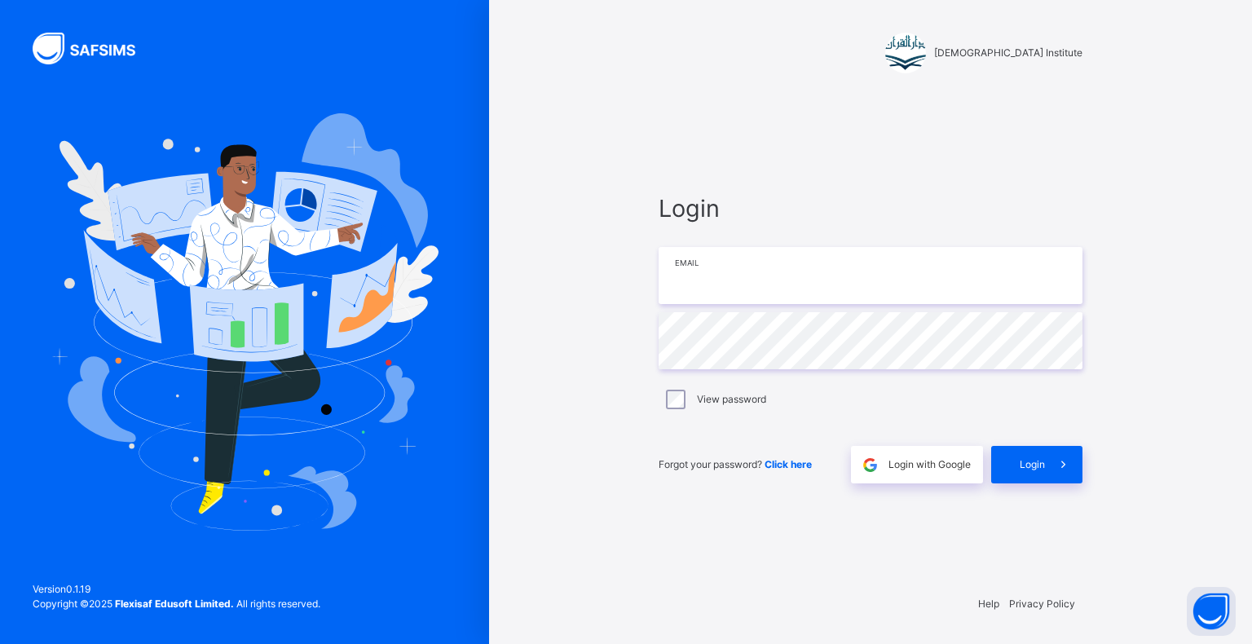
click at [1037, 275] on input "email" at bounding box center [871, 275] width 424 height 57
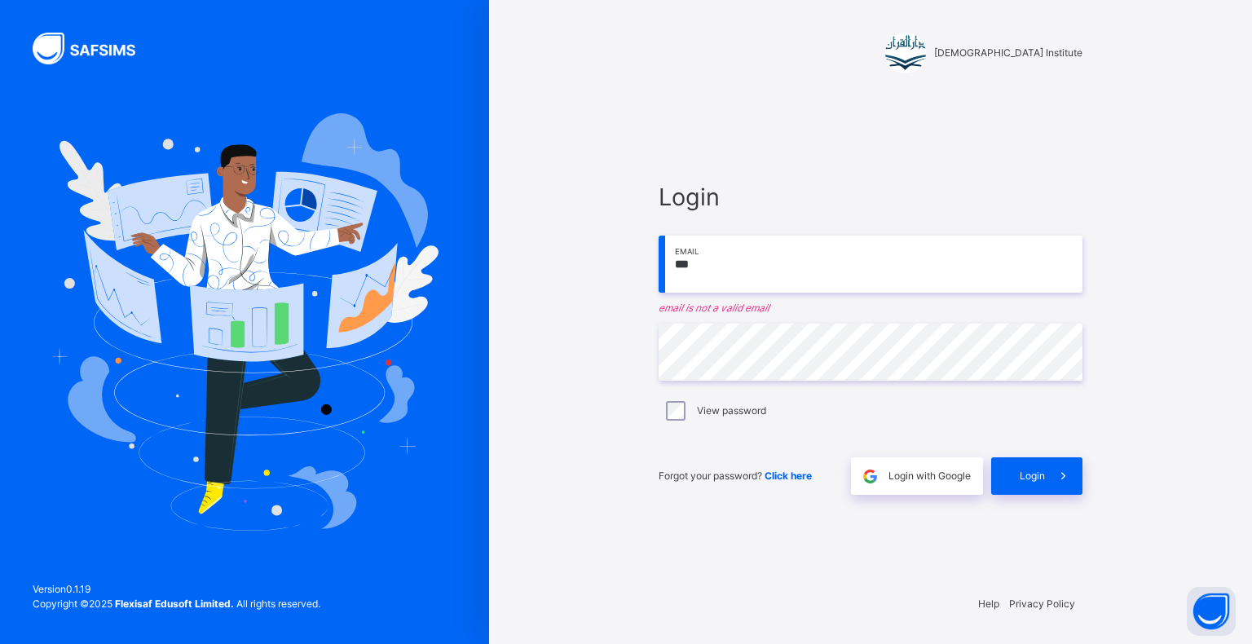
type input "***"
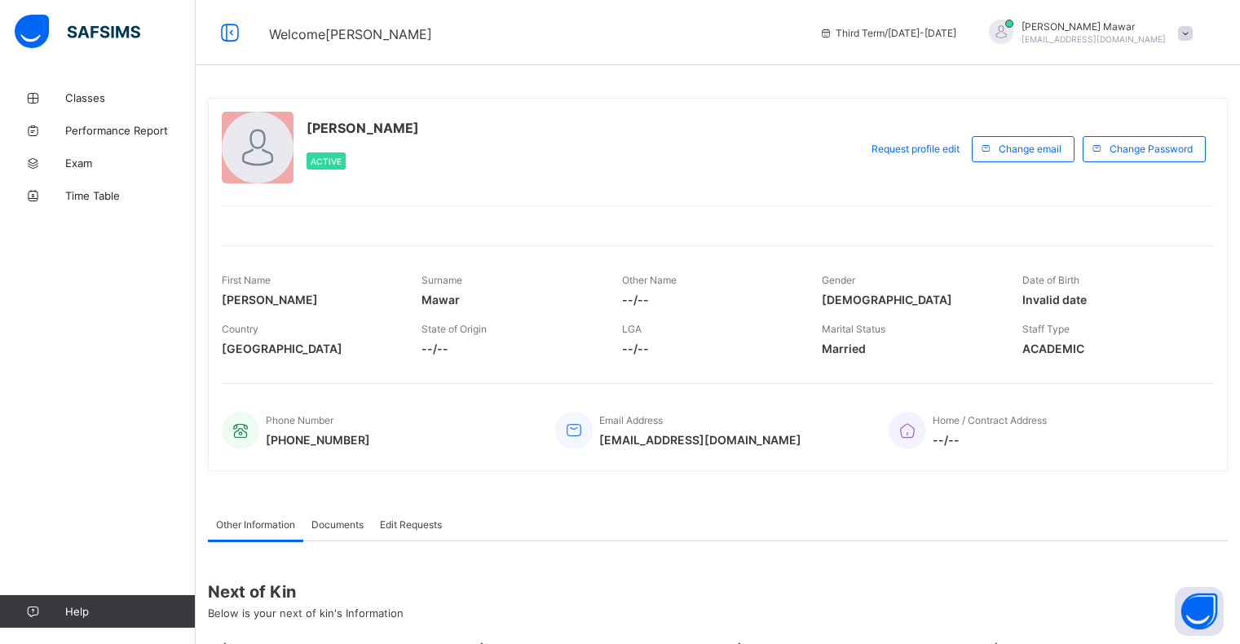
click at [1177, 531] on div "Other Information Documents Edit Requests" at bounding box center [718, 524] width 1020 height 33
click at [1058, 375] on div "[PERSON_NAME] Active Request profile edit Change email Change Password First Na…" at bounding box center [718, 284] width 1020 height 373
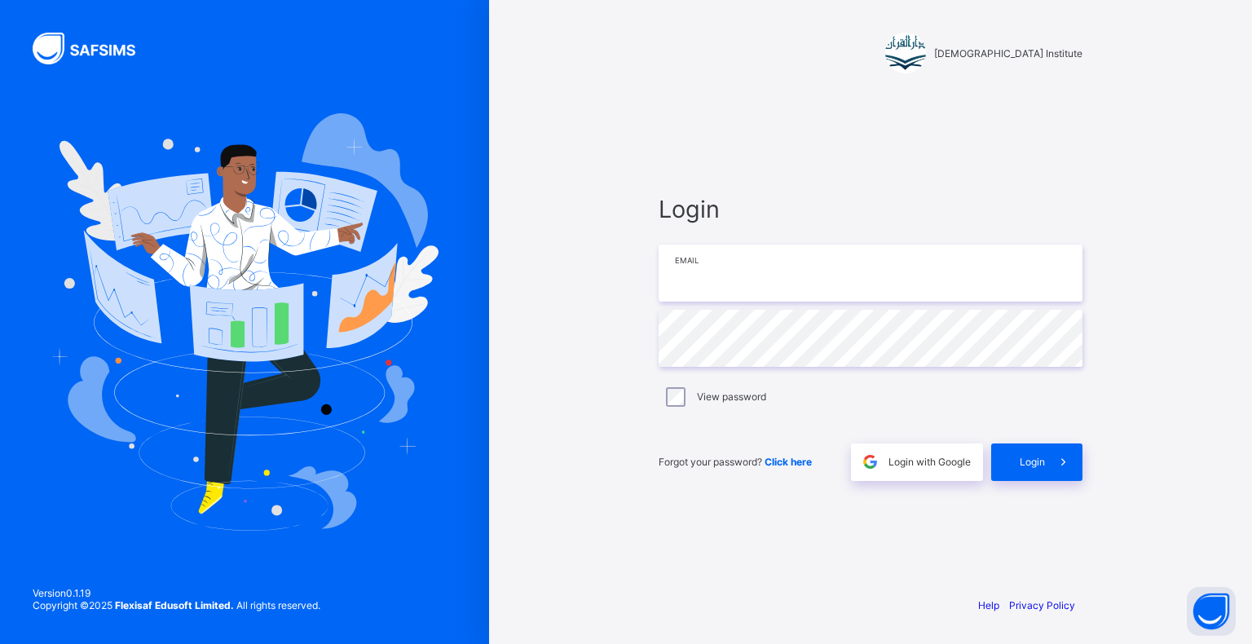
click at [858, 268] on input "email" at bounding box center [871, 273] width 424 height 57
click at [0, 616] on div "Version 0.1.19 Copyright © 2025 Flexisaf Edusoft Limited. All rights reserved." at bounding box center [176, 607] width 353 height 73
click at [0, 611] on div "Version 0.1.19 Copyright © 2025 Flexisaf Edusoft Limited. All rights reserved." at bounding box center [176, 607] width 353 height 73
click at [0, 608] on div "Version 0.1.19 Copyright © 2025 Flexisaf Edusoft Limited. All rights reserved." at bounding box center [176, 607] width 353 height 73
click at [0, 616] on div "Version 0.1.19 Copyright © 2025 Flexisaf Edusoft Limited. All rights reserved." at bounding box center [176, 607] width 353 height 73
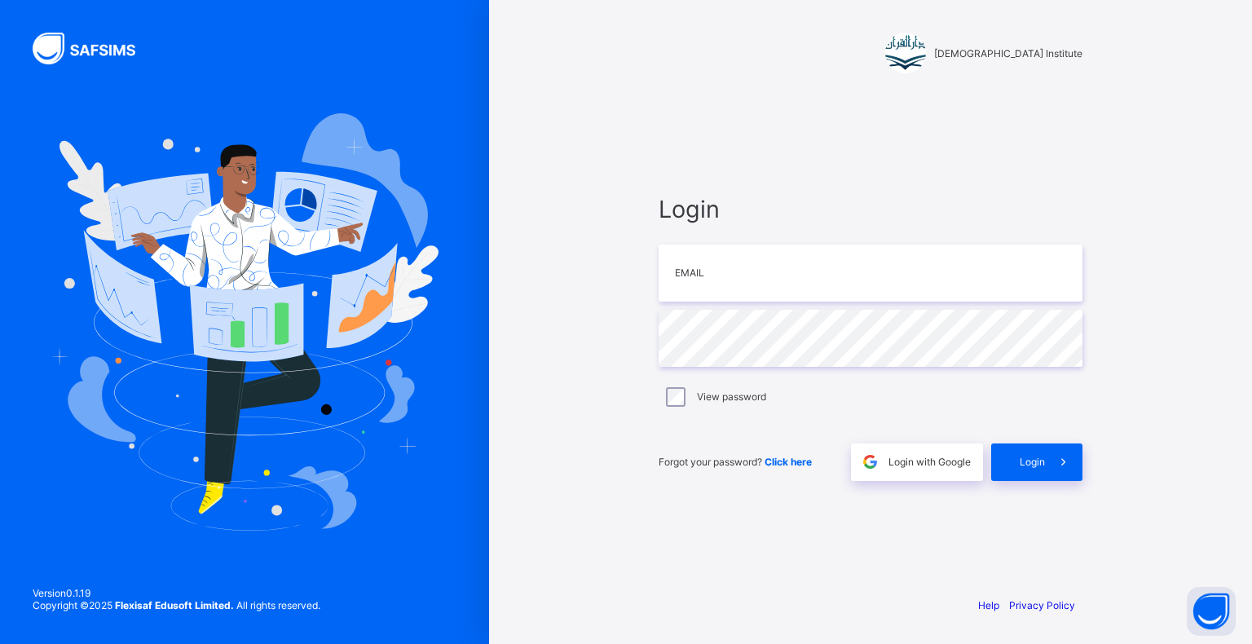
click at [0, 611] on div "Version 0.1.19 Copyright © 2025 Flexisaf Edusoft Limited. All rights reserved." at bounding box center [176, 607] width 353 height 73
click at [0, 613] on div "Version 0.1.19 Copyright © 2025 Flexisaf Edusoft Limited. All rights reserved." at bounding box center [176, 607] width 353 height 73
click at [753, 298] on input "email" at bounding box center [871, 273] width 424 height 57
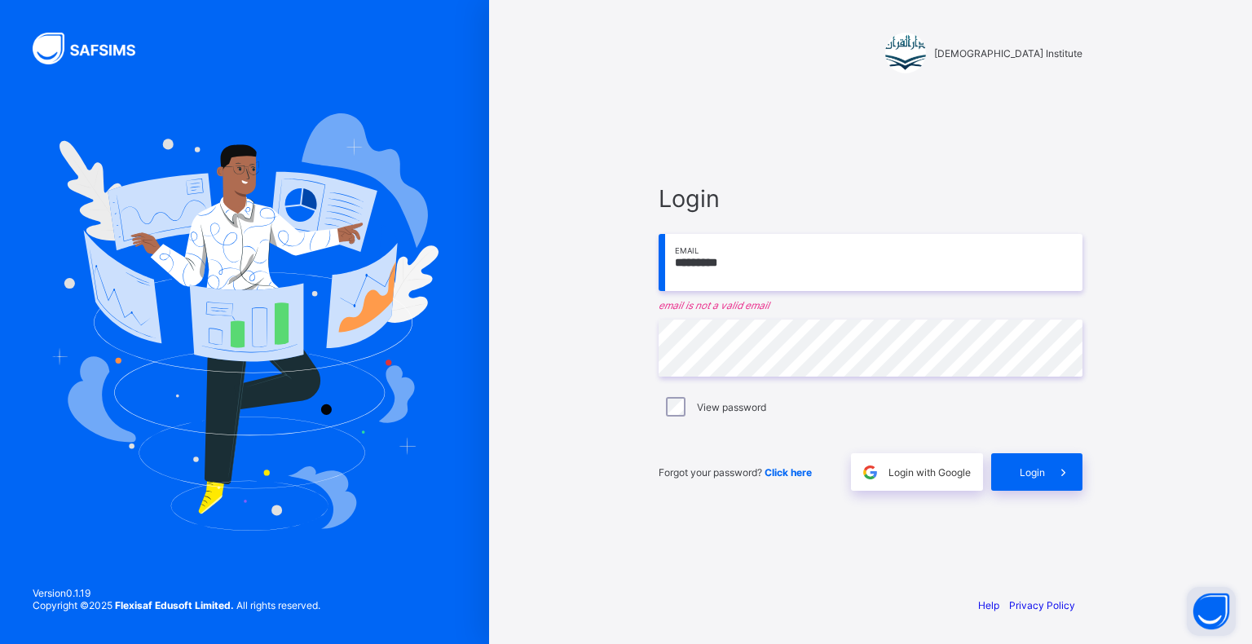
type input "*********"
click at [1221, 614] on button "Open asap" at bounding box center [1211, 611] width 49 height 49
click at [1210, 617] on button "Open asap" at bounding box center [1211, 611] width 49 height 49
click at [1213, 620] on button "Open asap" at bounding box center [1211, 611] width 49 height 49
click at [1211, 620] on button "Open asap" at bounding box center [1211, 611] width 49 height 49
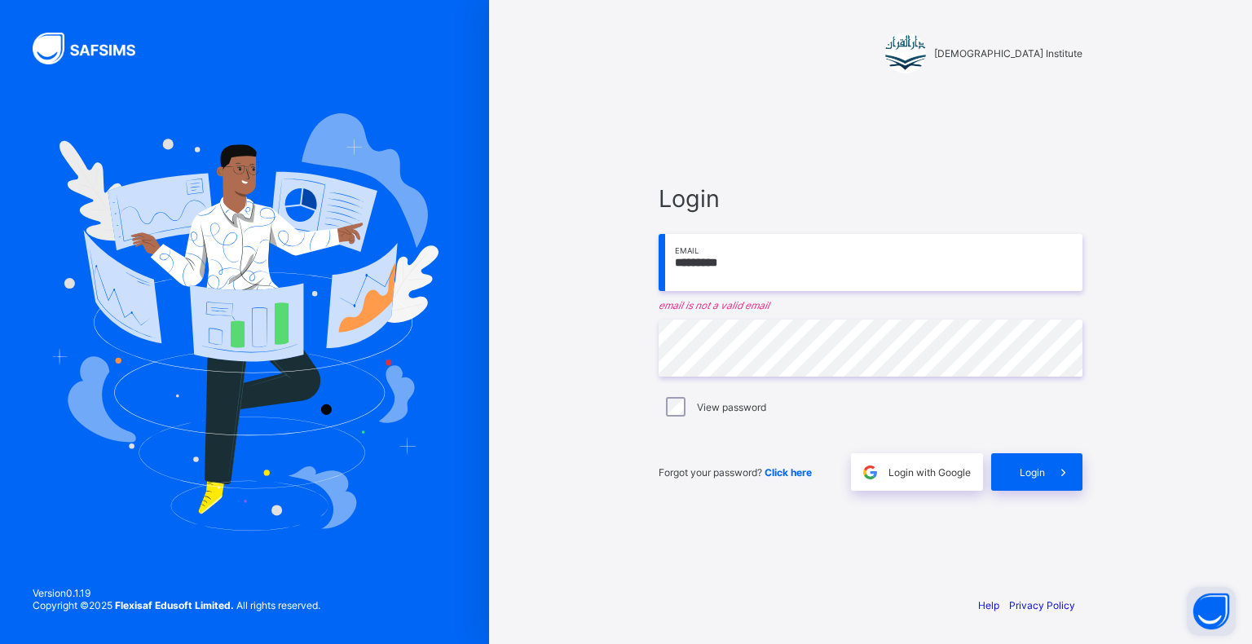
click at [1213, 623] on button "Open asap" at bounding box center [1211, 611] width 49 height 49
click at [1213, 613] on button "Open asap" at bounding box center [1211, 611] width 49 height 49
click at [1213, 629] on button "Open asap" at bounding box center [1211, 611] width 49 height 49
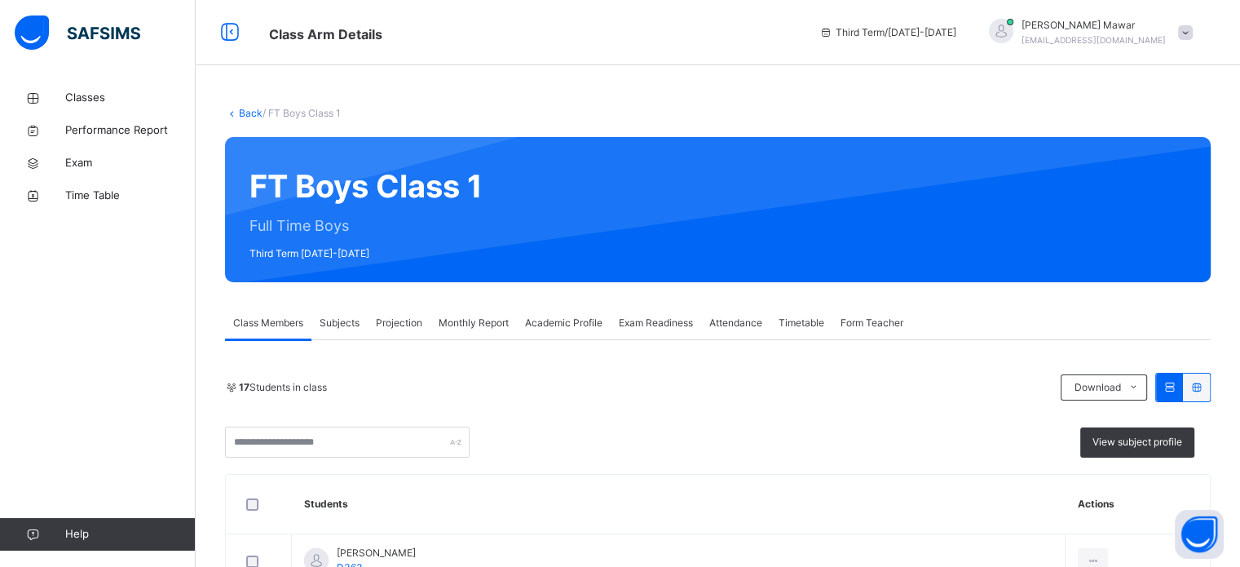
click at [639, 320] on span "Exam Readiness" at bounding box center [656, 323] width 74 height 15
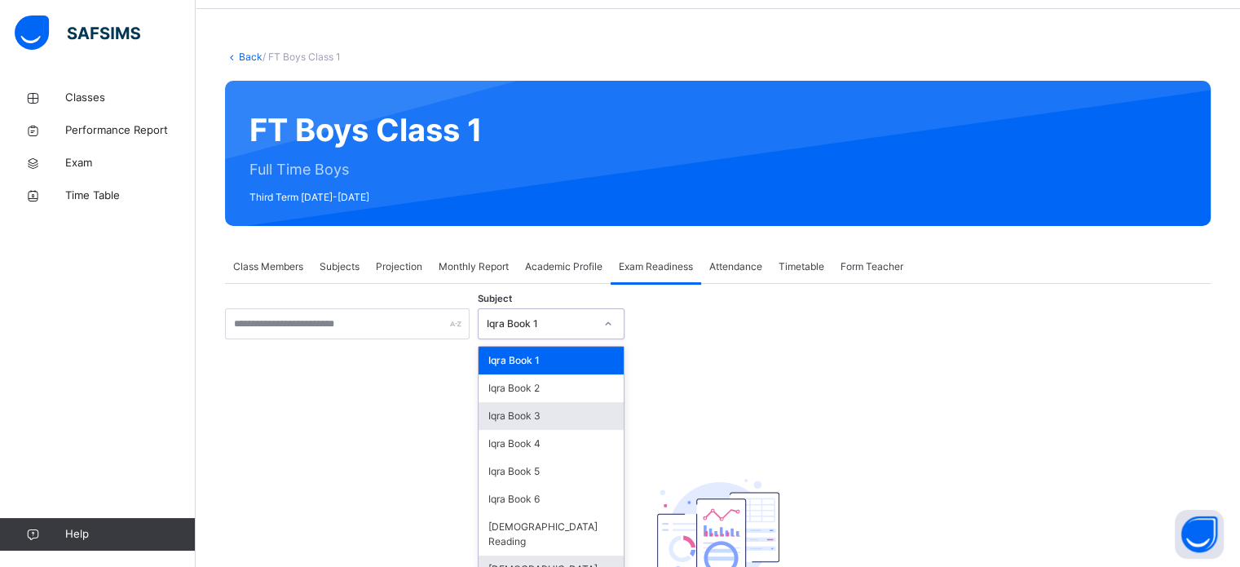
scroll to position [64, 0]
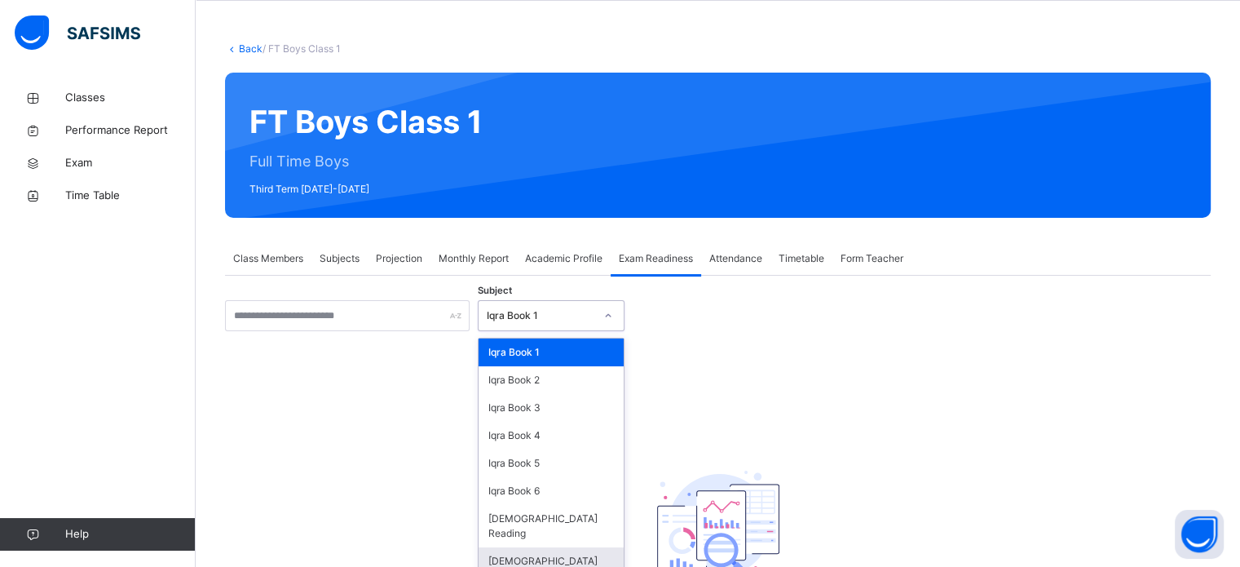
drag, startPoint x: 541, startPoint y: 371, endPoint x: 543, endPoint y: 556, distance: 185.1
click at [543, 331] on div "option Quran Memorisation focused, 8 of 8. 8 results available. Use Up and Down…" at bounding box center [551, 315] width 147 height 31
click at [543, 556] on div "[DEMOGRAPHIC_DATA] Memorisation" at bounding box center [551, 568] width 145 height 42
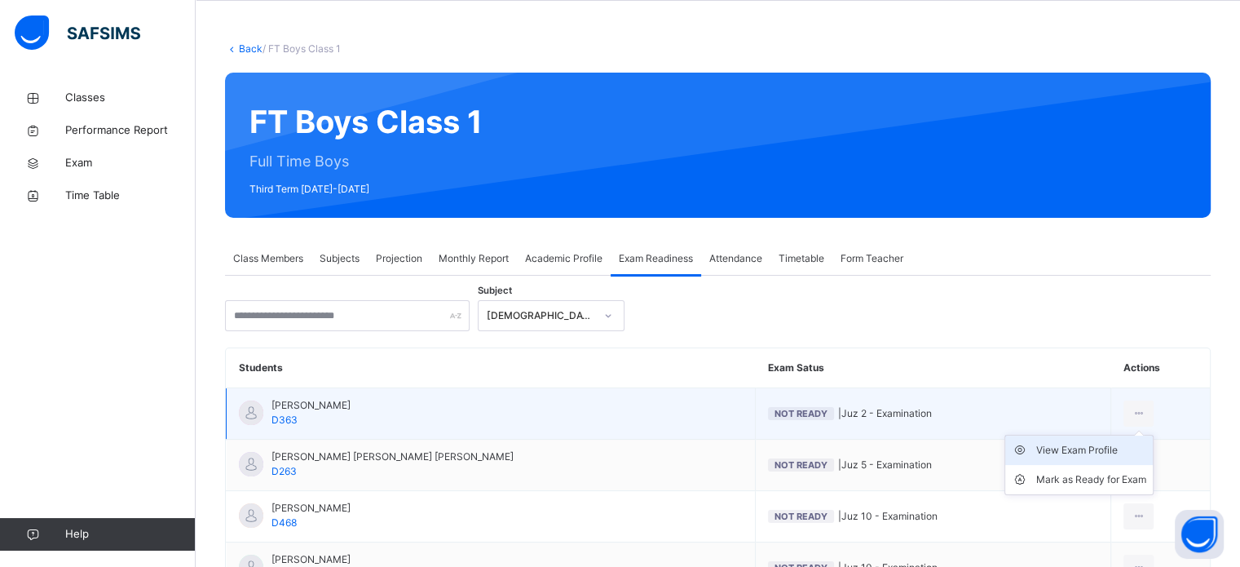
click at [1063, 449] on div "View Exam Profile" at bounding box center [1091, 450] width 110 height 16
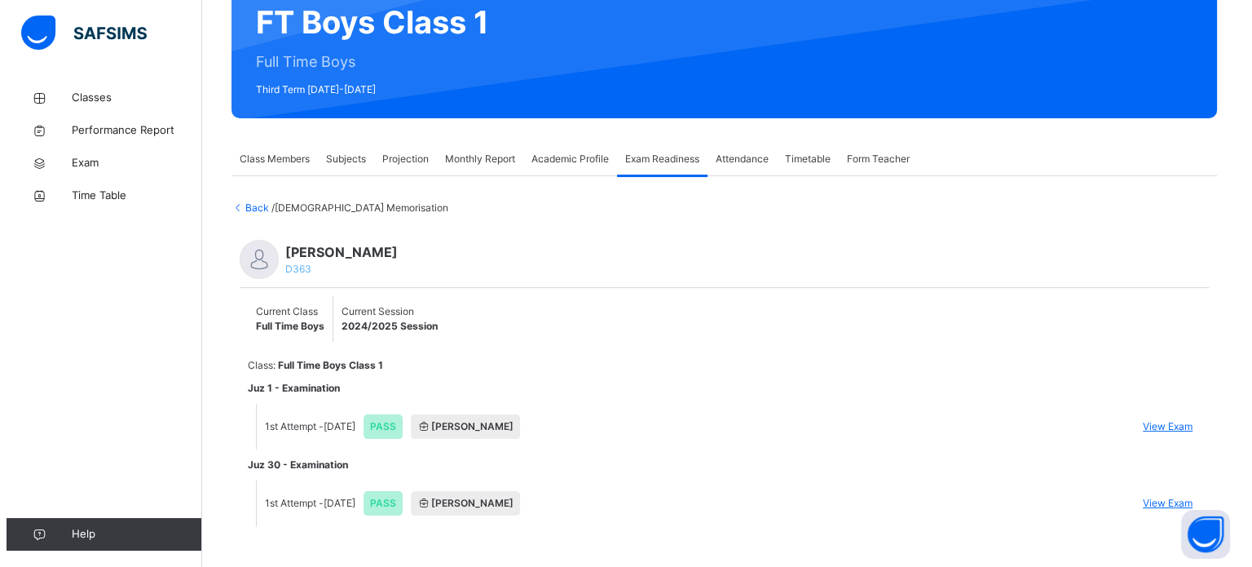
scroll to position [188, 0]
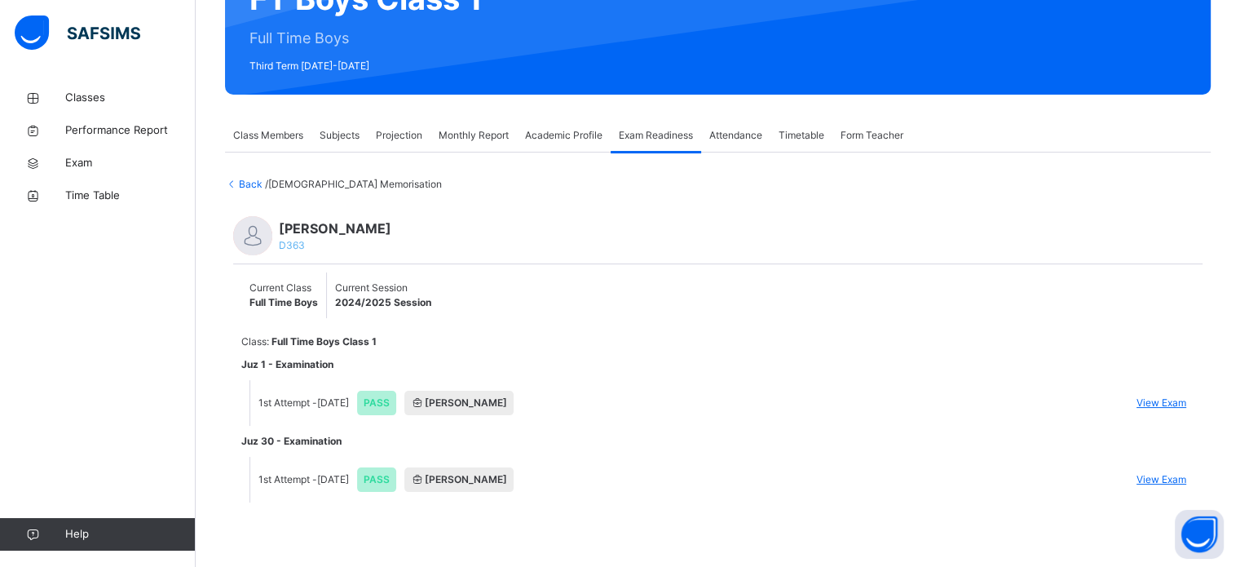
click at [1150, 395] on span "View Exam" at bounding box center [1162, 402] width 50 height 15
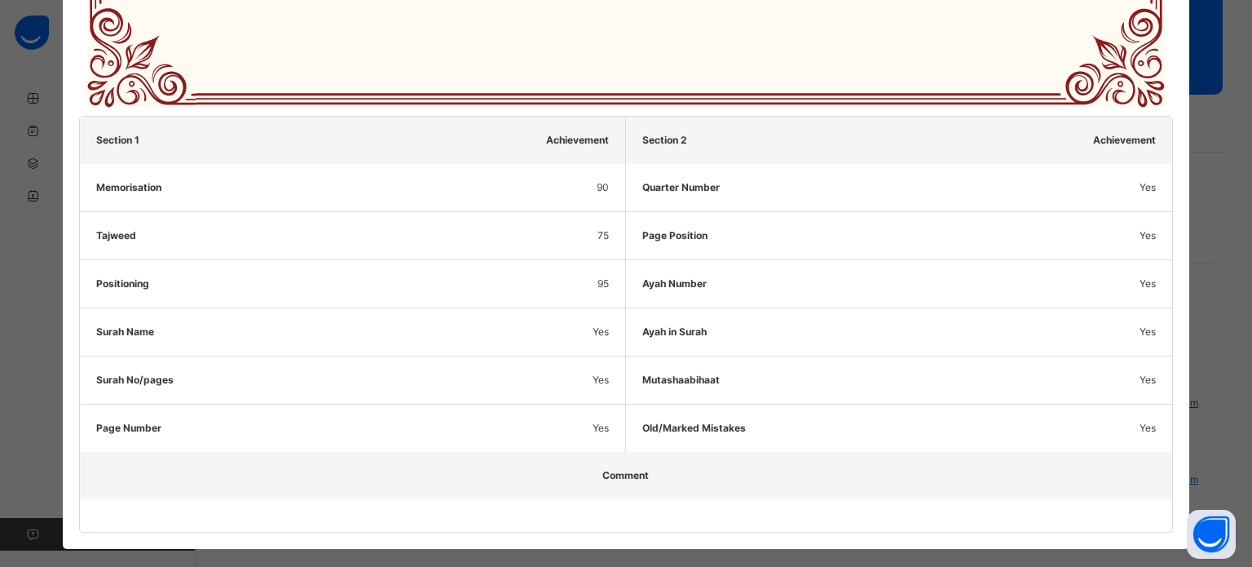
scroll to position [831, 0]
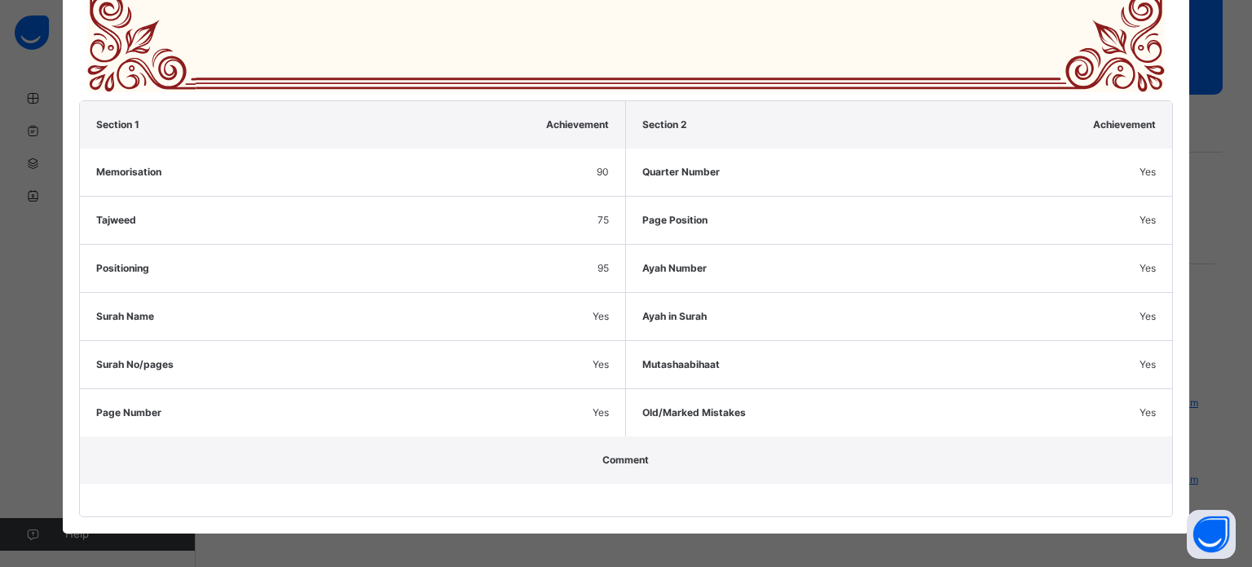
click at [649, 540] on div "× Abdibaasit Hussein D363 Print Juz 1 - Examination PASS Certificate of Achieve…" at bounding box center [626, 283] width 1252 height 567
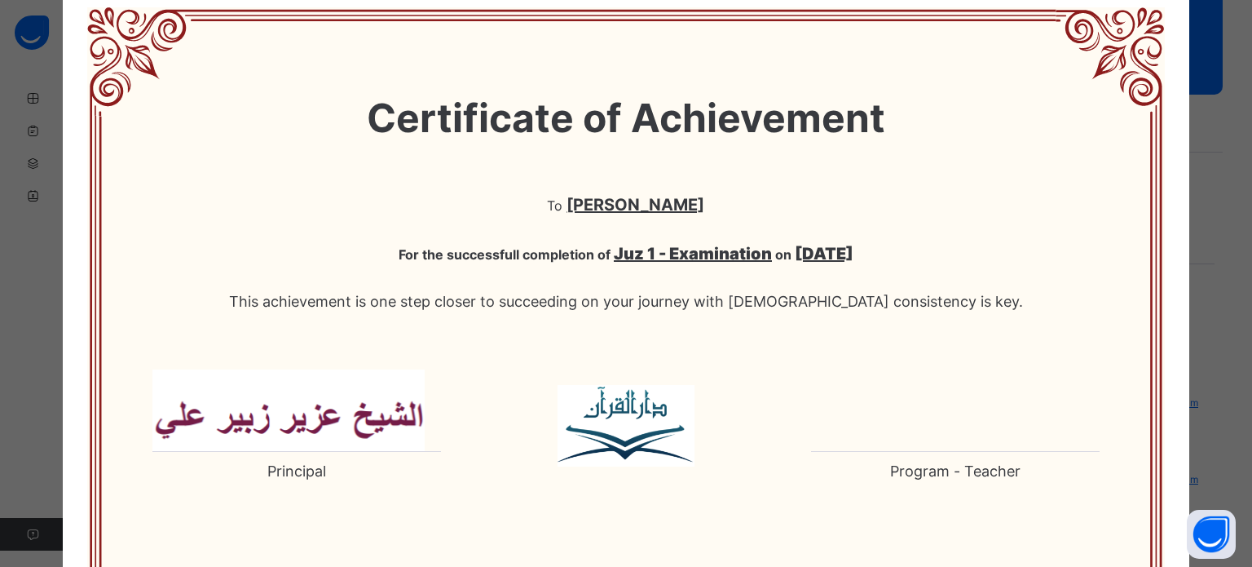
scroll to position [0, 0]
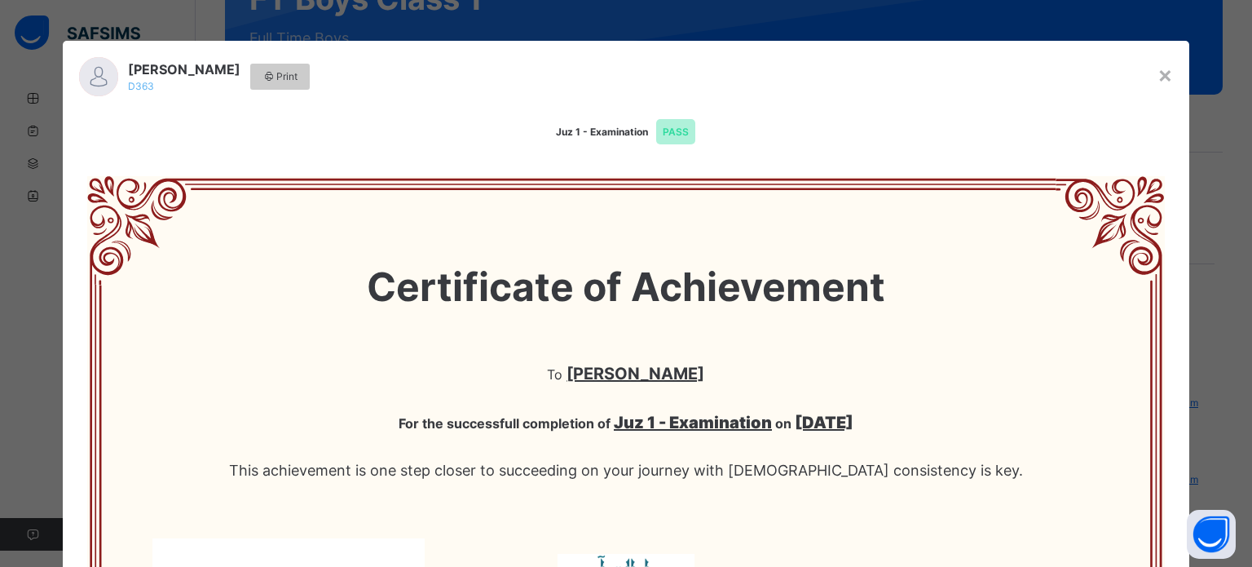
click at [1145, 83] on div "Abdibaasit Hussein D363 Print" at bounding box center [610, 77] width 1095 height 72
click at [1159, 69] on div "×" at bounding box center [1165, 74] width 15 height 34
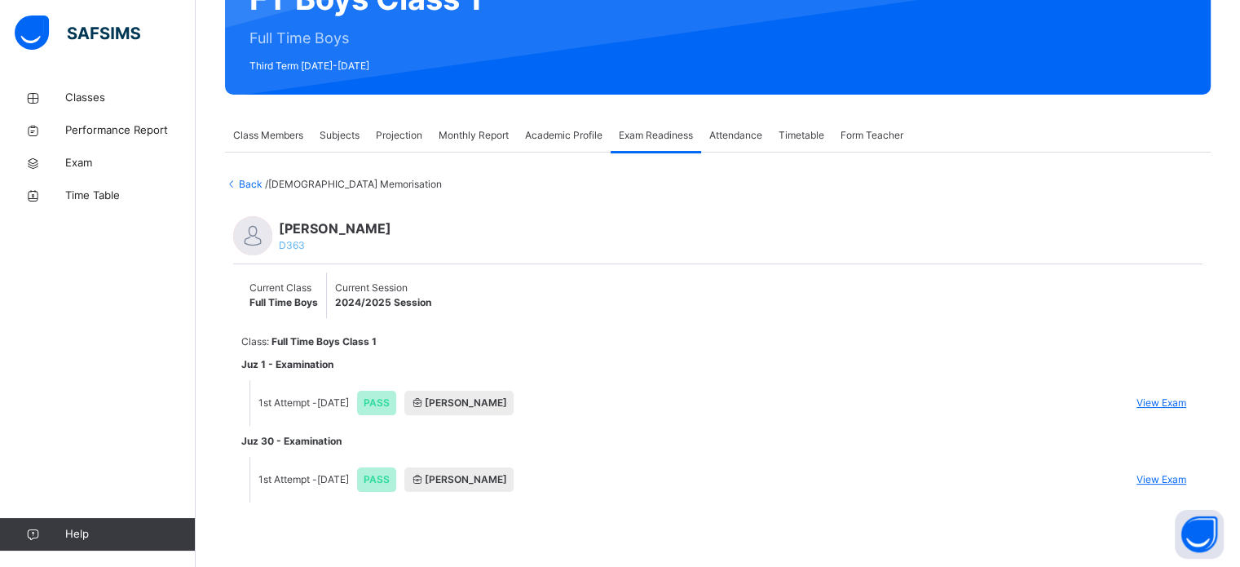
click at [1171, 475] on span "View Exam" at bounding box center [1162, 479] width 50 height 15
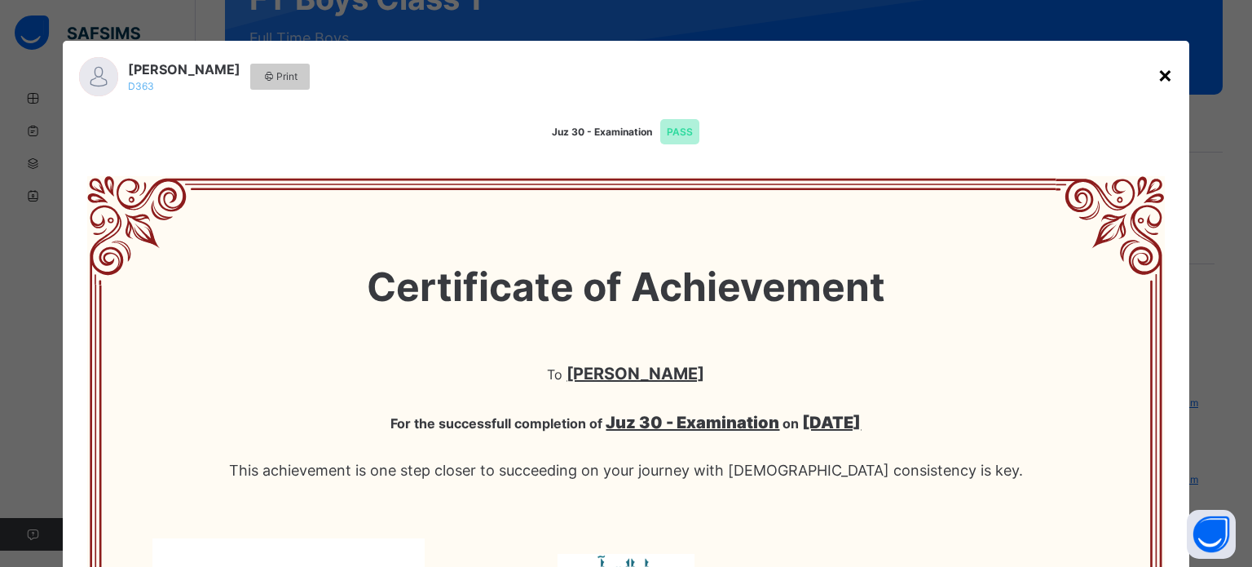
click at [1161, 77] on div "×" at bounding box center [1165, 74] width 15 height 34
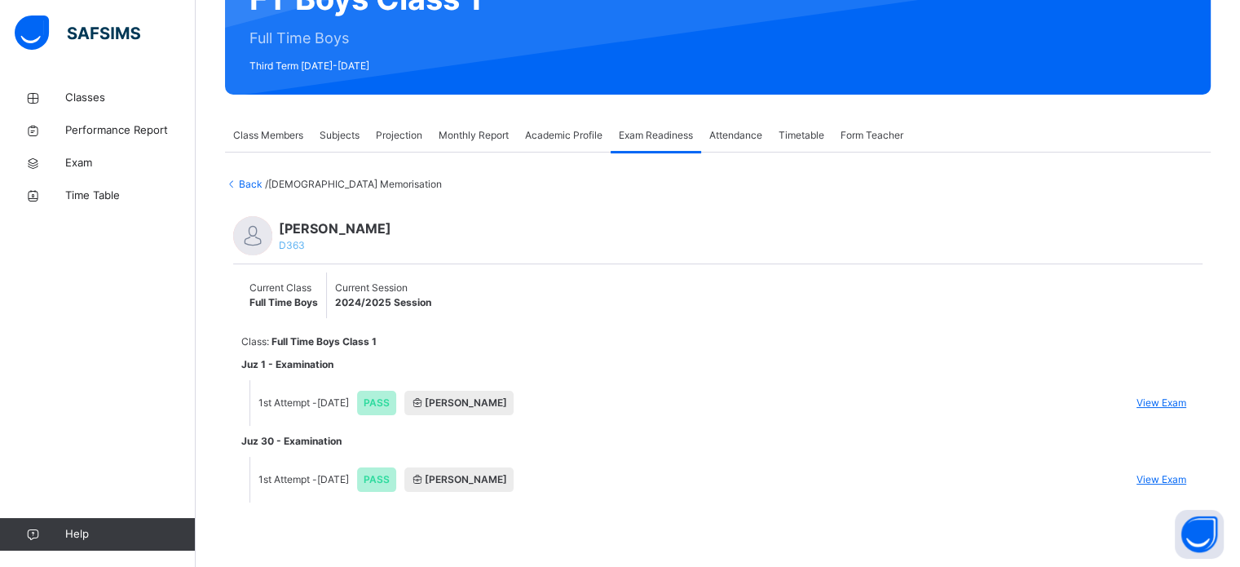
click at [395, 133] on span "Projection" at bounding box center [399, 135] width 46 height 15
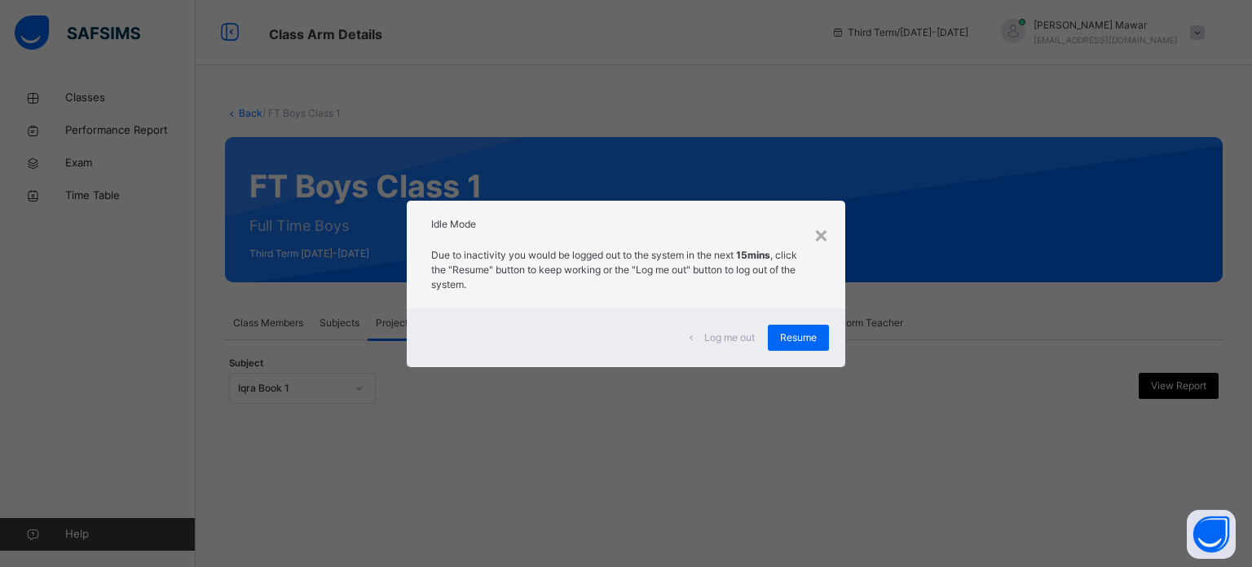
click at [1239, 406] on div "× Idle Mode Due to inactivity you would be logged out to the system in the next…" at bounding box center [626, 283] width 1252 height 567
click at [825, 250] on div "×" at bounding box center [821, 234] width 15 height 34
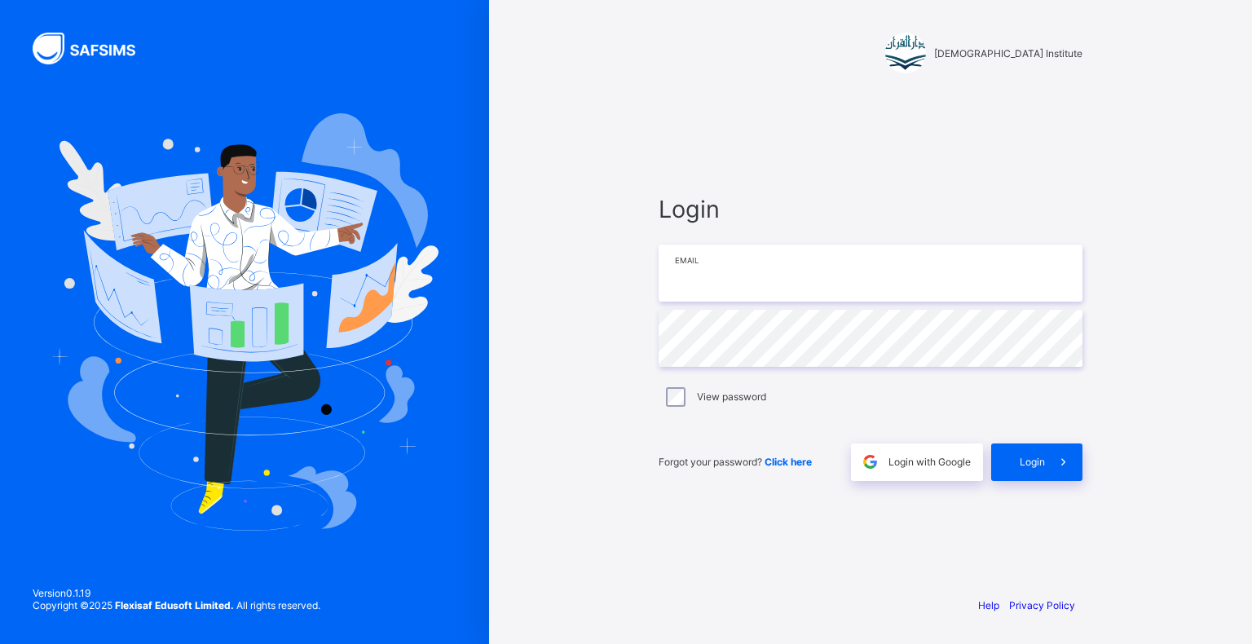
click at [768, 254] on input "email" at bounding box center [871, 273] width 424 height 57
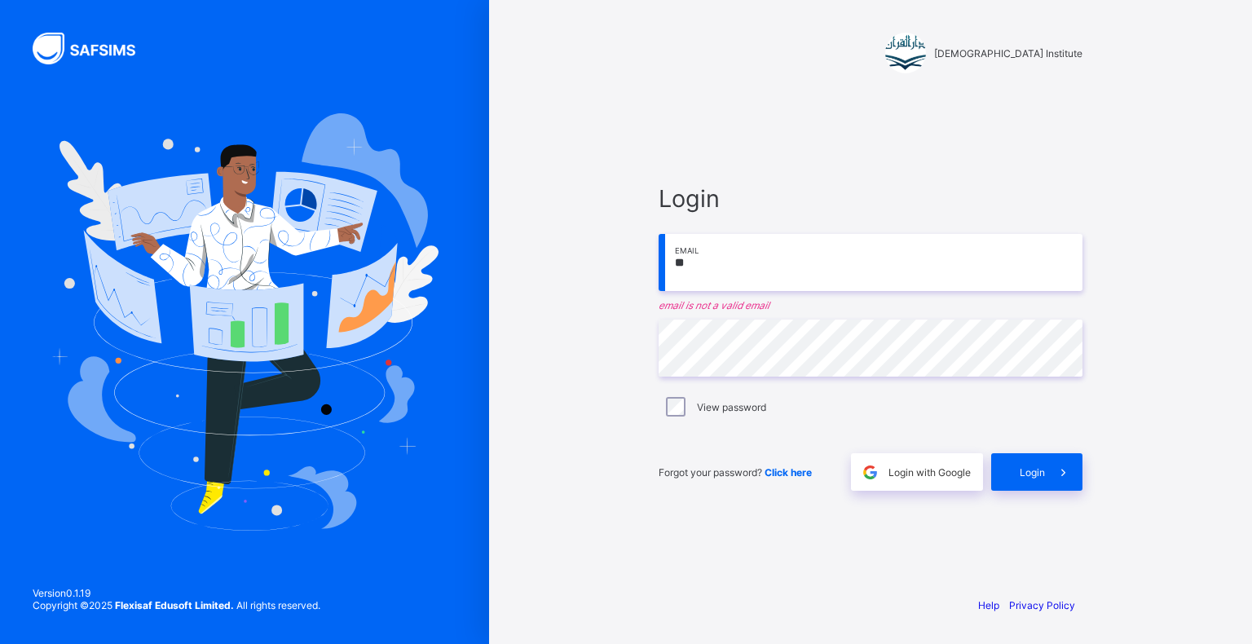
type input "*"
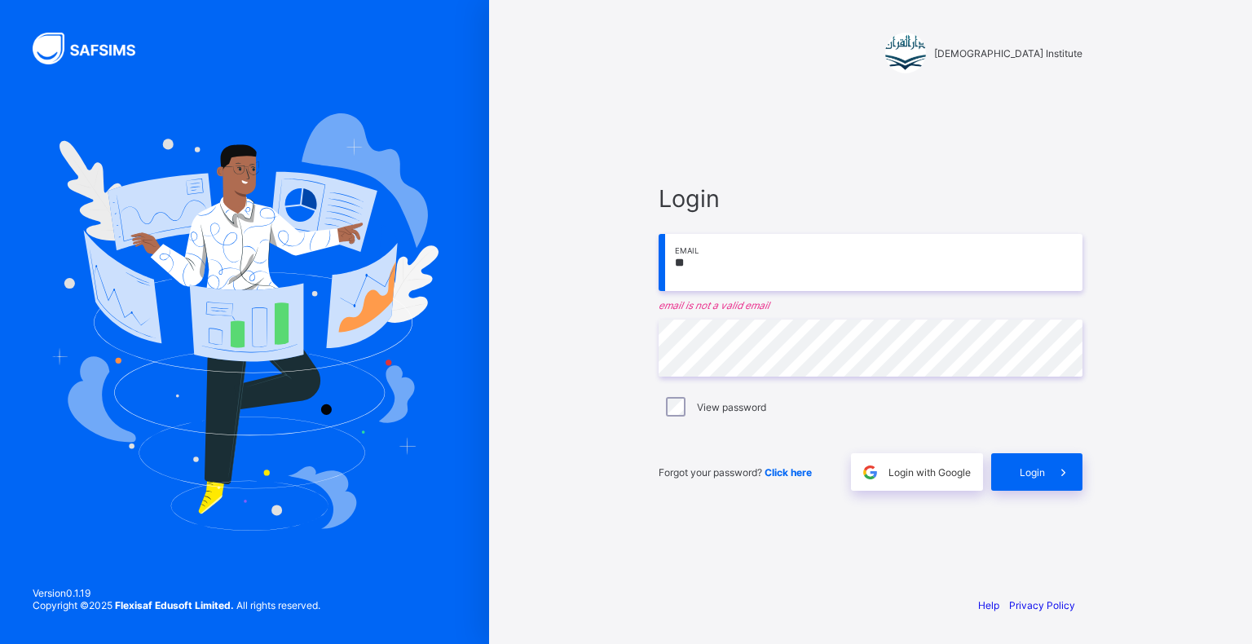
type input "*"
click at [714, 266] on input "**********" at bounding box center [871, 262] width 424 height 57
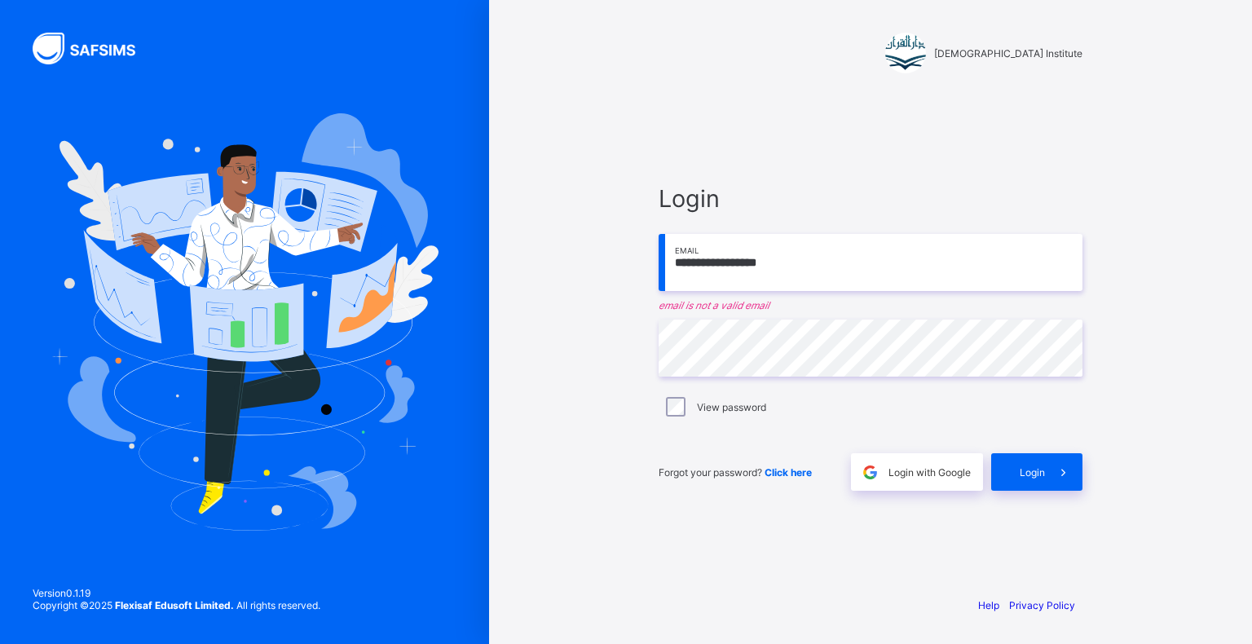
click at [861, 258] on input "**********" at bounding box center [871, 262] width 424 height 57
type input "*"
type input "**********"
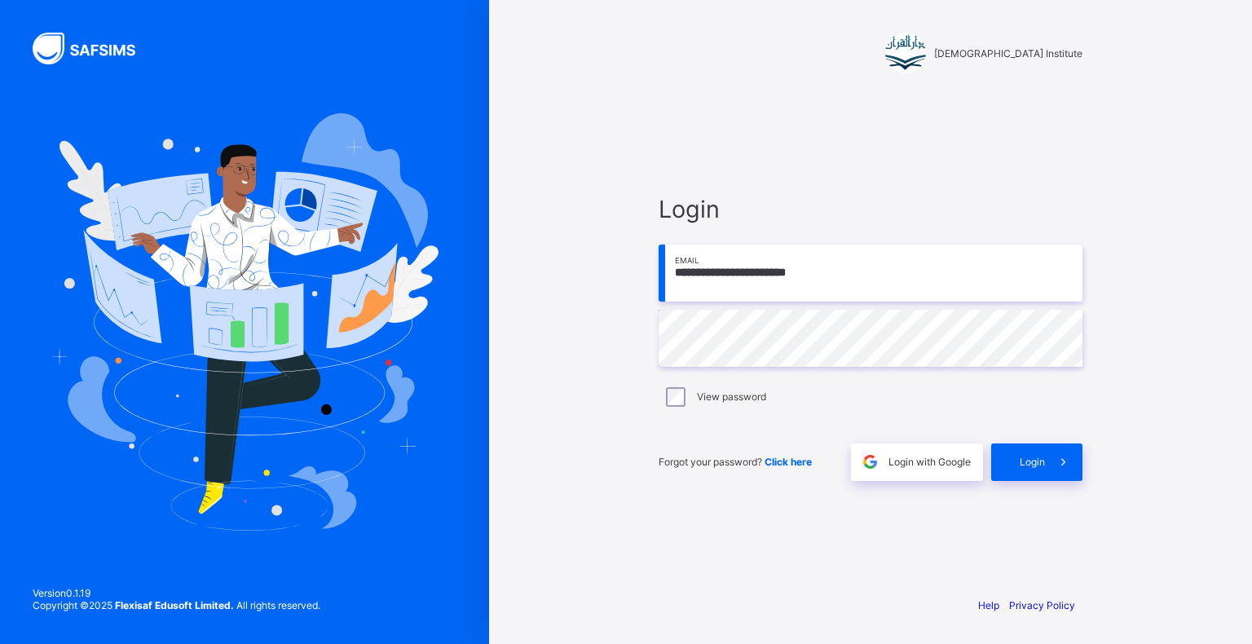
click at [1073, 501] on div "**********" at bounding box center [870, 337] width 457 height 491
click at [1053, 470] on span at bounding box center [1064, 463] width 38 height 38
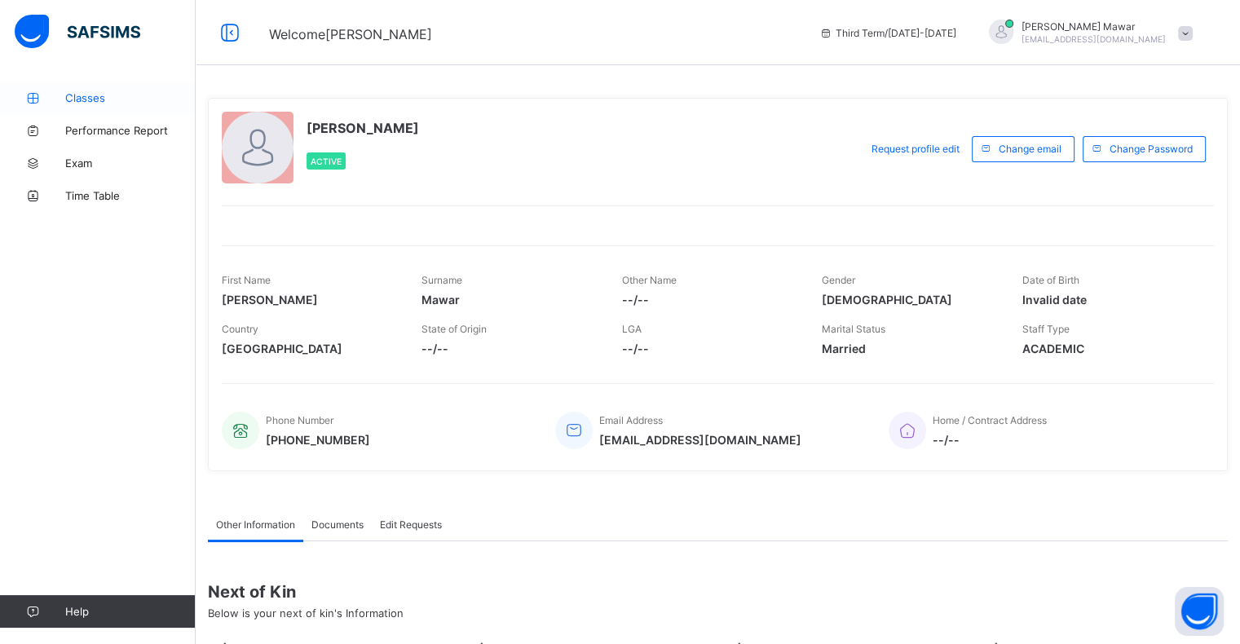
click at [137, 82] on link "Classes" at bounding box center [98, 98] width 196 height 33
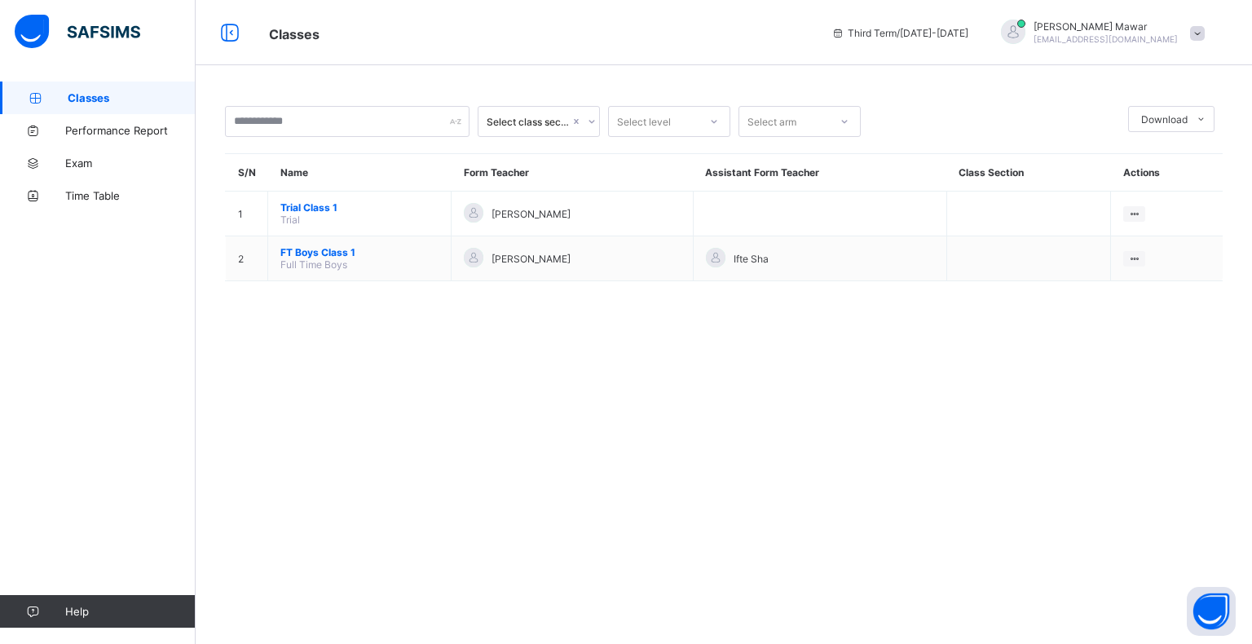
click at [137, 82] on link "Classes" at bounding box center [98, 98] width 196 height 33
click at [326, 401] on div "Select class section Select level Select arm Download Pdf Report Excel Report S…" at bounding box center [724, 322] width 1057 height 644
click at [95, 92] on span "Classes" at bounding box center [132, 97] width 128 height 13
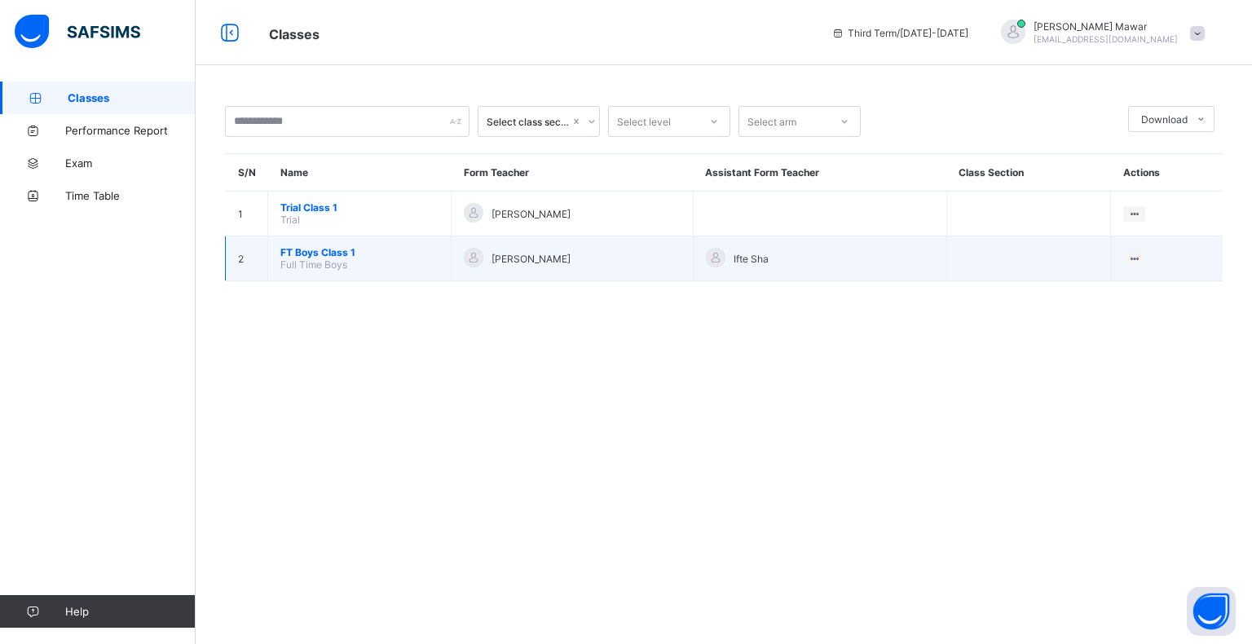
click at [309, 250] on span "FT Boys Class 1" at bounding box center [359, 252] width 158 height 12
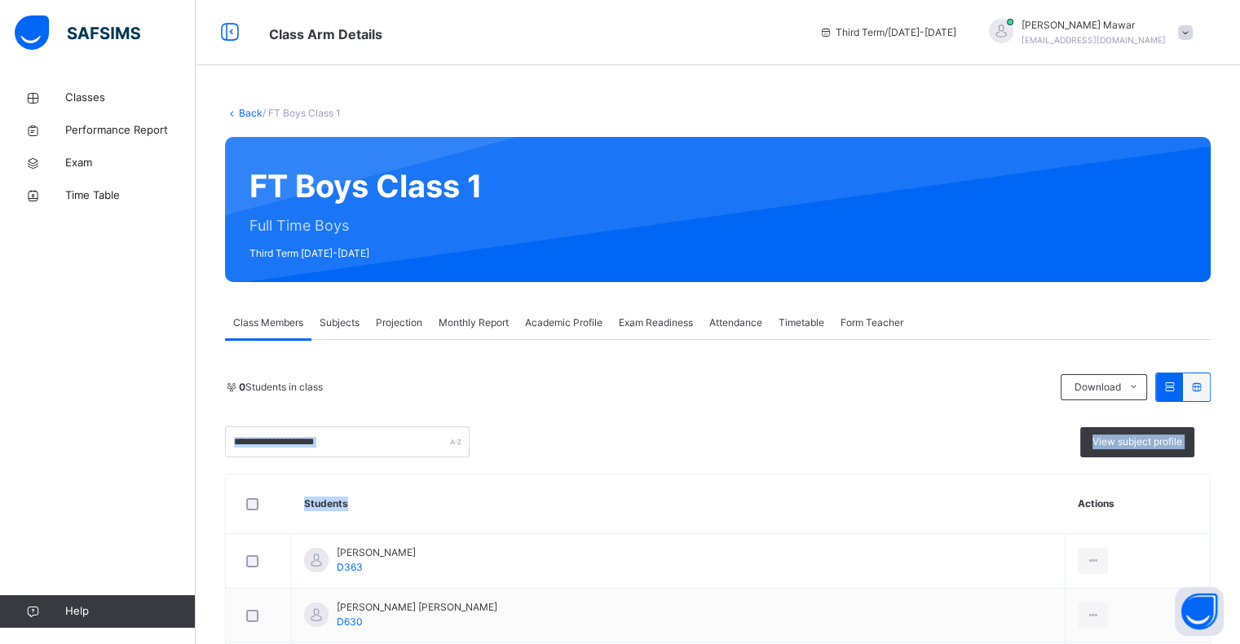
drag, startPoint x: 388, startPoint y: 490, endPoint x: 365, endPoint y: 448, distance: 47.4
click at [365, 448] on input "text" at bounding box center [347, 441] width 245 height 31
paste input "**********"
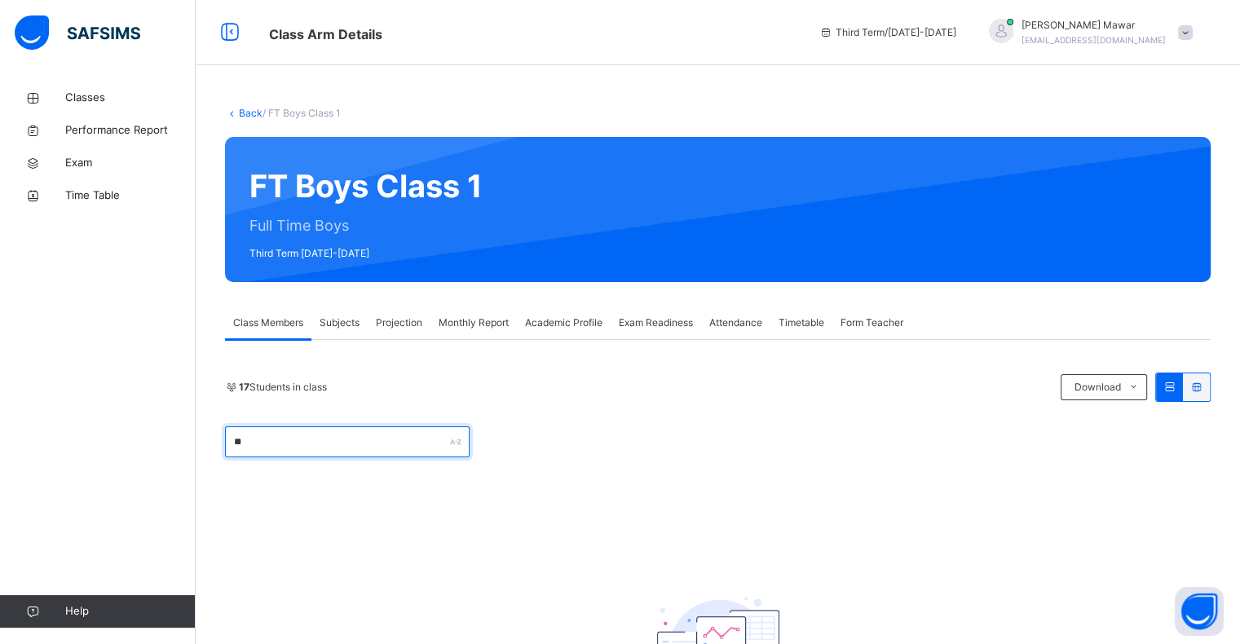
type input "*"
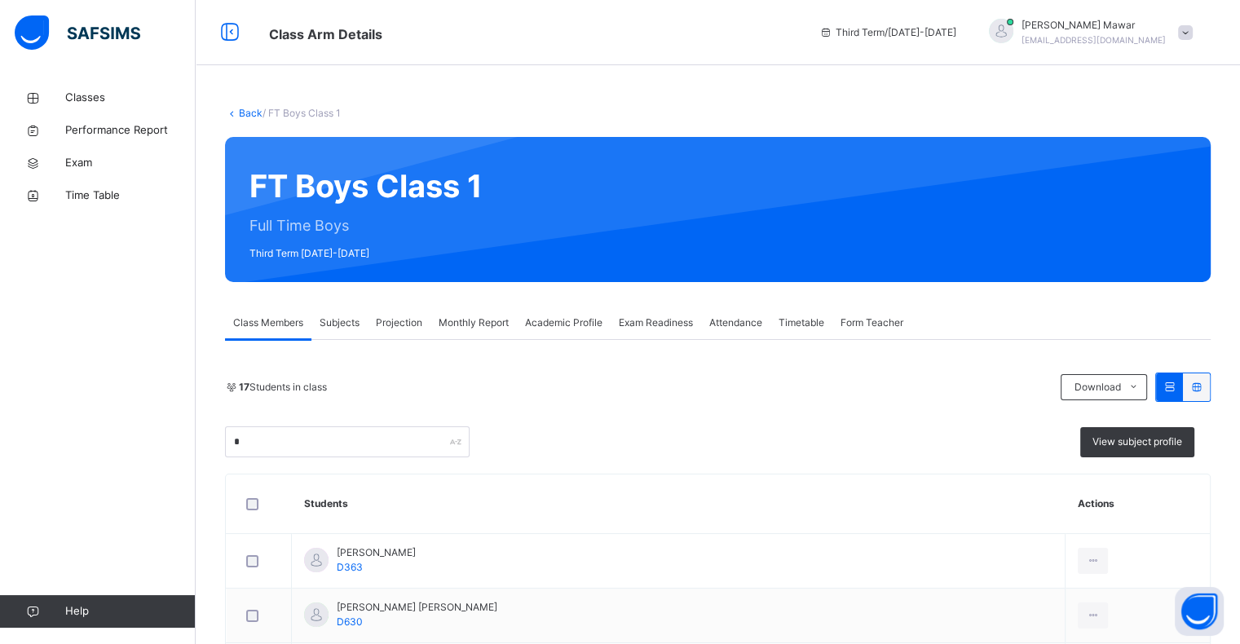
click at [362, 408] on div "17 Students in class Download Pdf Report Excel Report View subject profile" at bounding box center [718, 415] width 986 height 85
click at [365, 427] on input "text" at bounding box center [347, 441] width 245 height 31
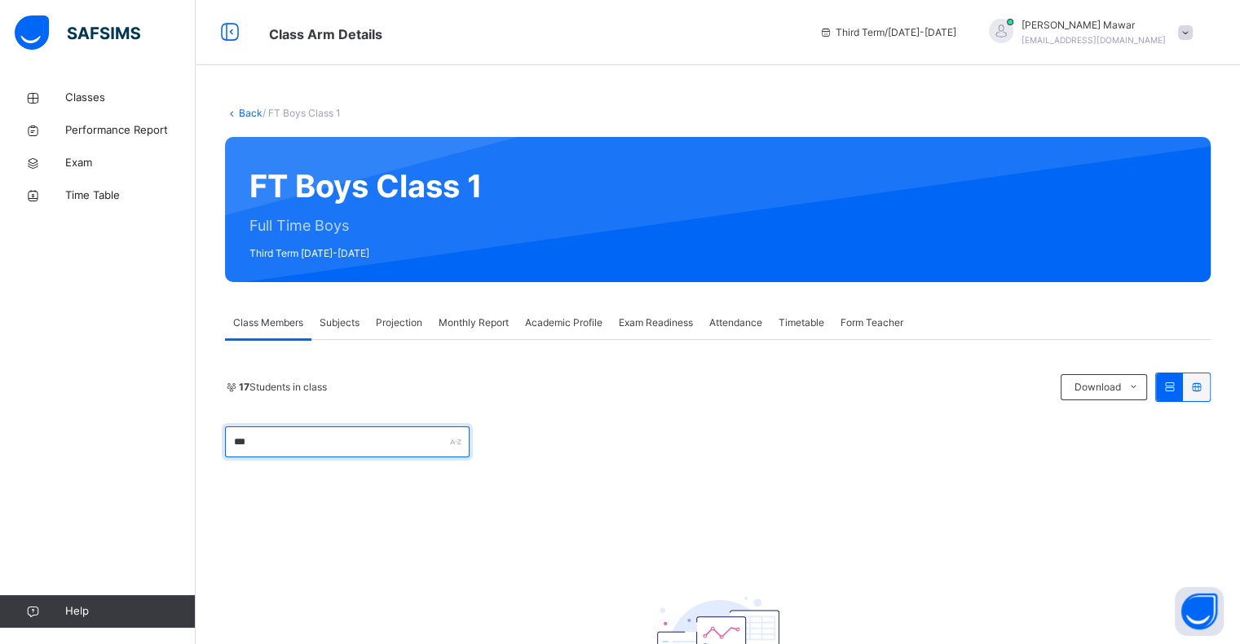
type input "*"
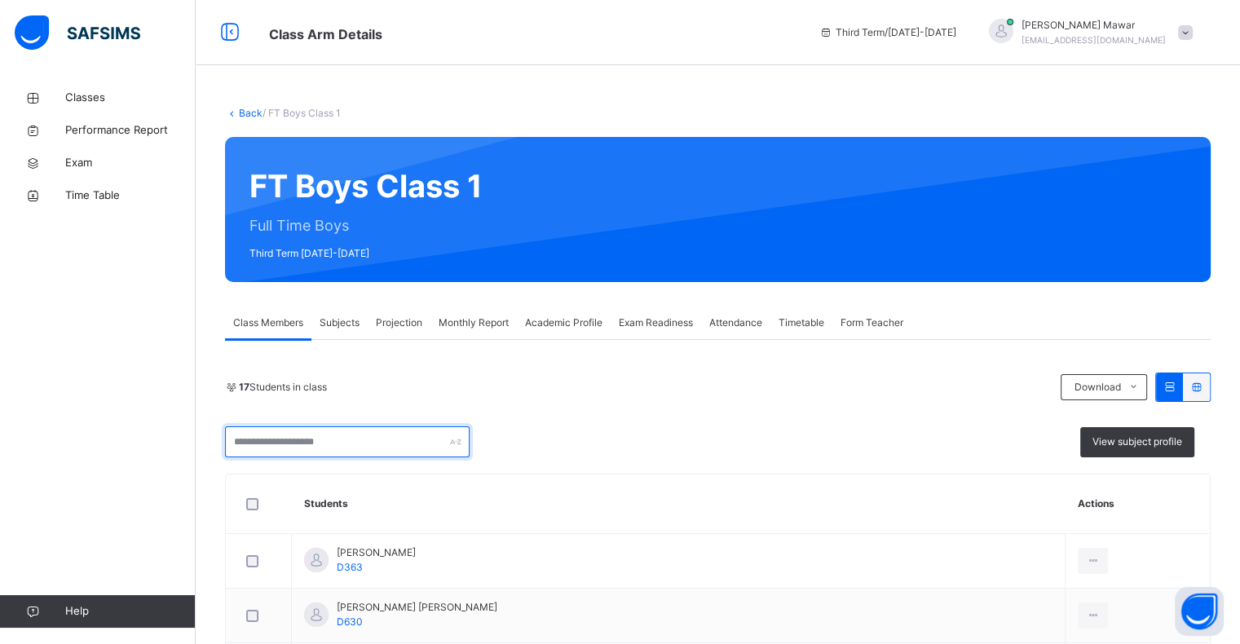
paste input "**********"
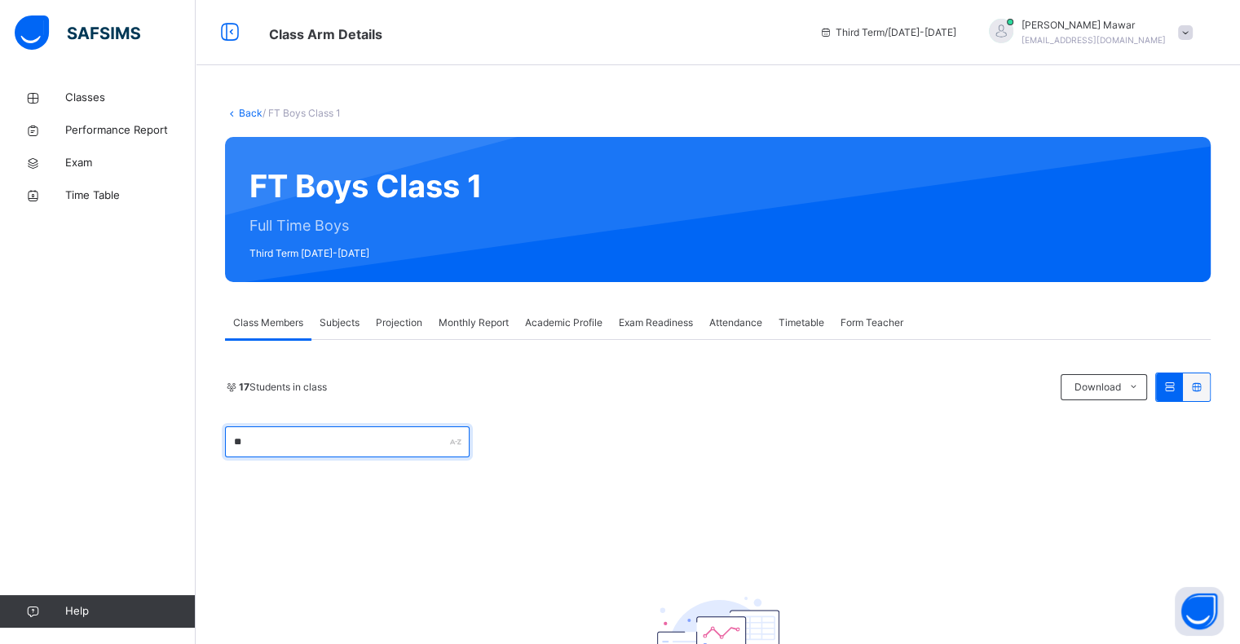
type input "*"
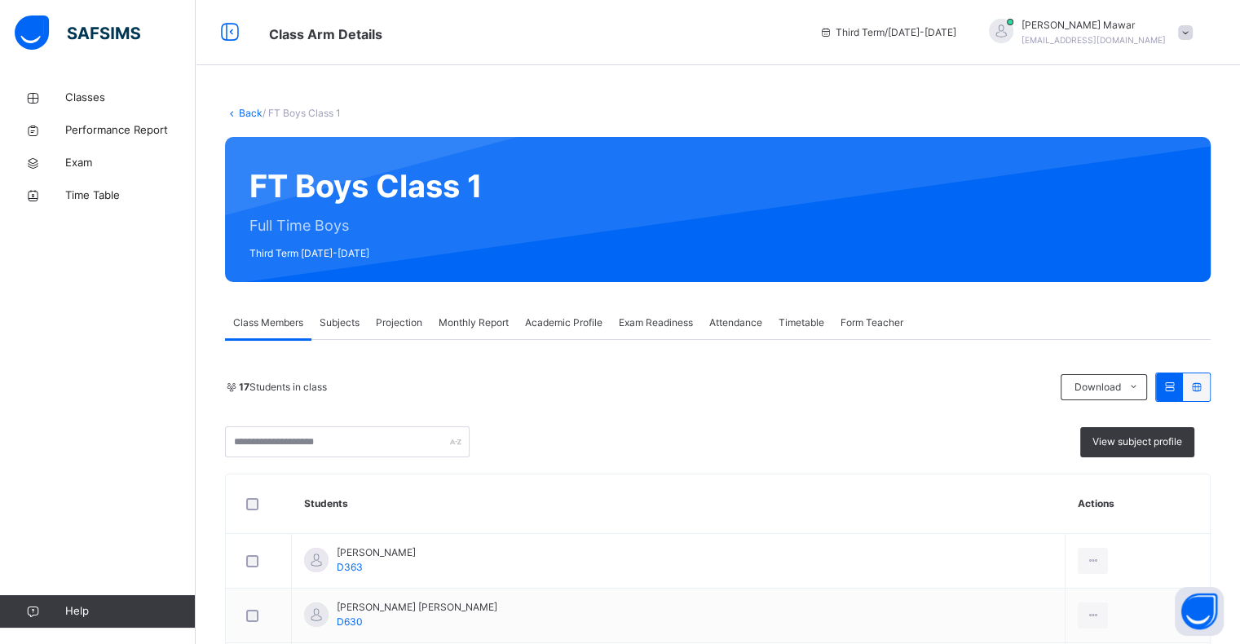
click at [395, 336] on div "Projection" at bounding box center [399, 323] width 63 height 33
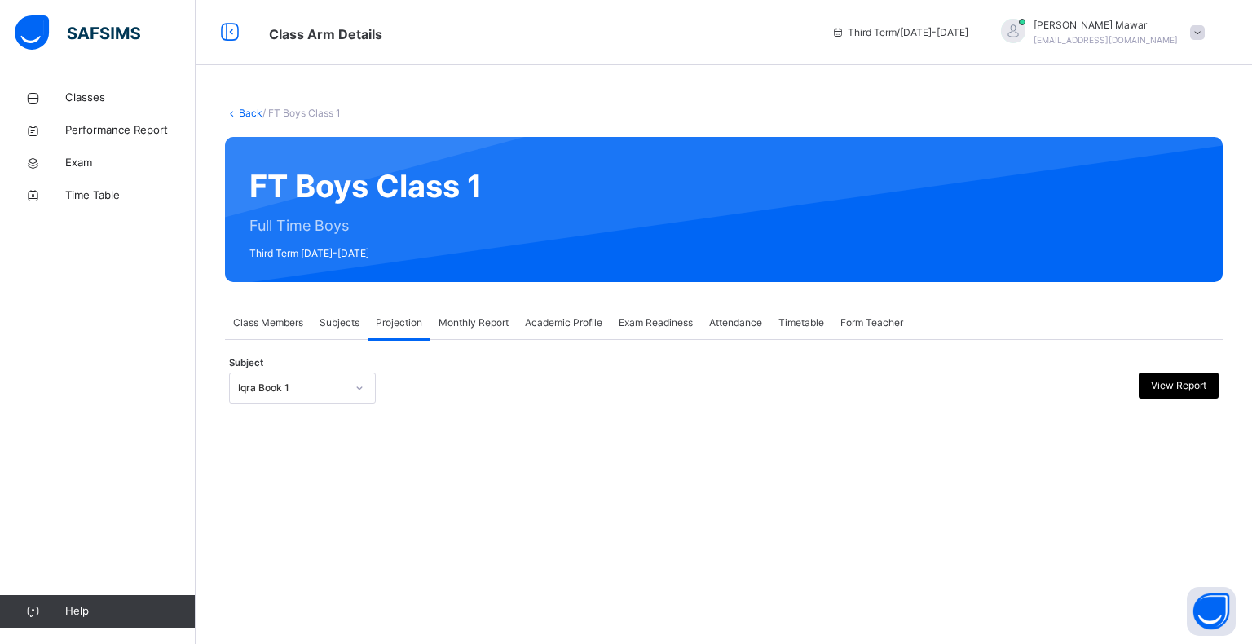
drag, startPoint x: 395, startPoint y: 336, endPoint x: 388, endPoint y: 348, distance: 14.3
click at [394, 337] on div "Projection" at bounding box center [399, 323] width 63 height 33
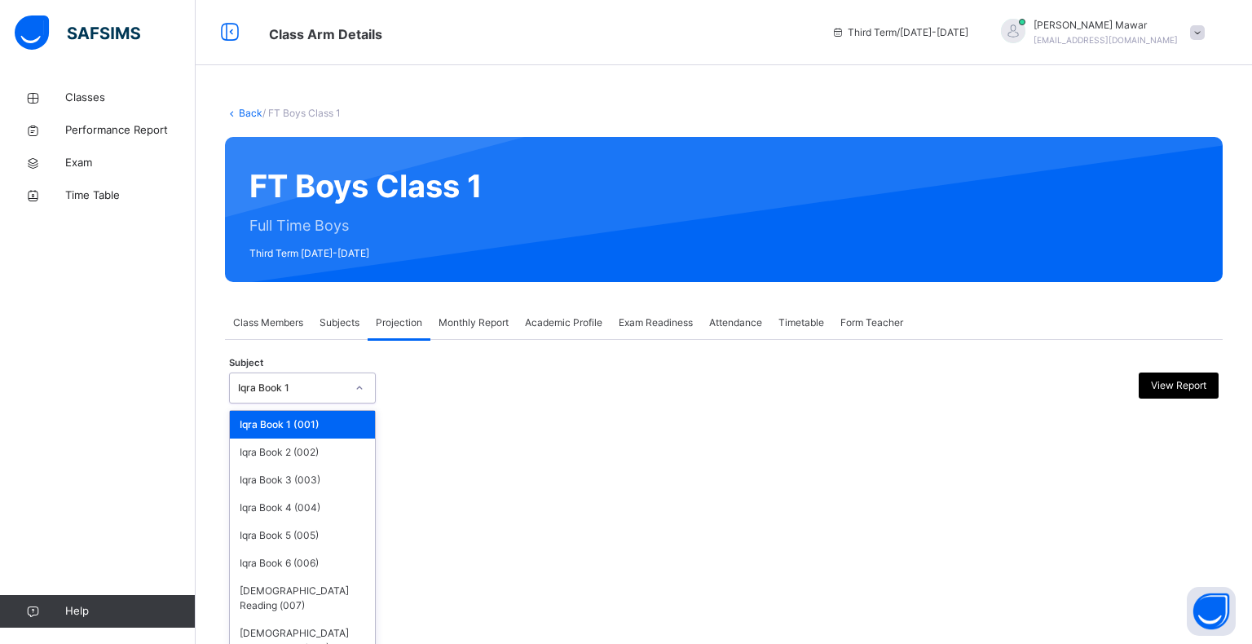
click at [345, 386] on div at bounding box center [359, 387] width 31 height 29
click at [340, 620] on div "[DEMOGRAPHIC_DATA] Memorisation (008)" at bounding box center [302, 641] width 145 height 42
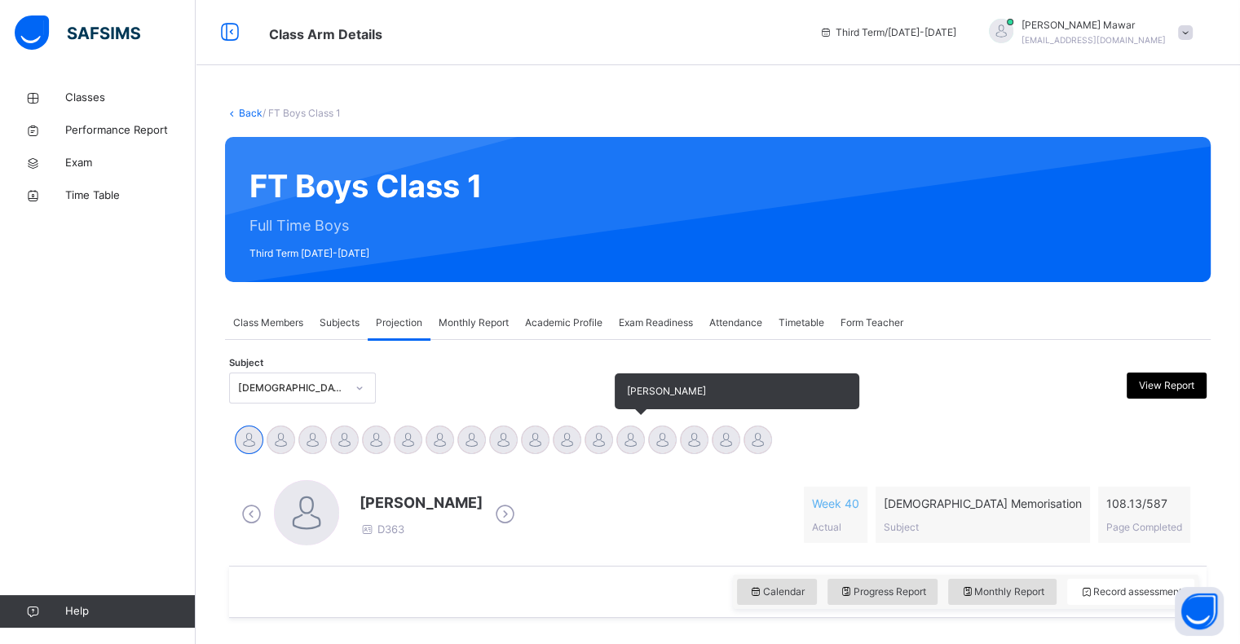
click at [629, 426] on div at bounding box center [630, 440] width 29 height 29
click at [650, 434] on div at bounding box center [662, 440] width 29 height 29
click at [598, 433] on div at bounding box center [599, 440] width 29 height 29
drag, startPoint x: 598, startPoint y: 433, endPoint x: 660, endPoint y: 437, distance: 61.3
click at [660, 437] on div "Abdibaasit Hussein Abdul Raheem Durani Abdul Rahman Ashna Abdurrahman Ahmad Ali…" at bounding box center [717, 442] width 969 height 36
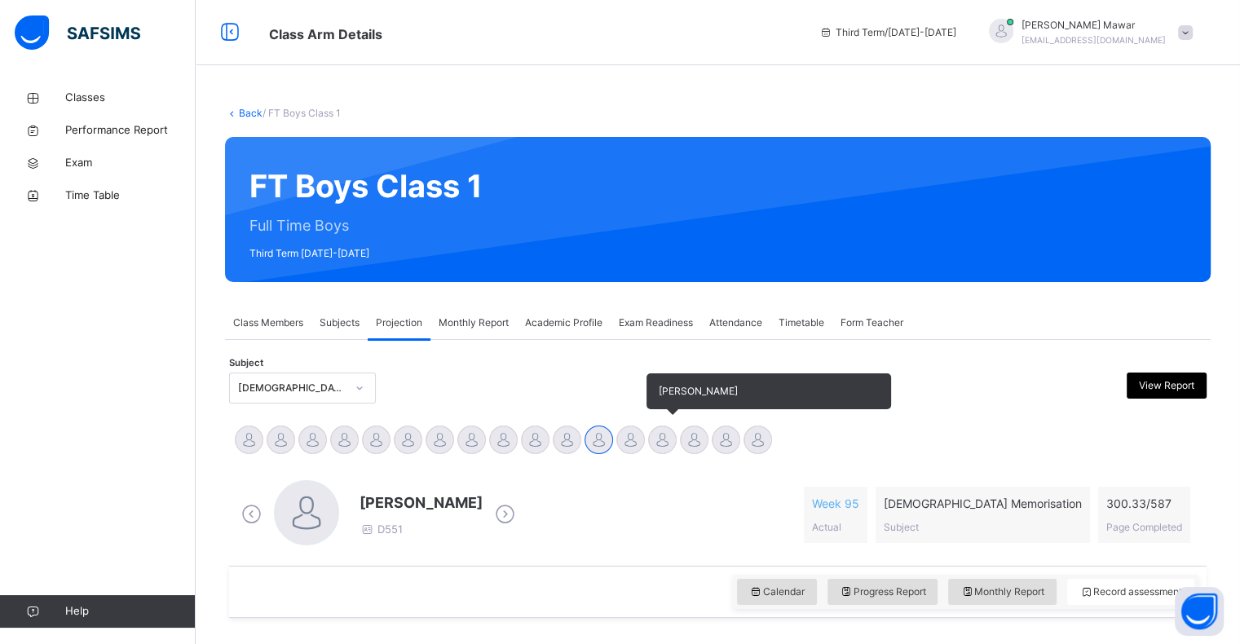
click at [660, 435] on div at bounding box center [662, 440] width 29 height 29
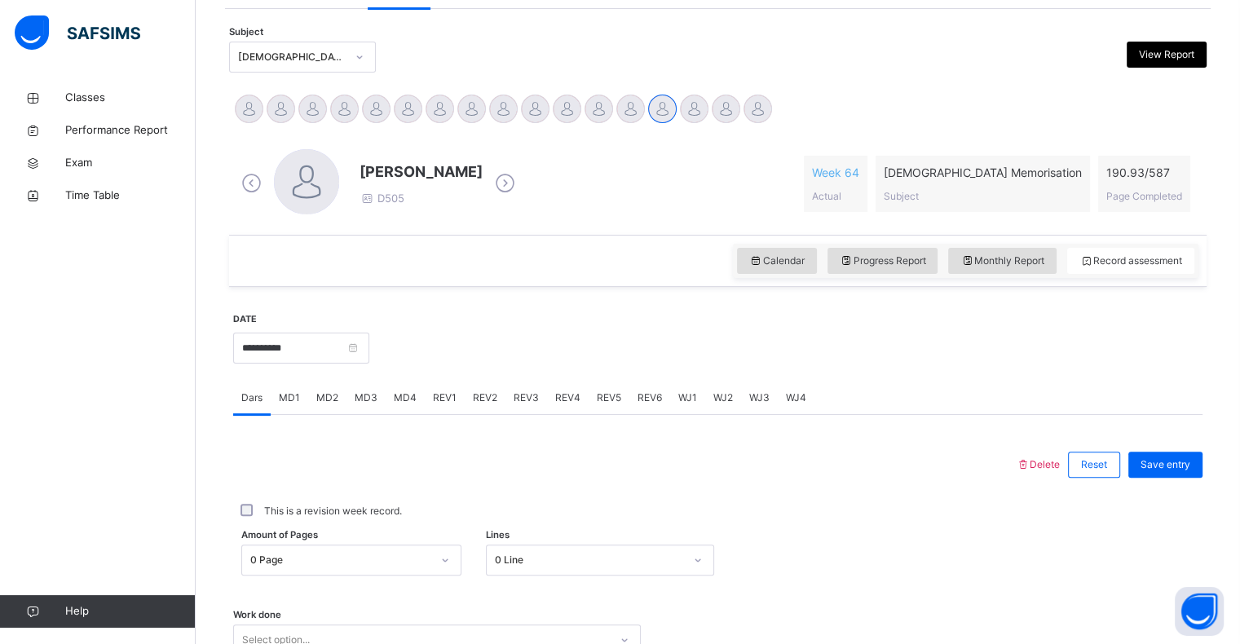
scroll to position [479, 0]
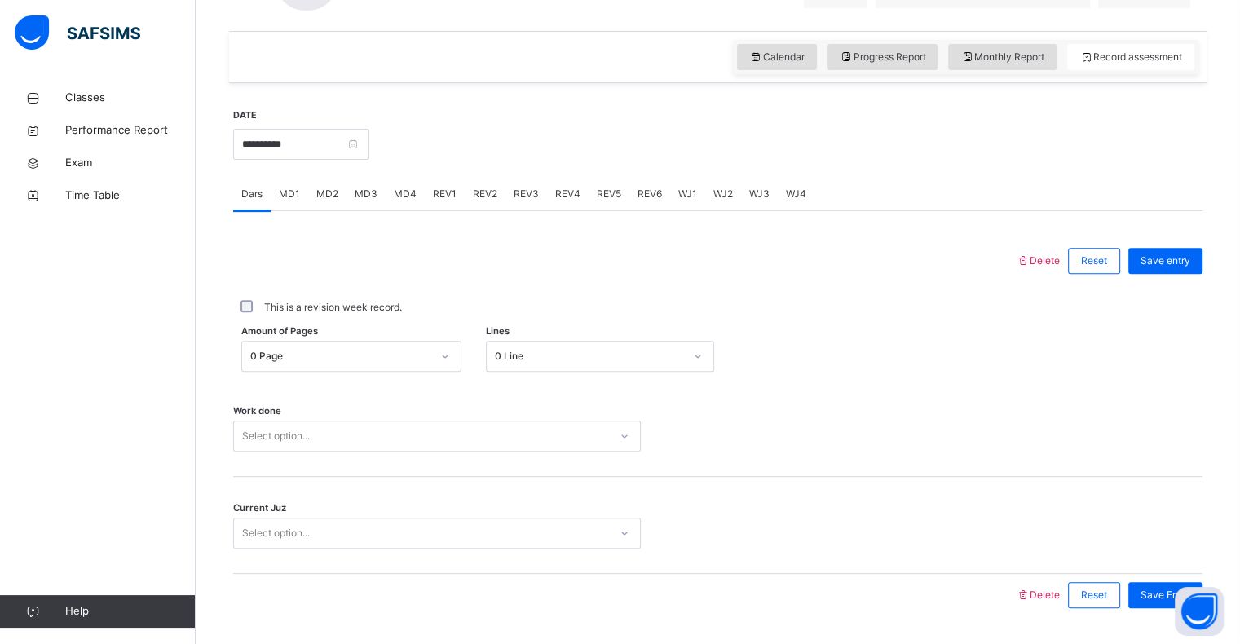
click at [313, 452] on div "Select option..." at bounding box center [437, 436] width 408 height 31
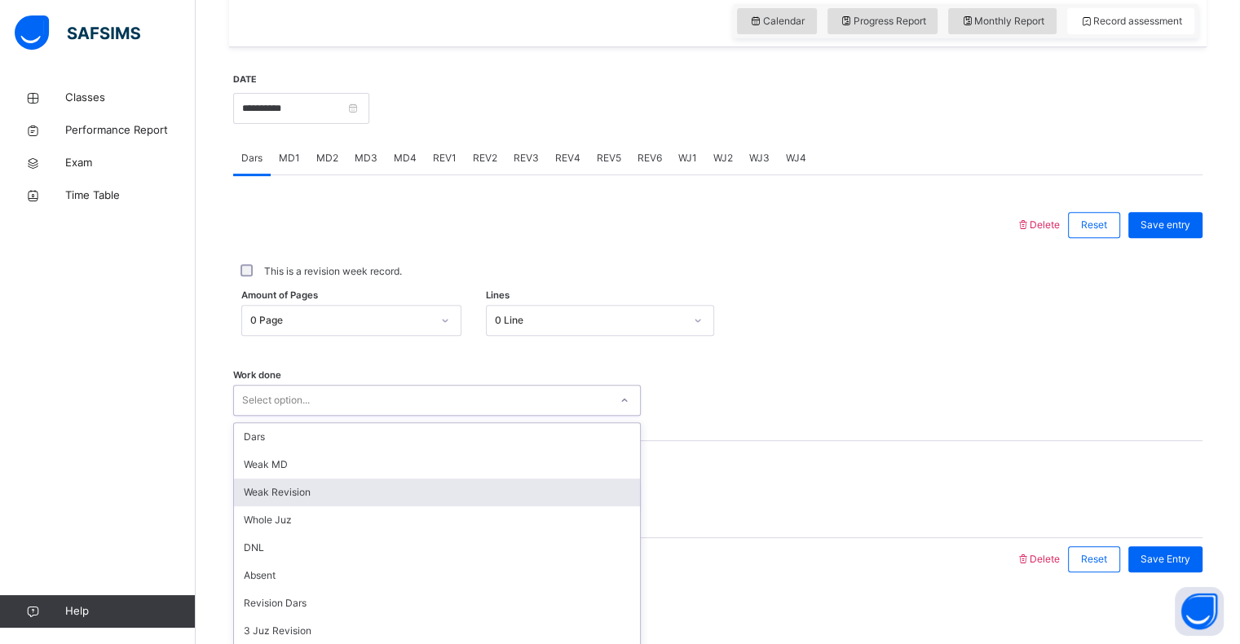
scroll to position [580, 0]
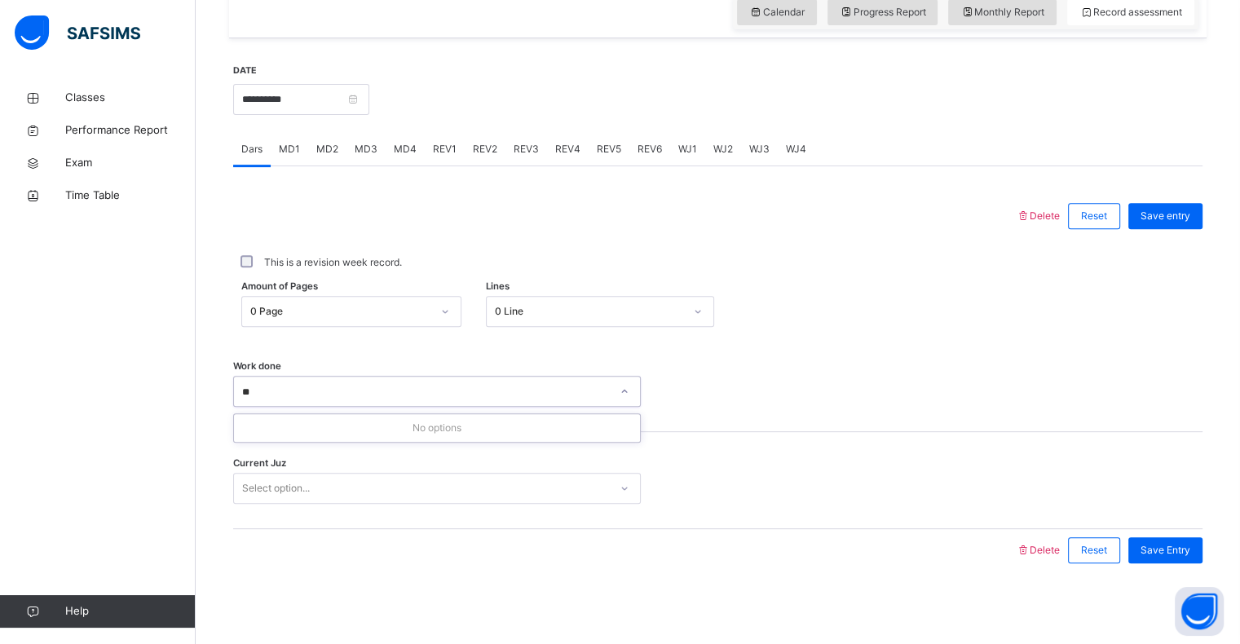
type input "*"
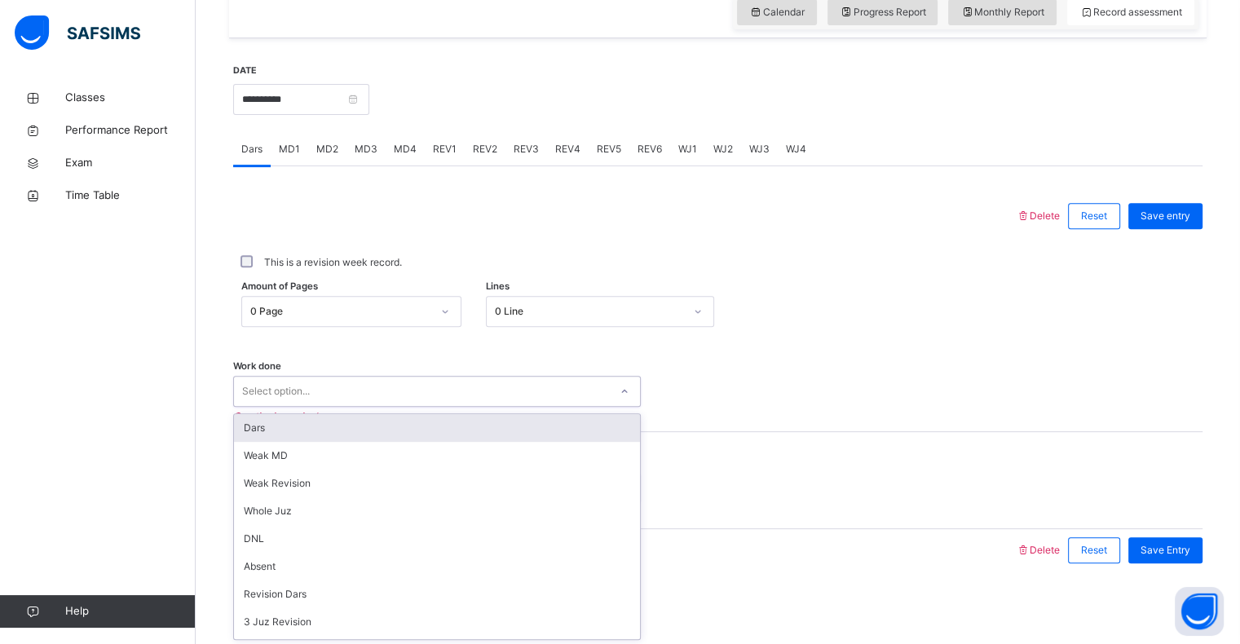
type input "*"
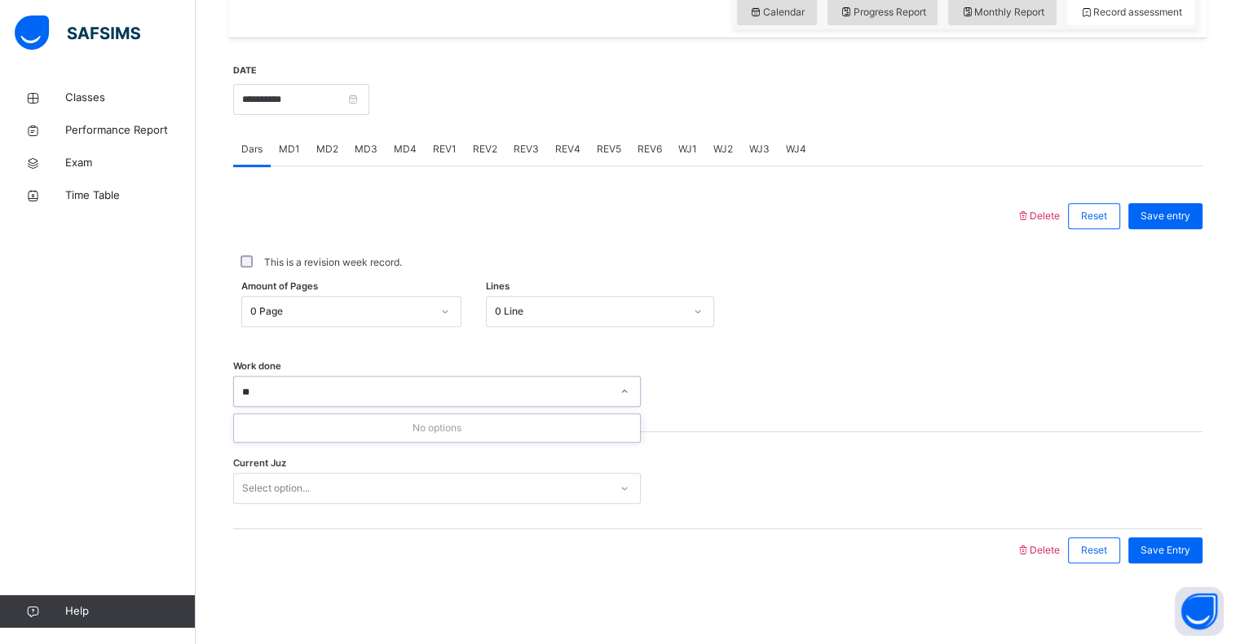
type input "*"
type input "**********"
click at [251, 390] on input "**********" at bounding box center [261, 392] width 39 height 15
click at [319, 386] on div "Select option..." at bounding box center [421, 391] width 375 height 25
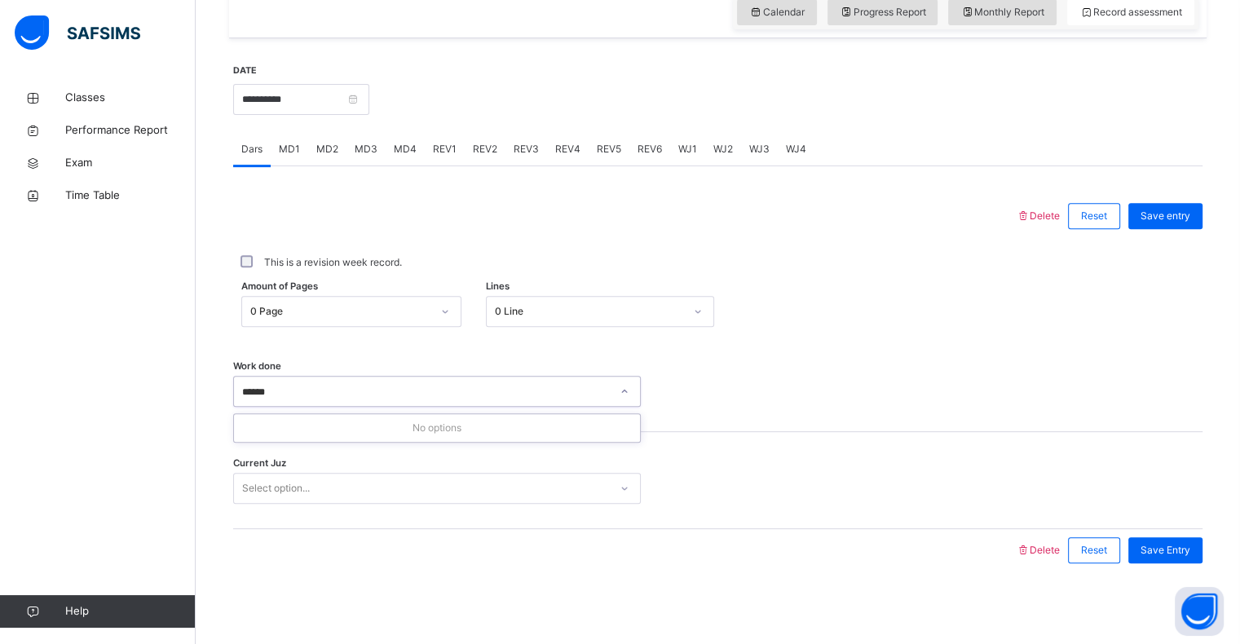
type input "******"
drag, startPoint x: 314, startPoint y: 422, endPoint x: 299, endPoint y: 364, distance: 59.7
click at [299, 364] on div "Work done Select option..." at bounding box center [717, 383] width 969 height 97
drag, startPoint x: 299, startPoint y: 364, endPoint x: 304, endPoint y: 373, distance: 10.2
click at [304, 373] on div "Work done Select option..." at bounding box center [717, 383] width 969 height 97
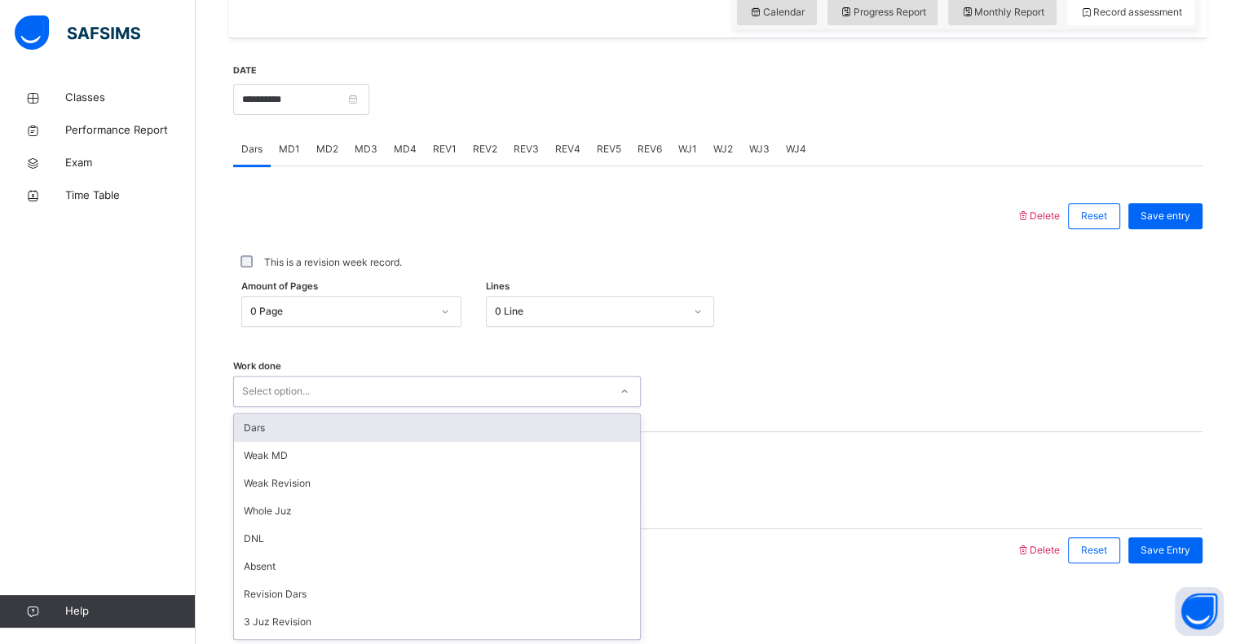
click at [310, 399] on div "Select option..." at bounding box center [276, 391] width 68 height 31
type input "*"
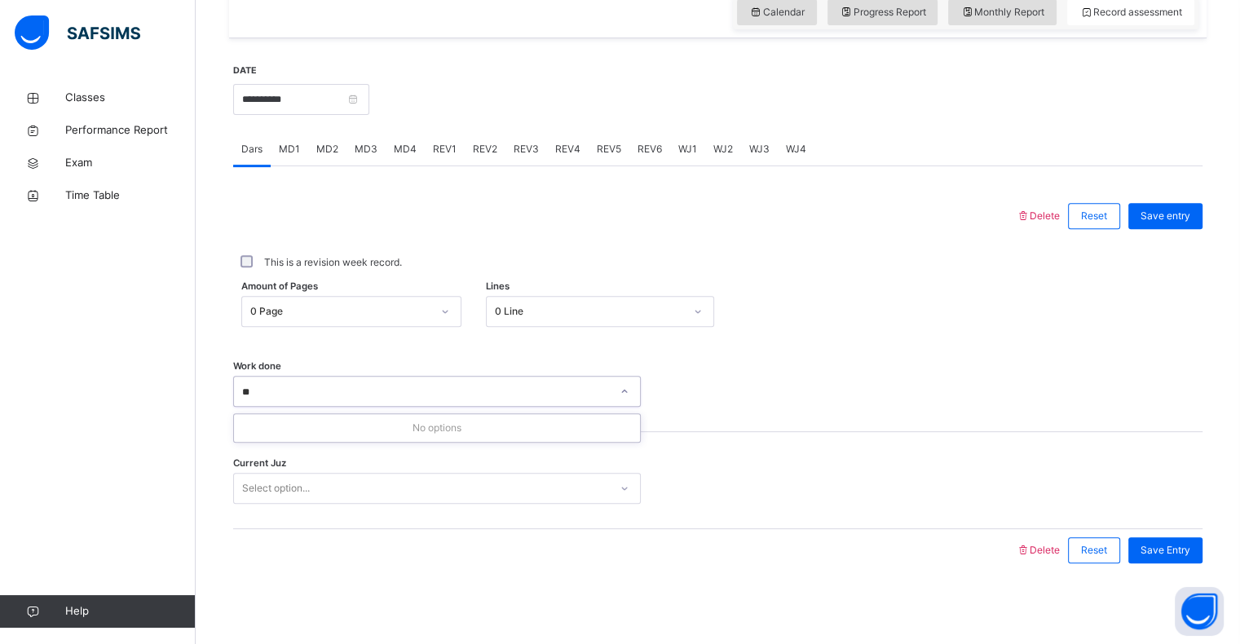
type input "*"
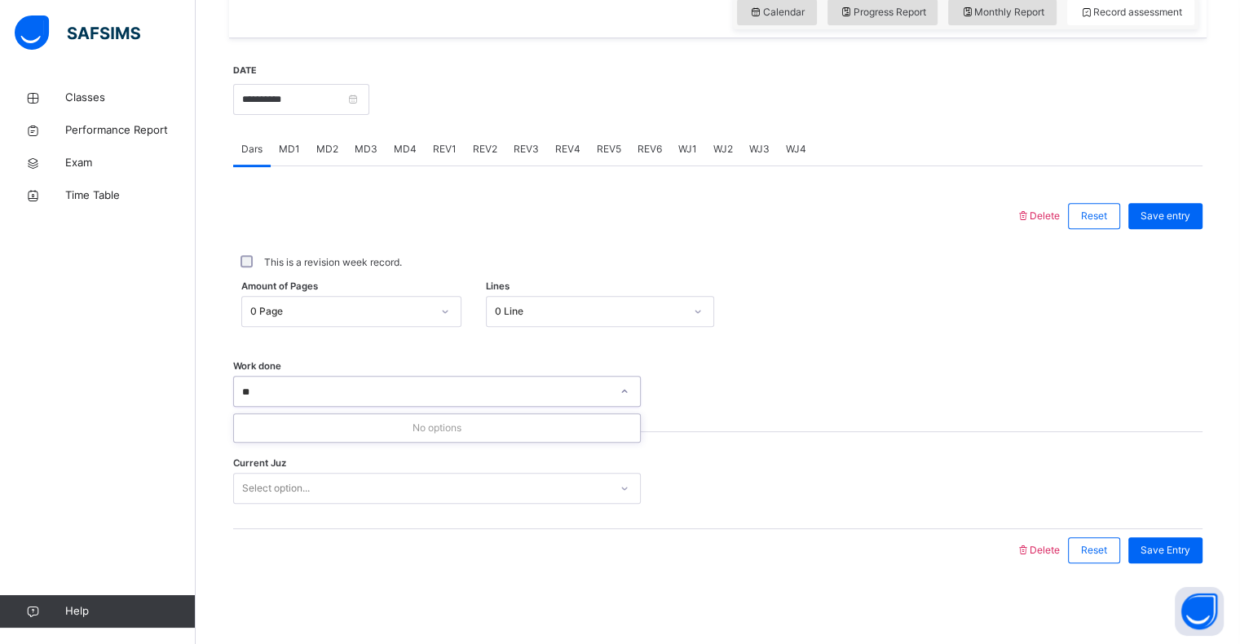
type input "*"
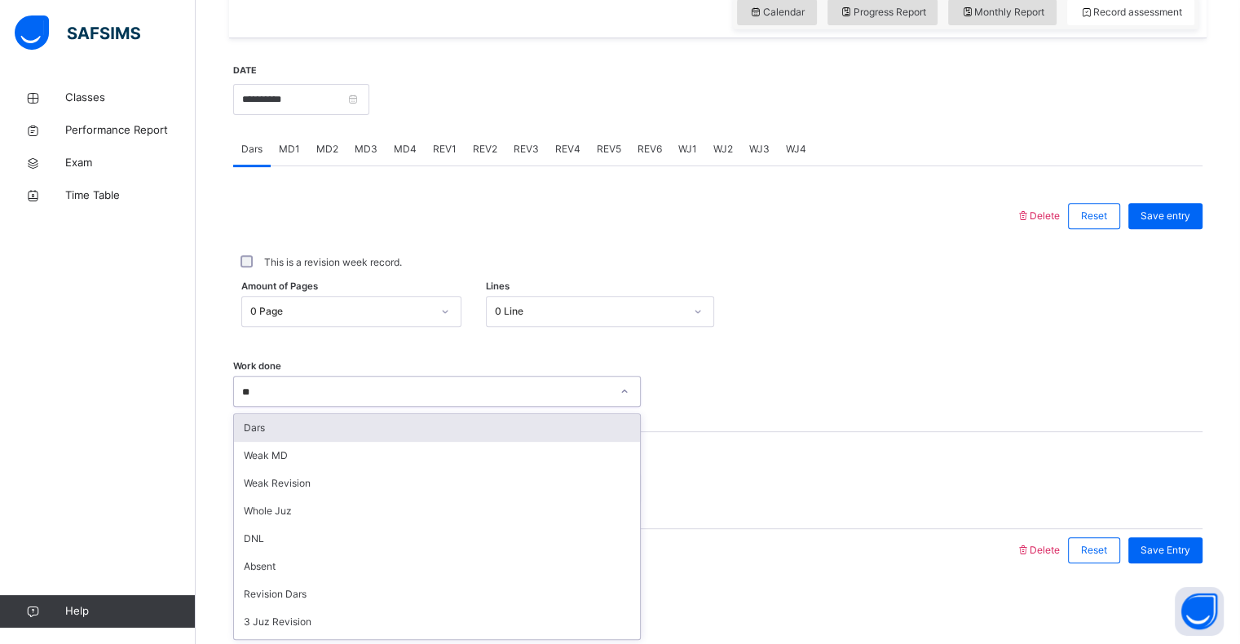
type input "*"
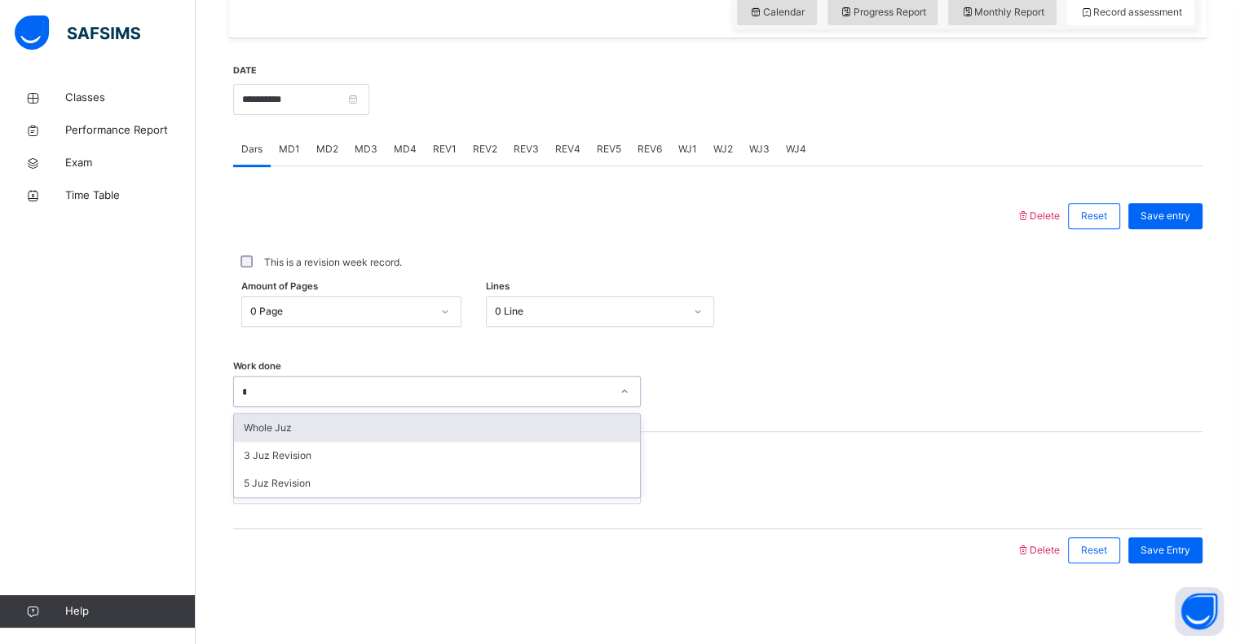
type input "*"
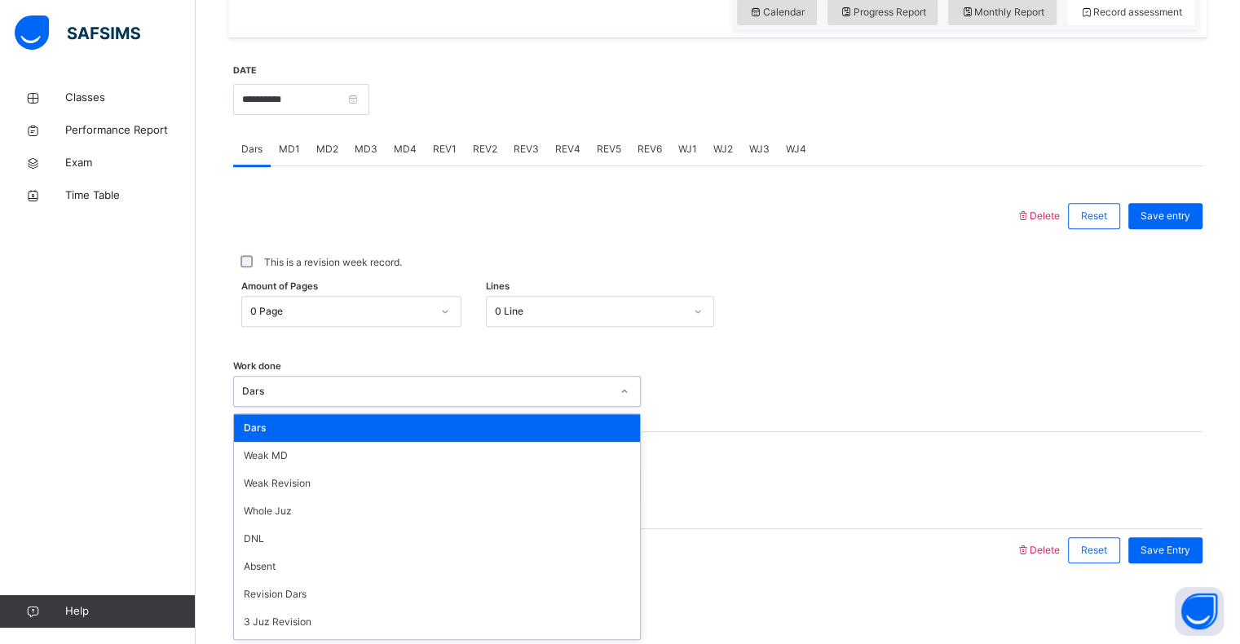
click at [310, 399] on div "Dars" at bounding box center [421, 391] width 375 height 25
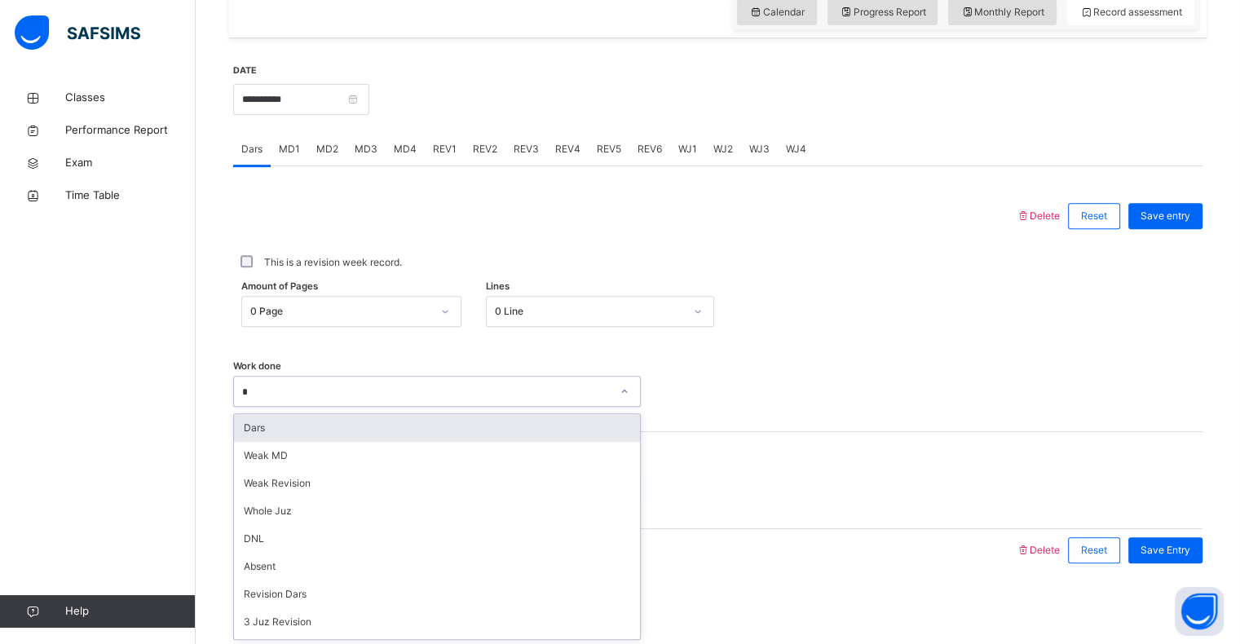
type input "*"
type input "***"
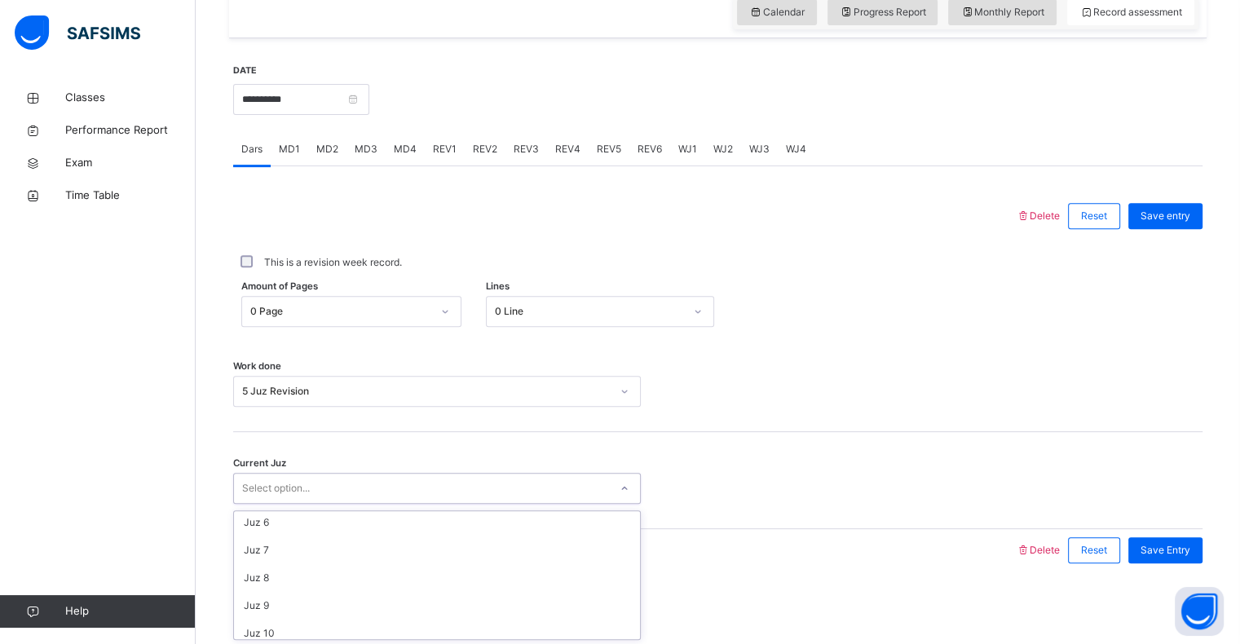
scroll to position [0, 0]
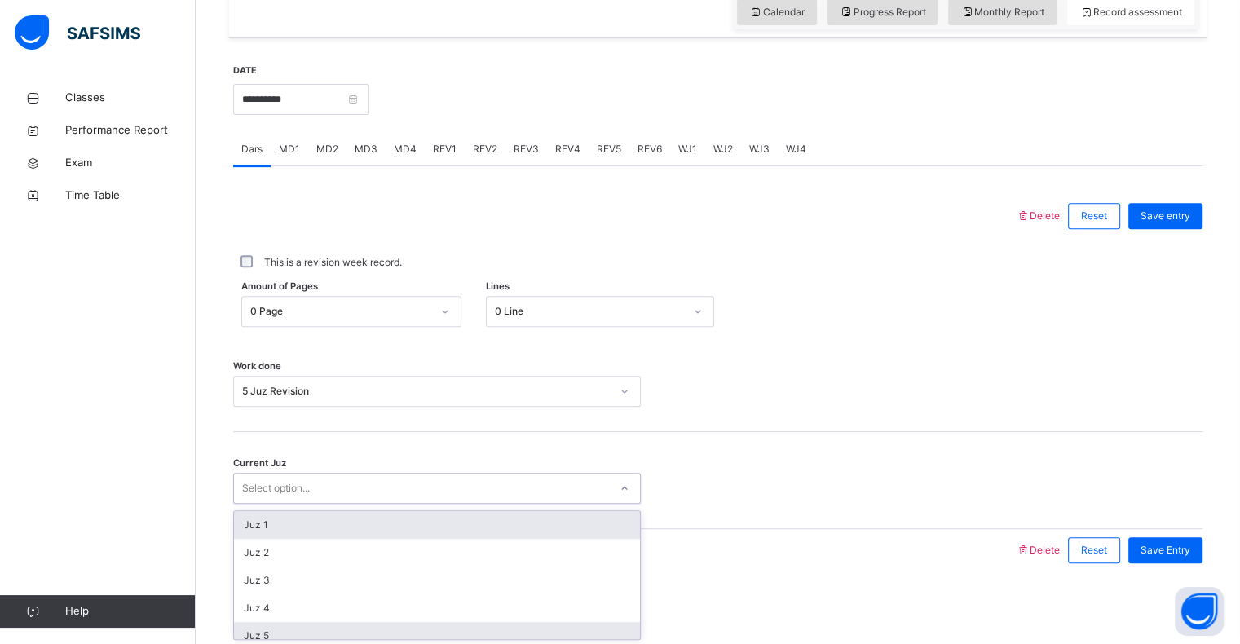
click at [244, 629] on div "Juz 5" at bounding box center [437, 636] width 406 height 28
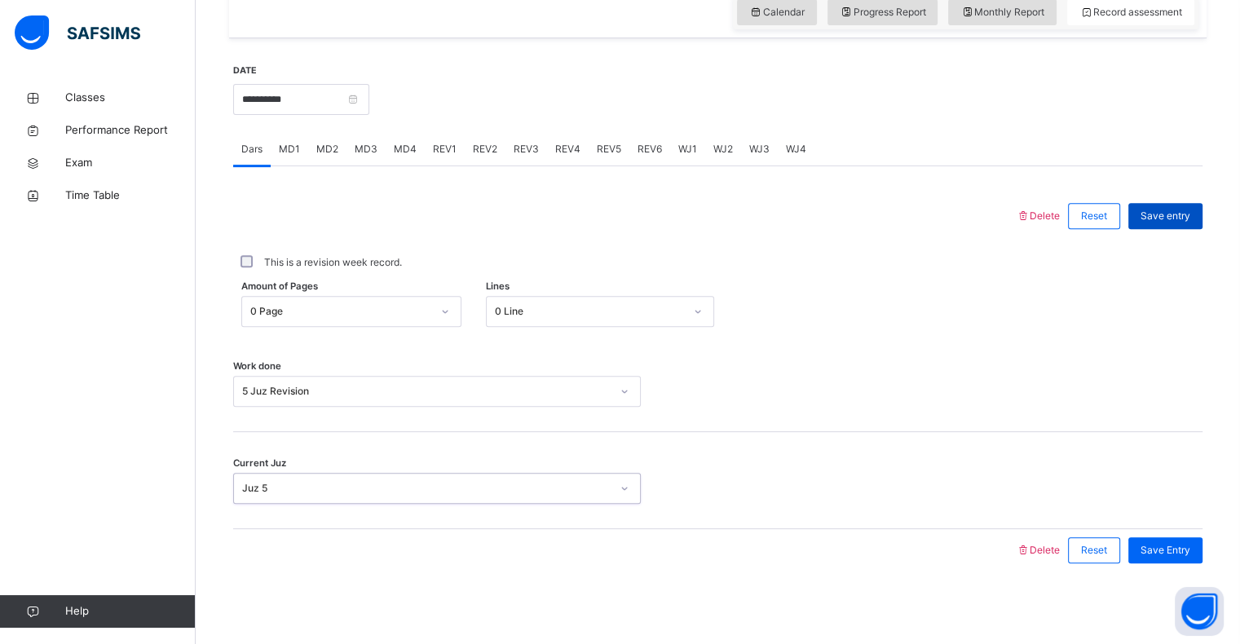
click at [1203, 225] on div "Save entry" at bounding box center [1165, 216] width 74 height 26
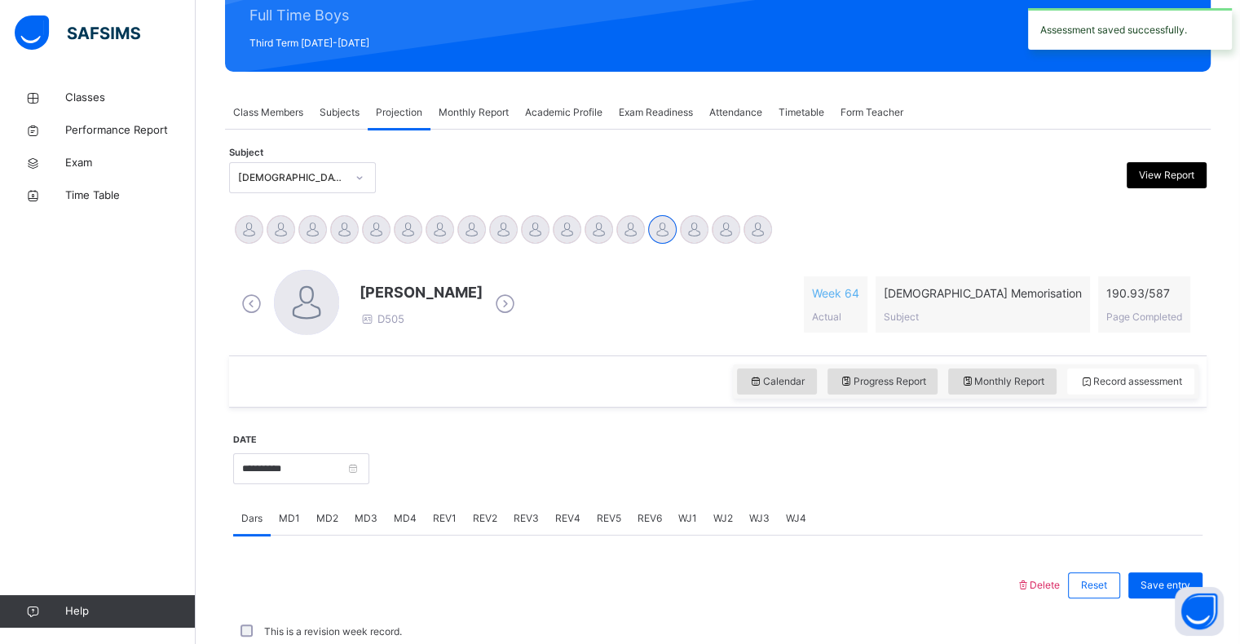
scroll to position [580, 0]
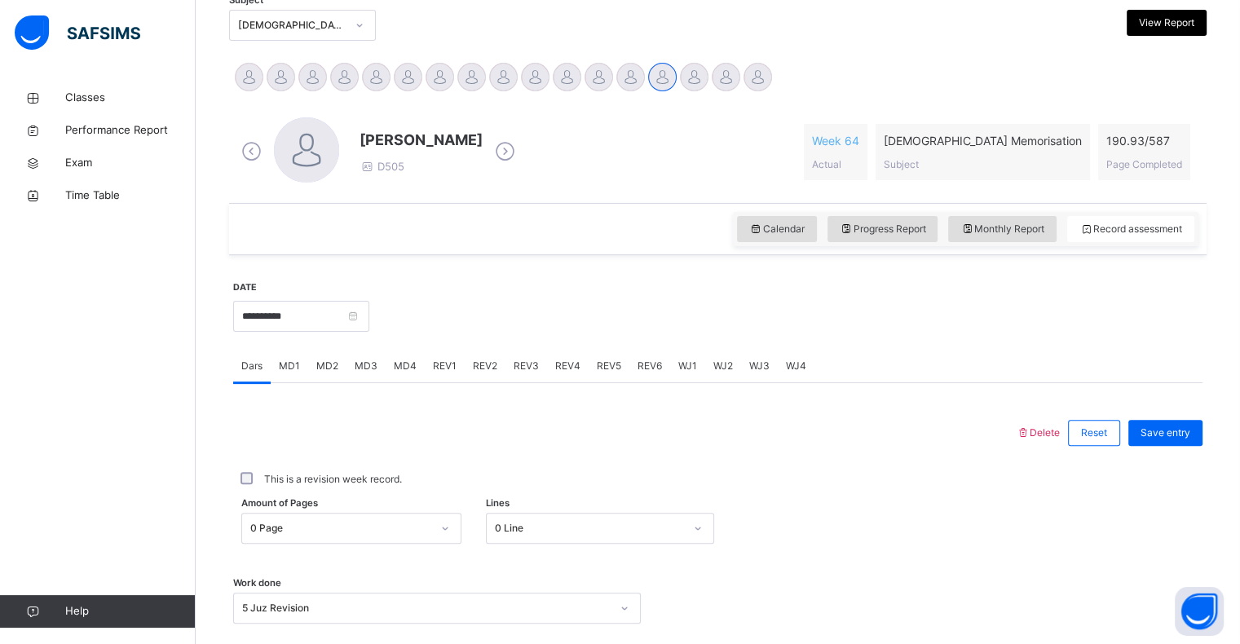
click at [769, 79] on div at bounding box center [758, 77] width 29 height 29
click at [757, 73] on div "Back / FT Boys Class 1 FT Boys Class 1 Full Time Boys Third Term 2024-2025 Clas…" at bounding box center [718, 290] width 1044 height 1143
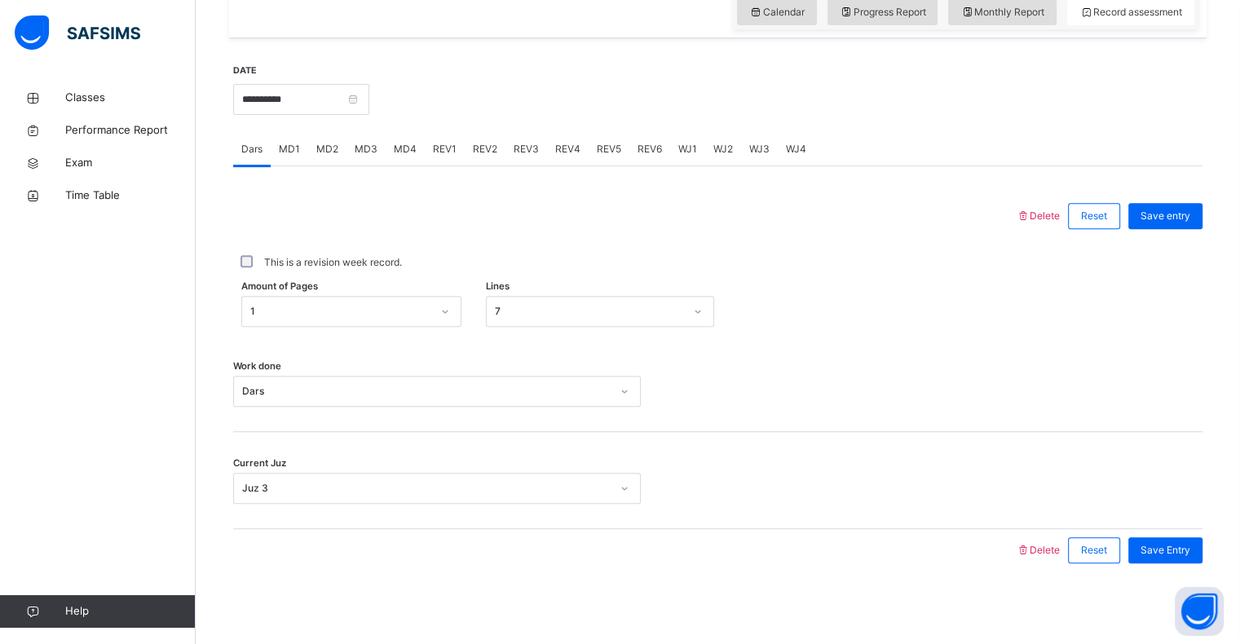
scroll to position [576, 0]
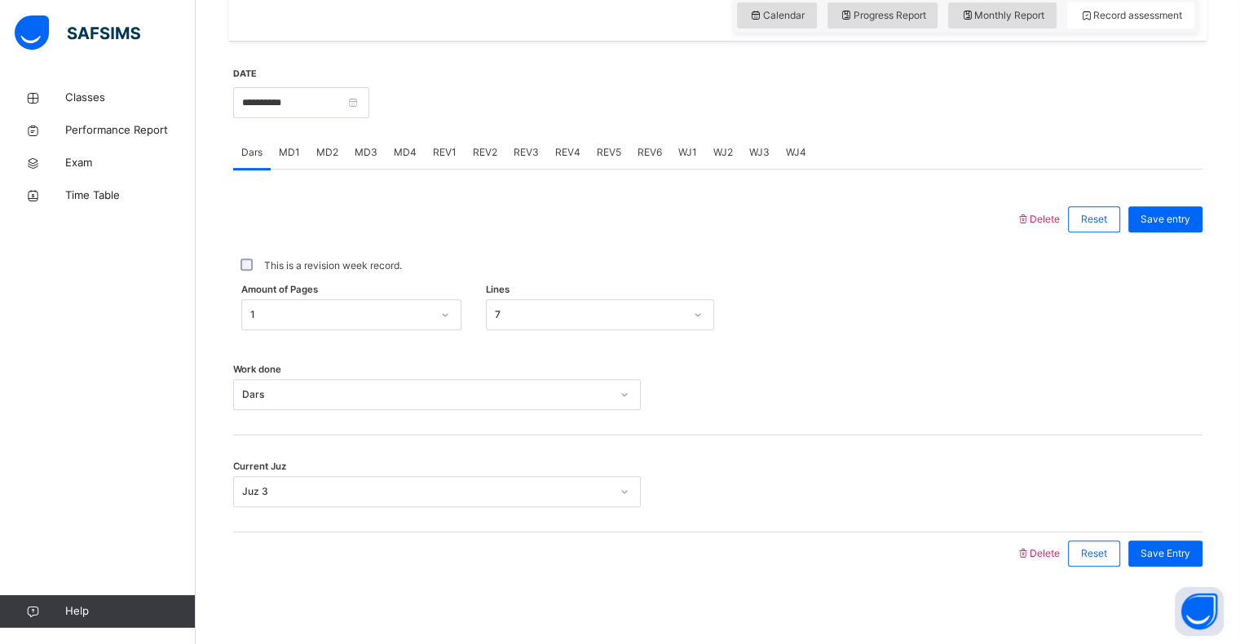
click at [394, 158] on span "MD4" at bounding box center [405, 152] width 23 height 15
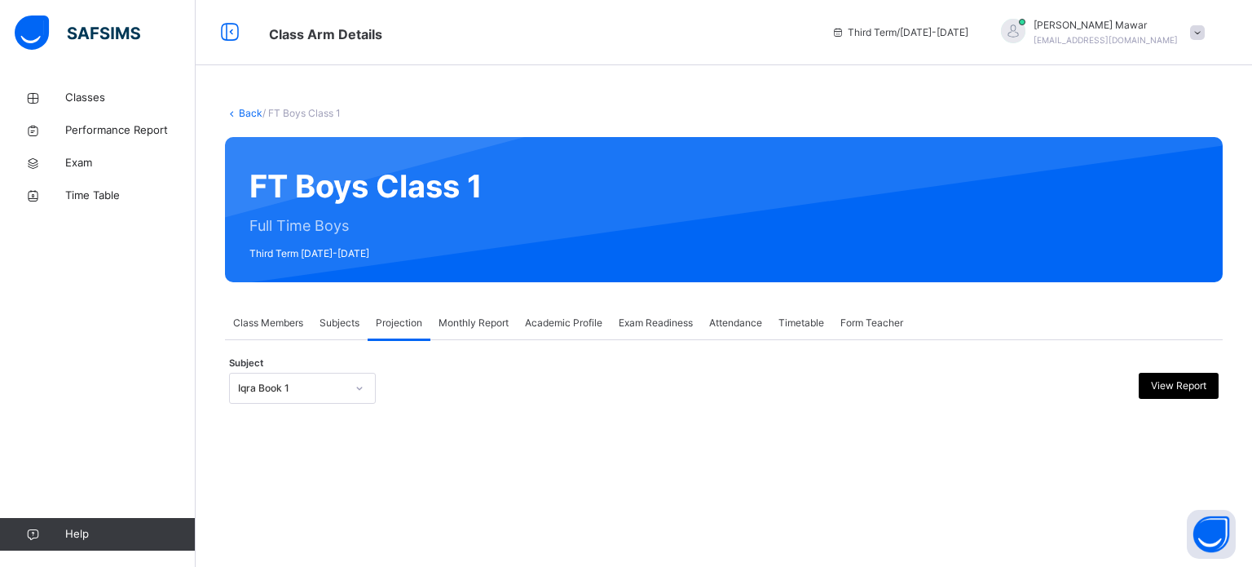
click at [375, 391] on div "Iqra Book 1" at bounding box center [302, 388] width 147 height 31
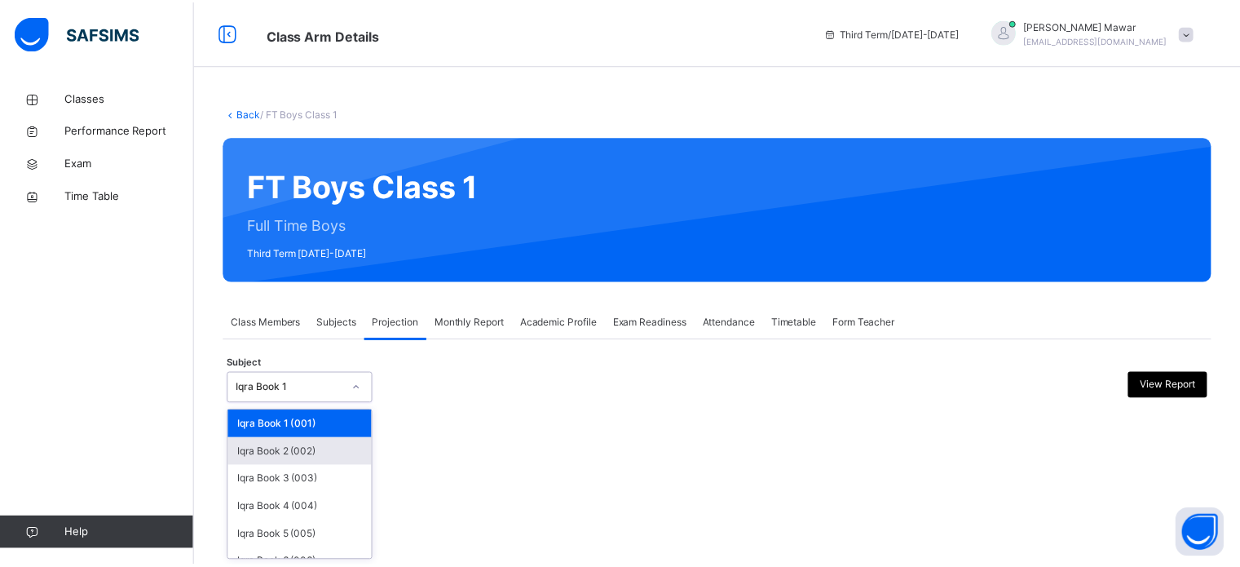
scroll to position [86, 0]
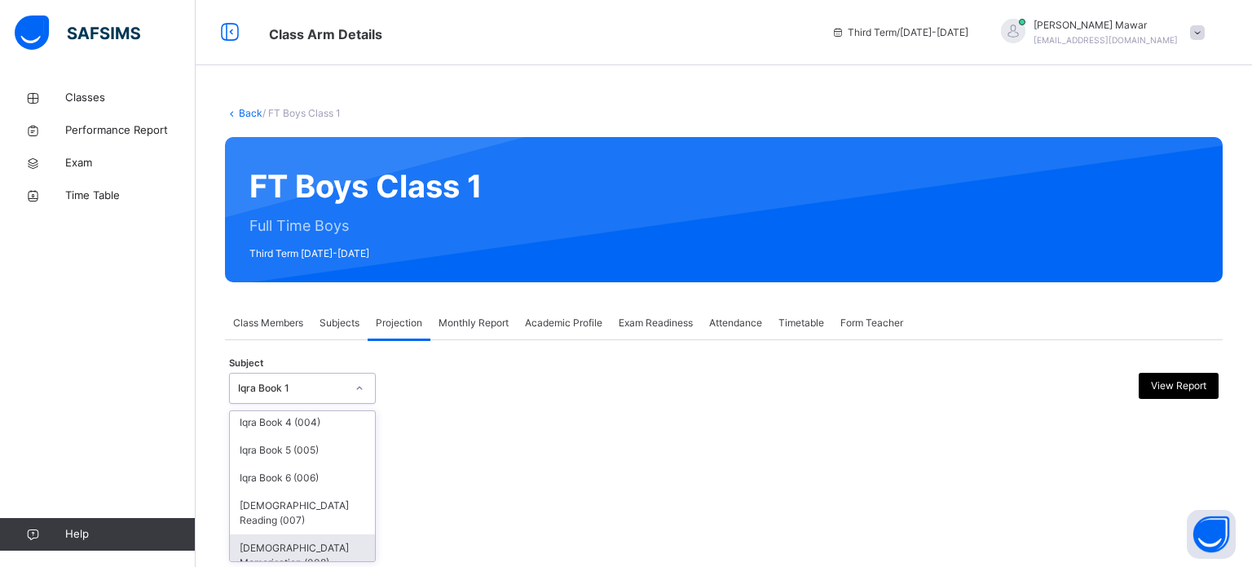
click at [323, 534] on div "[DEMOGRAPHIC_DATA] Memorisation (008)" at bounding box center [302, 555] width 145 height 42
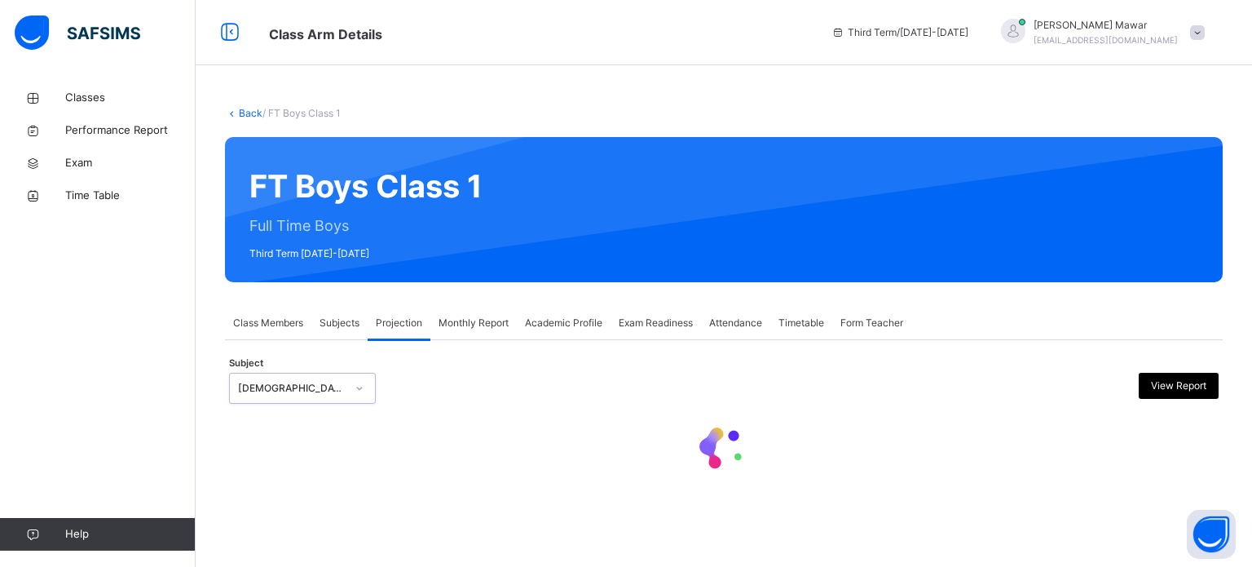
click at [453, 433] on div at bounding box center [724, 450] width 990 height 69
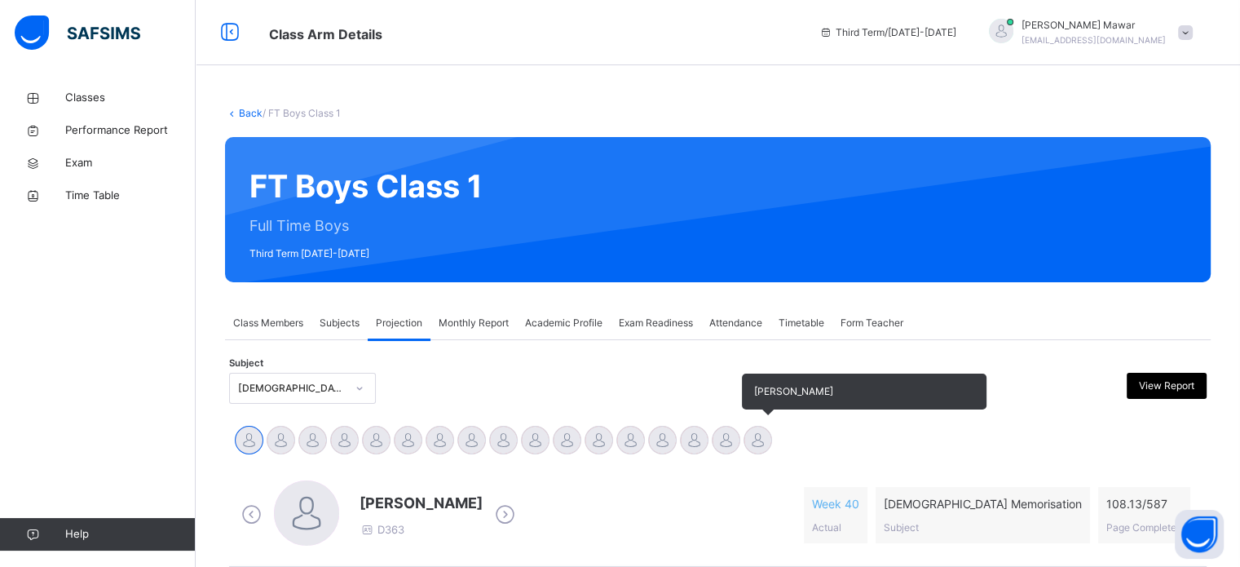
click at [753, 443] on div at bounding box center [758, 440] width 29 height 29
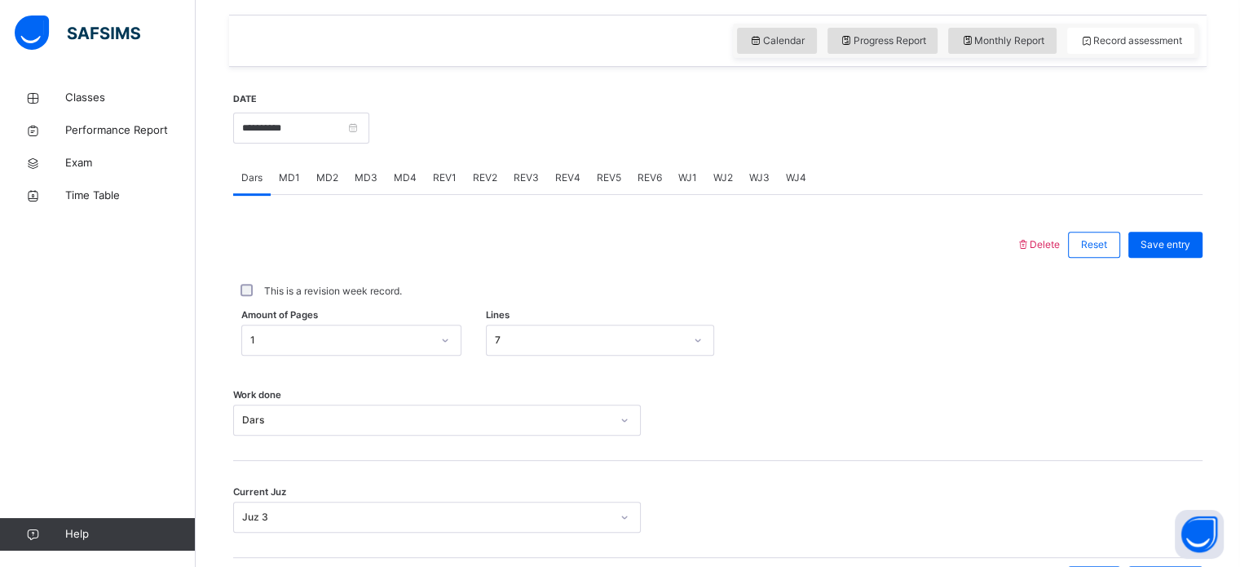
scroll to position [554, 0]
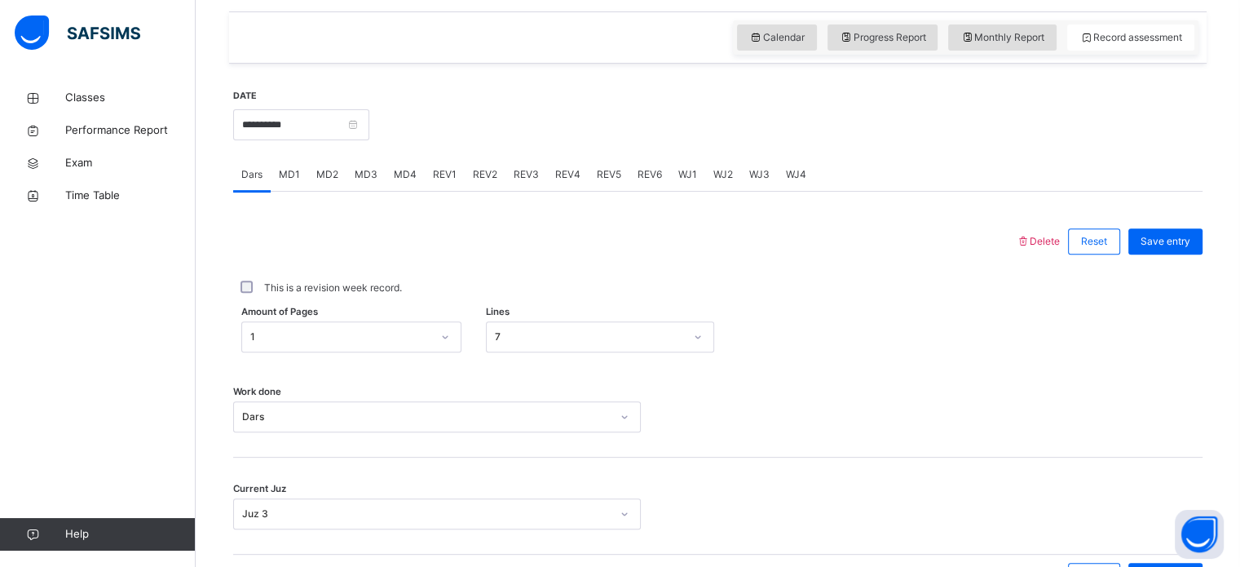
click at [401, 177] on span "MD4" at bounding box center [405, 174] width 23 height 15
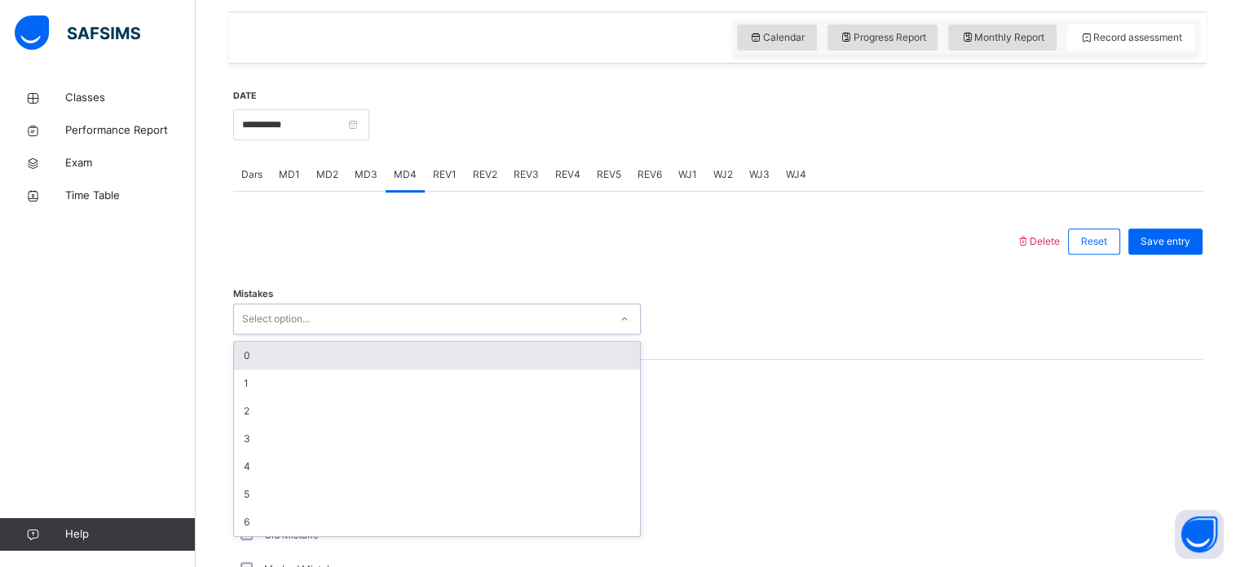
click at [329, 313] on div "Select option..." at bounding box center [421, 319] width 375 height 25
click at [277, 358] on div "0" at bounding box center [437, 356] width 406 height 28
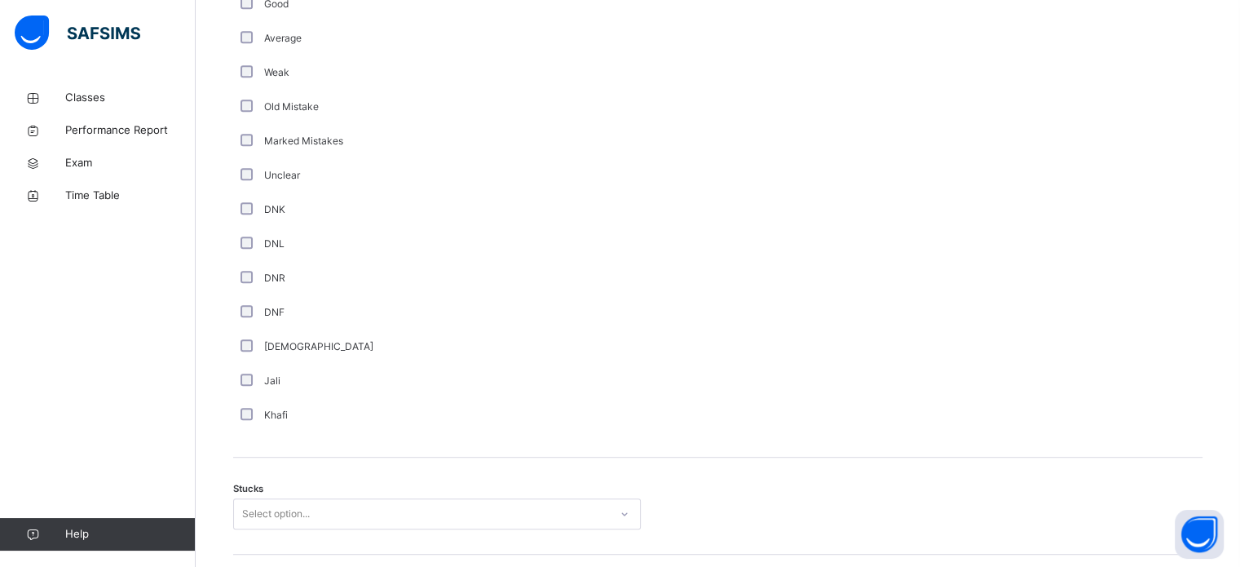
scroll to position [1141, 0]
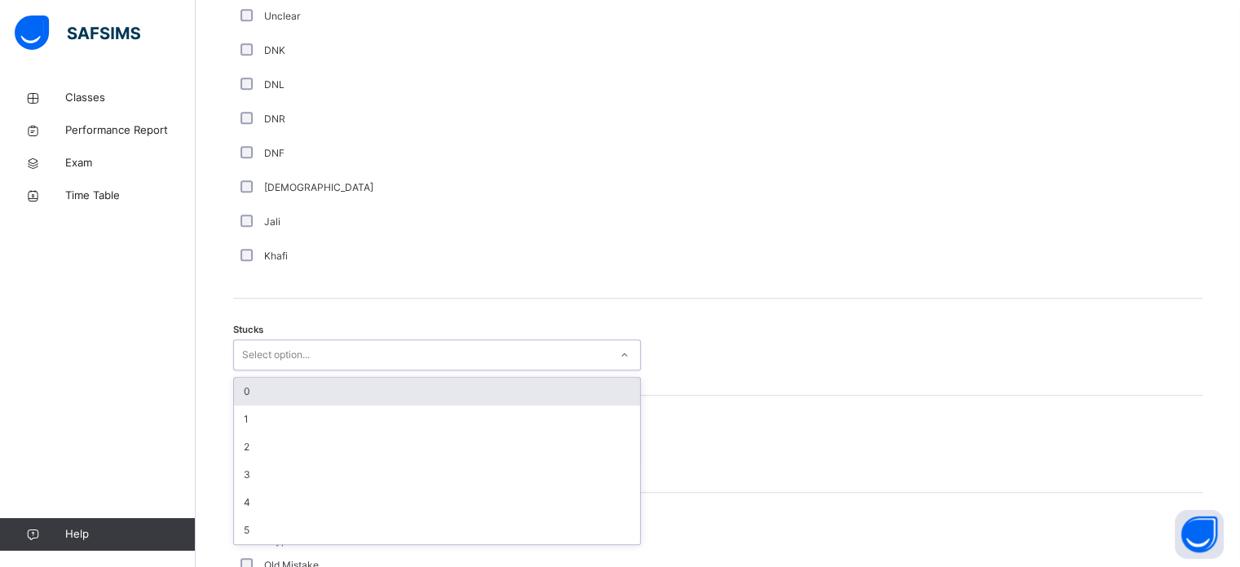
click at [276, 364] on div "Select option..." at bounding box center [276, 354] width 68 height 31
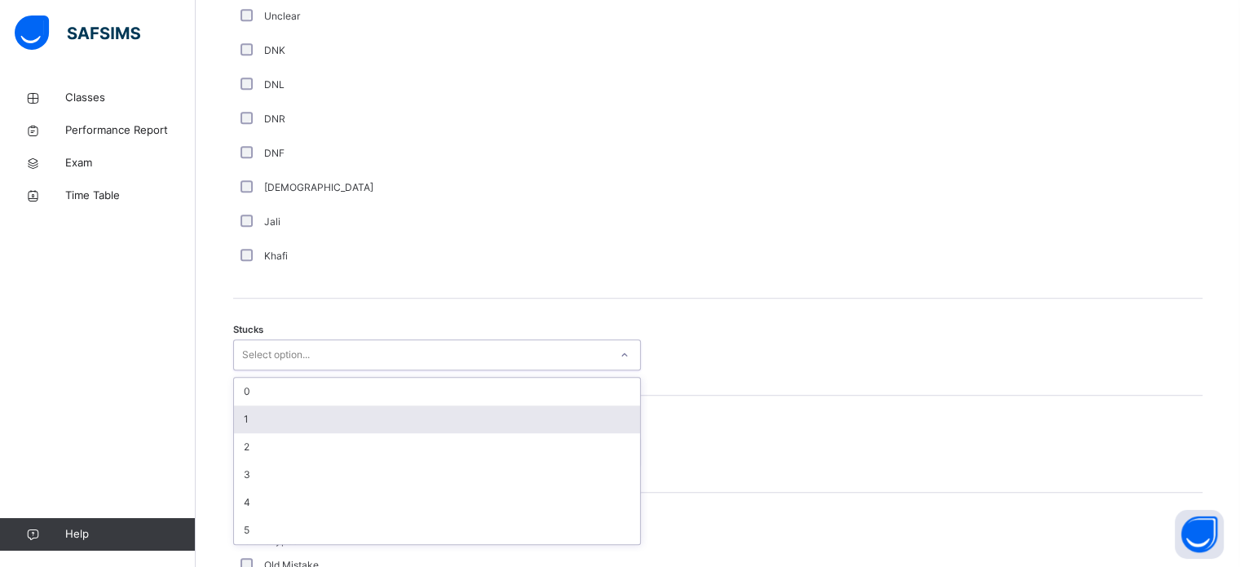
click at [271, 422] on div "1" at bounding box center [437, 419] width 406 height 28
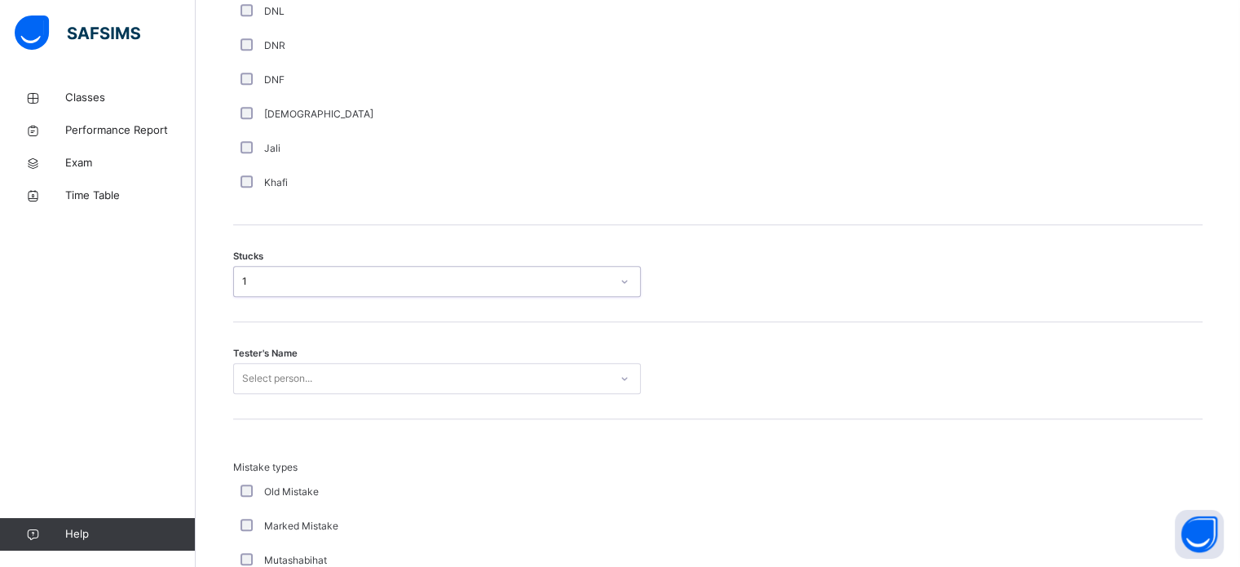
click at [293, 394] on div "Select person..." at bounding box center [437, 378] width 408 height 31
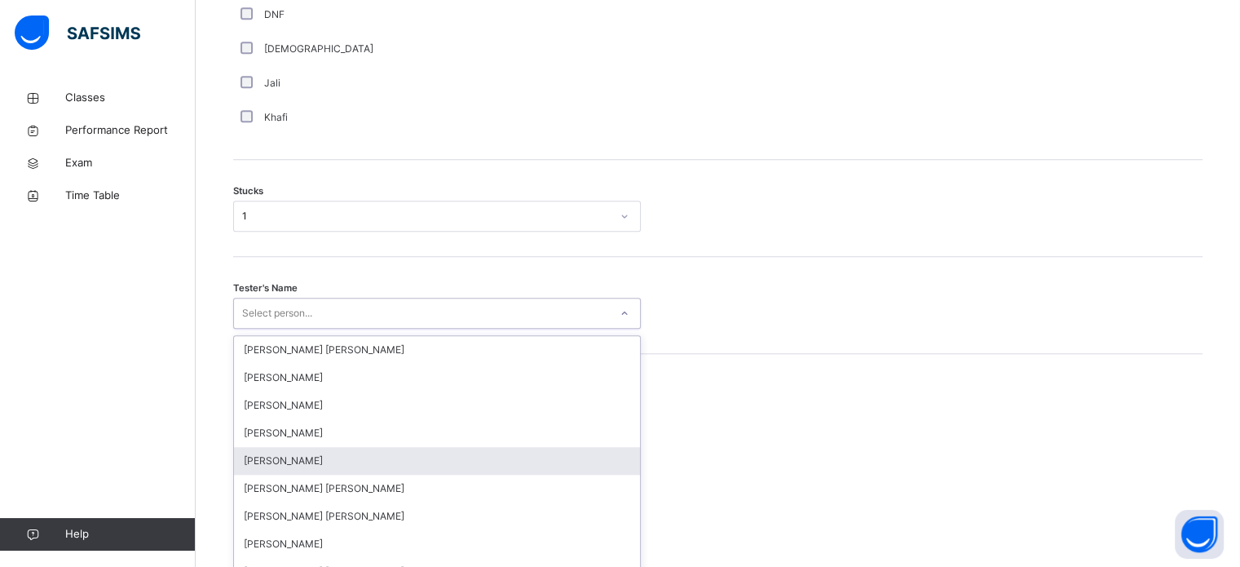
scroll to position [1300, 0]
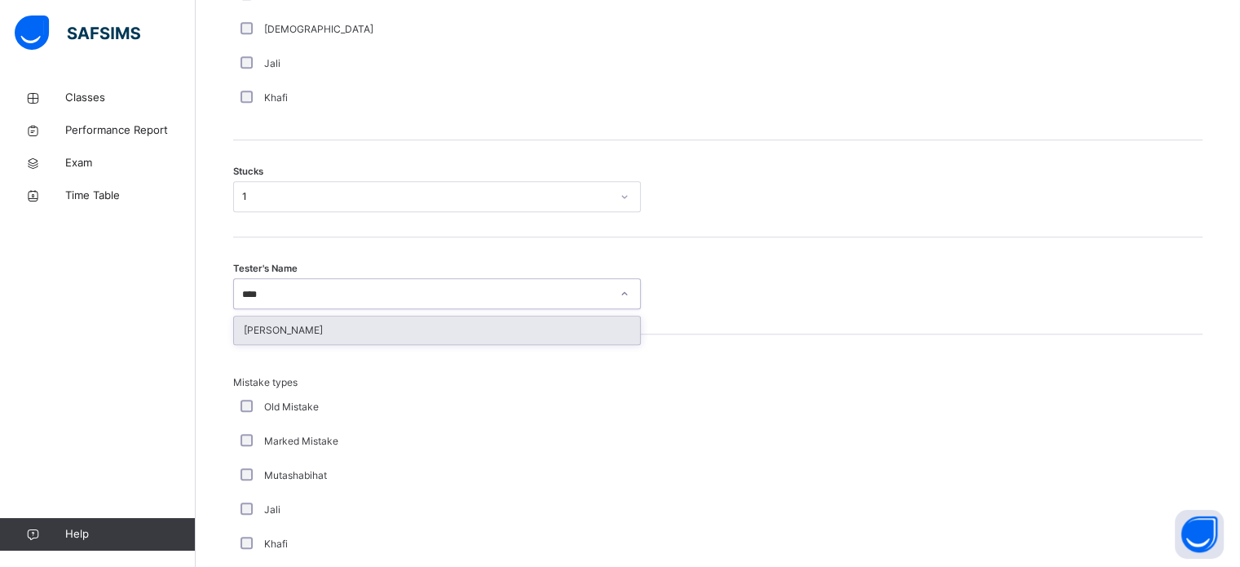
type input "*****"
click at [252, 331] on div "[PERSON_NAME]" at bounding box center [437, 330] width 406 height 28
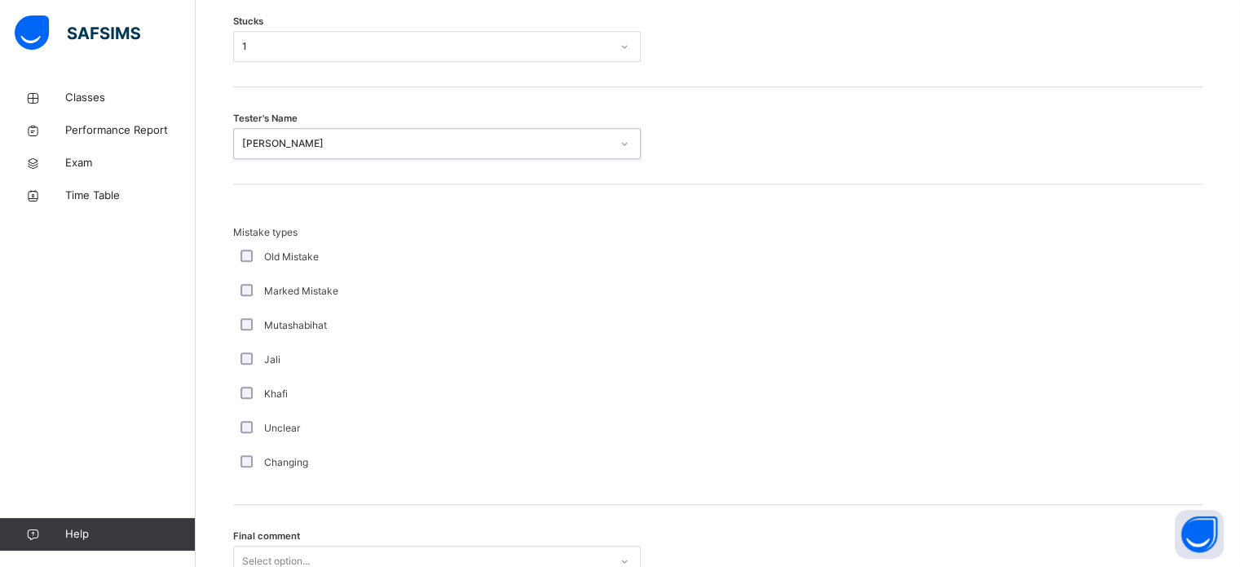
scroll to position [1599, 0]
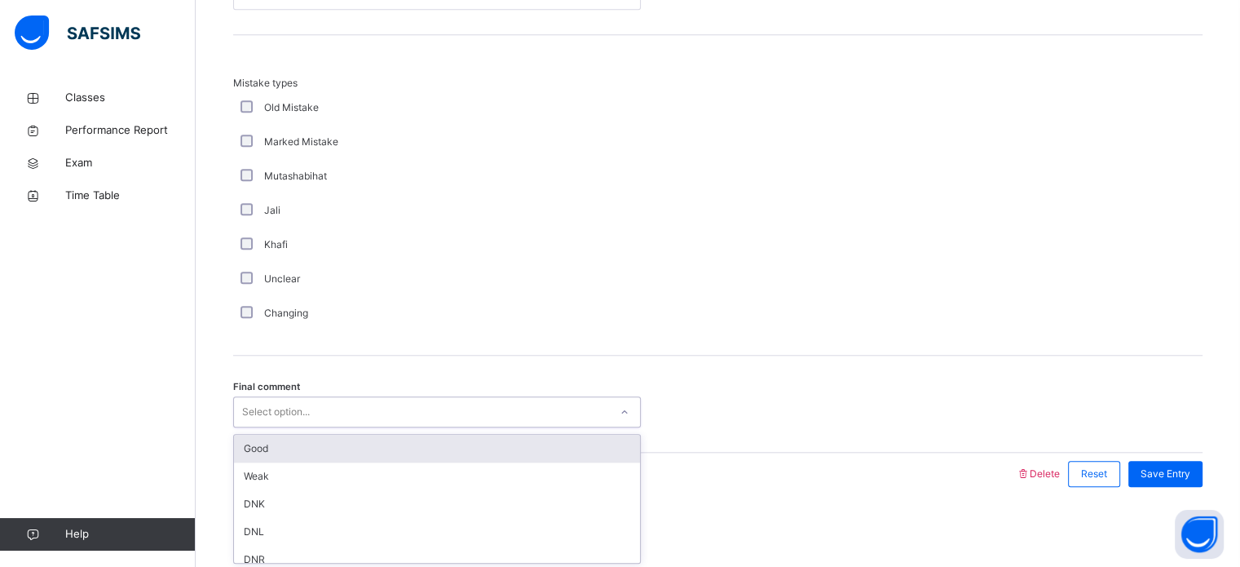
click at [242, 444] on div "Good" at bounding box center [437, 449] width 406 height 28
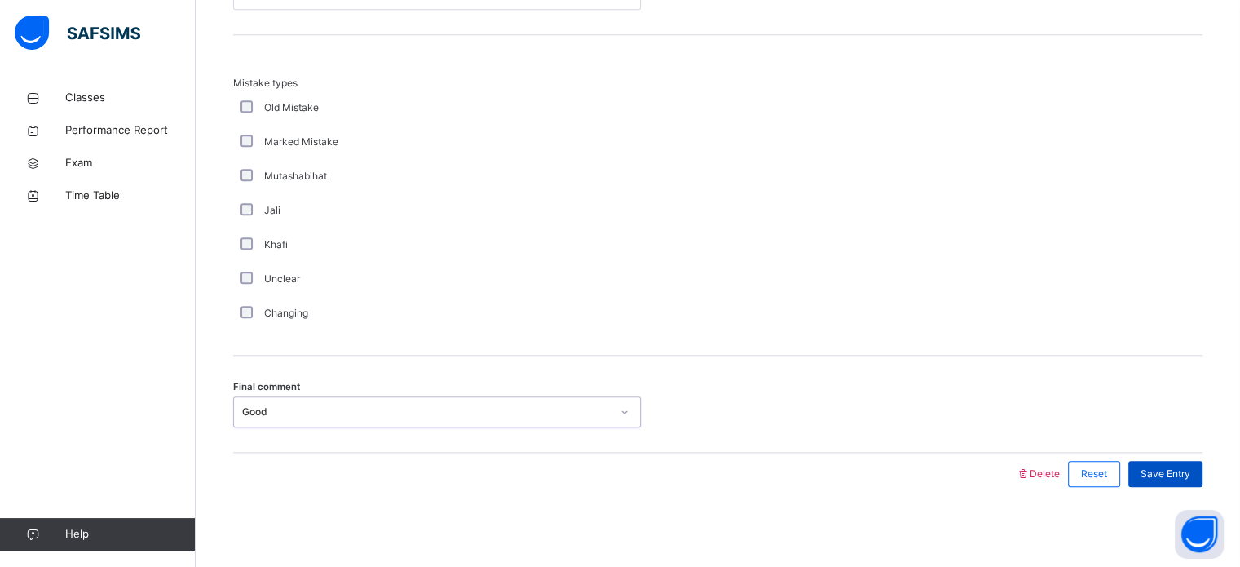
click at [1179, 470] on span "Save Entry" at bounding box center [1166, 473] width 50 height 15
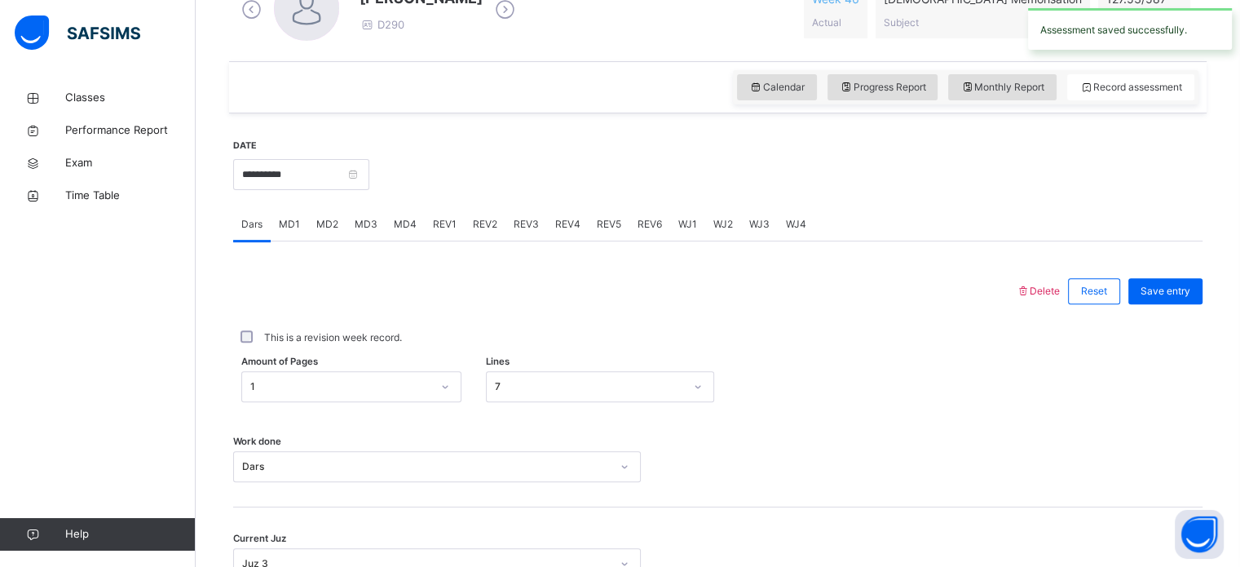
click at [323, 232] on div "MD2" at bounding box center [327, 224] width 38 height 33
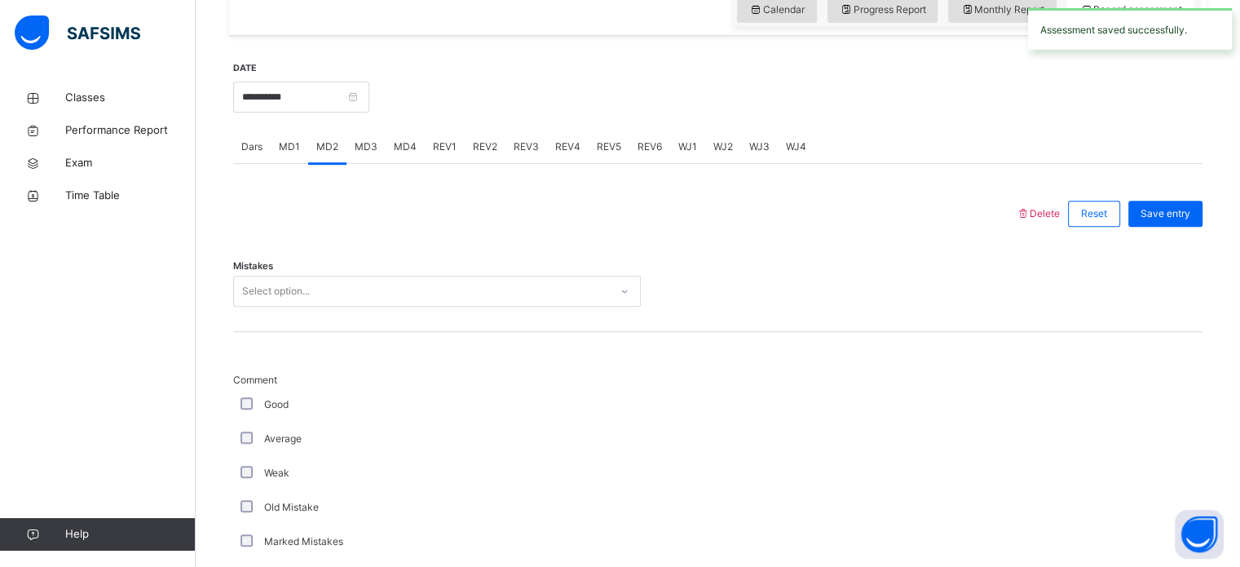
scroll to position [627, 0]
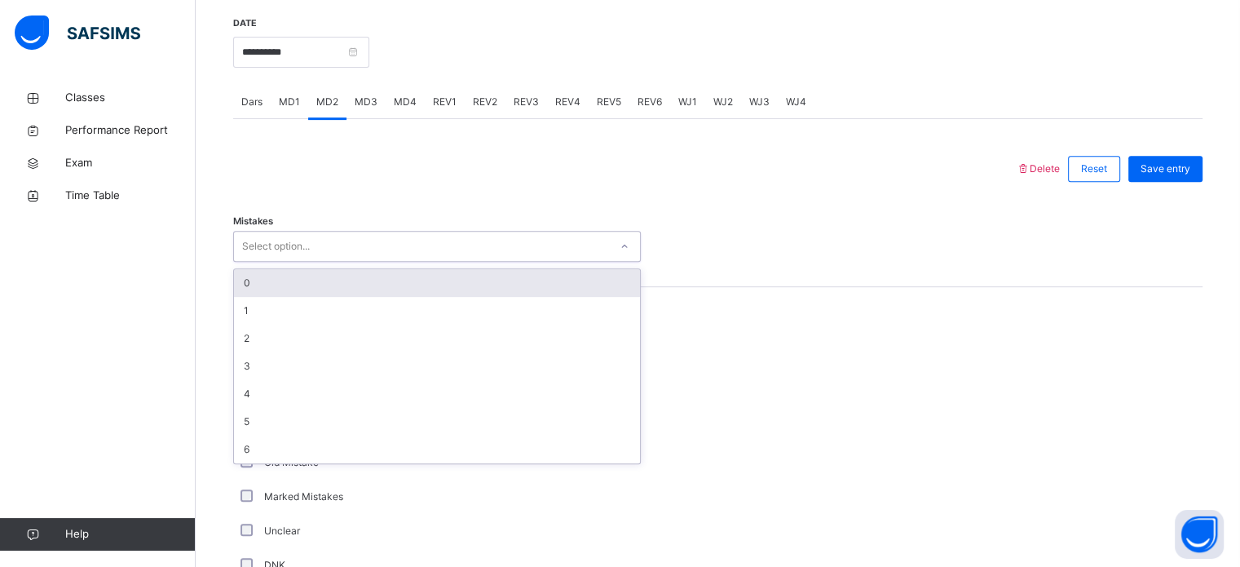
click at [246, 278] on div "0" at bounding box center [437, 283] width 406 height 28
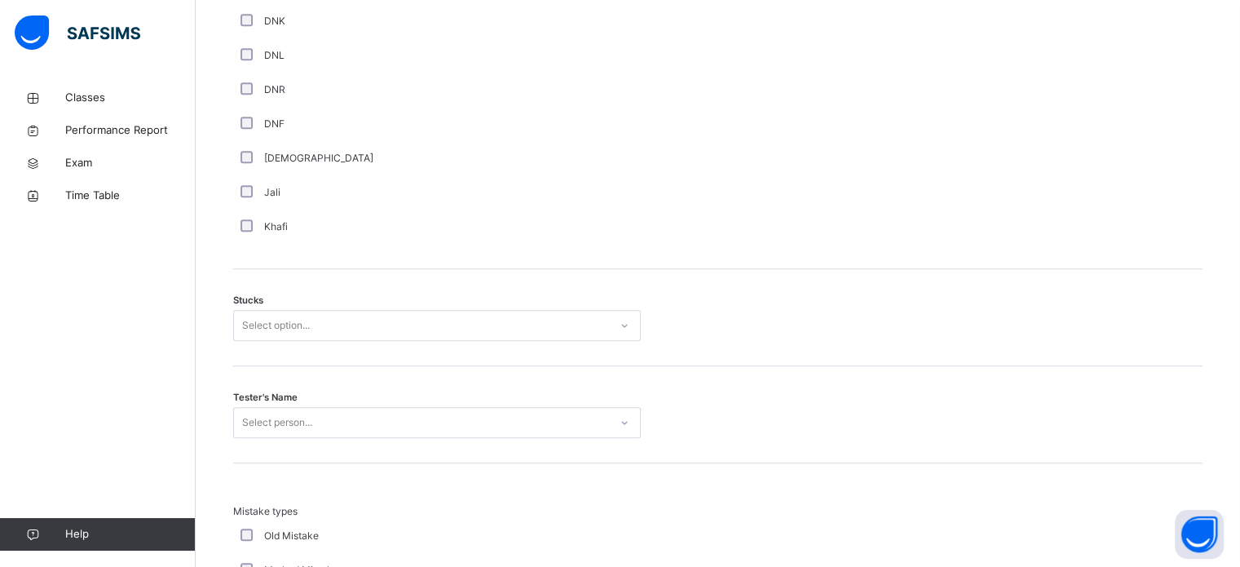
scroll to position [1168, 0]
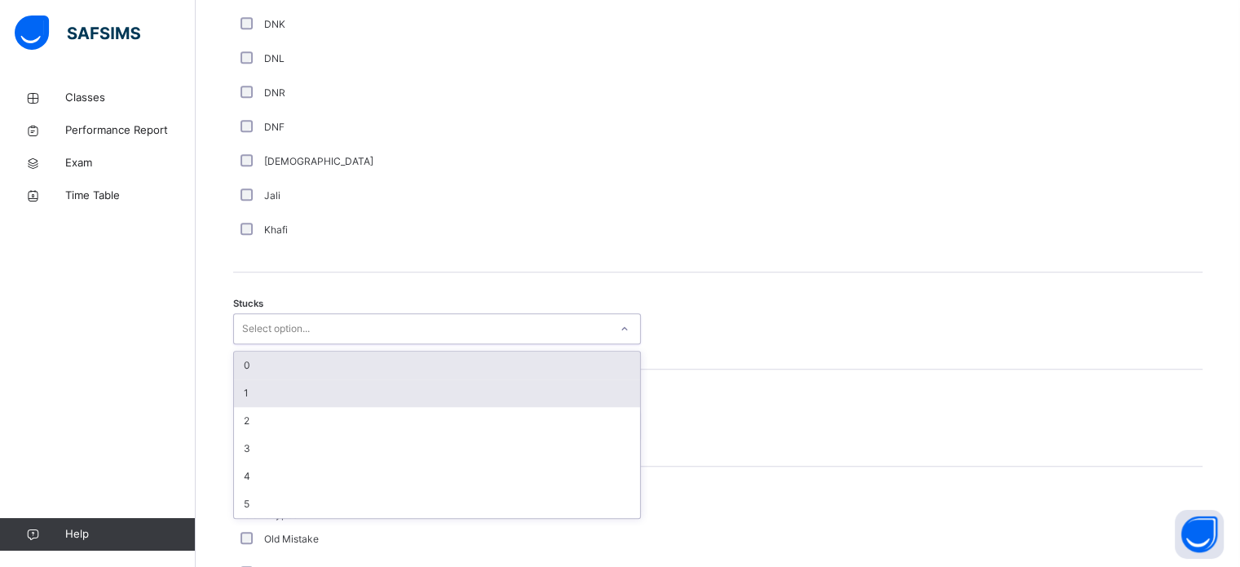
click at [238, 384] on div "1" at bounding box center [437, 393] width 406 height 28
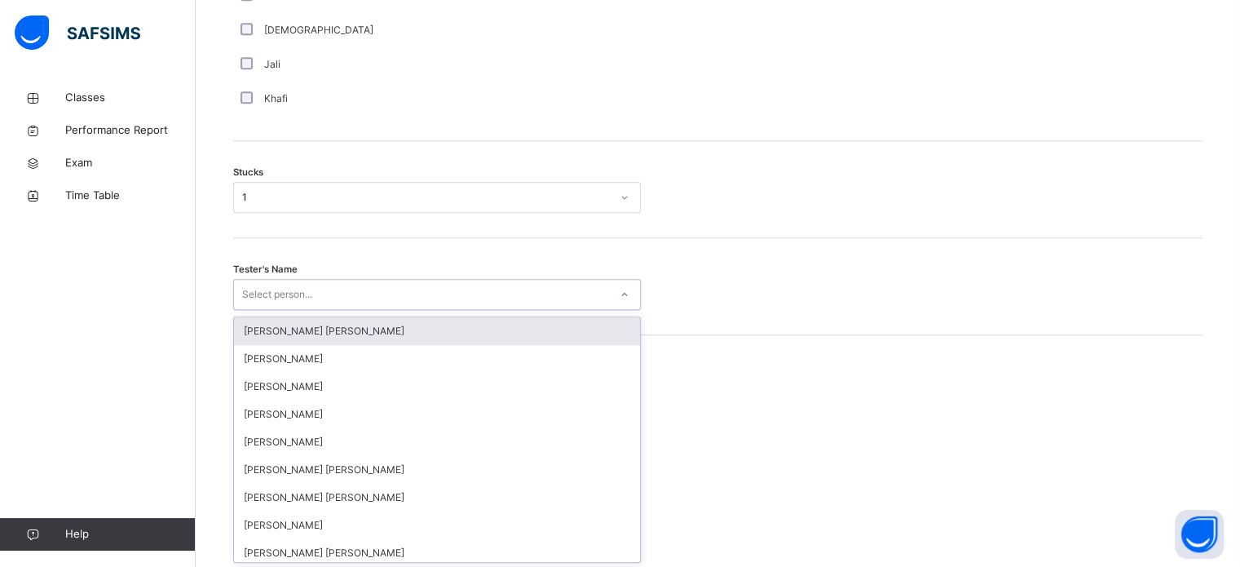
scroll to position [1300, 0]
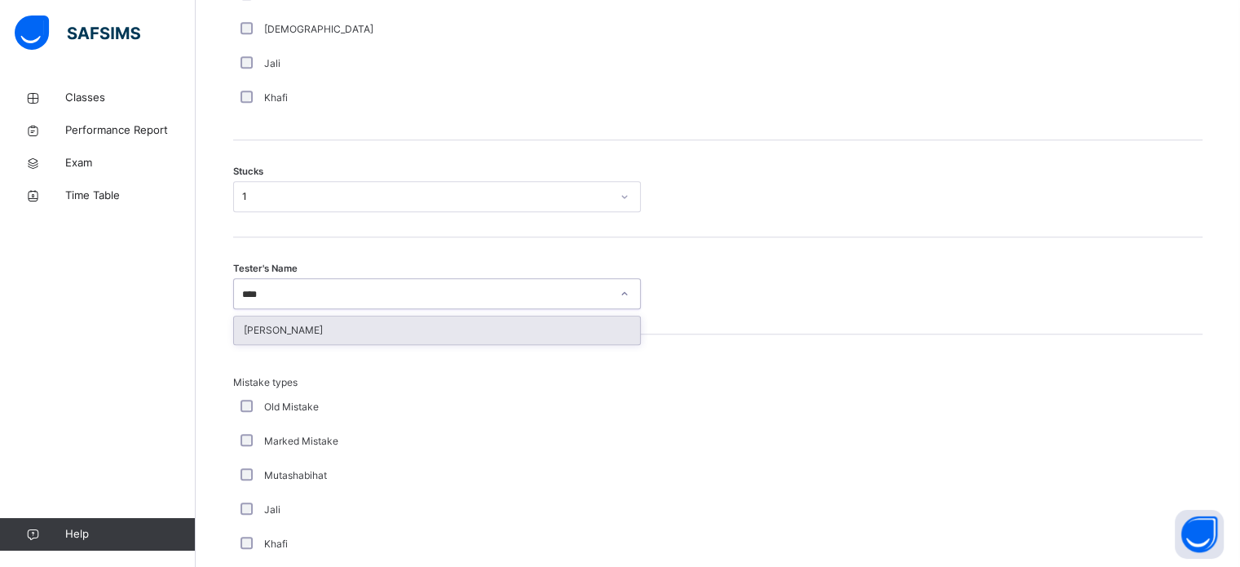
type input "*****"
click at [251, 335] on div "[PERSON_NAME]" at bounding box center [437, 330] width 406 height 28
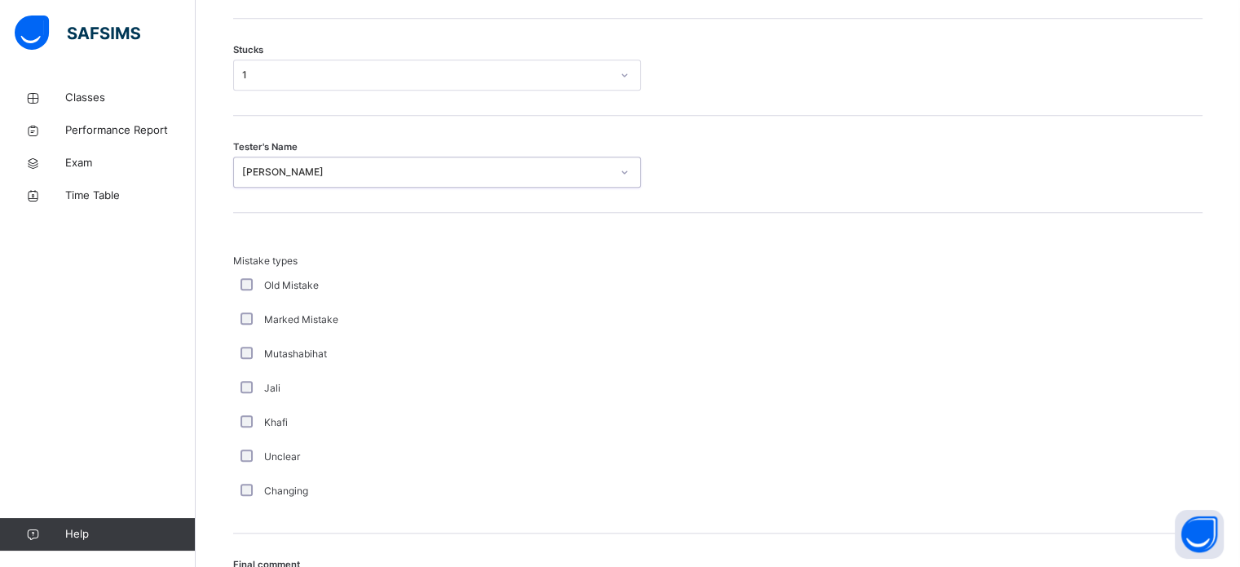
scroll to position [1599, 0]
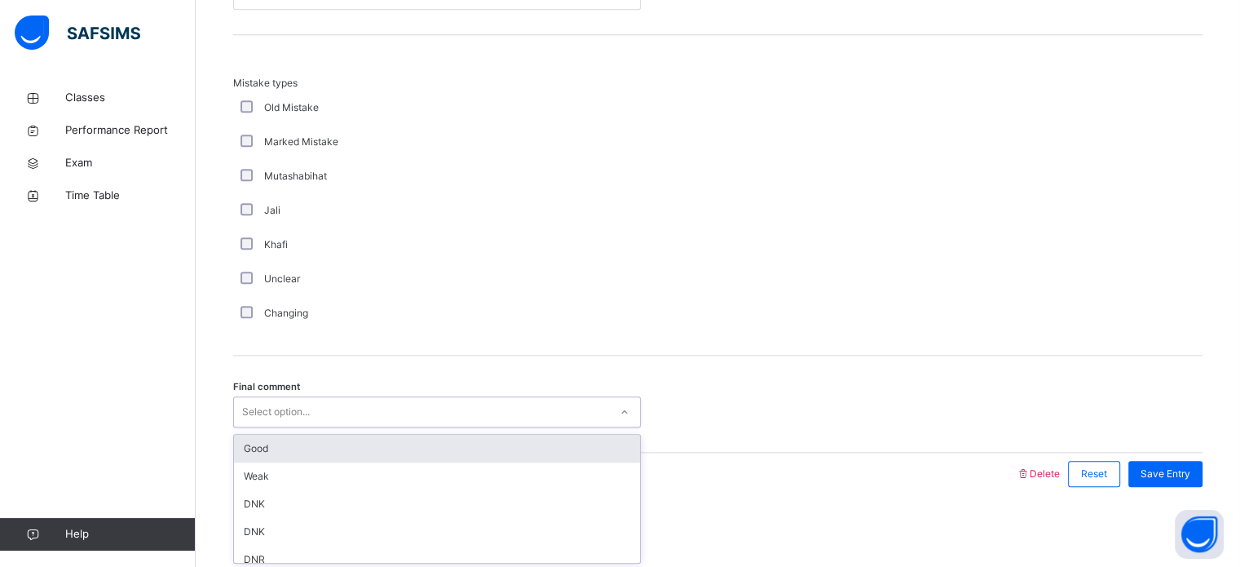
click at [253, 446] on div "Good" at bounding box center [437, 449] width 406 height 28
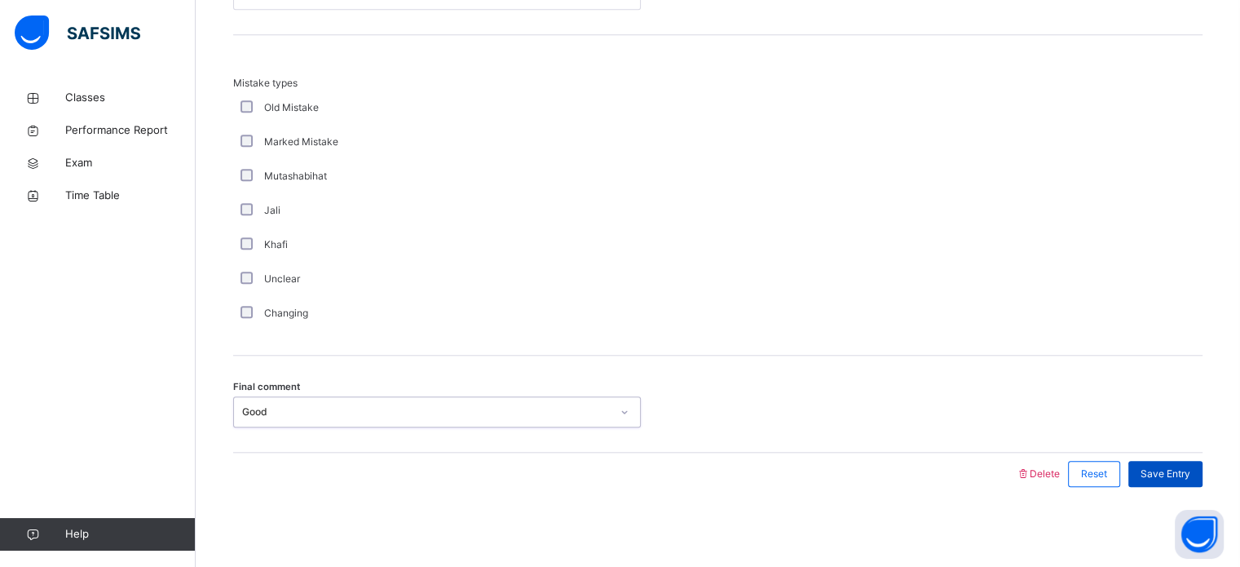
click at [1190, 466] on span "Save Entry" at bounding box center [1166, 473] width 50 height 15
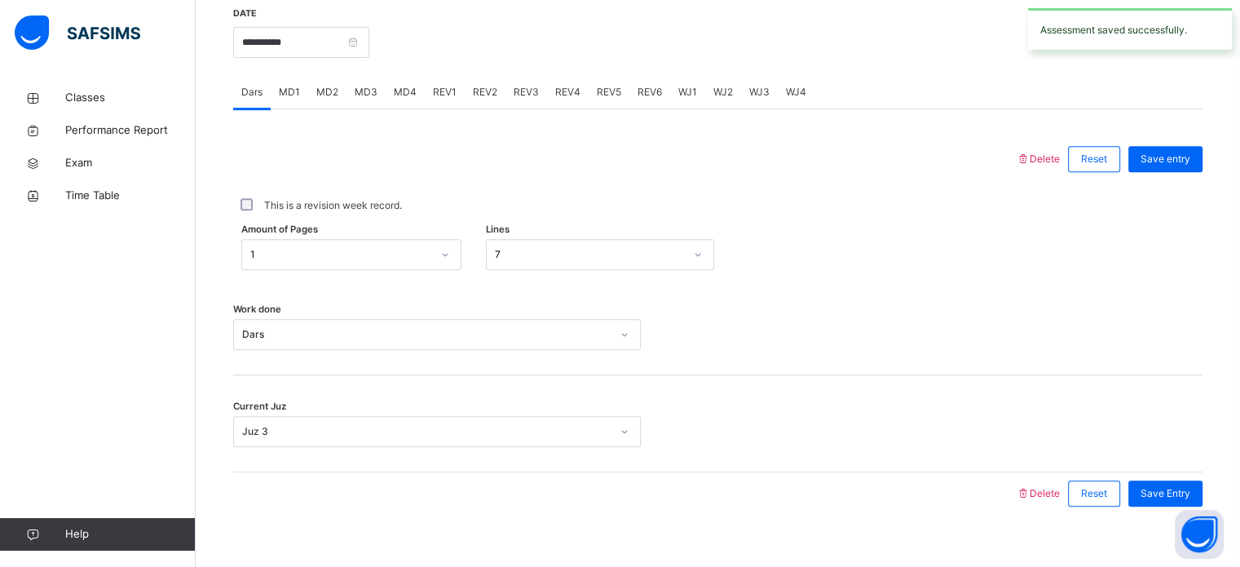
scroll to position [647, 0]
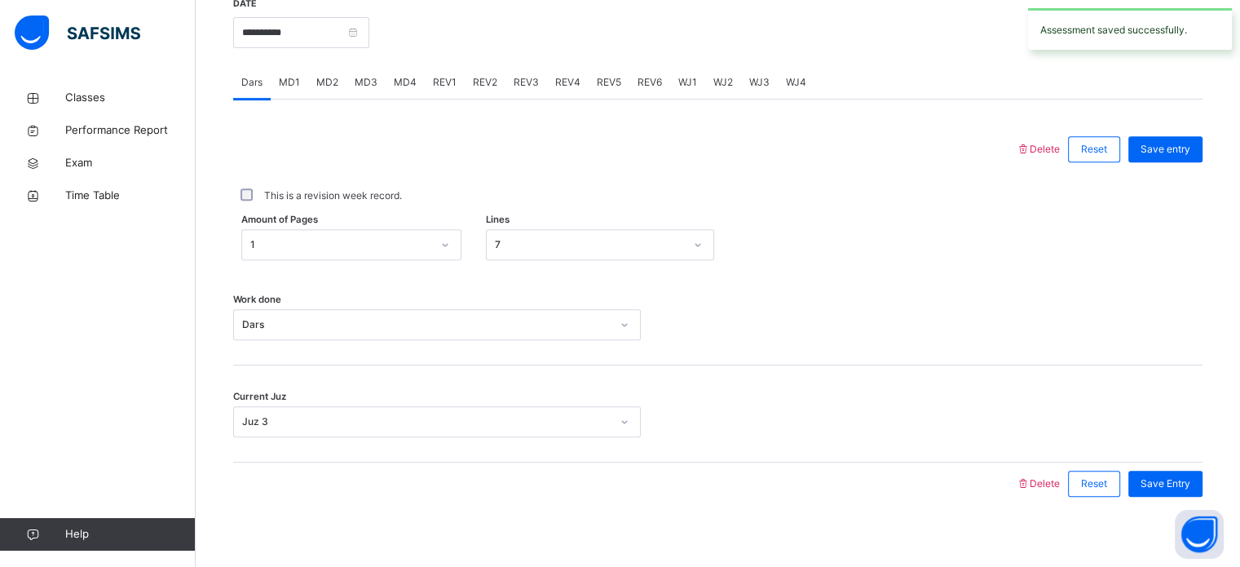
click at [410, 79] on span "MD4" at bounding box center [405, 82] width 23 height 15
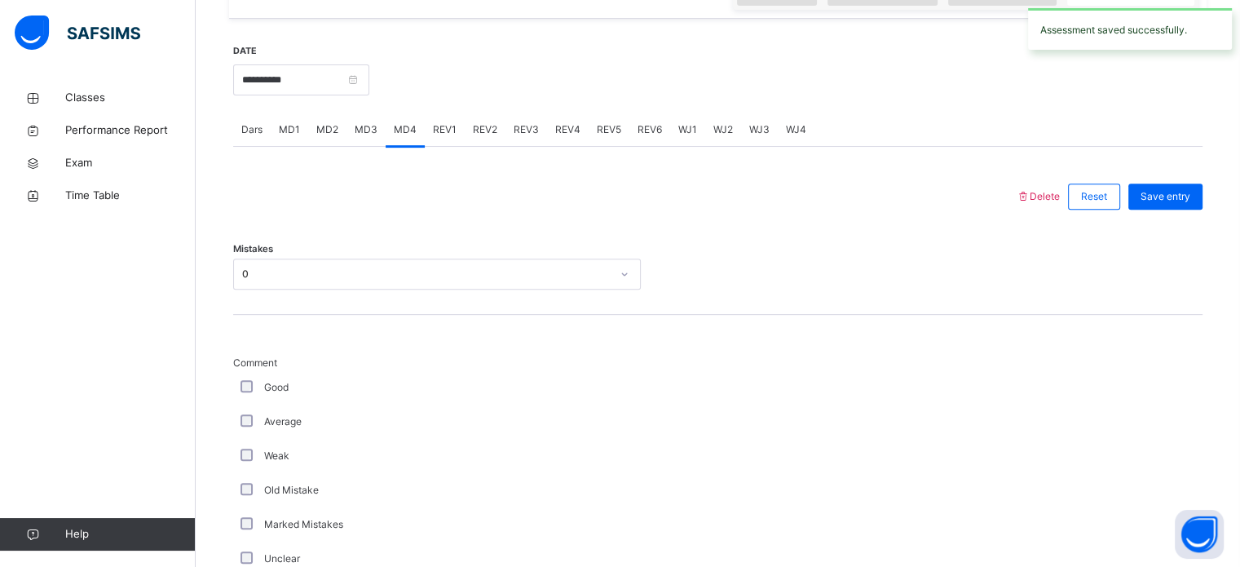
click at [331, 136] on span "MD2" at bounding box center [327, 129] width 22 height 15
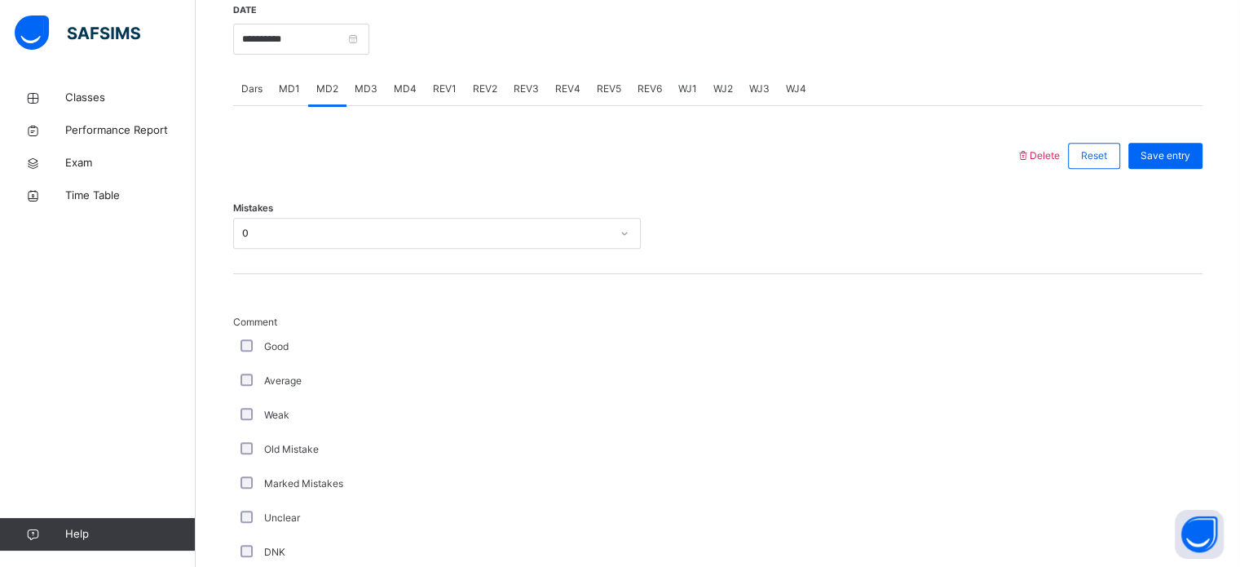
scroll to position [638, 0]
click at [426, 90] on div "REV1" at bounding box center [445, 91] width 40 height 33
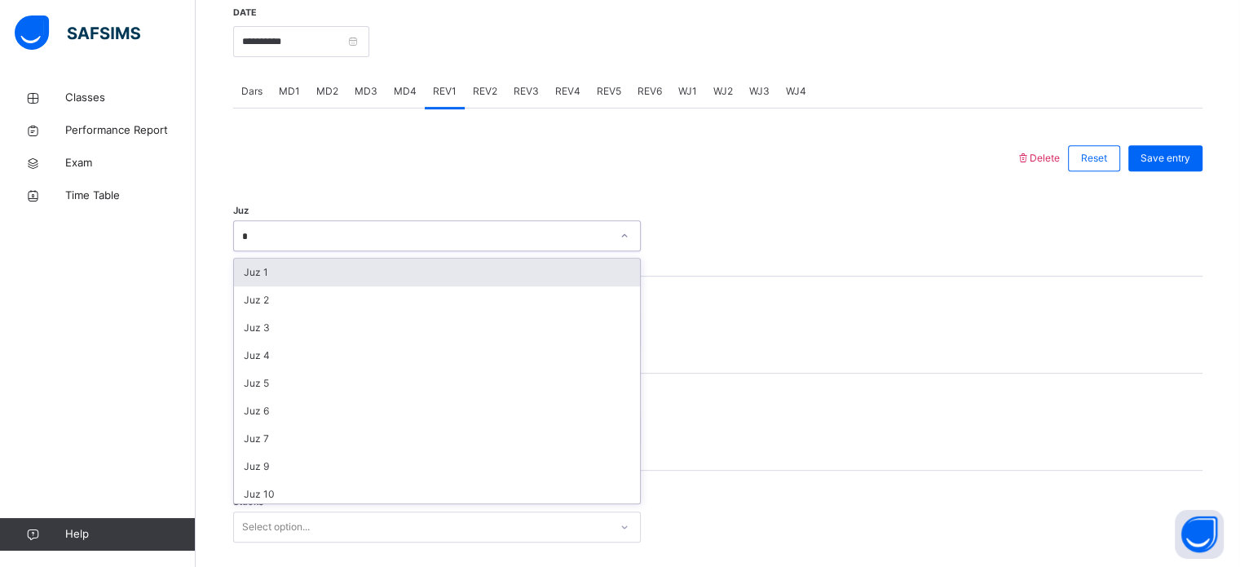
type input "**"
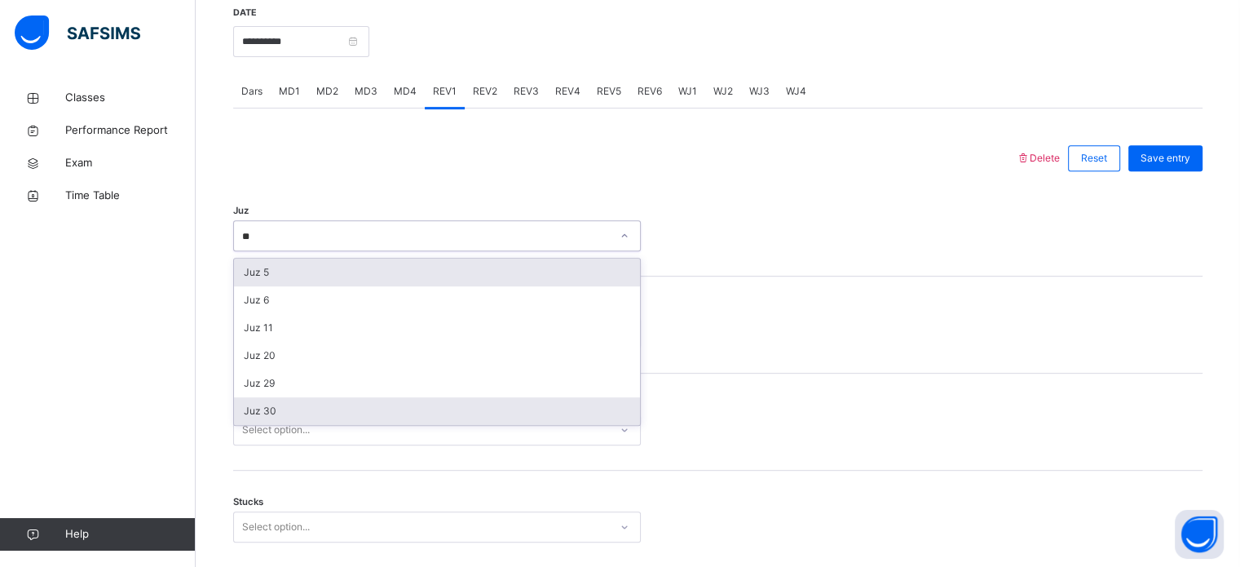
click at [244, 409] on div "Juz 30" at bounding box center [437, 411] width 406 height 28
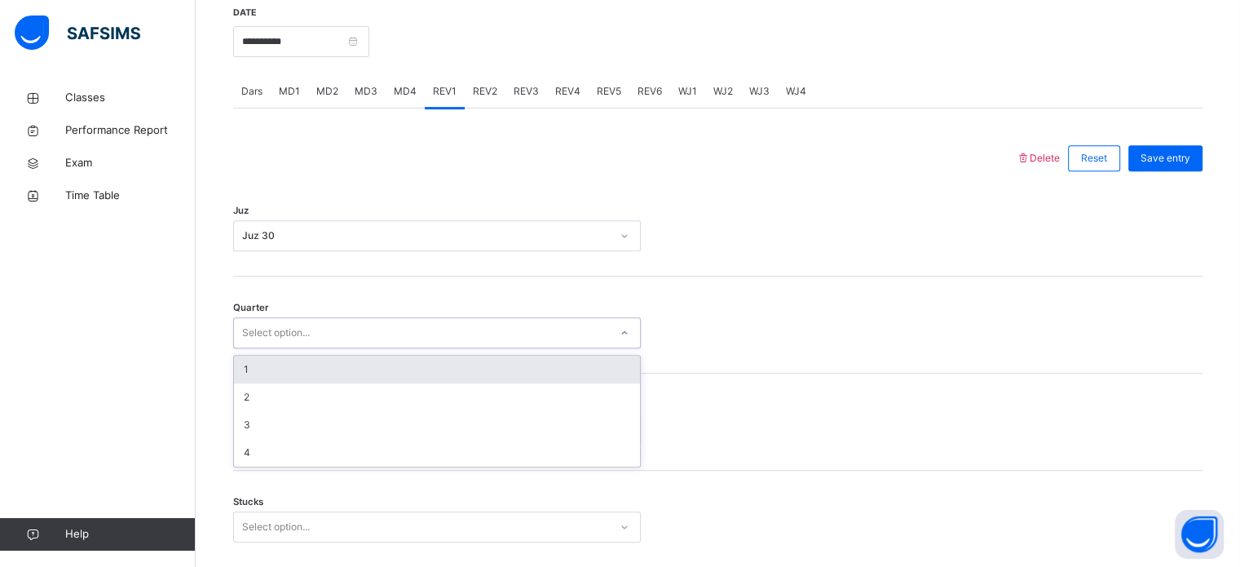
click at [245, 368] on div "1" at bounding box center [437, 369] width 406 height 28
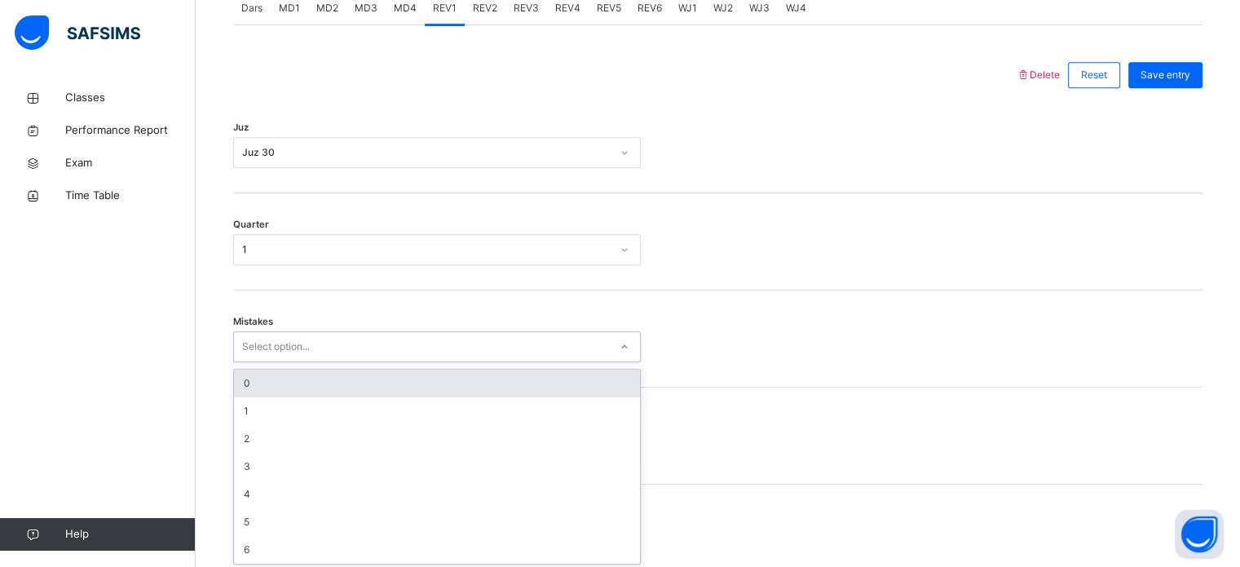
scroll to position [724, 0]
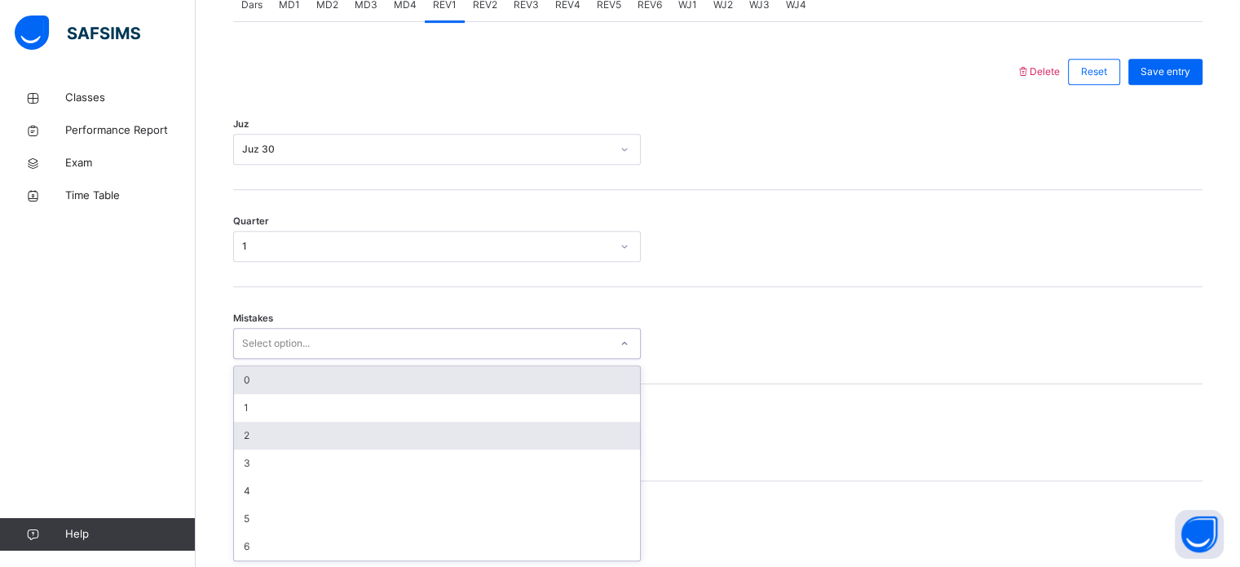
click at [235, 443] on div "2" at bounding box center [437, 436] width 406 height 28
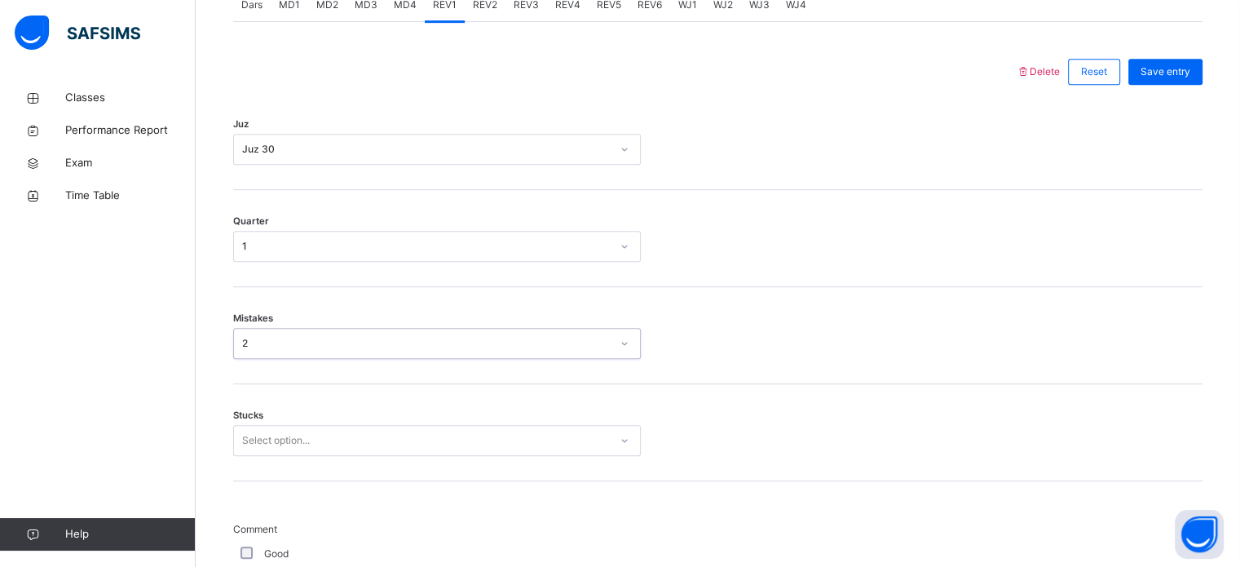
click at [242, 337] on div "2" at bounding box center [426, 343] width 369 height 15
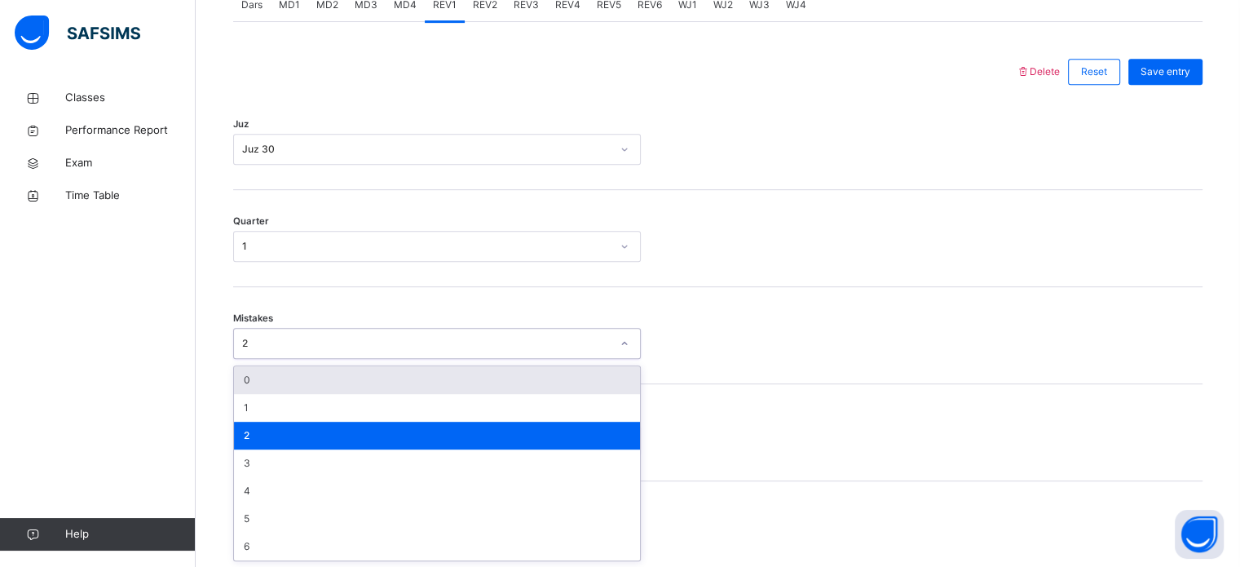
click at [243, 384] on div "0" at bounding box center [437, 380] width 406 height 28
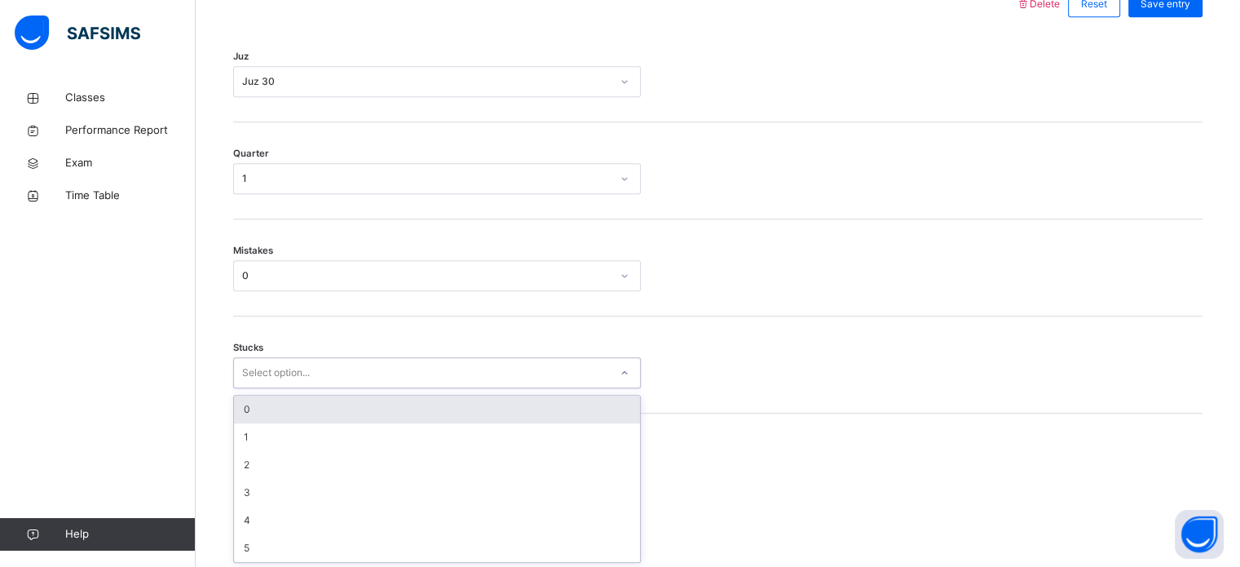
scroll to position [792, 0]
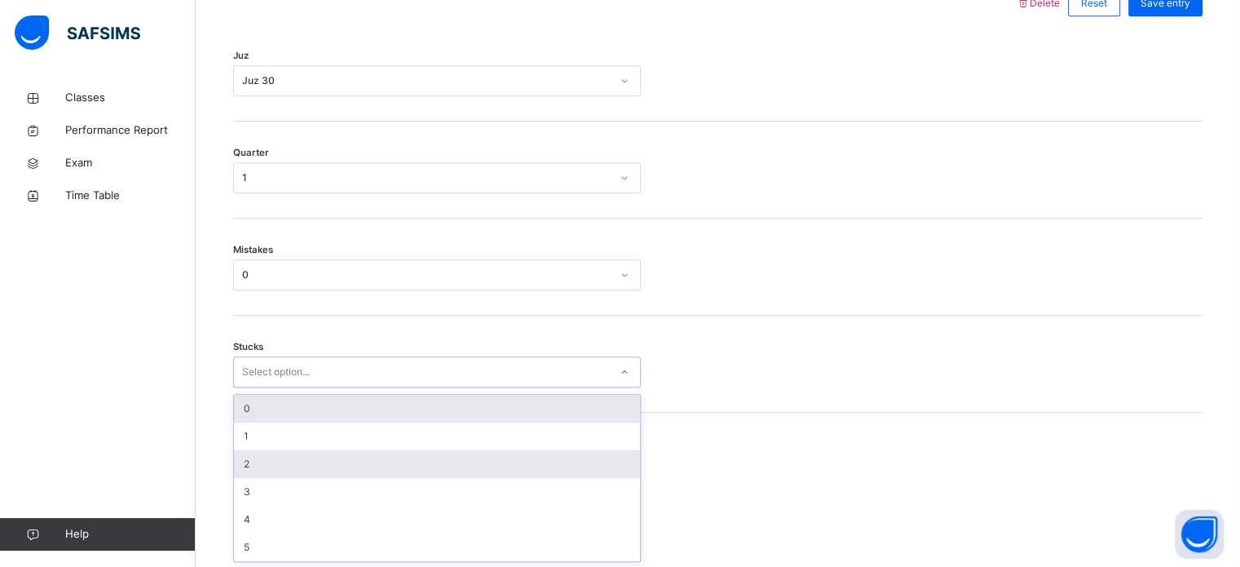
click at [238, 463] on div "2" at bounding box center [437, 464] width 406 height 28
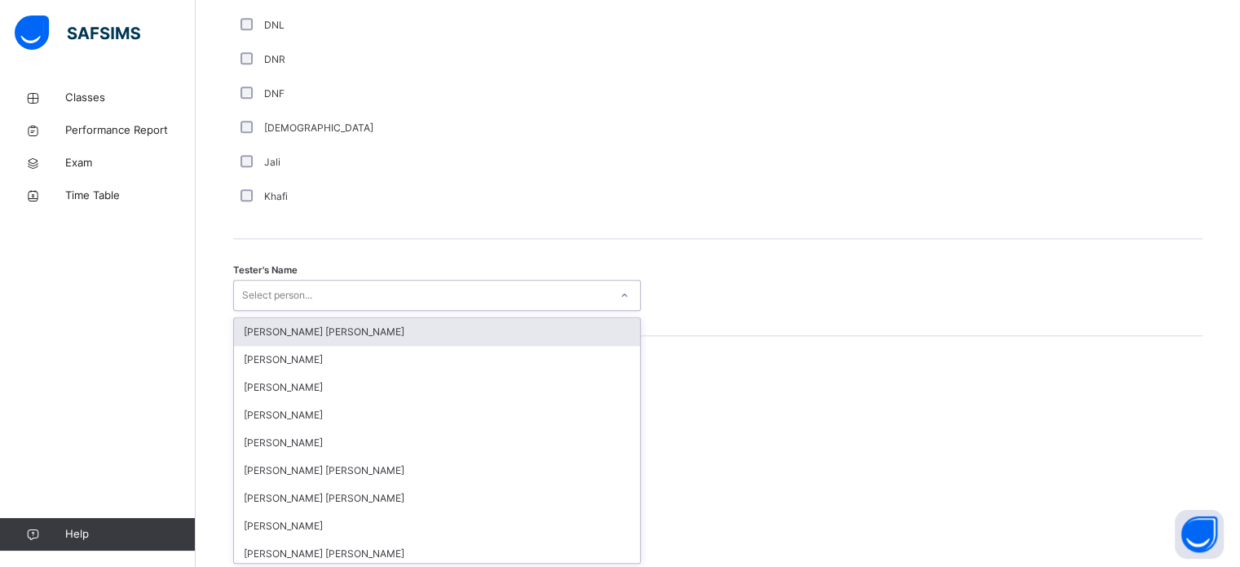
scroll to position [1494, 0]
type input "*"
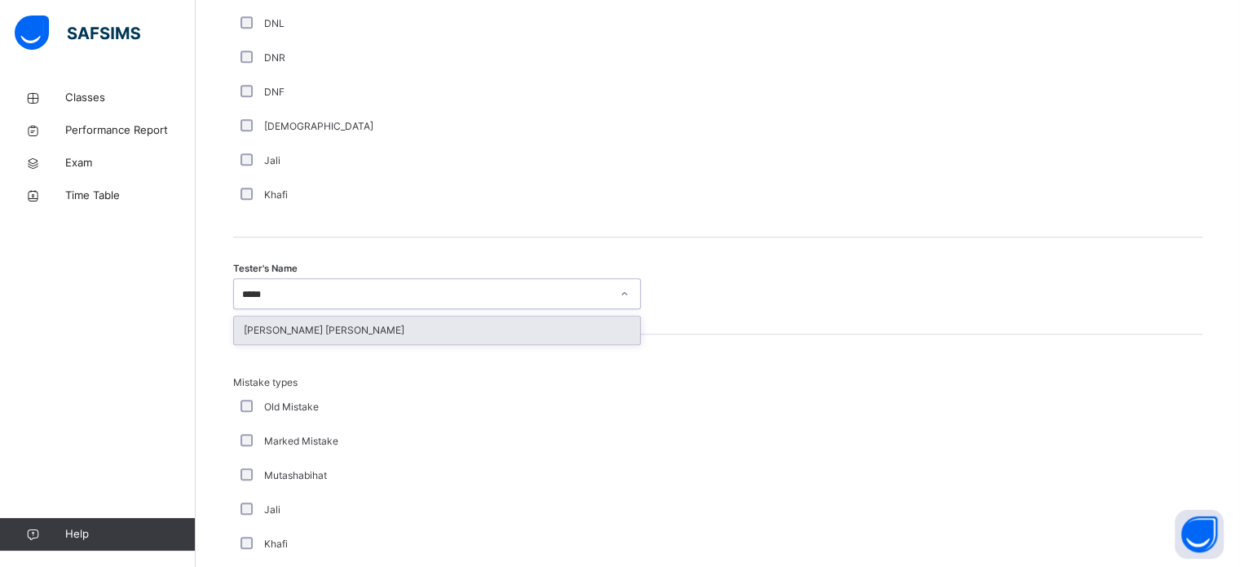
type input "******"
click at [246, 335] on div "[PERSON_NAME] [PERSON_NAME]" at bounding box center [437, 330] width 406 height 28
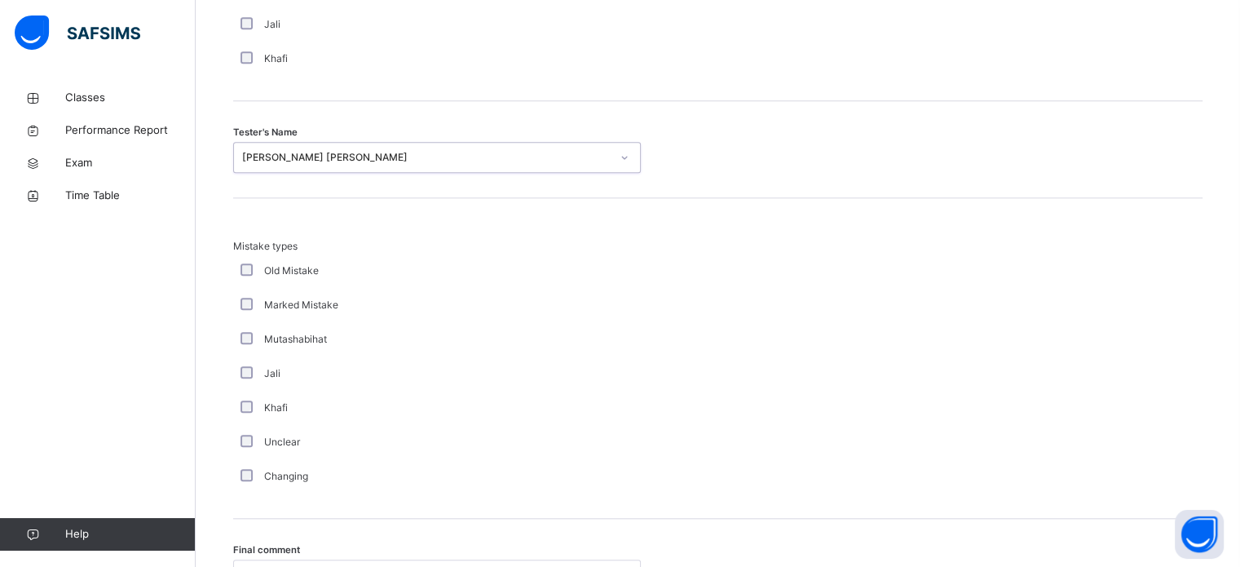
scroll to position [1793, 0]
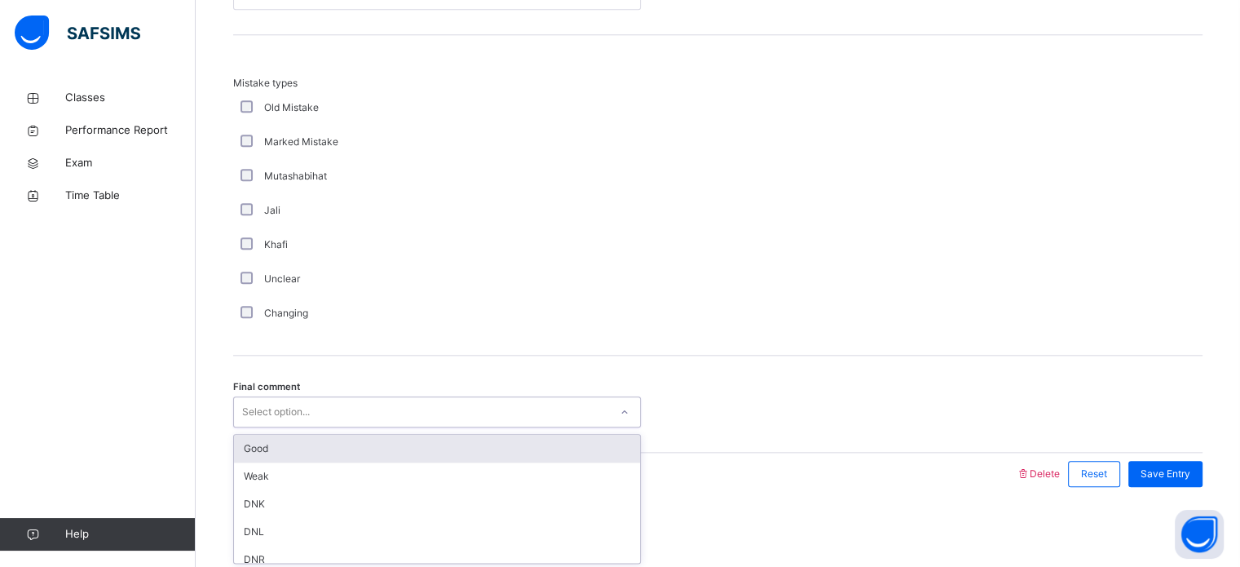
click at [244, 445] on div "Good" at bounding box center [437, 449] width 406 height 28
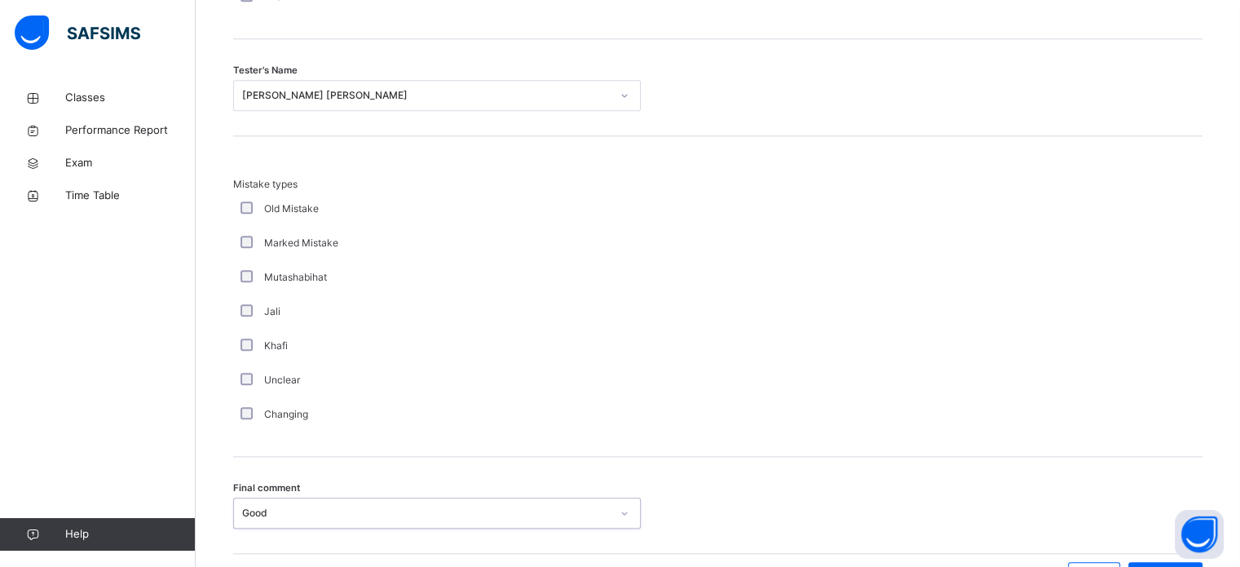
scroll to position [1786, 0]
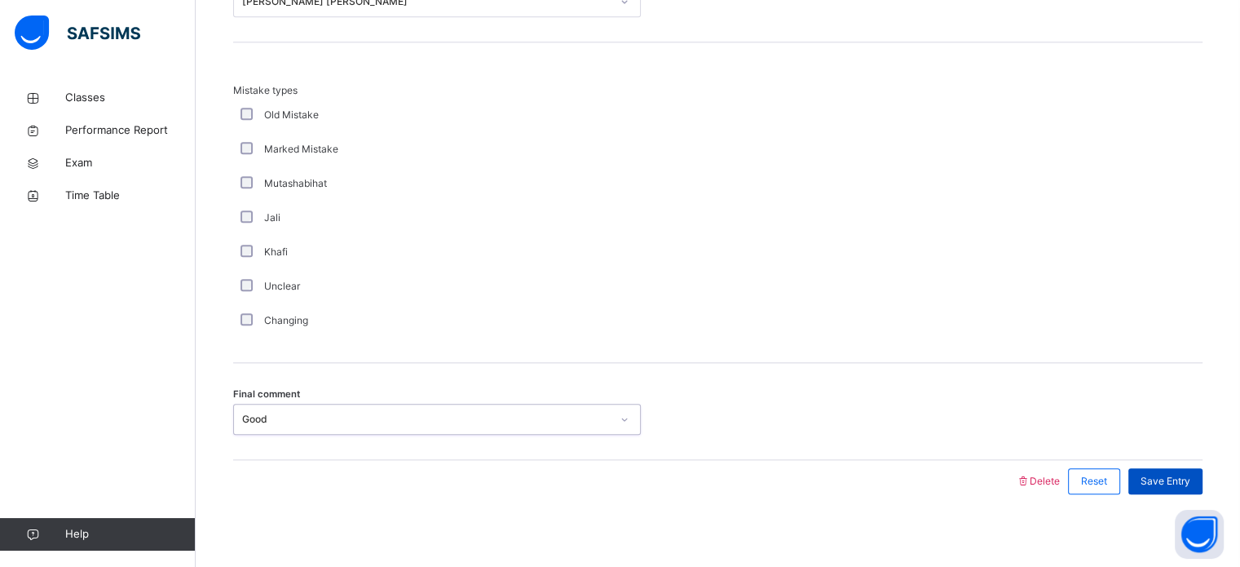
click at [1172, 486] on div "Save Entry" at bounding box center [1165, 481] width 74 height 26
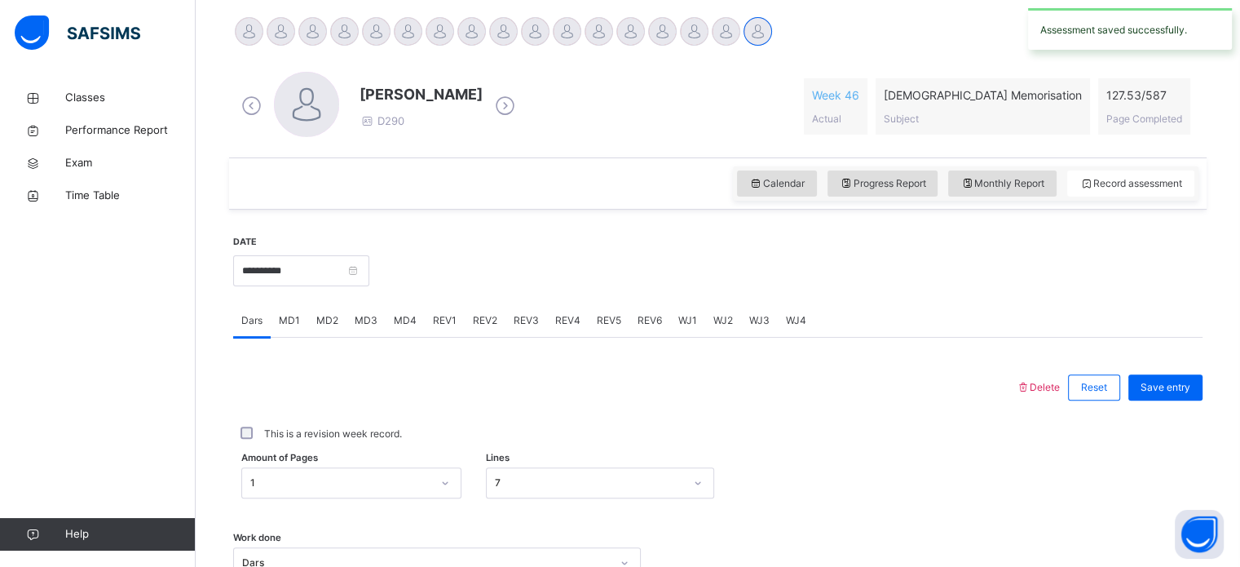
scroll to position [417, 0]
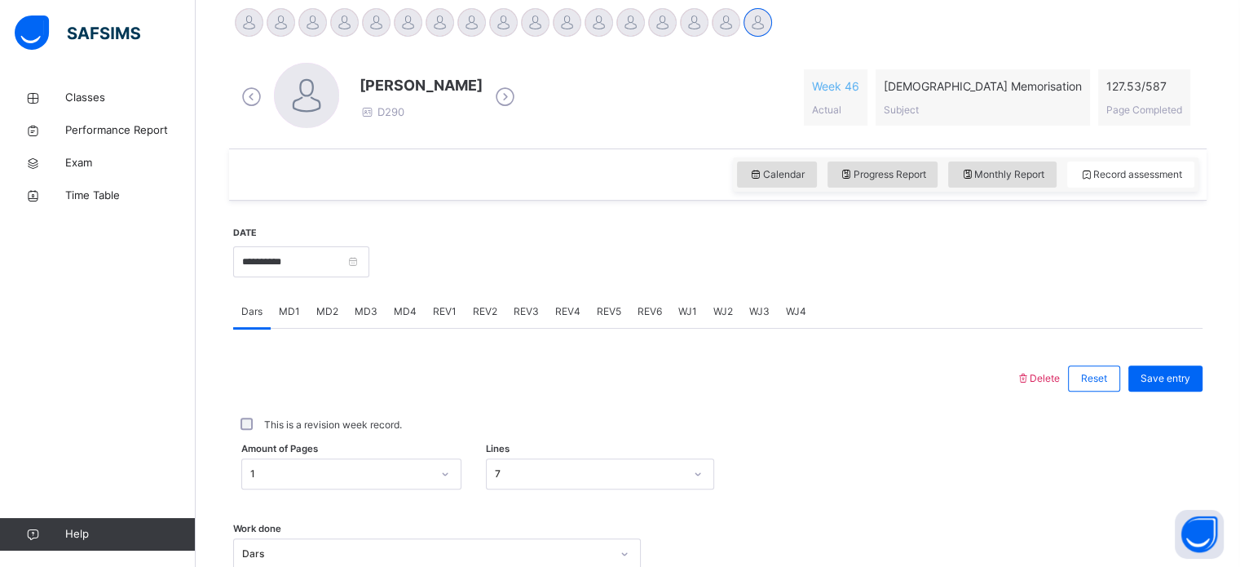
click at [448, 307] on span "REV1" at bounding box center [445, 311] width 24 height 15
click at [496, 312] on div "REV2" at bounding box center [485, 311] width 41 height 33
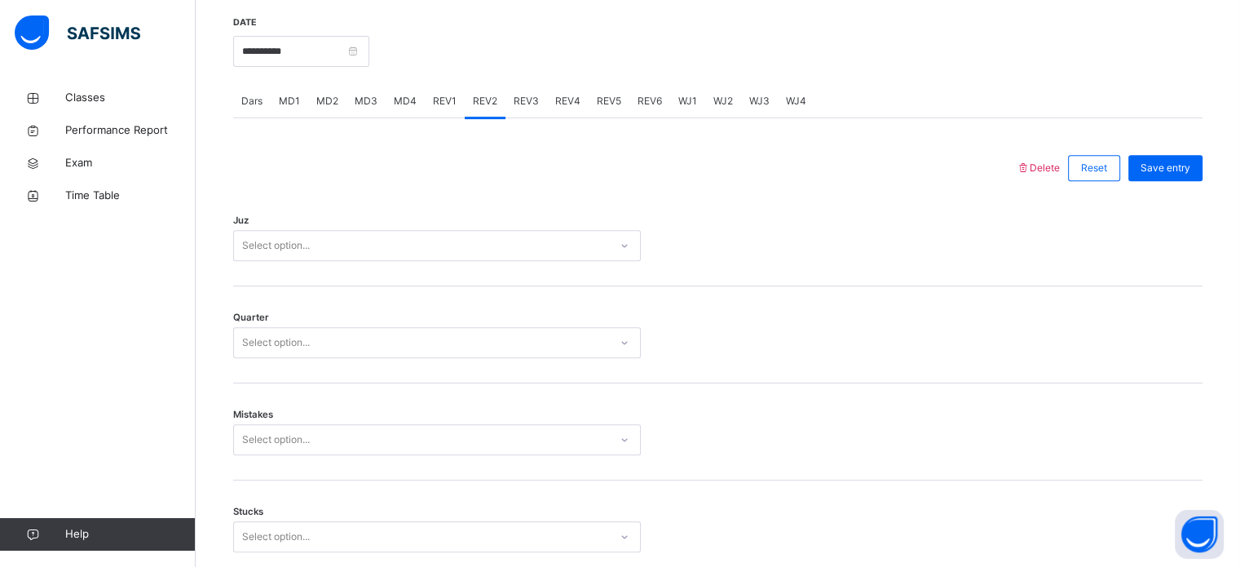
scroll to position [646, 0]
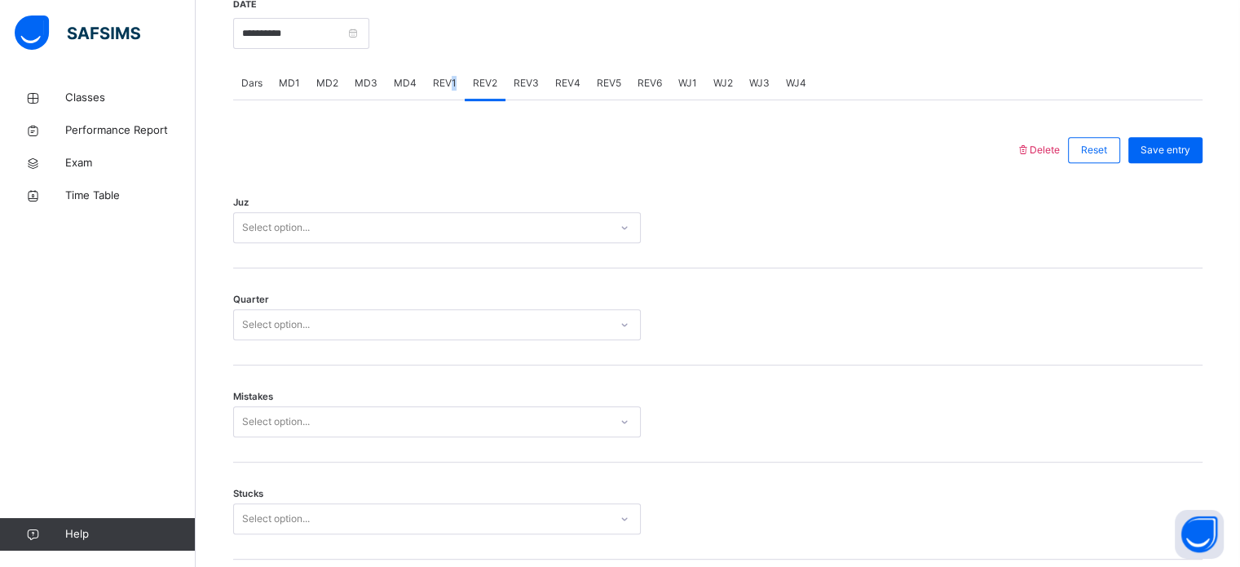
drag, startPoint x: 453, startPoint y: 94, endPoint x: 424, endPoint y: 108, distance: 32.1
click at [372, 206] on div "Juz Select option..." at bounding box center [717, 219] width 969 height 97
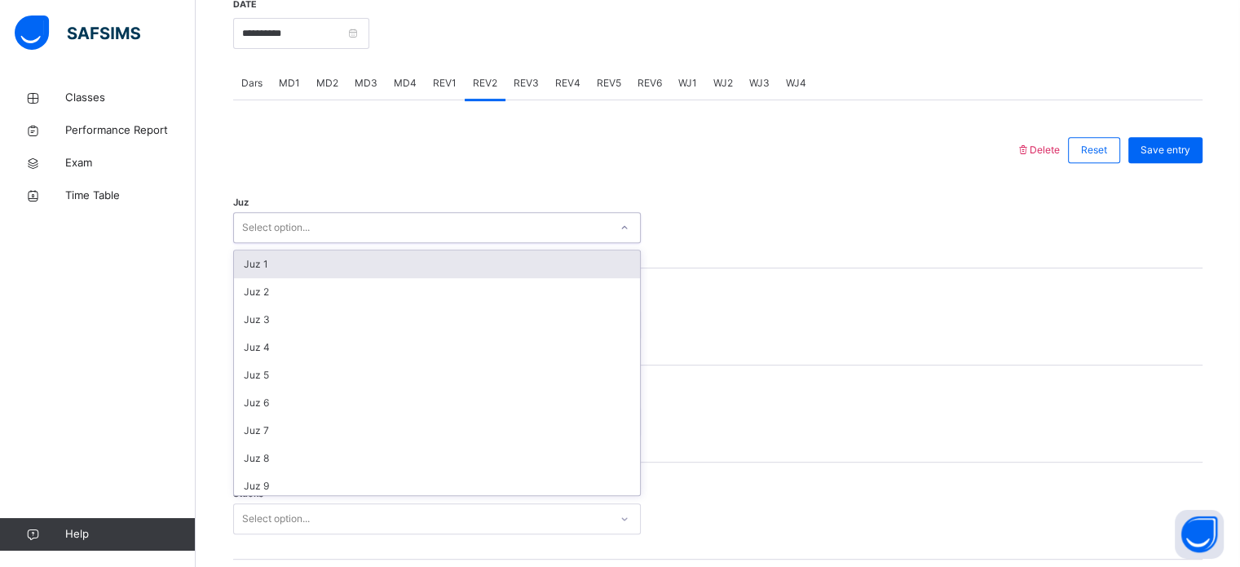
drag, startPoint x: 333, startPoint y: 223, endPoint x: 319, endPoint y: 254, distance: 33.9
click at [331, 223] on div "Select option..." at bounding box center [421, 227] width 375 height 25
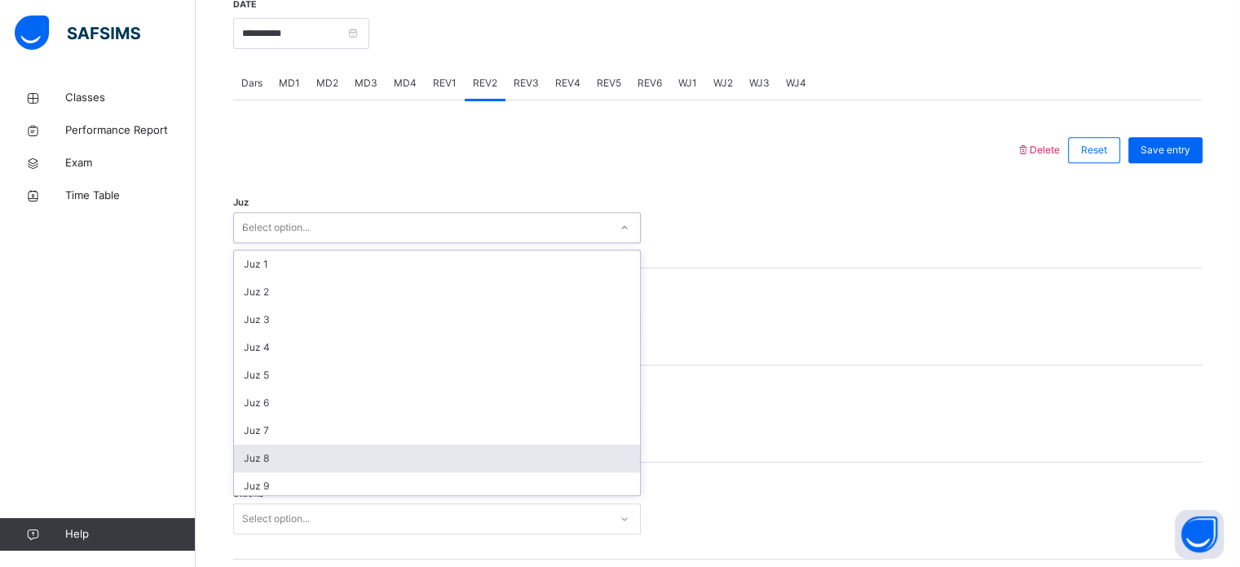
type input "**"
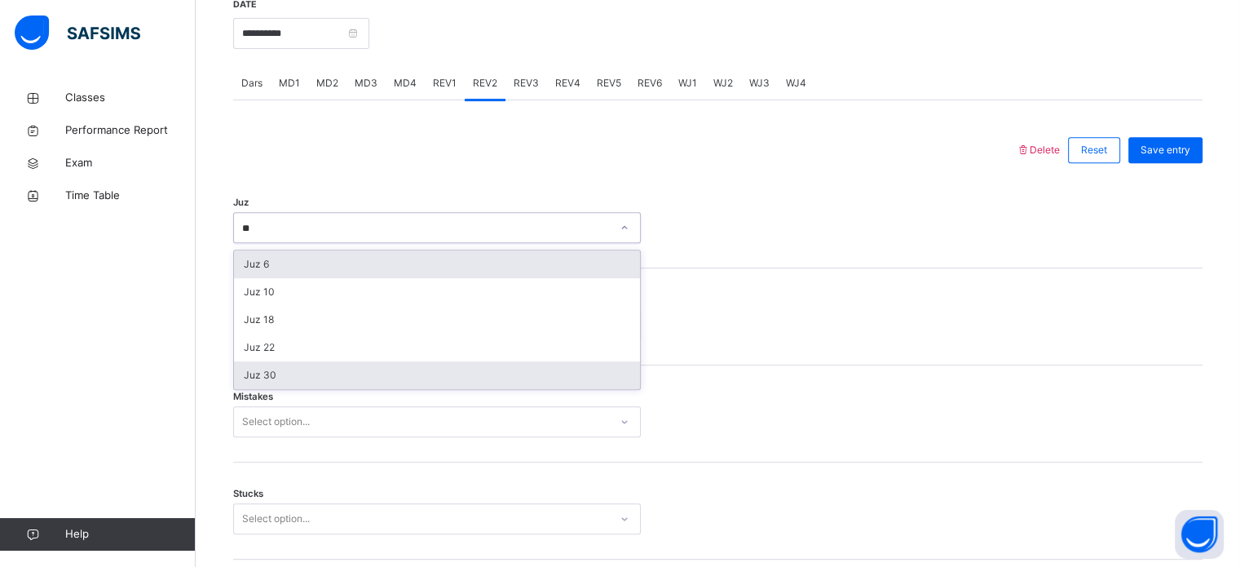
click at [246, 375] on div "Juz 30" at bounding box center [437, 375] width 406 height 28
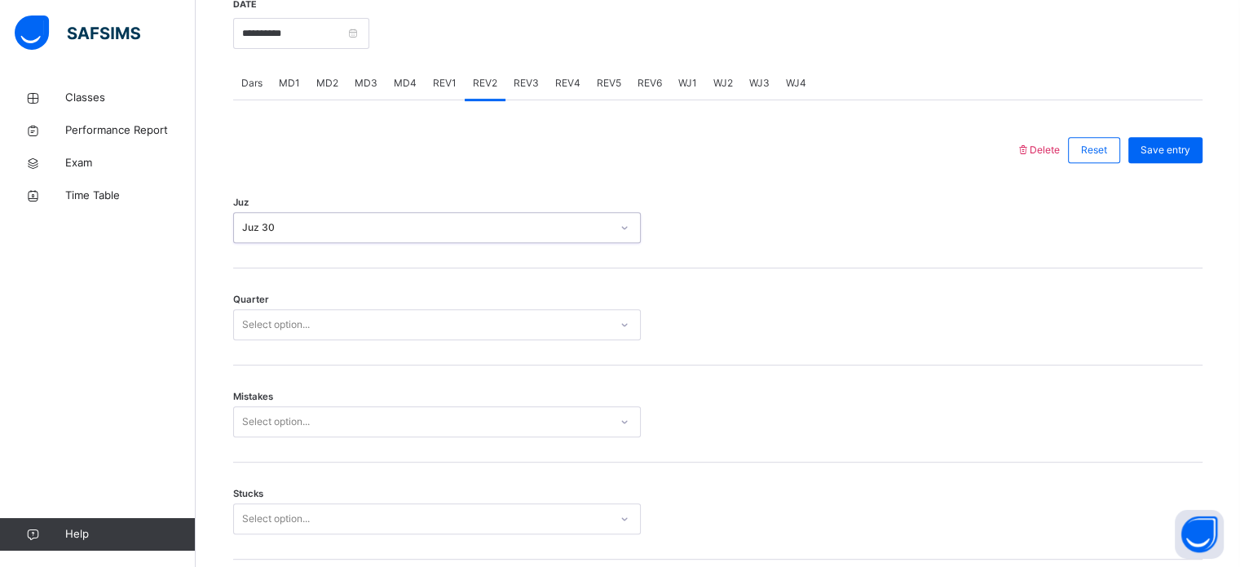
click at [239, 361] on div "Quarter Select option..." at bounding box center [717, 316] width 969 height 97
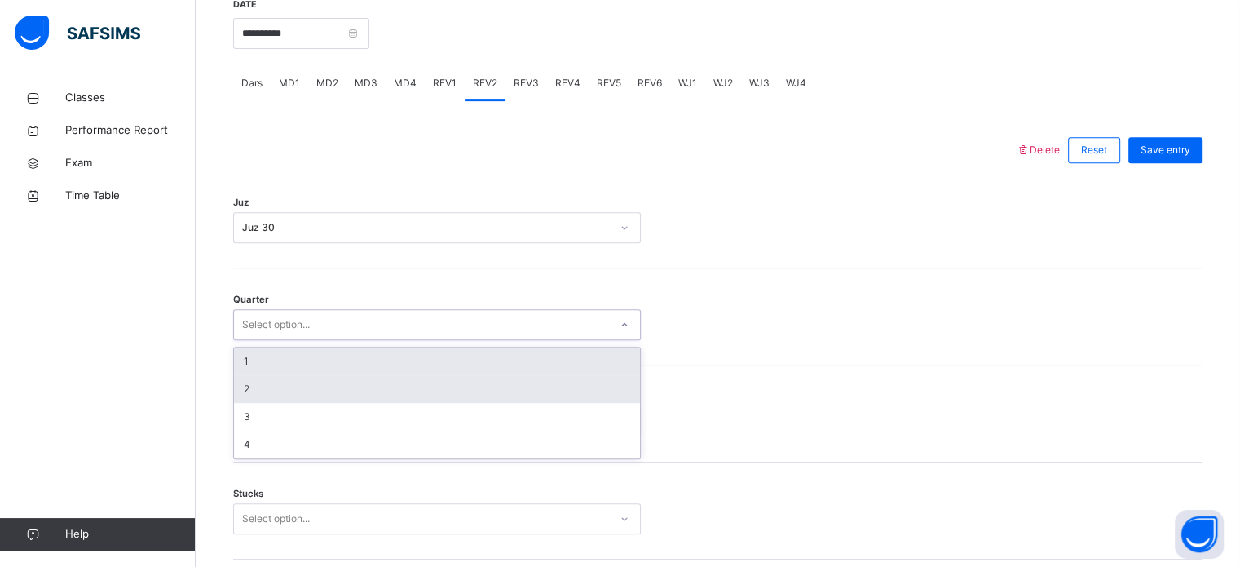
click at [236, 380] on div "2" at bounding box center [437, 389] width 406 height 28
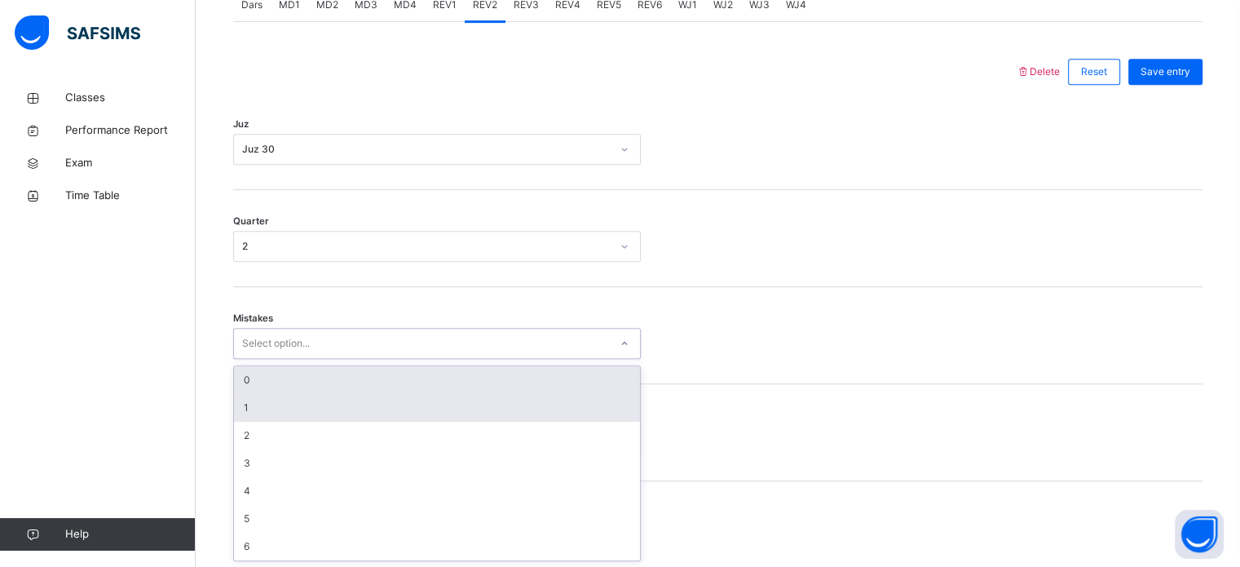
click at [248, 410] on div "1" at bounding box center [437, 408] width 406 height 28
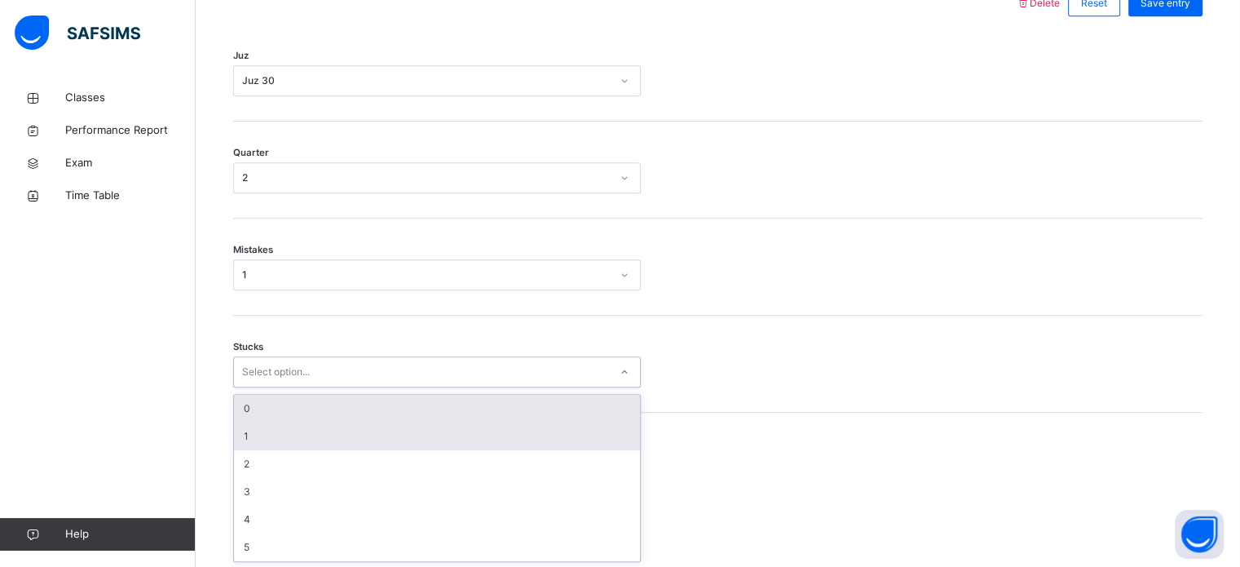
click at [241, 432] on div "1" at bounding box center [437, 436] width 406 height 28
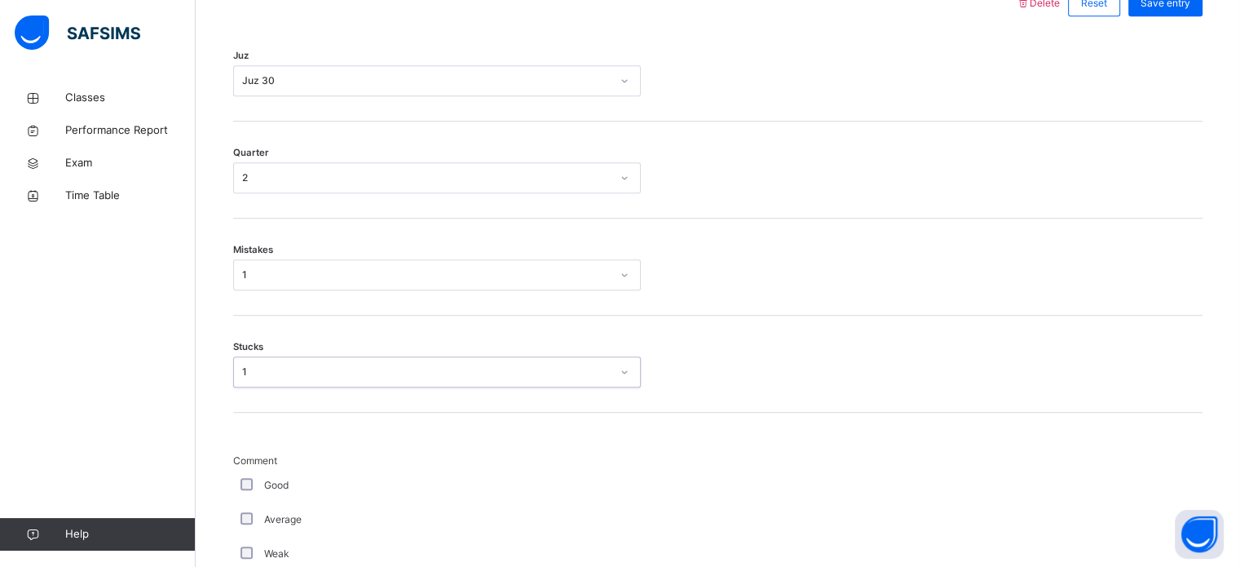
click at [259, 497] on div "Good" at bounding box center [437, 485] width 408 height 34
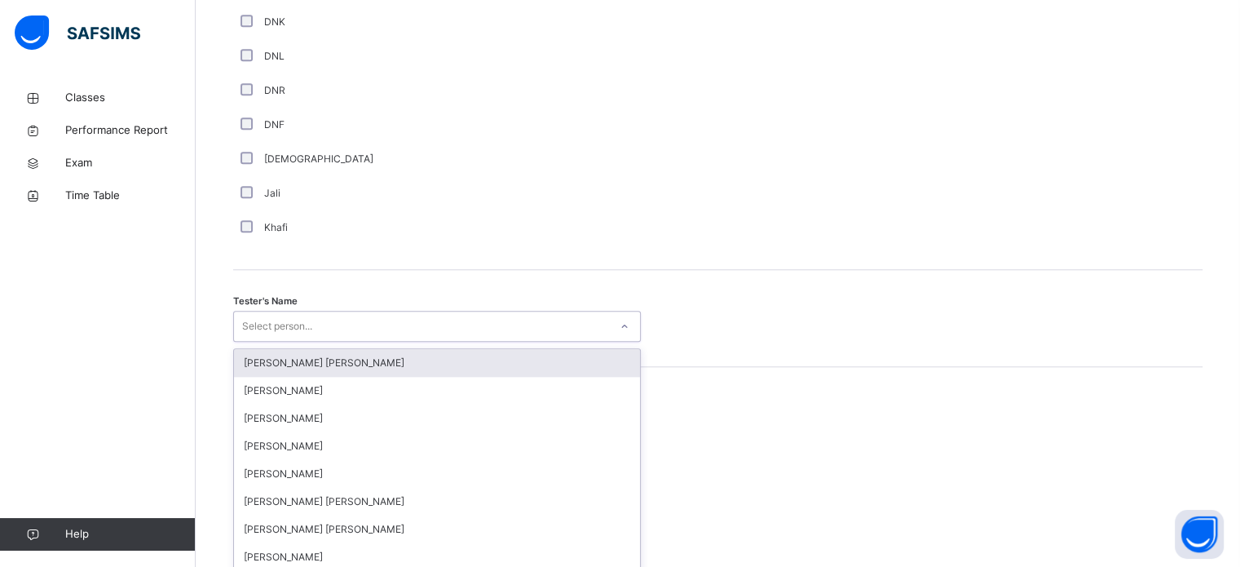
scroll to position [1494, 0]
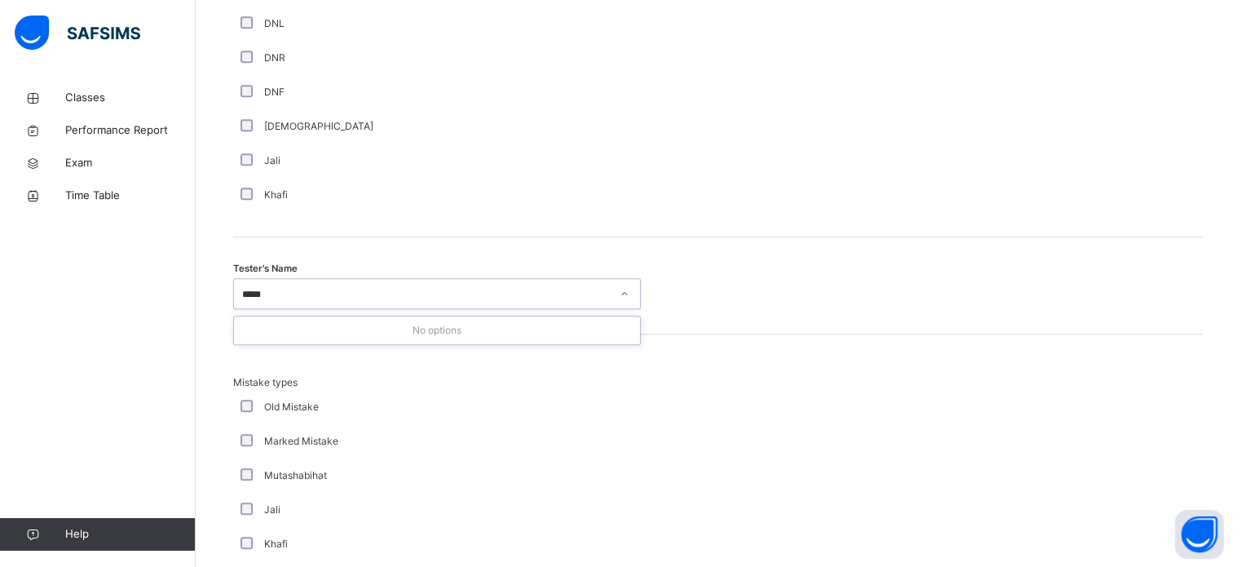
type input "****"
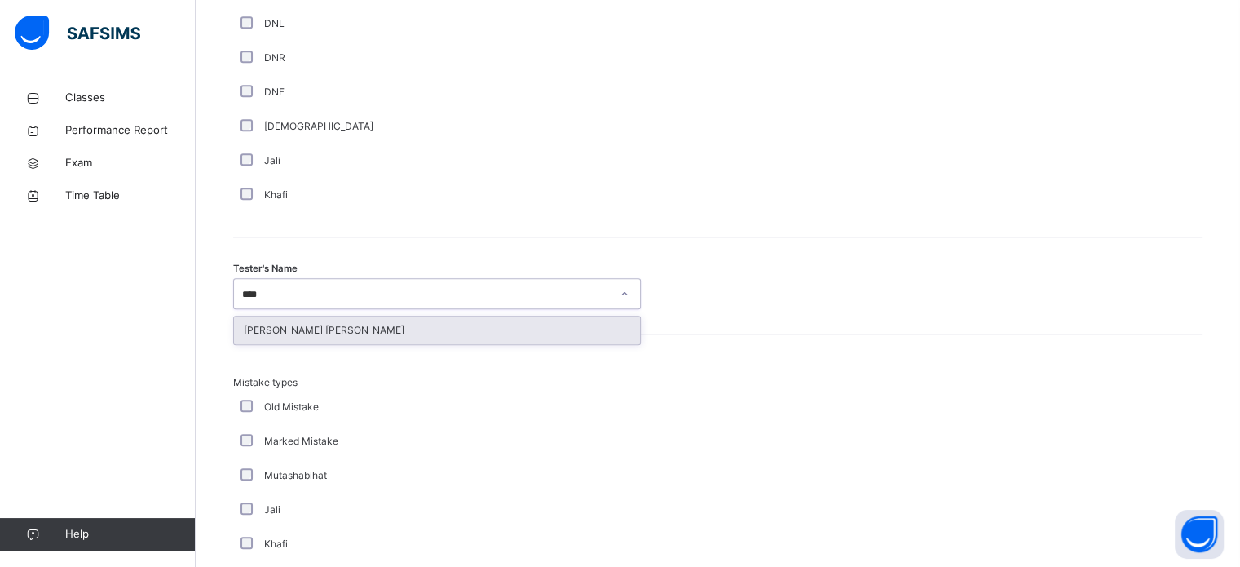
click at [248, 320] on div "[PERSON_NAME] [PERSON_NAME]" at bounding box center [437, 330] width 406 height 28
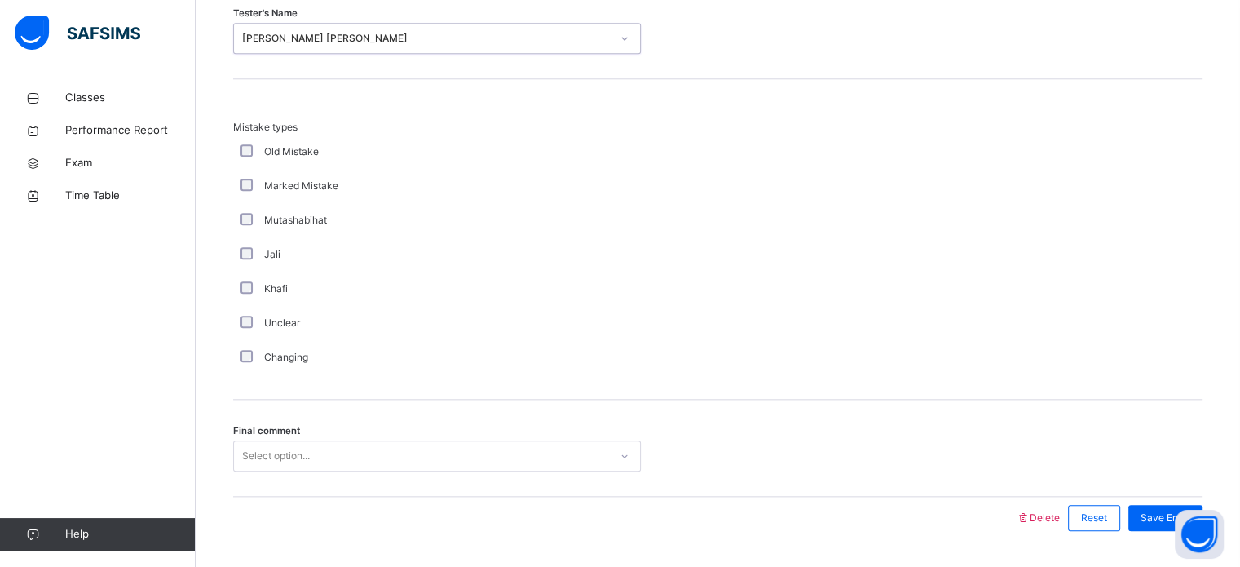
scroll to position [1793, 0]
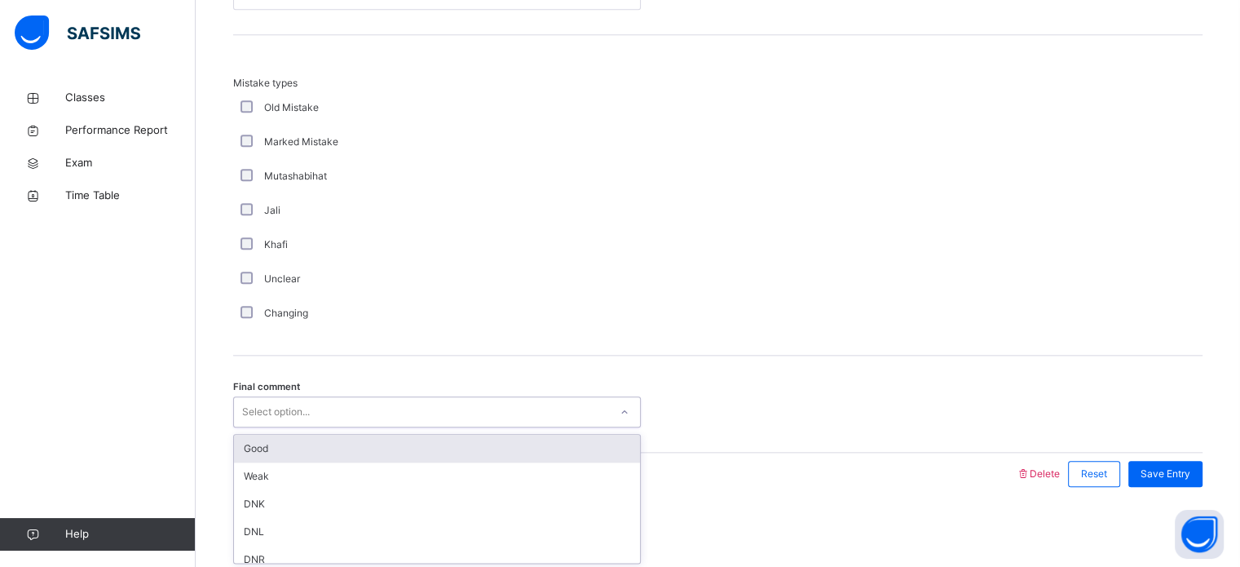
click at [251, 451] on div "Good" at bounding box center [437, 449] width 406 height 28
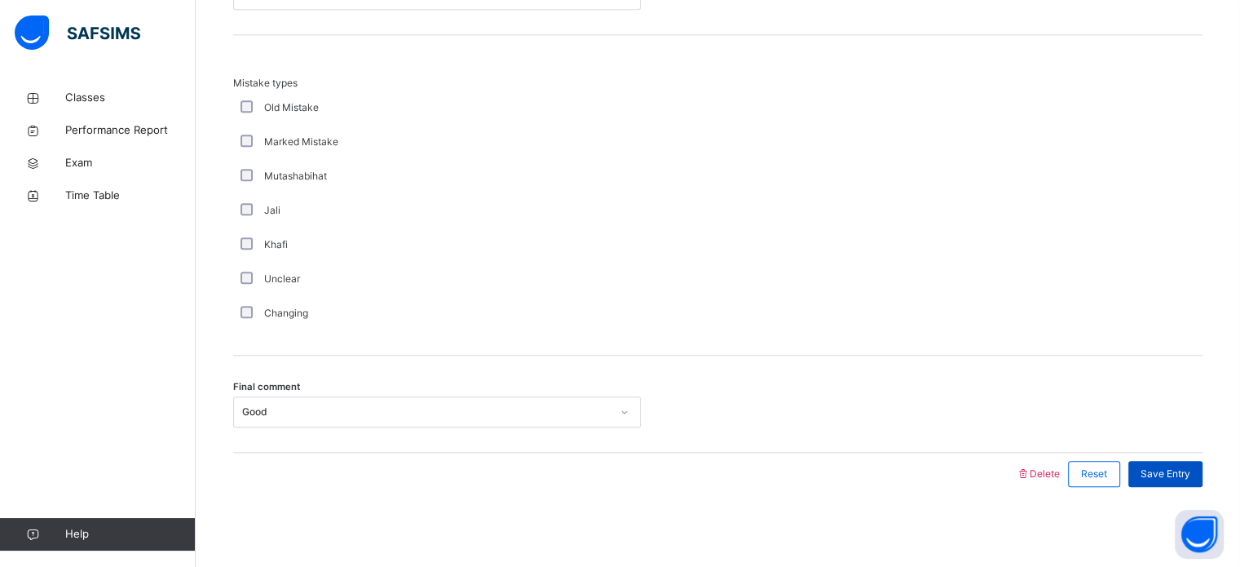
click at [1203, 469] on div "Save Entry" at bounding box center [1165, 474] width 74 height 26
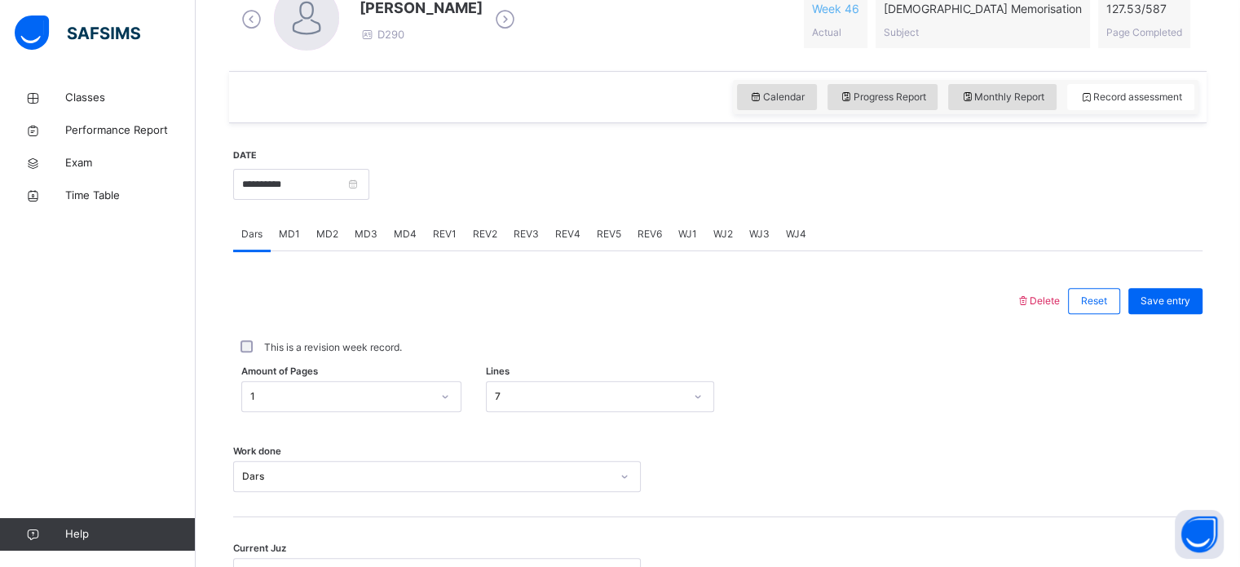
scroll to position [657, 0]
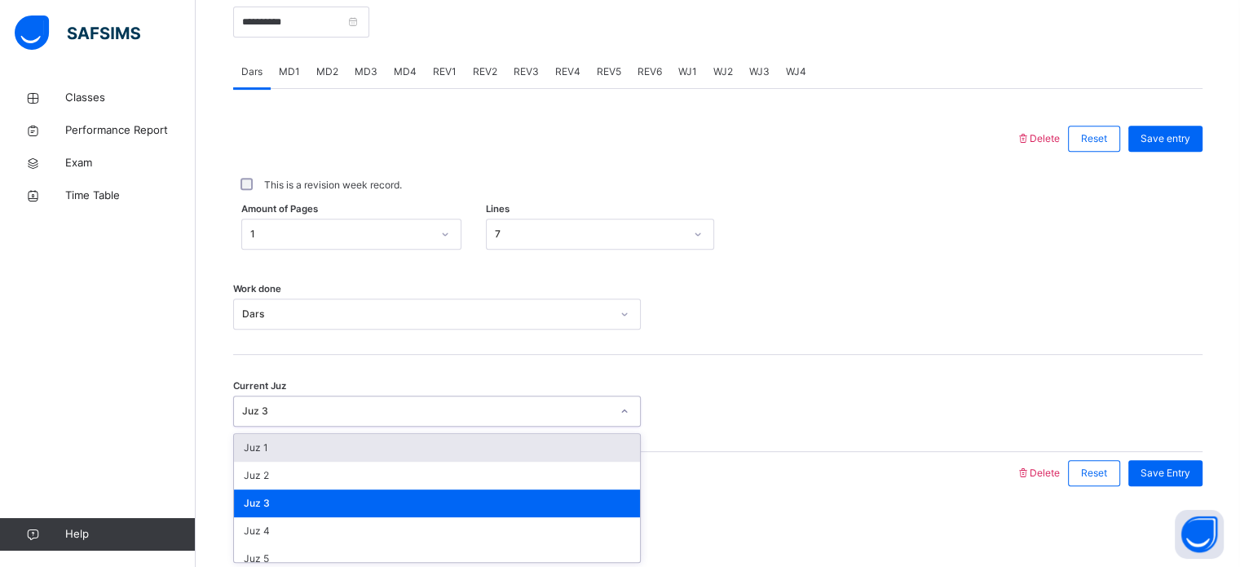
click at [323, 404] on div "Juz 3" at bounding box center [426, 411] width 369 height 15
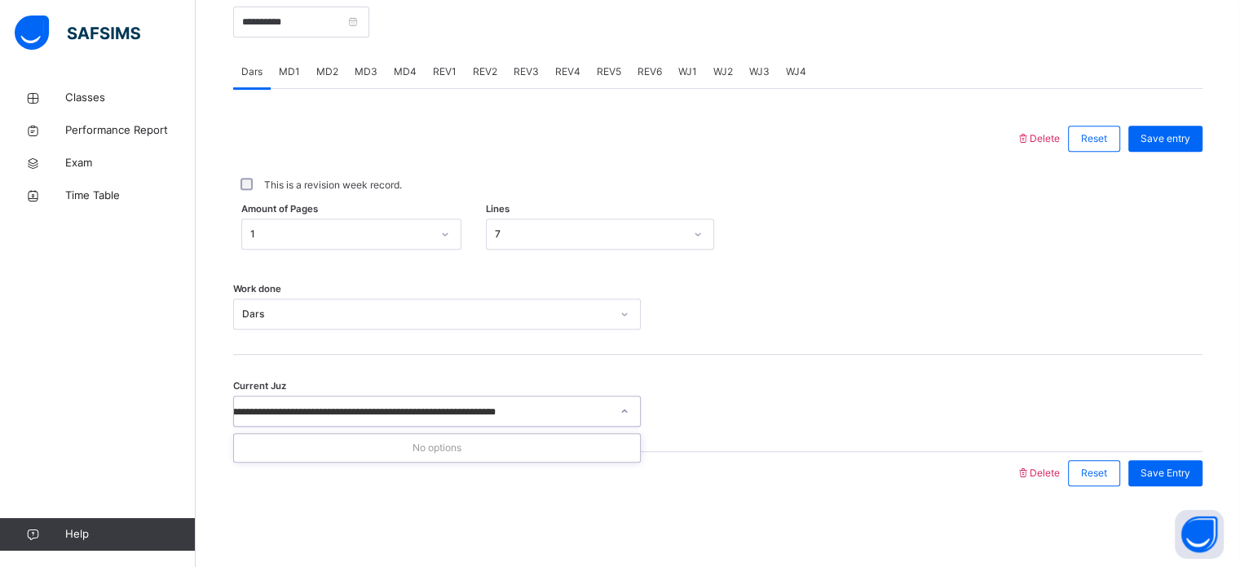
scroll to position [0, 0]
type input "*"
type input "**********"
